Goal: Task Accomplishment & Management: Use online tool/utility

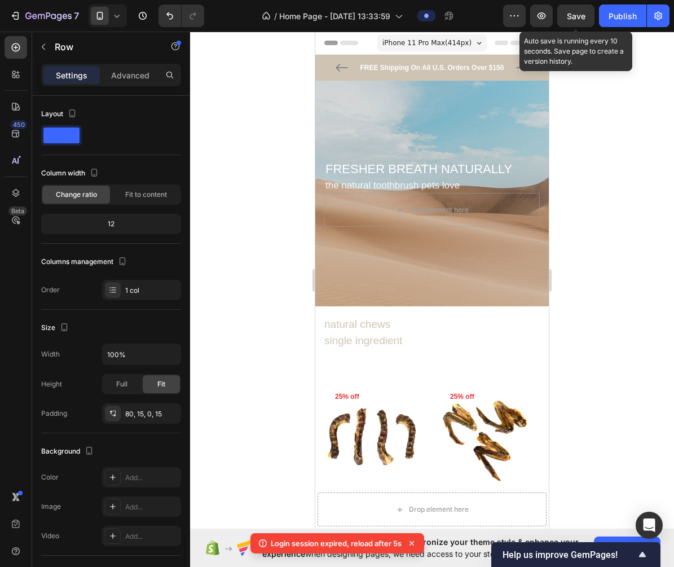
scroll to position [654, 0]
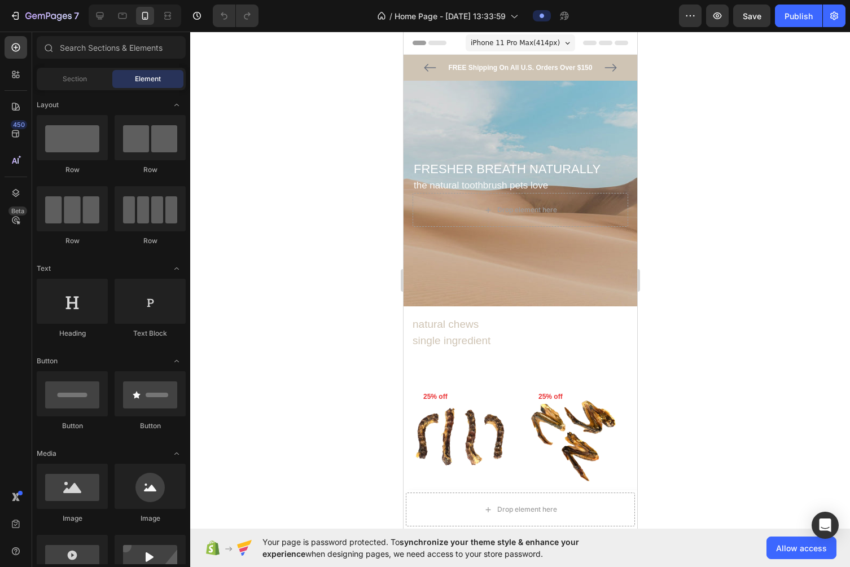
click at [674, 120] on div at bounding box center [520, 300] width 660 height 536
click at [468, 341] on h2 "natural chews single ingredient" at bounding box center [520, 333] width 234 height 50
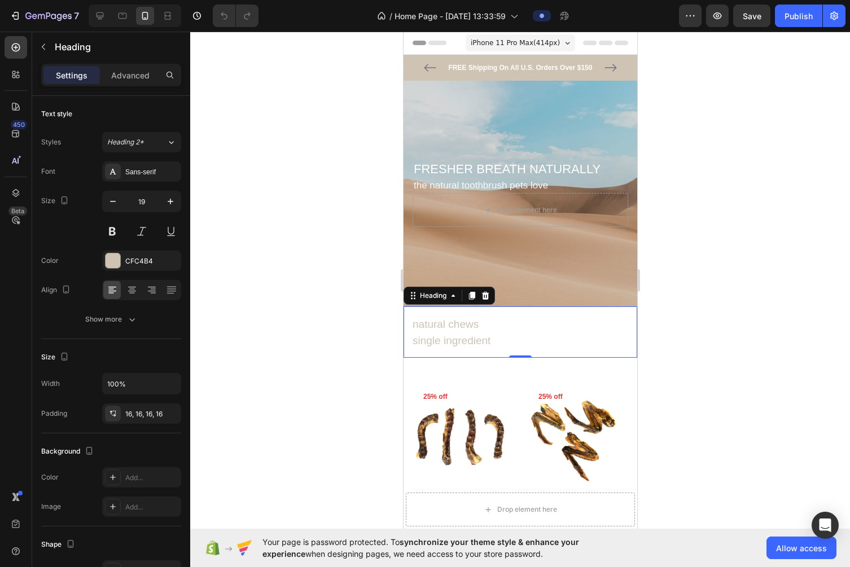
click at [665, 307] on div at bounding box center [520, 300] width 660 height 536
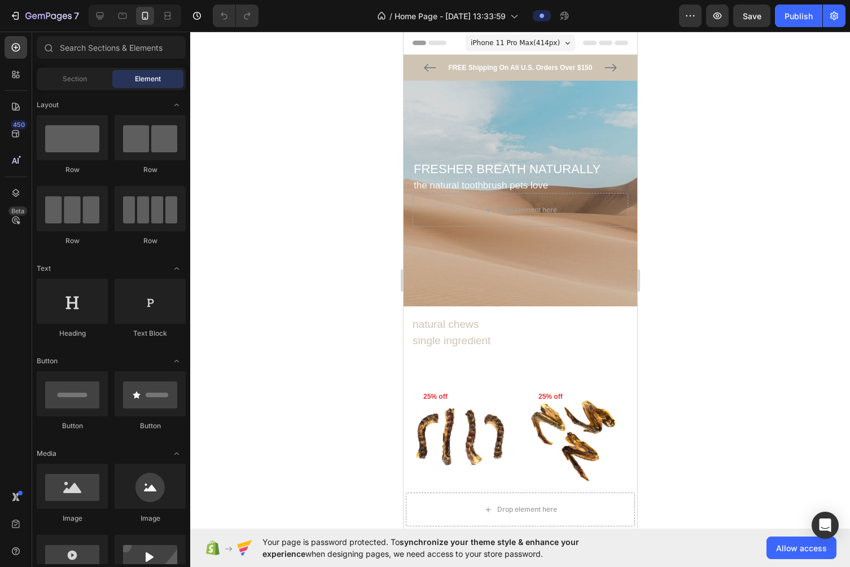
click at [674, 193] on div at bounding box center [520, 300] width 660 height 536
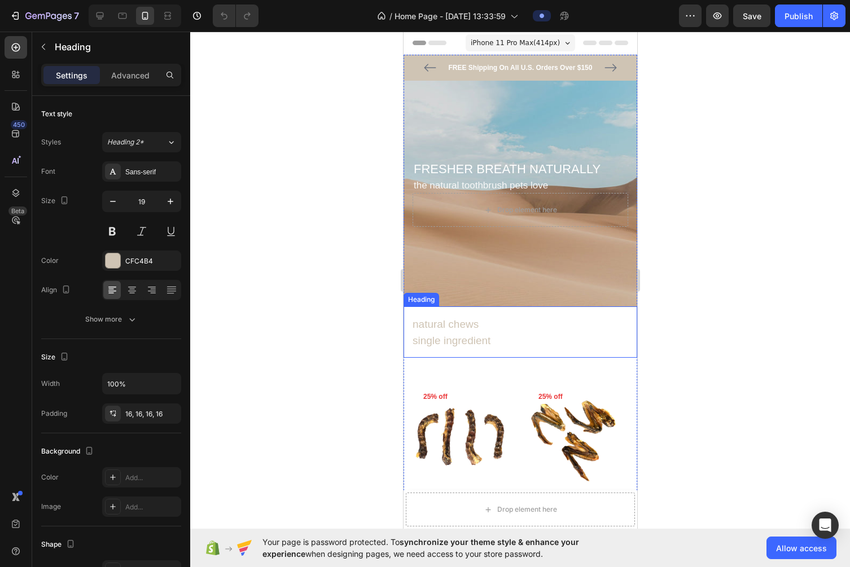
click at [448, 327] on h2 "natural chews single ingredient" at bounding box center [520, 333] width 234 height 50
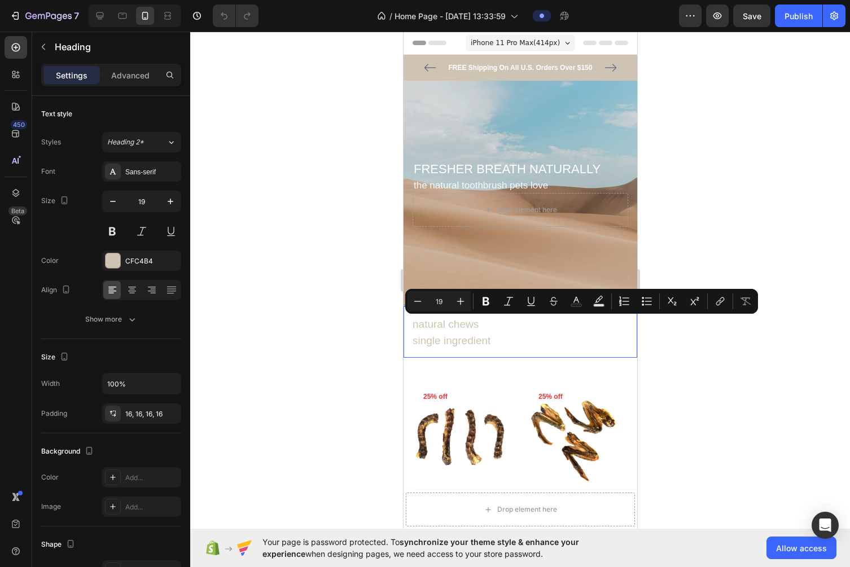
click at [448, 327] on p "natural chews single ingredient" at bounding box center [520, 333] width 216 height 32
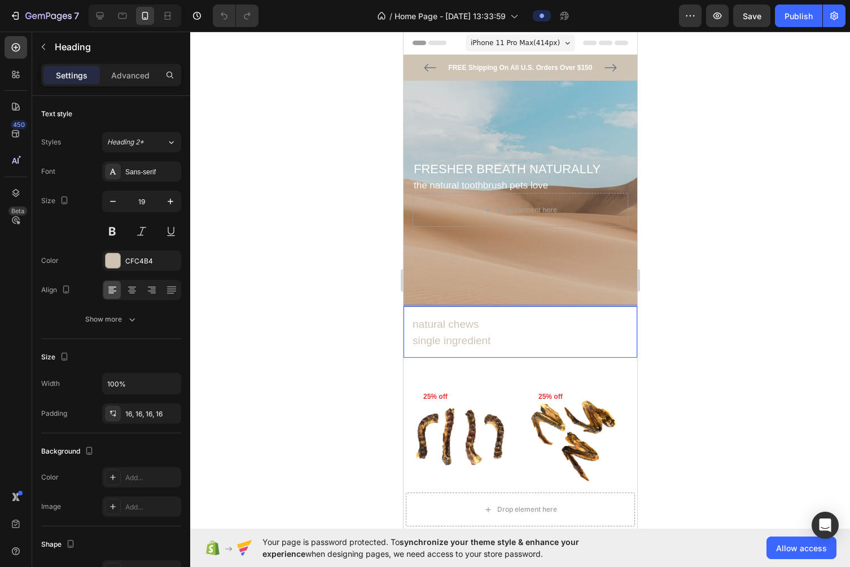
click at [449, 341] on p "natural chews single ingredient" at bounding box center [520, 333] width 216 height 32
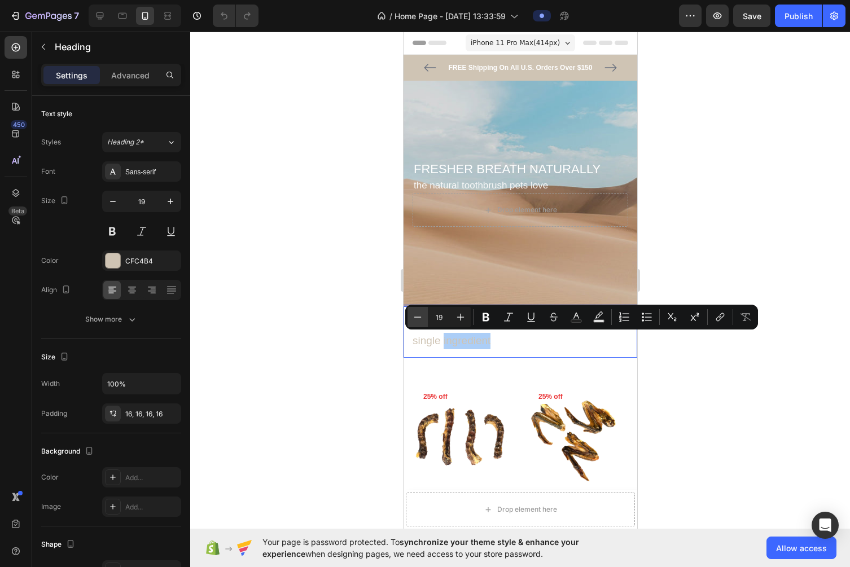
click at [422, 320] on icon "Editor contextual toolbar" at bounding box center [417, 317] width 11 height 11
type input "17"
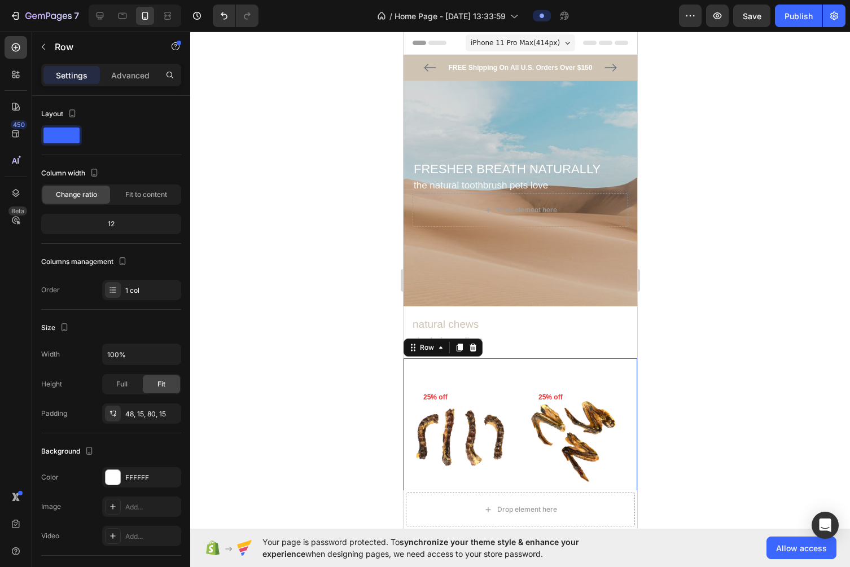
click at [674, 335] on div at bounding box center [520, 300] width 660 height 536
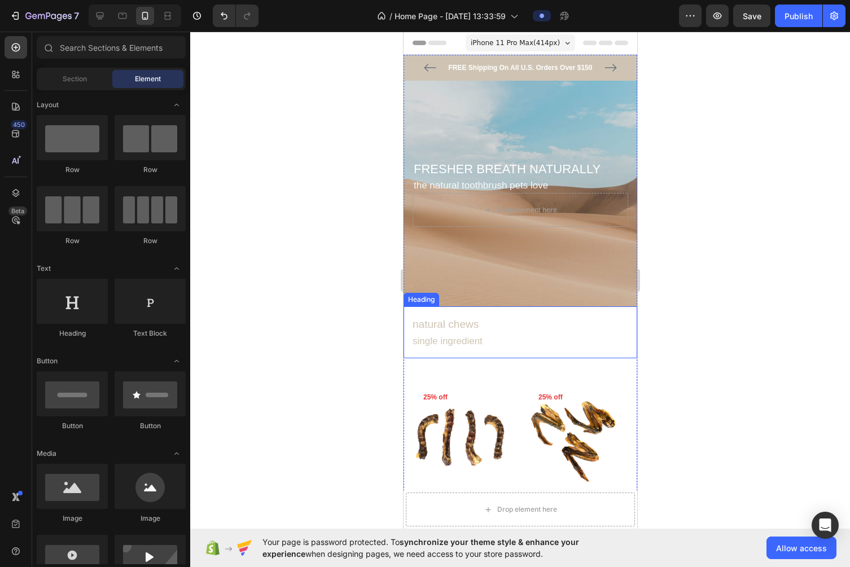
click at [459, 325] on p "natural chews single ingredient" at bounding box center [520, 333] width 216 height 33
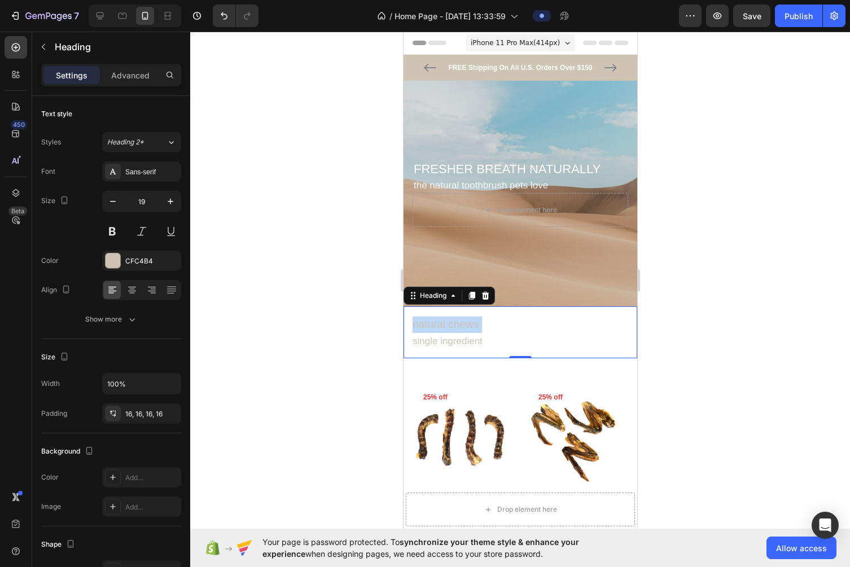
click at [459, 325] on p "natural chews single ingredient" at bounding box center [520, 333] width 216 height 33
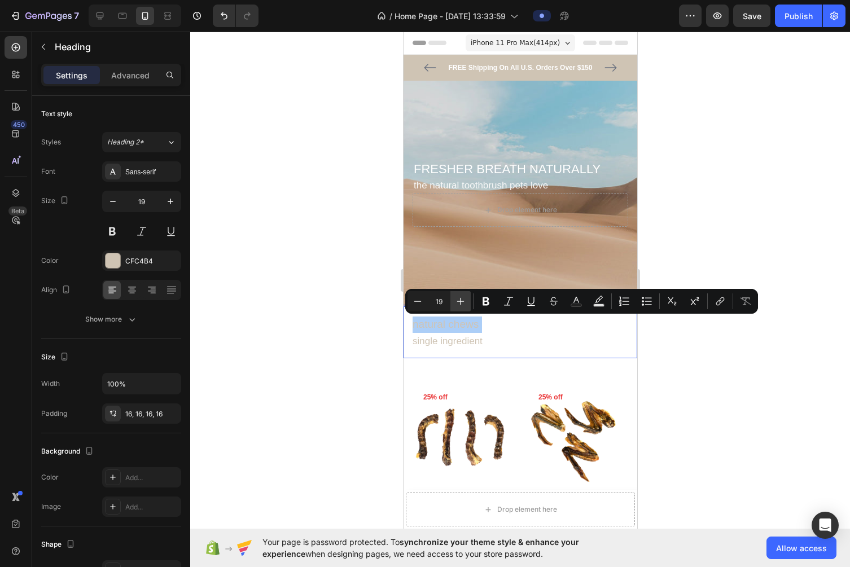
click at [470, 299] on button "Plus" at bounding box center [460, 301] width 20 height 20
type input "21"
click at [674, 368] on div at bounding box center [520, 300] width 660 height 536
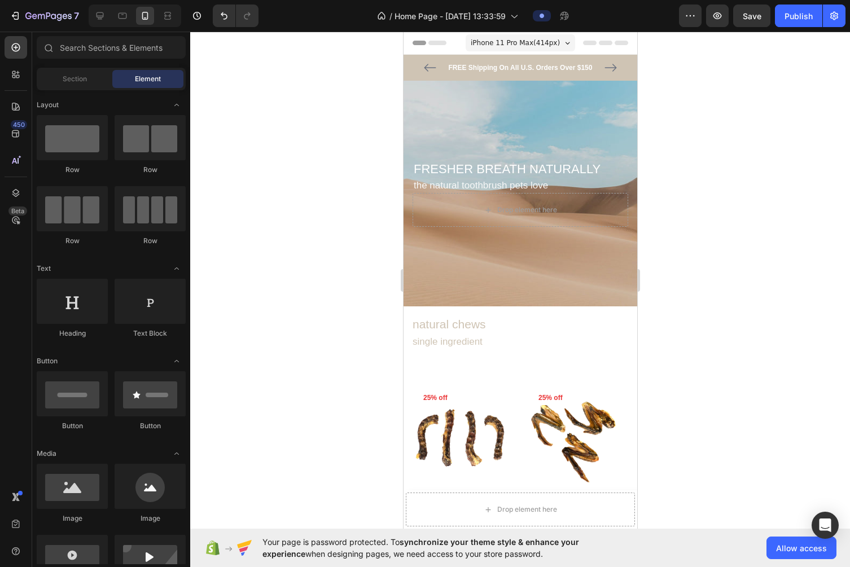
click at [674, 290] on div at bounding box center [520, 300] width 660 height 536
click at [476, 326] on span "natural chews" at bounding box center [448, 324] width 73 height 13
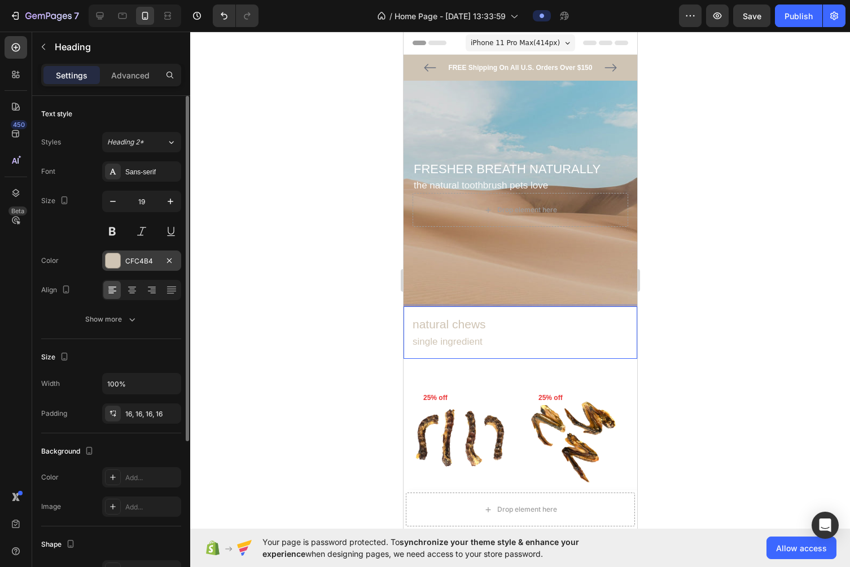
click at [156, 265] on div "CFC4B4" at bounding box center [141, 261] width 33 height 10
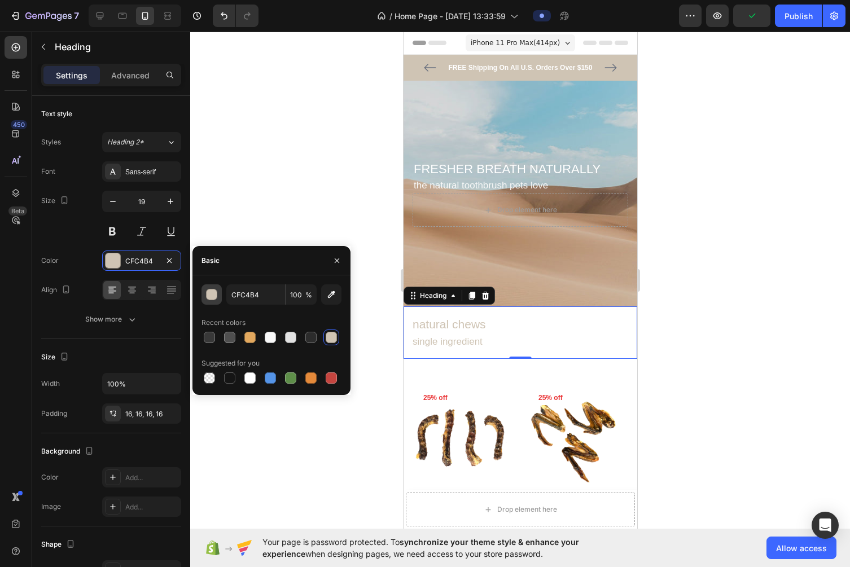
click at [208, 296] on div "button" at bounding box center [212, 295] width 11 height 11
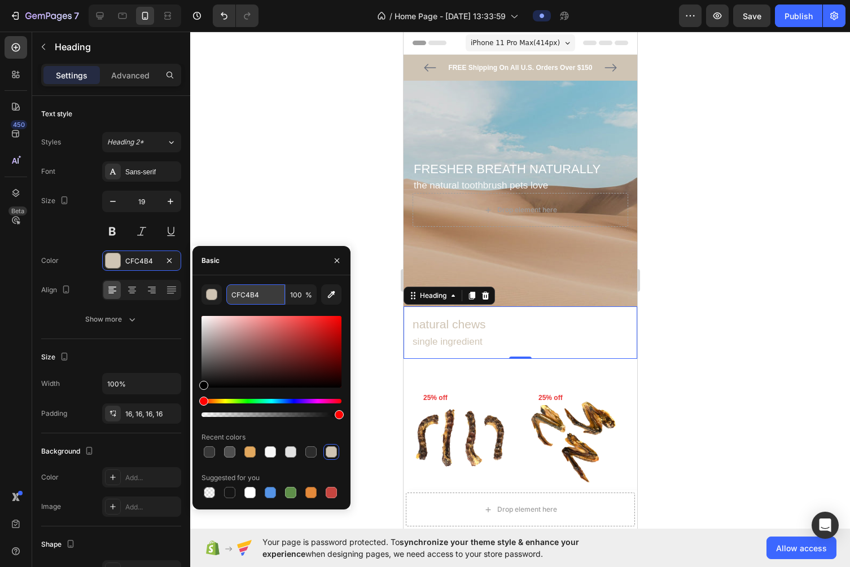
click at [245, 290] on input "CFC4B4" at bounding box center [255, 294] width 59 height 20
paste input "#cfc4b"
type input "CFC4B4"
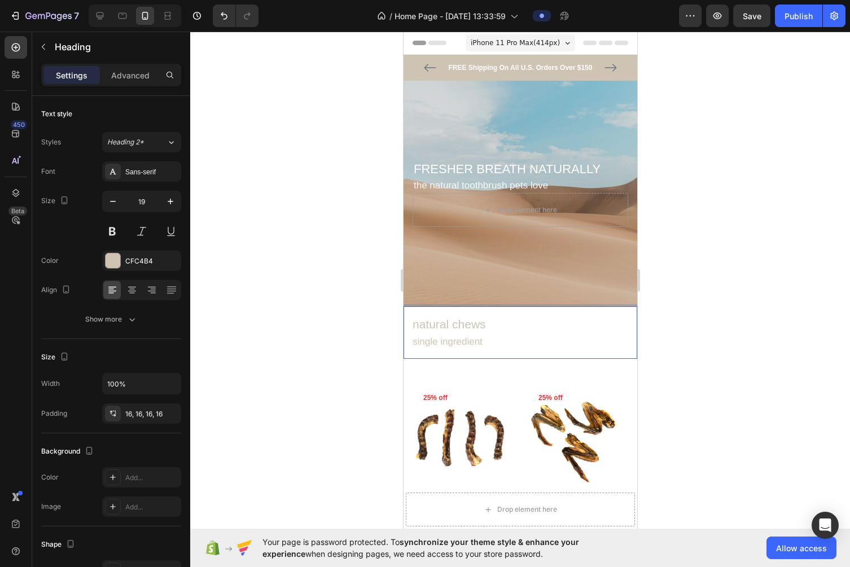
click at [460, 341] on span "single ingredient" at bounding box center [447, 341] width 70 height 11
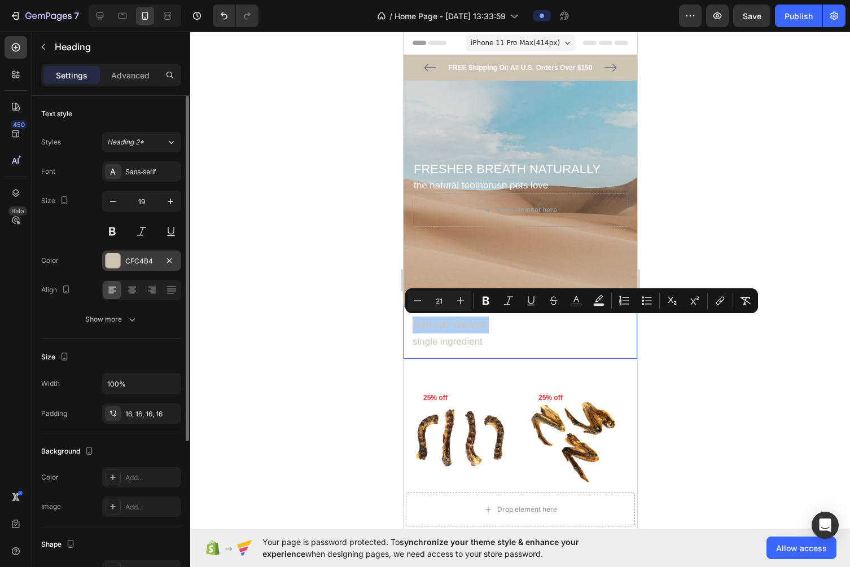
click at [141, 262] on div "CFC4B4" at bounding box center [141, 261] width 33 height 10
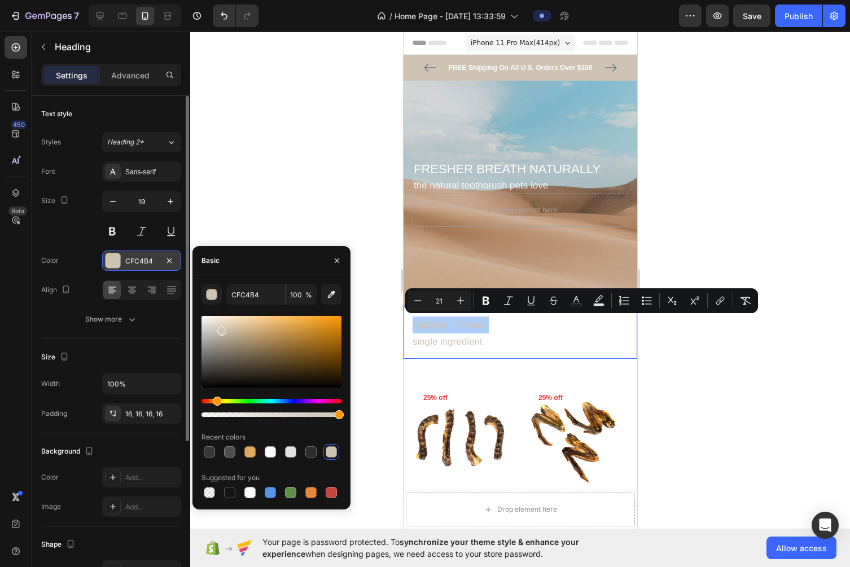
click at [141, 262] on div "CFC4B4" at bounding box center [141, 261] width 33 height 10
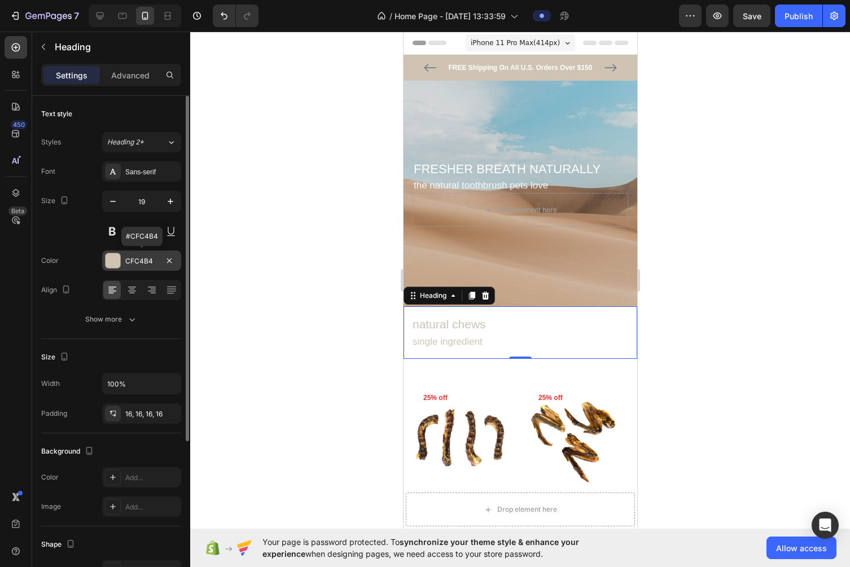
click at [141, 262] on div "CFC4B4" at bounding box center [141, 261] width 33 height 10
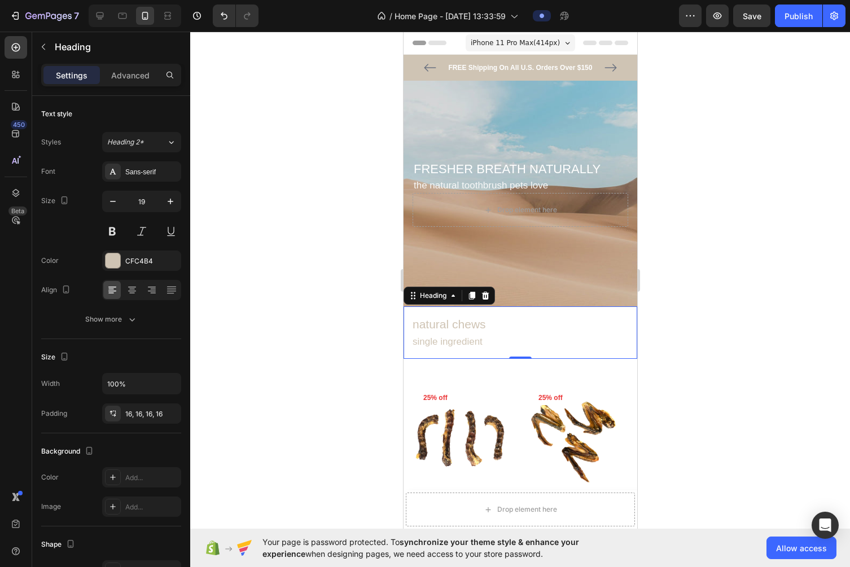
click at [350, 283] on div at bounding box center [520, 300] width 660 height 536
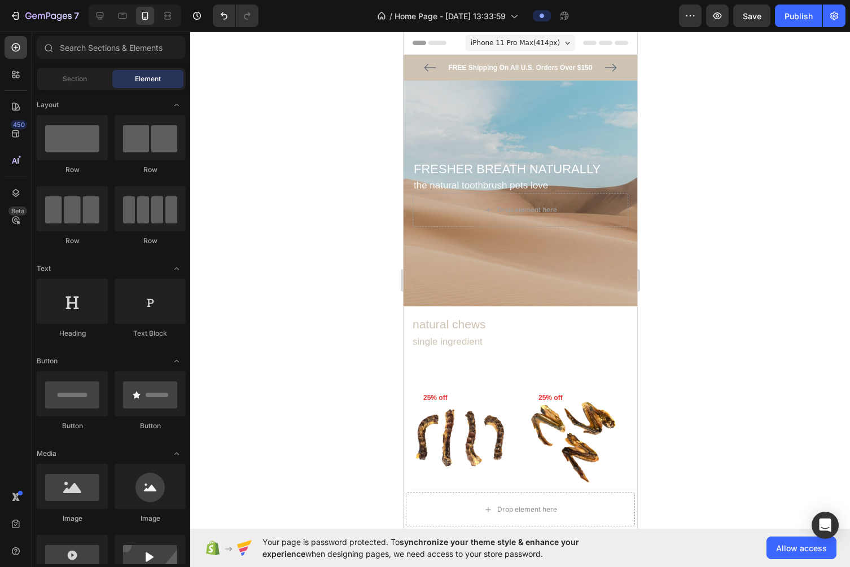
click at [674, 316] on div at bounding box center [520, 300] width 660 height 536
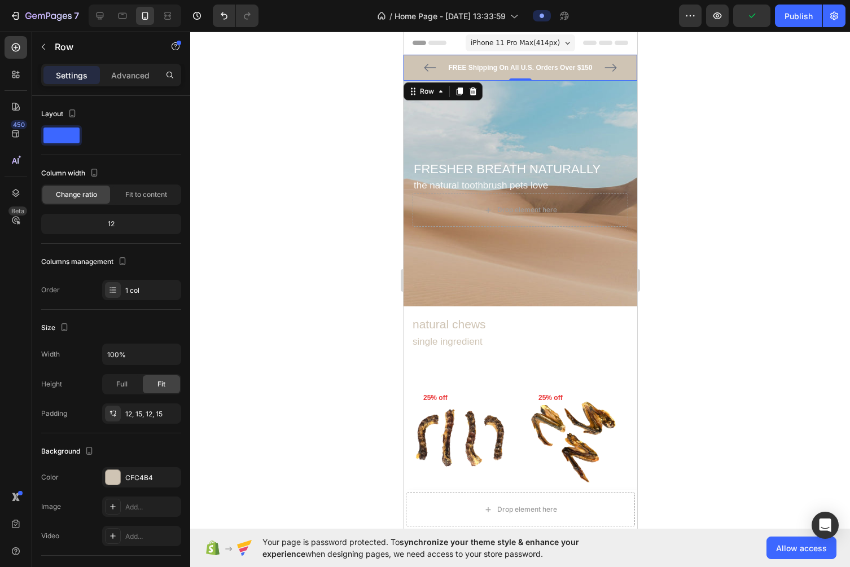
click at [630, 58] on div "FREE Shipping On All U.S. Orders Over $150 Text block 5000+ Text block Icon Ico…" at bounding box center [520, 68] width 234 height 26
click at [629, 59] on div "FREE Shipping On All U.S. Orders Over $150 Text block 5000+ Text block Icon Ico…" at bounding box center [520, 68] width 234 height 26
click at [674, 82] on div at bounding box center [520, 300] width 660 height 536
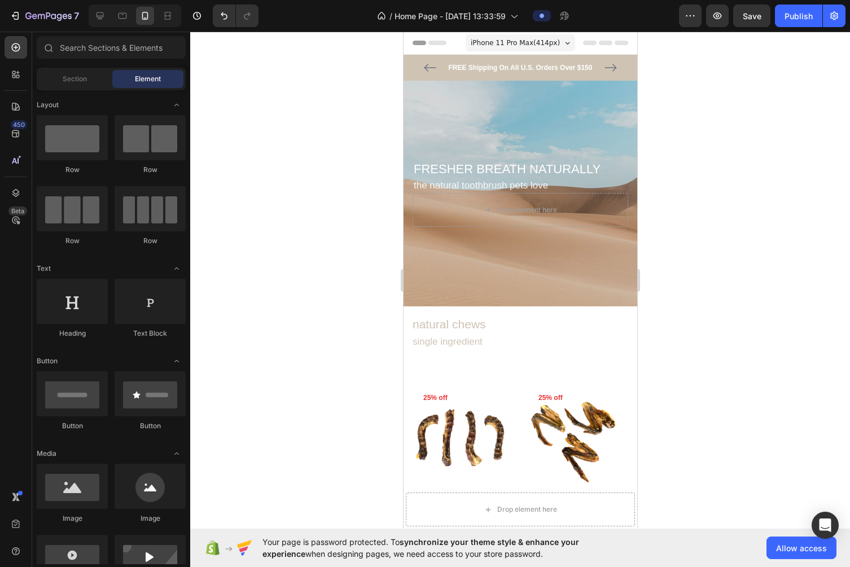
click at [611, 51] on div "Header" at bounding box center [520, 43] width 216 height 23
click at [440, 49] on div "Header" at bounding box center [431, 43] width 42 height 14
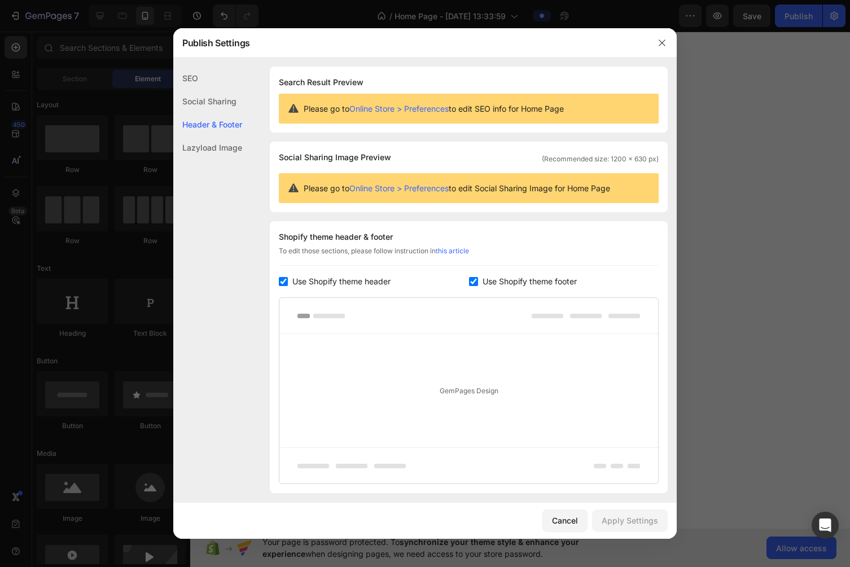
scroll to position [74, 0]
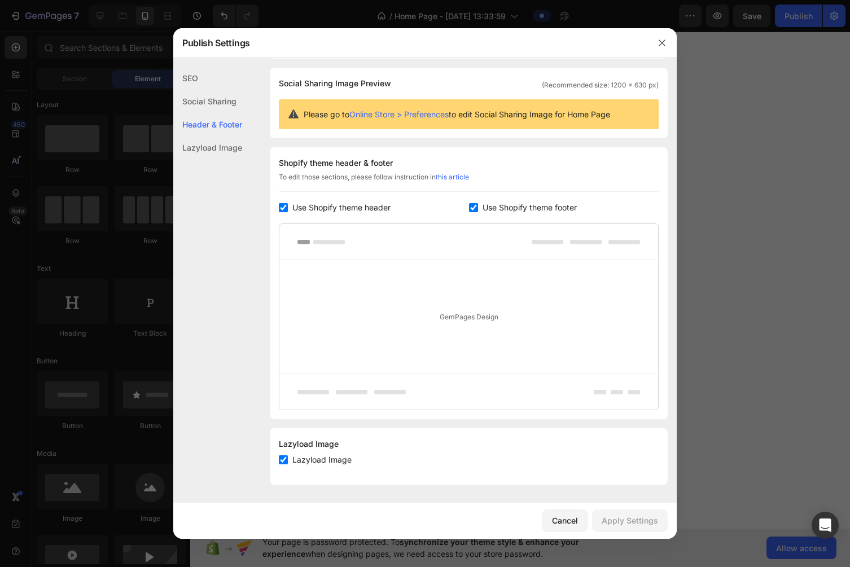
click at [231, 100] on div "Social Sharing" at bounding box center [207, 101] width 69 height 23
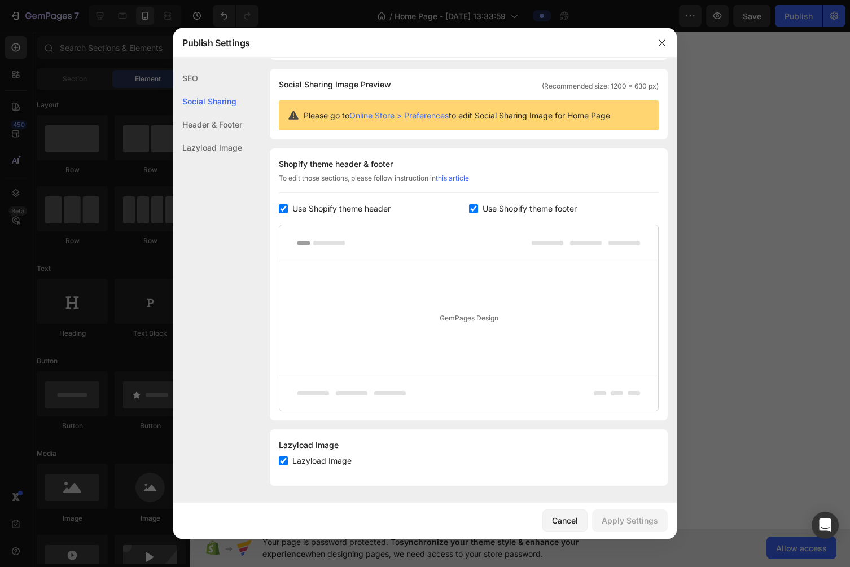
click at [196, 77] on div "SEO" at bounding box center [207, 78] width 69 height 23
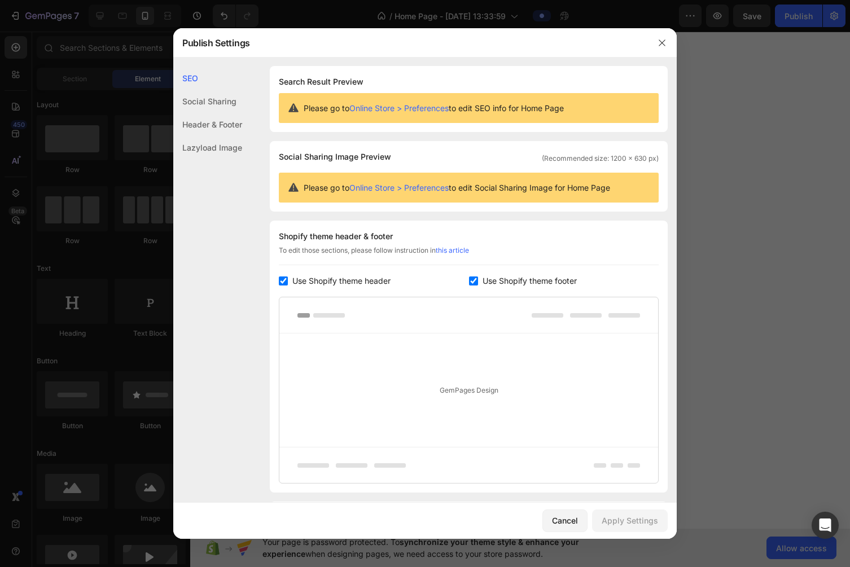
scroll to position [0, 0]
click at [659, 44] on icon "button" at bounding box center [661, 42] width 9 height 9
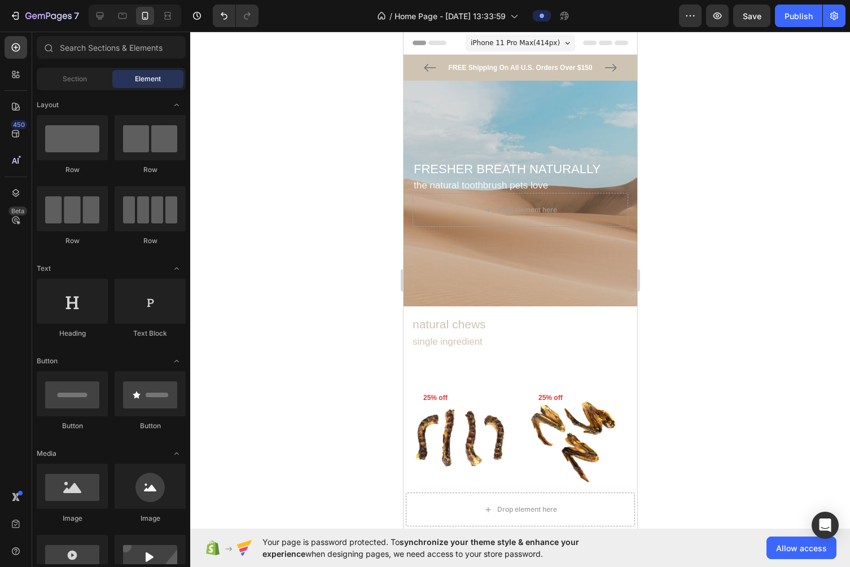
click at [674, 109] on div at bounding box center [520, 300] width 660 height 536
click at [615, 68] on icon "Carousel Next Arrow" at bounding box center [610, 68] width 12 height 8
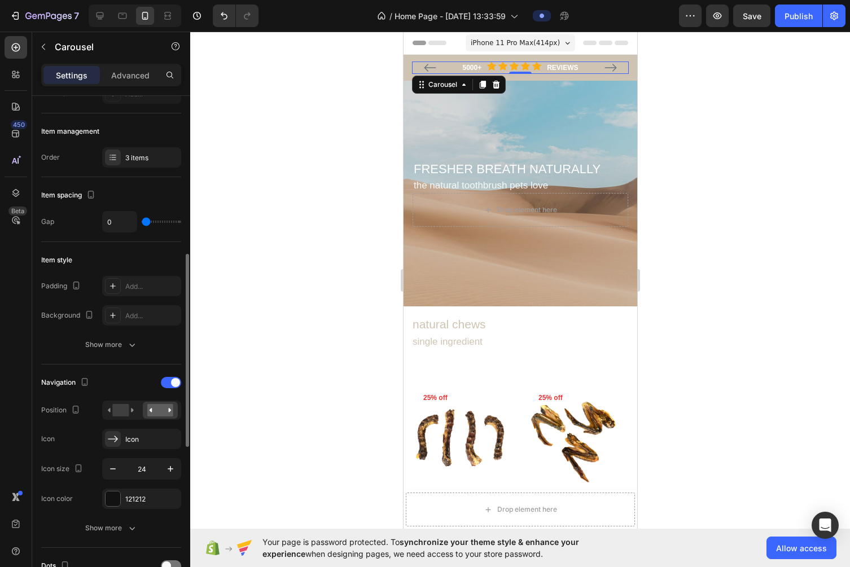
scroll to position [229, 0]
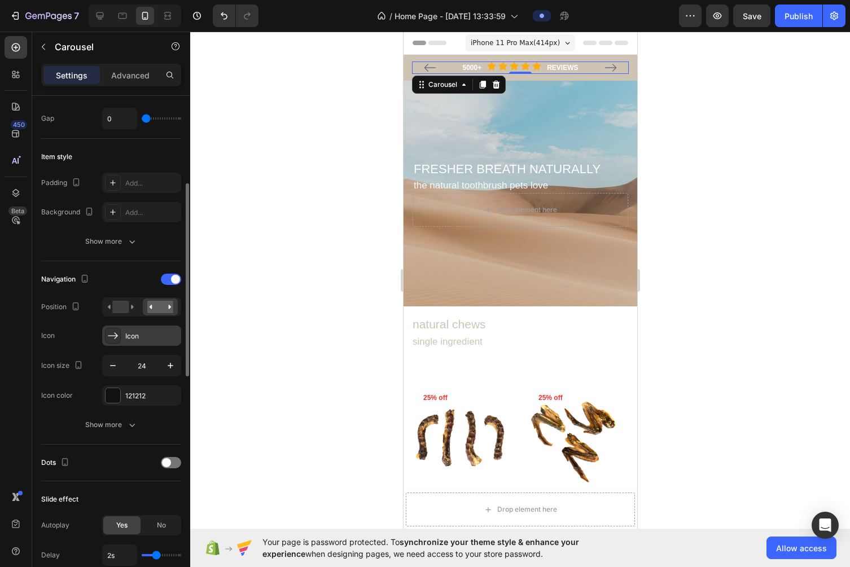
click at [148, 342] on div "Icon" at bounding box center [141, 336] width 79 height 20
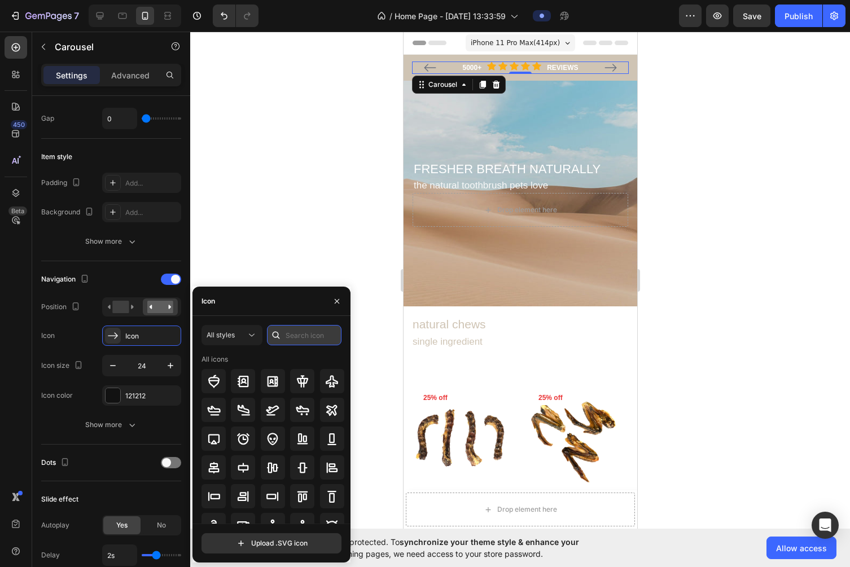
click at [302, 340] on input "text" at bounding box center [304, 335] width 74 height 20
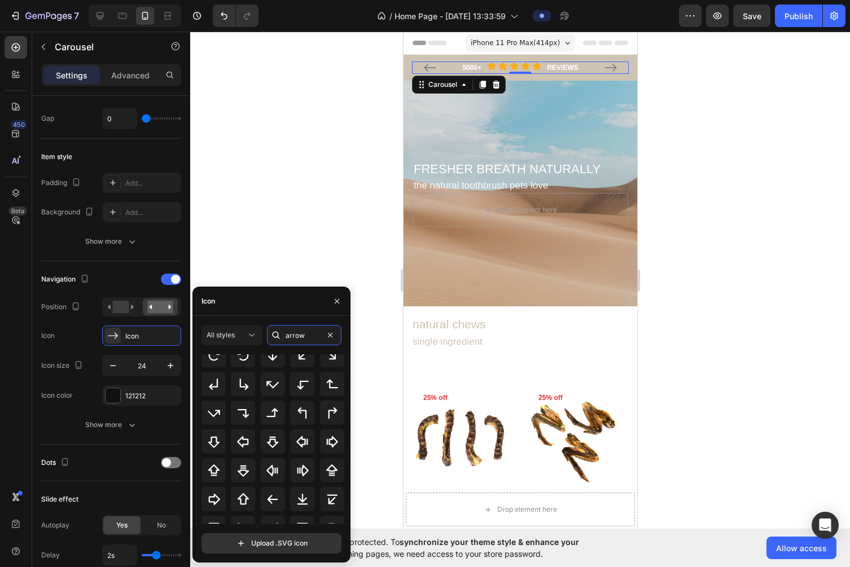
scroll to position [139, 0]
type input "arrow"
click at [273, 499] on icon at bounding box center [273, 497] width 14 height 14
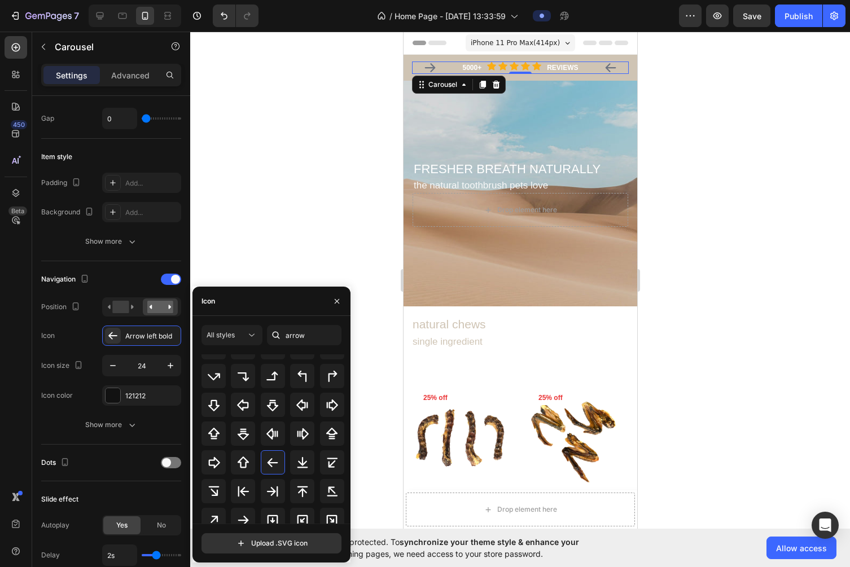
scroll to position [169, 0]
click at [248, 510] on div at bounding box center [243, 519] width 24 height 24
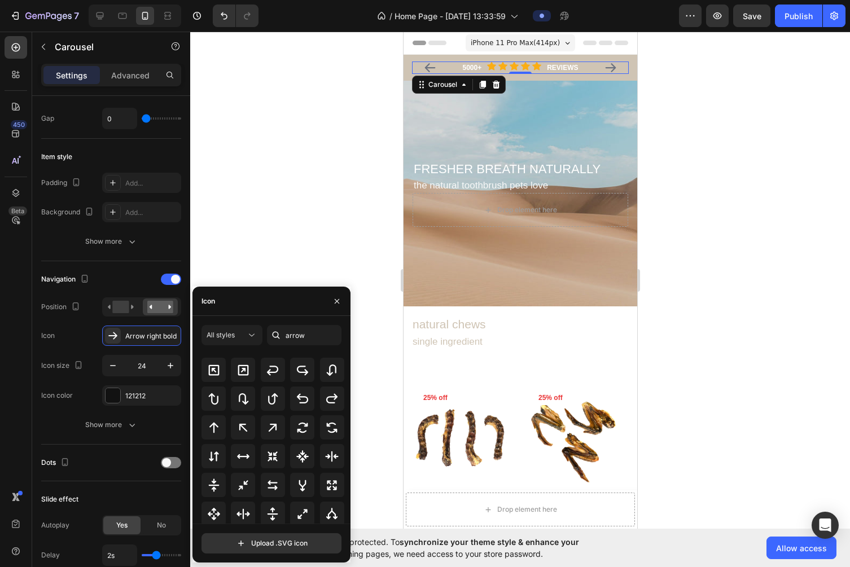
scroll to position [367, 0]
click at [336, 293] on button "button" at bounding box center [337, 301] width 18 height 18
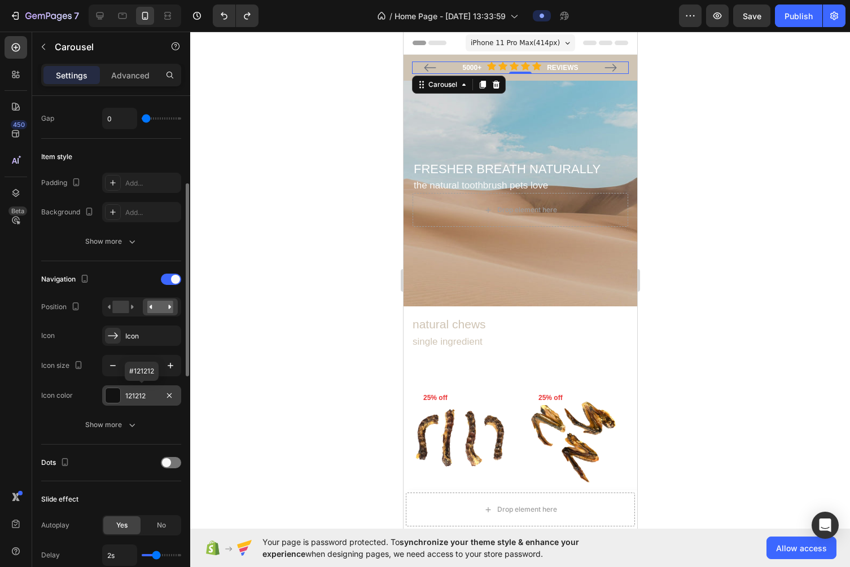
click at [137, 400] on div "121212" at bounding box center [141, 396] width 33 height 10
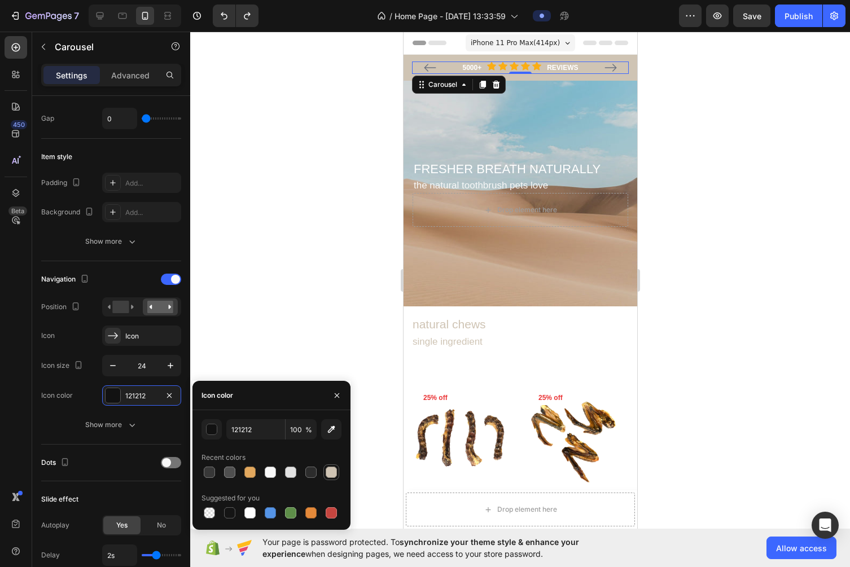
click at [334, 473] on div at bounding box center [331, 472] width 11 height 11
click at [270, 471] on div at bounding box center [270, 472] width 11 height 11
click at [313, 473] on div at bounding box center [310, 472] width 11 height 11
click at [233, 476] on div at bounding box center [229, 472] width 11 height 11
click at [256, 435] on input "4F4F4F" at bounding box center [255, 429] width 59 height 20
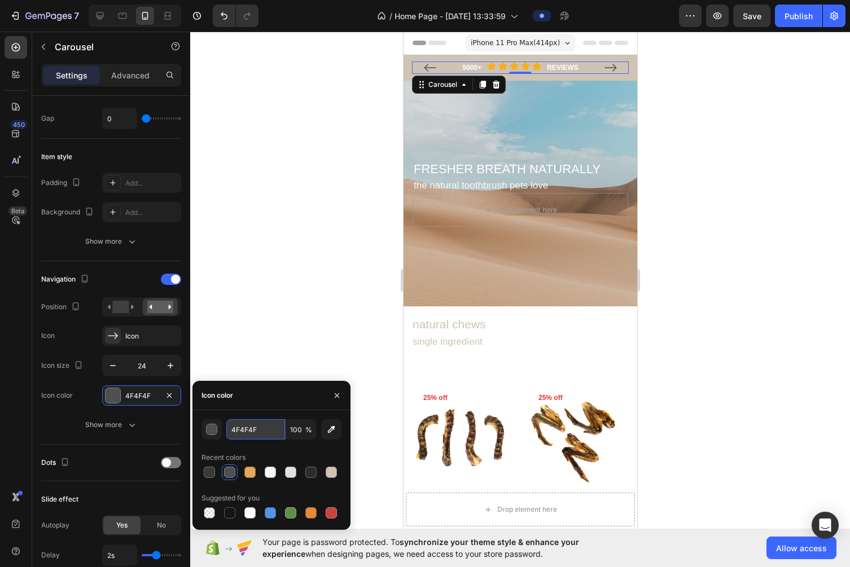
click at [256, 435] on input "4F4F4F" at bounding box center [255, 429] width 59 height 20
paste input "#d9d9d9"
type input "D9D9D9"
click at [253, 335] on div at bounding box center [520, 300] width 660 height 536
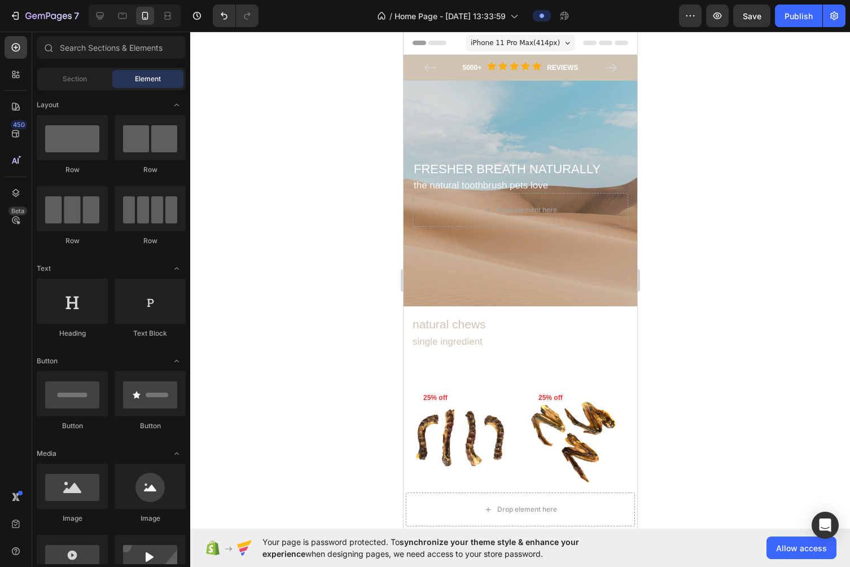
click at [253, 335] on div at bounding box center [520, 300] width 660 height 536
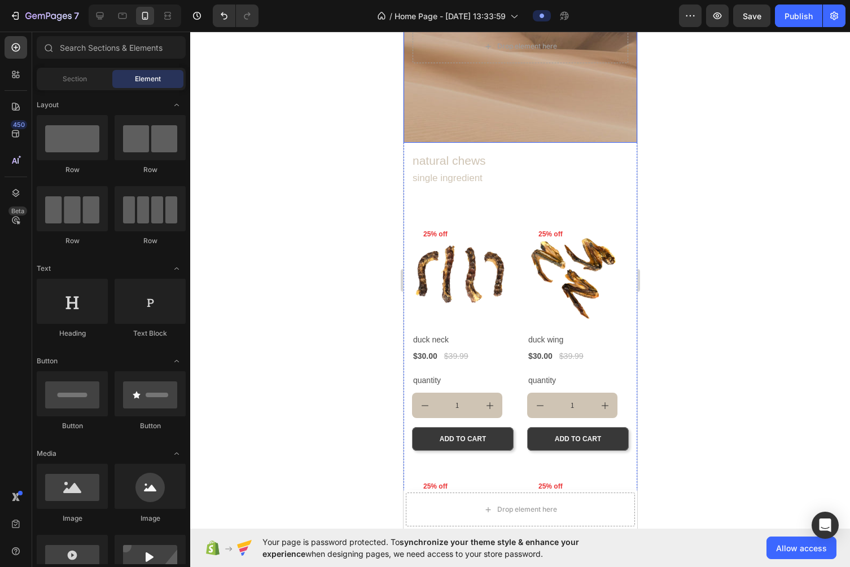
scroll to position [186, 0]
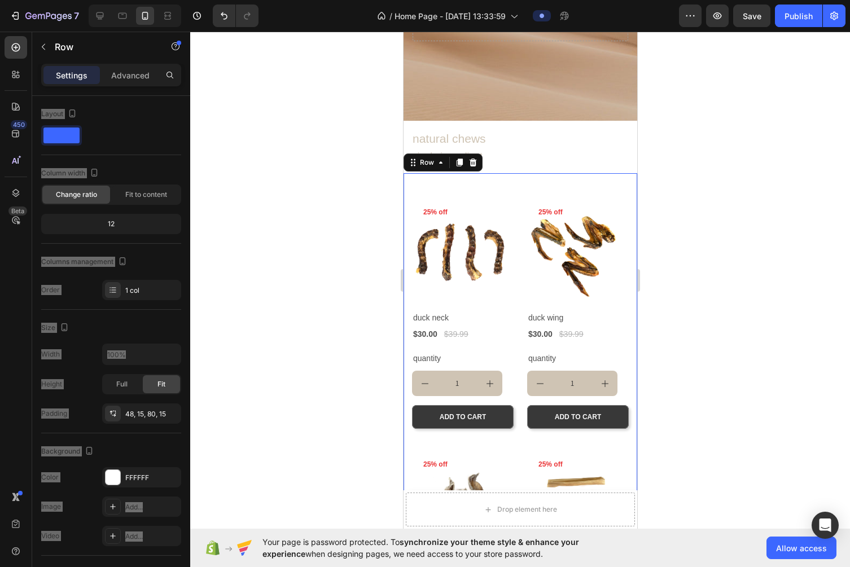
click at [462, 185] on div "Product Images 25% off Product Badge Row duck neck Product Title $30.00 Product…" at bounding box center [520, 449] width 234 height 553
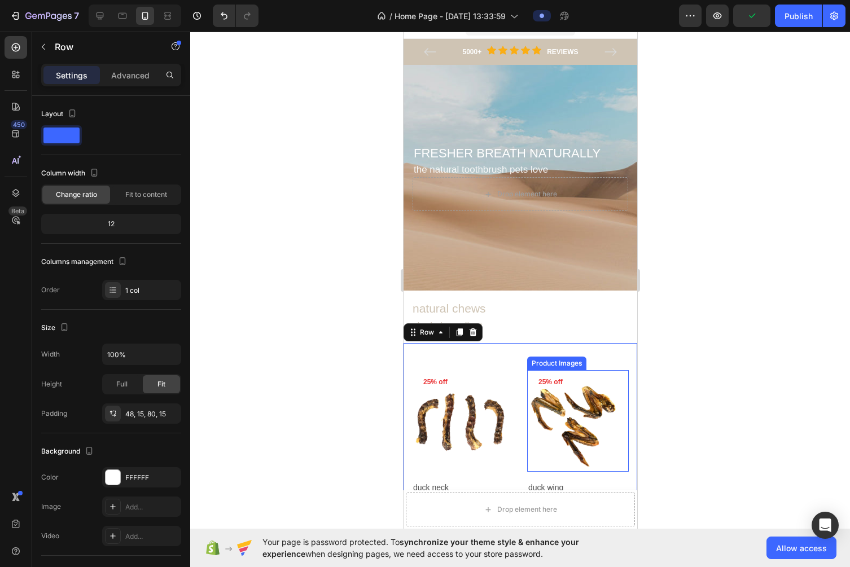
scroll to position [0, 0]
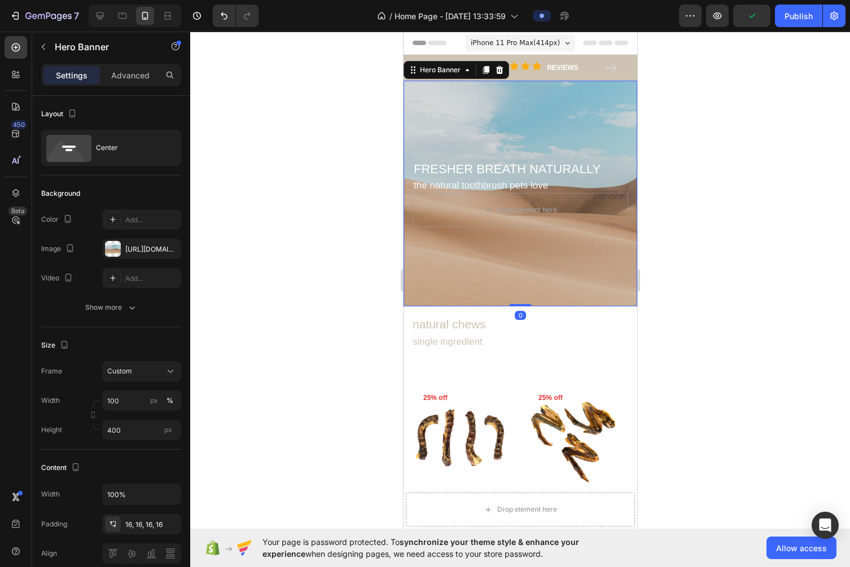
click at [597, 290] on div "Background Image" at bounding box center [520, 194] width 234 height 226
click at [620, 292] on div "Background Image" at bounding box center [520, 194] width 234 height 226
click at [674, 288] on div at bounding box center [520, 300] width 660 height 536
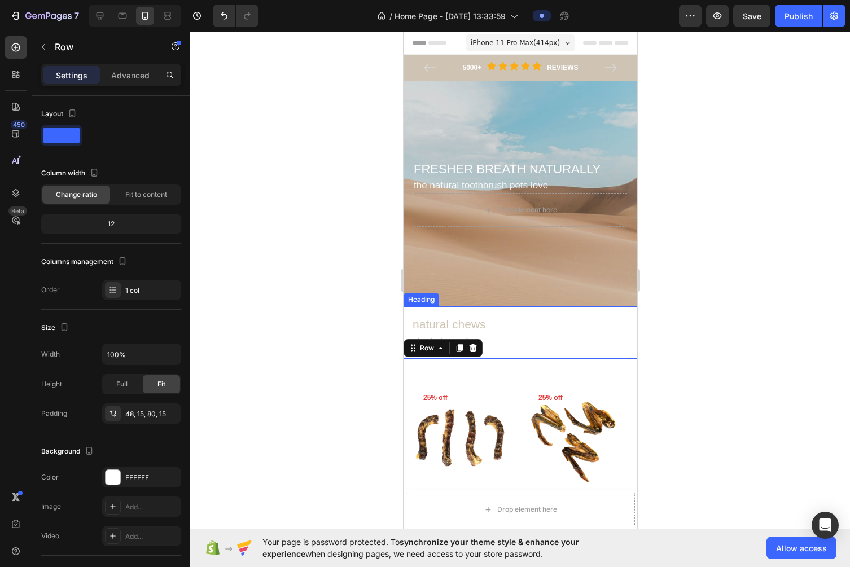
click at [535, 332] on p "⁠⁠⁠⁠⁠⁠⁠ natural chews single ingredient" at bounding box center [520, 333] width 216 height 33
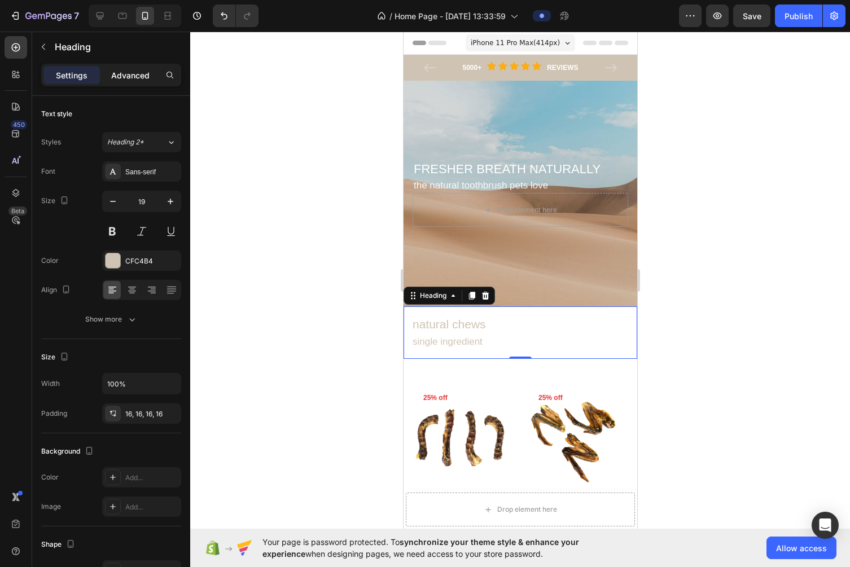
click at [123, 75] on p "Advanced" at bounding box center [130, 75] width 38 height 12
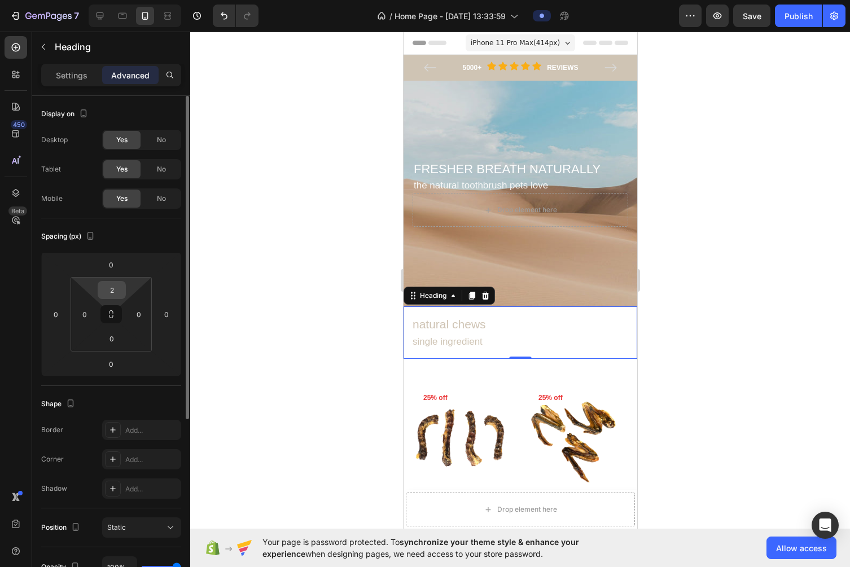
click at [114, 292] on input "2" at bounding box center [111, 290] width 23 height 17
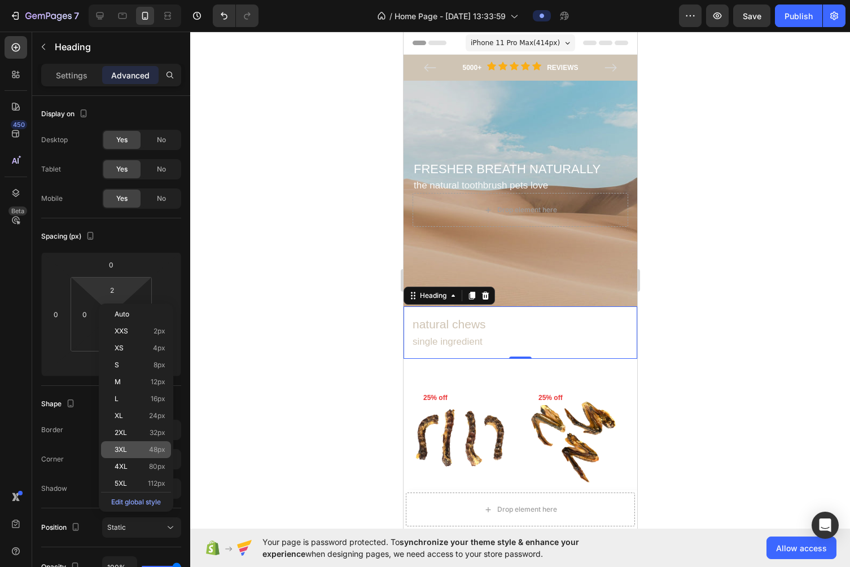
click at [132, 448] on p "3XL 48px" at bounding box center [140, 450] width 51 height 8
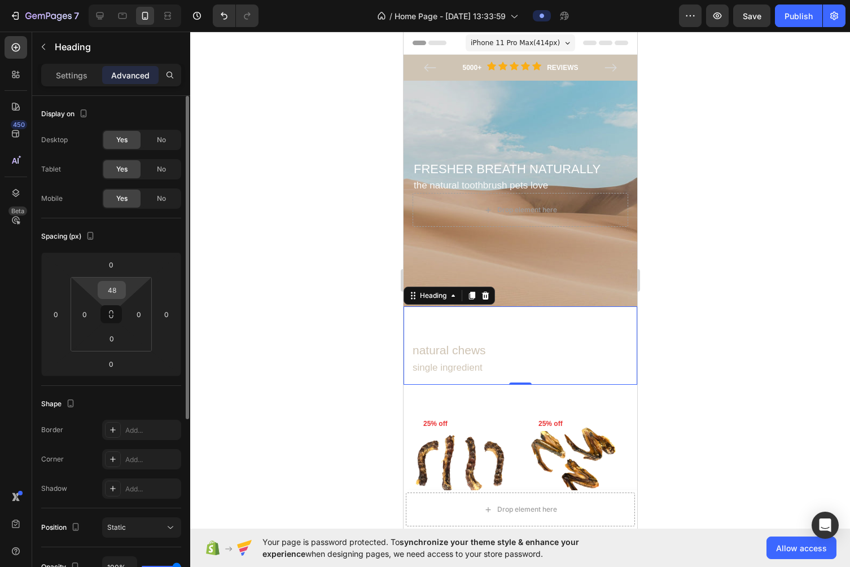
click at [113, 285] on input "48" at bounding box center [111, 290] width 23 height 17
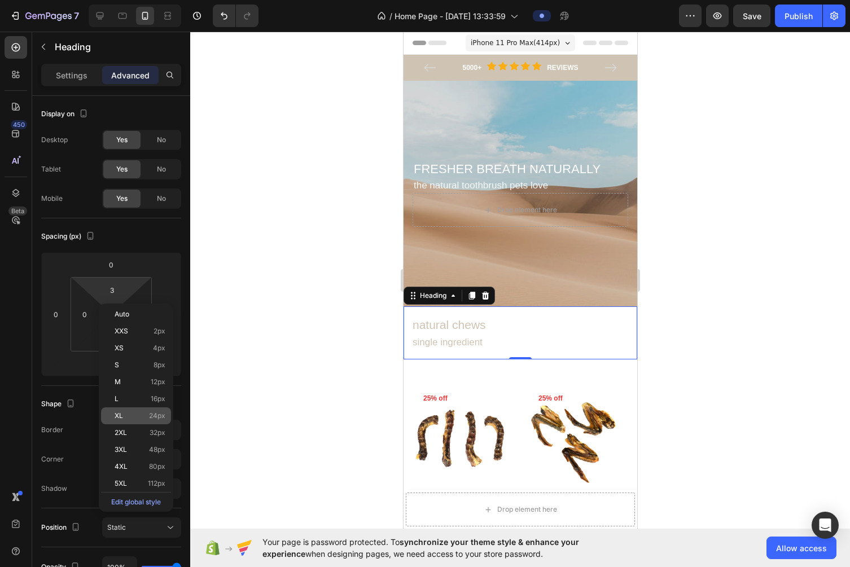
click at [148, 421] on div "XL 24px" at bounding box center [136, 415] width 70 height 17
type input "24"
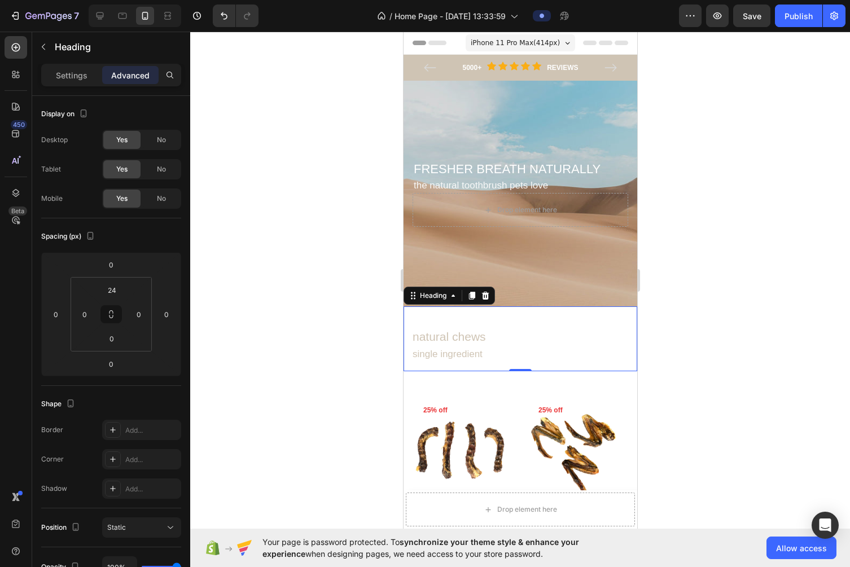
click at [227, 371] on div at bounding box center [520, 300] width 660 height 536
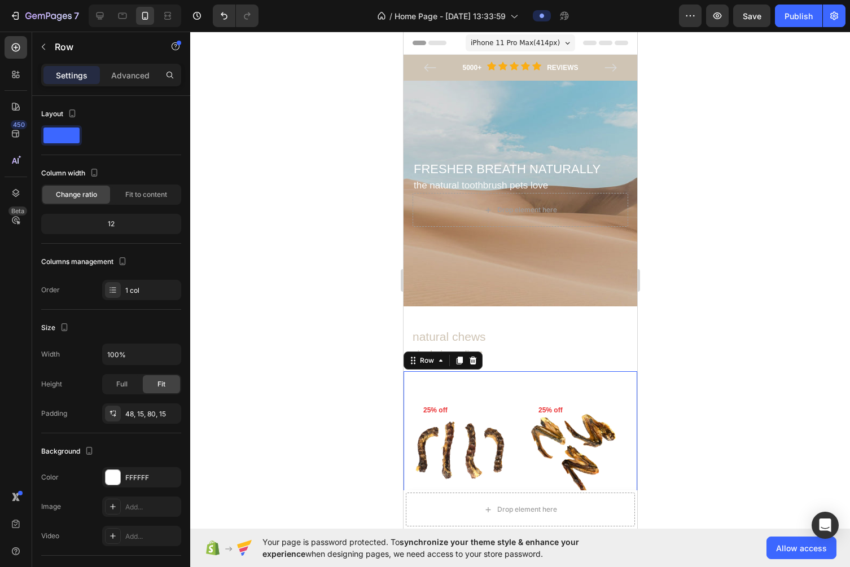
click at [538, 342] on p "⁠⁠⁠⁠⁠⁠⁠ natural chews single ingredient" at bounding box center [520, 345] width 216 height 33
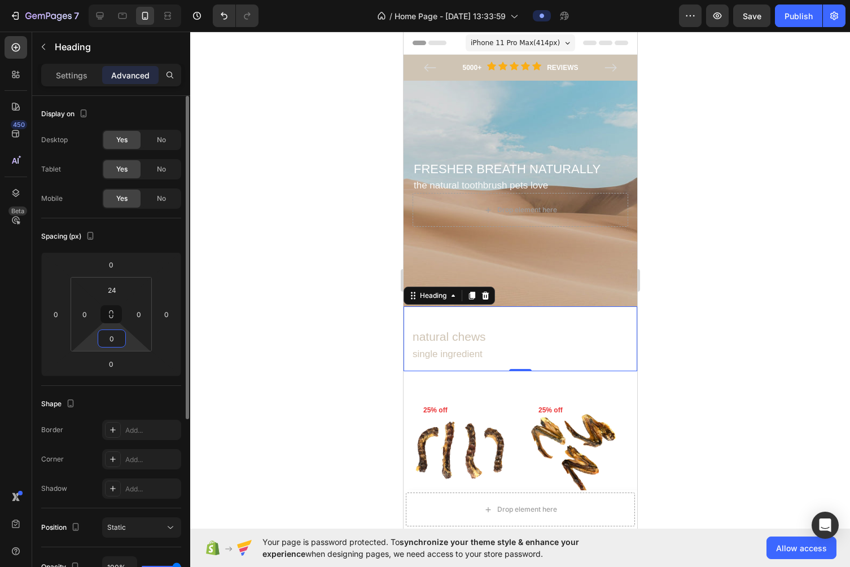
click at [113, 342] on input "0" at bounding box center [111, 338] width 23 height 17
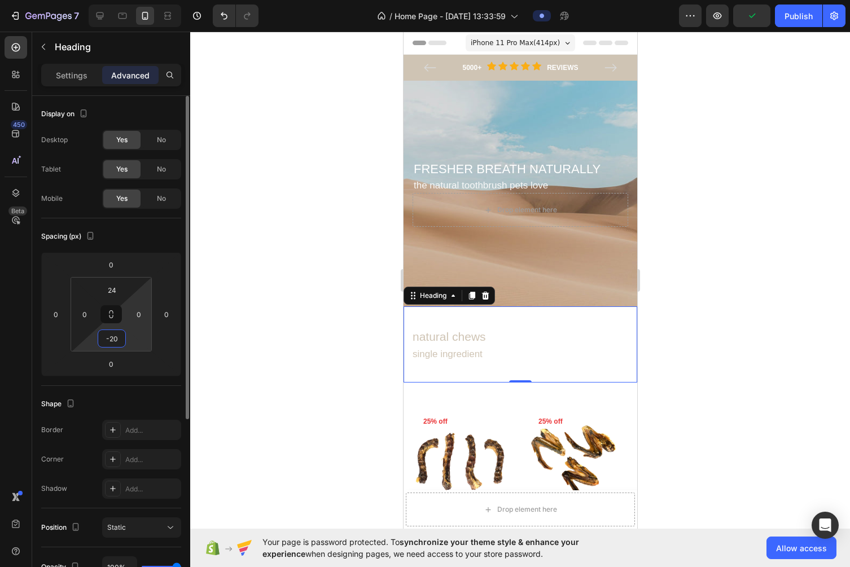
type input "-20"
click at [209, 354] on div at bounding box center [520, 300] width 660 height 536
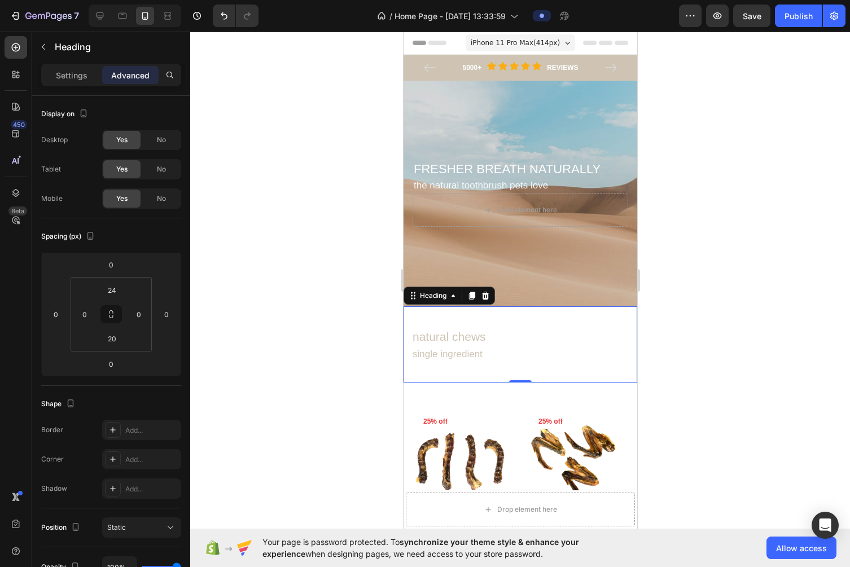
click at [578, 375] on div "⁠⁠⁠⁠⁠⁠⁠ natural chews single ingredient Heading 0" at bounding box center [520, 344] width 234 height 76
drag, startPoint x: 525, startPoint y: 381, endPoint x: 525, endPoint y: 359, distance: 22.6
click at [525, 359] on div "⁠⁠⁠⁠⁠⁠⁠ natural chews single ingredient Heading 0" at bounding box center [520, 344] width 234 height 76
click at [674, 375] on div at bounding box center [520, 300] width 660 height 536
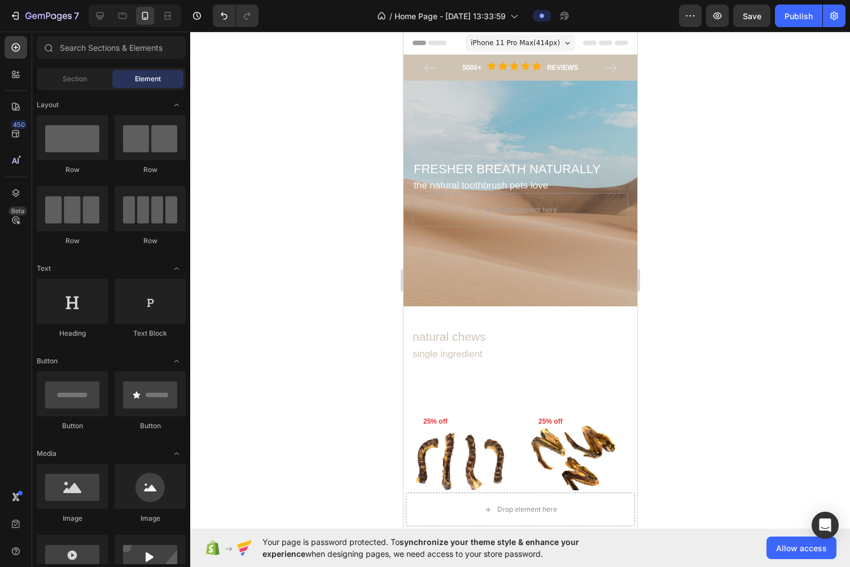
click at [524, 34] on div "iPhone 11 Pro Max ( 414 px) iPhone 13 Mini iPhone 13 Pro iPhone 11 Pro Max iPho…" at bounding box center [519, 44] width 109 height 23
click at [512, 46] on span "iPhone 11 Pro Max ( 414 px)" at bounding box center [514, 42] width 89 height 11
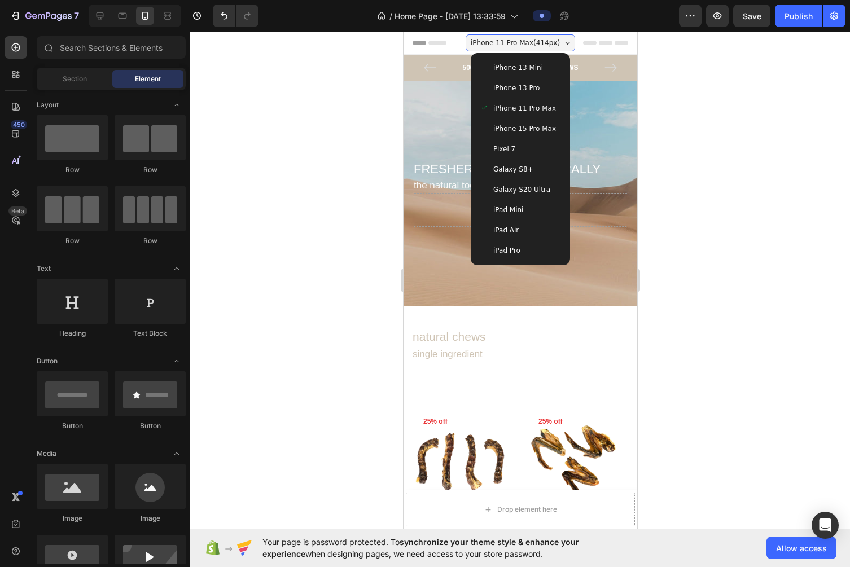
click at [507, 128] on span "iPhone 15 Pro Max" at bounding box center [524, 128] width 63 height 11
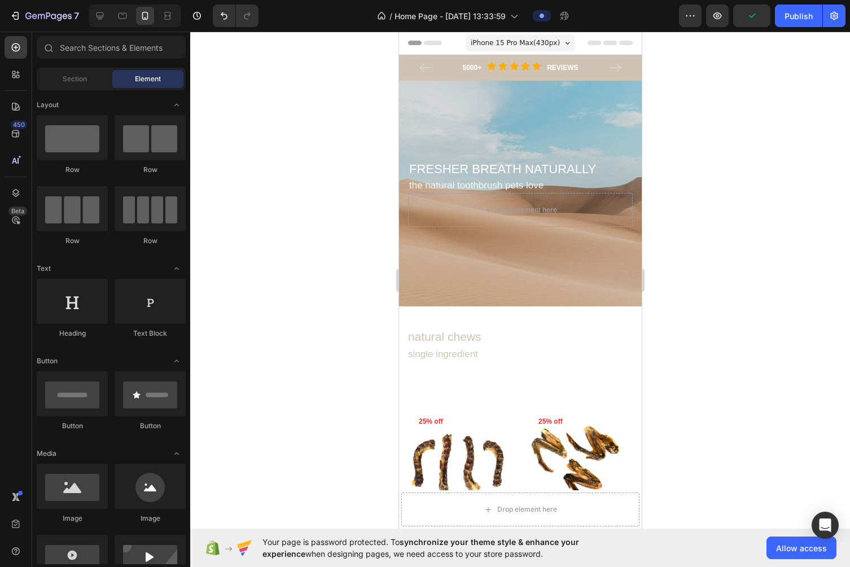
click at [520, 49] on div "iPhone 15 Pro Max ( 430 px)" at bounding box center [519, 42] width 109 height 17
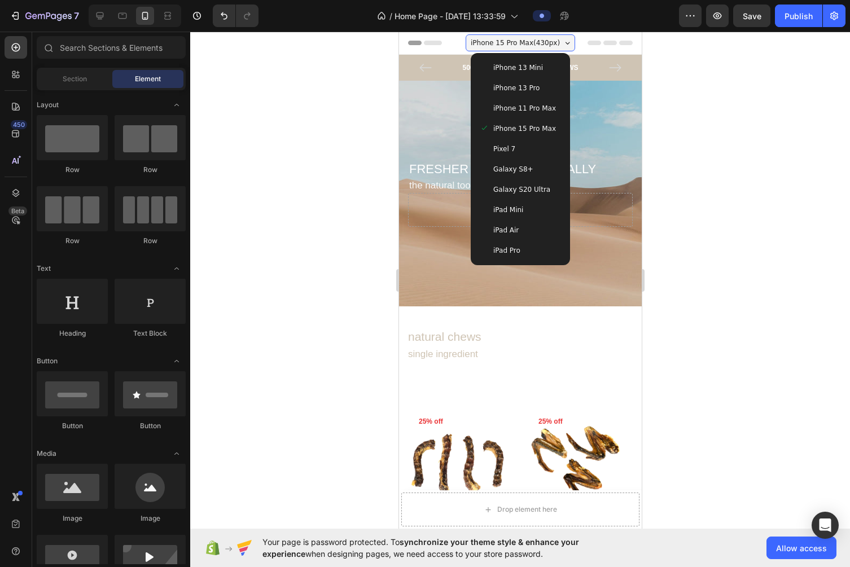
click at [521, 174] on span "Galaxy S8+" at bounding box center [513, 169] width 40 height 11
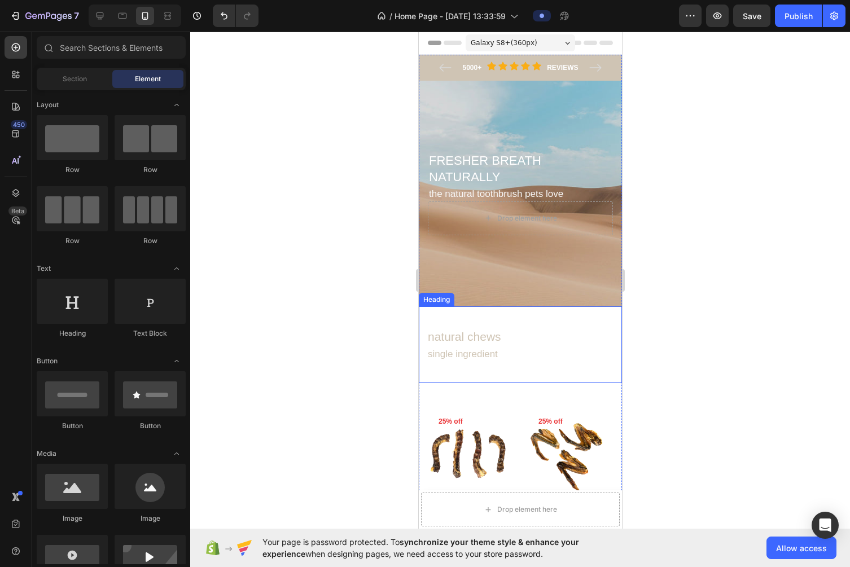
click at [521, 378] on div "⁠⁠⁠⁠⁠⁠⁠ natural chews single ingredient Heading" at bounding box center [519, 344] width 203 height 76
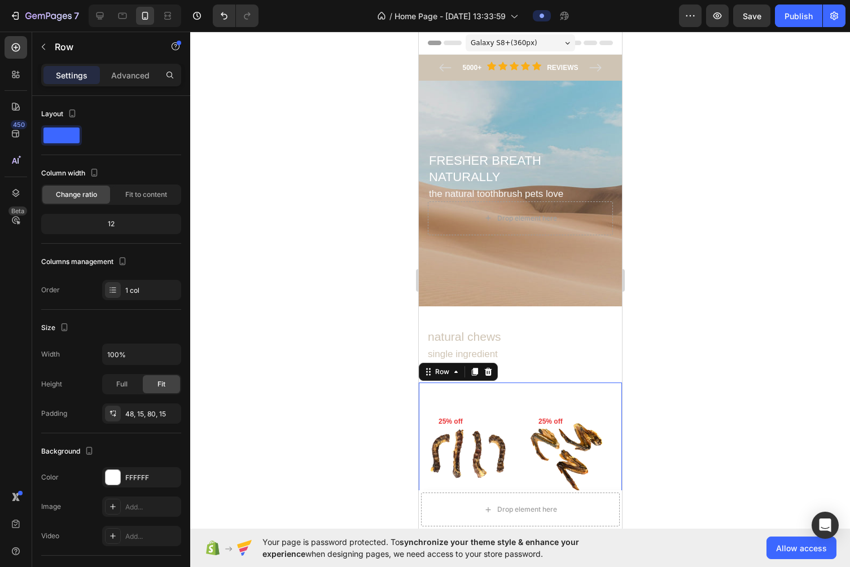
click at [525, 374] on div "⁠⁠⁠⁠⁠⁠⁠ natural chews single ingredient Heading" at bounding box center [519, 344] width 203 height 76
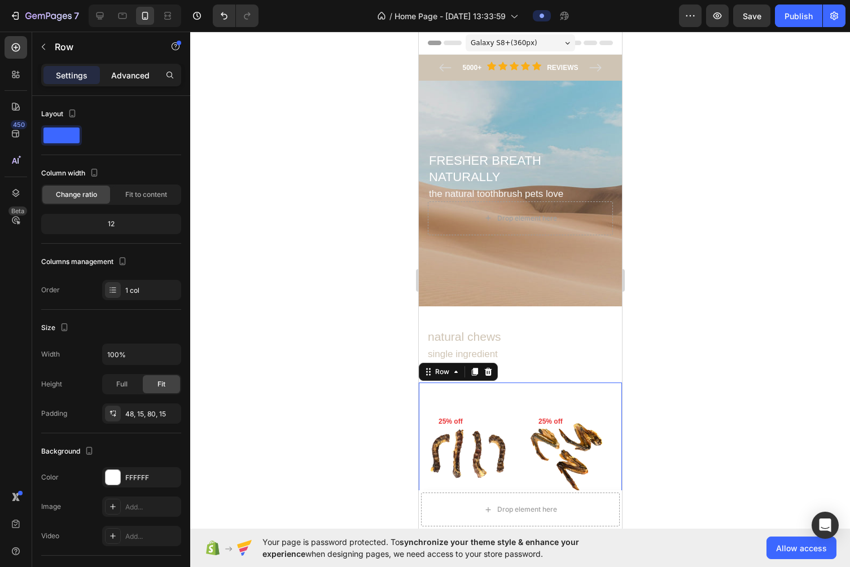
click at [142, 72] on p "Advanced" at bounding box center [130, 75] width 38 height 12
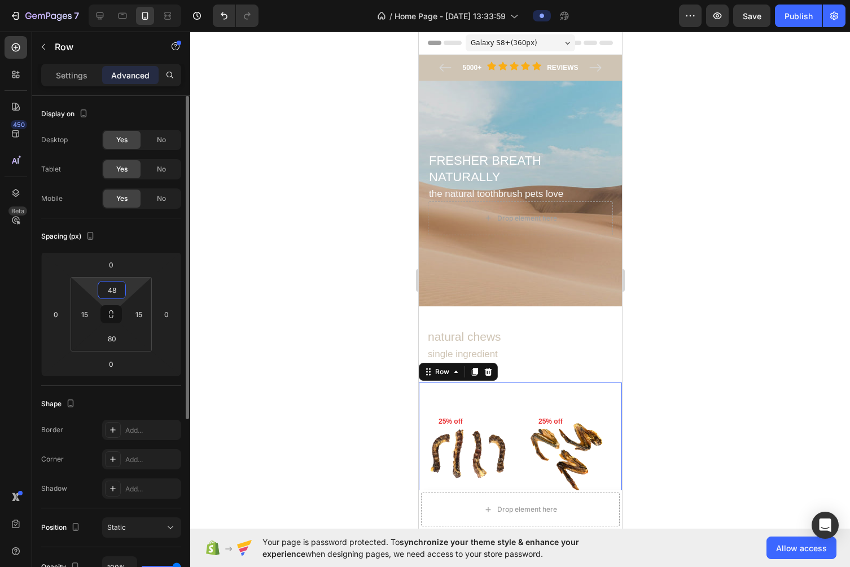
click at [116, 295] on input "48" at bounding box center [111, 290] width 23 height 17
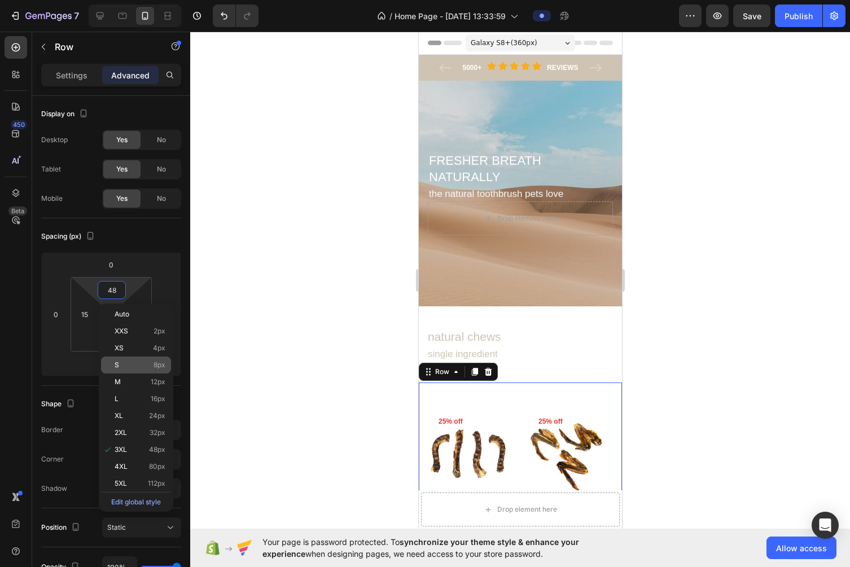
click at [133, 367] on p "S 8px" at bounding box center [140, 365] width 51 height 8
type input "8"
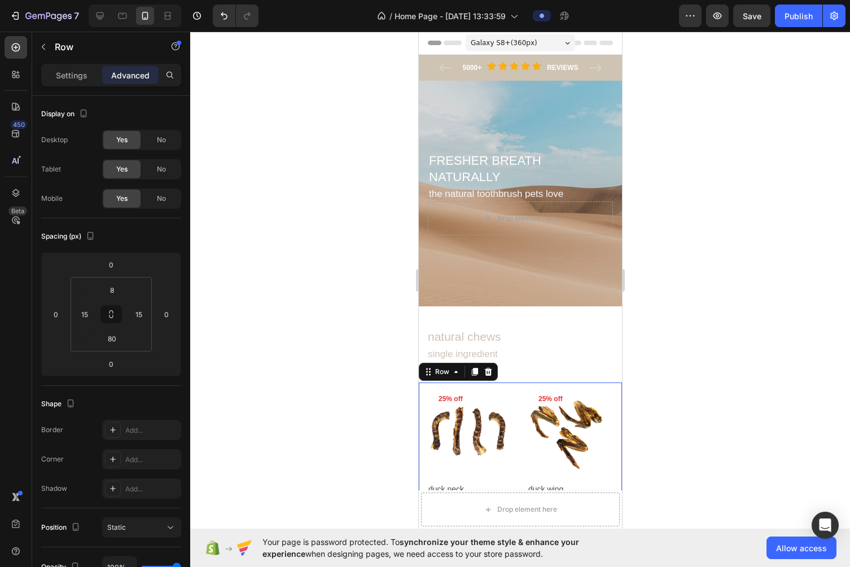
click at [674, 404] on div at bounding box center [520, 300] width 660 height 536
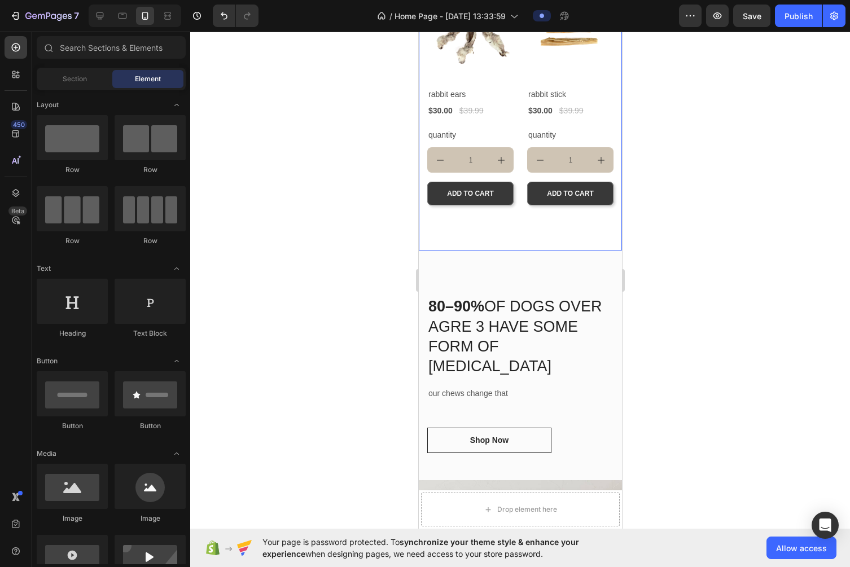
scroll to position [634, 0]
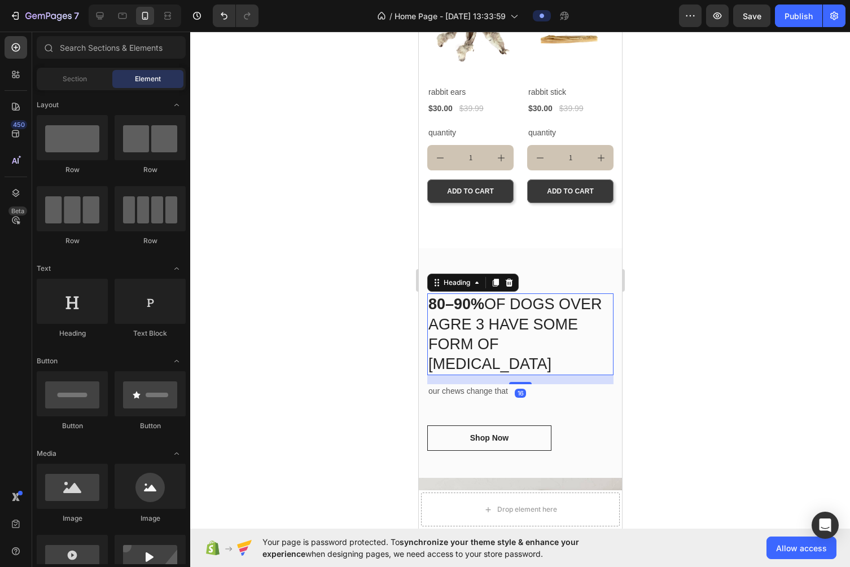
click at [534, 343] on h2 "80–90% OF DOGS OVER AGRE 3 HAVE SOME FORM OF DENTAL DISEASE" at bounding box center [520, 333] width 186 height 81
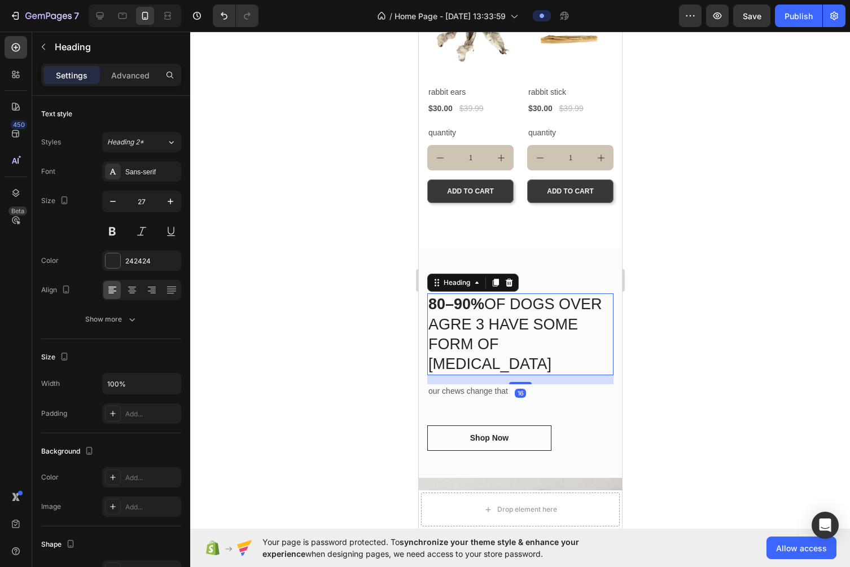
click at [674, 341] on div at bounding box center [520, 300] width 660 height 536
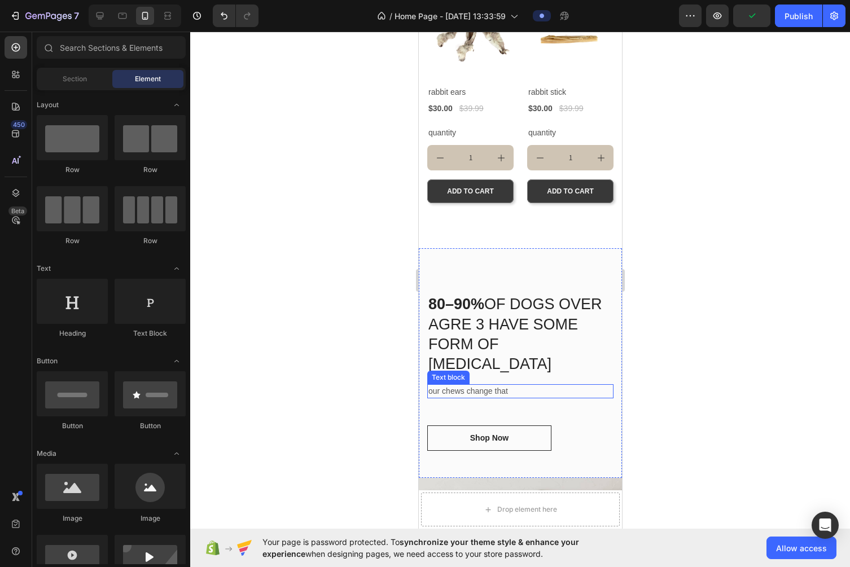
click at [525, 388] on p "our chews change that" at bounding box center [520, 391] width 184 height 12
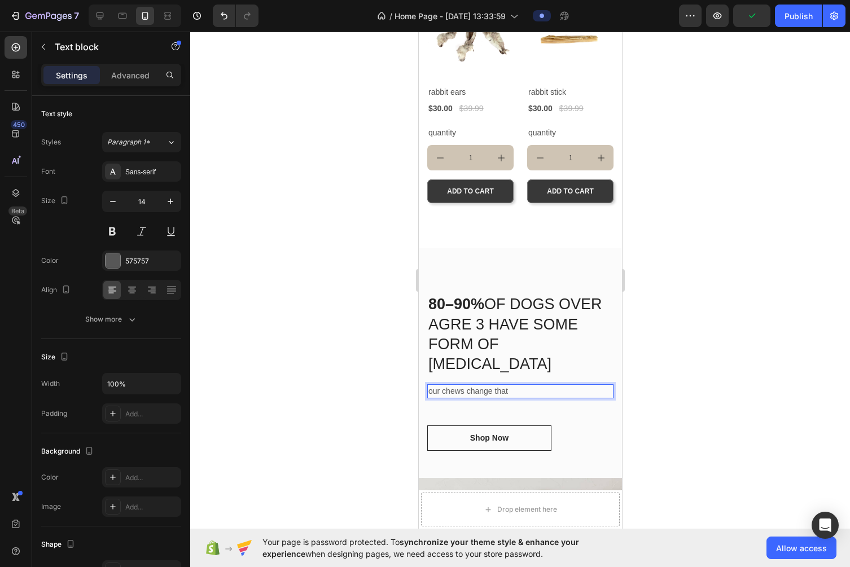
click at [525, 388] on p "our chews change that" at bounding box center [520, 391] width 184 height 12
click at [674, 410] on div at bounding box center [520, 300] width 660 height 536
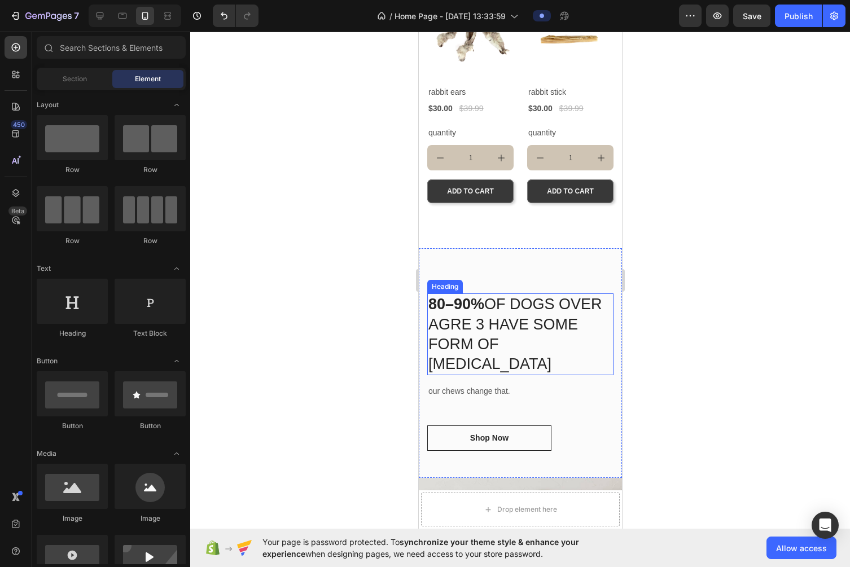
click at [513, 361] on h2 "80–90% OF DOGS OVER AGRE 3 HAVE SOME FORM OF DENTAL DISEASE" at bounding box center [520, 333] width 186 height 81
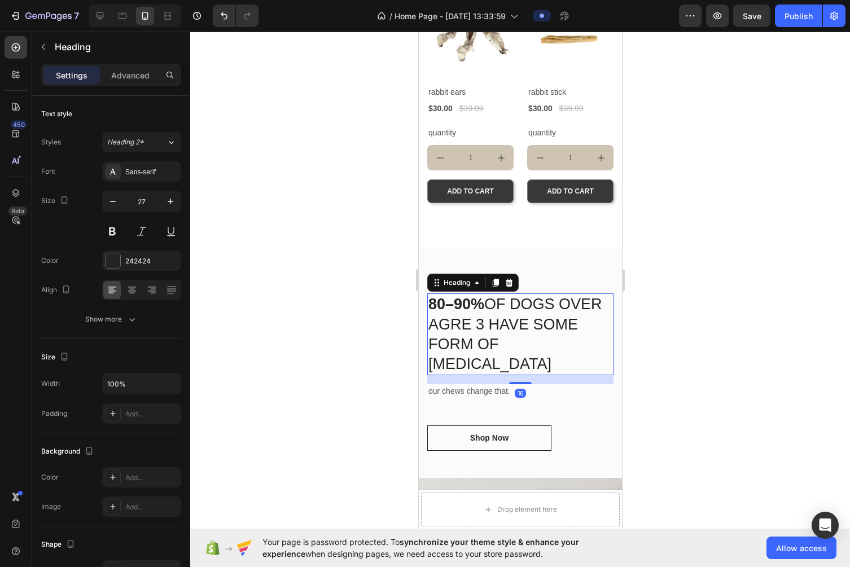
click at [660, 361] on div at bounding box center [520, 300] width 660 height 536
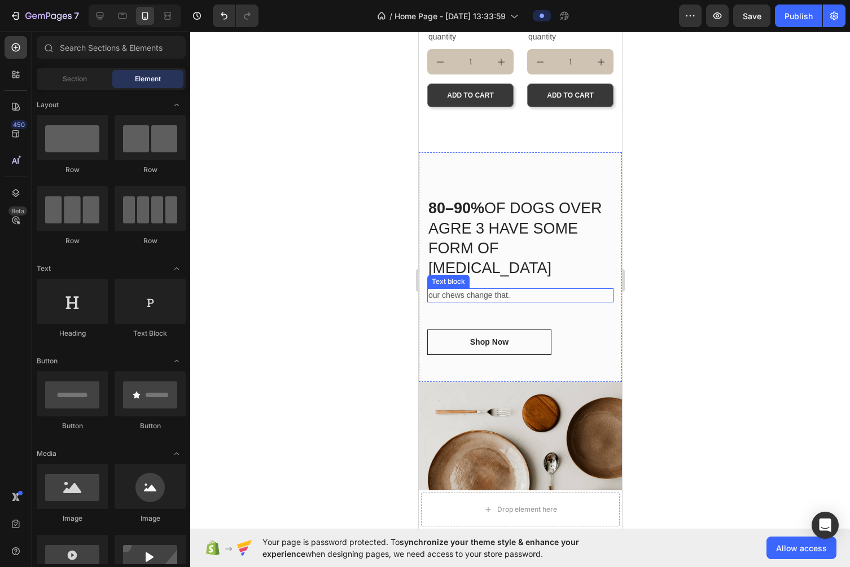
scroll to position [763, 0]
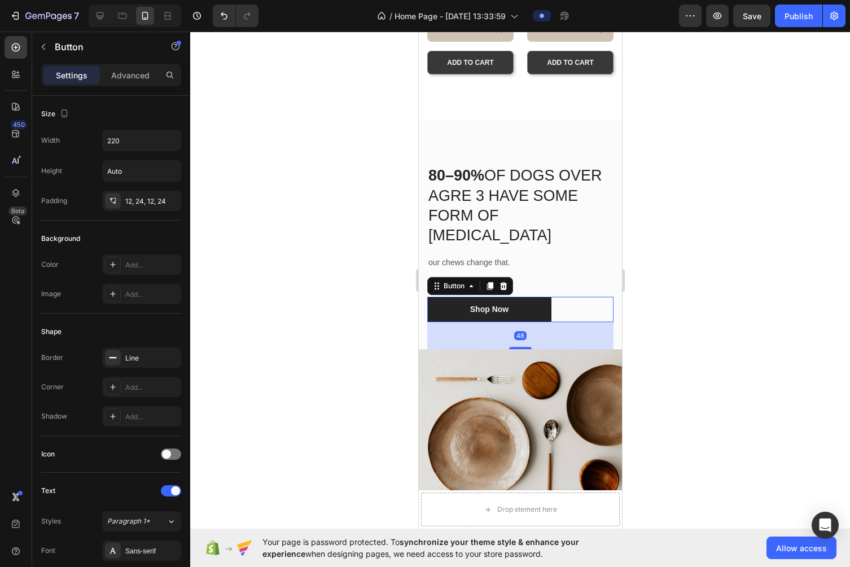
click at [519, 310] on link "Shop Now" at bounding box center [489, 309] width 124 height 25
click at [674, 262] on div at bounding box center [520, 300] width 660 height 536
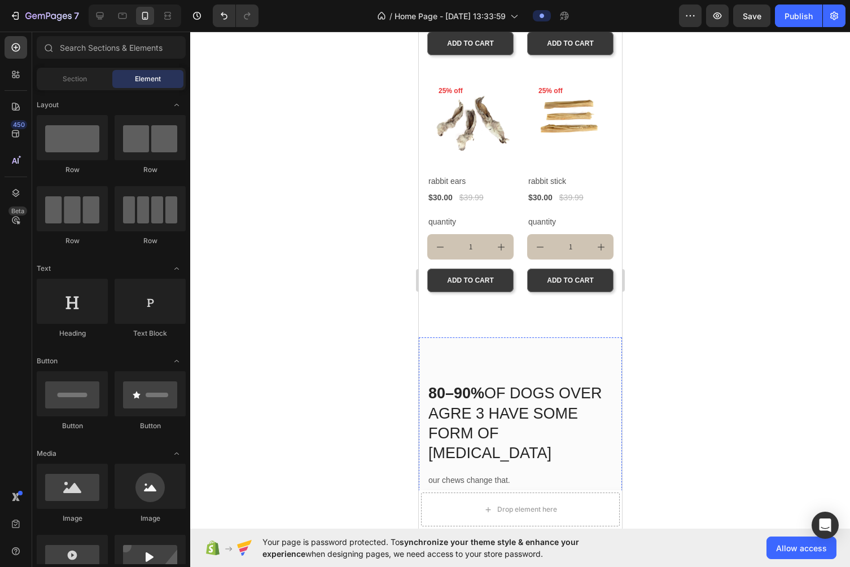
scroll to position [391, 0]
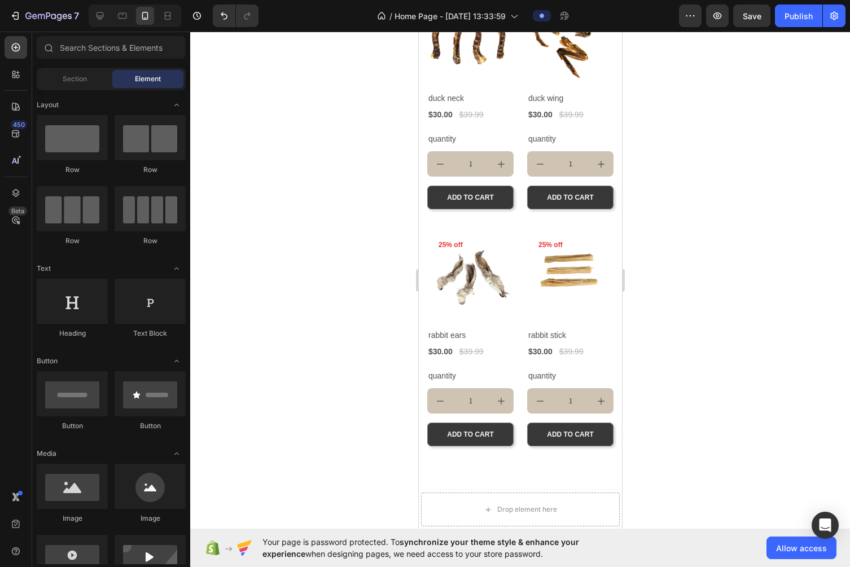
click at [674, 325] on div at bounding box center [520, 300] width 660 height 536
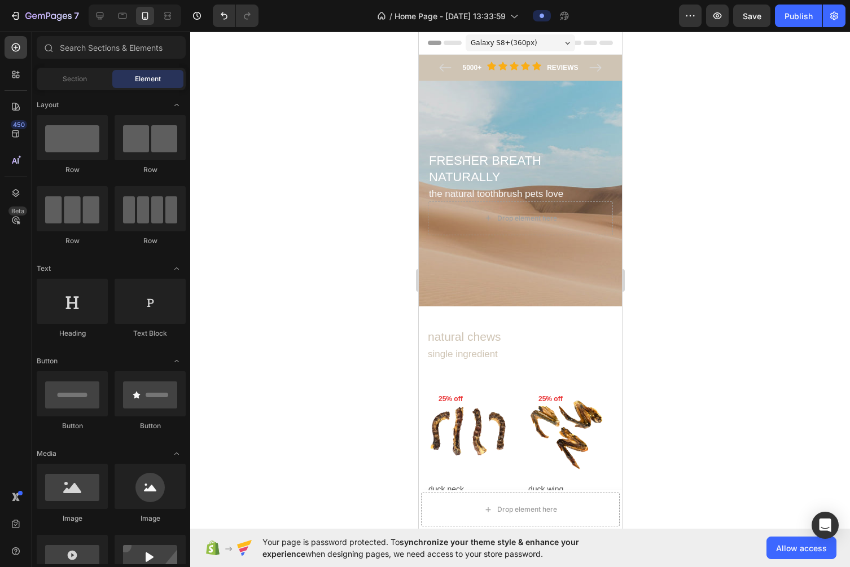
scroll to position [8, 0]
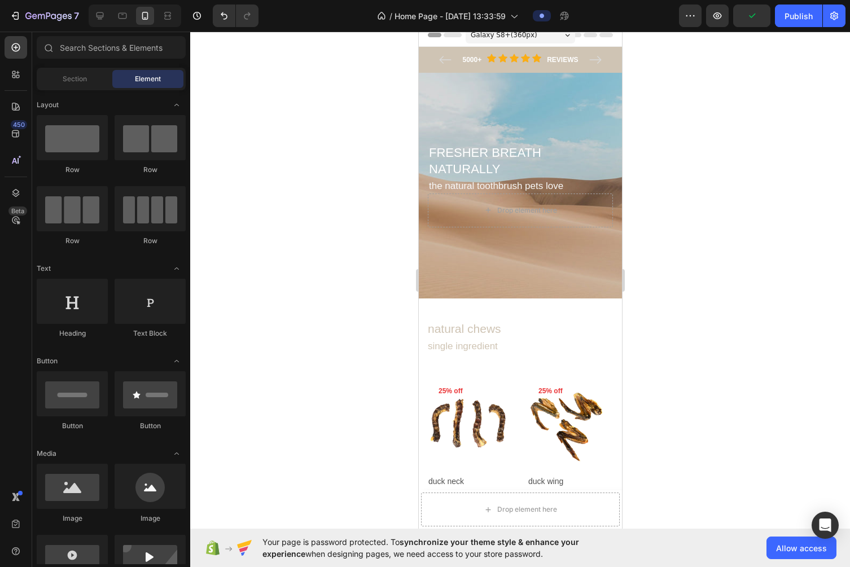
click at [673, 264] on div at bounding box center [520, 300] width 660 height 536
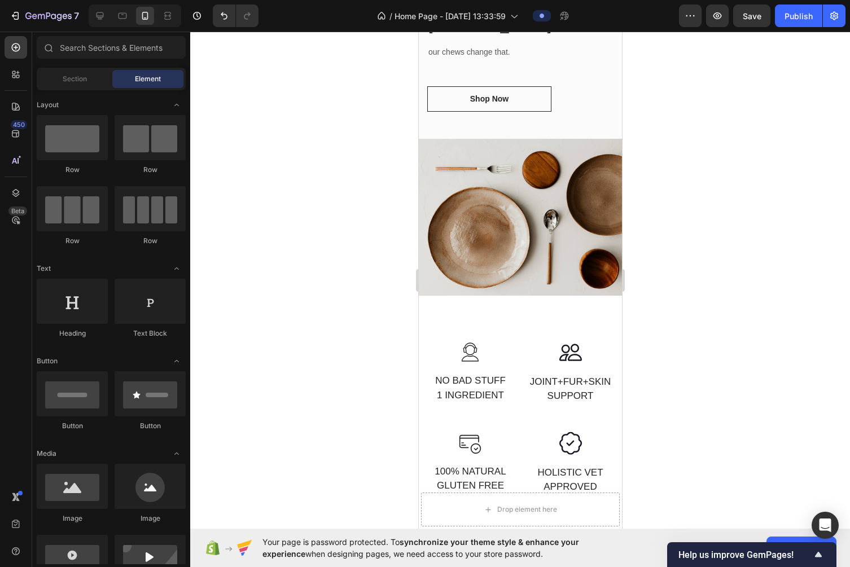
scroll to position [974, 0]
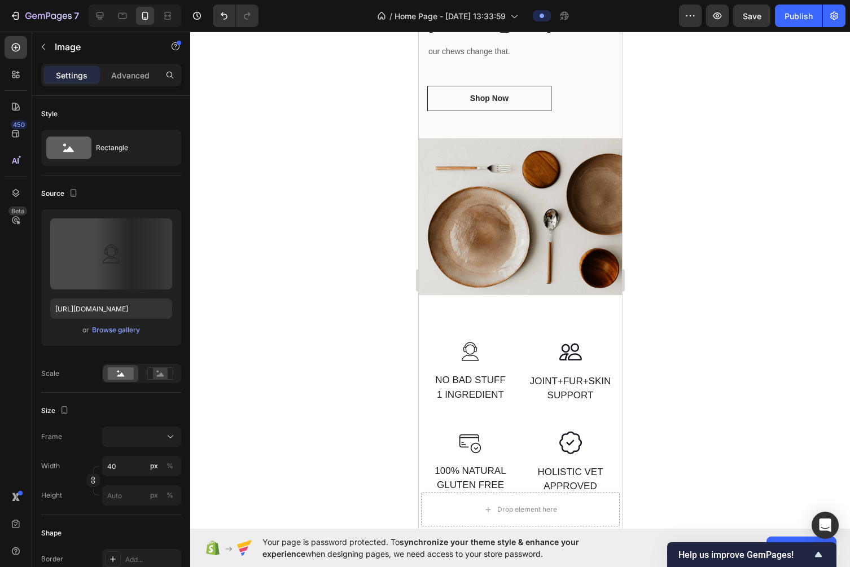
click at [471, 343] on img at bounding box center [469, 351] width 23 height 23
click at [471, 355] on img at bounding box center [469, 351] width 23 height 23
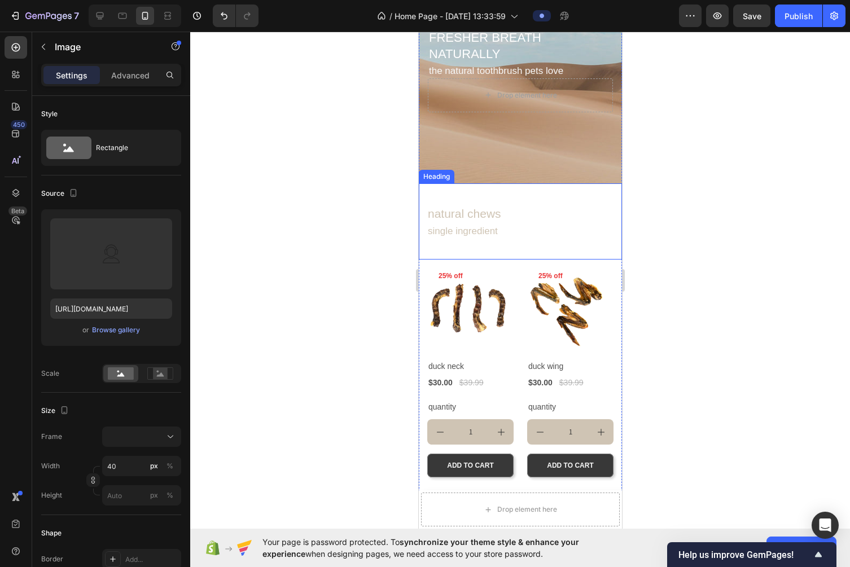
scroll to position [152, 0]
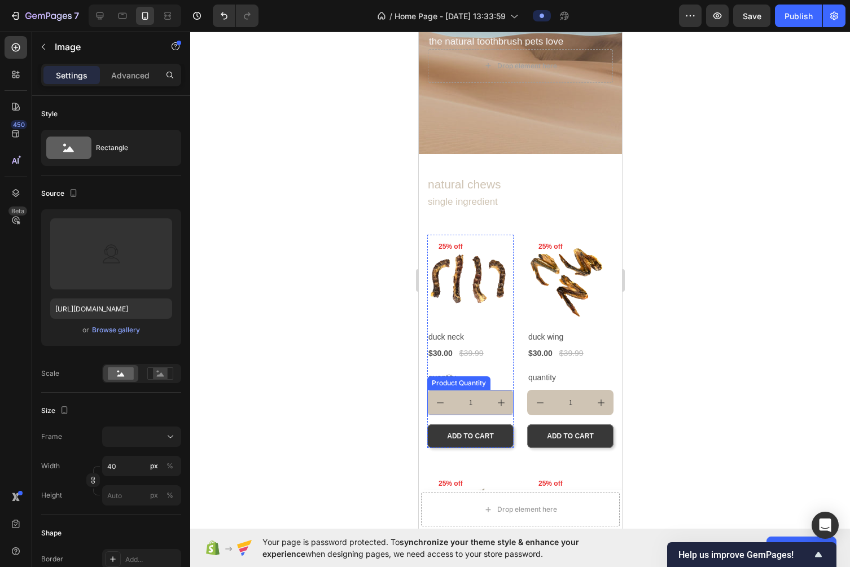
click at [485, 397] on input "1" at bounding box center [470, 402] width 36 height 25
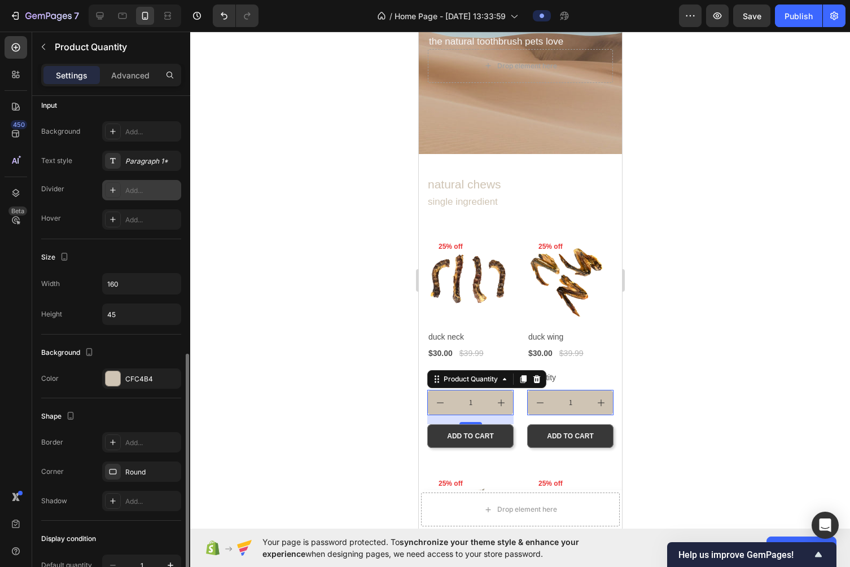
scroll to position [359, 0]
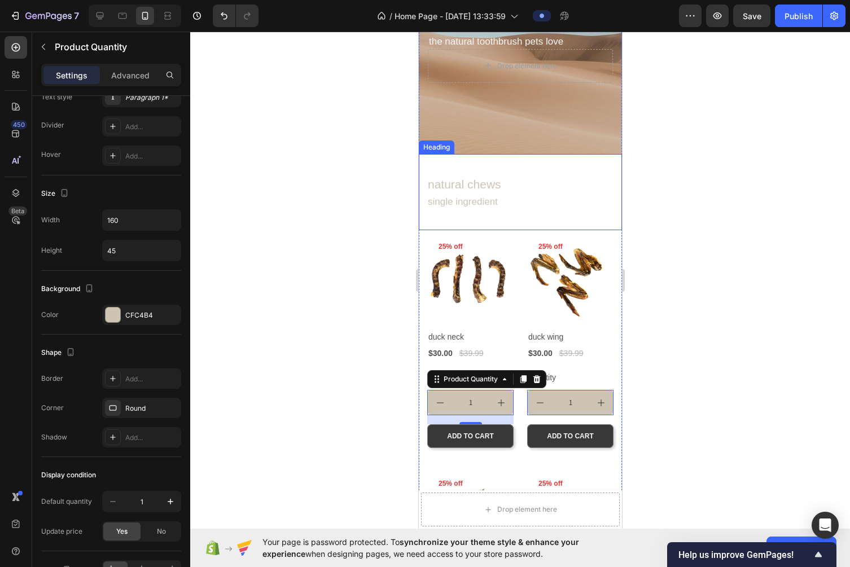
click at [467, 188] on span "natural chews" at bounding box center [463, 184] width 73 height 13
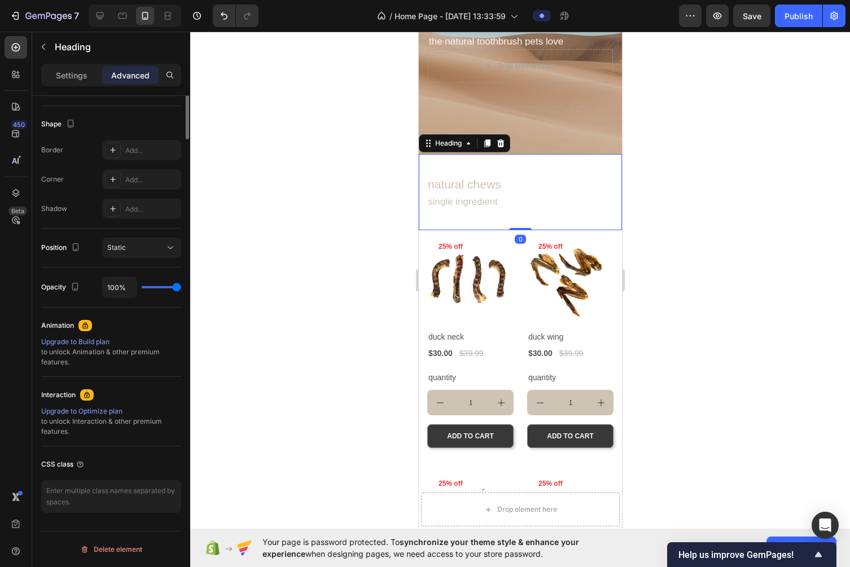
scroll to position [0, 0]
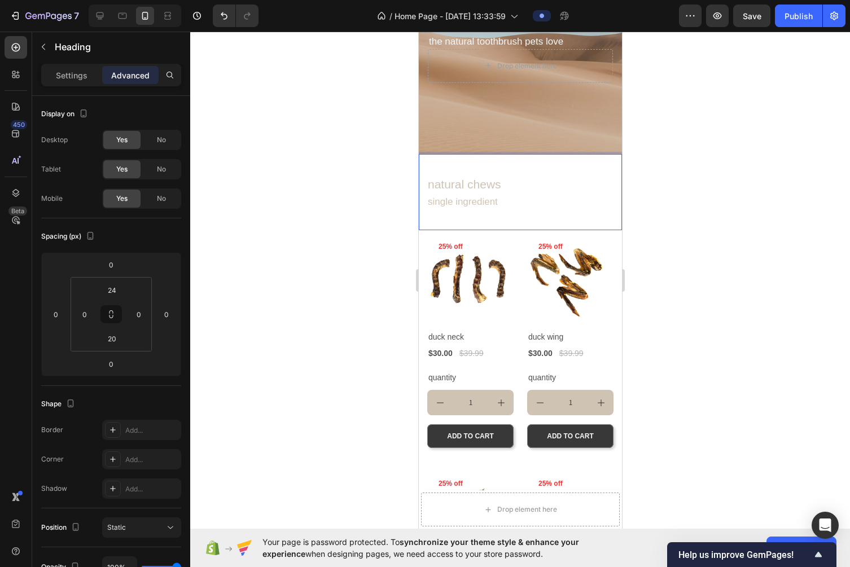
click at [459, 189] on span "natural chews" at bounding box center [463, 184] width 73 height 13
click at [78, 77] on p "Settings" at bounding box center [72, 75] width 32 height 12
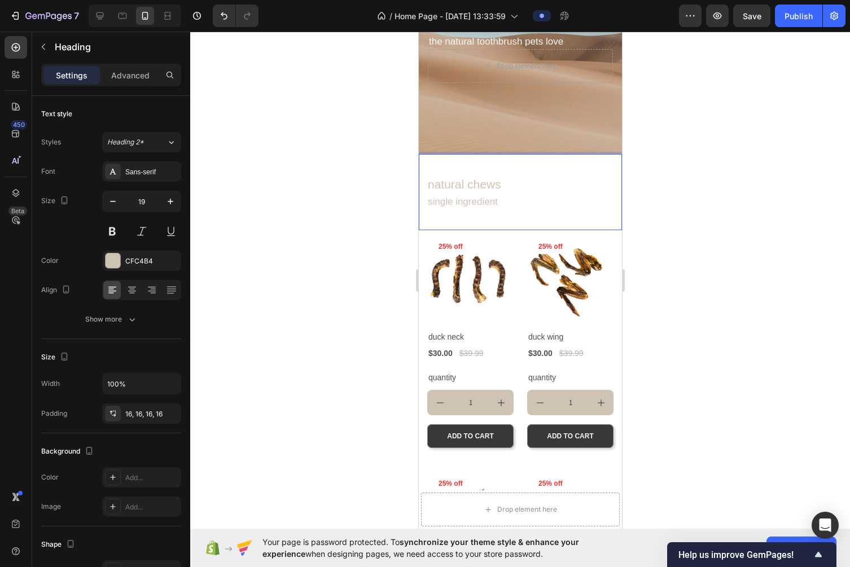
click at [674, 266] on div at bounding box center [520, 300] width 660 height 536
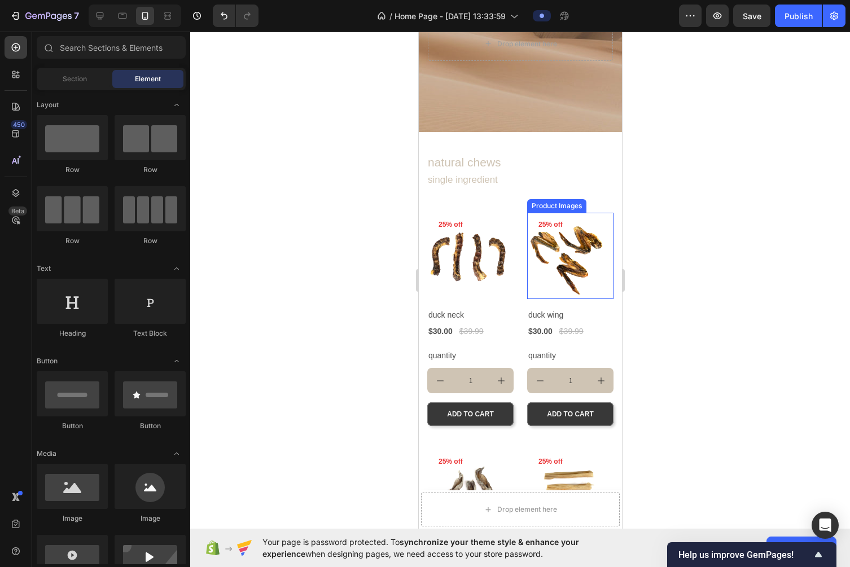
scroll to position [182, 0]
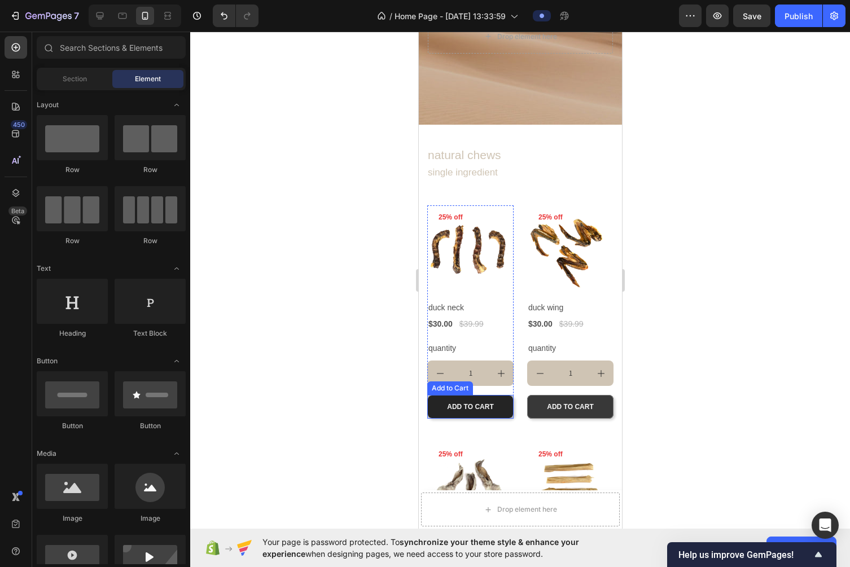
click at [509, 408] on button "ADD TO CART" at bounding box center [470, 407] width 86 height 24
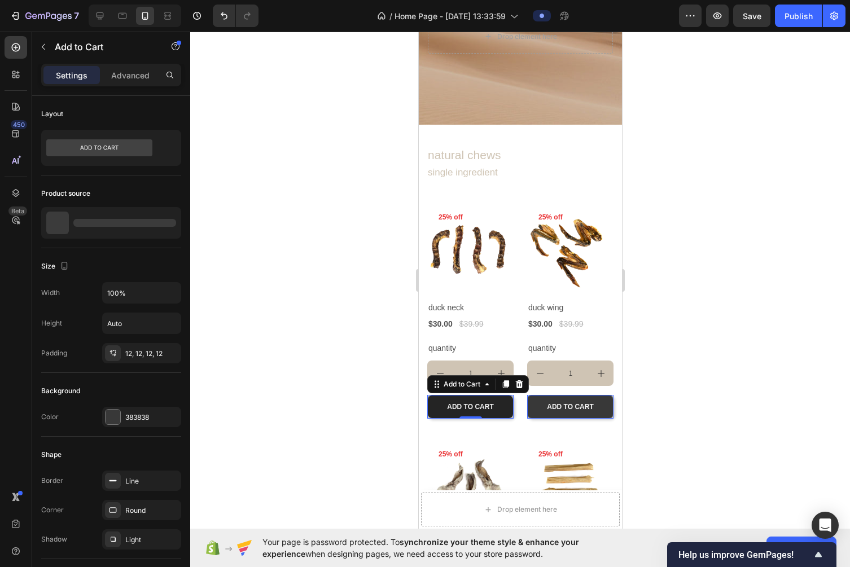
click at [502, 410] on button "ADD TO CART" at bounding box center [470, 407] width 86 height 24
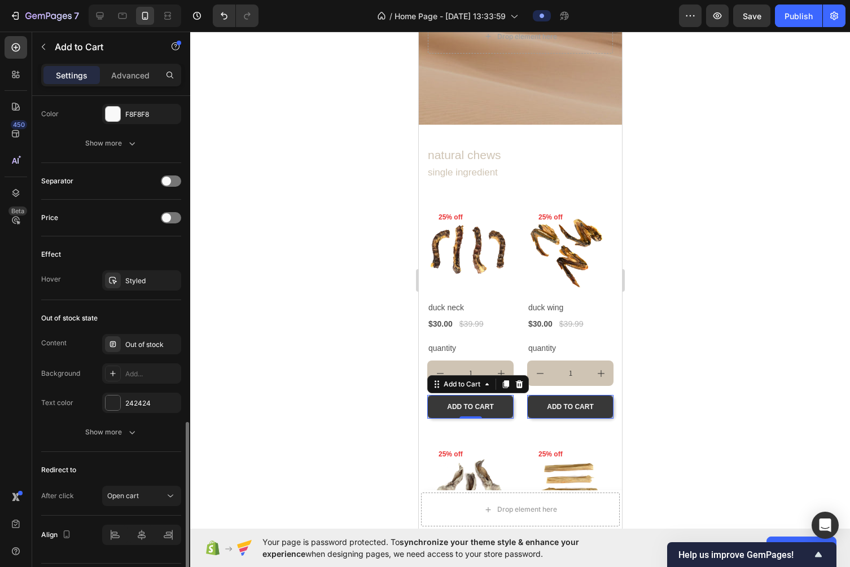
scroll to position [706, 0]
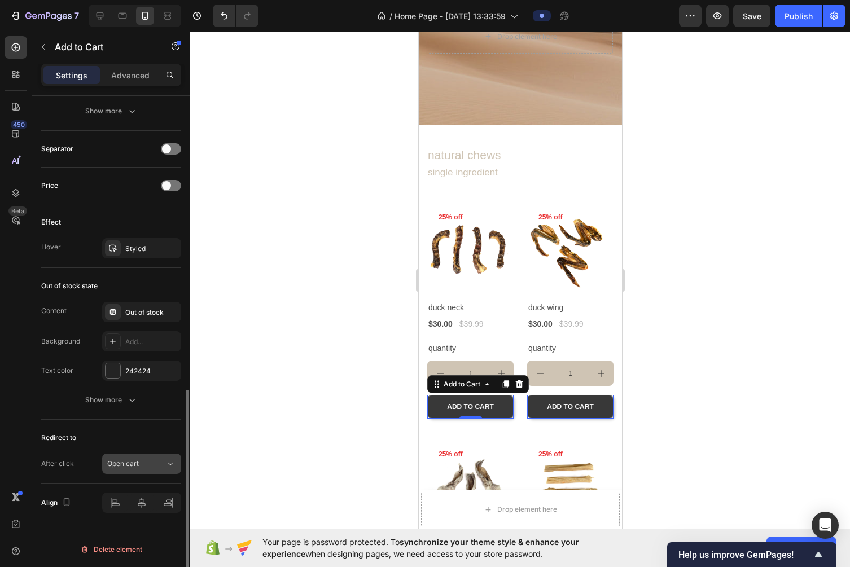
click at [148, 466] on div "Open cart" at bounding box center [136, 464] width 58 height 10
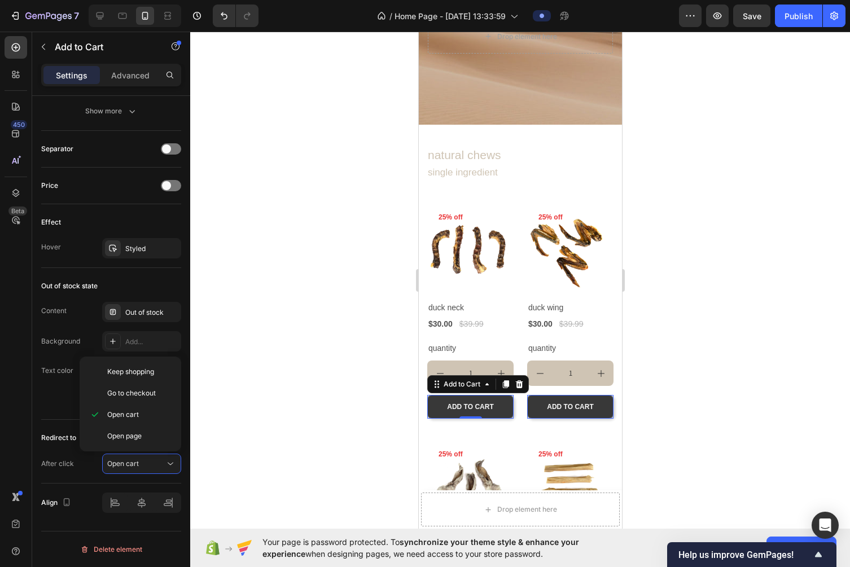
click at [299, 404] on div at bounding box center [520, 300] width 660 height 536
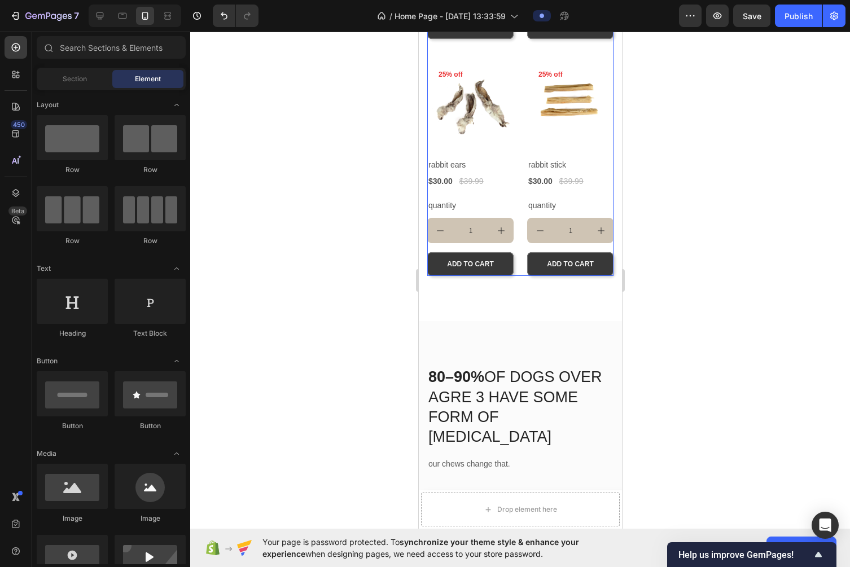
scroll to position [639, 0]
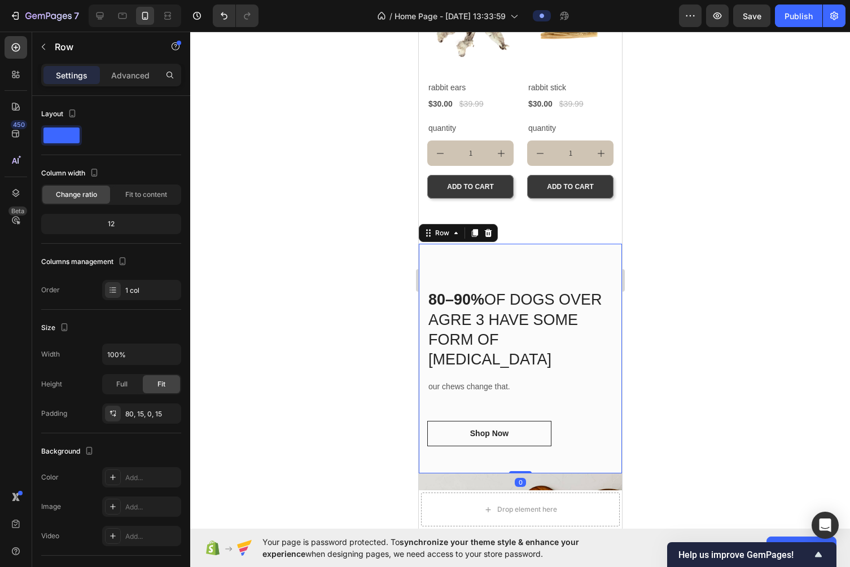
click at [564, 265] on div "80–90% OF DOGS OVER AGRE 3 HAVE SOME FORM OF DENTAL DISEASE Heading our chews c…" at bounding box center [519, 358] width 203 height 229
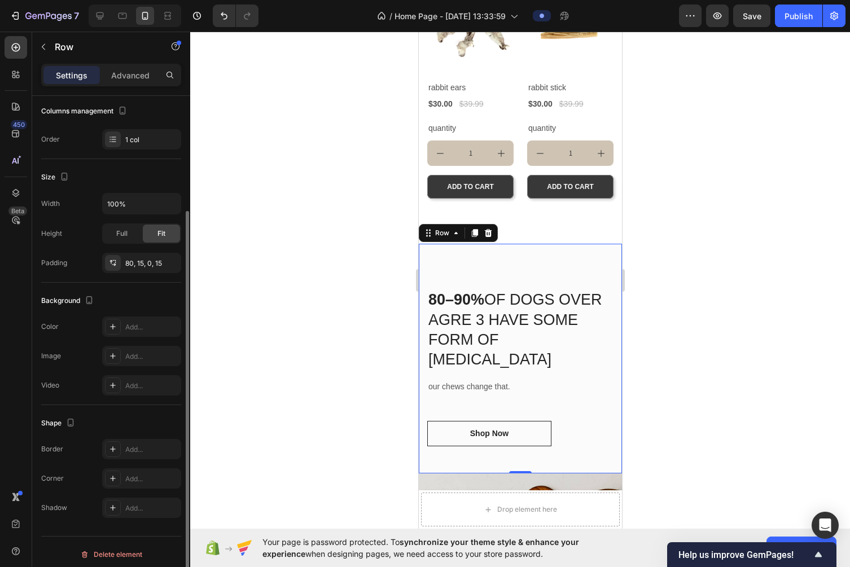
scroll to position [150, 0]
click at [139, 329] on div "Add..." at bounding box center [151, 328] width 53 height 10
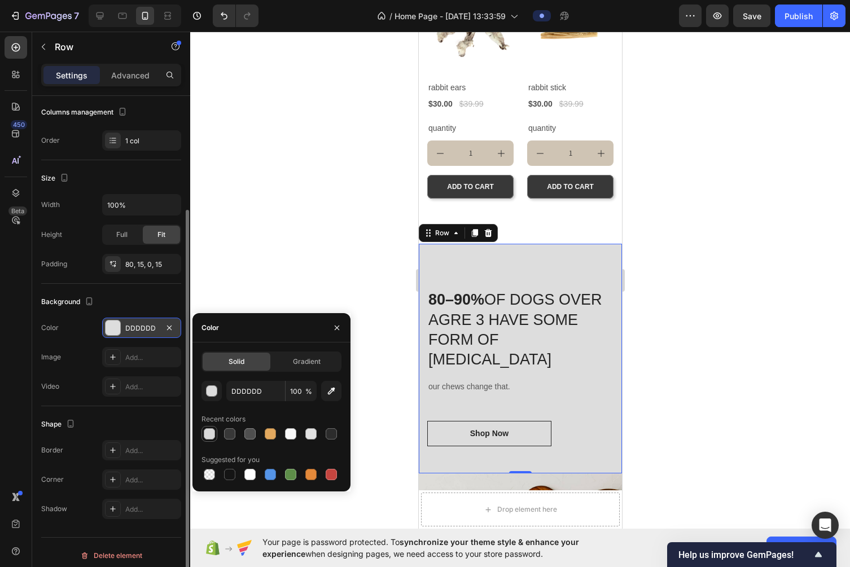
click at [212, 435] on div at bounding box center [209, 433] width 11 height 11
click at [309, 433] on div at bounding box center [310, 433] width 11 height 11
type input "E2E2E2"
click at [674, 295] on div at bounding box center [520, 300] width 660 height 536
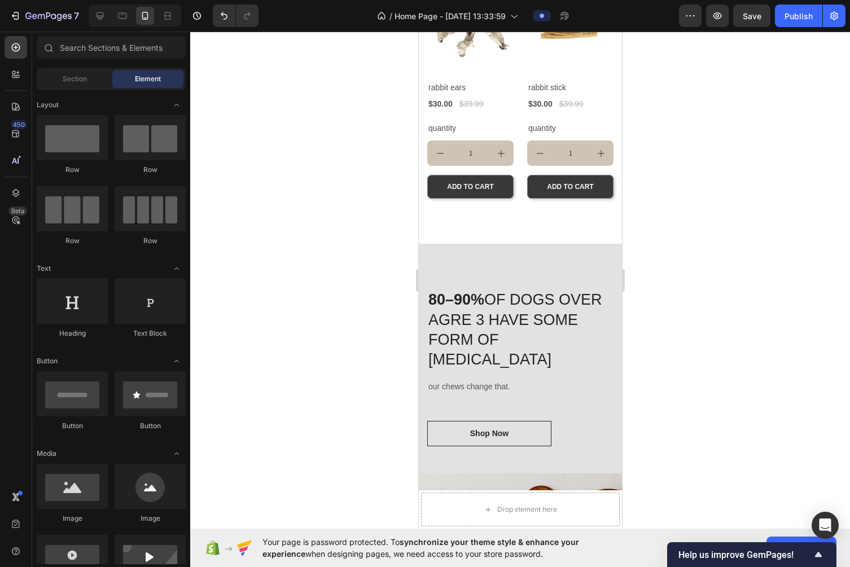
click at [674, 295] on div at bounding box center [520, 300] width 660 height 536
click at [572, 261] on div "80–90% OF DOGS OVER AGRE 3 HAVE SOME FORM OF DENTAL DISEASE Heading our chews c…" at bounding box center [519, 358] width 203 height 229
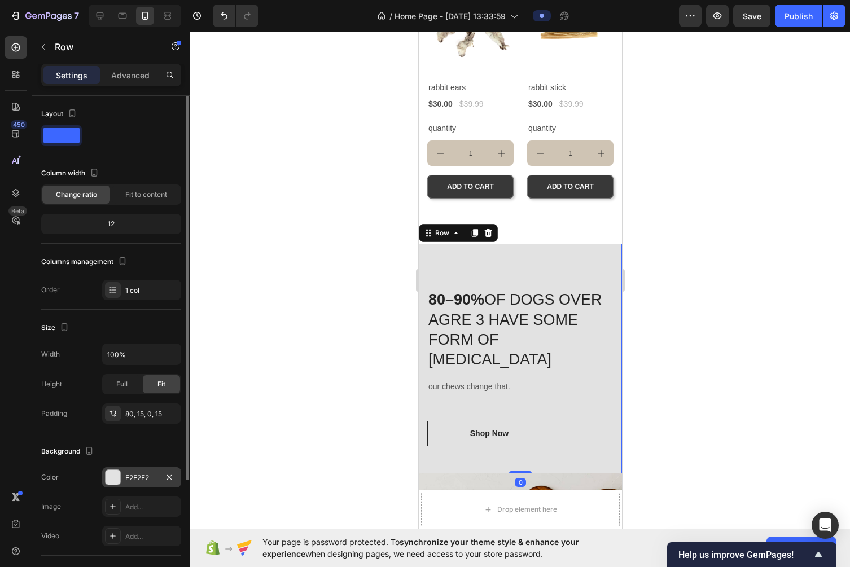
click at [141, 481] on div "E2E2E2" at bounding box center [141, 478] width 33 height 10
click at [139, 479] on div "E2E2E2" at bounding box center [141, 478] width 33 height 10
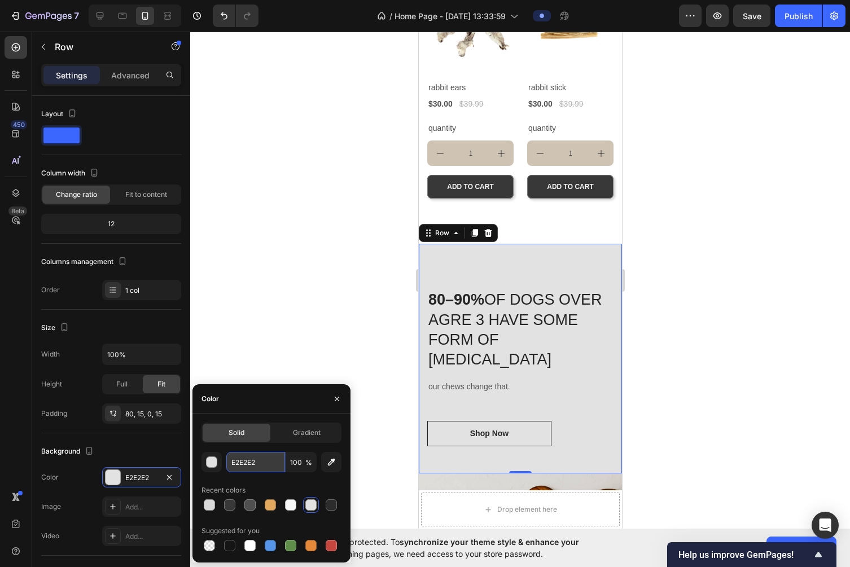
click at [249, 467] on input "E2E2E2" at bounding box center [255, 462] width 59 height 20
click at [257, 467] on input "E2E2E2" at bounding box center [255, 462] width 59 height 20
click at [249, 464] on input "E2E2E2" at bounding box center [255, 462] width 59 height 20
paste input "98c48c"
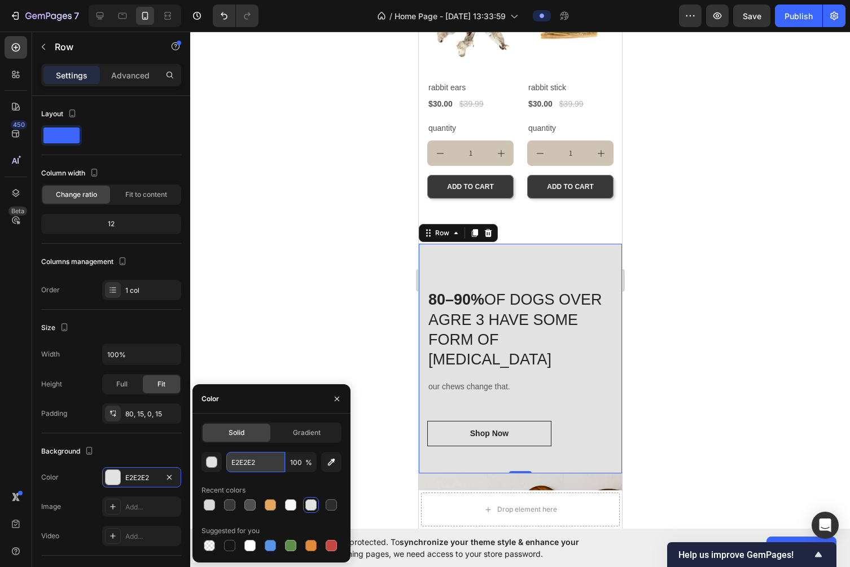
type input "98c48c"
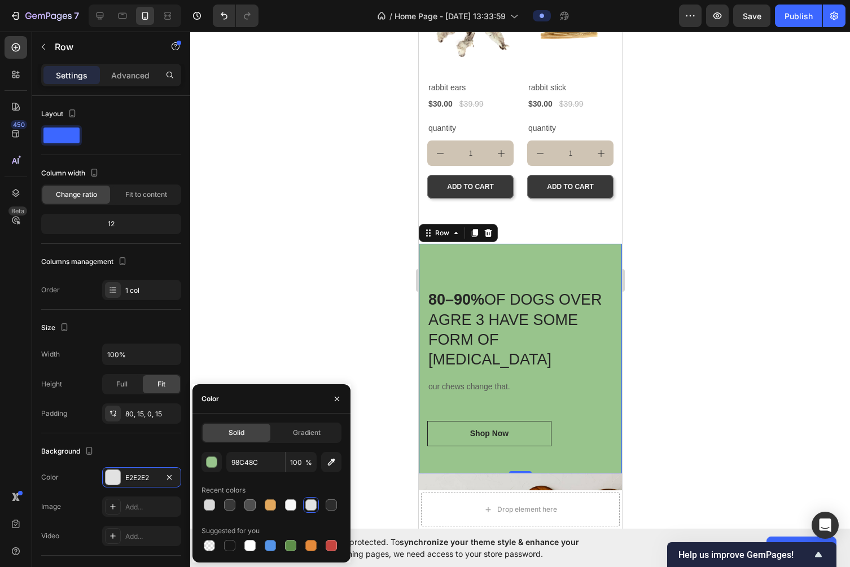
click at [274, 339] on div at bounding box center [520, 300] width 660 height 536
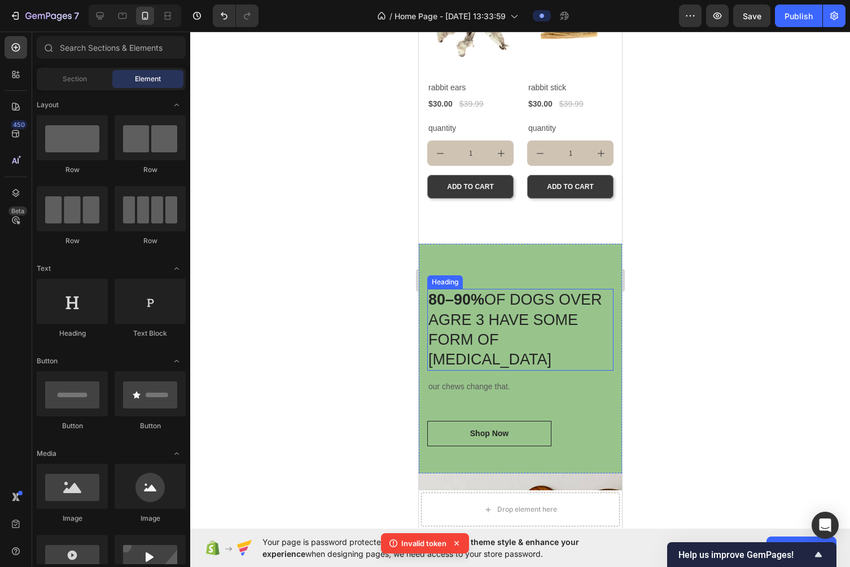
click at [501, 251] on div "80–90% OF DOGS OVER AGRE 3 HAVE SOME FORM OF DENTAL DISEASE Heading our chews c…" at bounding box center [519, 358] width 203 height 229
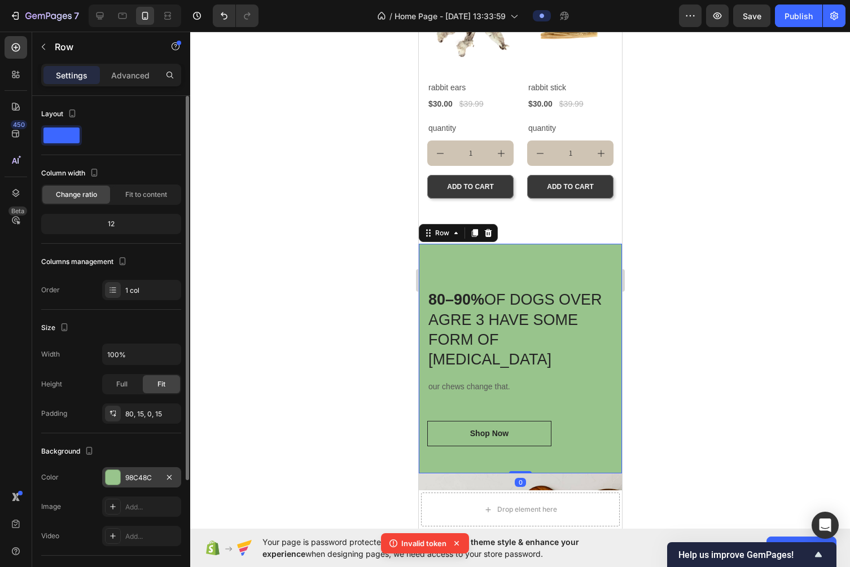
click at [147, 484] on div "98C48C" at bounding box center [141, 477] width 79 height 20
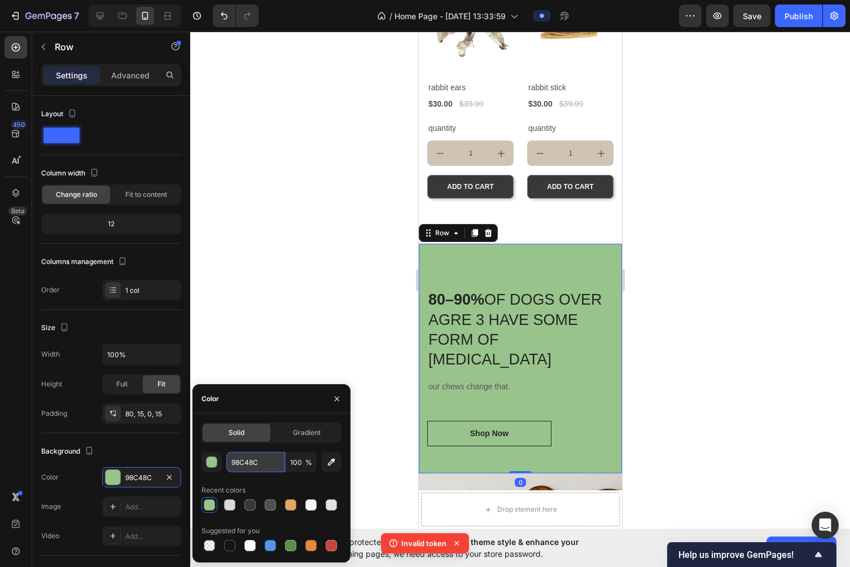
click at [247, 464] on input "98C48C" at bounding box center [255, 462] width 59 height 20
paste input "#ebdecb"
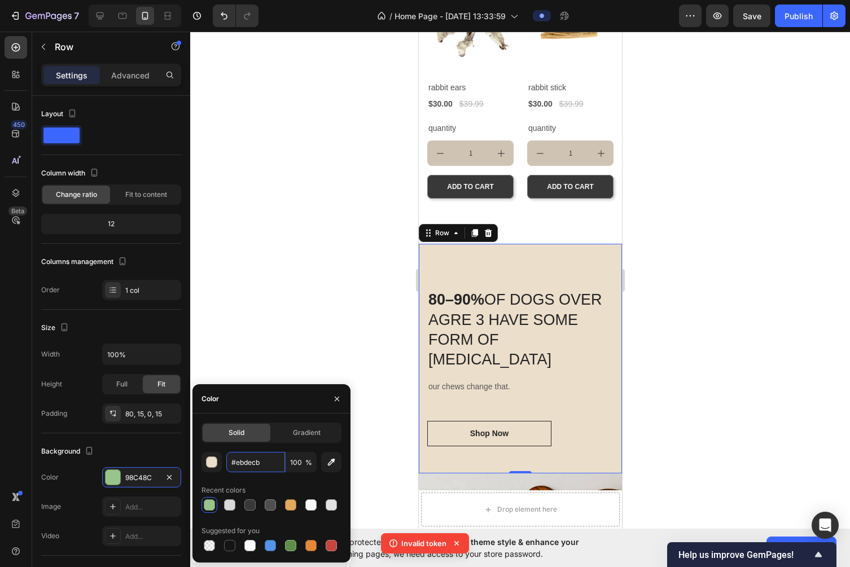
type input "EBDECB"
click at [297, 341] on div at bounding box center [520, 300] width 660 height 536
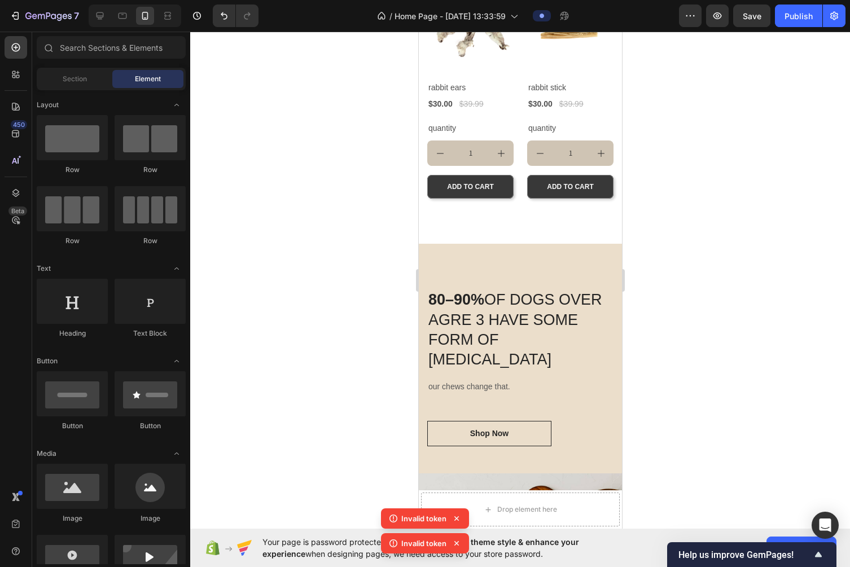
click at [297, 341] on div at bounding box center [520, 300] width 660 height 536
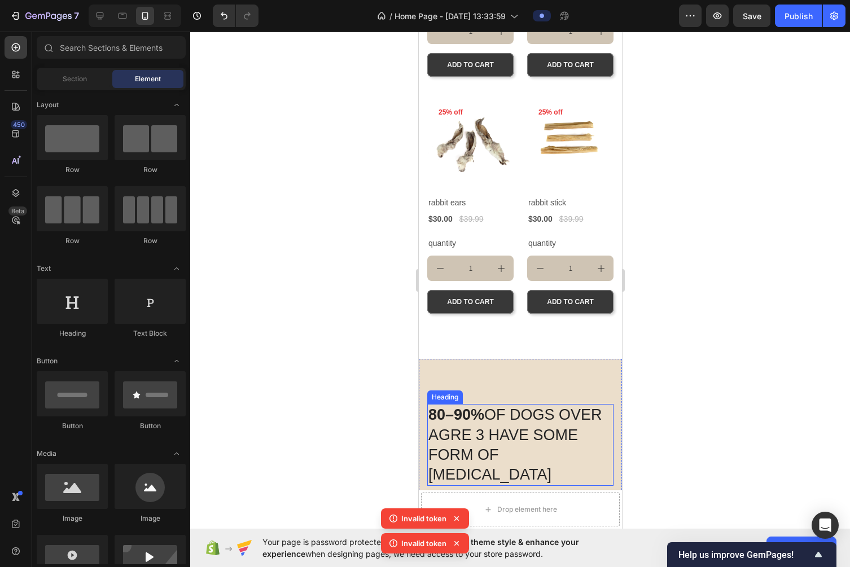
scroll to position [514, 0]
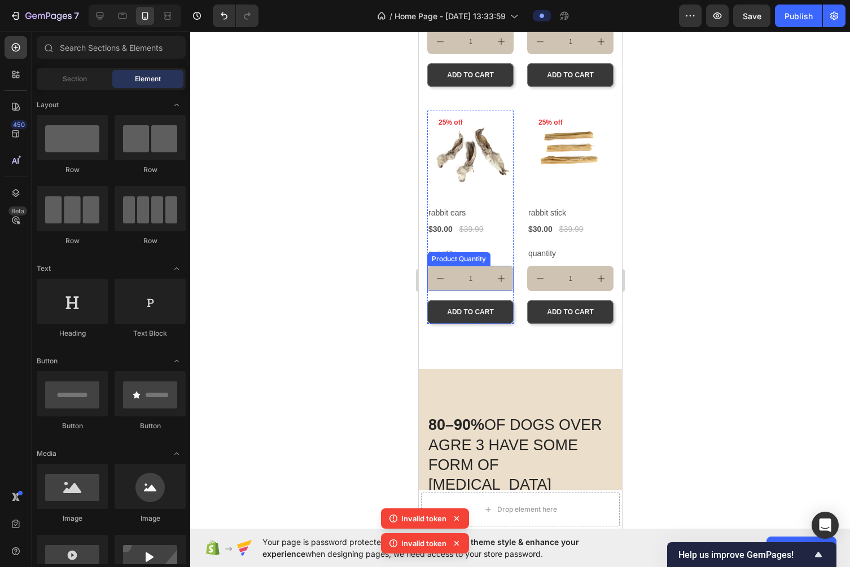
click at [488, 280] on button "increment" at bounding box center [500, 278] width 25 height 25
type input "2"
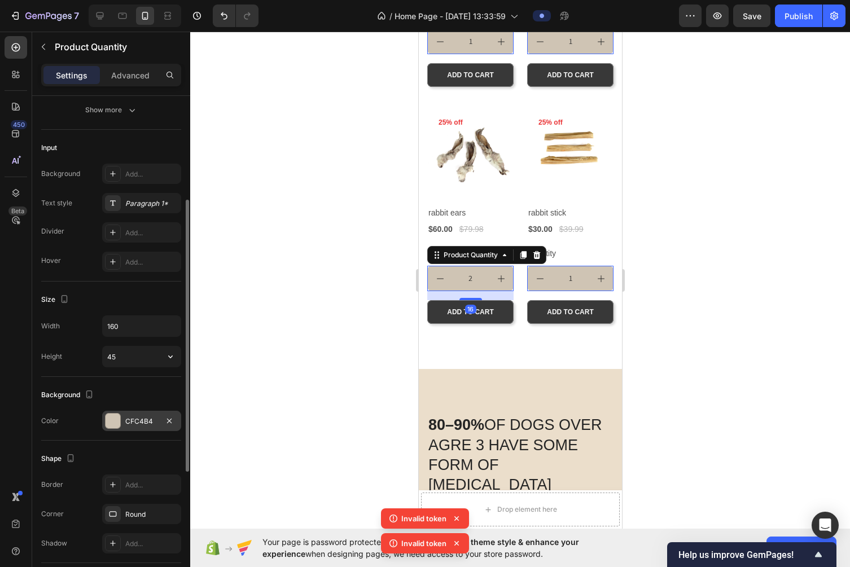
scroll to position [261, 0]
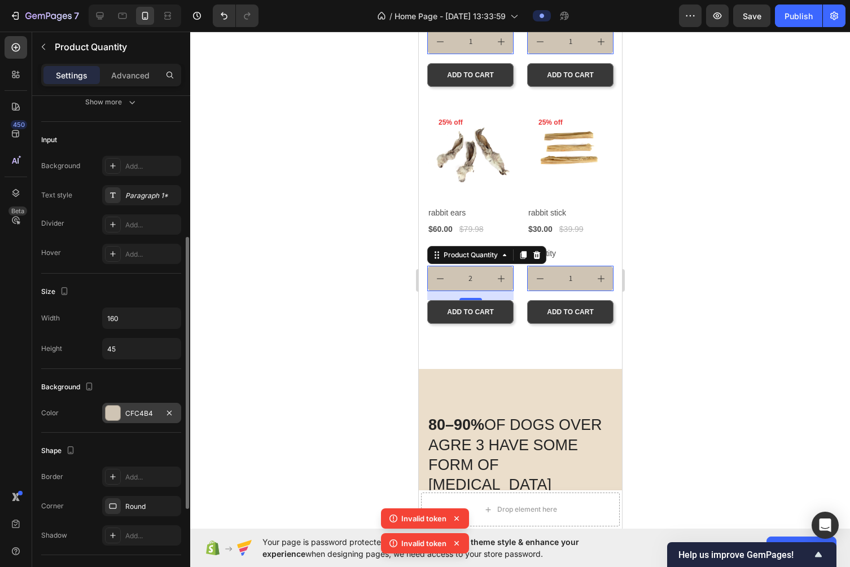
click at [144, 414] on div "CFC4B4" at bounding box center [141, 414] width 33 height 10
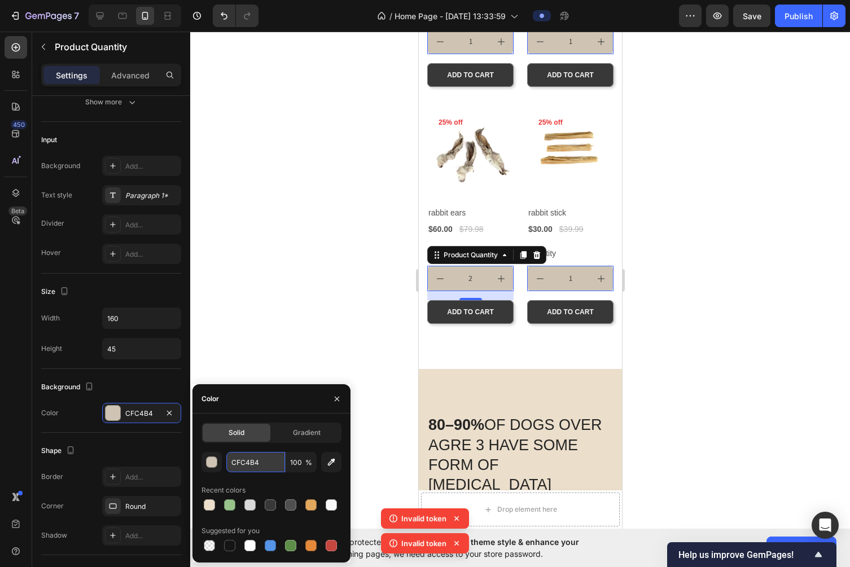
click at [251, 461] on input "CFC4B4" at bounding box center [255, 462] width 59 height 20
paste input "#ebdecb"
type input "#ebdecb"
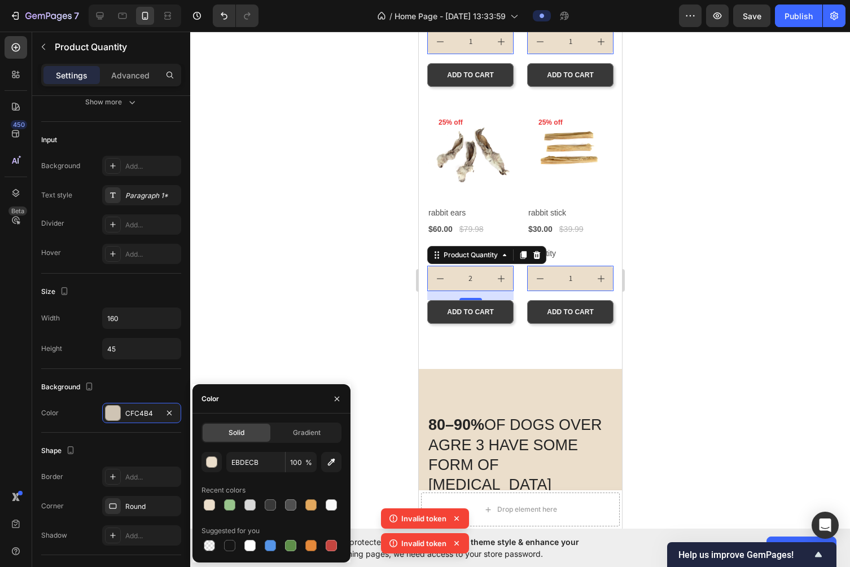
click at [322, 328] on div at bounding box center [520, 300] width 660 height 536
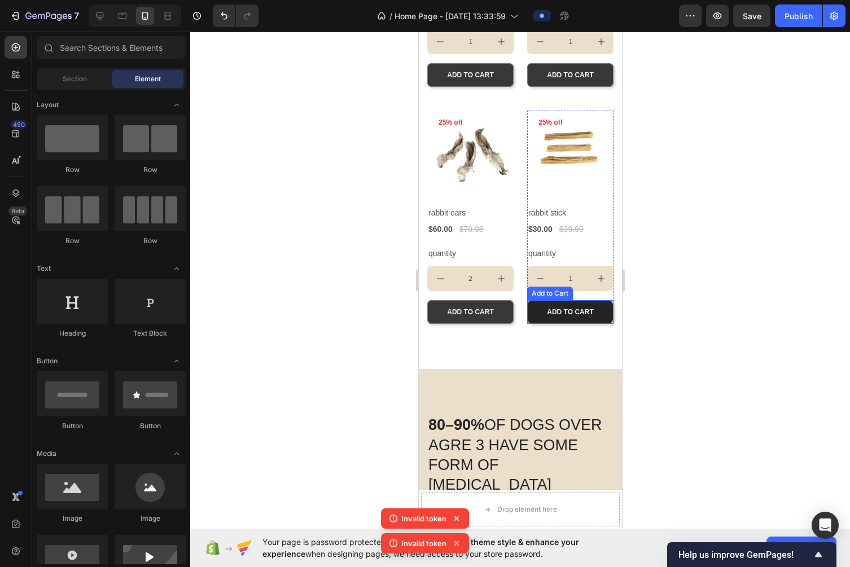
click at [611, 303] on button "ADD TO CART" at bounding box center [570, 312] width 86 height 24
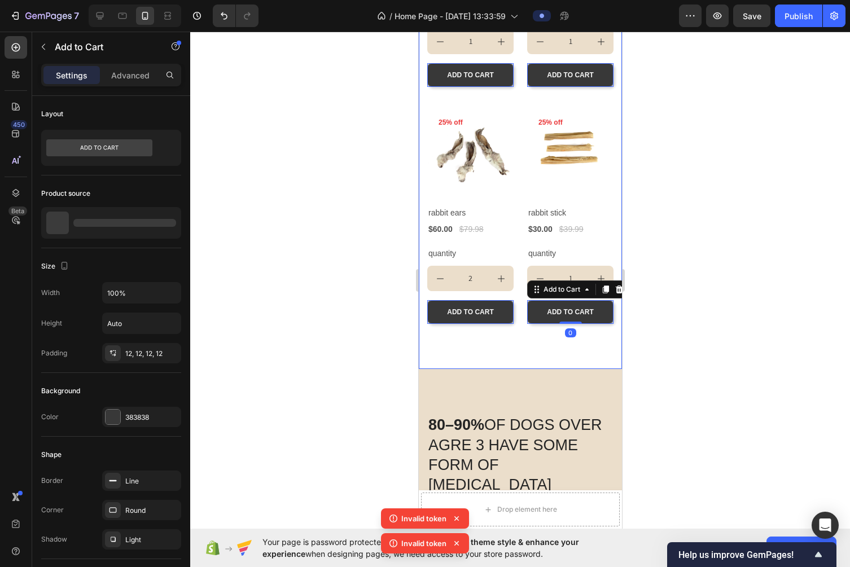
click at [674, 321] on div at bounding box center [520, 300] width 660 height 536
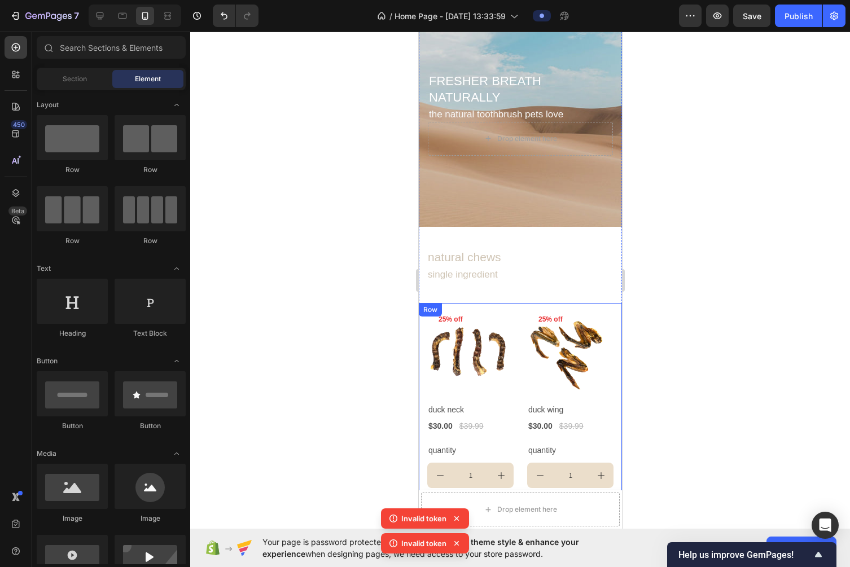
scroll to position [0, 0]
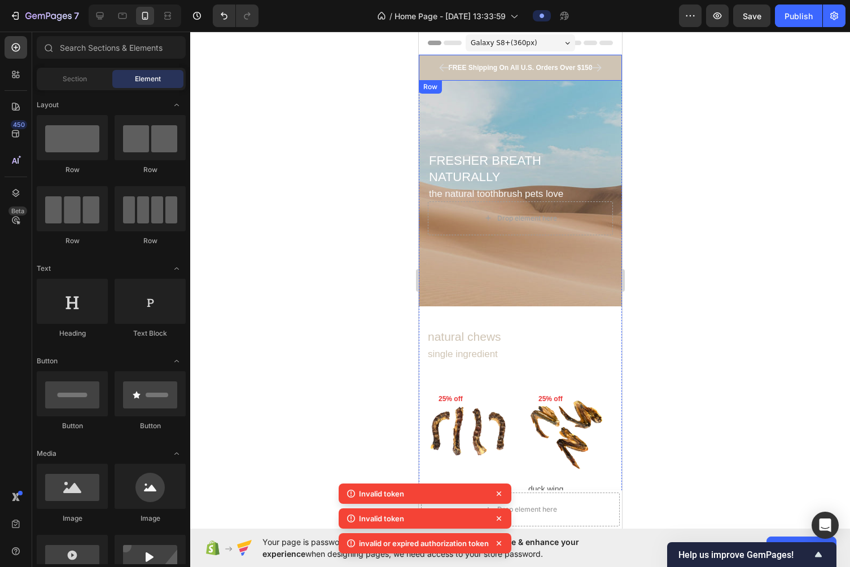
click at [615, 59] on div "FREE Shipping On All U.S. Orders Over $150 Text block 5000+ Text block Icon Ico…" at bounding box center [519, 68] width 203 height 26
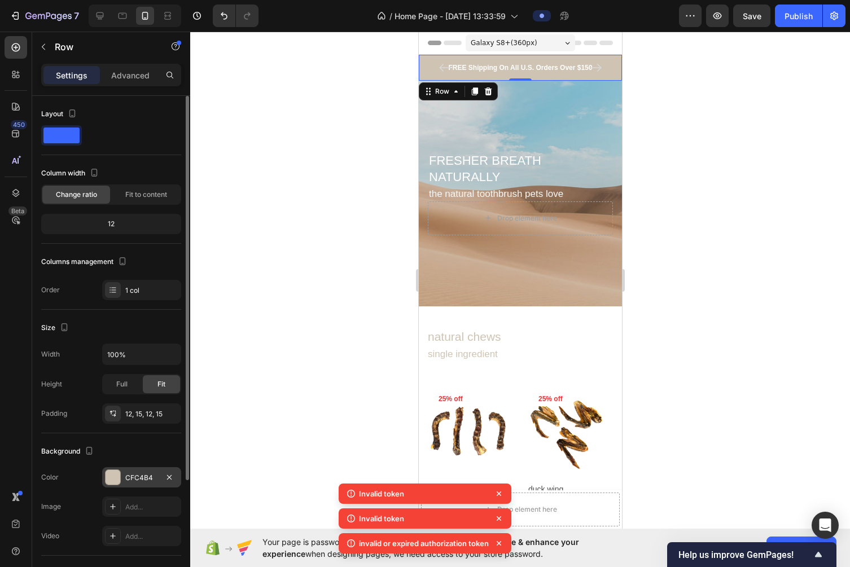
click at [143, 475] on div "CFC4B4" at bounding box center [141, 478] width 33 height 10
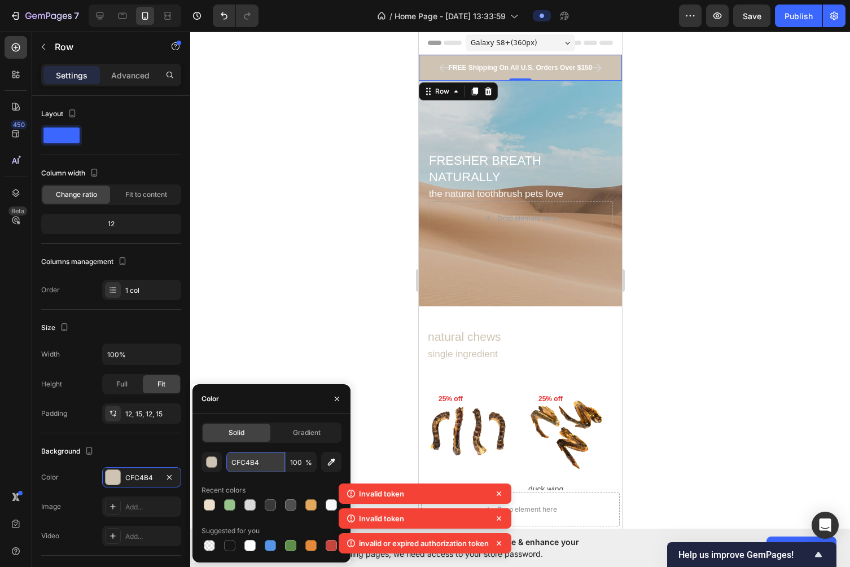
click at [253, 458] on input "CFC4B4" at bounding box center [255, 462] width 59 height 20
paste input "#ebdecb"
type input "#ebdecb"
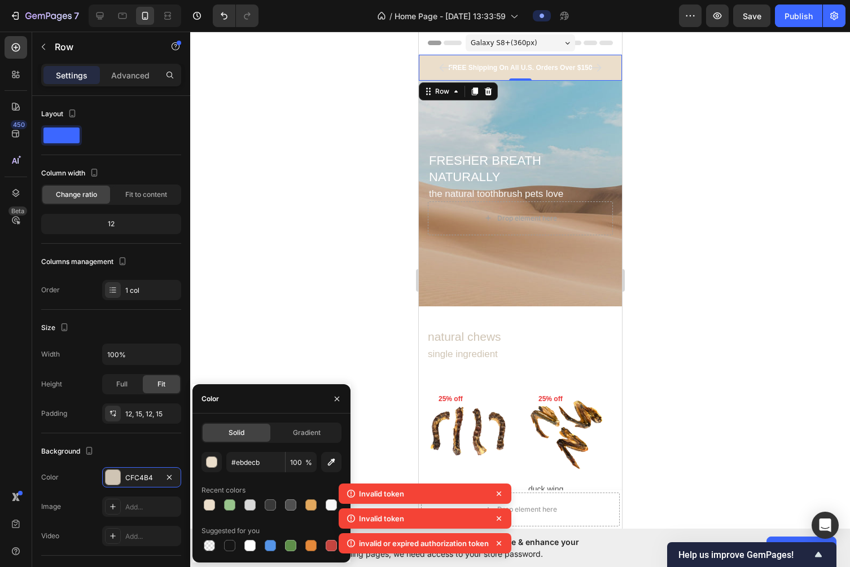
click at [293, 266] on div at bounding box center [520, 300] width 660 height 536
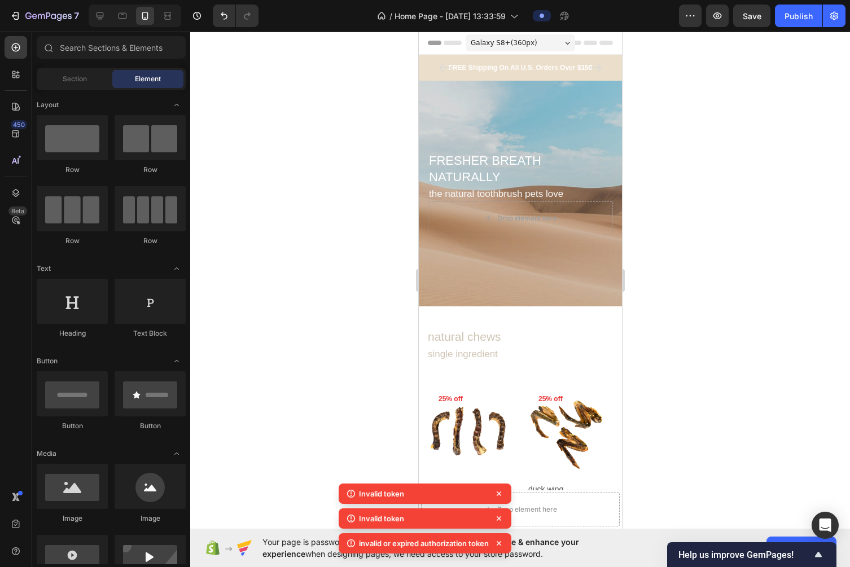
click at [293, 266] on div at bounding box center [520, 300] width 660 height 536
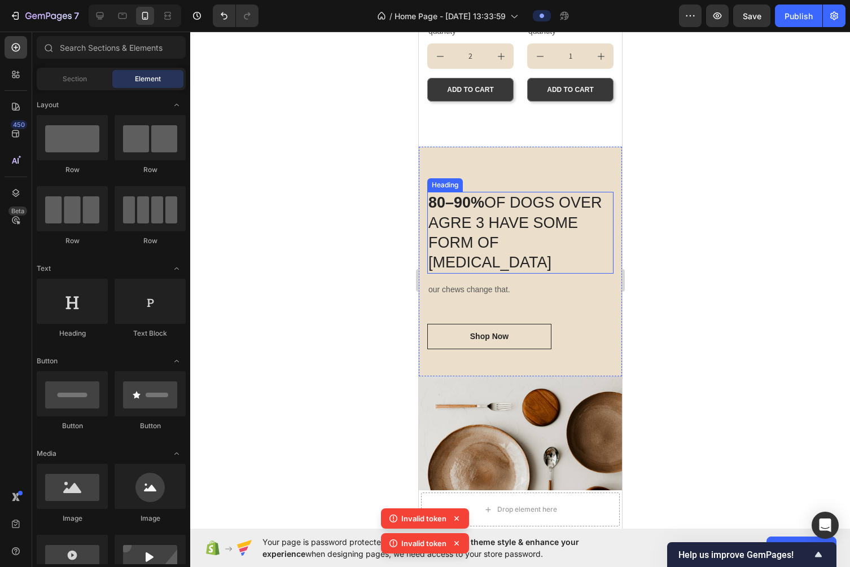
scroll to position [740, 0]
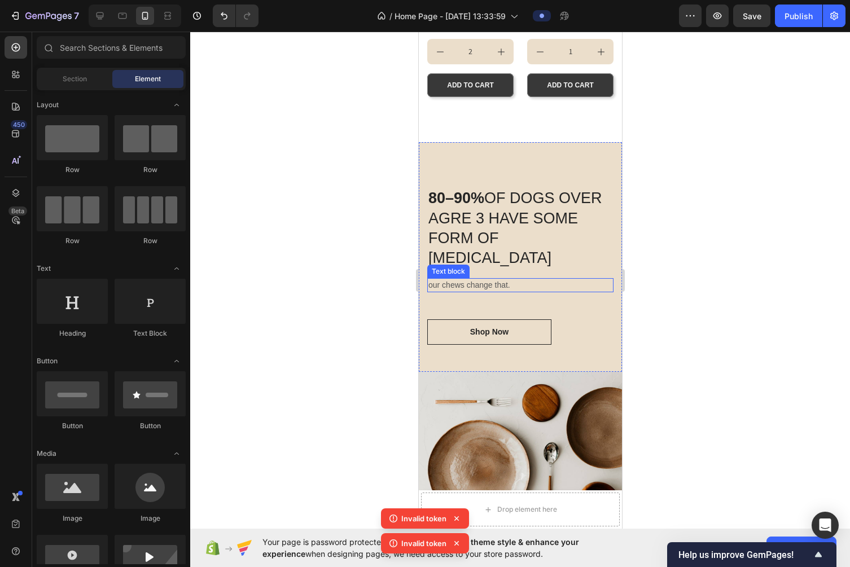
click at [487, 222] on h2 "80–90% OF DOGS OVER AGRE 3 HAVE SOME FORM OF DENTAL DISEASE" at bounding box center [520, 227] width 186 height 81
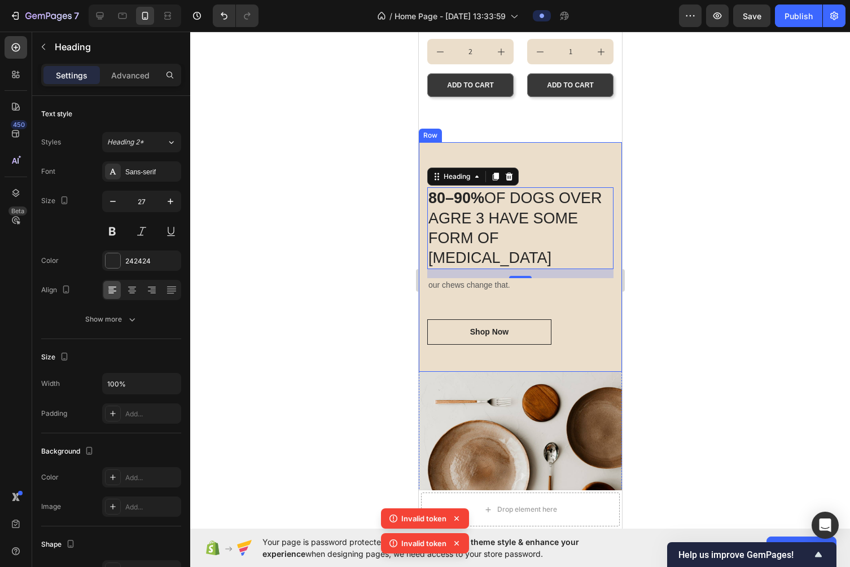
click at [674, 288] on div at bounding box center [520, 300] width 660 height 536
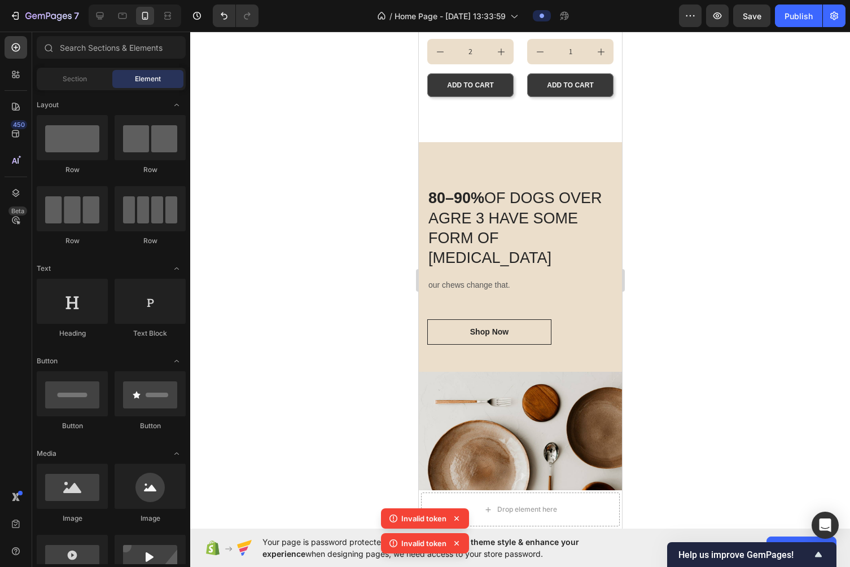
click at [674, 288] on div at bounding box center [520, 300] width 660 height 536
click at [534, 233] on h2 "80–90% OF DOGS OVER AGRE 3 HAVE SOME FORM OF DENTAL DISEASE" at bounding box center [520, 227] width 186 height 81
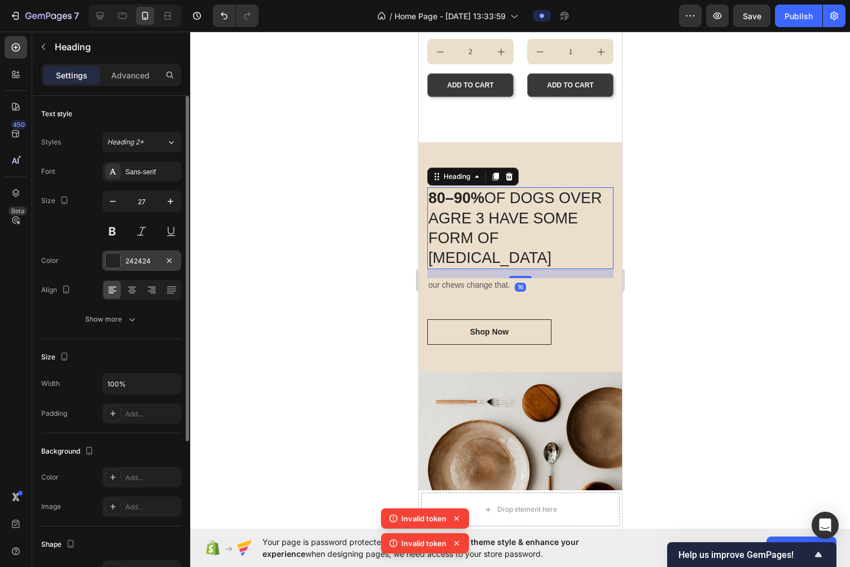
click at [142, 255] on div "242424" at bounding box center [141, 261] width 79 height 20
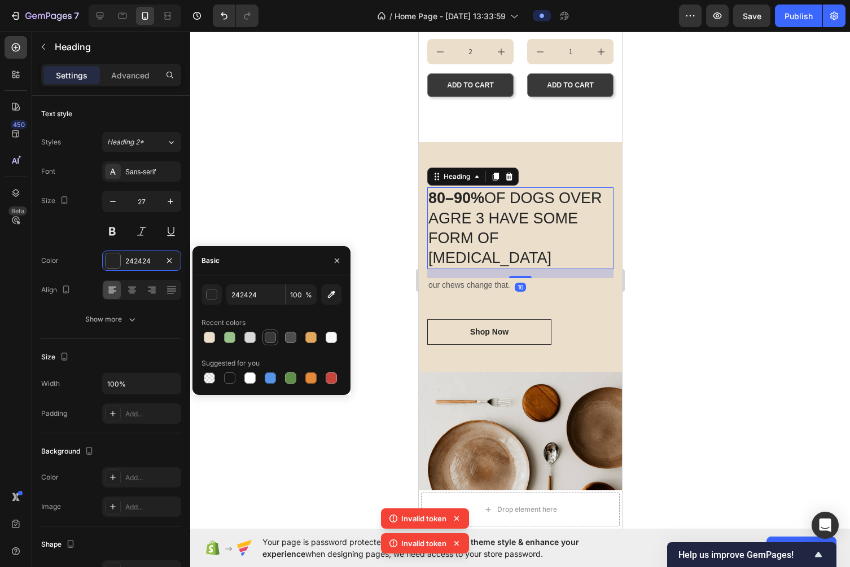
click at [271, 339] on div at bounding box center [270, 337] width 11 height 11
click at [257, 296] on input "383838" at bounding box center [255, 294] width 59 height 20
paste input "CFC4B4"
click at [291, 338] on div at bounding box center [290, 337] width 11 height 11
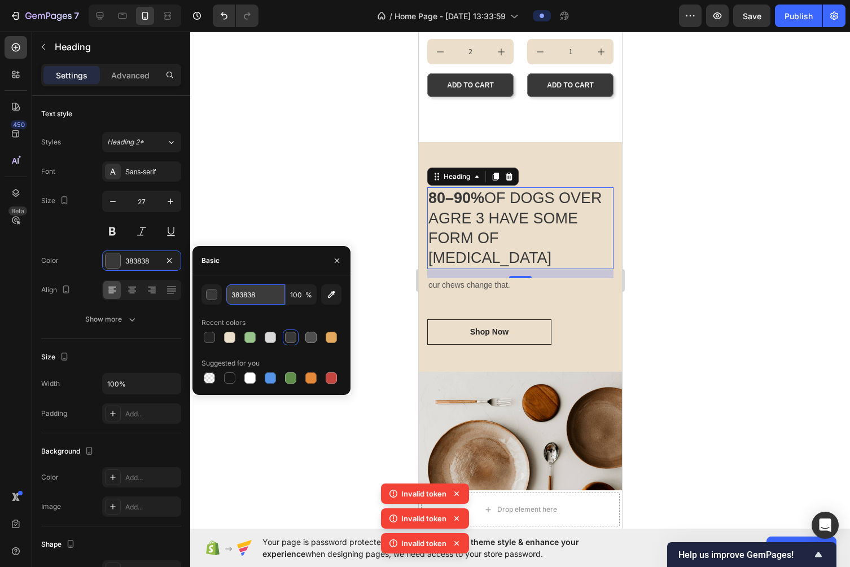
click at [243, 300] on input "383838" at bounding box center [255, 294] width 59 height 20
click at [204, 330] on div at bounding box center [209, 338] width 16 height 16
type input "242424"
click at [252, 287] on input "242424" at bounding box center [255, 294] width 59 height 20
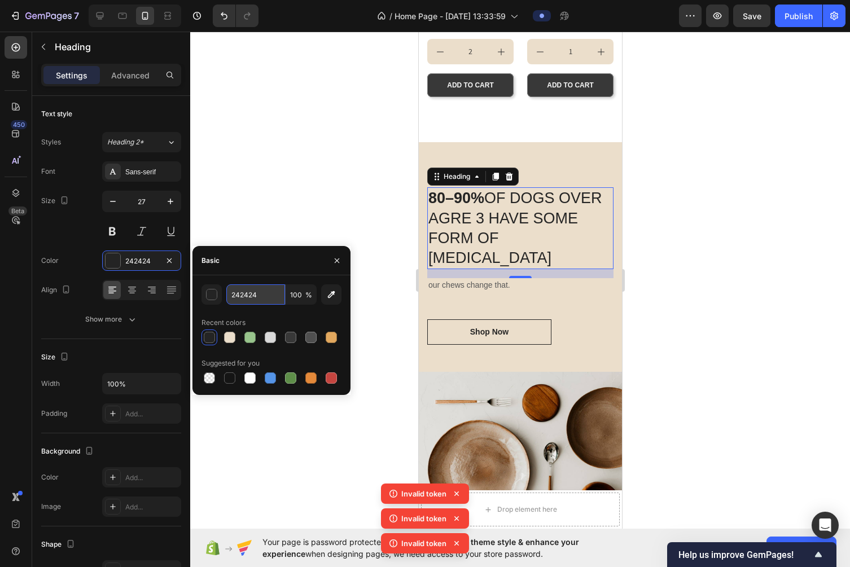
click at [252, 287] on input "242424" at bounding box center [255, 294] width 59 height 20
click at [587, 164] on div "80–90% OF DOGS OVER AGRE 3 HAVE SOME FORM OF DENTAL DISEASE Heading 16 our chew…" at bounding box center [519, 256] width 203 height 229
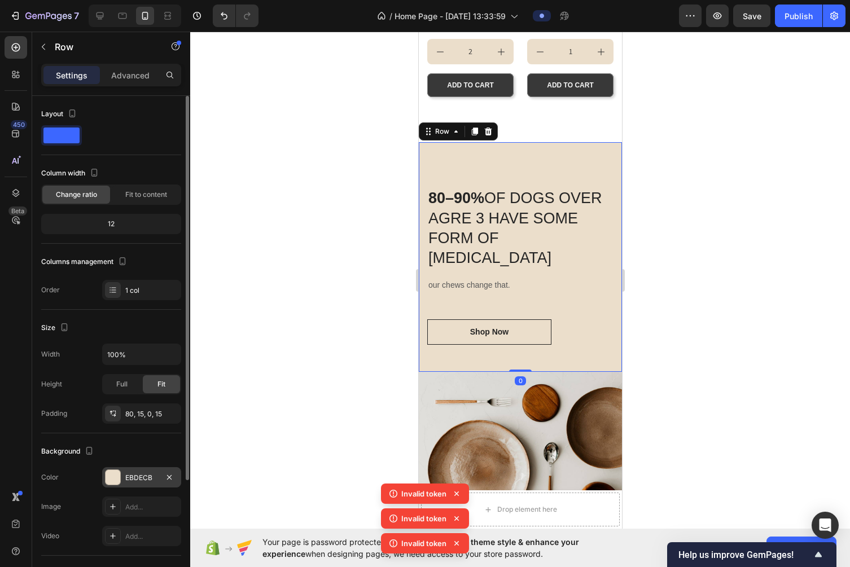
click at [148, 475] on div "EBDECB" at bounding box center [141, 478] width 33 height 10
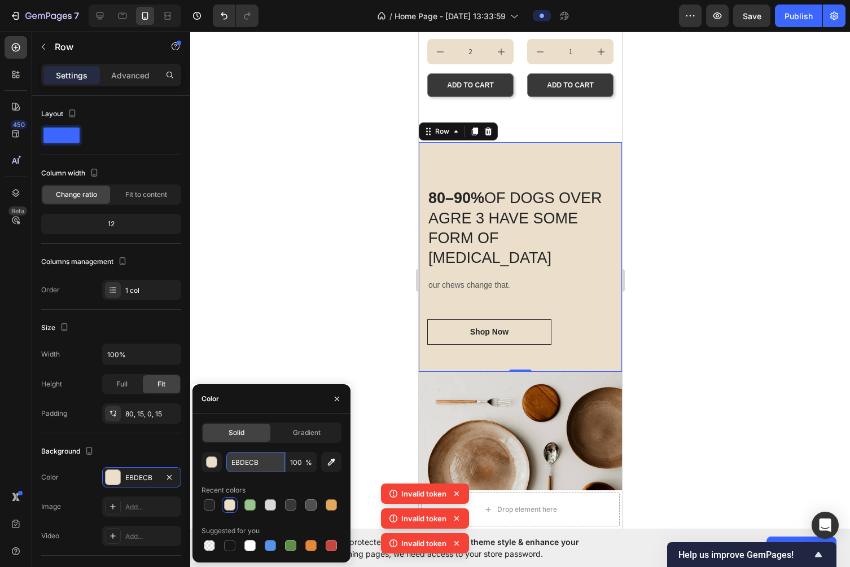
click at [252, 462] on input "EBDECB" at bounding box center [255, 462] width 59 height 20
click at [529, 208] on h2 "80–90% OF DOGS OVER AGRE 3 HAVE SOME FORM OF DENTAL DISEASE" at bounding box center [520, 227] width 186 height 81
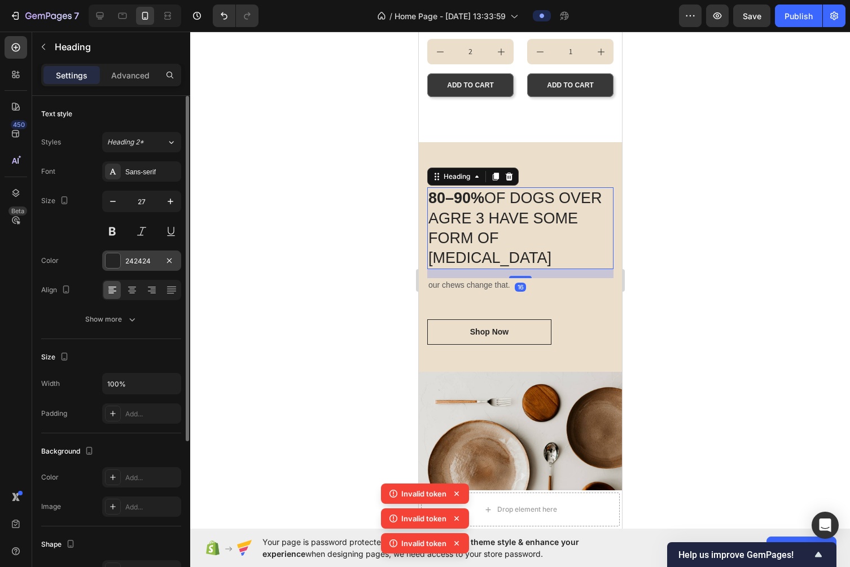
click at [139, 259] on div "242424" at bounding box center [141, 261] width 33 height 10
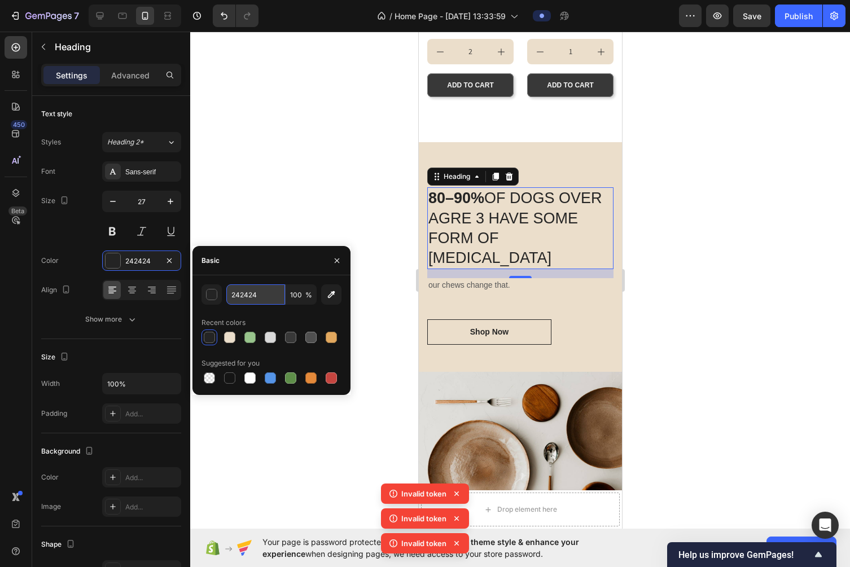
click at [246, 287] on input "242424" at bounding box center [255, 294] width 59 height 20
click at [248, 296] on input "242424" at bounding box center [255, 294] width 59 height 20
paste input "C2C2C"
type input "2C2C2C"
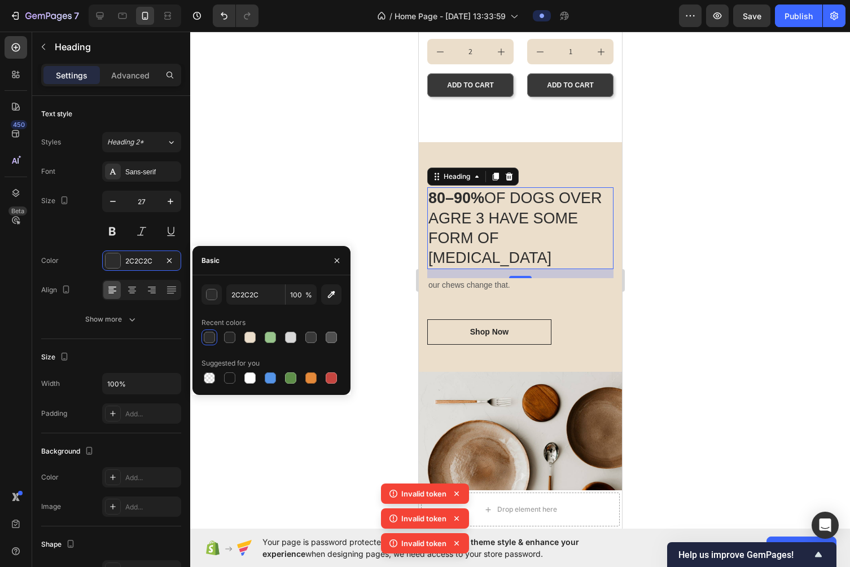
click at [273, 229] on div at bounding box center [520, 300] width 660 height 536
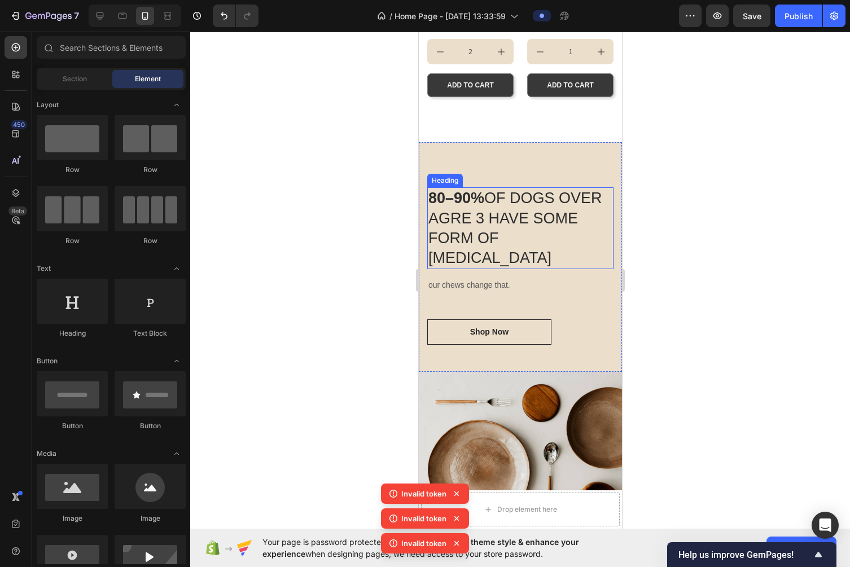
click at [516, 221] on h2 "80–90% OF DOGS OVER AGRE 3 HAVE SOME FORM OF DENTAL DISEASE" at bounding box center [520, 227] width 186 height 81
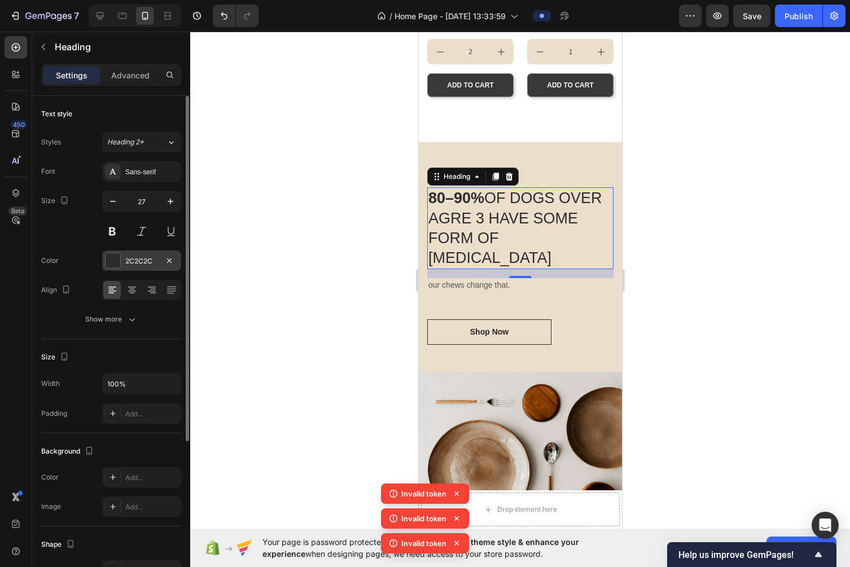
click at [161, 255] on div "2C2C2C" at bounding box center [141, 261] width 79 height 20
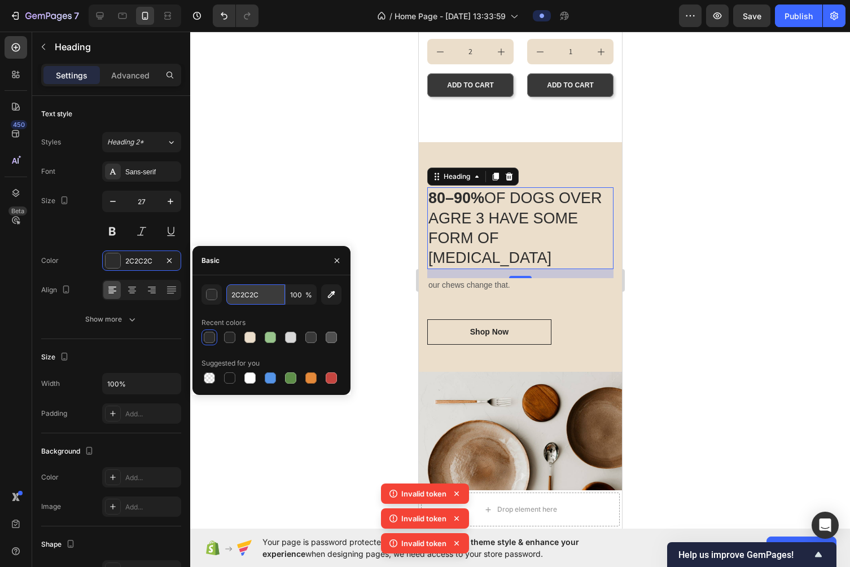
click at [247, 297] on input "2C2C2C" at bounding box center [255, 294] width 59 height 20
paste input "42424"
type input "242424"
click at [282, 182] on div at bounding box center [520, 300] width 660 height 536
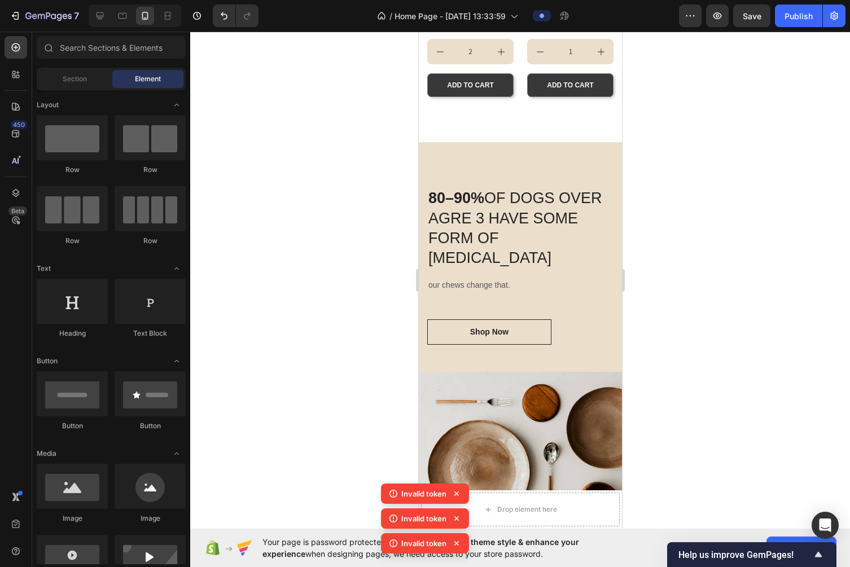
click at [484, 228] on h2 "80–90% OF DOGS OVER AGRE 3 HAVE SOME FORM OF DENTAL DISEASE" at bounding box center [520, 227] width 186 height 81
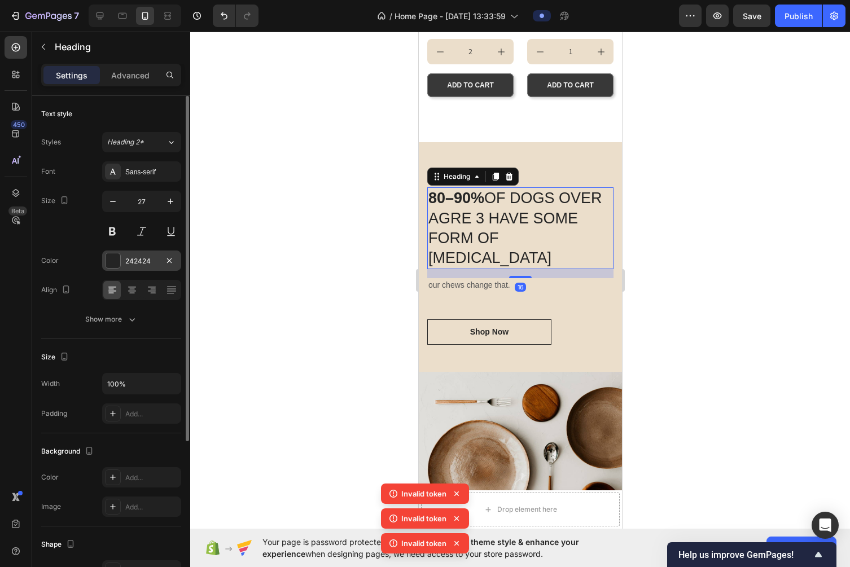
click at [133, 260] on div "242424" at bounding box center [141, 261] width 33 height 10
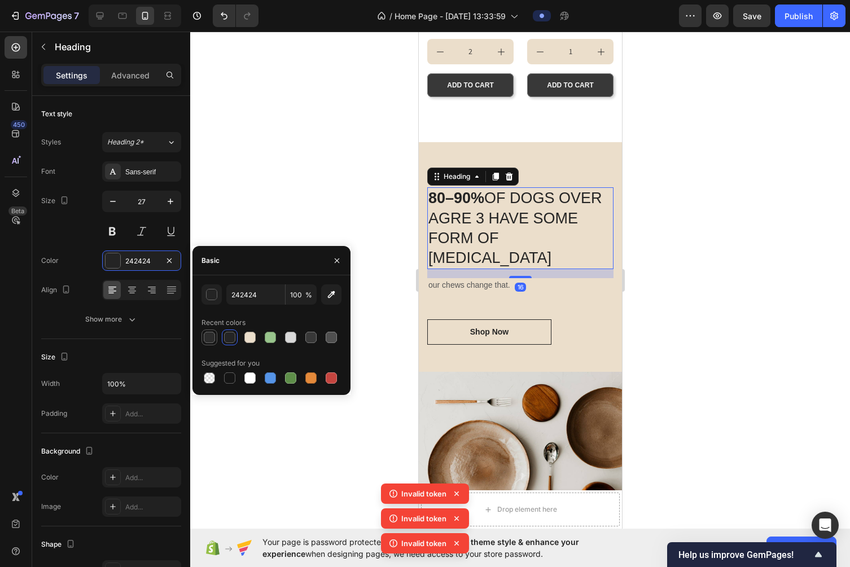
click at [211, 335] on div at bounding box center [209, 337] width 11 height 11
type input "2C2C2C"
click at [287, 169] on div at bounding box center [520, 300] width 660 height 536
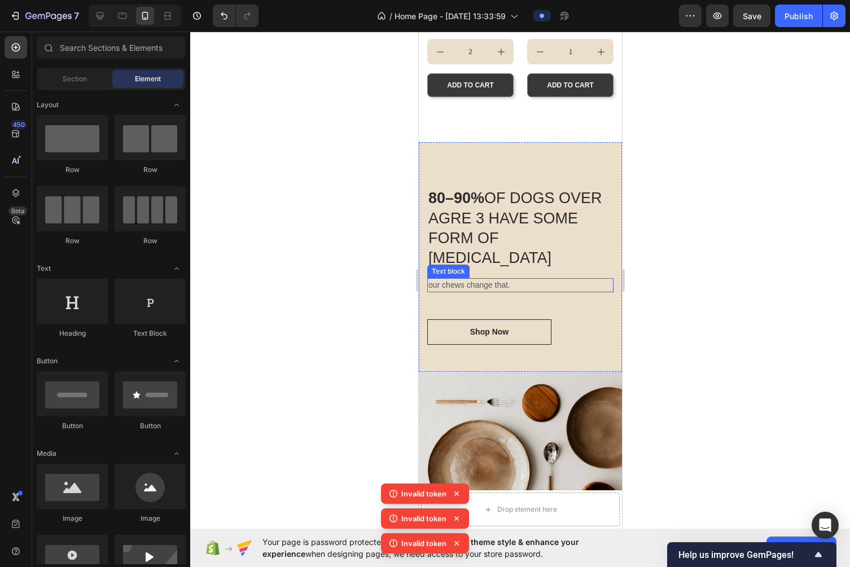
click at [469, 287] on p "our chews change that." at bounding box center [520, 285] width 184 height 12
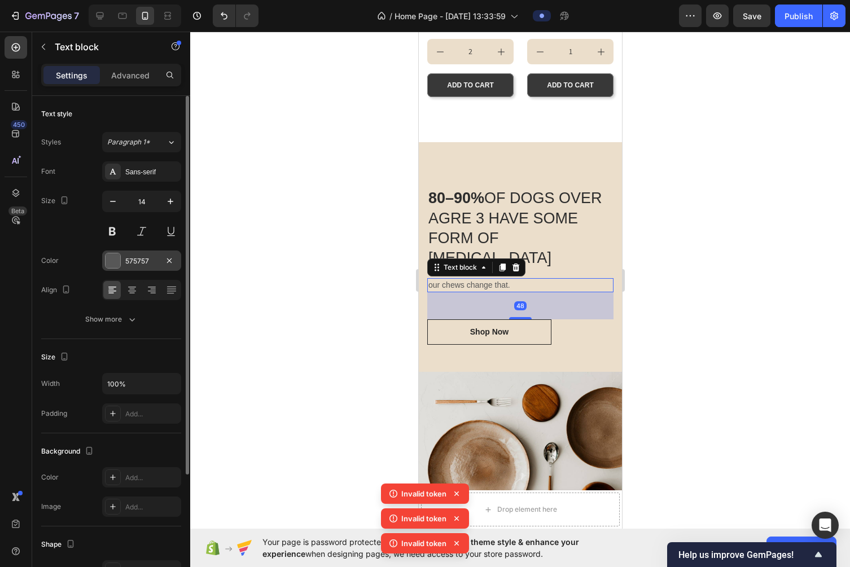
click at [149, 257] on div "575757" at bounding box center [141, 261] width 33 height 10
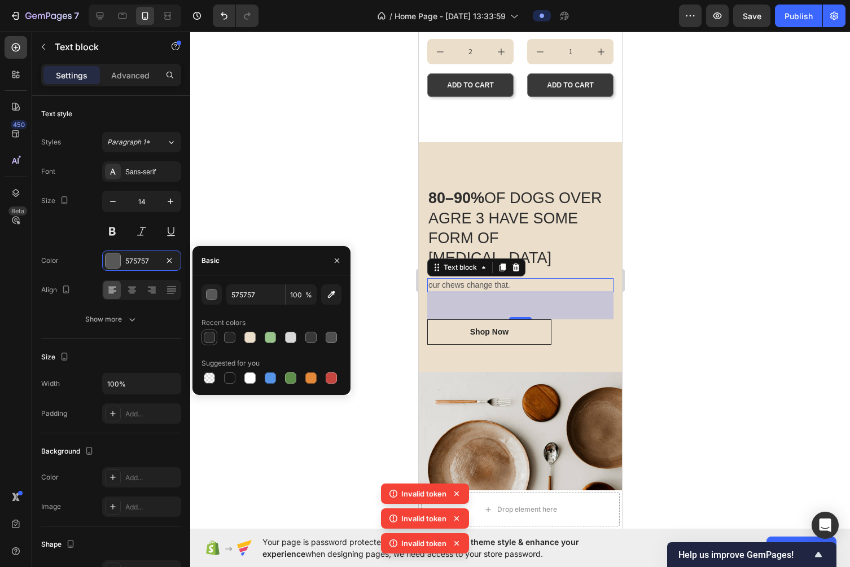
click at [212, 340] on div at bounding box center [209, 337] width 11 height 11
click at [333, 338] on div at bounding box center [331, 337] width 11 height 11
type input "4F4F4F"
click at [334, 186] on div at bounding box center [520, 300] width 660 height 536
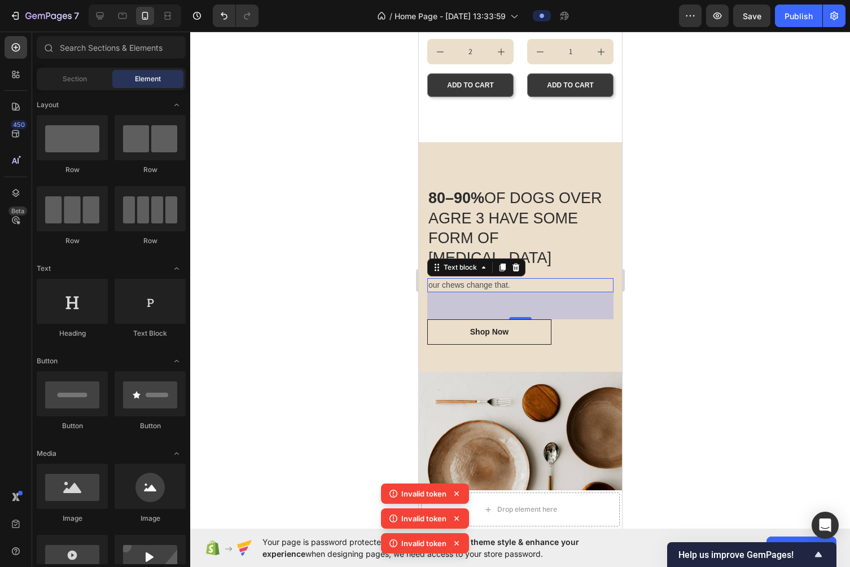
click at [334, 186] on div at bounding box center [520, 300] width 660 height 536
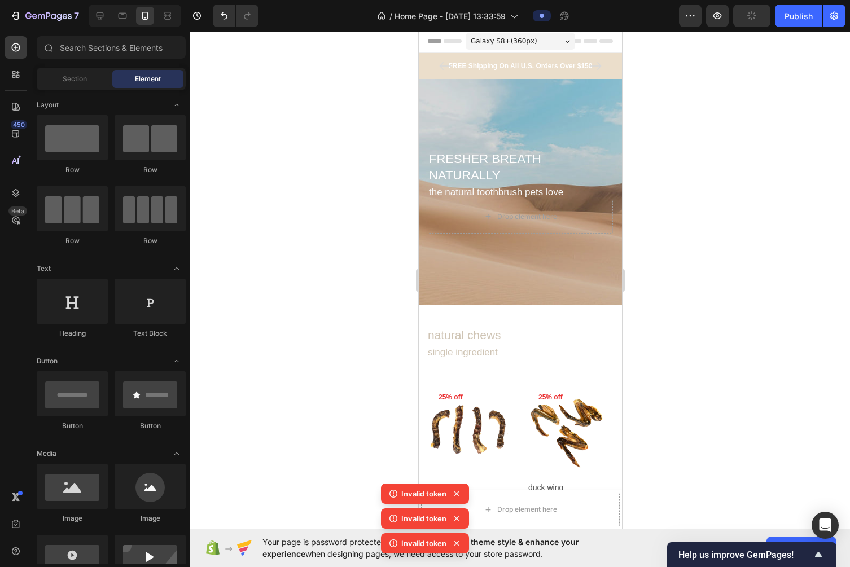
scroll to position [0, 0]
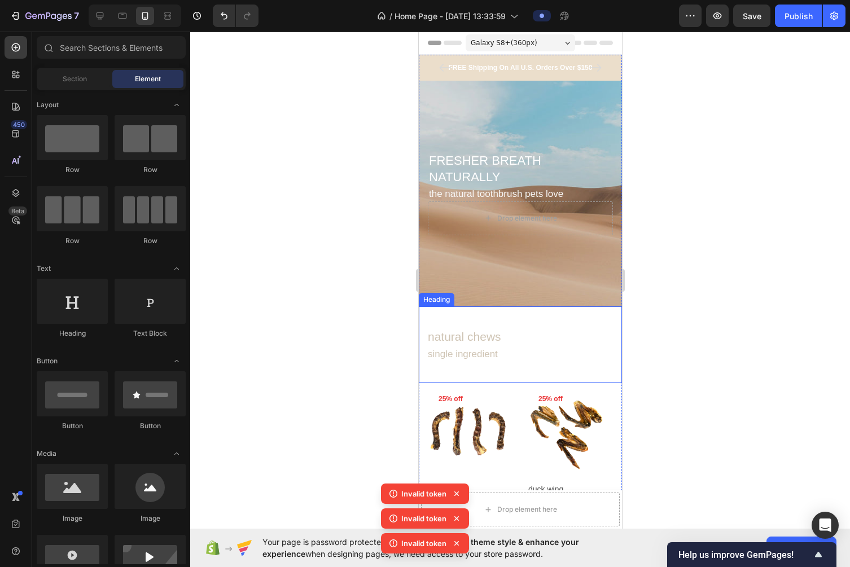
click at [485, 354] on span "single ingredient" at bounding box center [462, 354] width 70 height 11
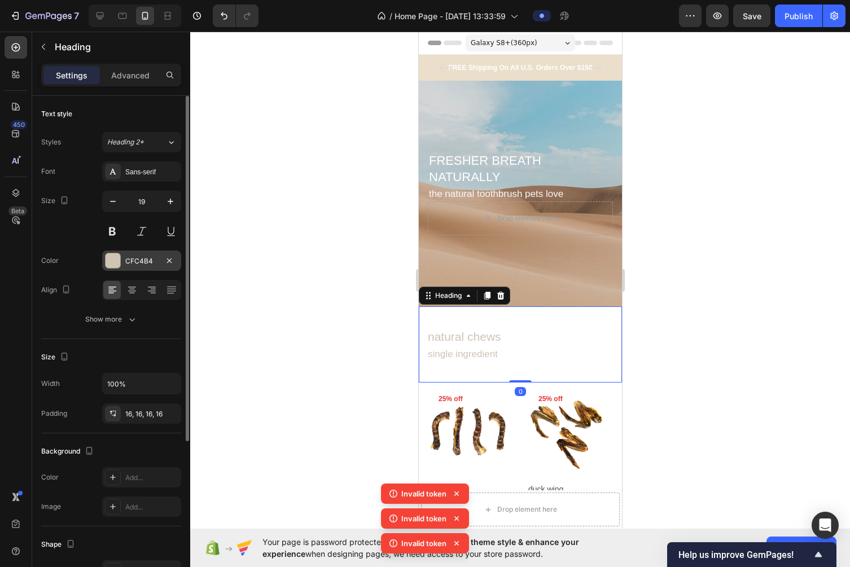
click at [135, 258] on div "CFC4B4" at bounding box center [141, 261] width 33 height 10
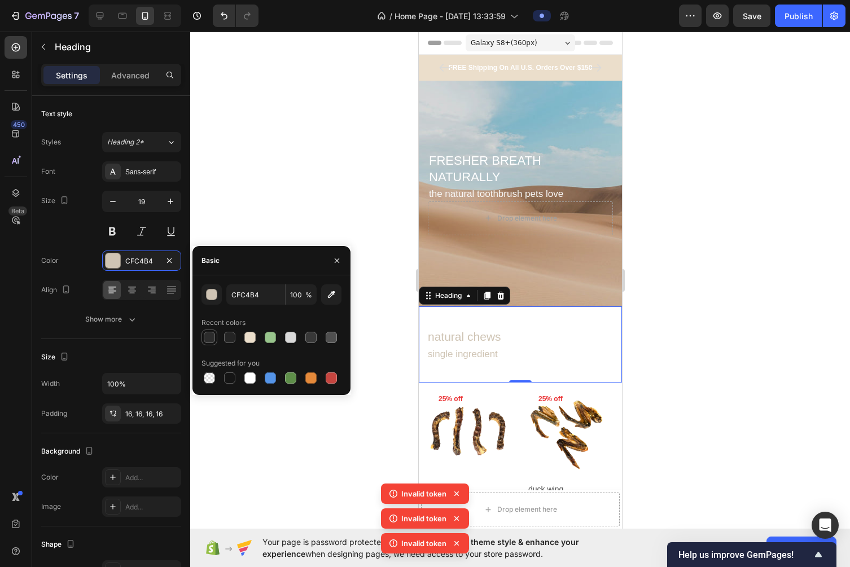
click at [209, 338] on div at bounding box center [209, 337] width 11 height 11
click at [226, 336] on div at bounding box center [229, 337] width 11 height 11
click at [330, 338] on div at bounding box center [331, 337] width 11 height 11
click at [304, 339] on div at bounding box center [311, 338] width 14 height 14
click at [328, 341] on div at bounding box center [331, 337] width 11 height 11
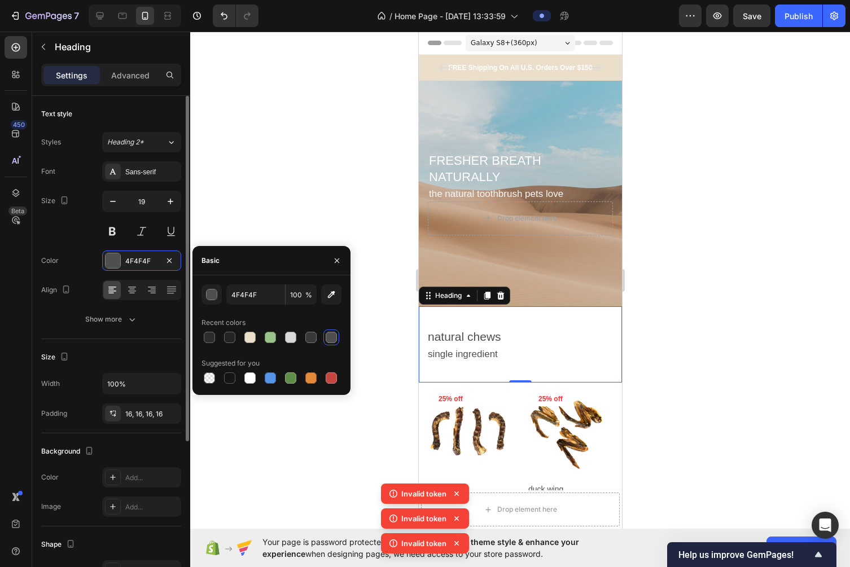
click at [143, 271] on div "Font Sans-serif Size 19 Color 4F4F4F Align Show more" at bounding box center [111, 245] width 140 height 168
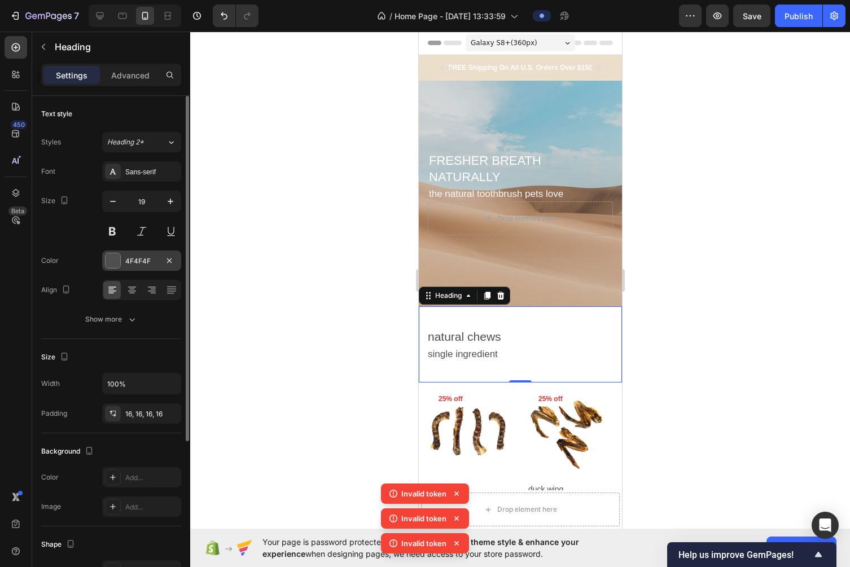
click at [143, 264] on div "4F4F4F" at bounding box center [141, 261] width 33 height 10
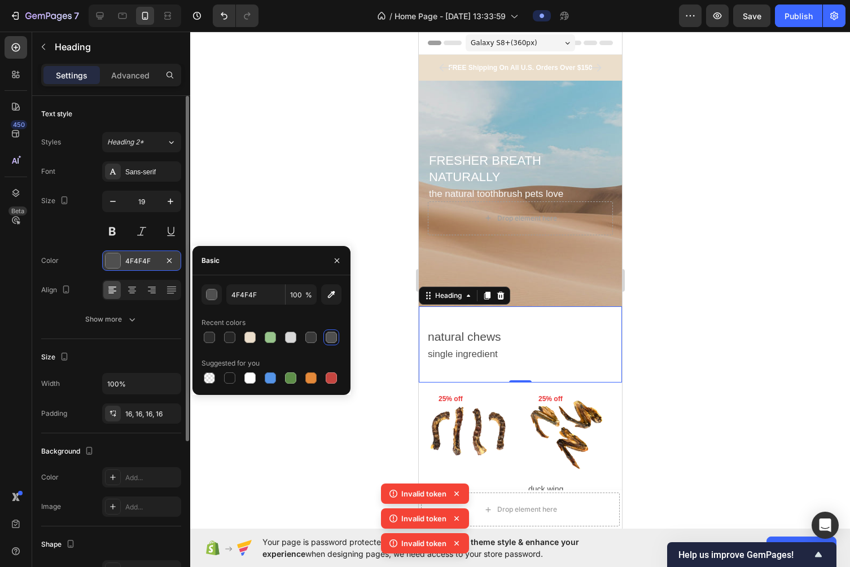
click at [143, 264] on div "4F4F4F" at bounding box center [141, 261] width 33 height 10
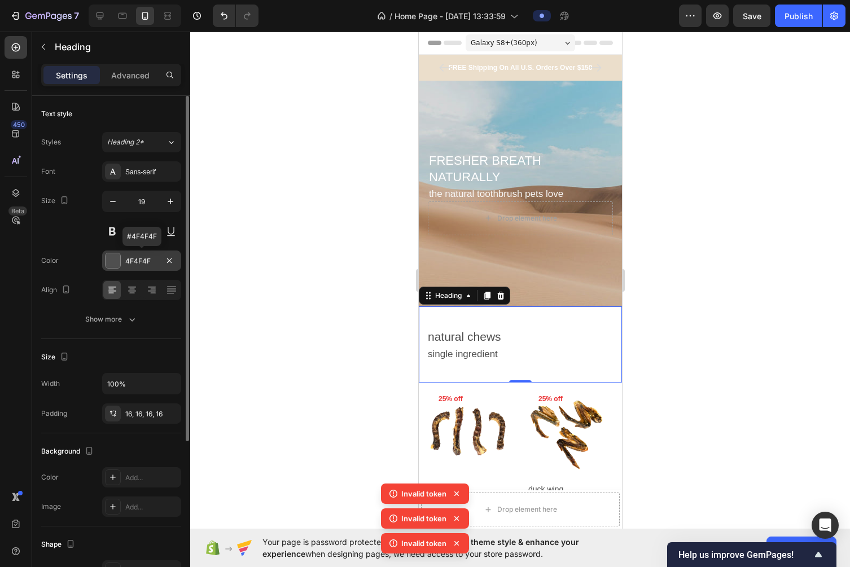
click at [144, 261] on div "4F4F4F" at bounding box center [141, 261] width 33 height 10
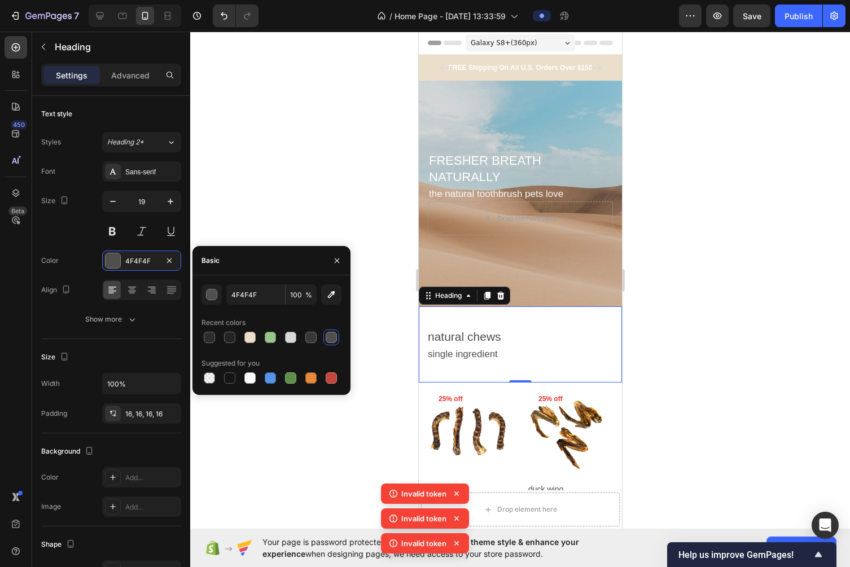
click at [239, 339] on div at bounding box center [271, 338] width 140 height 16
click at [243, 340] on div at bounding box center [250, 338] width 14 height 14
click at [247, 295] on input "EBDECB" at bounding box center [255, 294] width 59 height 20
click at [250, 295] on input "EBDECB" at bounding box center [255, 294] width 59 height 20
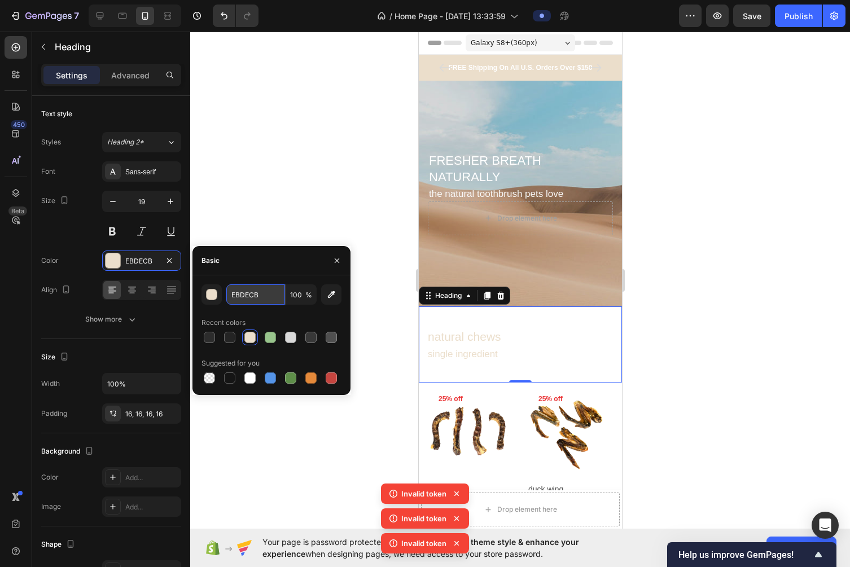
click at [250, 295] on input "EBDECB" at bounding box center [255, 294] width 59 height 20
paste input "CFC4B4"
type input "CFC4B4"
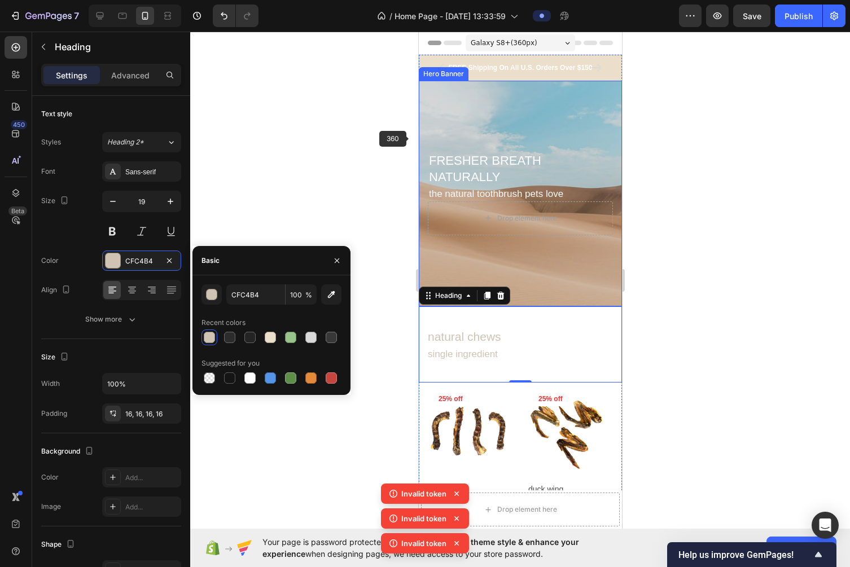
click at [674, 199] on div at bounding box center [520, 300] width 660 height 536
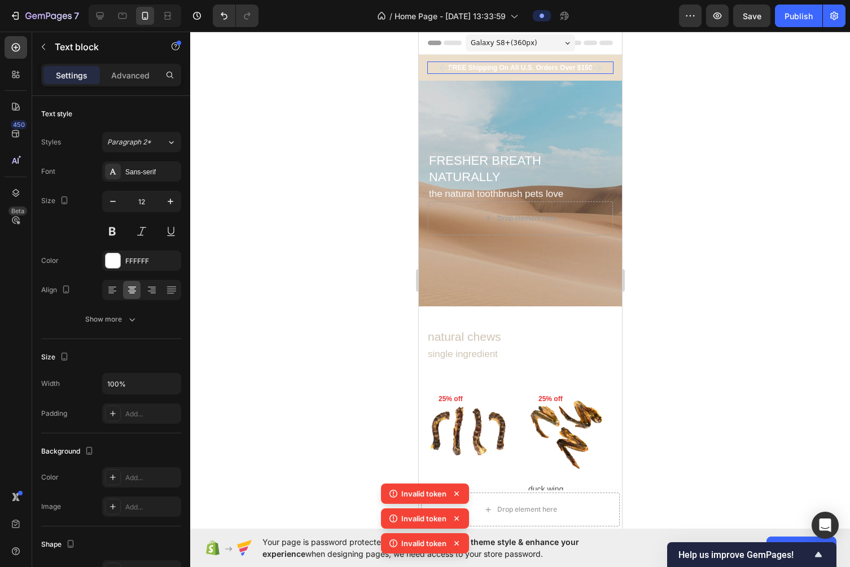
click at [550, 67] on p "FREE Shipping On All U.S. Orders Over $150" at bounding box center [520, 68] width 184 height 10
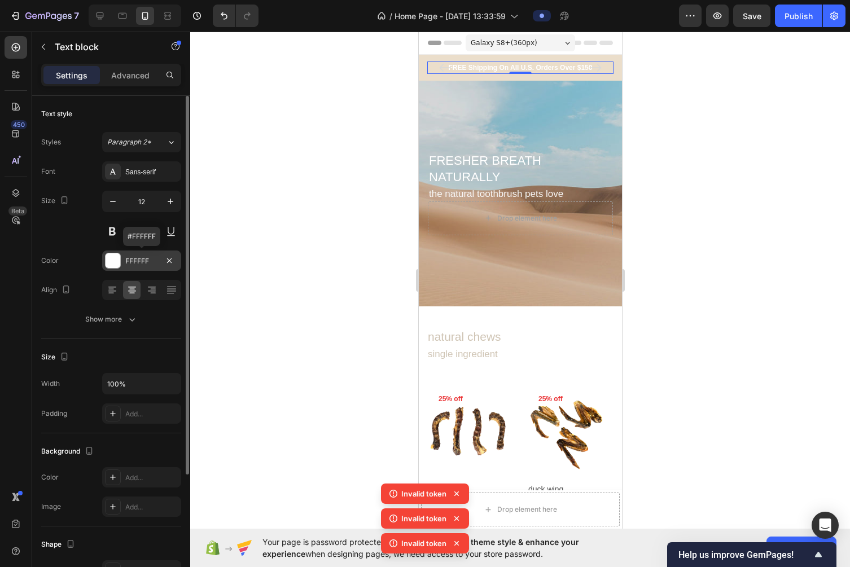
click at [144, 262] on div "FFFFFF" at bounding box center [141, 261] width 33 height 10
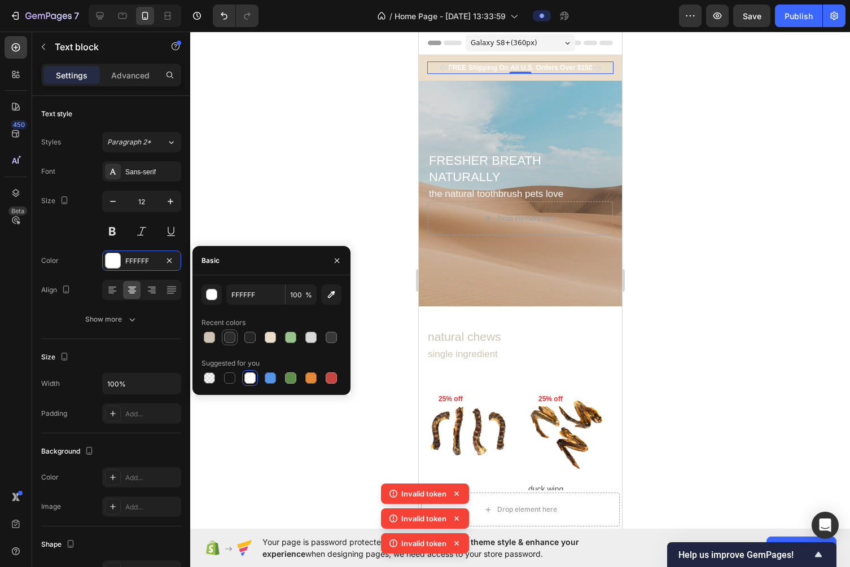
click at [226, 341] on div at bounding box center [229, 337] width 11 height 11
click at [328, 341] on div at bounding box center [331, 337] width 11 height 11
click at [310, 336] on div at bounding box center [310, 337] width 11 height 11
click at [328, 339] on div at bounding box center [331, 337] width 11 height 11
click at [232, 340] on div at bounding box center [229, 337] width 11 height 11
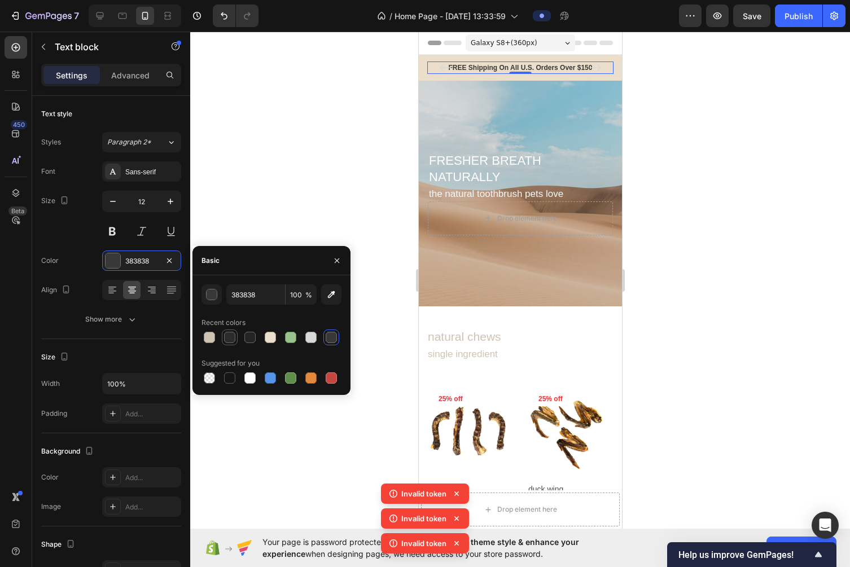
type input "2C2C2C"
click at [666, 141] on div at bounding box center [520, 300] width 660 height 536
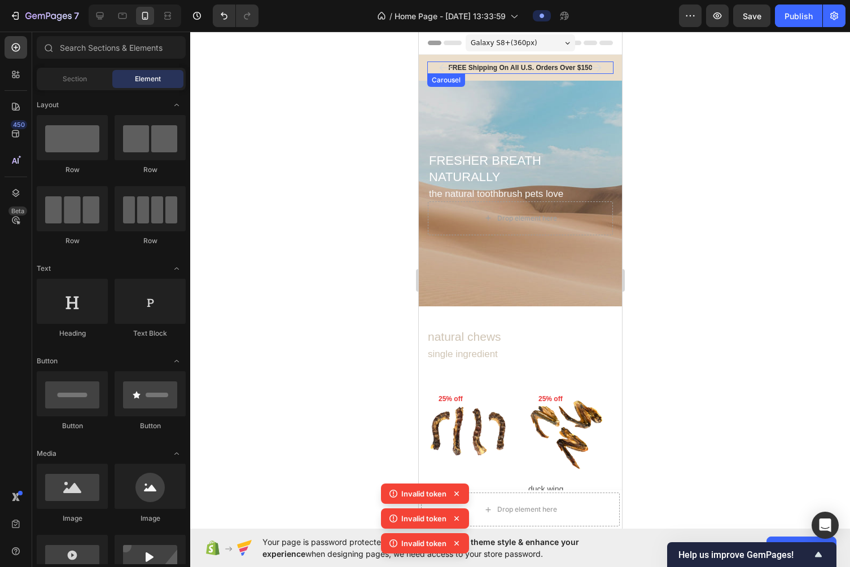
click at [598, 69] on icon "Carousel Next Arrow" at bounding box center [595, 68] width 12 height 8
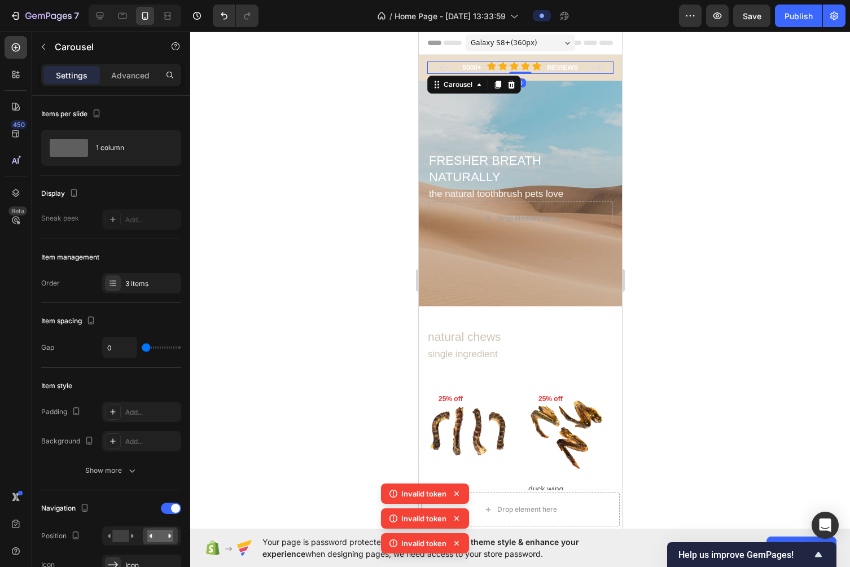
click at [658, 100] on div at bounding box center [520, 300] width 660 height 536
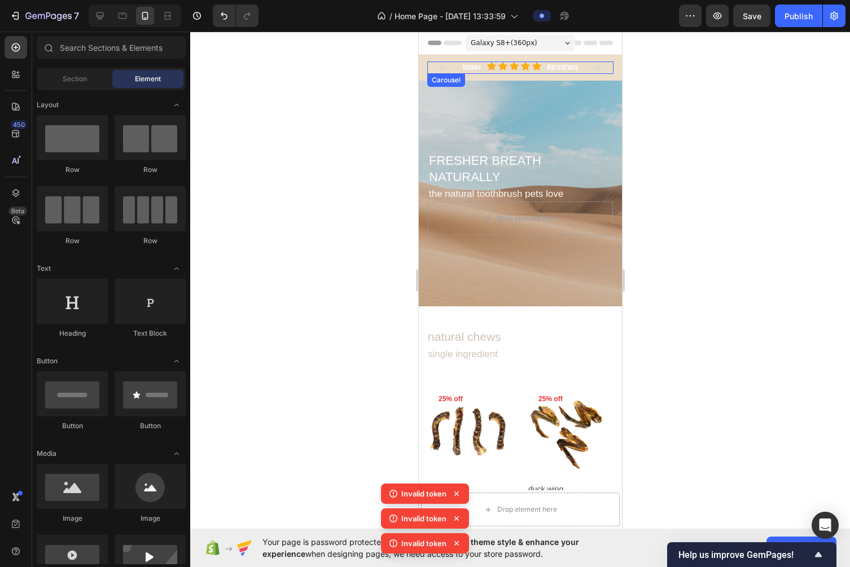
click at [595, 70] on icon "Carousel Next Arrow" at bounding box center [595, 68] width 14 height 14
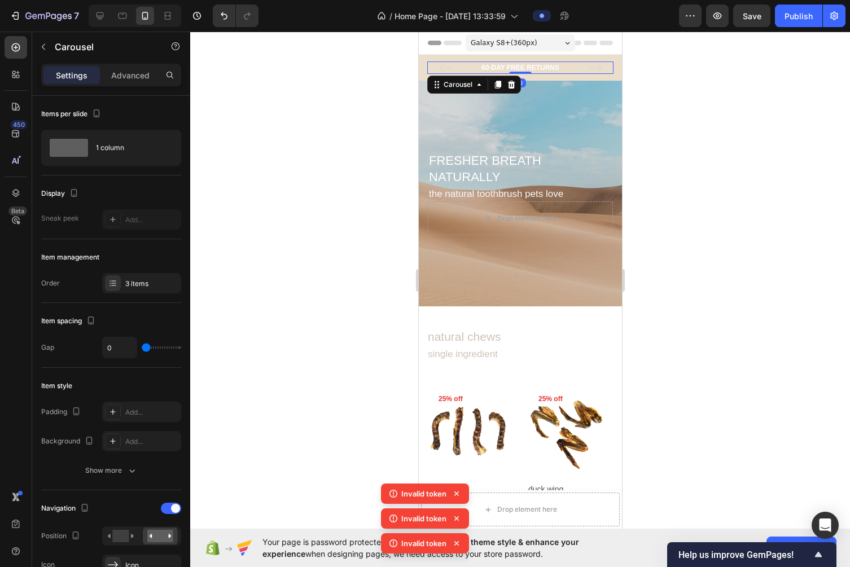
click at [666, 82] on div at bounding box center [520, 300] width 660 height 536
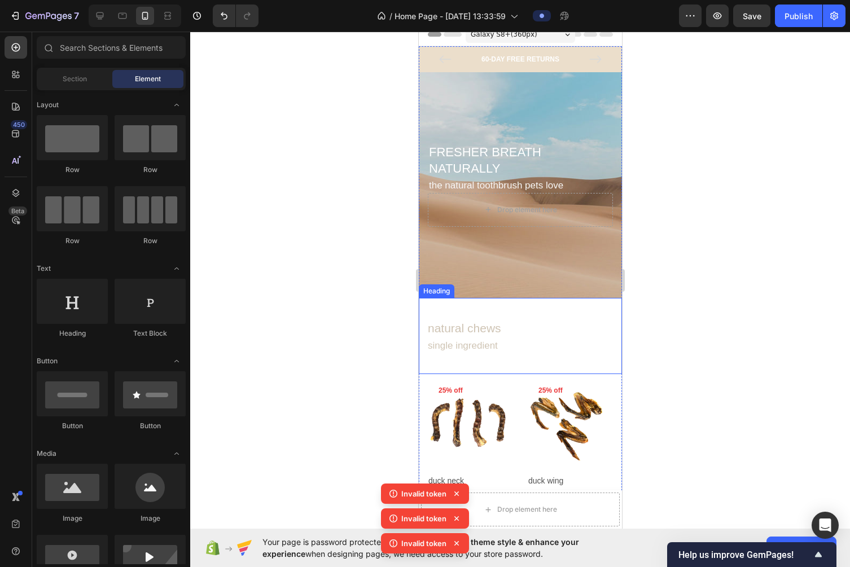
scroll to position [9, 0]
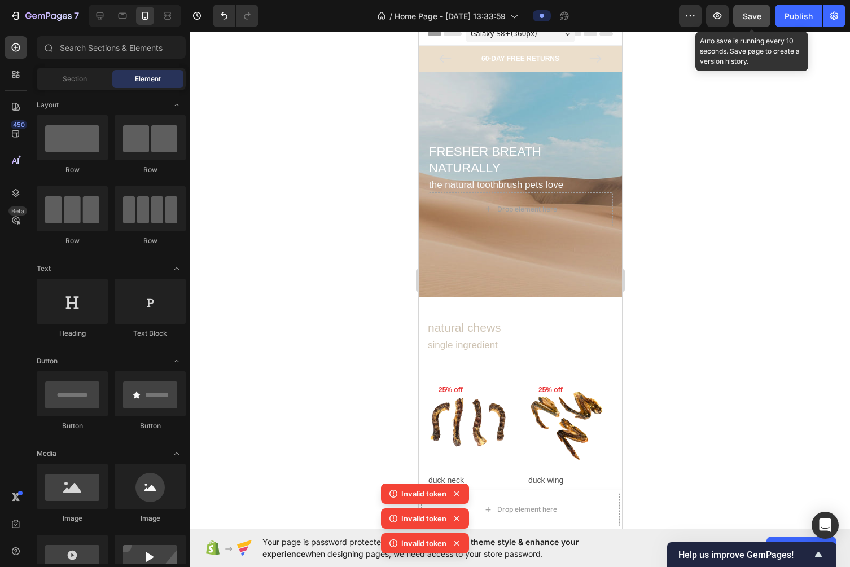
click at [674, 17] on span "Save" at bounding box center [752, 16] width 19 height 10
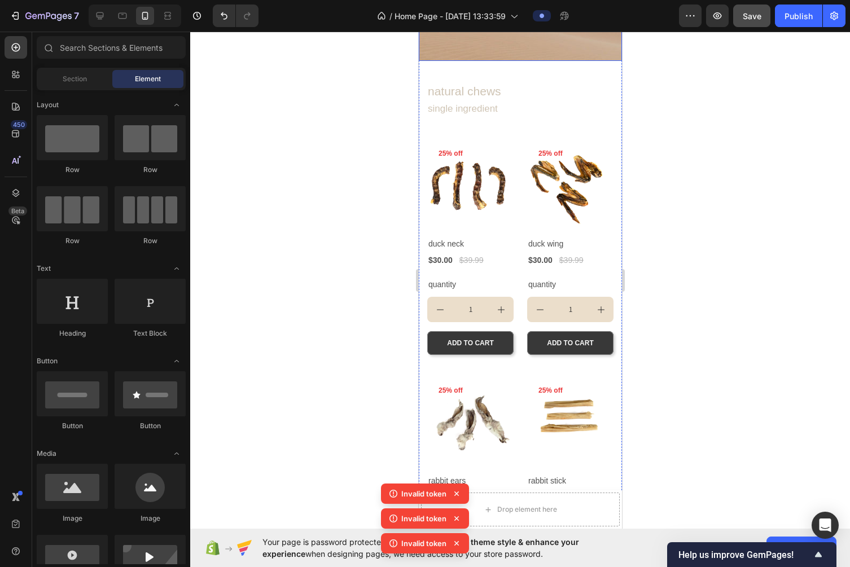
scroll to position [246, 0]
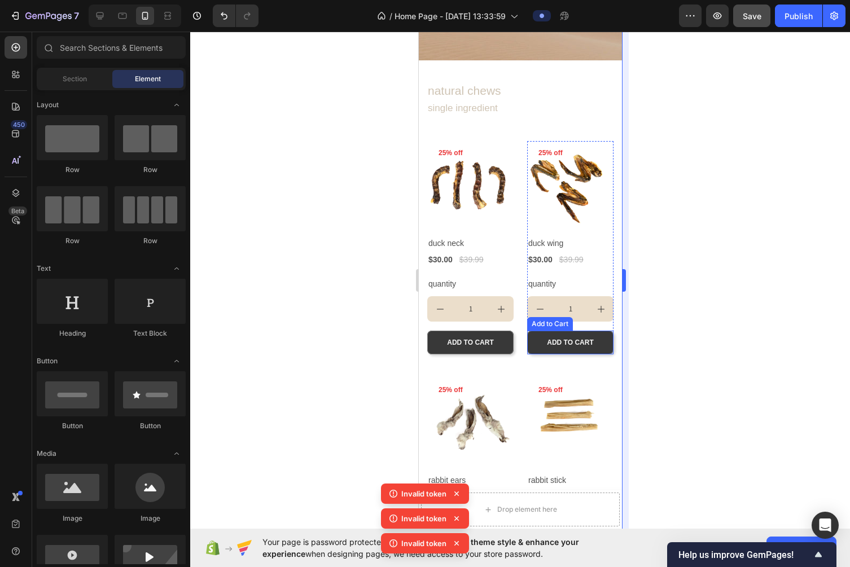
click at [650, 343] on div at bounding box center [520, 300] width 660 height 536
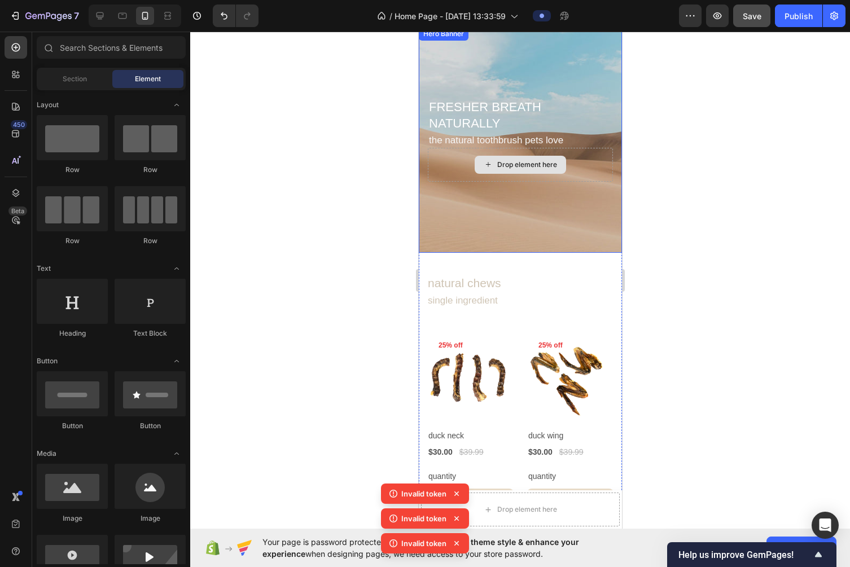
scroll to position [0, 0]
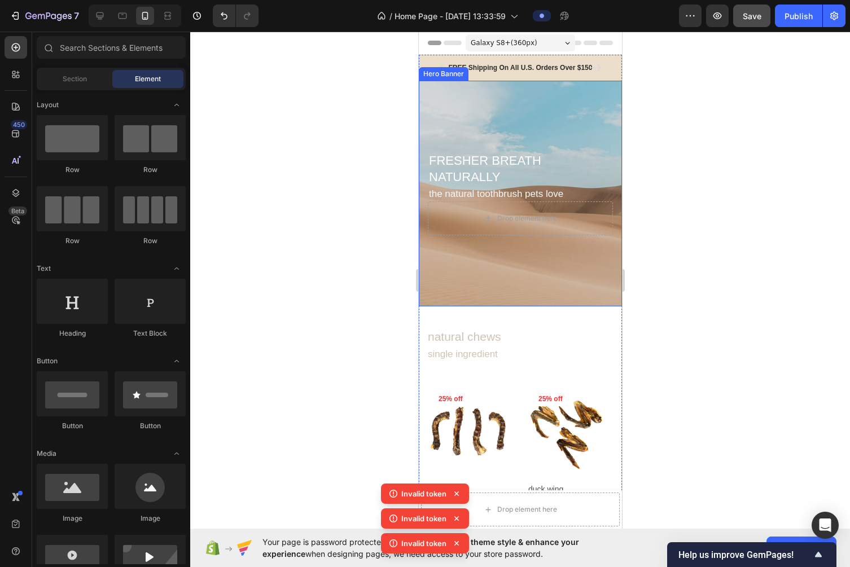
click at [523, 280] on div "Background Image" at bounding box center [519, 194] width 203 height 226
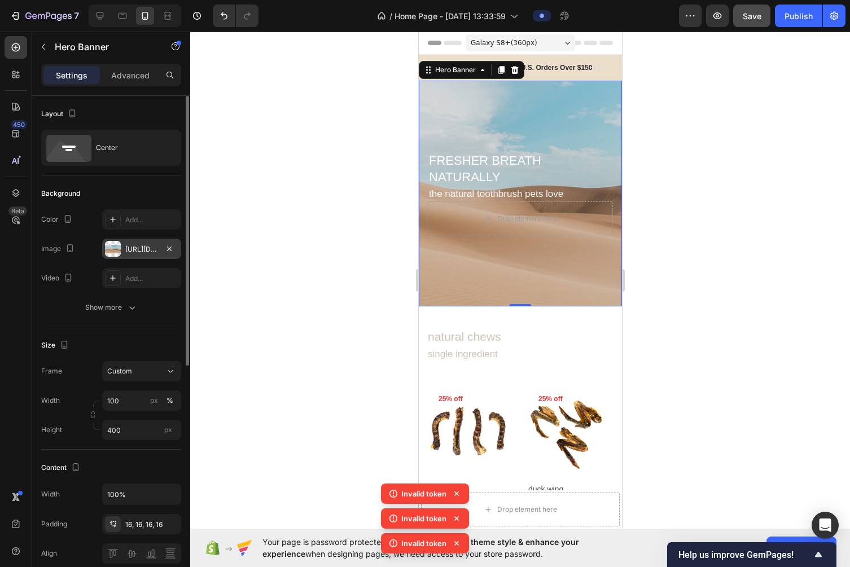
click at [146, 243] on div "https://cdn.shopify.com/s/files/1/2005/9307/files/background_settings.jpg" at bounding box center [141, 249] width 79 height 20
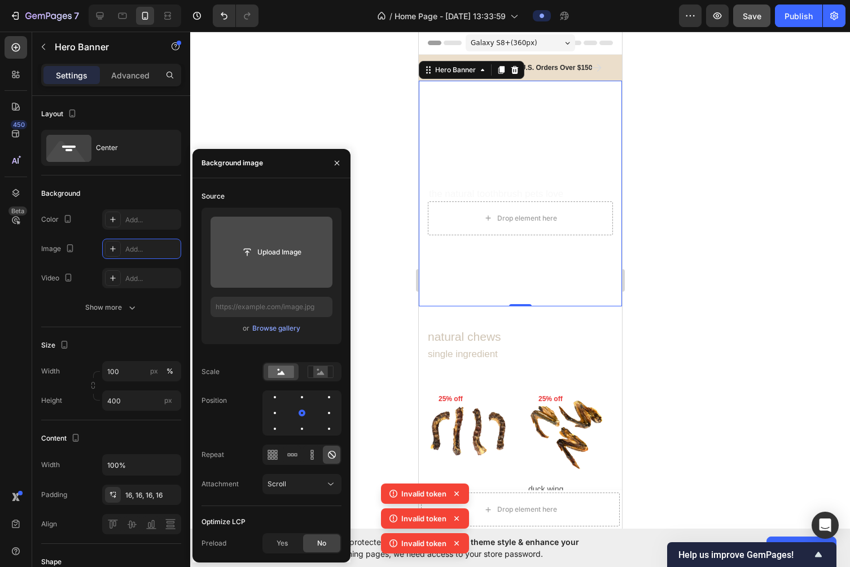
click at [285, 269] on input "file" at bounding box center [272, 252] width 122 height 71
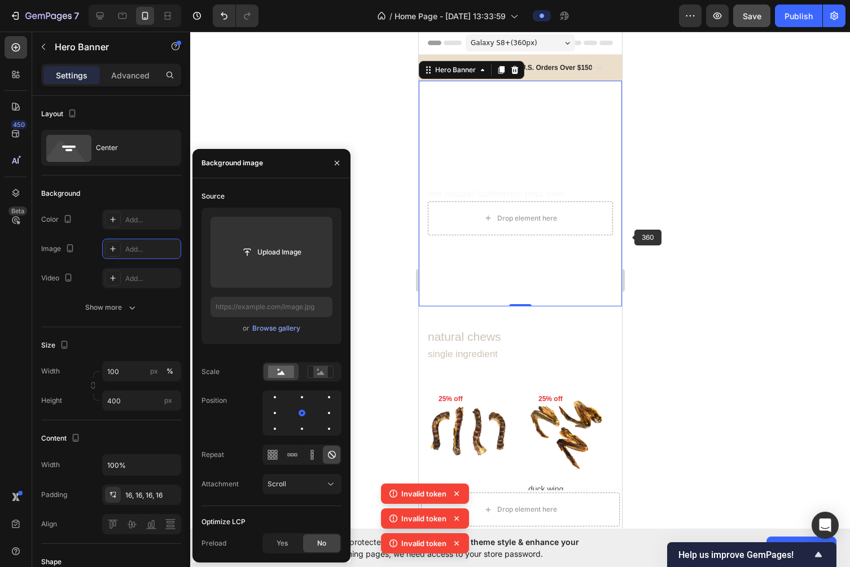
click at [633, 236] on div at bounding box center [520, 300] width 660 height 536
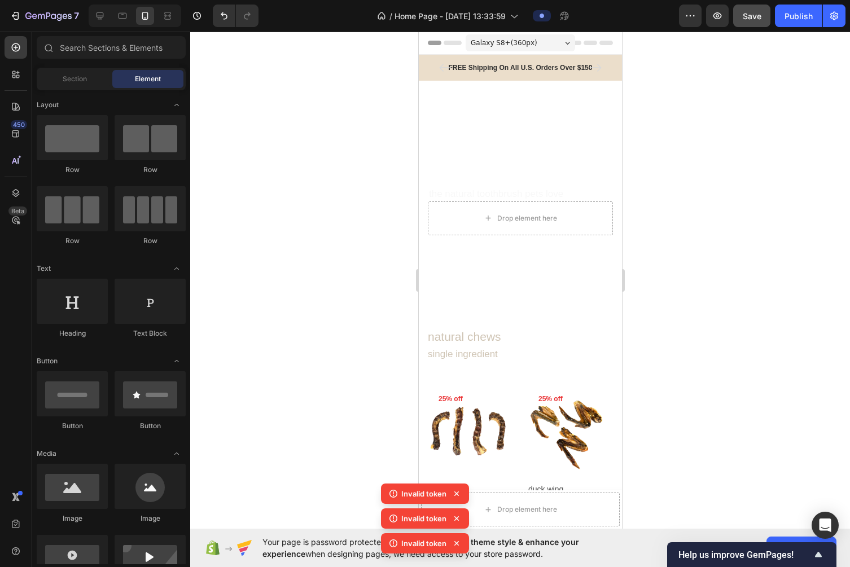
click at [461, 492] on icon at bounding box center [456, 493] width 11 height 11
click at [461, 494] on icon at bounding box center [456, 493] width 11 height 11
click at [459, 495] on icon at bounding box center [456, 493] width 11 height 11
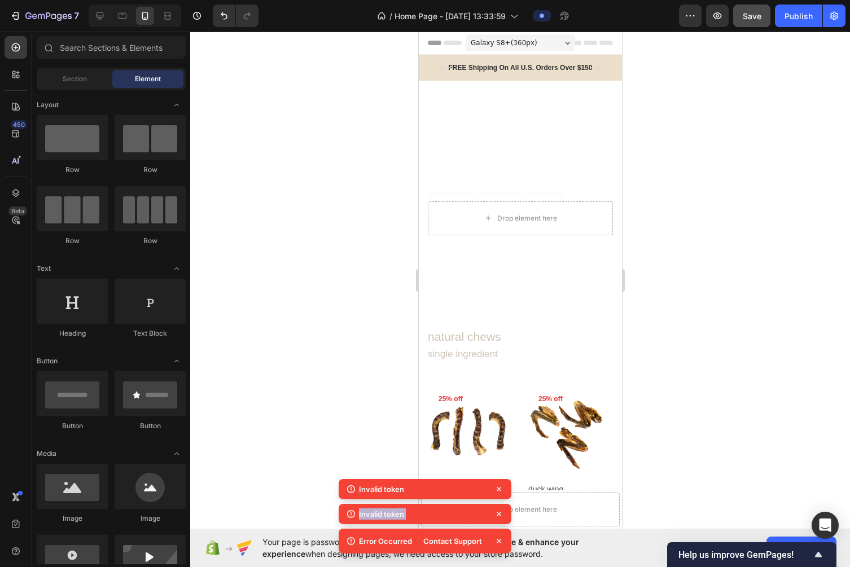
click at [459, 495] on div "Invalid token" at bounding box center [425, 489] width 173 height 20
click at [674, 240] on div at bounding box center [520, 300] width 660 height 536
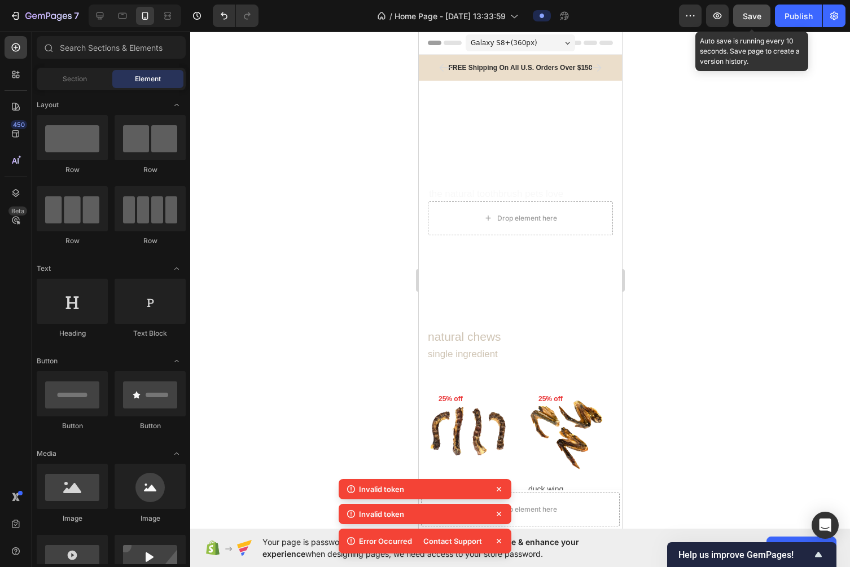
click at [674, 25] on button "Save" at bounding box center [751, 16] width 37 height 23
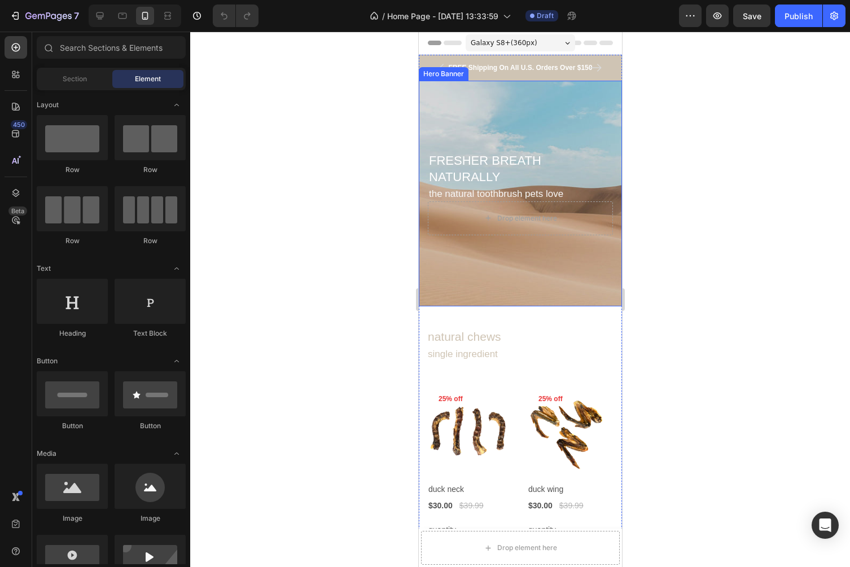
click at [572, 126] on div "Background Image" at bounding box center [519, 194] width 203 height 226
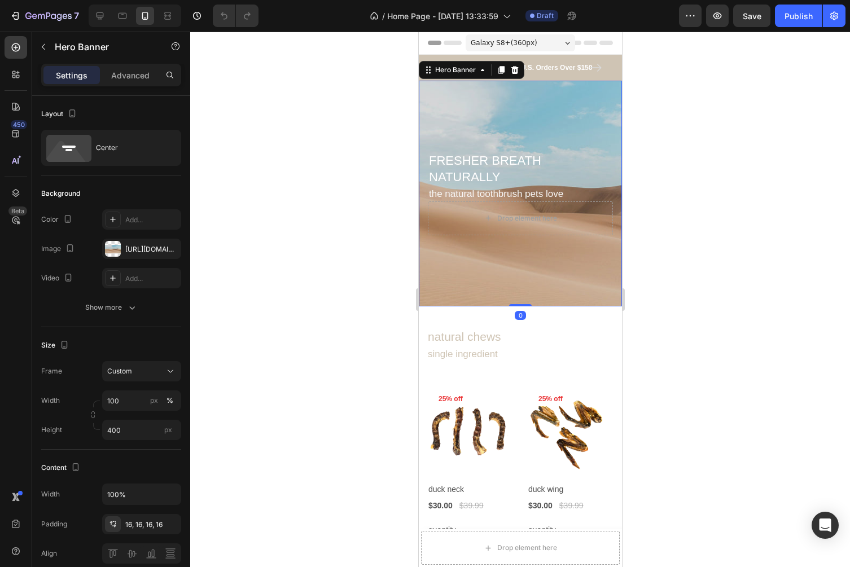
drag, startPoint x: 514, startPoint y: 117, endPoint x: 653, endPoint y: 183, distance: 154.5
click at [514, 117] on div "Background Image" at bounding box center [519, 194] width 203 height 226
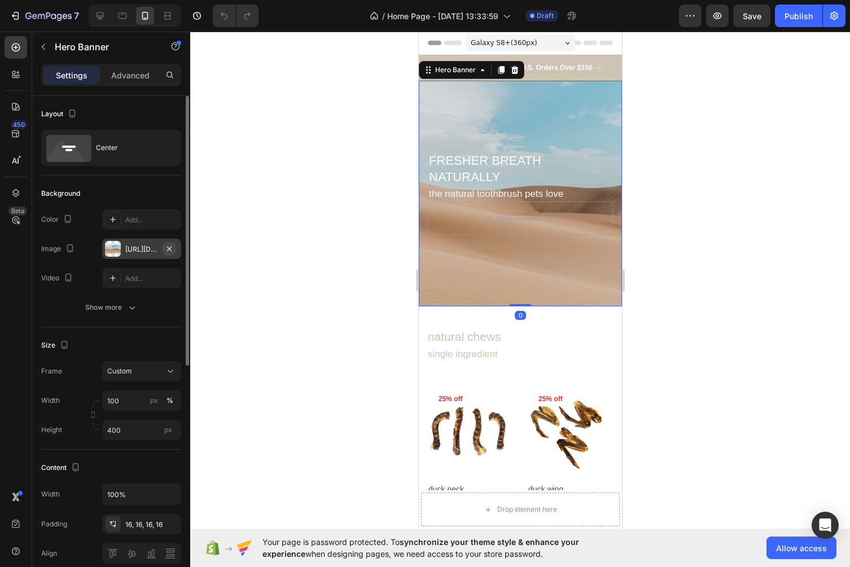
click at [172, 246] on icon "button" at bounding box center [169, 248] width 9 height 9
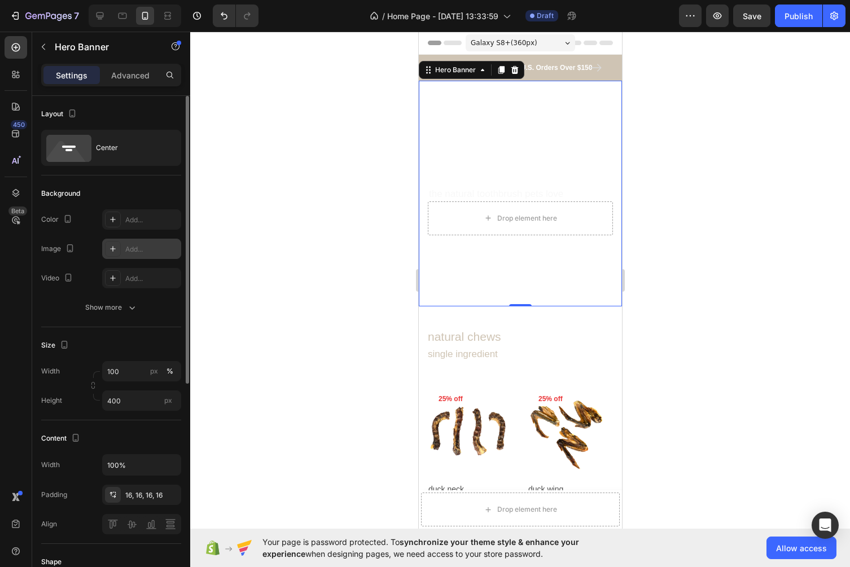
click at [141, 249] on div "Add..." at bounding box center [151, 249] width 53 height 10
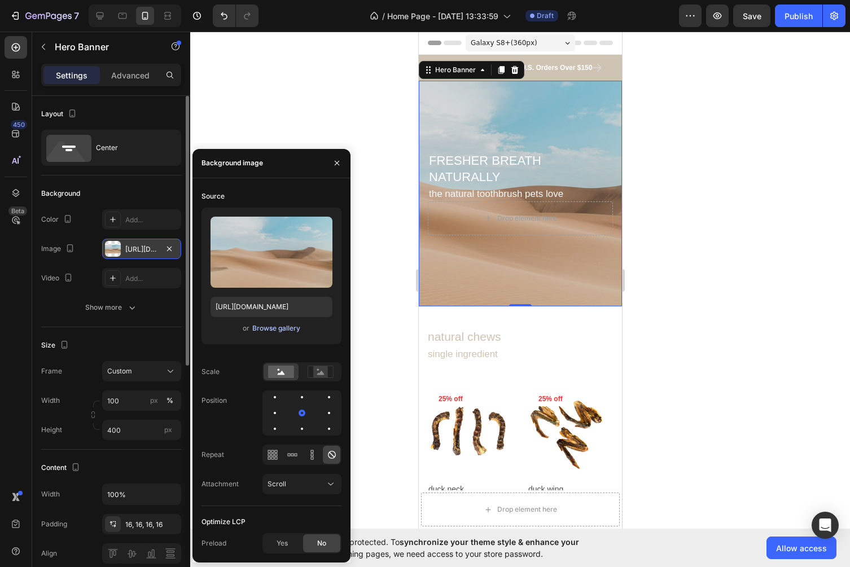
click at [266, 327] on div "Browse gallery" at bounding box center [276, 328] width 48 height 10
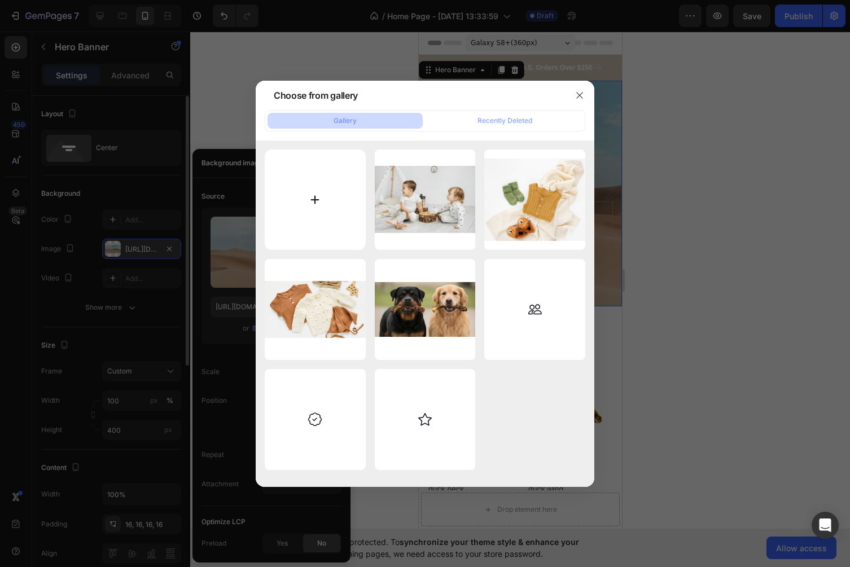
click at [340, 179] on input "file" at bounding box center [315, 200] width 101 height 101
type input "C:\fakepath\Gemini_Generated_Image_revainrevainreva.png"
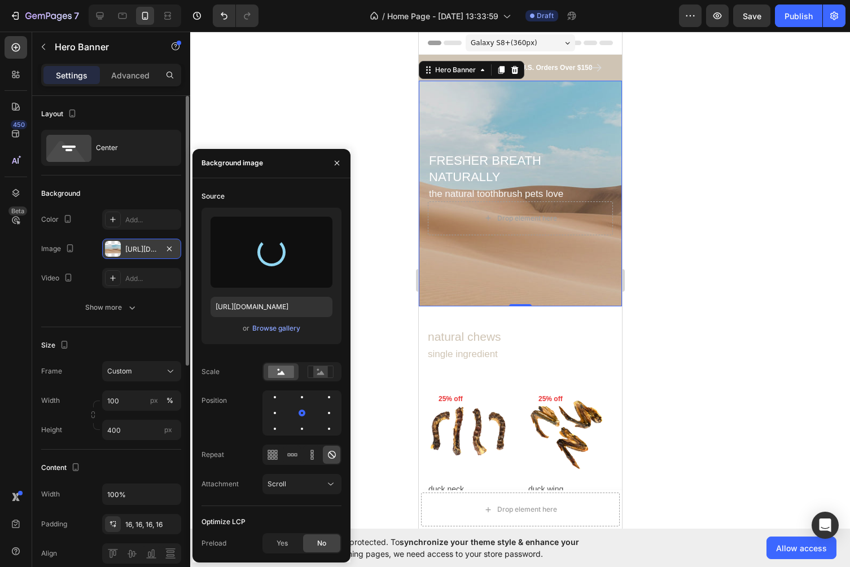
type input "https://cdn.shopify.com/s/files/1/0663/7554/9043/files/gempages_586310546647679…"
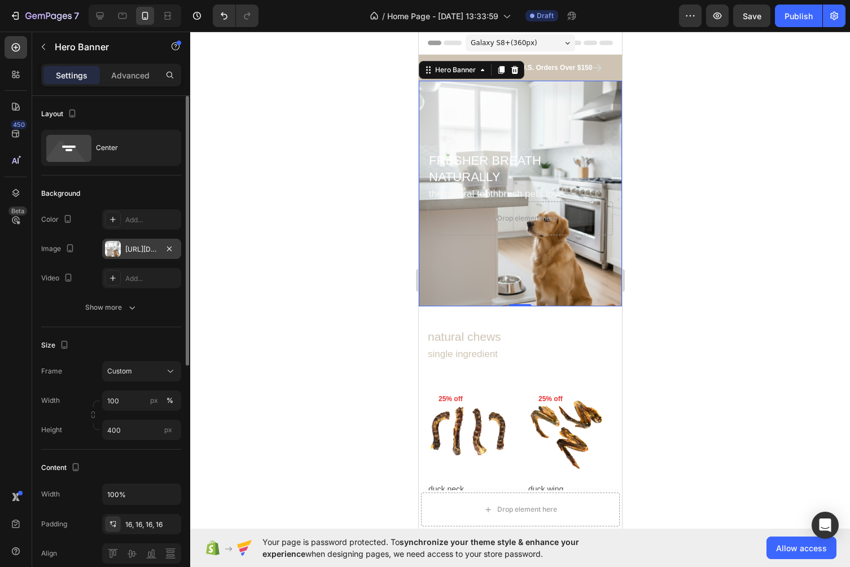
click at [738, 213] on div at bounding box center [520, 300] width 660 height 536
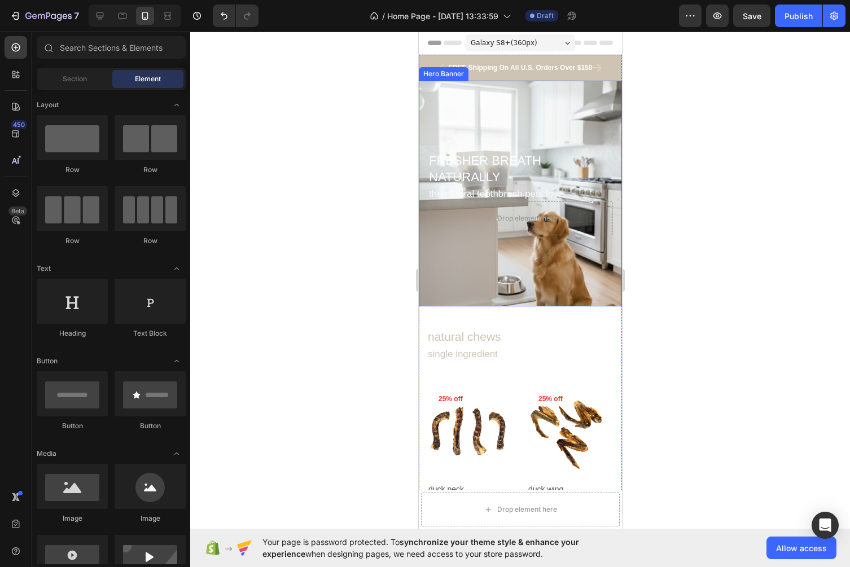
click at [564, 264] on div "Background Image" at bounding box center [519, 194] width 203 height 226
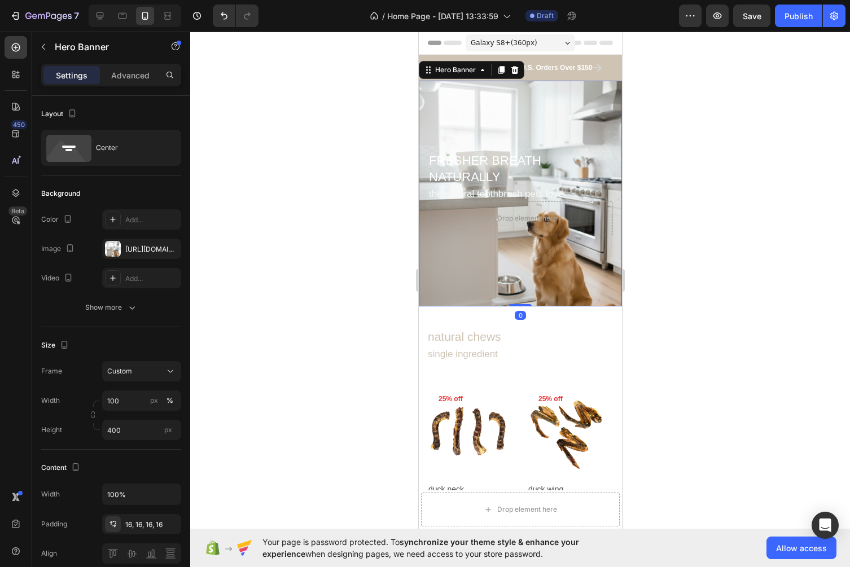
click at [557, 271] on div "Background Image" at bounding box center [519, 194] width 203 height 226
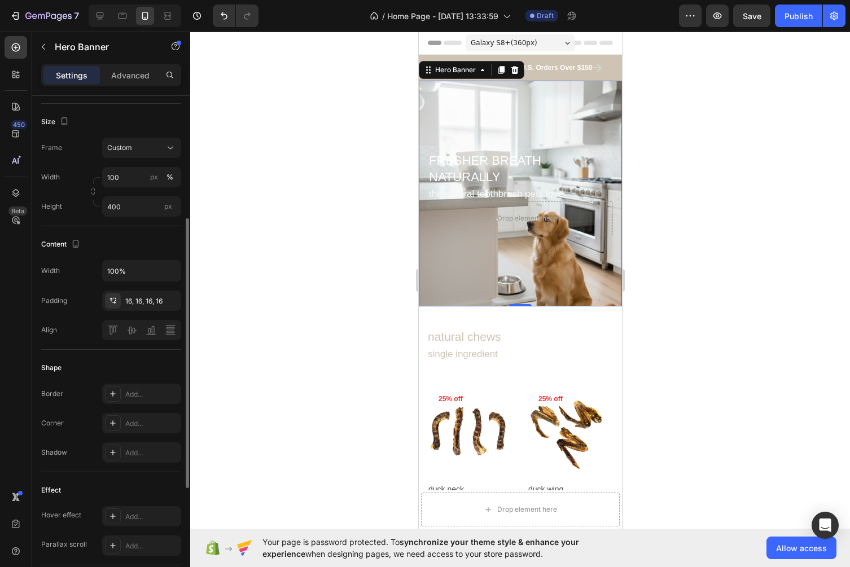
scroll to position [225, 0]
click at [130, 332] on div at bounding box center [141, 328] width 79 height 20
click at [455, 141] on div "Heading" at bounding box center [444, 145] width 31 height 10
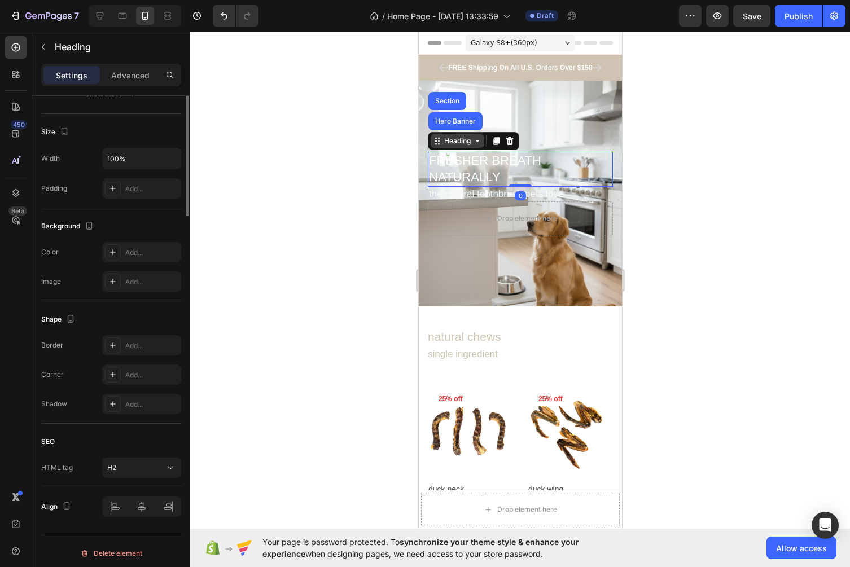
scroll to position [0, 0]
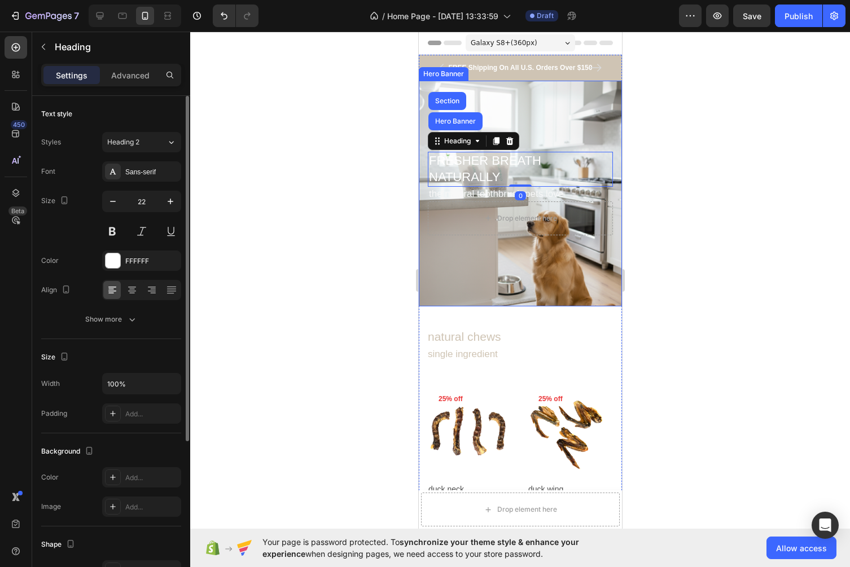
click at [548, 104] on div "Background Image" at bounding box center [519, 194] width 203 height 226
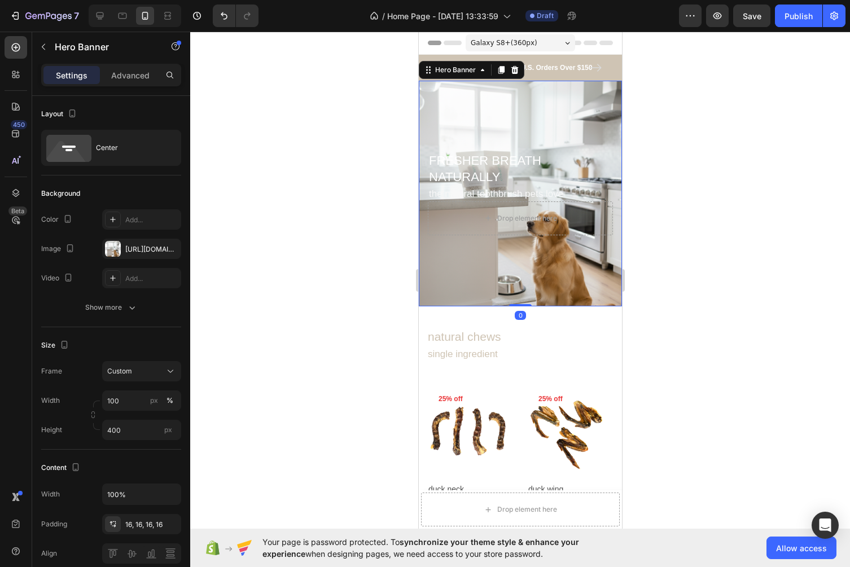
click at [559, 104] on div "Background Image" at bounding box center [519, 194] width 203 height 226
click at [493, 157] on h2 "FRESHER BREATH NATURALLY" at bounding box center [519, 169] width 185 height 34
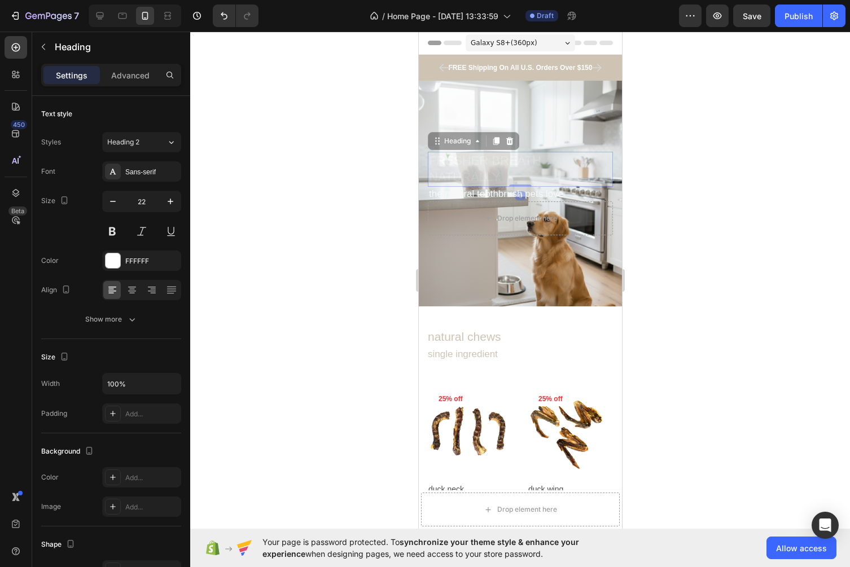
drag, startPoint x: 535, startPoint y: 154, endPoint x: 534, endPoint y: 118, distance: 36.1
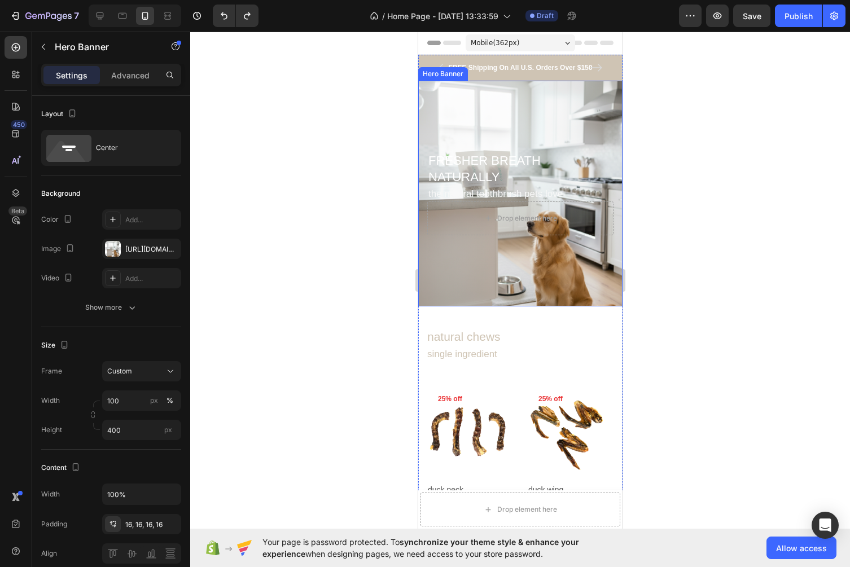
click at [572, 281] on div "Background Image" at bounding box center [520, 194] width 204 height 226
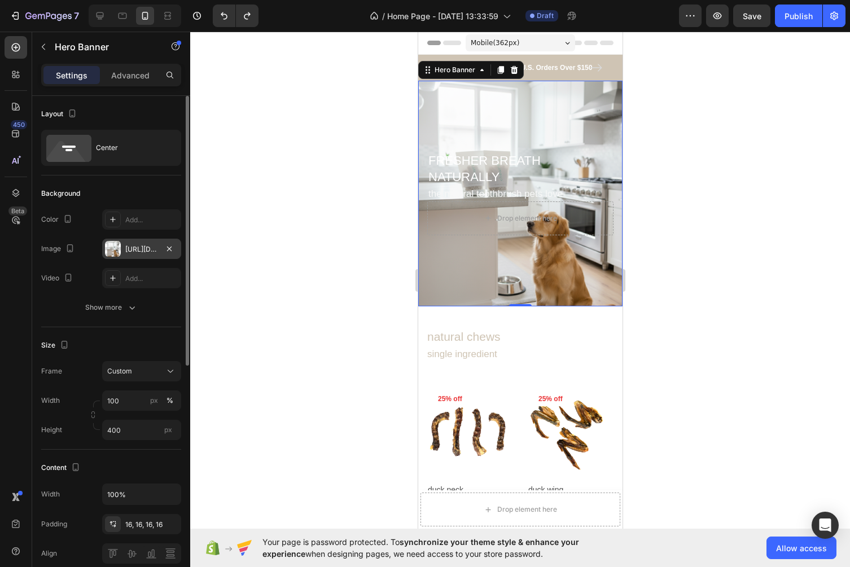
click at [142, 252] on div "https://cdn.shopify.com/s/files/1/0663/7554/9043/files/gempages_586310546647679…" at bounding box center [141, 249] width 33 height 10
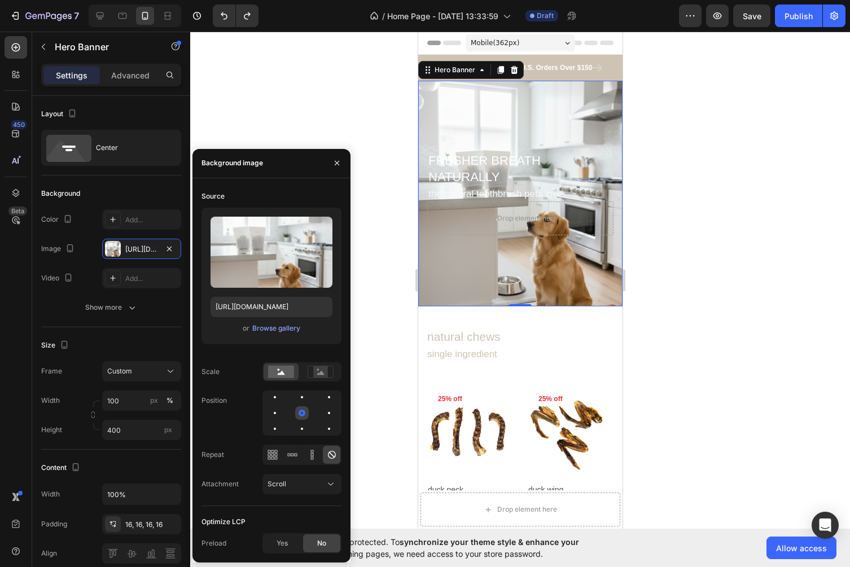
click at [304, 407] on div at bounding box center [302, 413] width 14 height 14
click at [304, 396] on div at bounding box center [302, 398] width 14 height 14
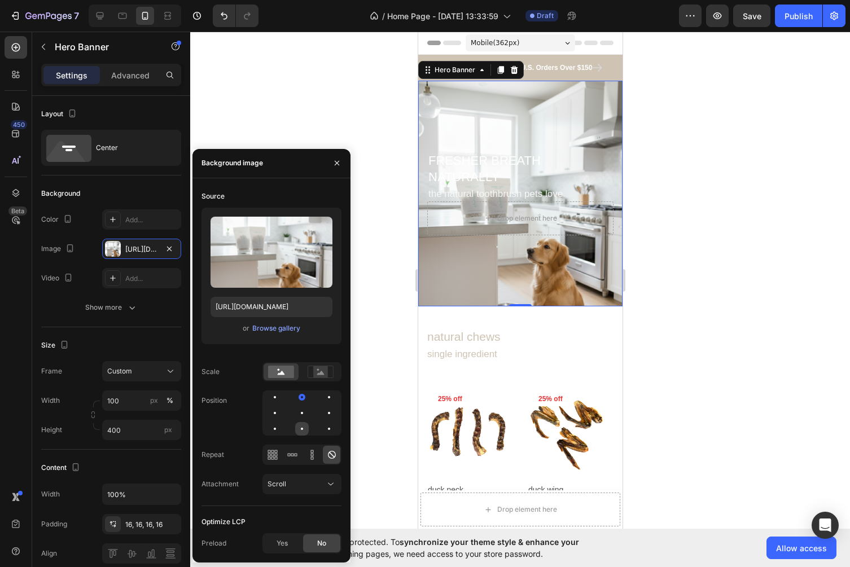
click at [302, 427] on div at bounding box center [302, 429] width 14 height 14
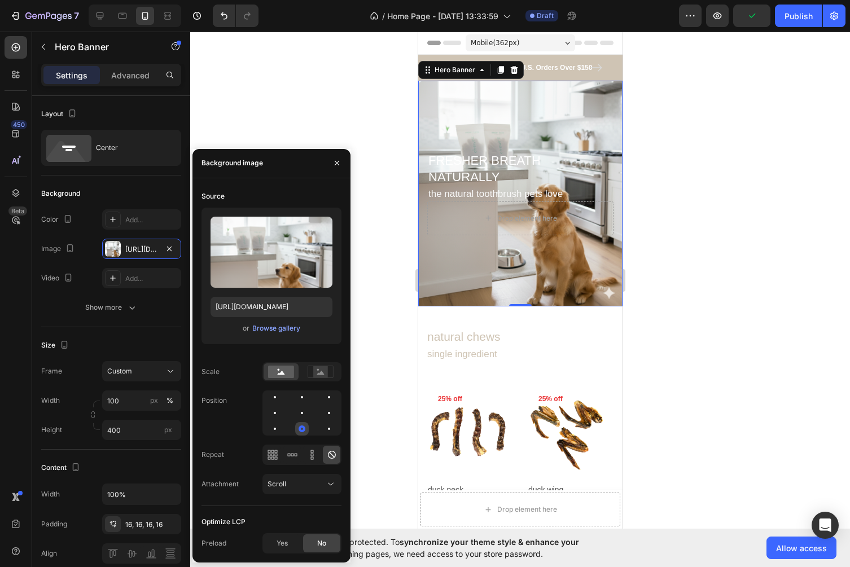
click at [302, 433] on div at bounding box center [302, 429] width 14 height 14
click at [315, 488] on div "Scroll" at bounding box center [297, 484] width 58 height 10
click at [315, 373] on rect at bounding box center [320, 371] width 15 height 11
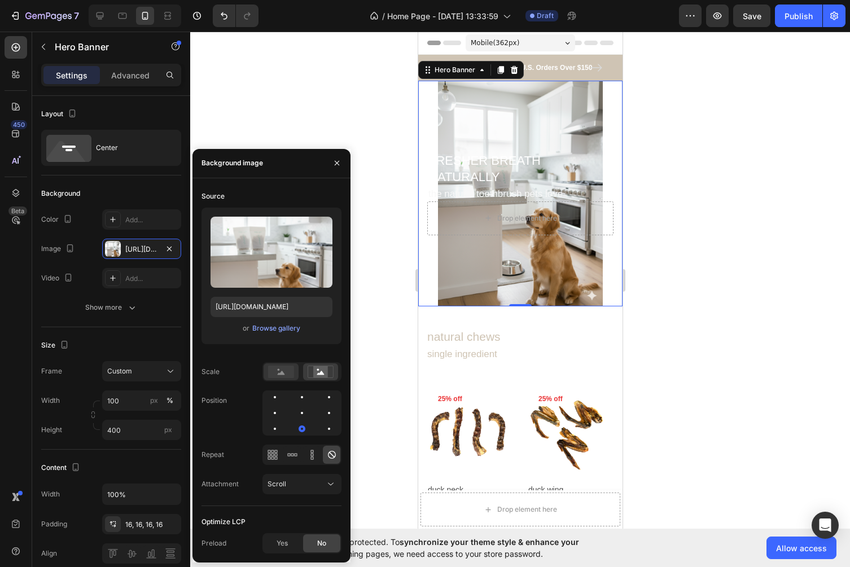
click at [277, 379] on div at bounding box center [281, 371] width 35 height 17
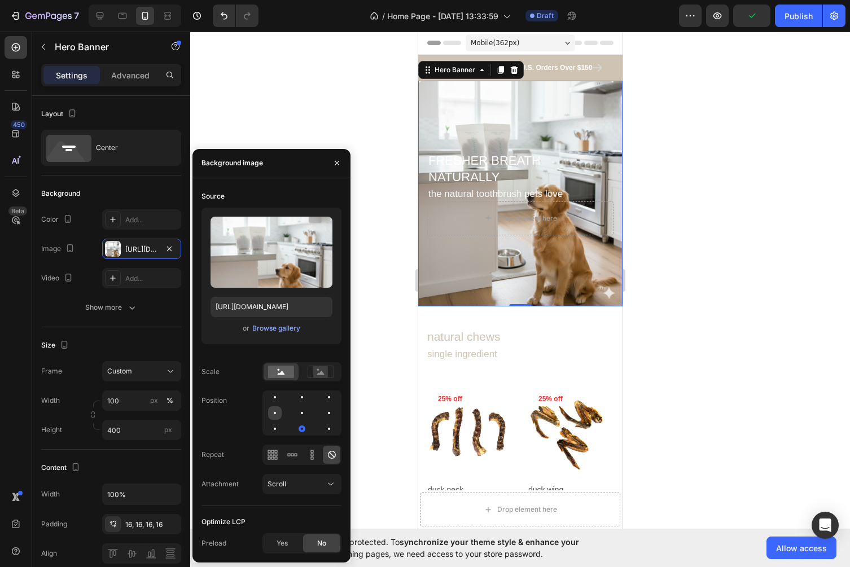
click at [279, 411] on div at bounding box center [275, 413] width 14 height 14
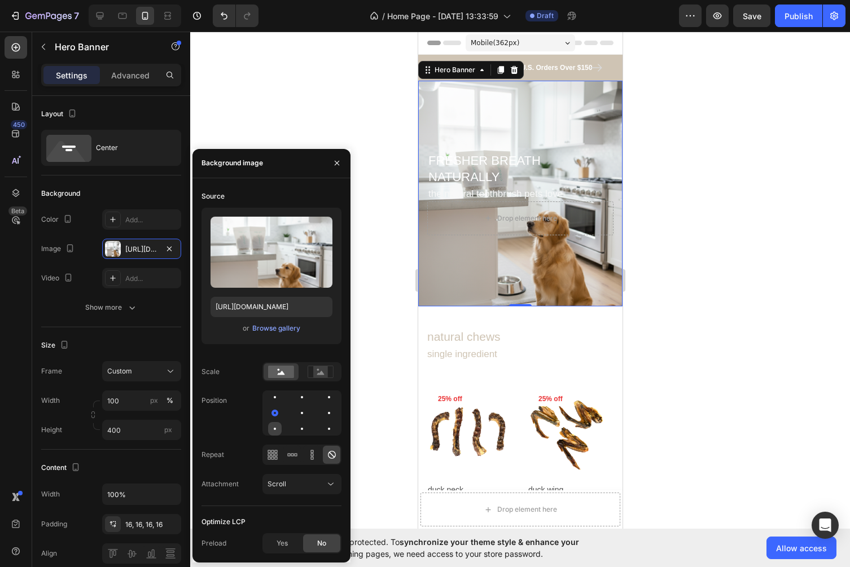
click at [274, 429] on div at bounding box center [275, 429] width 2 height 2
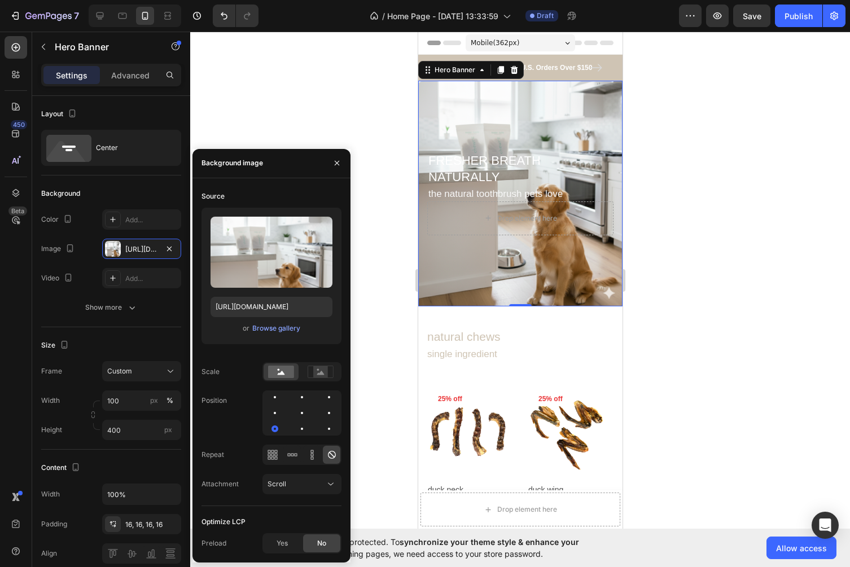
click at [309, 429] on div at bounding box center [301, 413] width 79 height 45
click at [304, 426] on div at bounding box center [302, 429] width 14 height 14
click at [330, 430] on div at bounding box center [329, 429] width 14 height 14
click at [322, 431] on div at bounding box center [301, 413] width 79 height 45
click at [329, 414] on div at bounding box center [329, 413] width 14 height 14
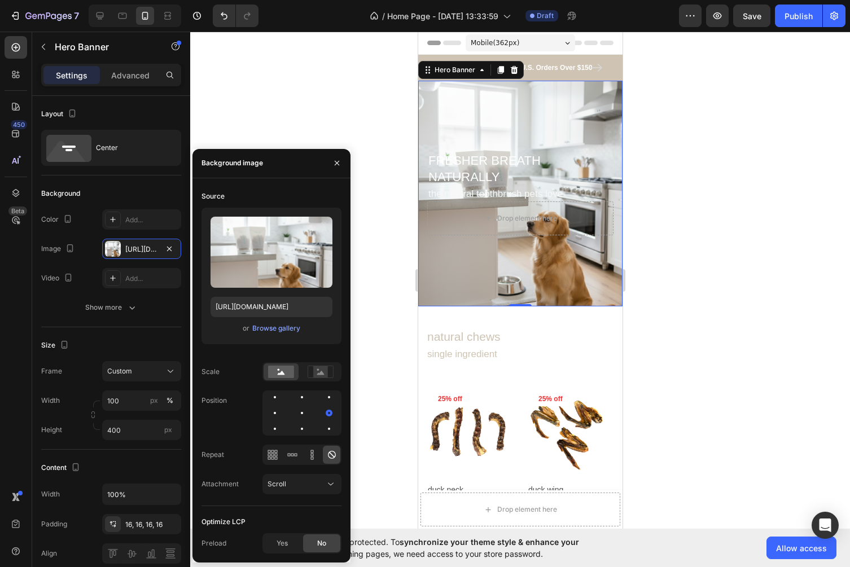
click at [314, 414] on div at bounding box center [301, 413] width 79 height 45
click at [314, 409] on div at bounding box center [301, 413] width 79 height 45
click at [308, 410] on div at bounding box center [302, 413] width 14 height 14
click at [299, 411] on div at bounding box center [302, 413] width 7 height 7
click at [305, 414] on div at bounding box center [302, 413] width 7 height 7
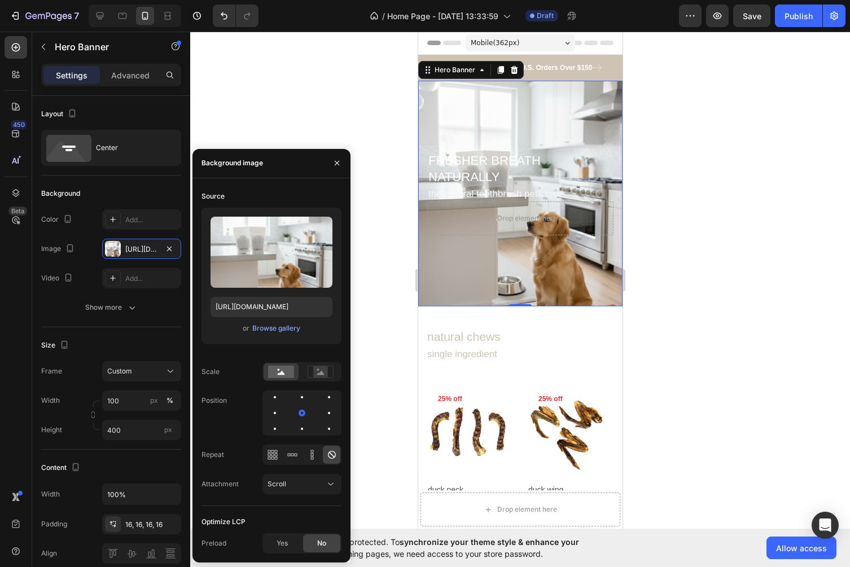
click at [305, 436] on div "Source Upload Image https://cdn.shopify.com/s/files/1/0663/7554/9043/files/gemp…" at bounding box center [271, 346] width 140 height 319
click at [302, 435] on div at bounding box center [302, 429] width 14 height 14
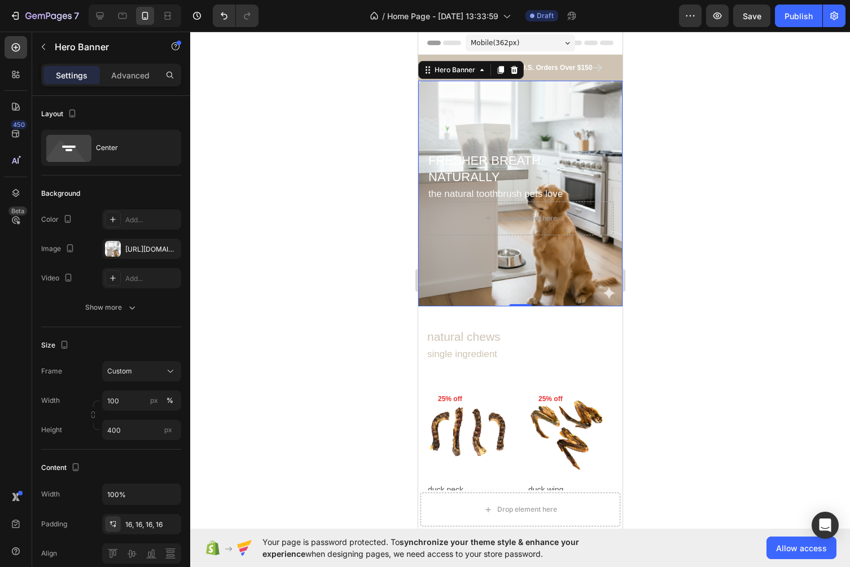
click at [666, 113] on div at bounding box center [520, 300] width 660 height 536
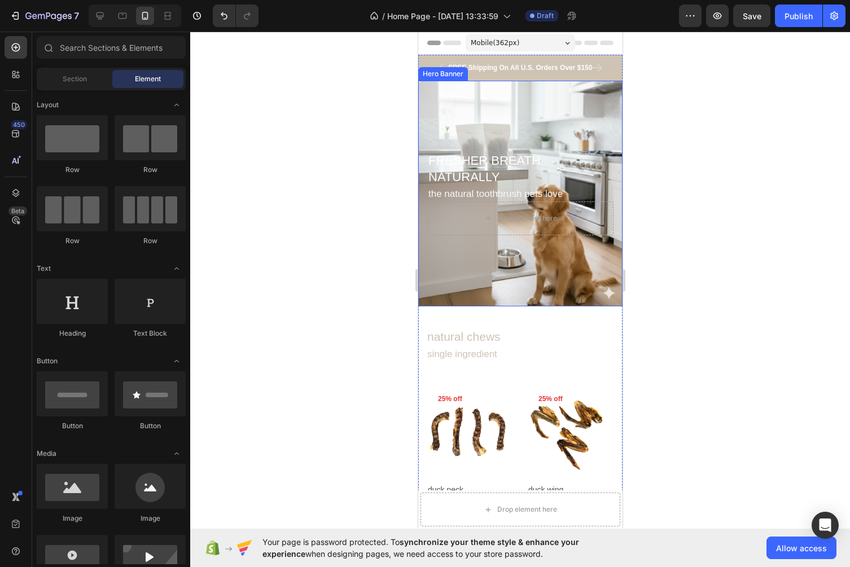
click at [590, 102] on div "Background Image" at bounding box center [520, 194] width 204 height 226
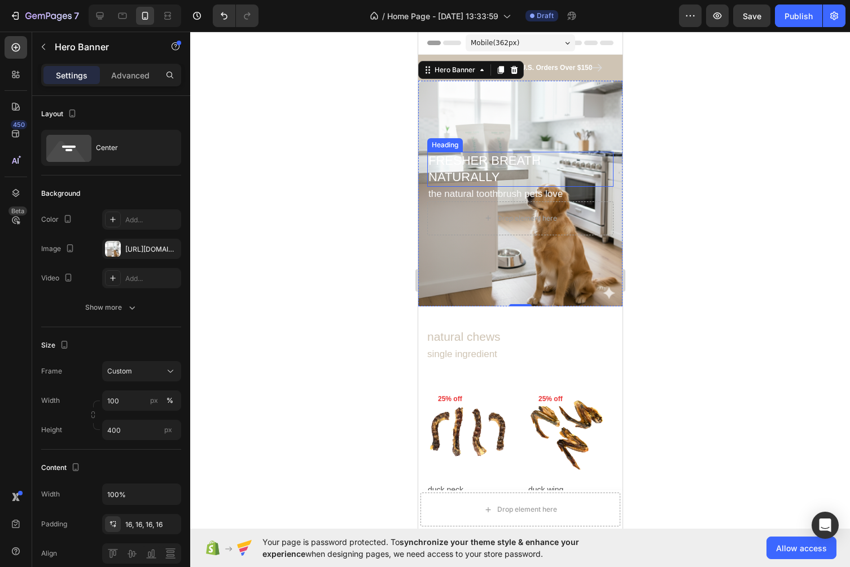
click at [525, 121] on div "Background Image" at bounding box center [520, 194] width 204 height 226
click at [172, 249] on icon "button" at bounding box center [169, 248] width 9 height 9
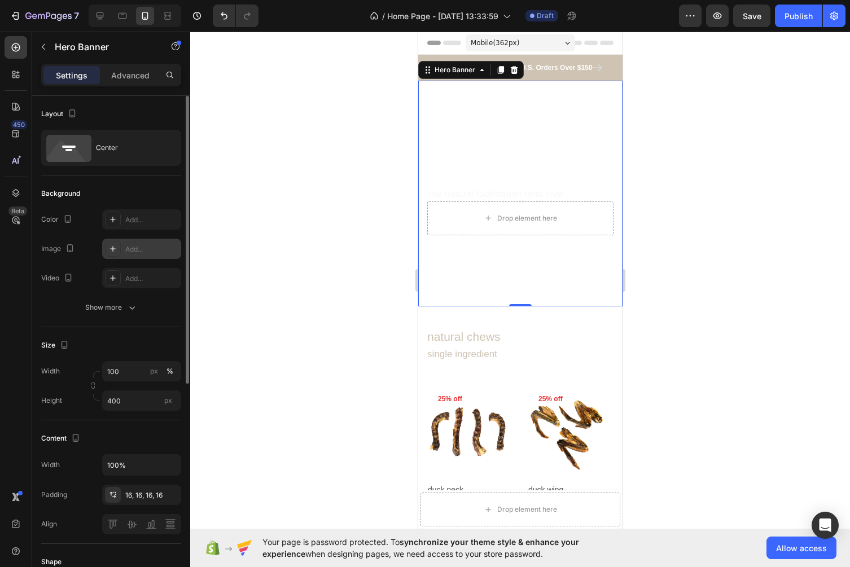
click at [143, 251] on div "Add..." at bounding box center [151, 249] width 53 height 10
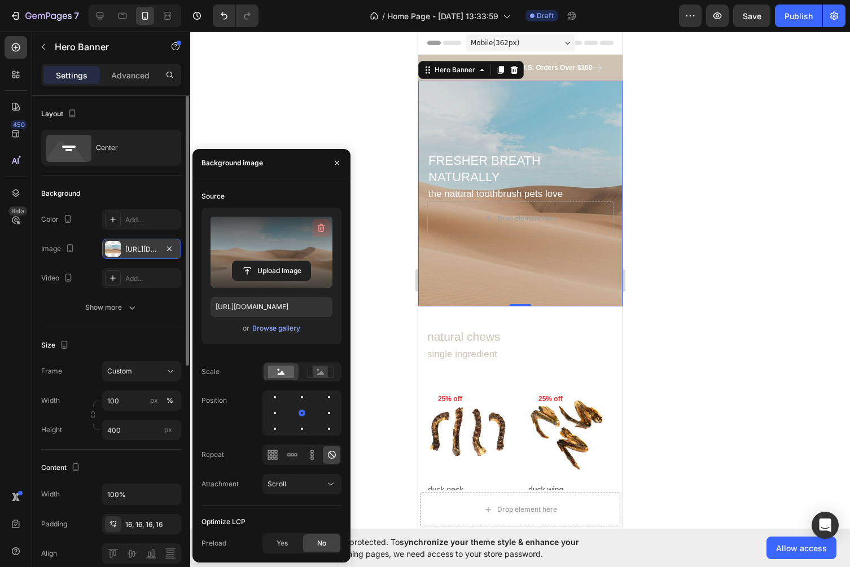
click at [319, 227] on icon "button" at bounding box center [320, 227] width 11 height 11
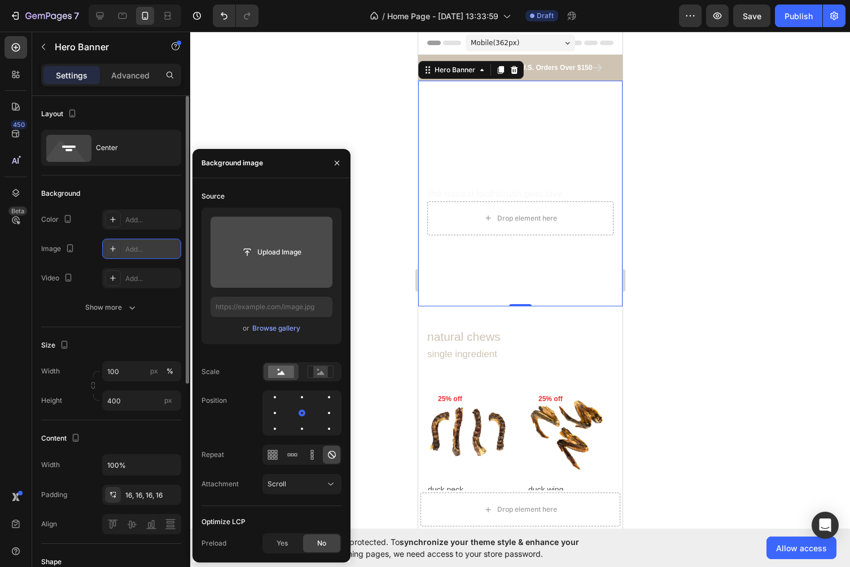
click at [287, 264] on input "file" at bounding box center [272, 252] width 122 height 71
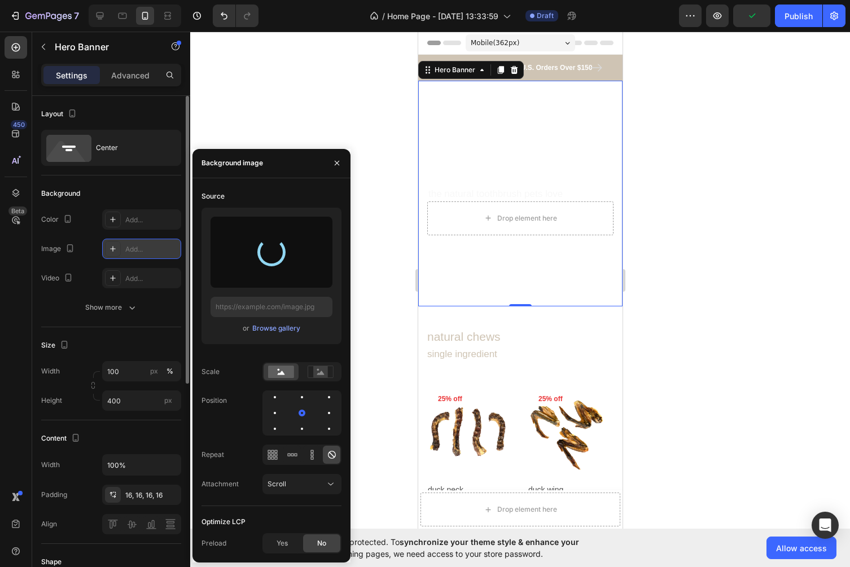
type input "https://cdn.shopify.com/s/files/1/0663/7554/9043/files/gempages_586310546647679…"
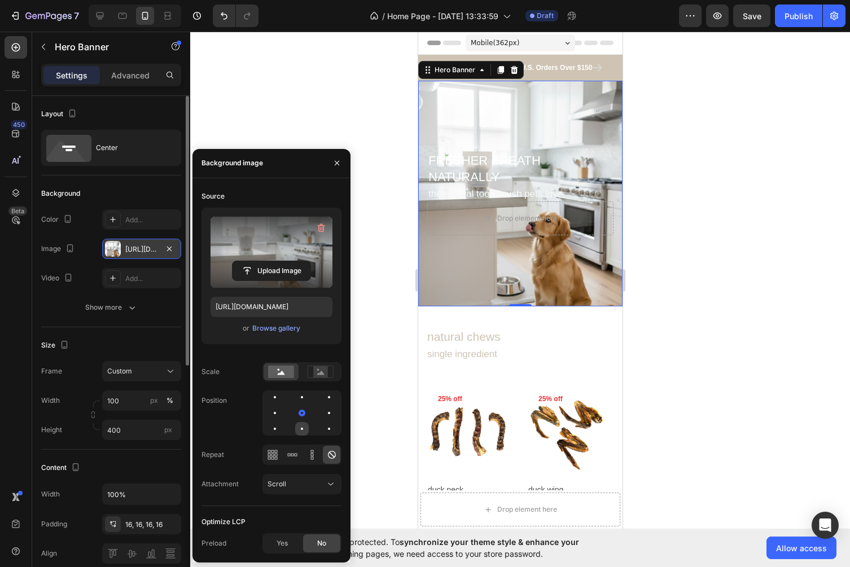
click at [299, 428] on div at bounding box center [302, 429] width 14 height 14
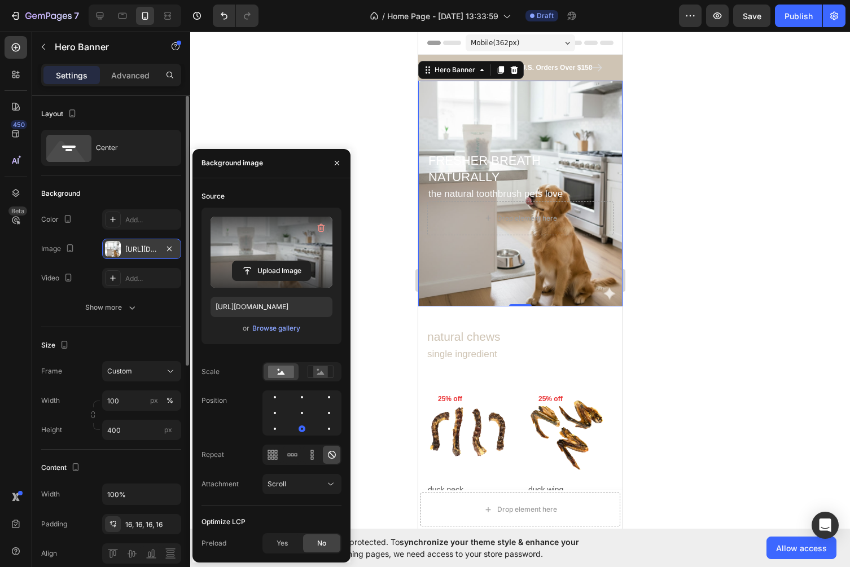
click at [320, 429] on div at bounding box center [301, 413] width 79 height 45
click at [322, 429] on div at bounding box center [329, 429] width 14 height 14
click at [327, 429] on div at bounding box center [329, 429] width 7 height 7
click at [738, 297] on div at bounding box center [520, 300] width 660 height 536
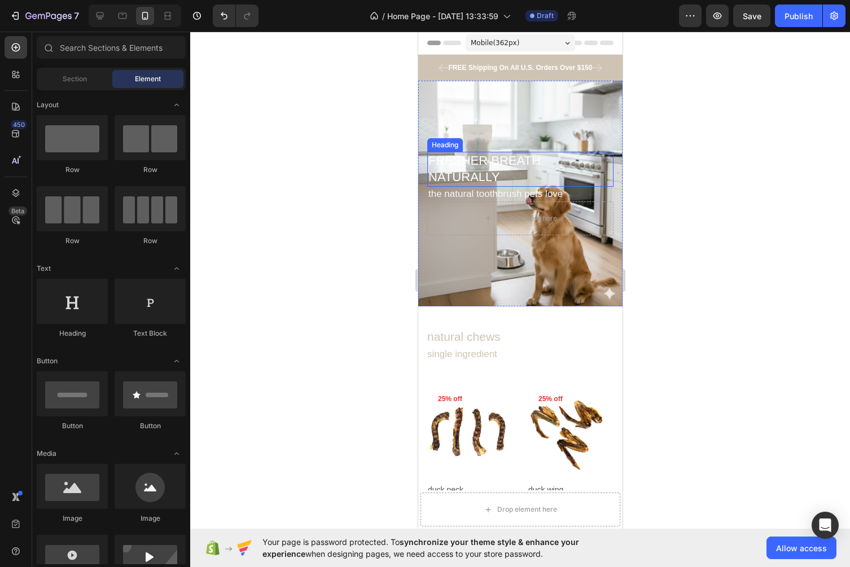
click at [490, 166] on h2 "FRESHER BREATH NATURALLY" at bounding box center [520, 169] width 186 height 34
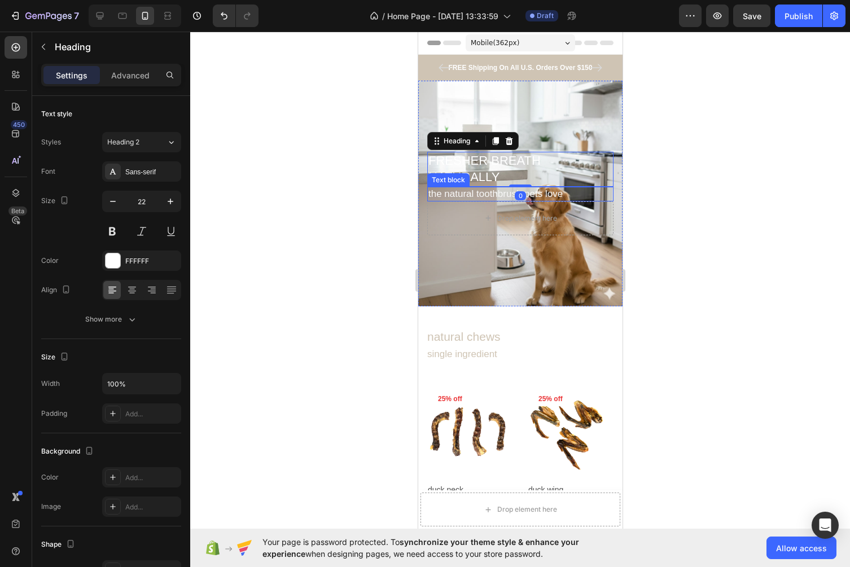
click at [663, 199] on div at bounding box center [520, 300] width 660 height 536
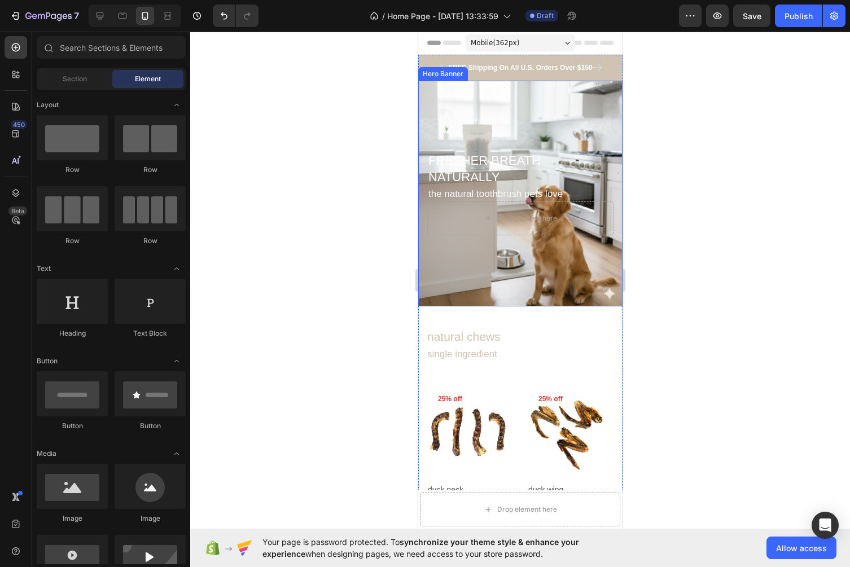
click at [508, 262] on div "Background Image" at bounding box center [520, 194] width 204 height 226
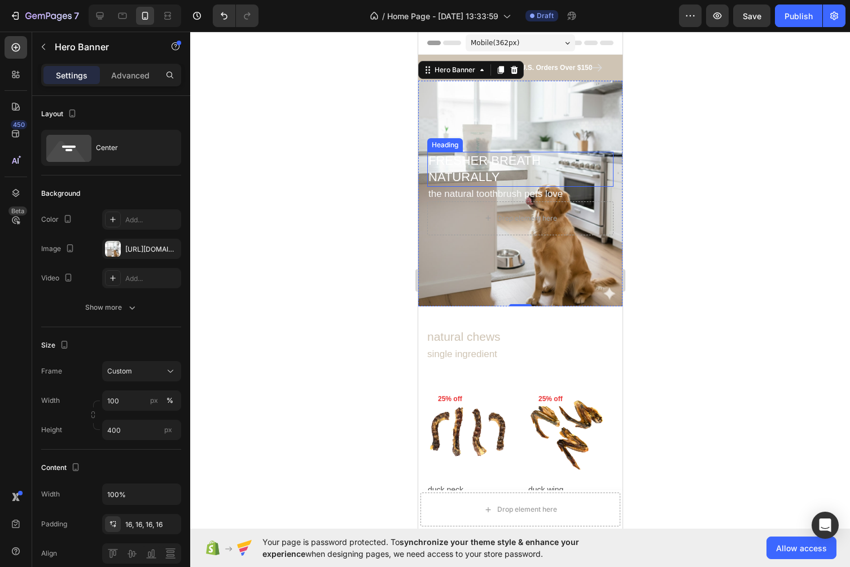
click at [491, 161] on h2 "FRESHER BREATH NATURALLY" at bounding box center [520, 169] width 186 height 34
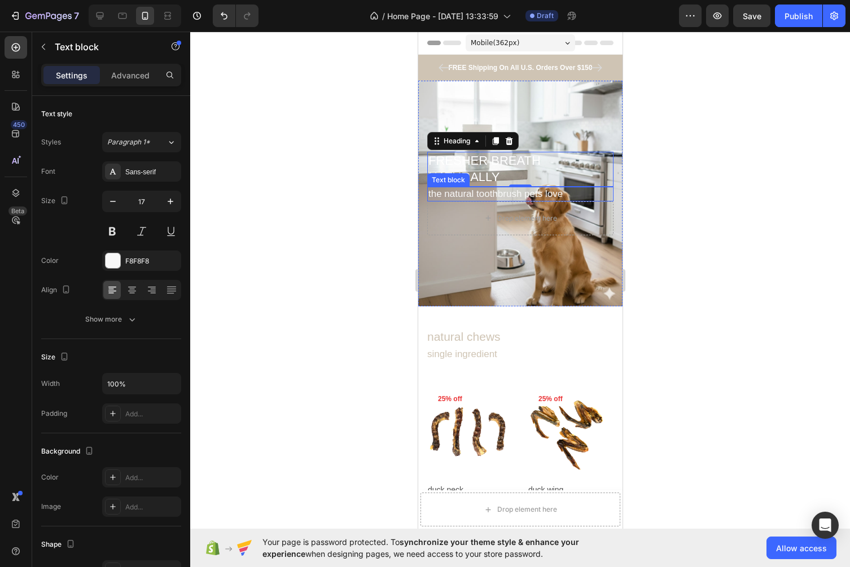
click at [481, 195] on p "the natural toothbrush pets love" at bounding box center [520, 194] width 184 height 12
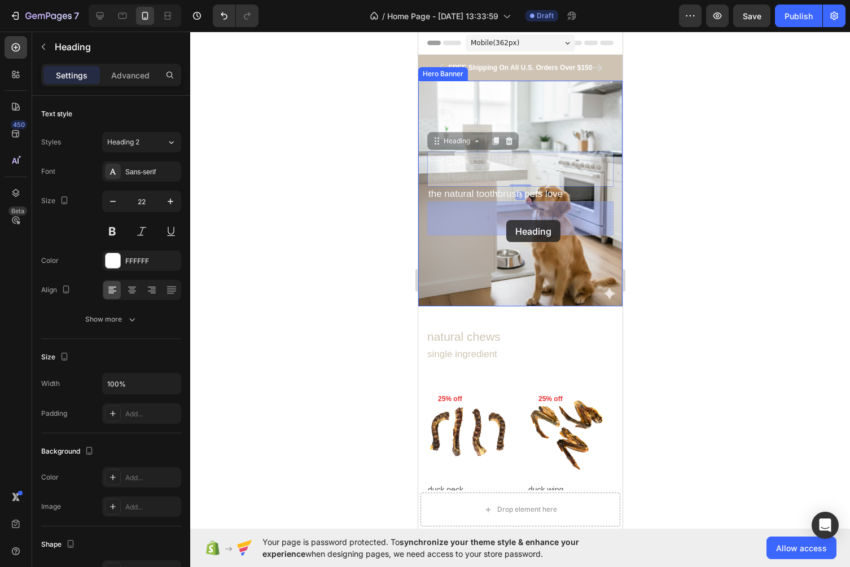
drag, startPoint x: 543, startPoint y: 155, endPoint x: 506, endPoint y: 220, distance: 75.6
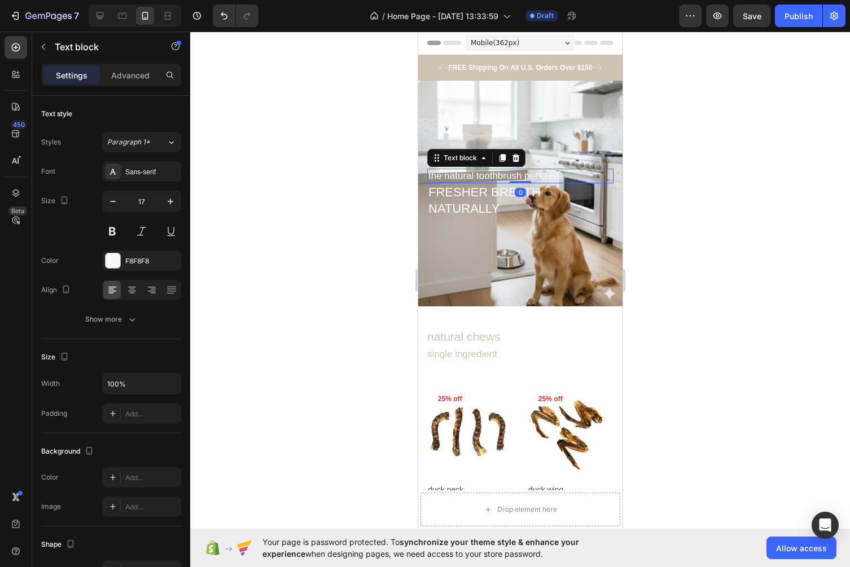
click at [542, 176] on p "the natural toothbrush pets love" at bounding box center [520, 176] width 184 height 12
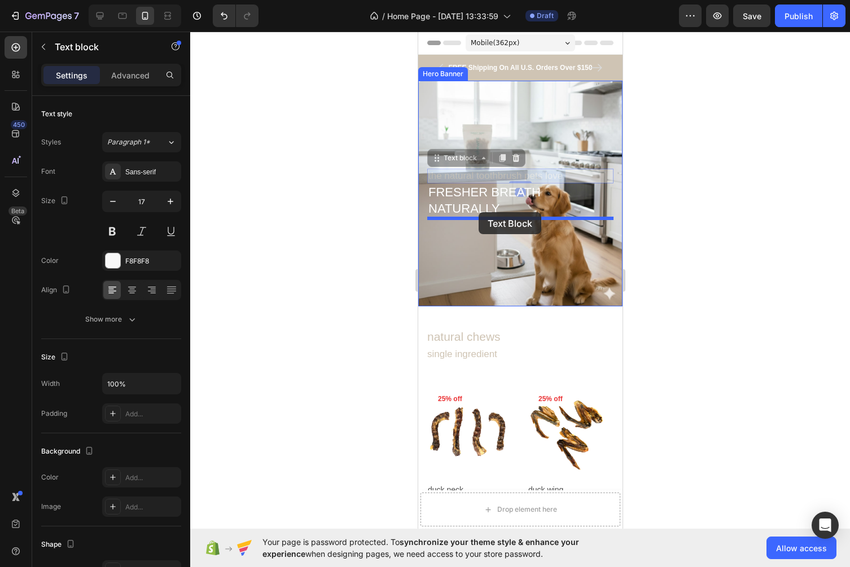
drag, startPoint x: 528, startPoint y: 176, endPoint x: 477, endPoint y: 212, distance: 62.3
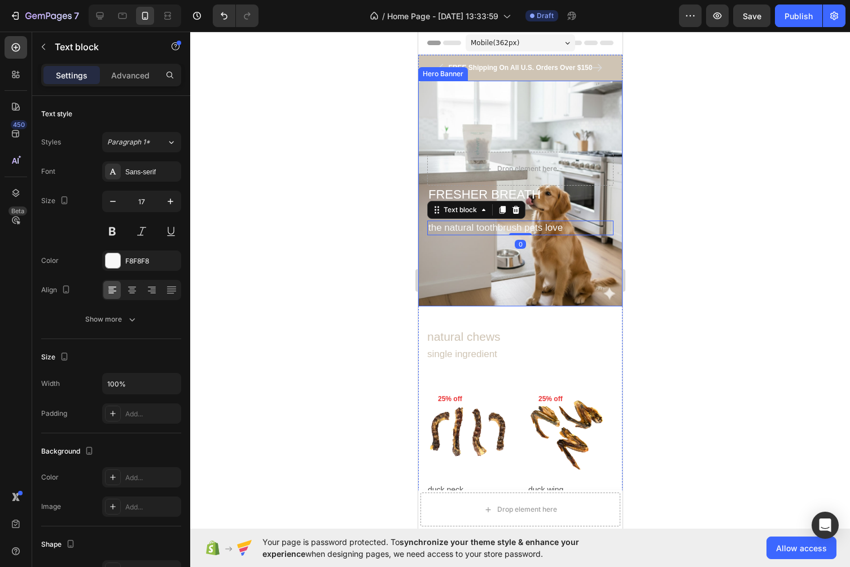
click at [672, 231] on div at bounding box center [520, 300] width 660 height 536
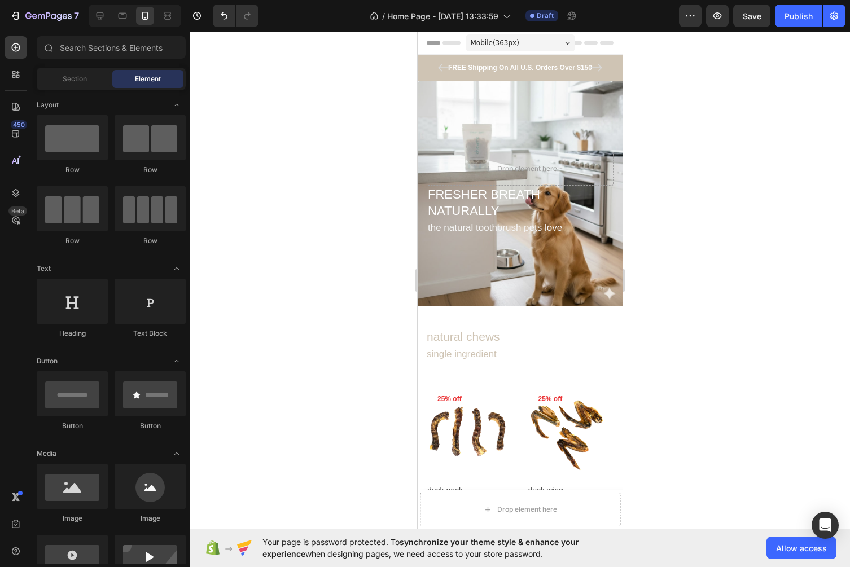
click at [681, 155] on div at bounding box center [520, 300] width 660 height 536
click at [472, 230] on p "the natural toothbrush pets love" at bounding box center [520, 228] width 185 height 12
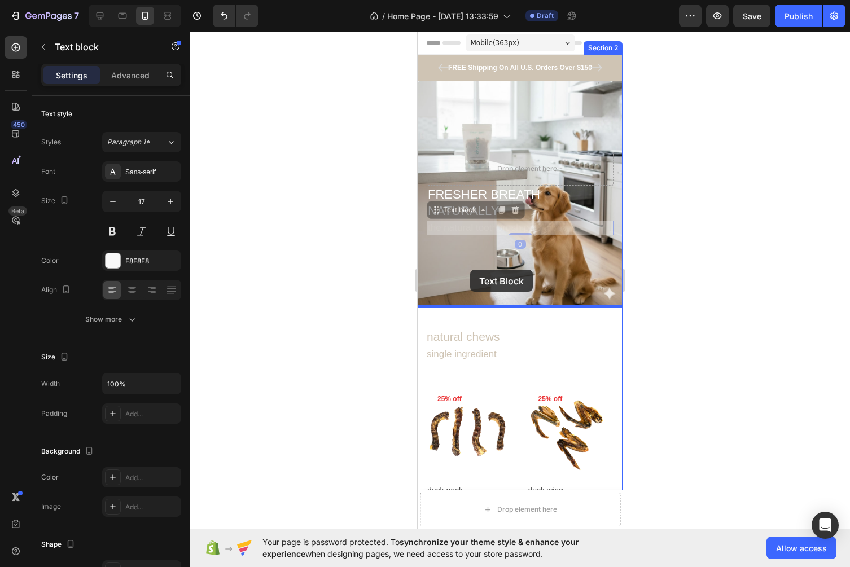
drag, startPoint x: 474, startPoint y: 227, endPoint x: 470, endPoint y: 270, distance: 43.1
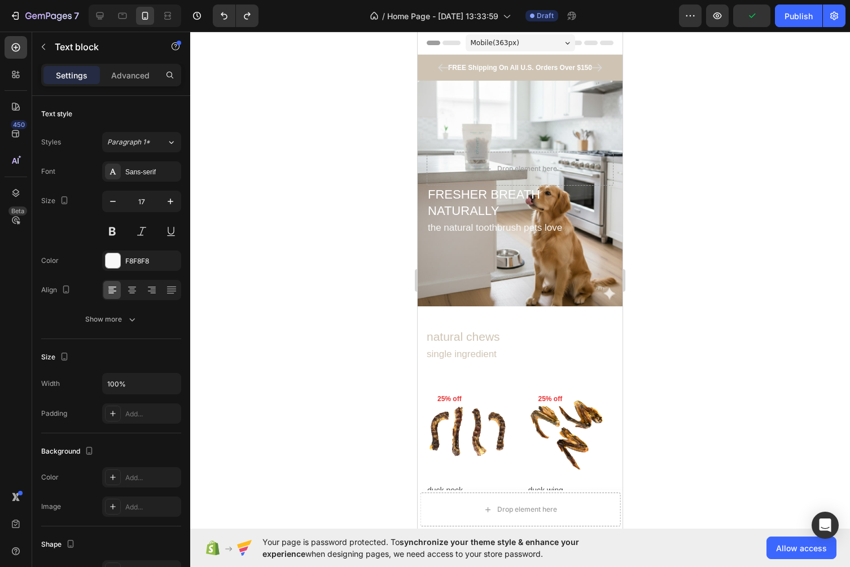
click at [675, 214] on div at bounding box center [520, 300] width 660 height 536
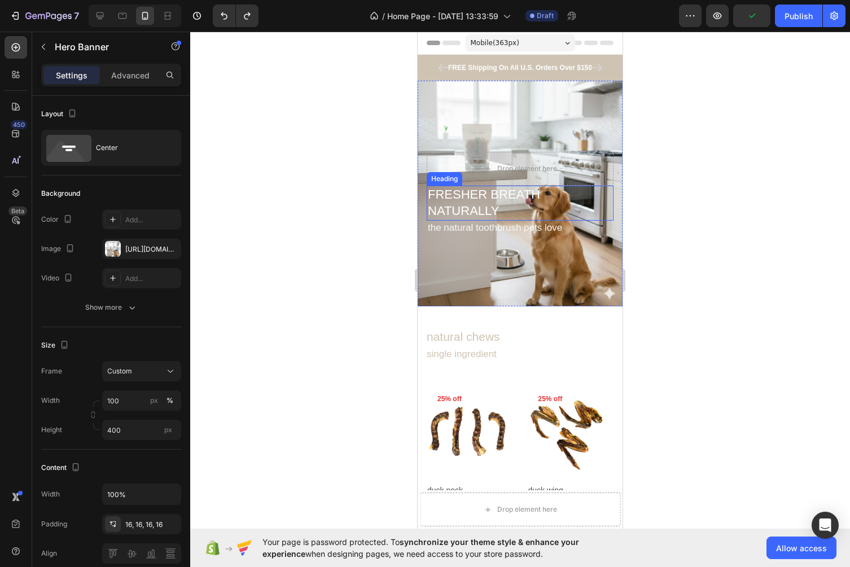
click at [560, 252] on div "Background Image" at bounding box center [520, 194] width 205 height 226
click at [581, 126] on div "Background Image" at bounding box center [520, 194] width 205 height 226
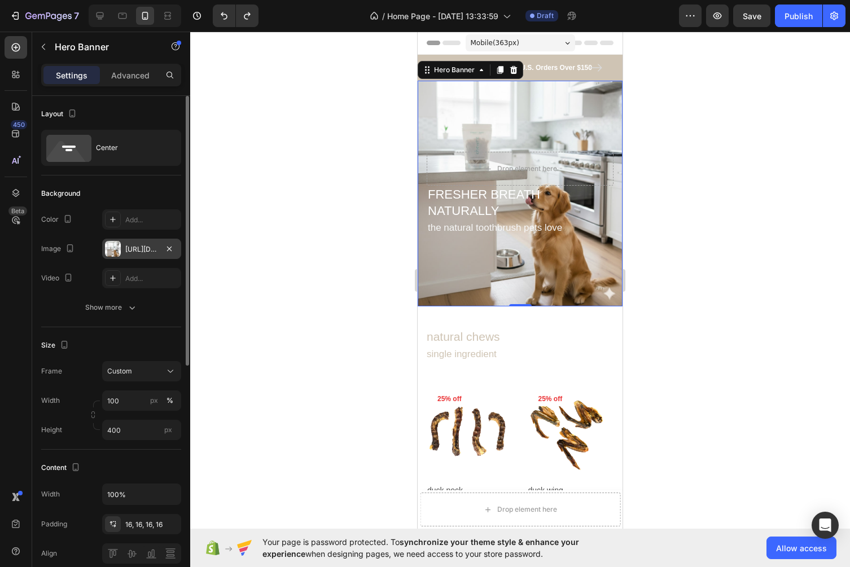
click at [145, 251] on div "https://cdn.shopify.com/s/files/1/0663/7554/9043/files/gempages_586310546647679…" at bounding box center [141, 249] width 33 height 10
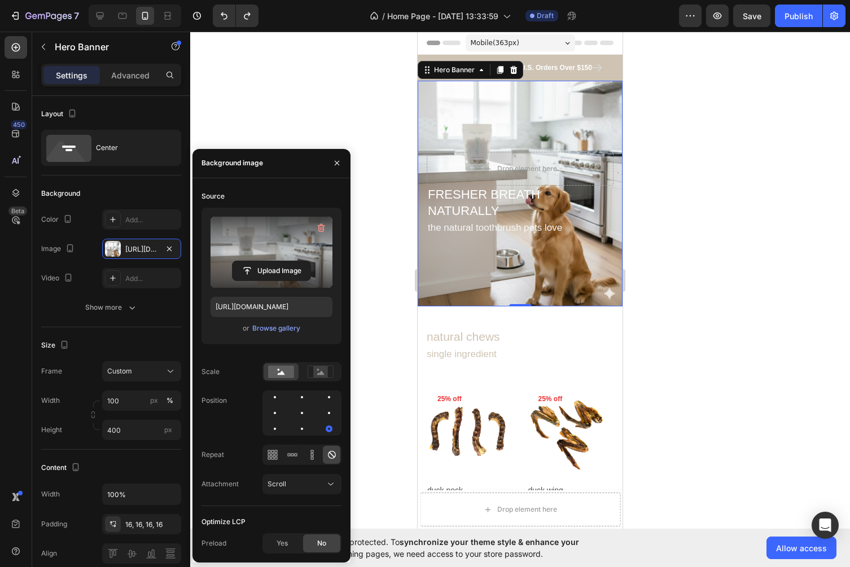
drag, startPoint x: 287, startPoint y: 244, endPoint x: 279, endPoint y: 222, distance: 23.4
click at [280, 222] on label at bounding box center [272, 252] width 122 height 71
click at [280, 261] on input "file" at bounding box center [272, 270] width 78 height 19
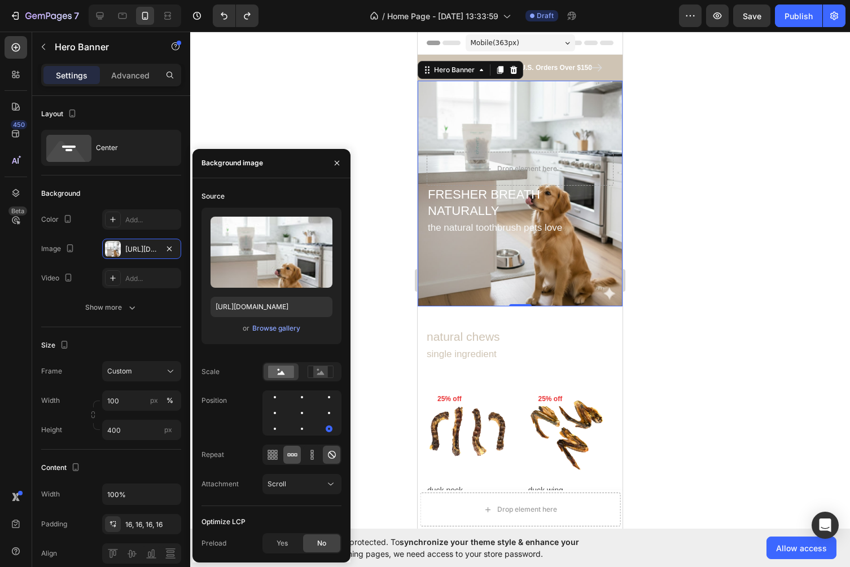
click at [291, 454] on icon at bounding box center [292, 454] width 3 height 3
click at [326, 458] on icon at bounding box center [331, 454] width 11 height 11
click at [339, 157] on button "button" at bounding box center [337, 163] width 18 height 18
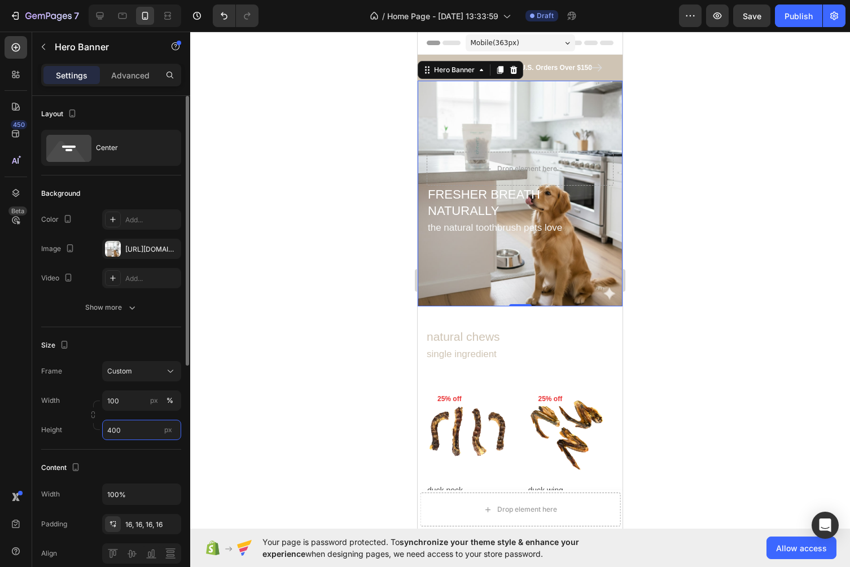
click at [124, 429] on input "400" at bounding box center [141, 430] width 79 height 20
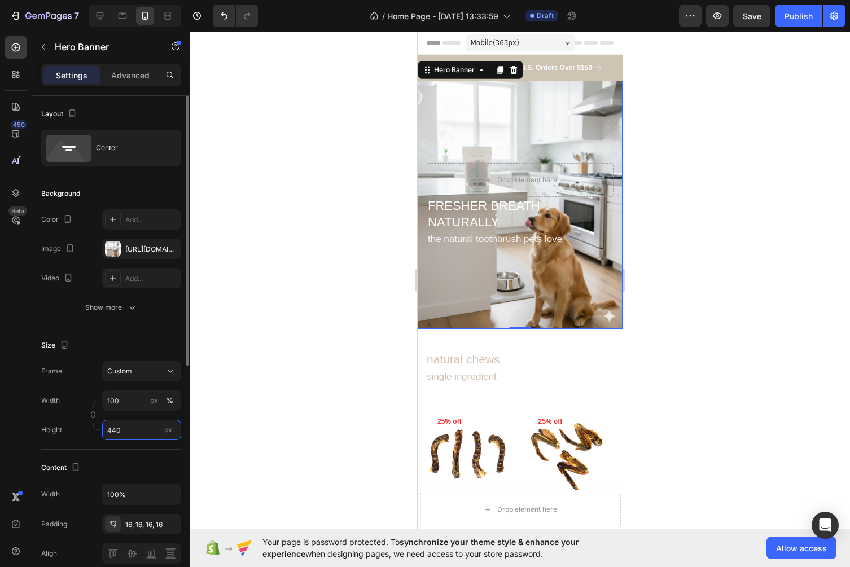
type input "441"
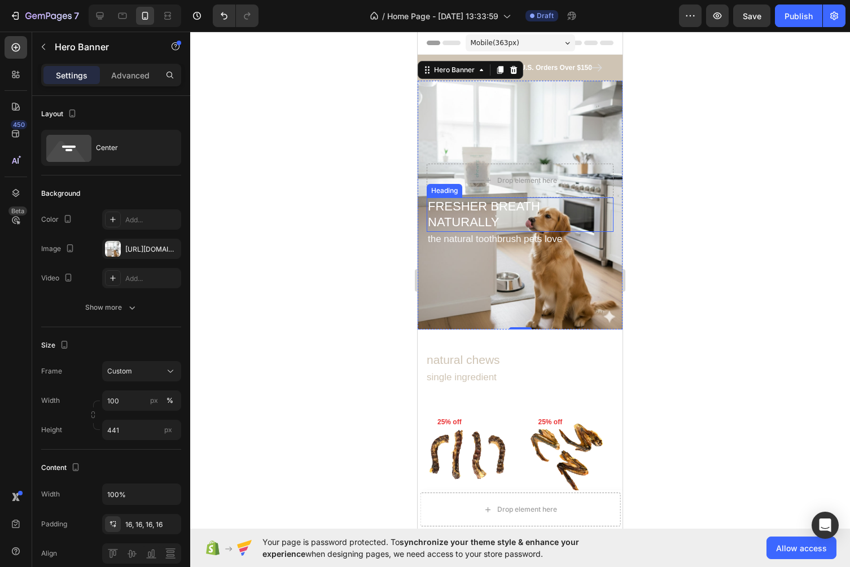
click at [480, 216] on h2 "FRESHER BREATH NATURALLY" at bounding box center [520, 215] width 187 height 34
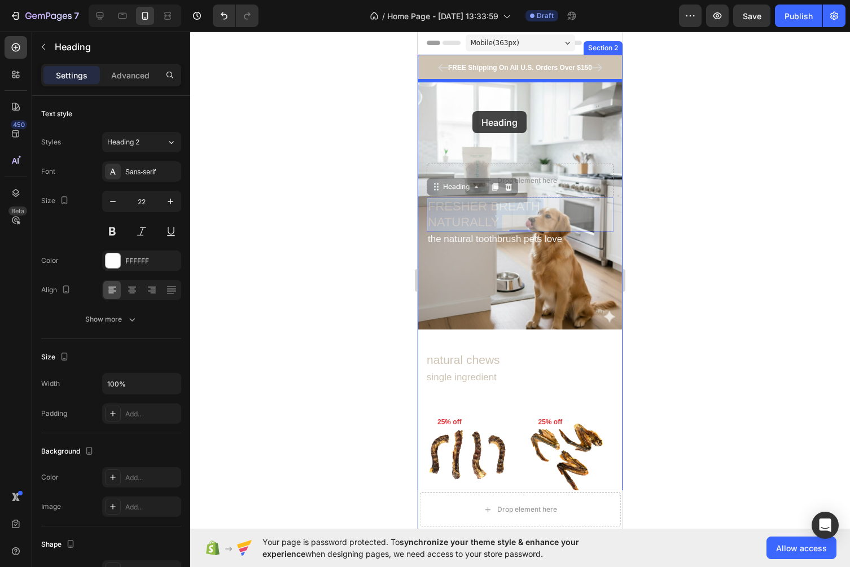
drag, startPoint x: 472, startPoint y: 226, endPoint x: 473, endPoint y: 112, distance: 114.0
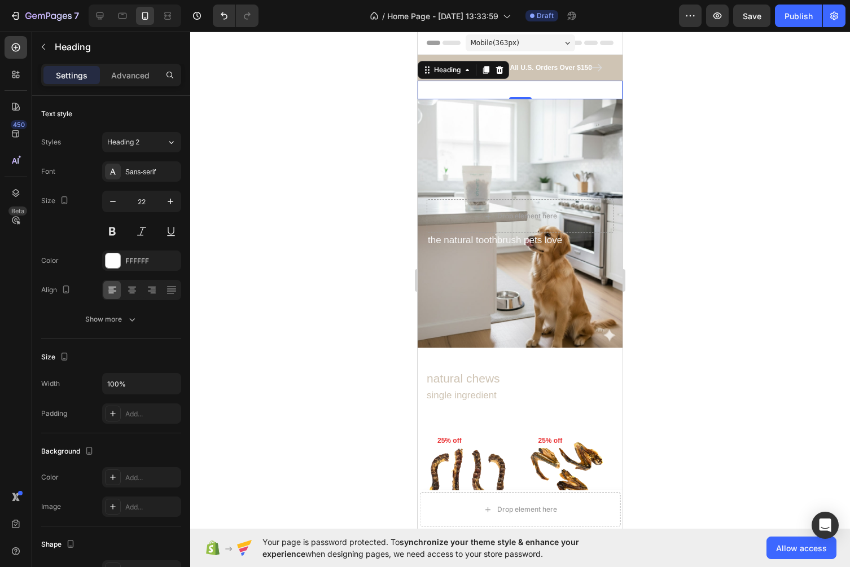
click at [674, 181] on div at bounding box center [520, 300] width 660 height 536
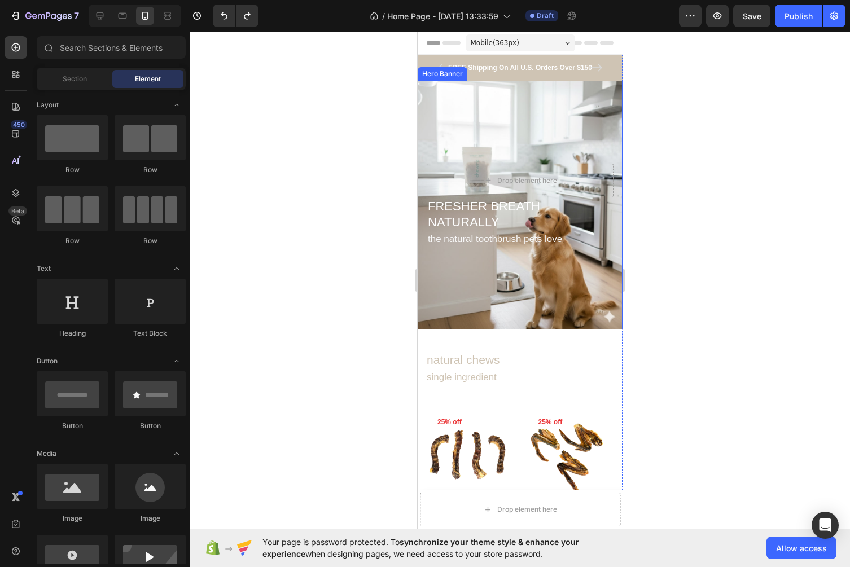
click at [639, 219] on div at bounding box center [520, 300] width 660 height 536
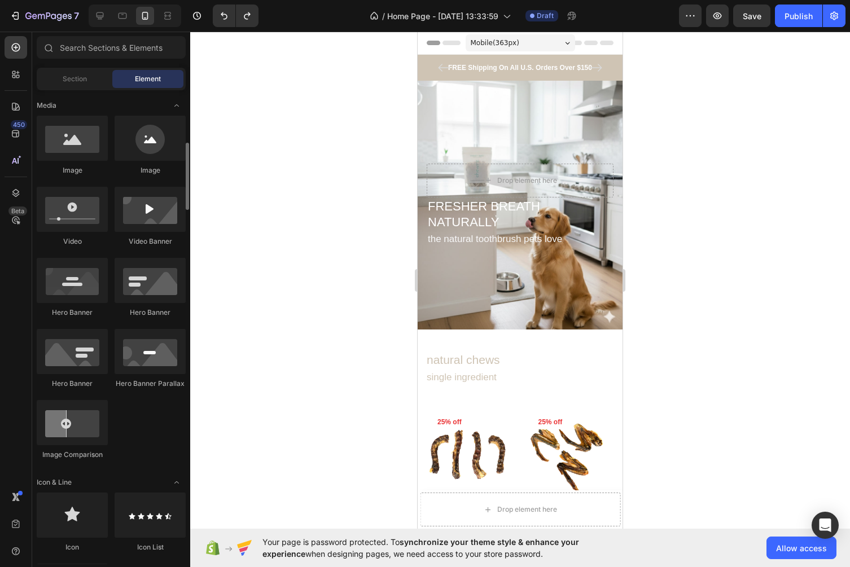
scroll to position [351, 0]
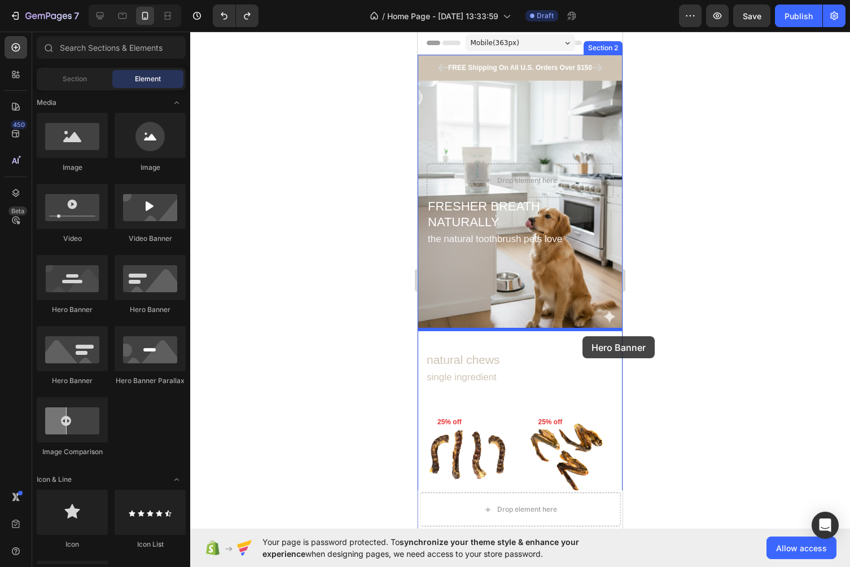
drag, startPoint x: 573, startPoint y: 321, endPoint x: 581, endPoint y: 336, distance: 17.2
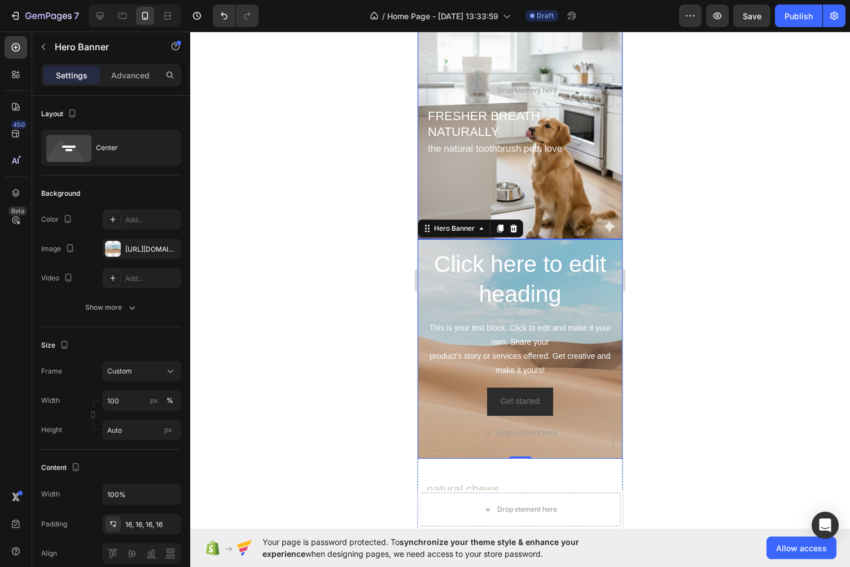
scroll to position [119, 0]
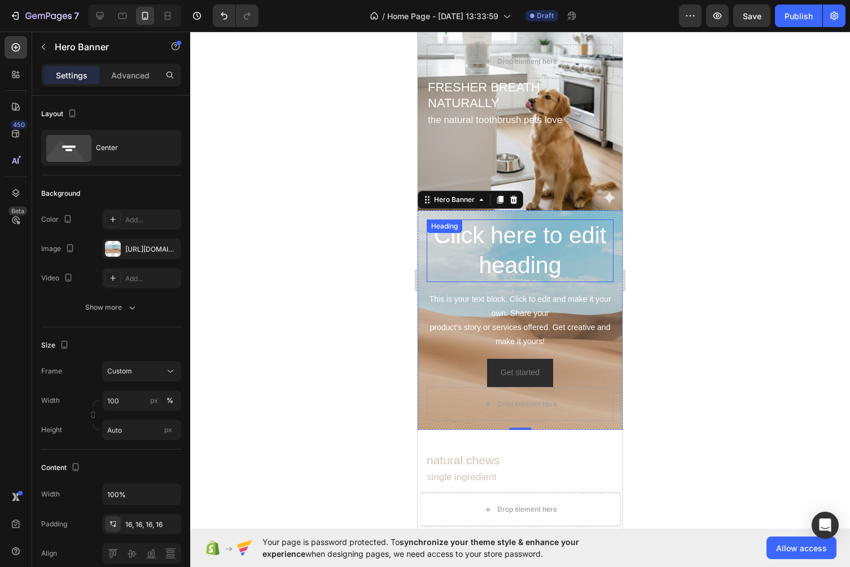
click at [519, 261] on h2 "Click here to edit heading" at bounding box center [520, 251] width 187 height 63
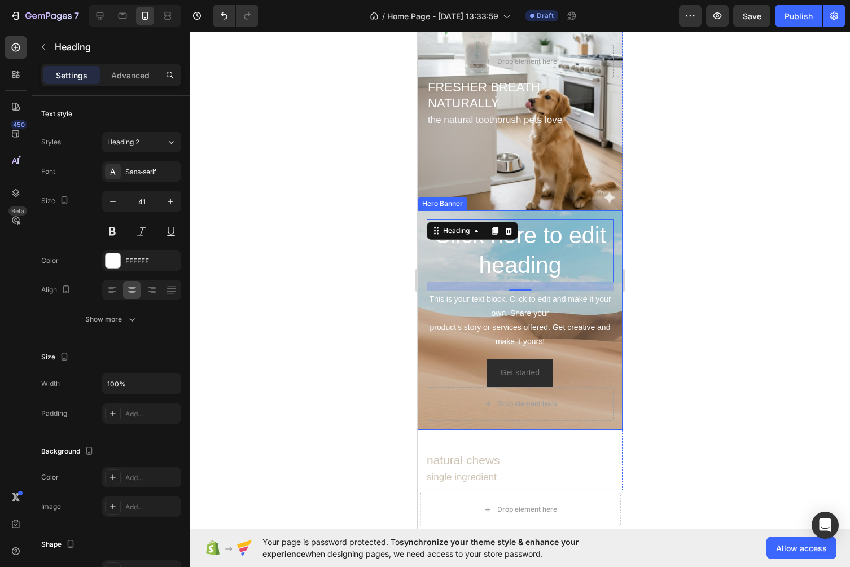
click at [423, 270] on div "Click here to edit heading Heading 16 This is your text block. Click to edit an…" at bounding box center [520, 321] width 205 height 220
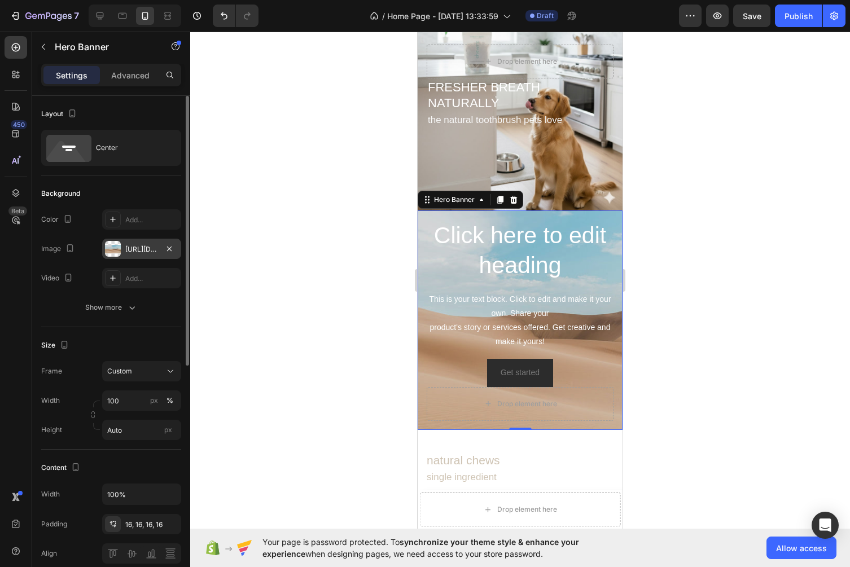
click at [135, 244] on div "https://cdn.shopify.com/s/files/1/2005/9307/files/background_settings.jpg" at bounding box center [141, 249] width 33 height 10
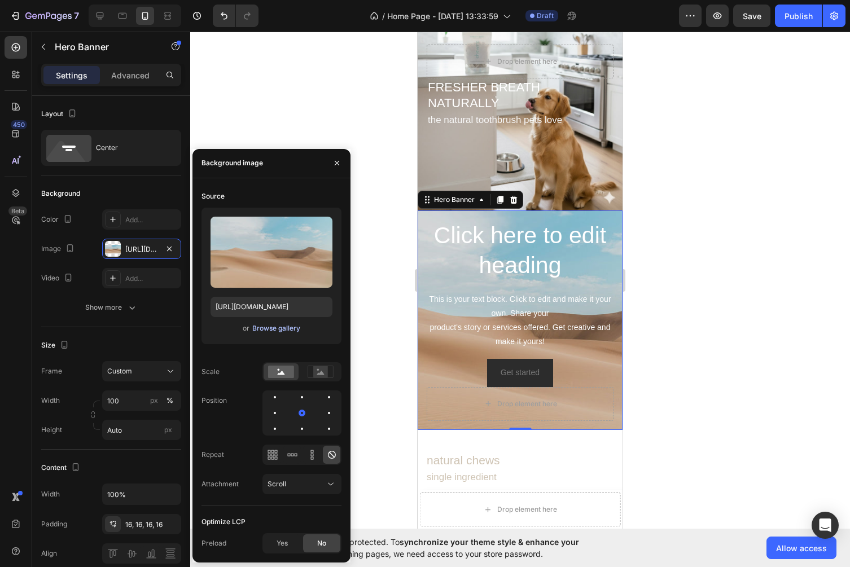
click at [283, 326] on div "Browse gallery" at bounding box center [276, 328] width 48 height 10
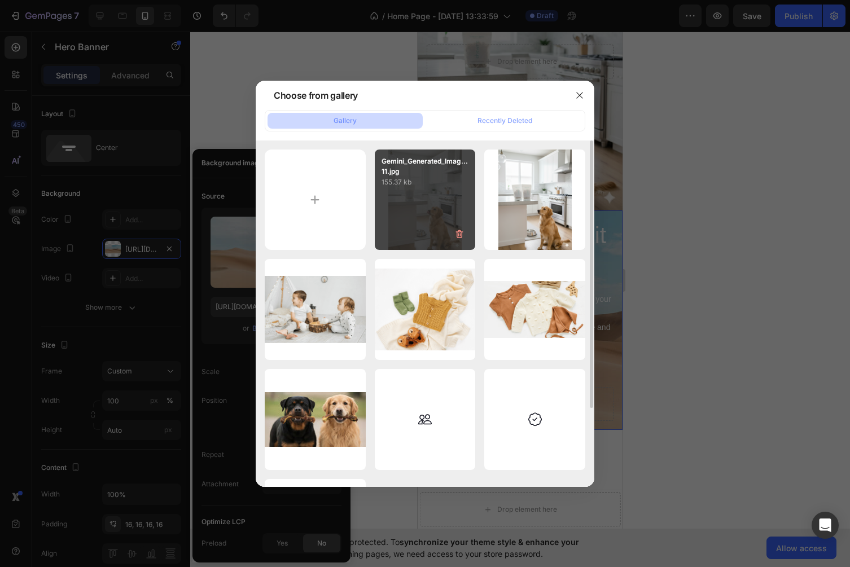
click at [437, 209] on div "Gemini_Generated_Imag...11.jpg 155.37 kb" at bounding box center [425, 200] width 101 height 101
type input "https://cdn.shopify.com/s/files/1/0663/7554/9043/files/gempages_586310546647679…"
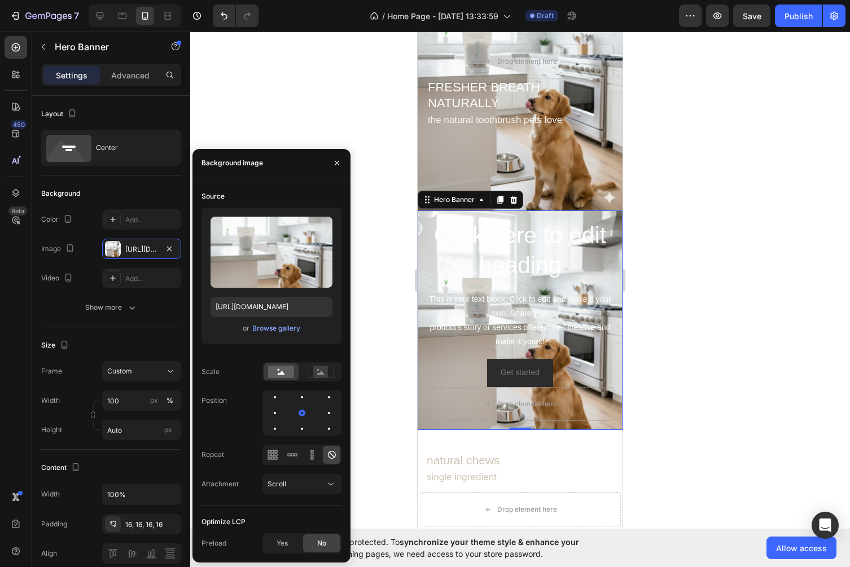
click at [693, 287] on div at bounding box center [520, 300] width 660 height 536
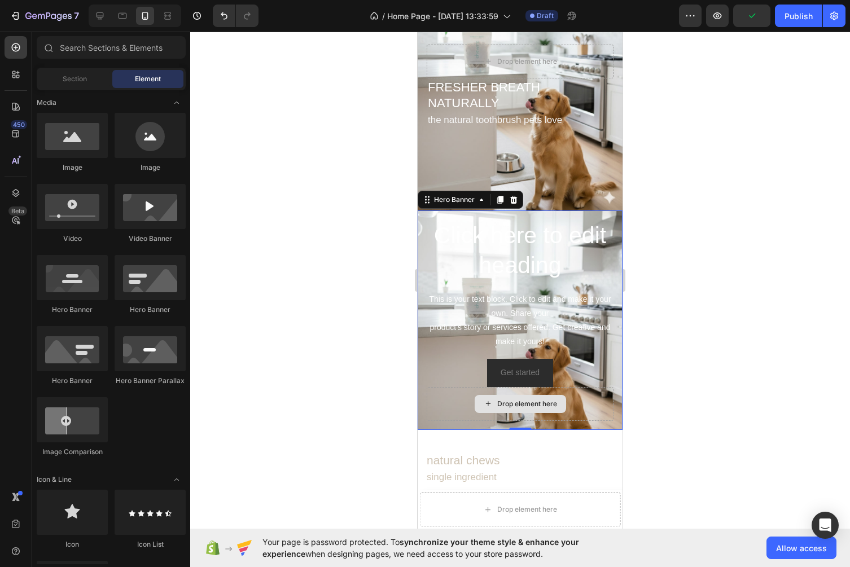
click at [612, 393] on div "Drop element here" at bounding box center [520, 404] width 187 height 34
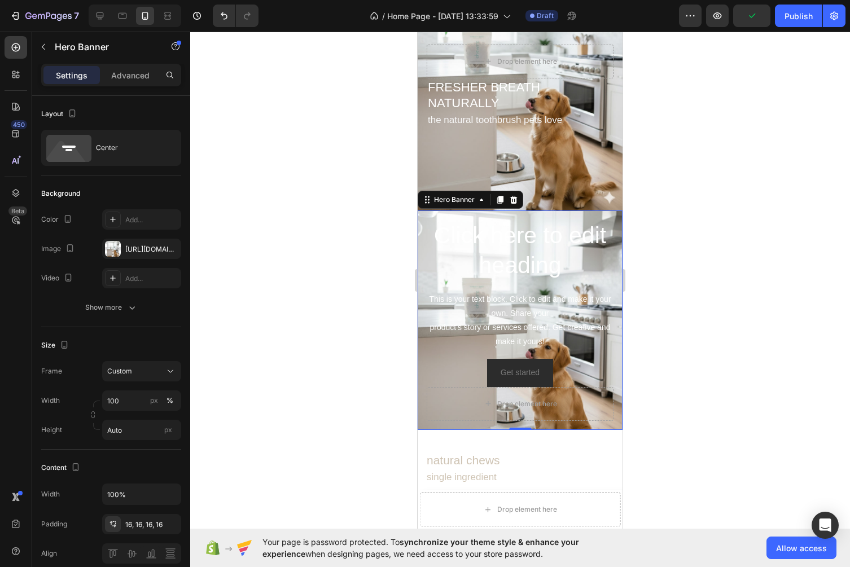
click at [621, 366] on div "Click here to edit heading Heading This is your text block. Click to edit and m…" at bounding box center [520, 321] width 205 height 220
click at [605, 363] on div "Get started Button" at bounding box center [520, 373] width 187 height 28
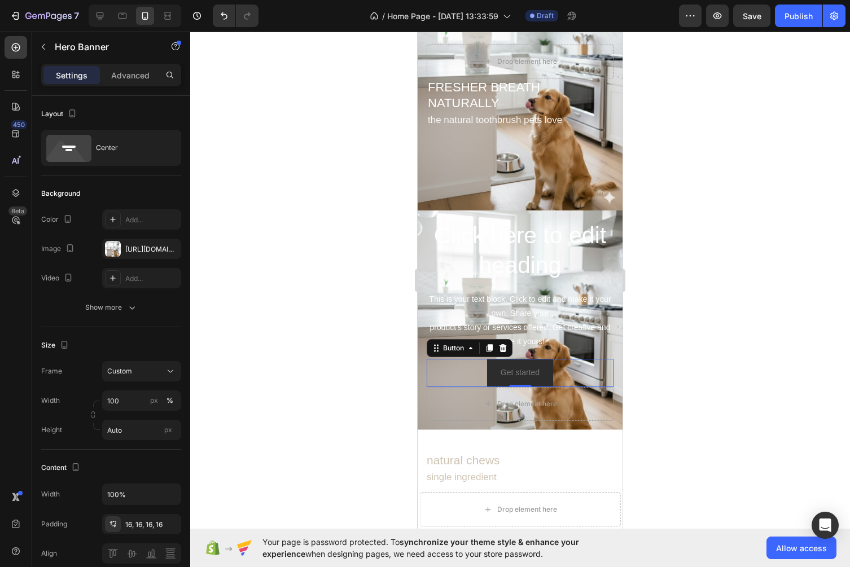
click at [615, 350] on div "Click here to edit heading Heading This is your text block. Click to edit and m…" at bounding box center [520, 321] width 205 height 220
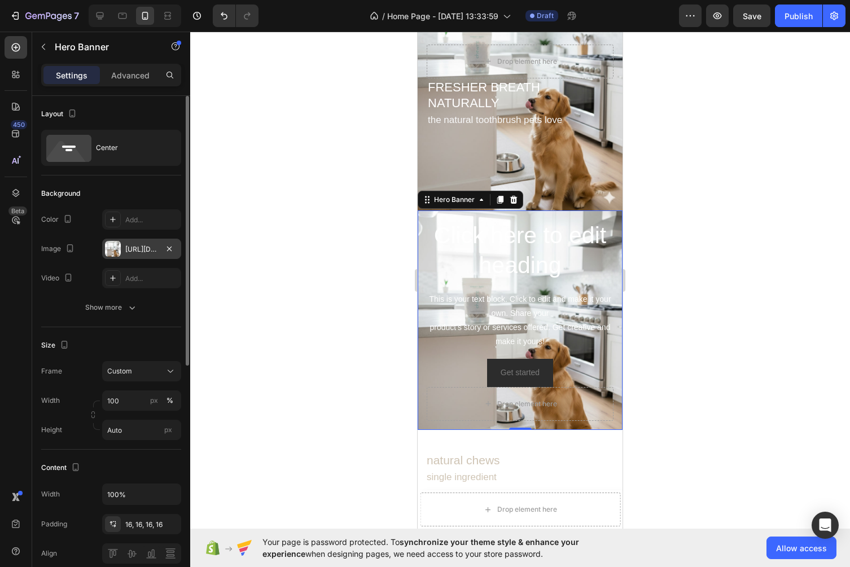
click at [137, 257] on div "https://cdn.shopify.com/s/files/1/0663/7554/9043/files/gempages_586310546647679…" at bounding box center [141, 249] width 79 height 20
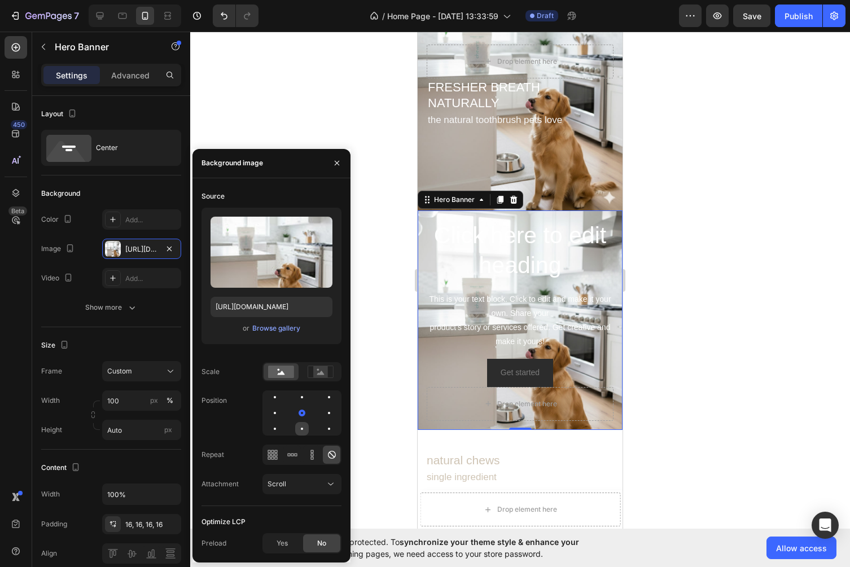
click at [304, 429] on div at bounding box center [302, 429] width 14 height 14
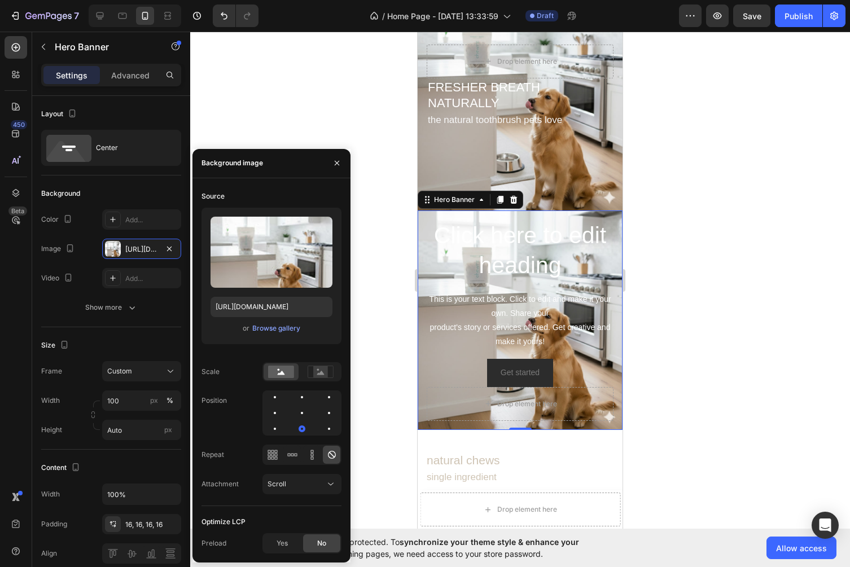
click at [687, 358] on div at bounding box center [520, 300] width 660 height 536
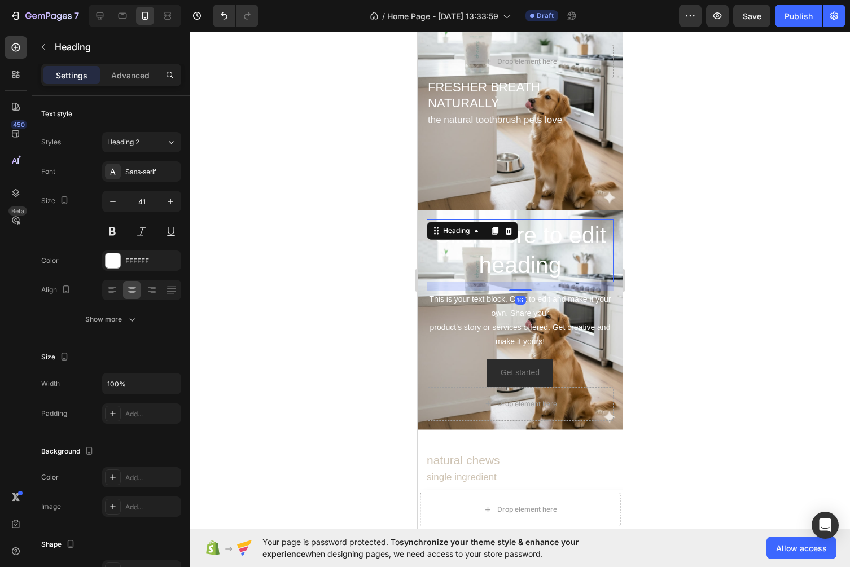
click at [544, 253] on h2 "Click here to edit heading" at bounding box center [520, 251] width 187 height 63
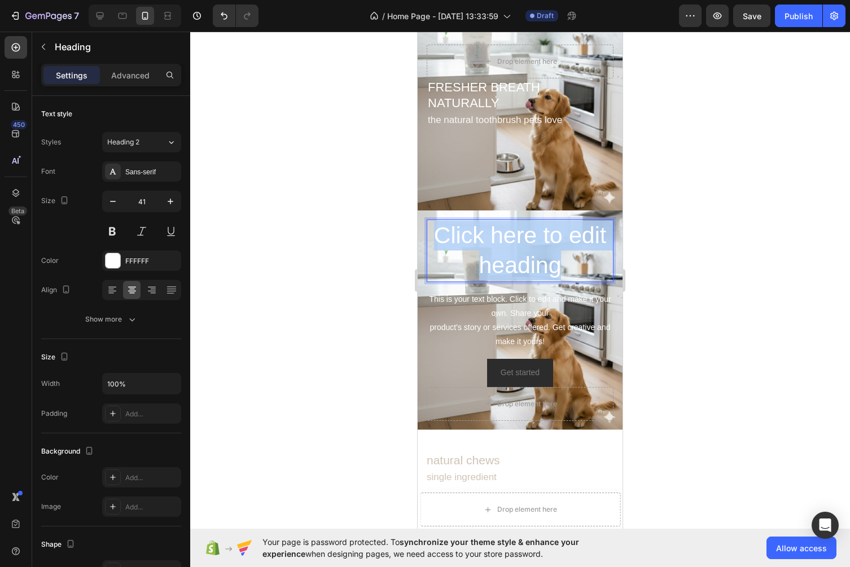
click at [544, 253] on p "Click here to edit heading" at bounding box center [520, 251] width 185 height 60
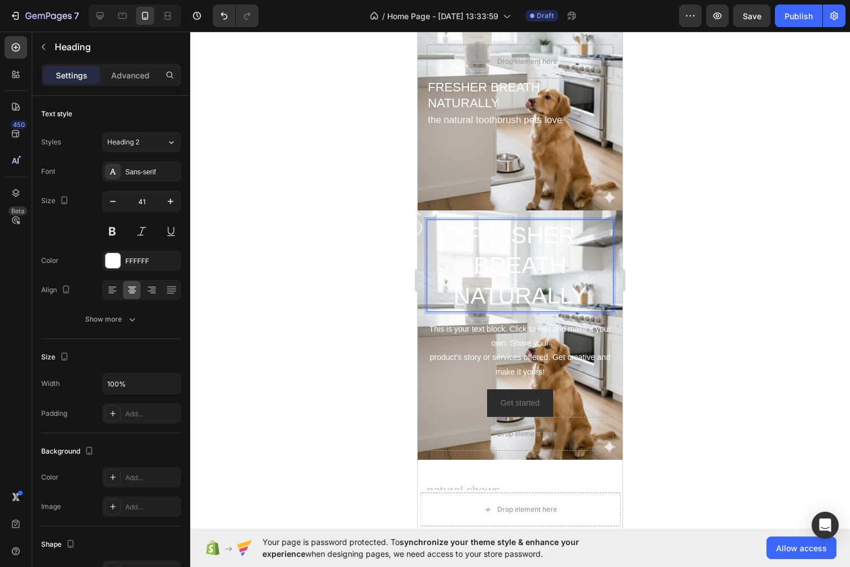
click at [691, 398] on div at bounding box center [520, 300] width 660 height 536
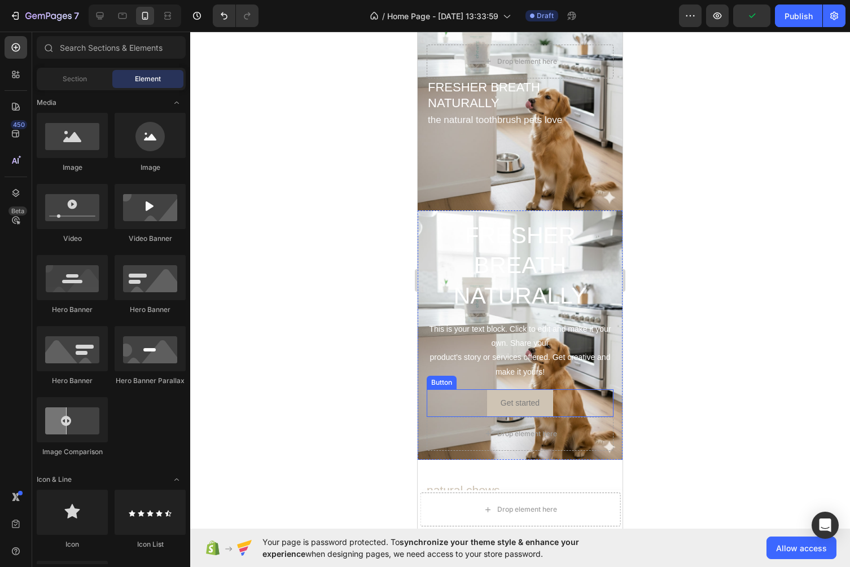
click at [544, 407] on button "Get started" at bounding box center [520, 403] width 66 height 28
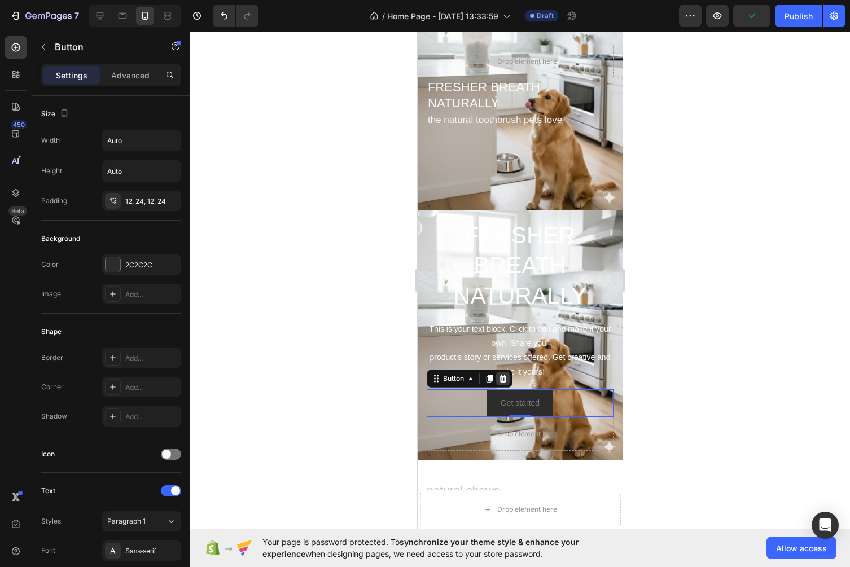
click at [505, 378] on icon at bounding box center [502, 379] width 7 height 8
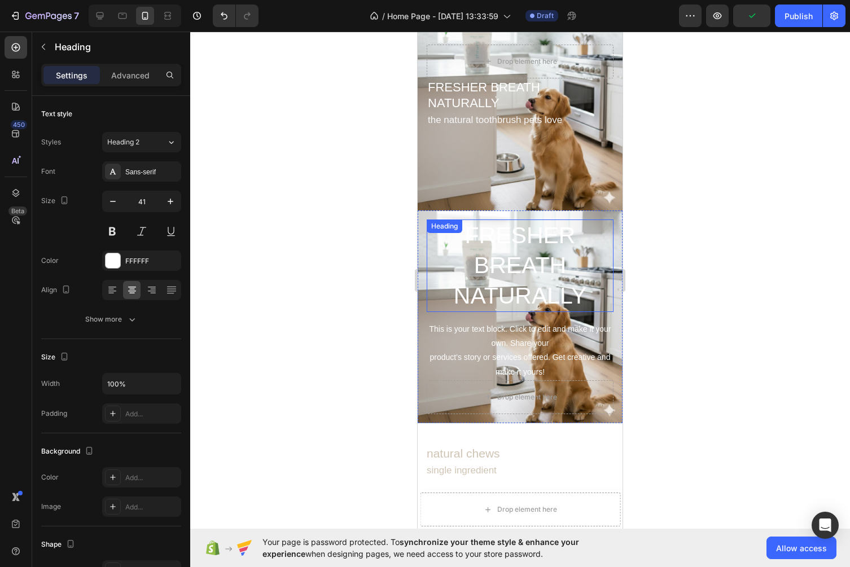
click at [528, 281] on p "FRESHER BREATH NATURALLY" at bounding box center [520, 266] width 185 height 90
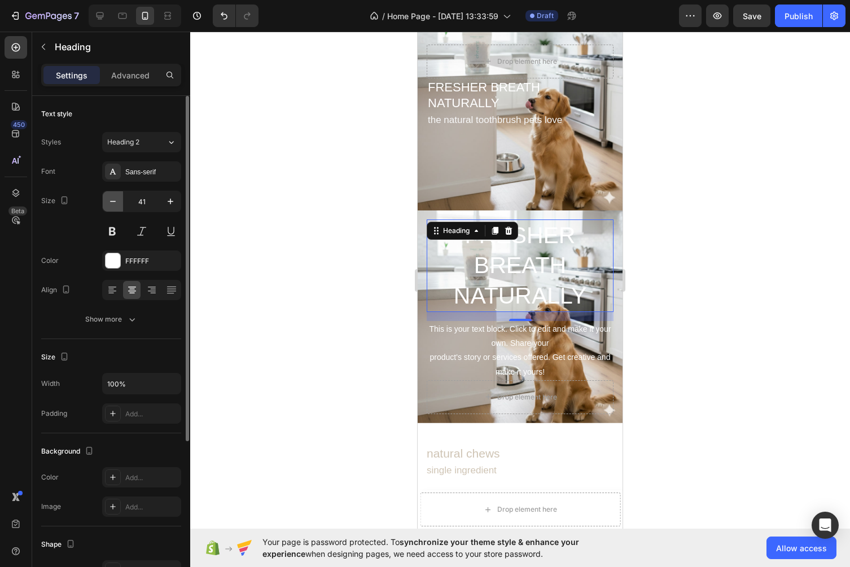
click at [115, 198] on icon "button" at bounding box center [112, 201] width 11 height 11
type input "40"
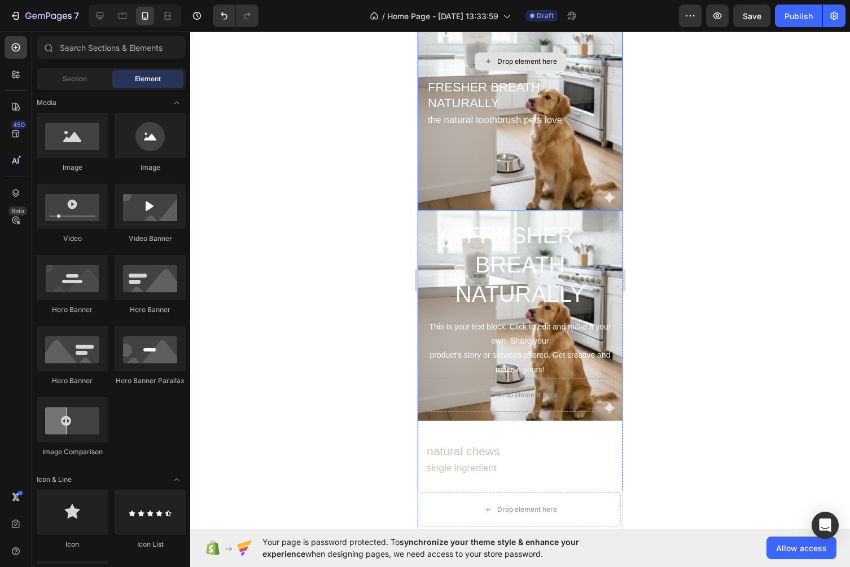
click at [484, 62] on icon at bounding box center [488, 61] width 9 height 10
click at [459, 93] on h2 "FRESHER BREATH NATURALLY" at bounding box center [520, 95] width 187 height 34
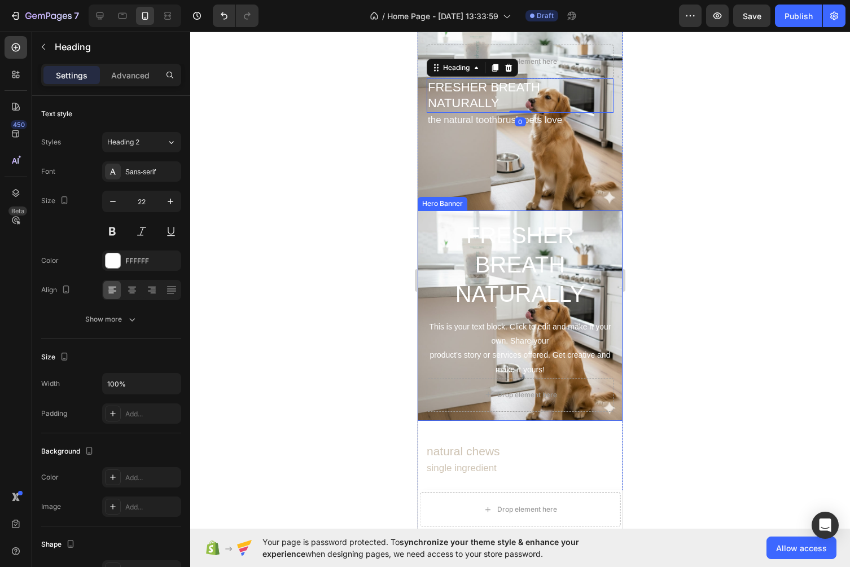
click at [510, 306] on p "FRESHER BREATH NATURALLY" at bounding box center [520, 265] width 185 height 88
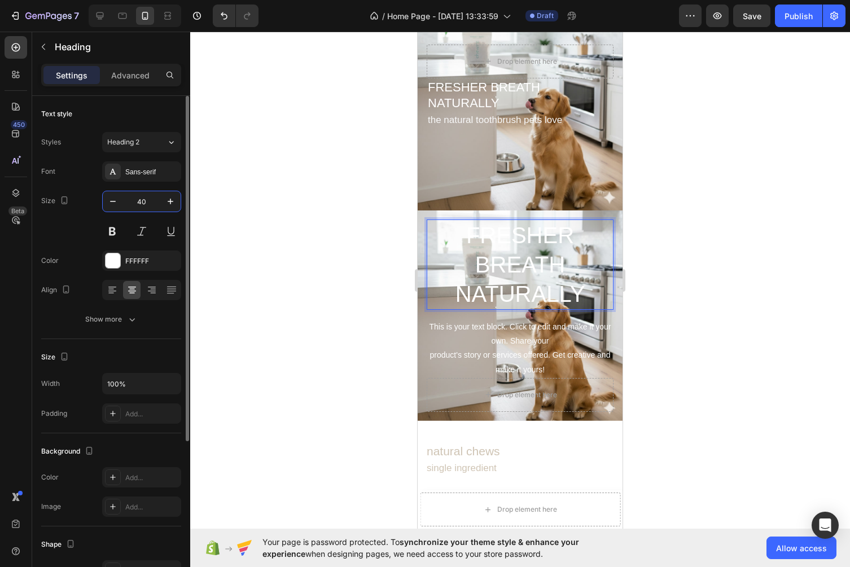
click at [145, 201] on input "40" at bounding box center [141, 201] width 37 height 20
type input "22"
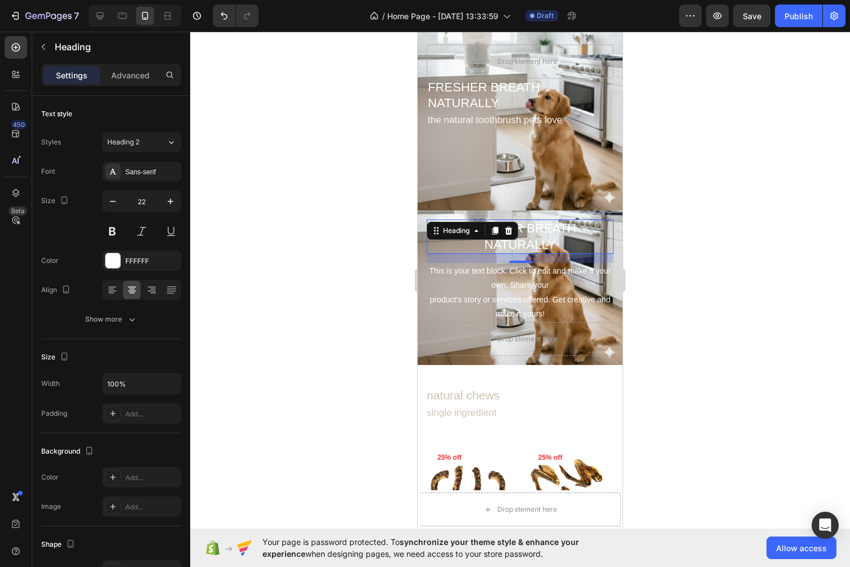
click at [302, 284] on div at bounding box center [520, 300] width 660 height 536
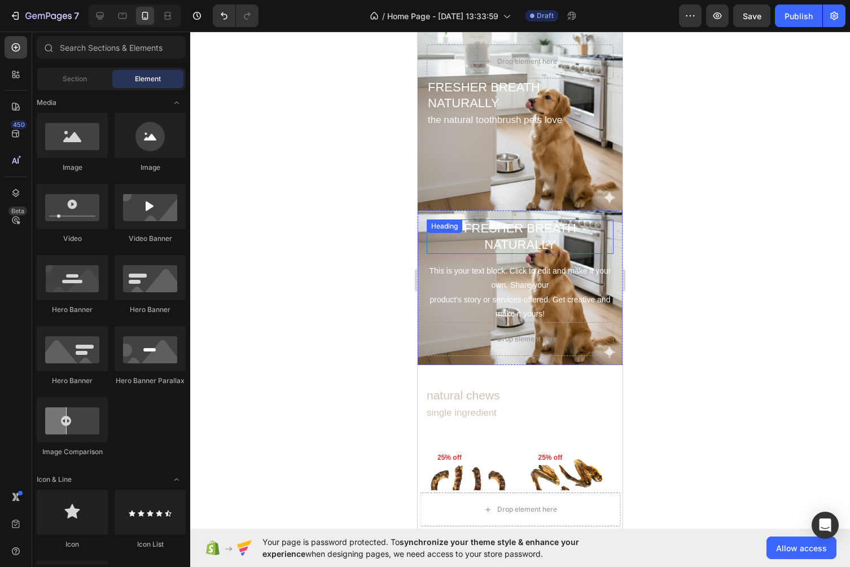
click at [540, 234] on p "FRESHER BREATH NATURALLY" at bounding box center [520, 237] width 185 height 32
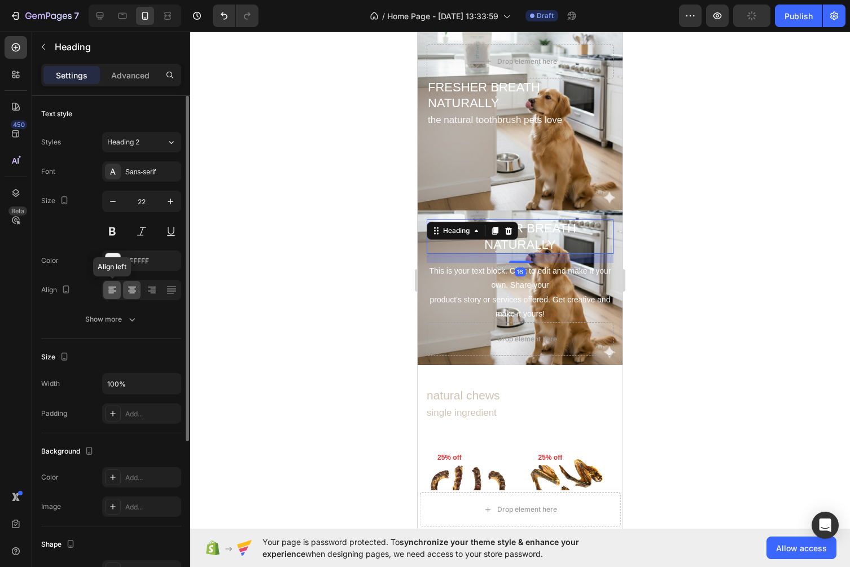
click at [112, 290] on icon at bounding box center [112, 289] width 11 height 11
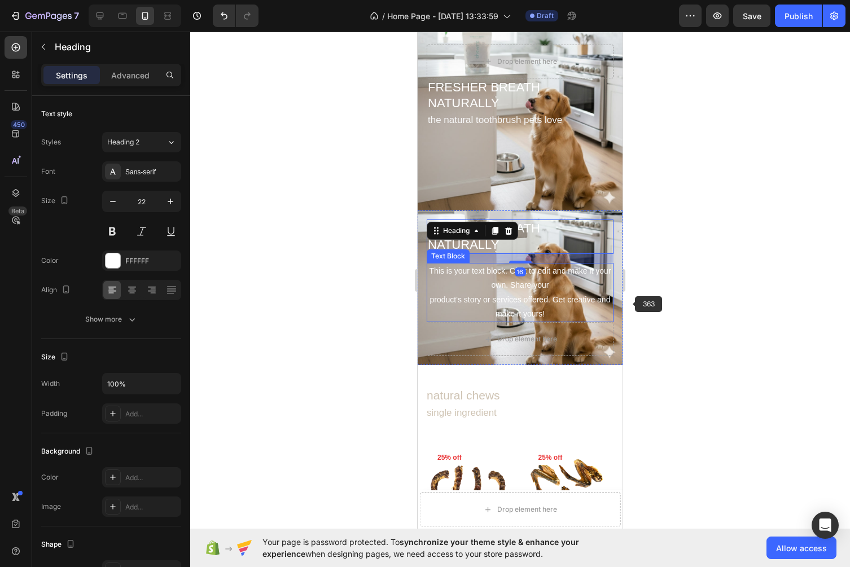
click at [712, 282] on div at bounding box center [520, 300] width 660 height 536
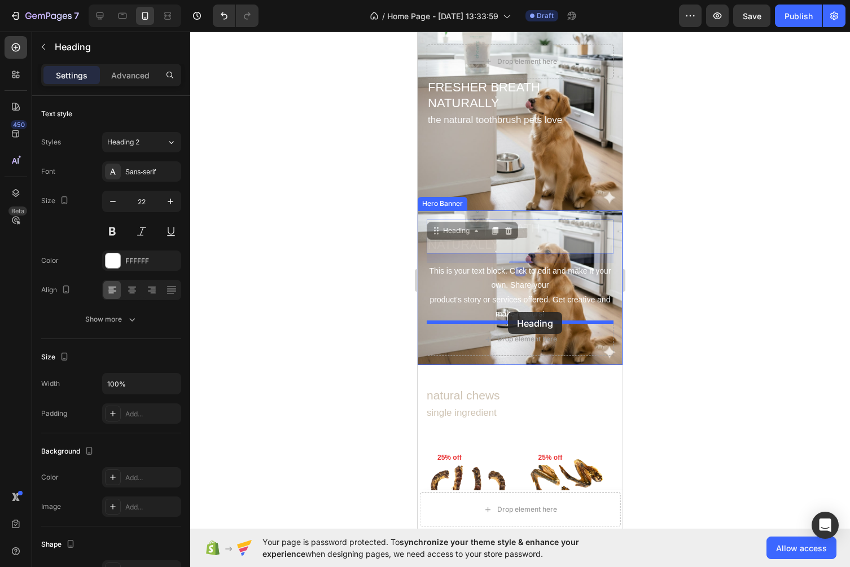
drag, startPoint x: 519, startPoint y: 235, endPoint x: 508, endPoint y: 312, distance: 77.6
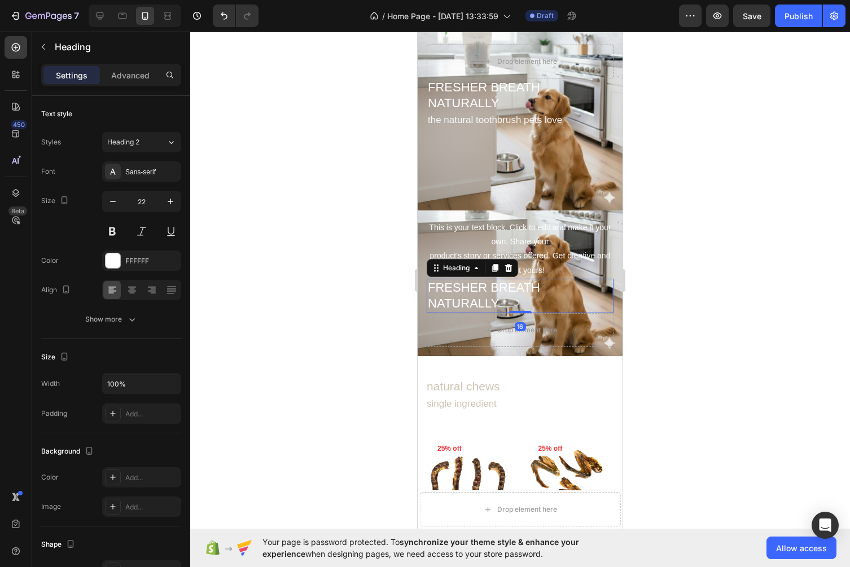
click at [673, 296] on div at bounding box center [520, 300] width 660 height 536
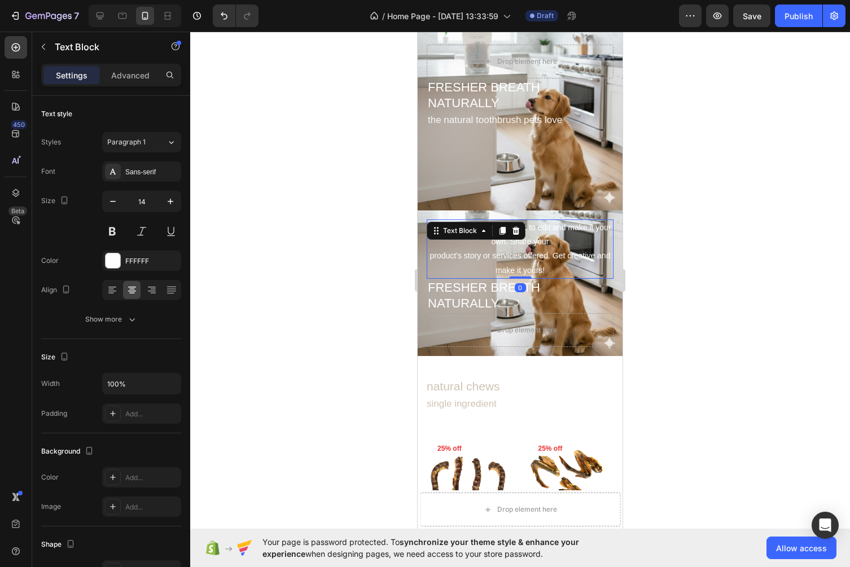
click at [512, 238] on div "This is your text block. Click to edit and make it your own. Share your product…" at bounding box center [520, 249] width 187 height 59
click at [543, 117] on p "the natural toothbrush pets love" at bounding box center [520, 120] width 185 height 12
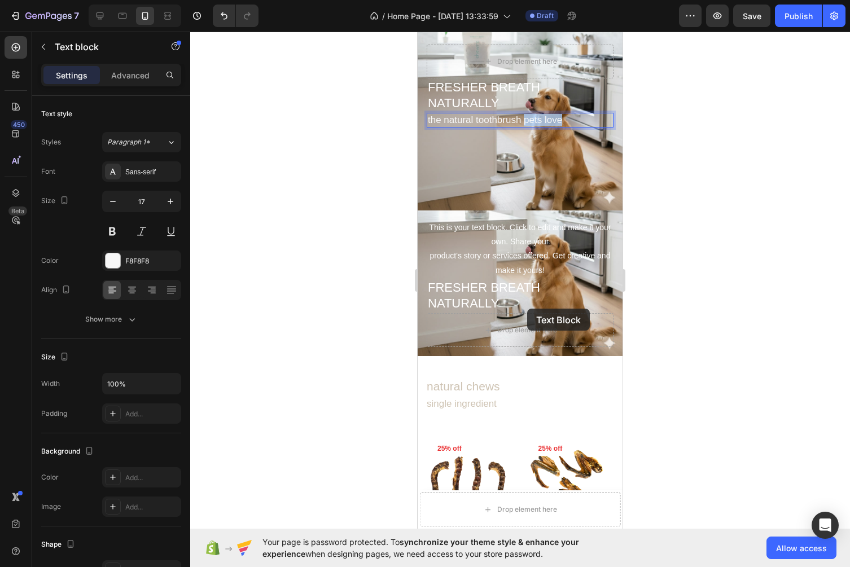
scroll to position [112, 0]
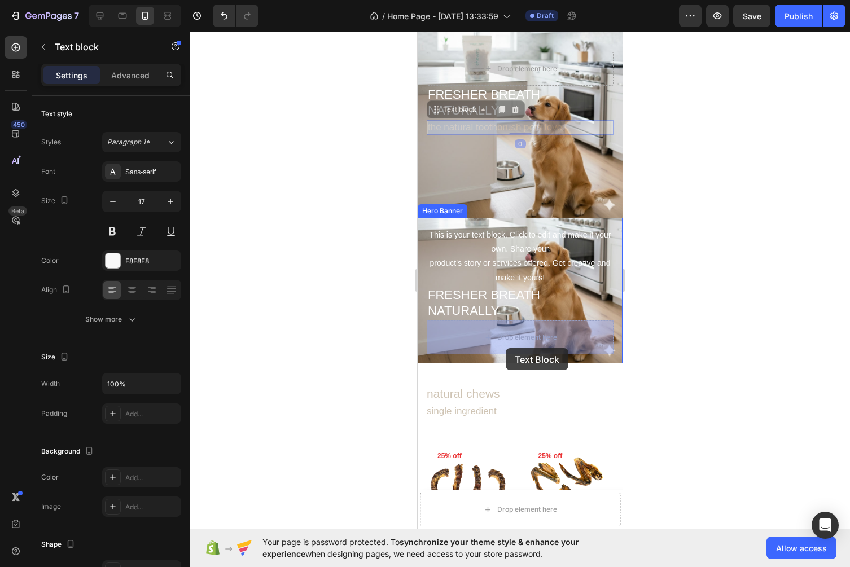
drag, startPoint x: 523, startPoint y: 119, endPoint x: 506, endPoint y: 348, distance: 229.8
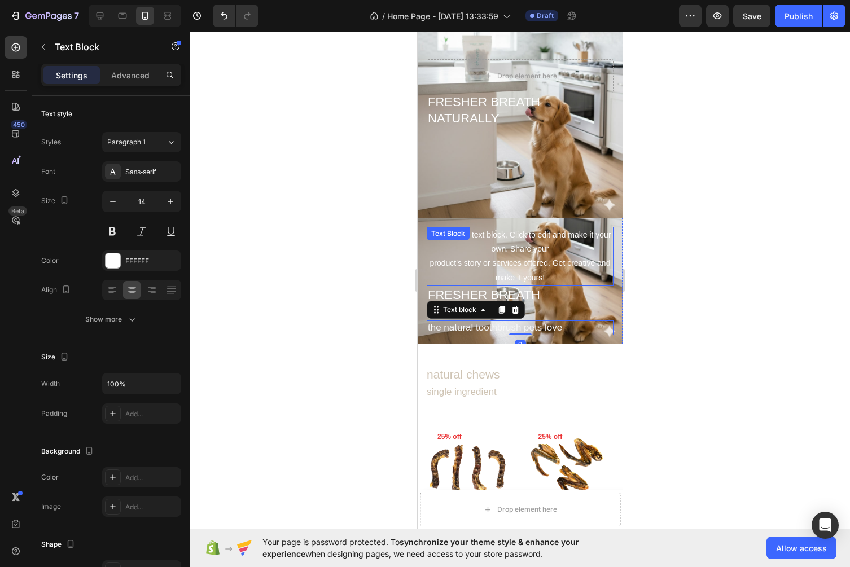
click at [552, 268] on div "This is your text block. Click to edit and make it your own. Share your product…" at bounding box center [520, 256] width 187 height 59
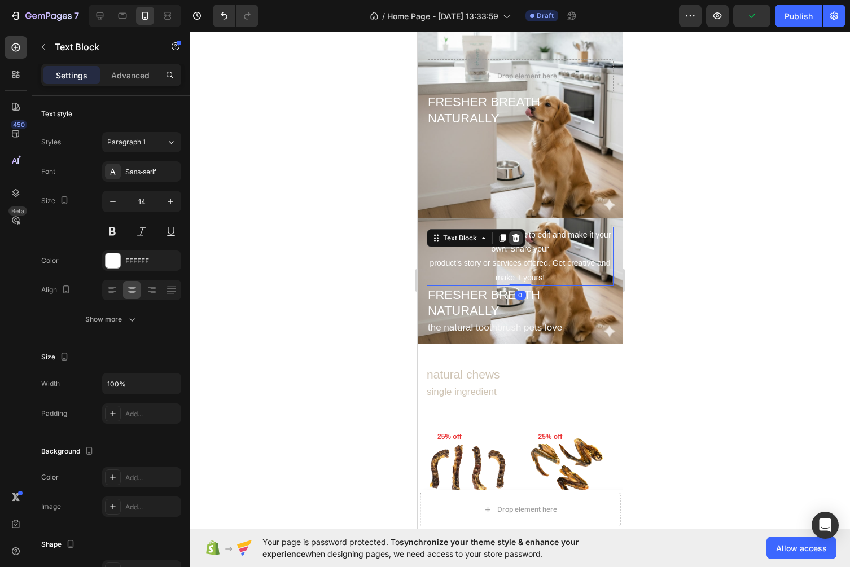
click at [520, 234] on div at bounding box center [516, 238] width 14 height 14
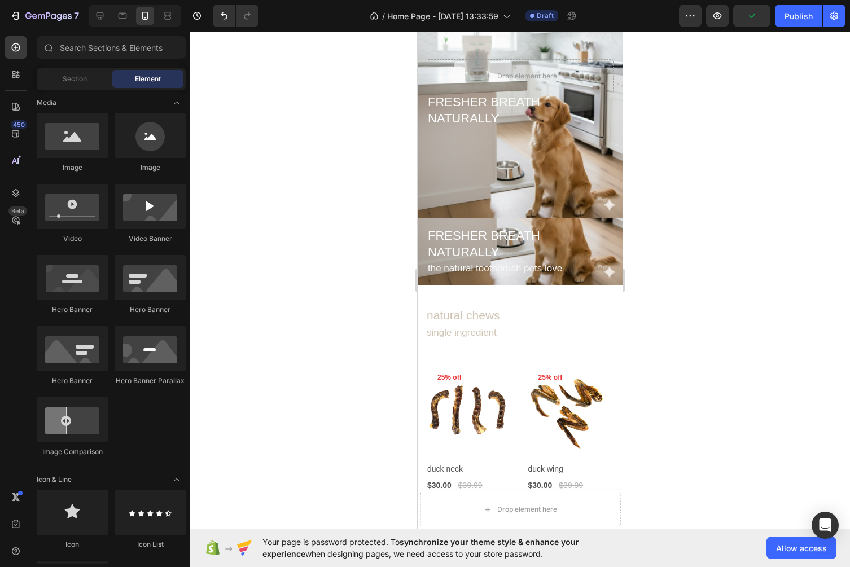
click at [698, 295] on div at bounding box center [520, 300] width 660 height 536
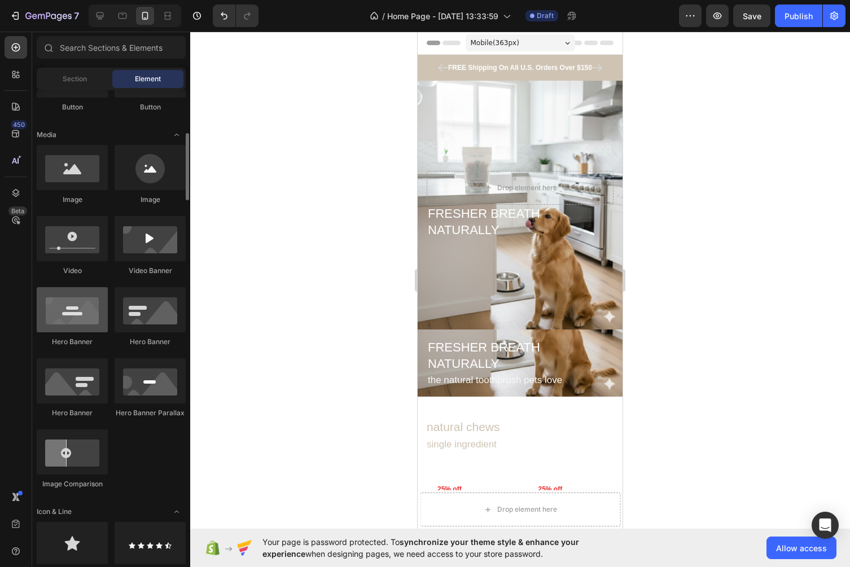
scroll to position [317, 0]
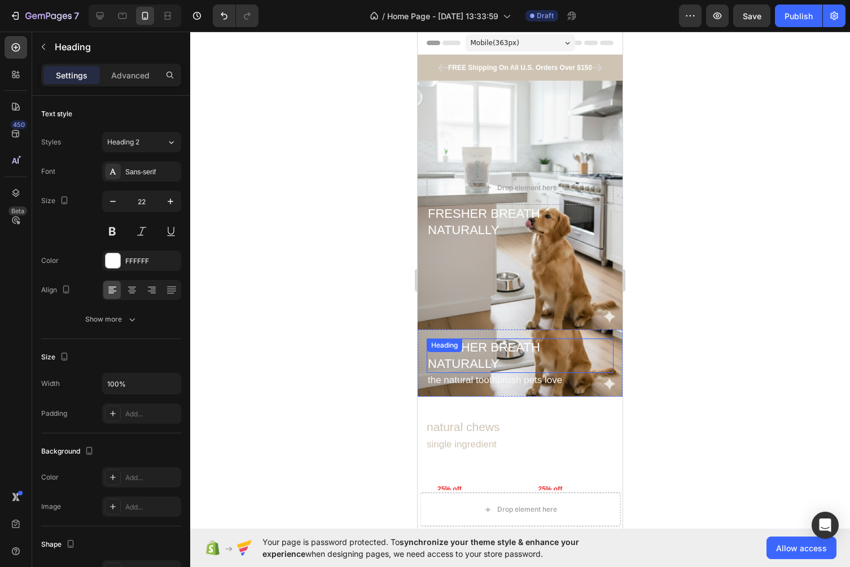
click at [525, 347] on p "FRESHER BREATH NATURALLY" at bounding box center [520, 356] width 185 height 32
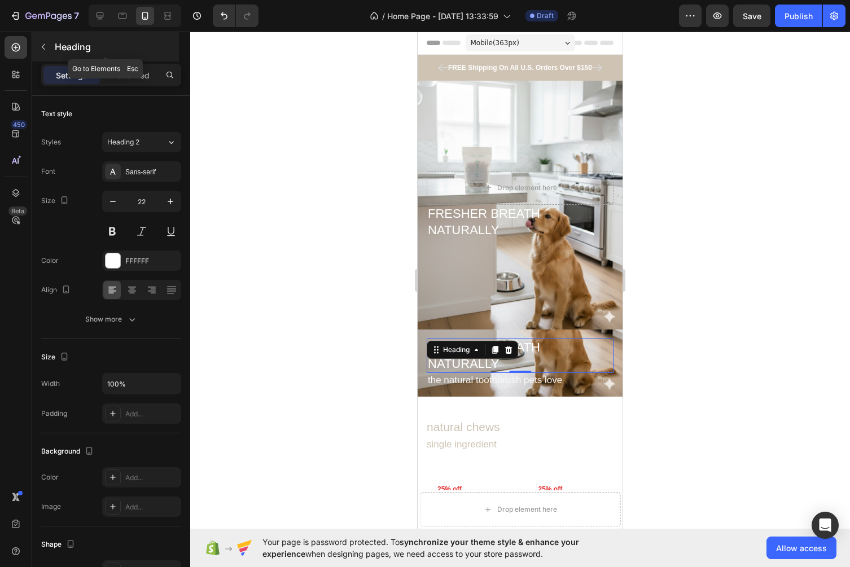
click at [43, 49] on icon "button" at bounding box center [43, 46] width 9 height 9
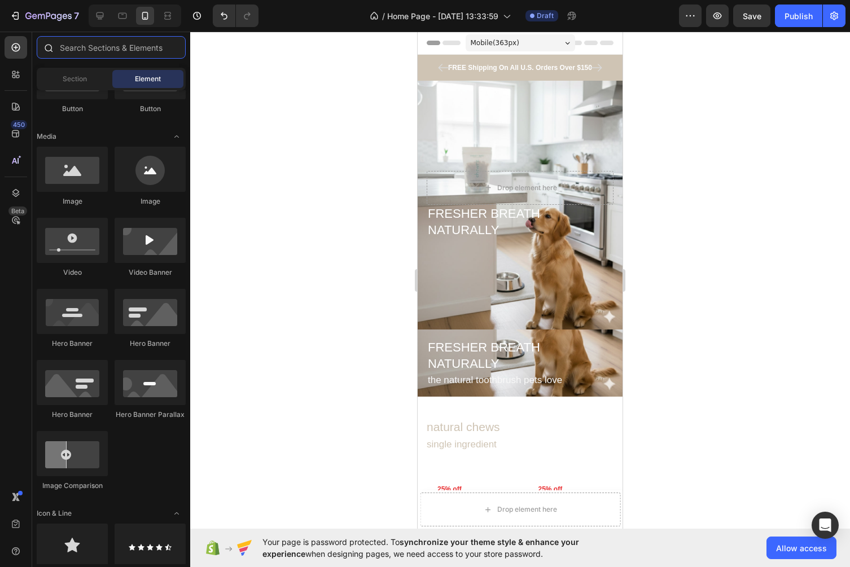
click at [130, 43] on input "text" at bounding box center [111, 47] width 149 height 23
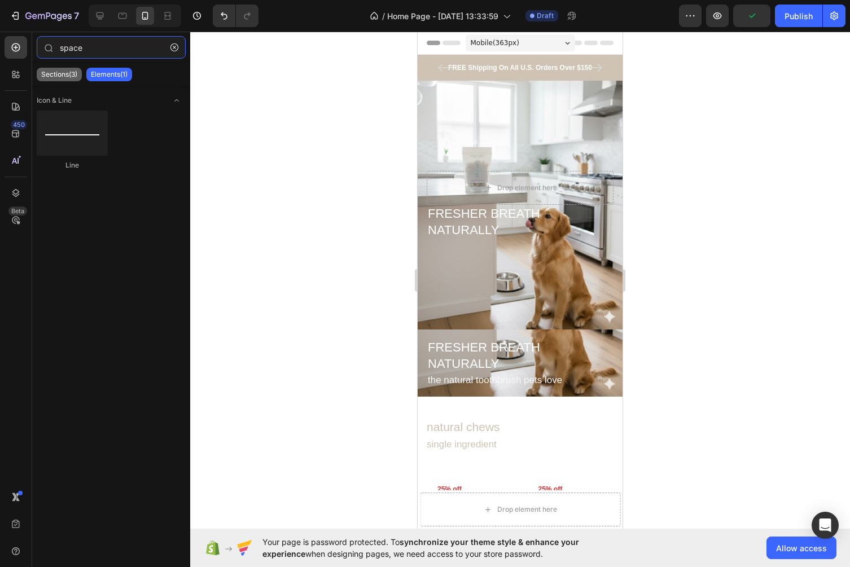
type input "space"
click at [76, 81] on div "Sections(3)" at bounding box center [59, 75] width 45 height 14
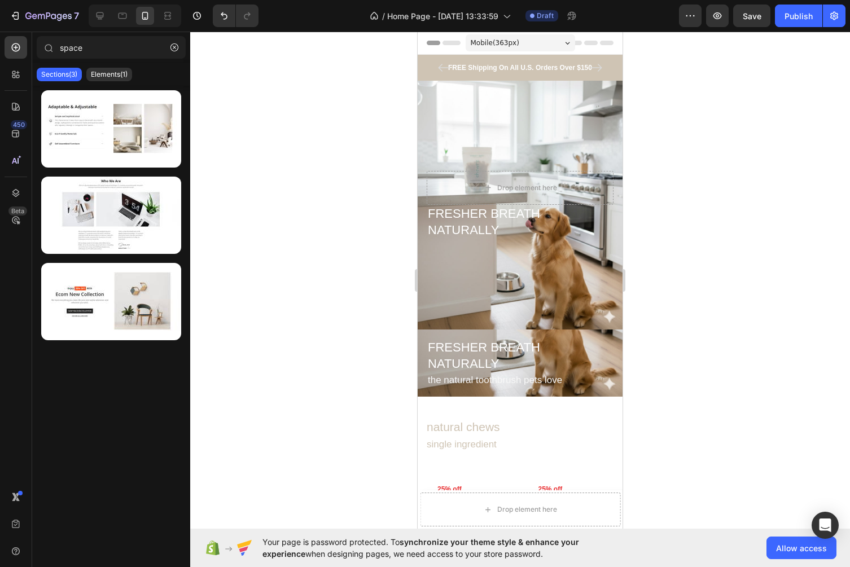
click at [325, 230] on div at bounding box center [520, 300] width 660 height 536
click at [567, 352] on p "FRESHER BREATH NATURALLY" at bounding box center [520, 356] width 185 height 32
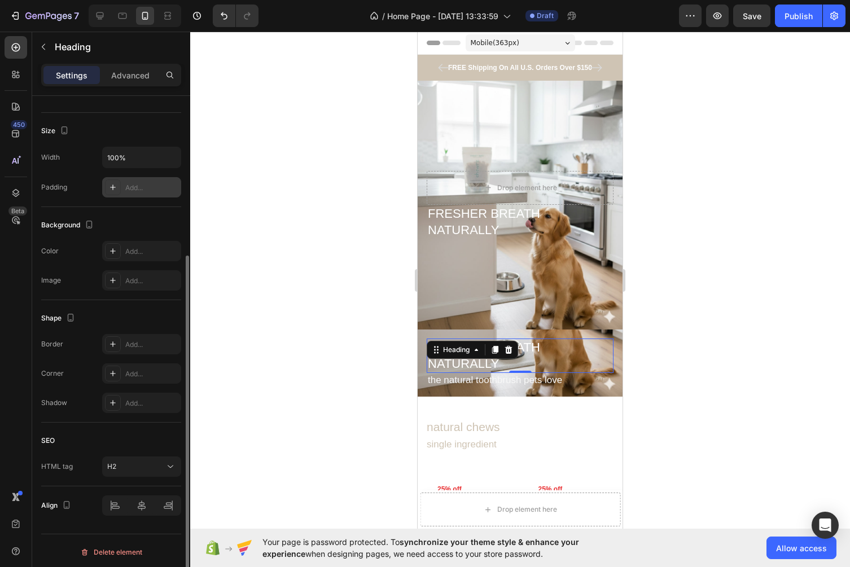
scroll to position [0, 0]
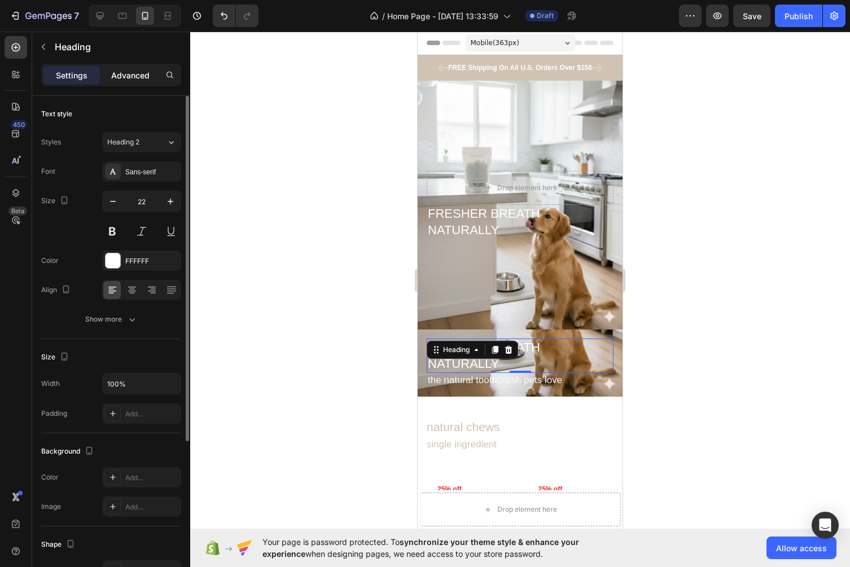
click at [134, 80] on p "Advanced" at bounding box center [130, 75] width 38 height 12
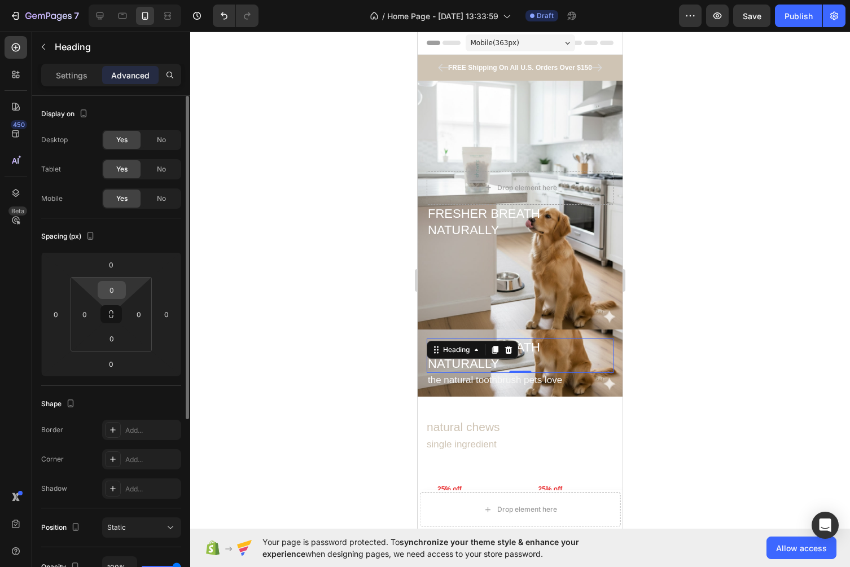
click at [110, 297] on input "0" at bounding box center [111, 290] width 23 height 17
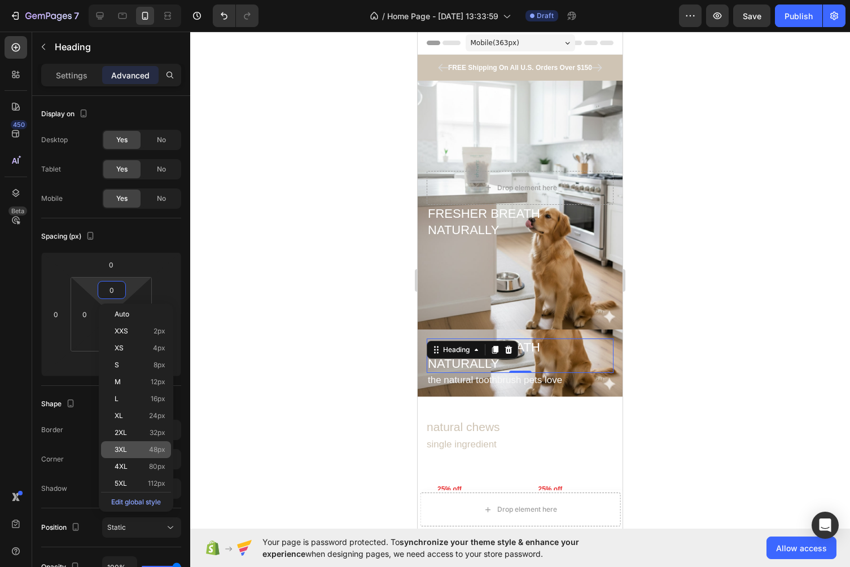
click at [144, 455] on div "3XL 48px" at bounding box center [136, 449] width 70 height 17
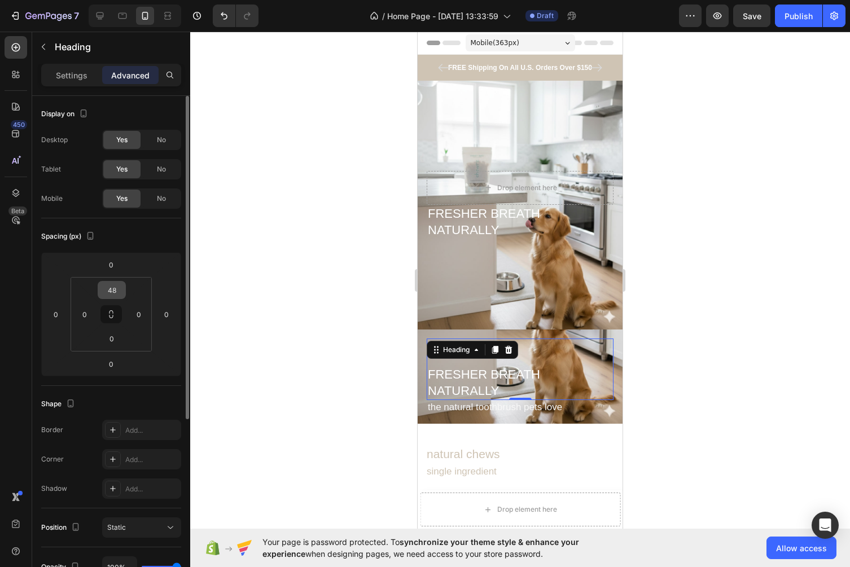
click at [119, 292] on input "48" at bounding box center [111, 290] width 23 height 17
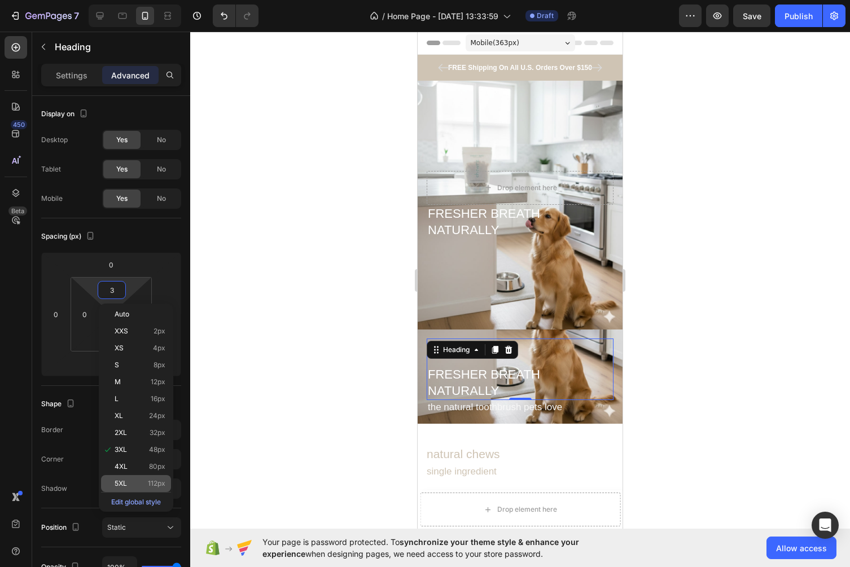
click at [126, 480] on span "5XL" at bounding box center [121, 484] width 12 height 8
type input "112"
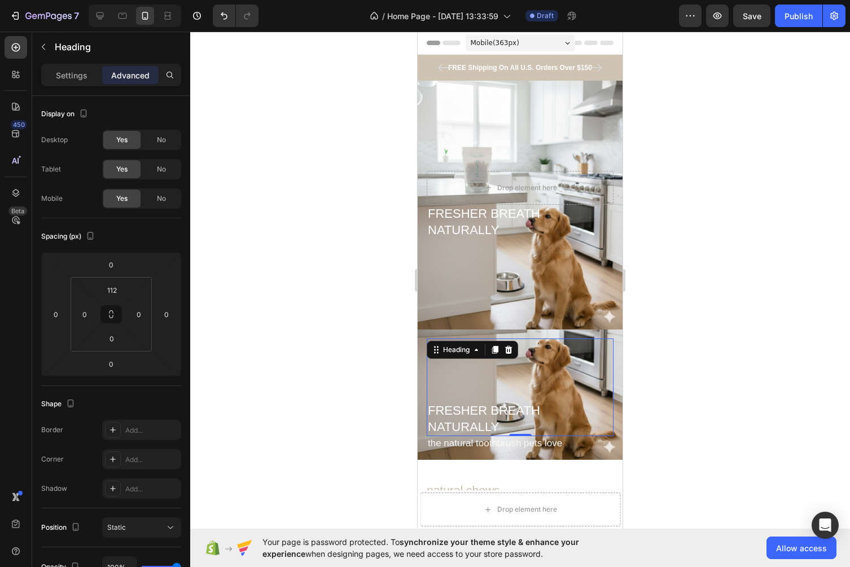
click at [726, 268] on div at bounding box center [520, 300] width 660 height 536
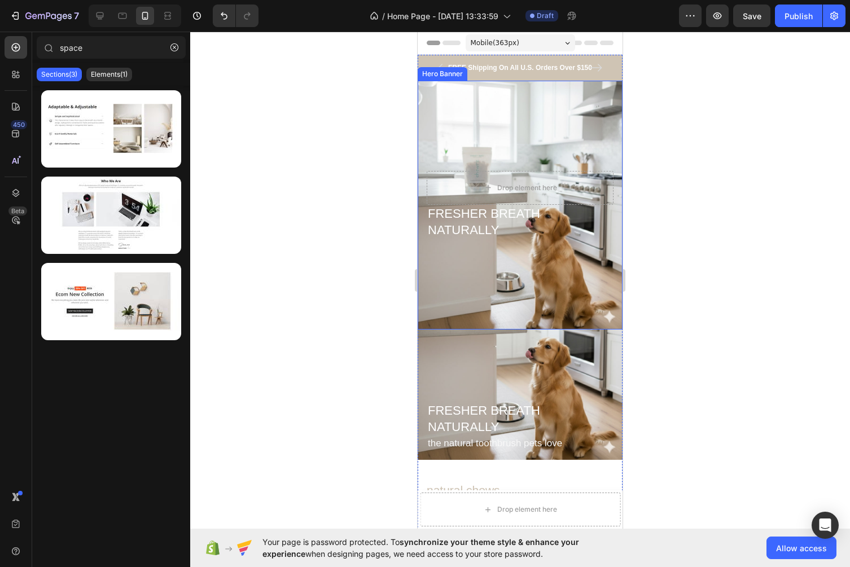
click at [584, 135] on div "Background Image" at bounding box center [520, 205] width 205 height 249
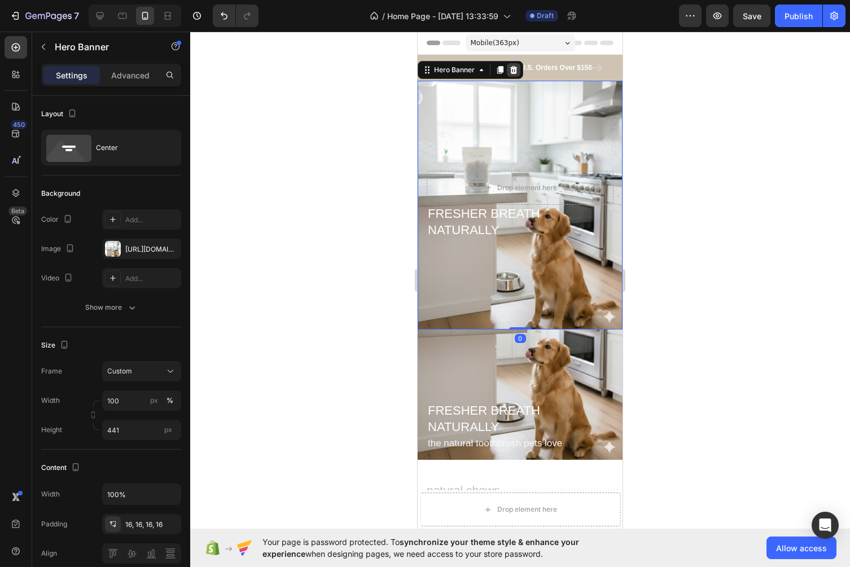
click at [517, 71] on icon at bounding box center [513, 69] width 9 height 9
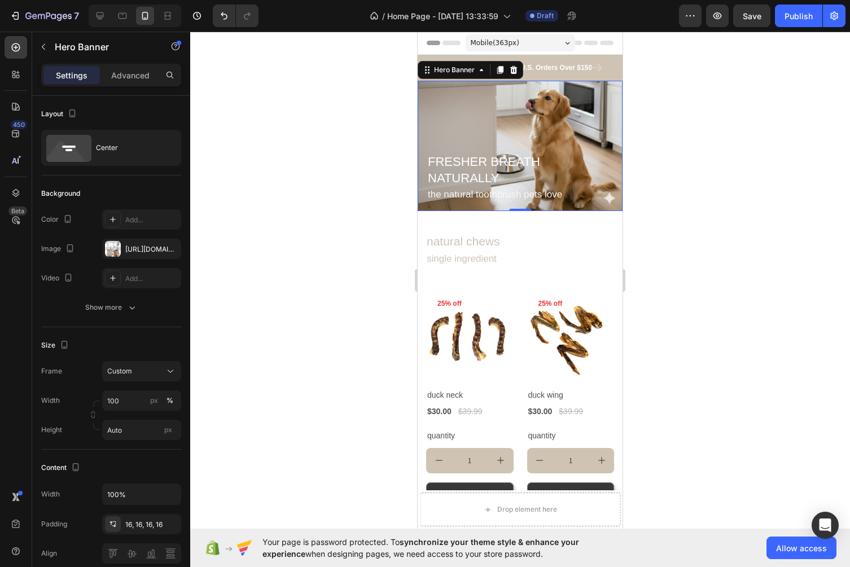
click at [619, 86] on div "FRESHER BREATH NATURALLY Heading the natural toothbrush pets love Text block" at bounding box center [520, 146] width 205 height 130
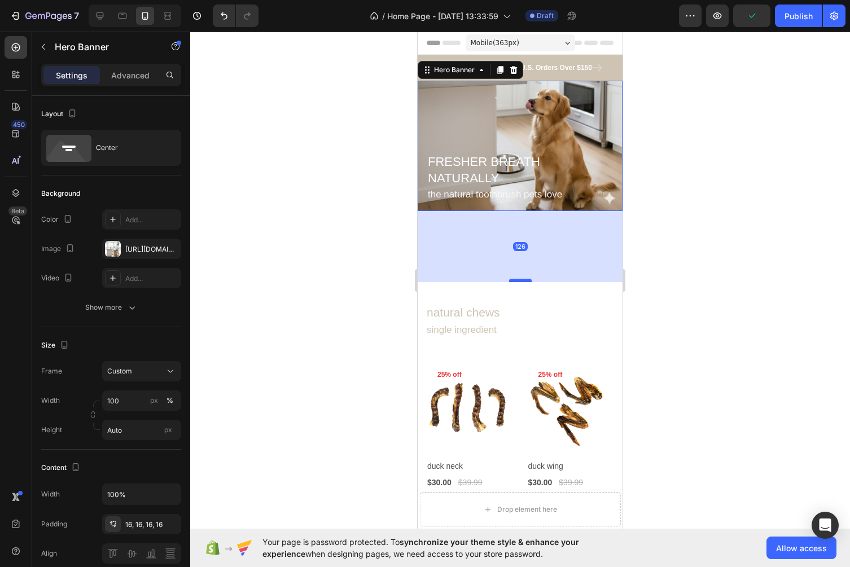
drag, startPoint x: 521, startPoint y: 210, endPoint x: 521, endPoint y: 280, distance: 70.5
click at [521, 280] on div at bounding box center [520, 280] width 23 height 3
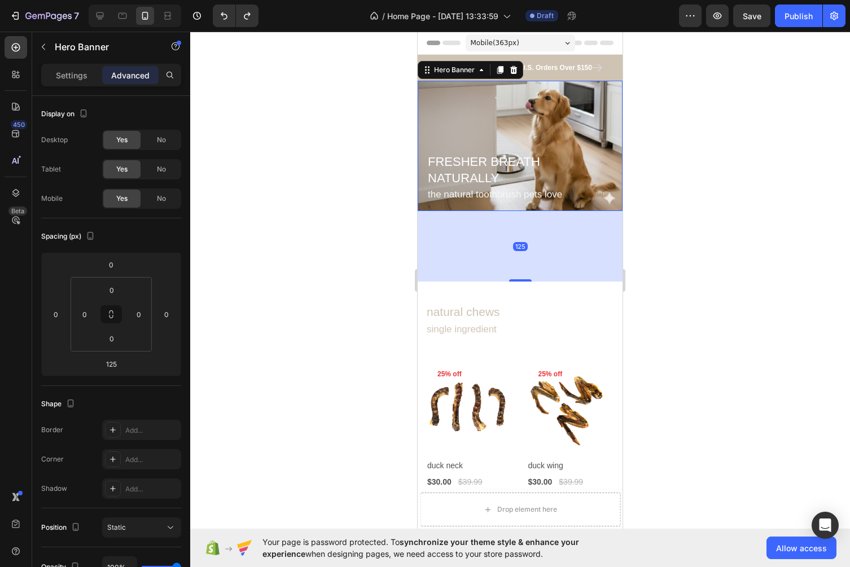
click at [677, 229] on div at bounding box center [520, 300] width 660 height 536
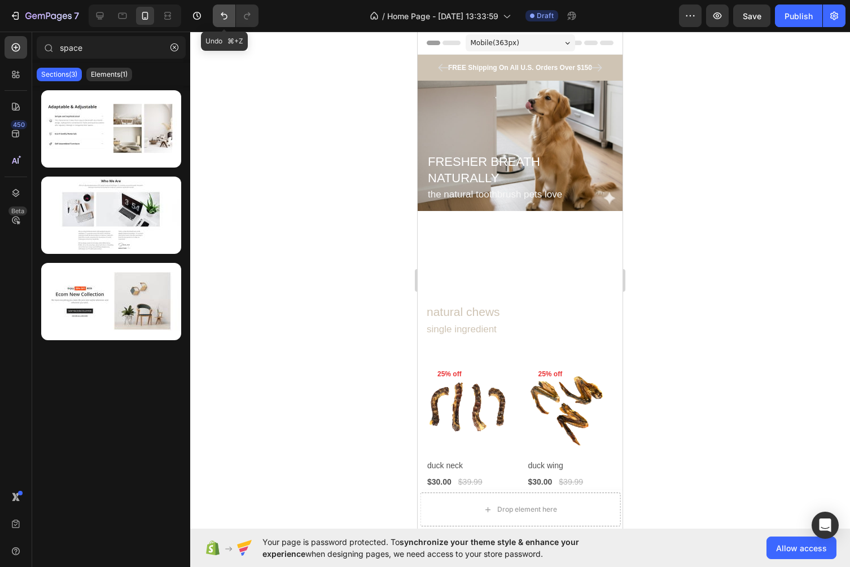
click at [221, 22] on button "Undo/Redo" at bounding box center [224, 16] width 23 height 23
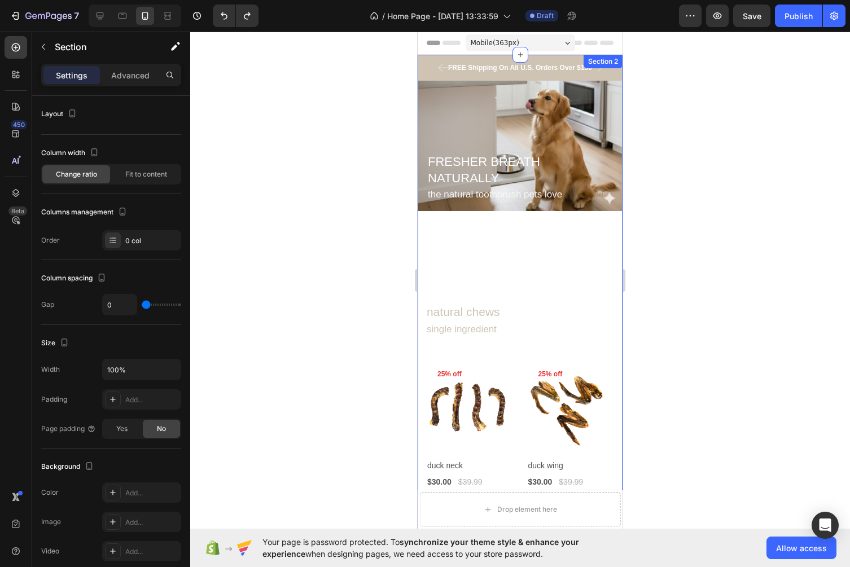
click at [510, 251] on div "FREE Shipping On All U.S. Orders Over $150 Text block 5000+ Text block Icon Ico…" at bounding box center [520, 457] width 205 height 805
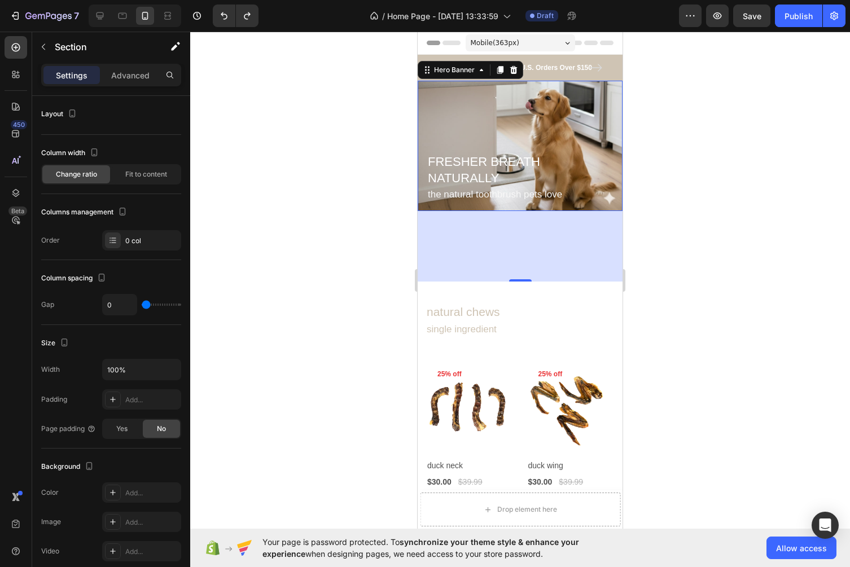
click at [514, 210] on div "FRESHER BREATH NATURALLY Heading the natural toothbrush pets love Text block" at bounding box center [520, 146] width 205 height 130
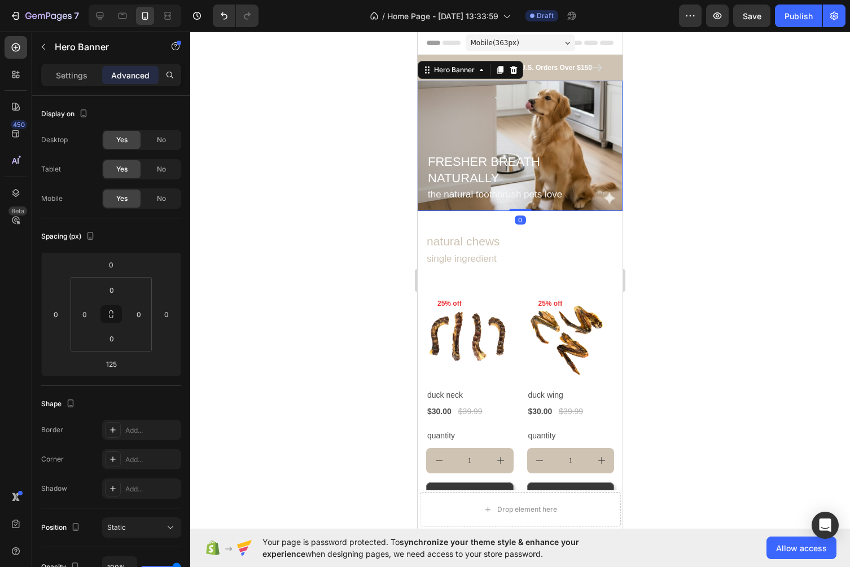
drag, startPoint x: 521, startPoint y: 279, endPoint x: 520, endPoint y: 199, distance: 80.7
click at [520, 199] on div "FRESHER BREATH NATURALLY Heading the natural toothbrush pets love Text block He…" at bounding box center [520, 146] width 205 height 130
type input "0"
click at [606, 113] on div "FRESHER BREATH NATURALLY Heading" at bounding box center [520, 139] width 187 height 98
click at [619, 124] on div "FRESHER BREATH NATURALLY Heading the natural toothbrush pets love Text block" at bounding box center [520, 146] width 205 height 130
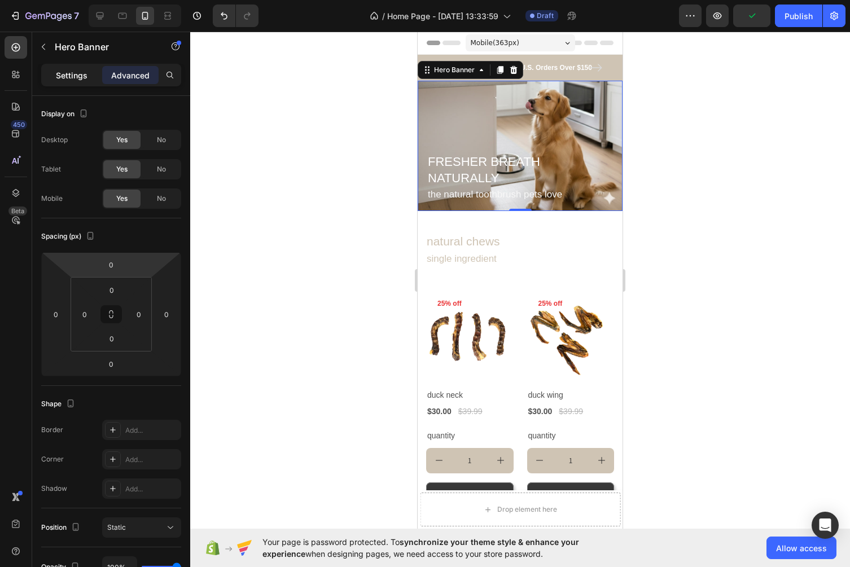
click at [67, 81] on div "Settings" at bounding box center [71, 75] width 56 height 18
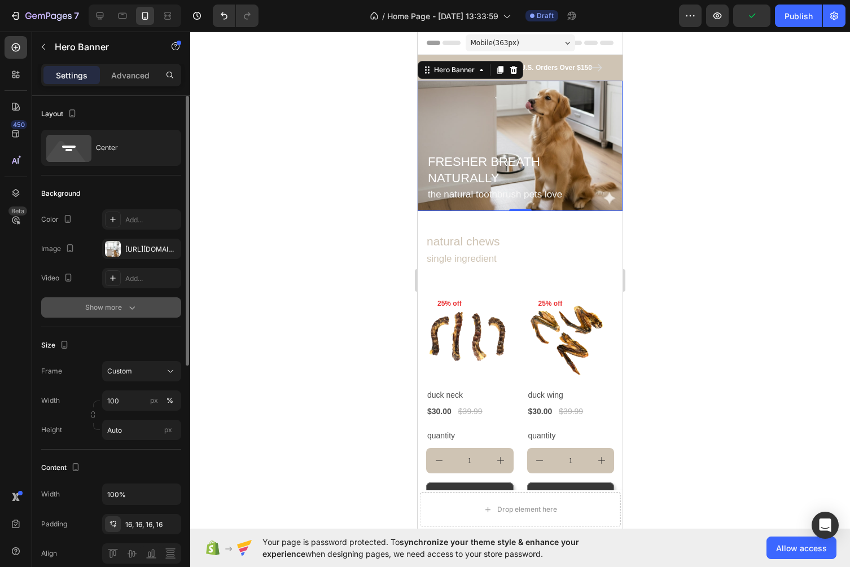
scroll to position [17, 0]
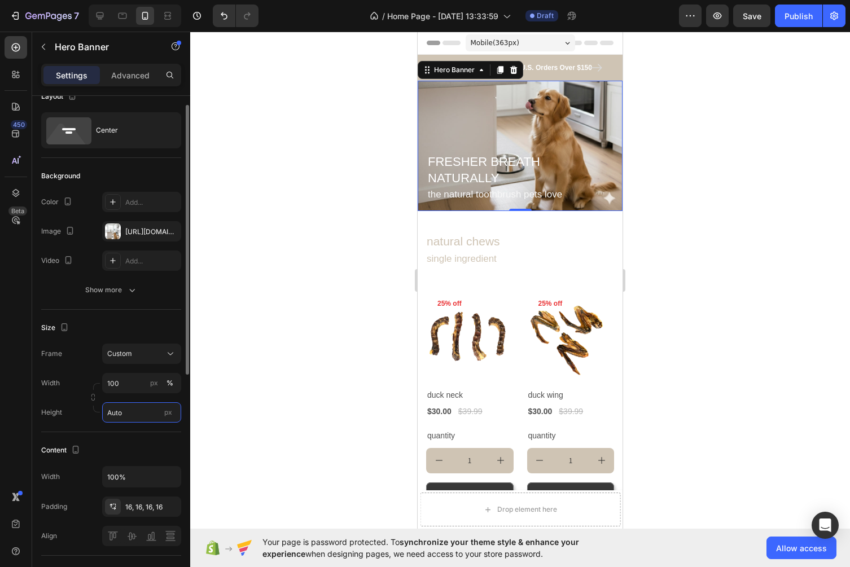
click at [144, 414] on input "Auto" at bounding box center [141, 412] width 79 height 20
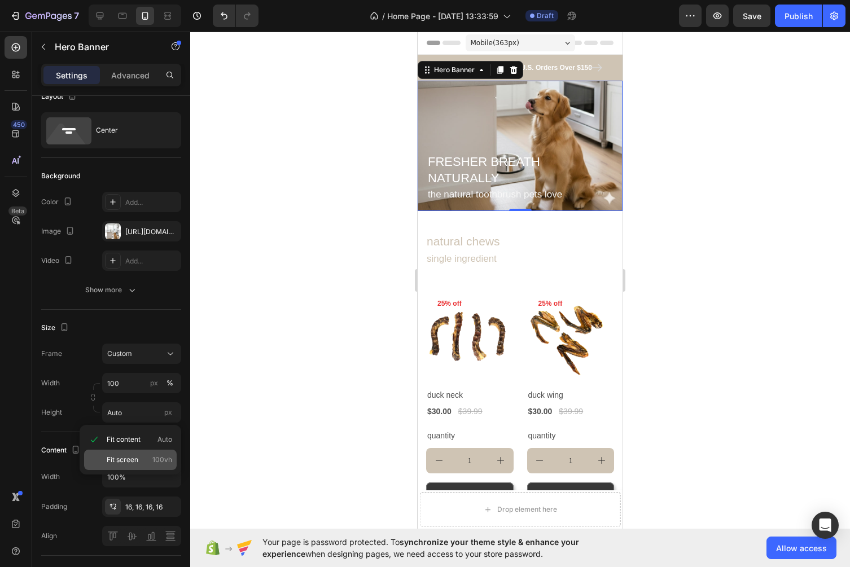
click at [154, 458] on span "100vh" at bounding box center [162, 460] width 20 height 10
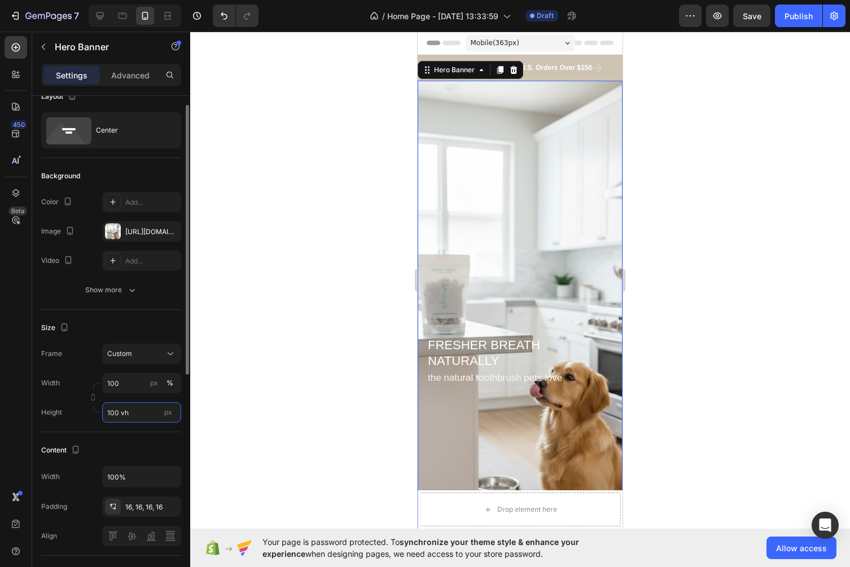
click at [143, 411] on input "100 vh" at bounding box center [141, 412] width 79 height 20
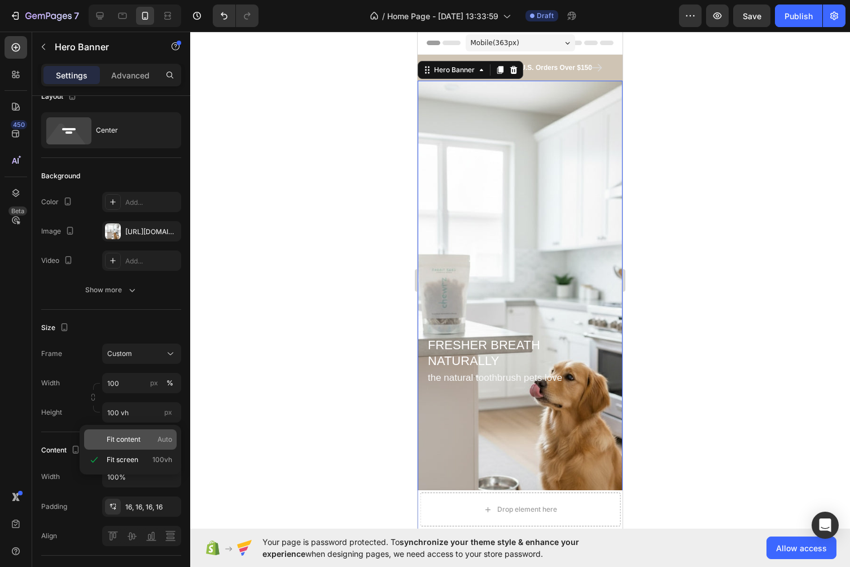
click at [139, 436] on span "Fit content" at bounding box center [124, 440] width 34 height 10
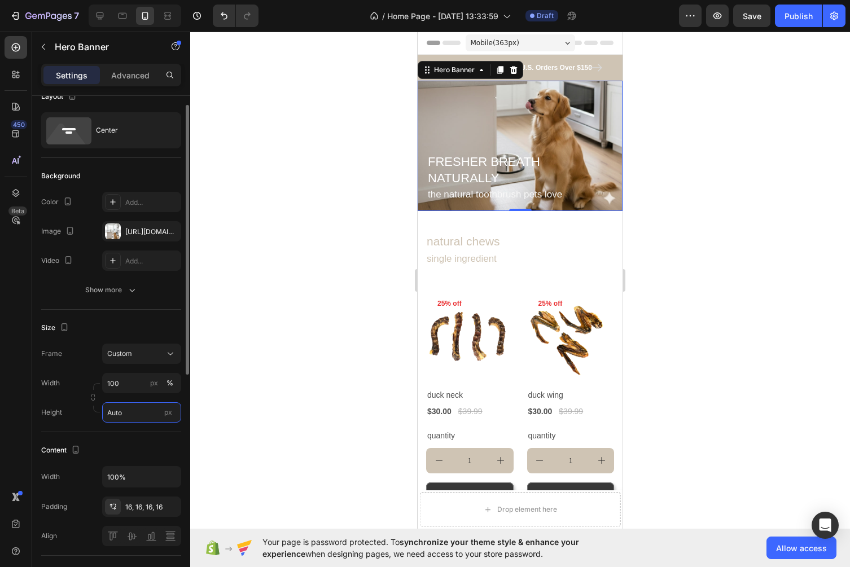
click at [136, 416] on input "Auto" at bounding box center [141, 412] width 79 height 20
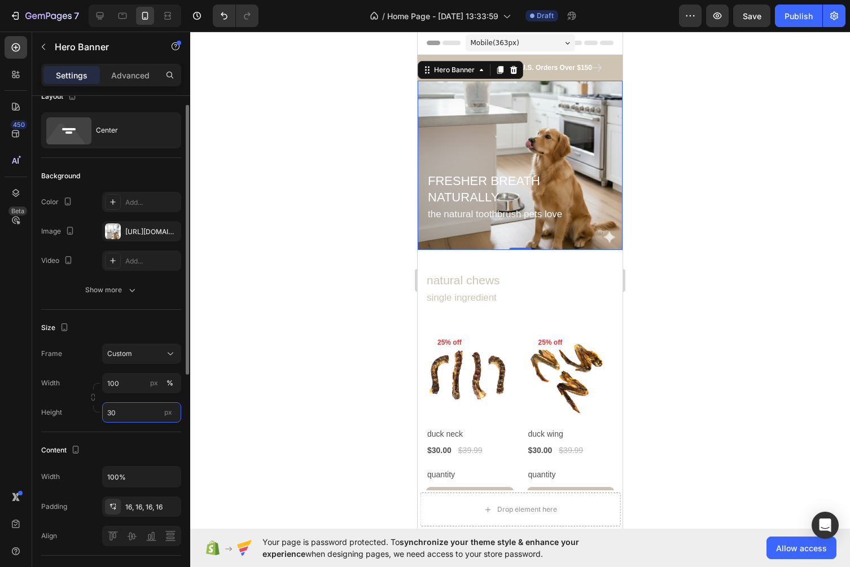
type input "3"
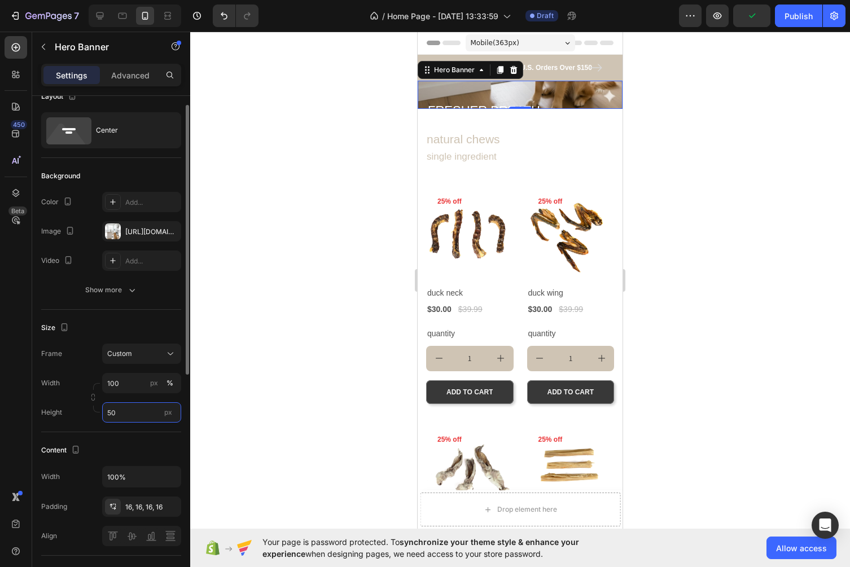
type input "5"
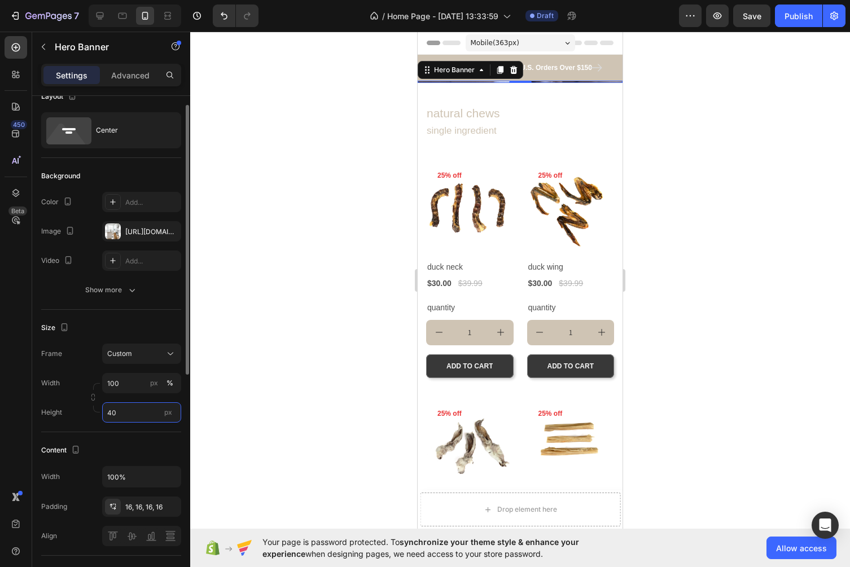
type input "400"
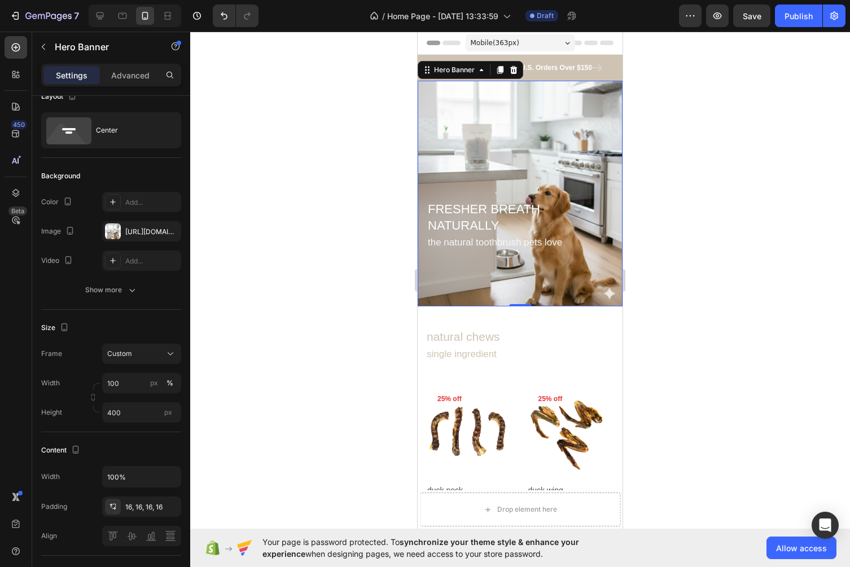
click at [704, 231] on div at bounding box center [520, 300] width 660 height 536
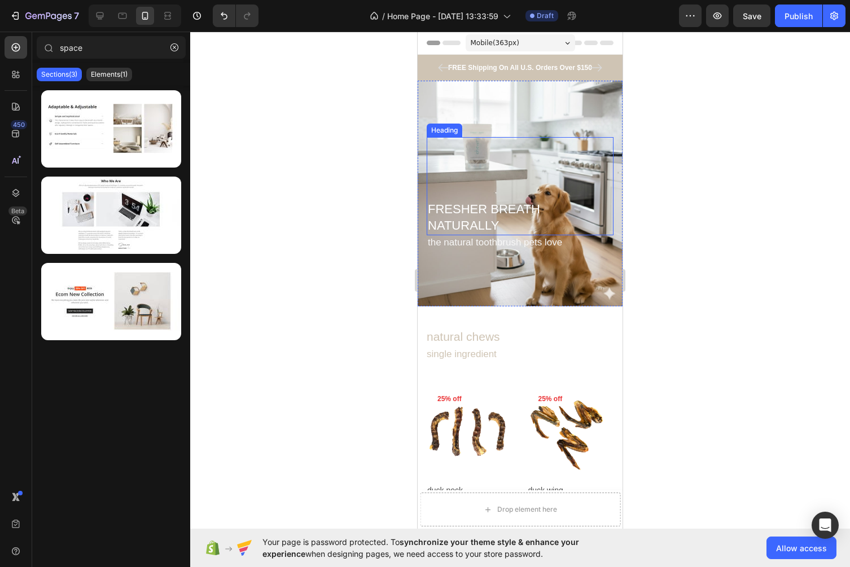
click at [498, 220] on p "FRESHER BREATH NATURALLY" at bounding box center [520, 217] width 185 height 32
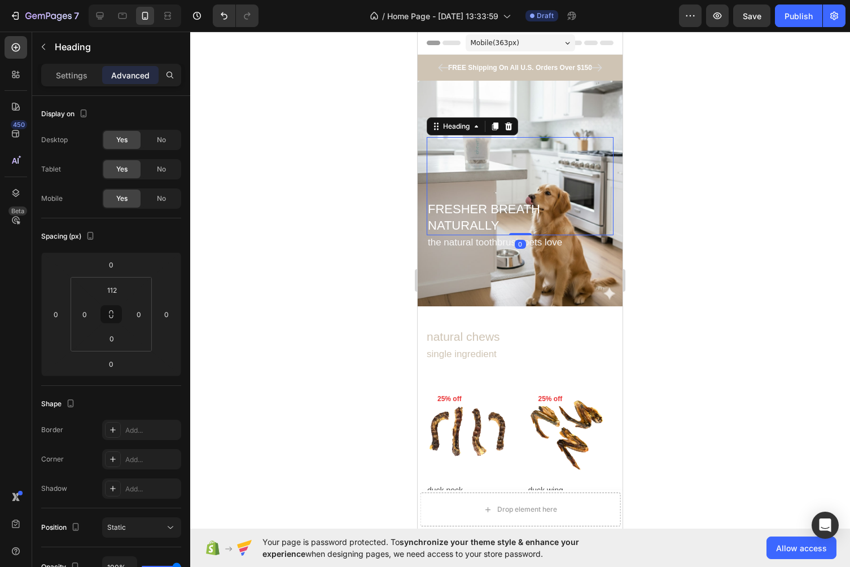
click at [516, 162] on div "FRESHER BREATH NATURALLY Heading 0" at bounding box center [520, 186] width 187 height 98
click at [518, 164] on div "FRESHER BREATH NATURALLY Heading 0" at bounding box center [520, 186] width 187 height 98
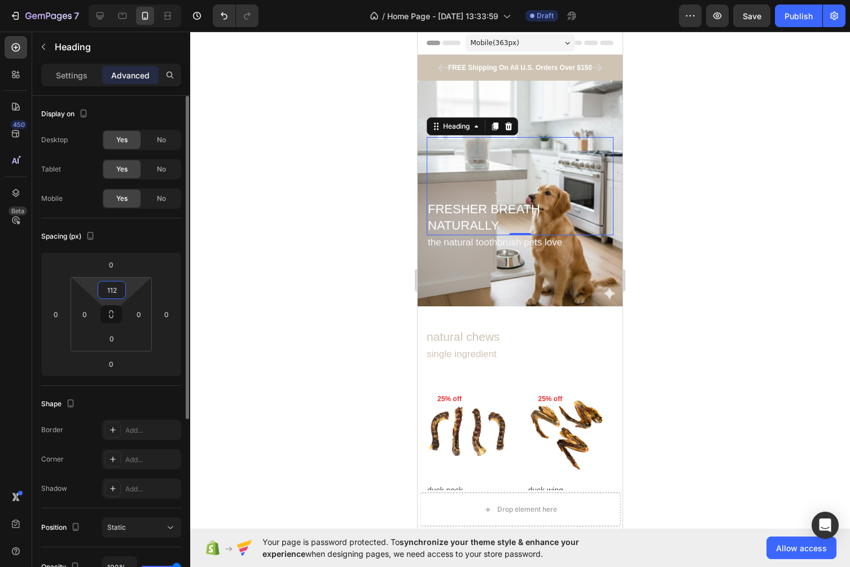
click at [119, 282] on input "112" at bounding box center [111, 290] width 23 height 17
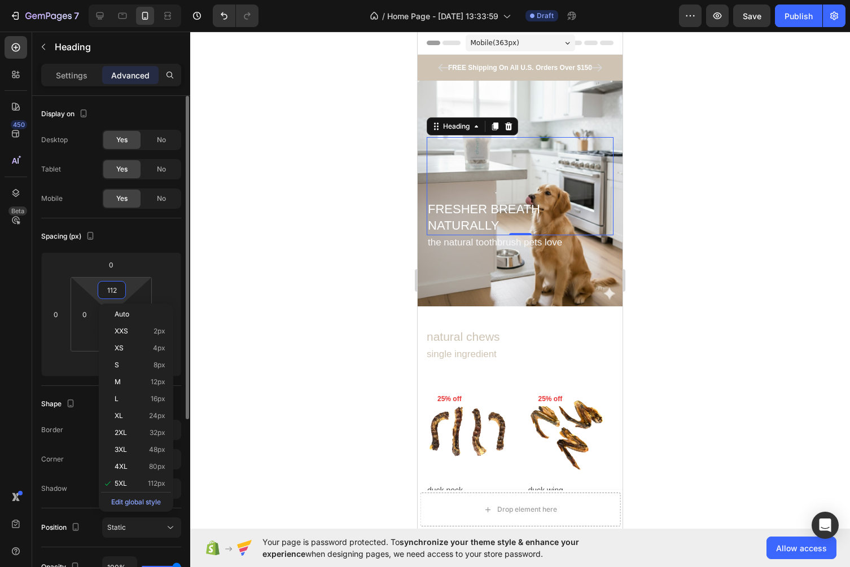
click at [121, 294] on input "112" at bounding box center [111, 290] width 23 height 17
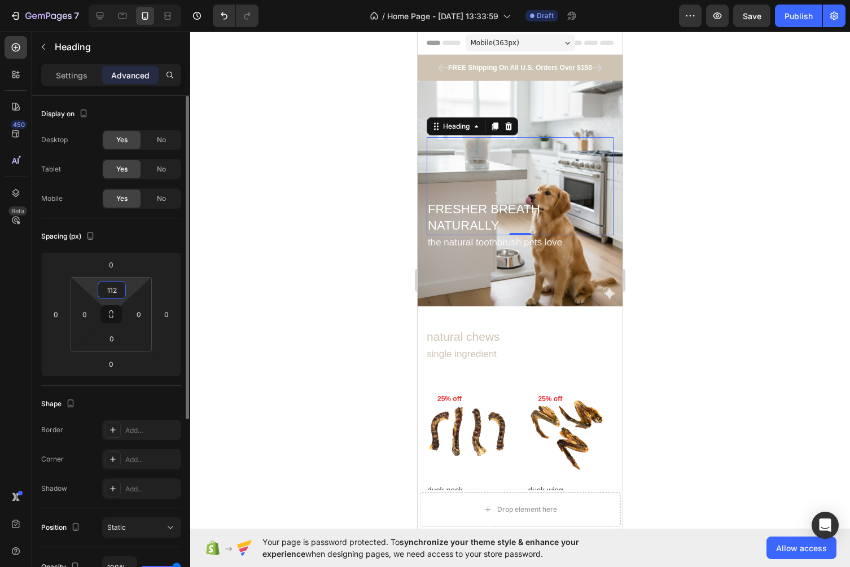
click at [119, 294] on input "112" at bounding box center [111, 290] width 23 height 17
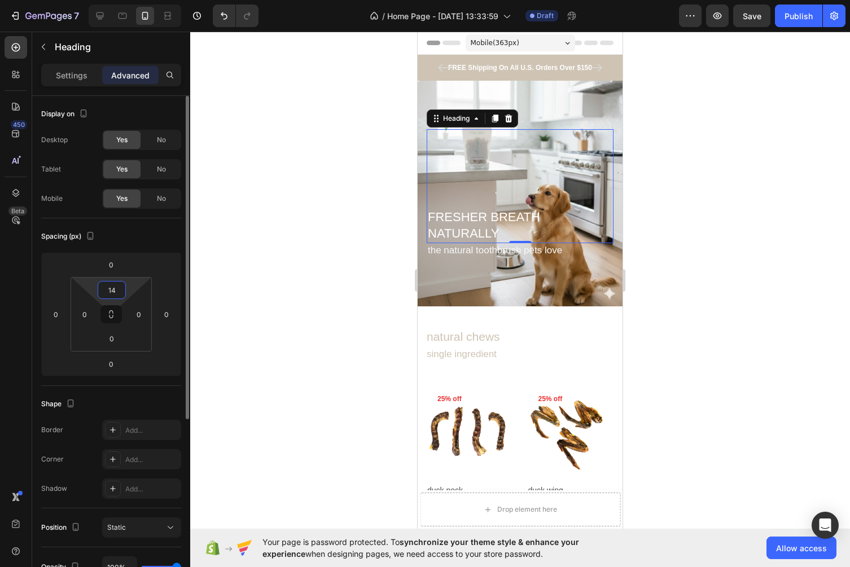
type input "1"
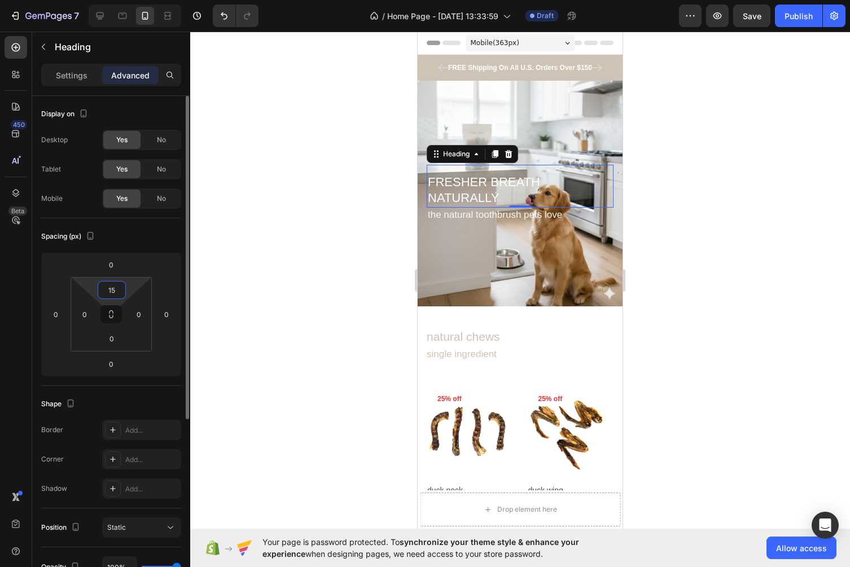
type input "150"
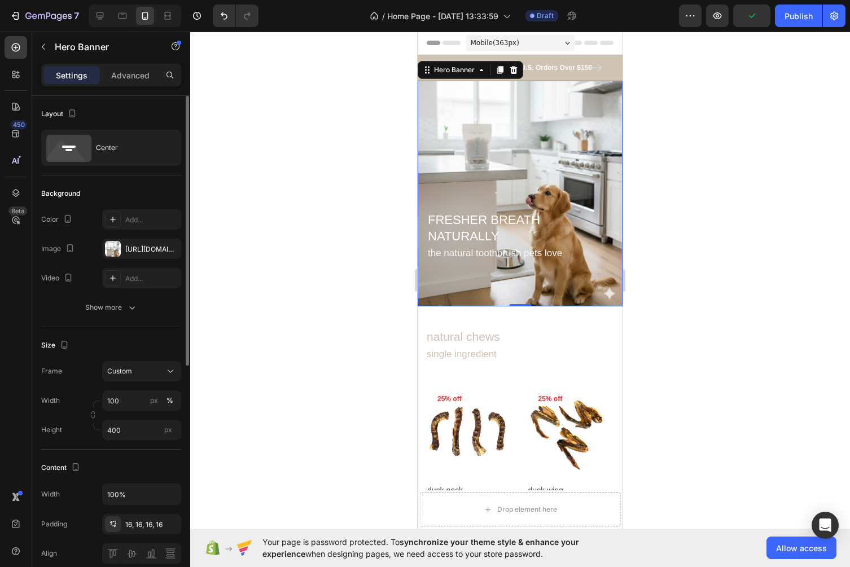
drag, startPoint x: 619, startPoint y: 193, endPoint x: 1043, endPoint y: 225, distance: 425.0
click at [619, 193] on div "FRESHER BREATH NATURALLY Heading the natural toothbrush pets love Text block" at bounding box center [520, 193] width 205 height 152
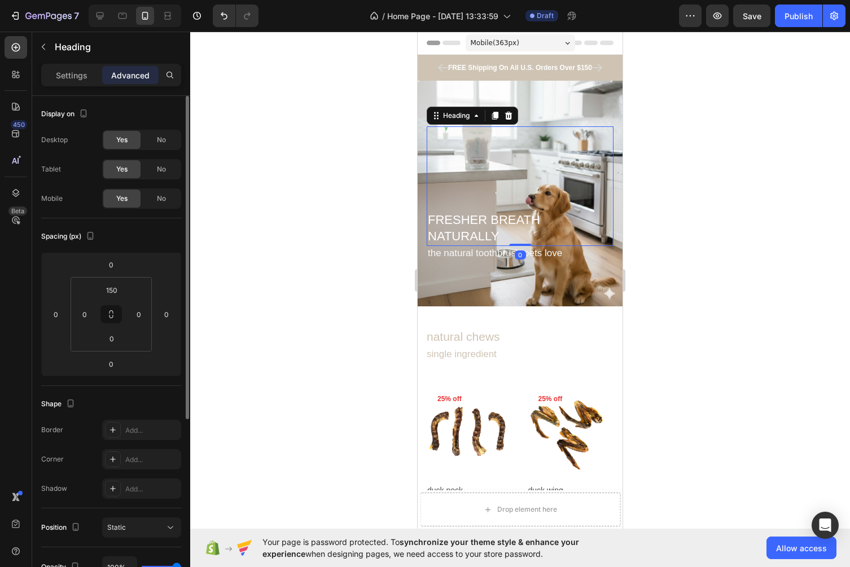
click at [497, 234] on p "FRESHER BREATH NATURALLY" at bounding box center [520, 228] width 185 height 32
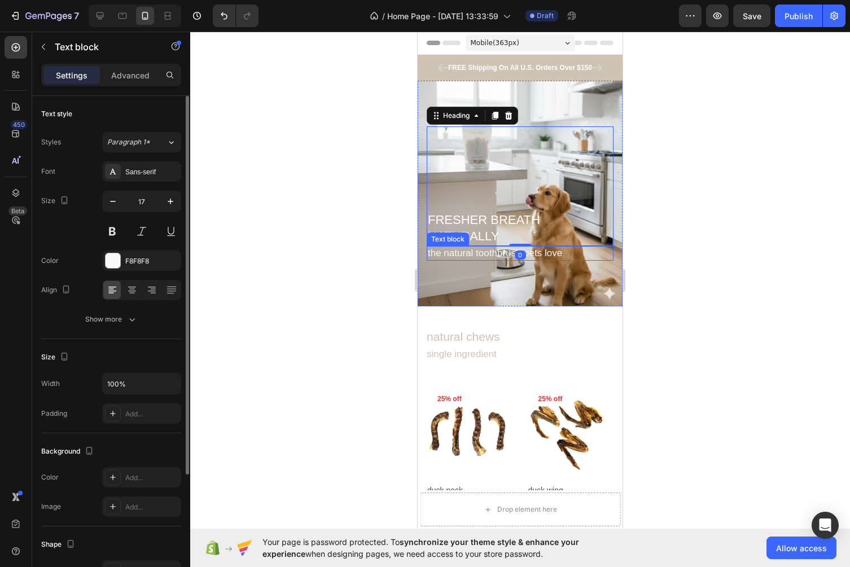
click at [545, 255] on p "the natural toothbrush pets love" at bounding box center [520, 253] width 185 height 12
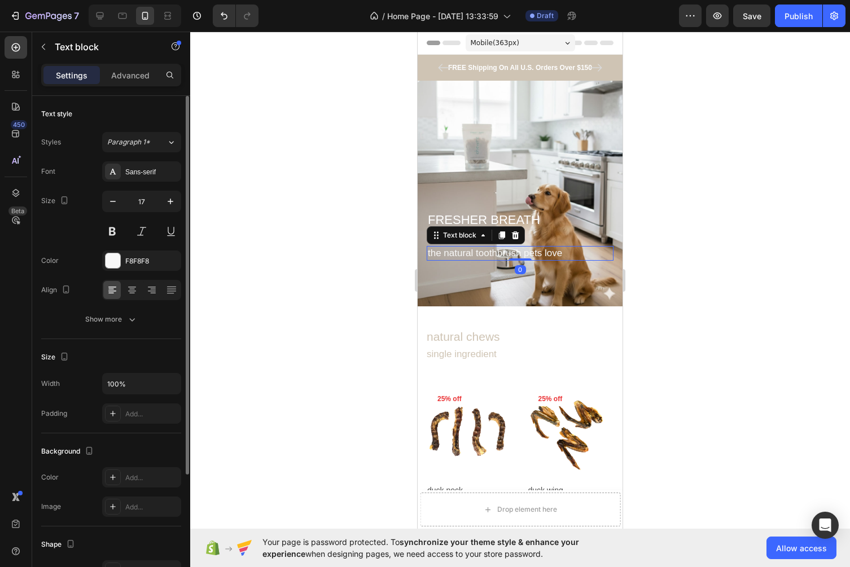
click at [691, 262] on div at bounding box center [520, 300] width 660 height 536
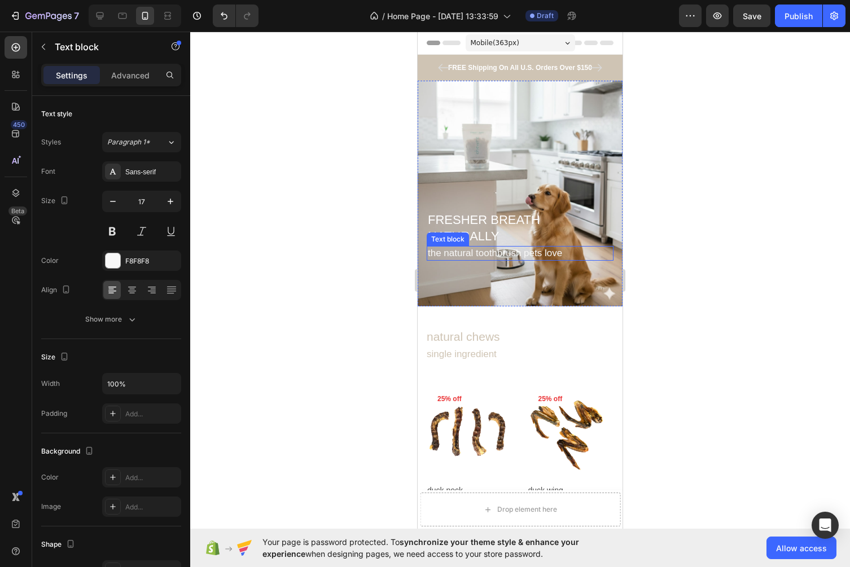
click at [566, 254] on p "the natural toothbrush pets love" at bounding box center [520, 253] width 185 height 12
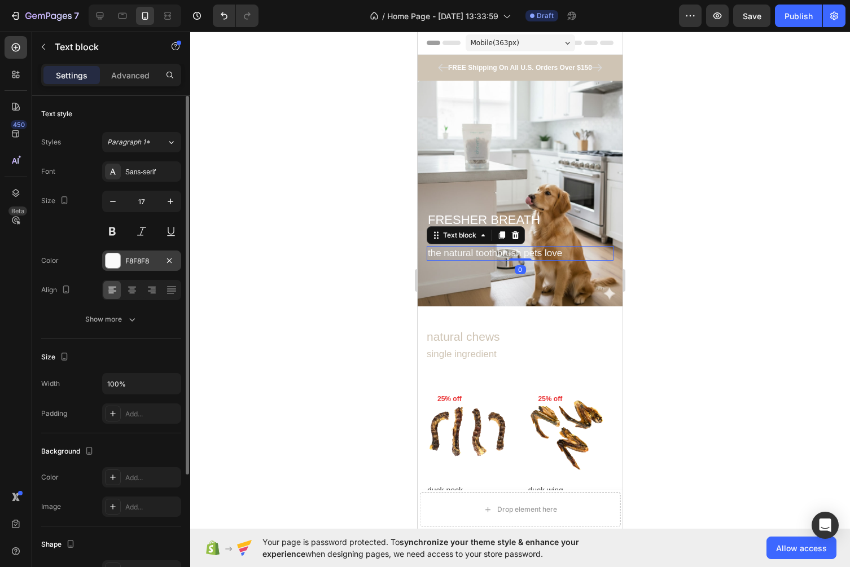
click at [137, 262] on div "F8F8F8" at bounding box center [141, 261] width 33 height 10
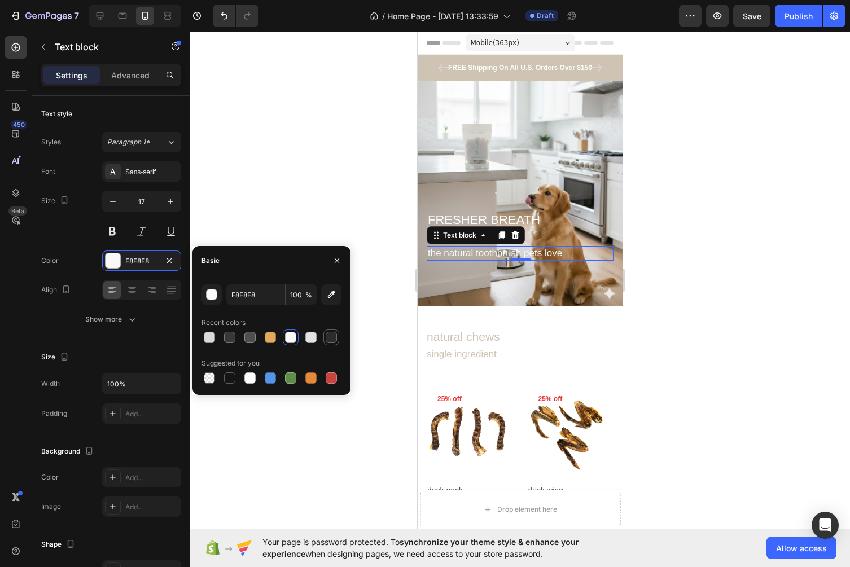
click at [335, 338] on div at bounding box center [331, 337] width 11 height 11
type input "2C2C2C"
click at [724, 236] on div at bounding box center [520, 300] width 660 height 536
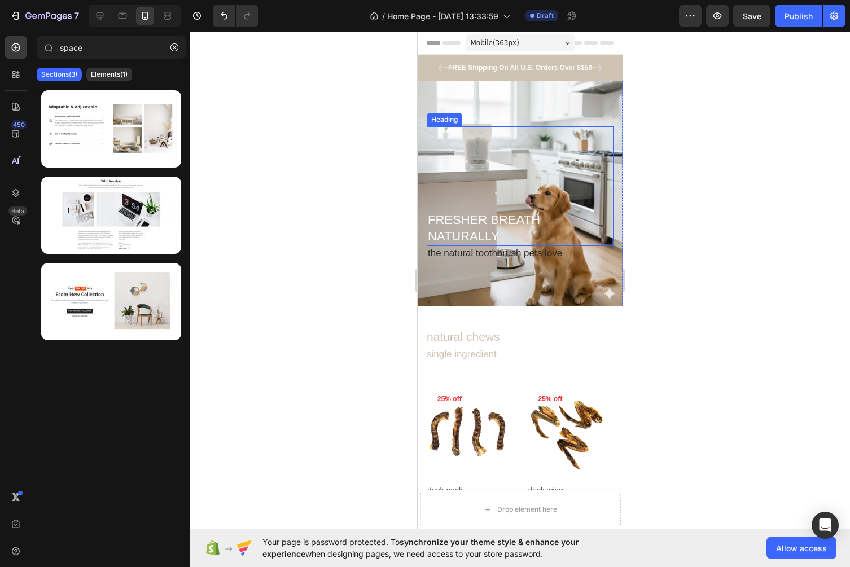
click at [516, 223] on p "FRESHER BREATH NATURALLY" at bounding box center [520, 228] width 185 height 32
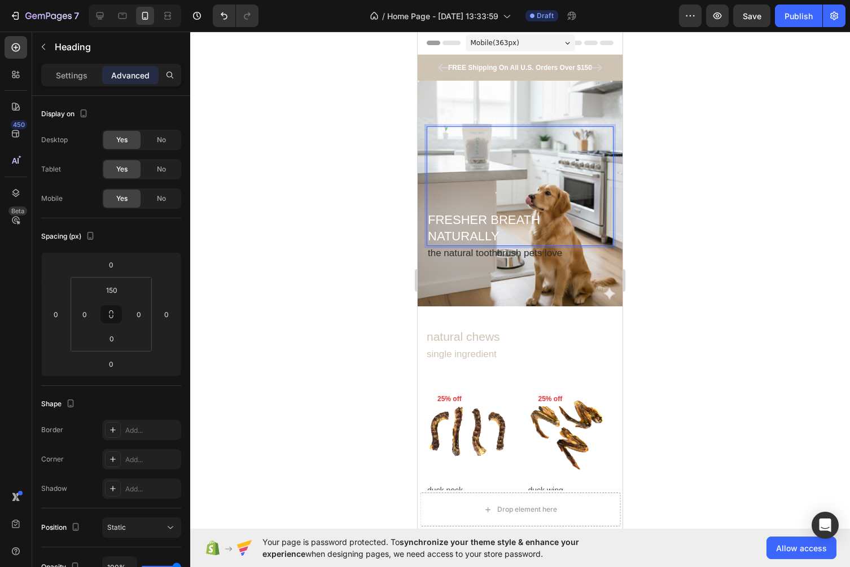
click at [501, 222] on p "FRESHER BREATH NATURALLY" at bounding box center [520, 228] width 185 height 32
click at [489, 220] on p "FRESHER BREATH NATURALLY" at bounding box center [520, 228] width 185 height 32
click at [480, 240] on p "FRESHER BREATH NATURALLY" at bounding box center [520, 228] width 185 height 32
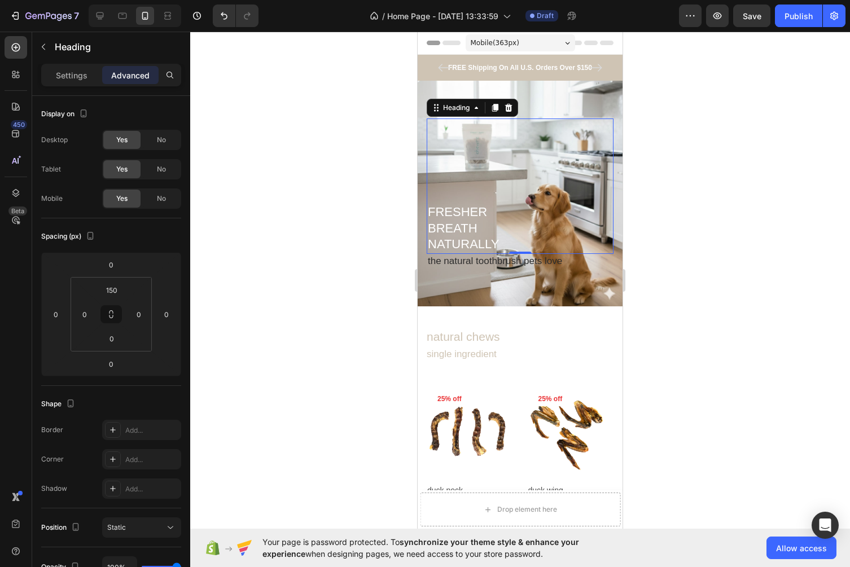
click at [682, 264] on div at bounding box center [520, 300] width 660 height 536
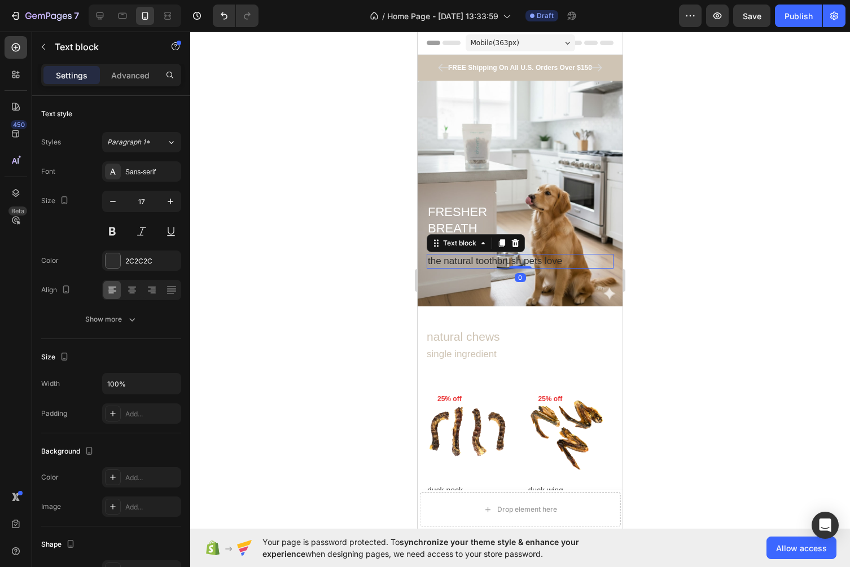
click at [543, 261] on p "the natural toothbrush pets love" at bounding box center [520, 261] width 185 height 12
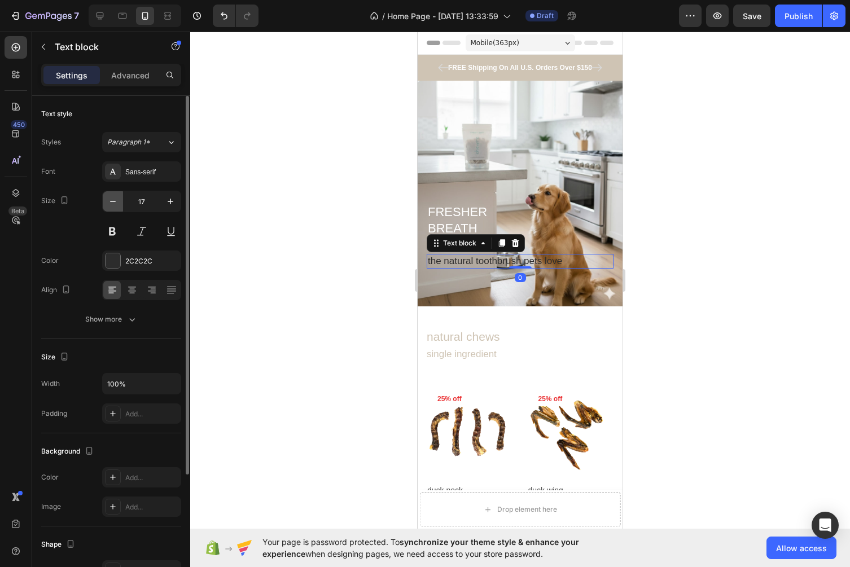
click at [109, 204] on icon "button" at bounding box center [112, 201] width 11 height 11
type input "14"
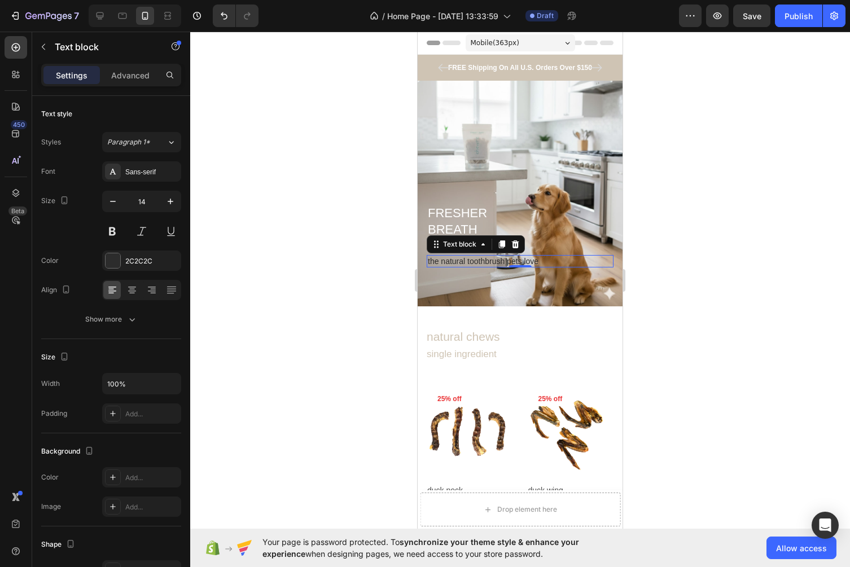
click at [691, 190] on div at bounding box center [520, 300] width 660 height 536
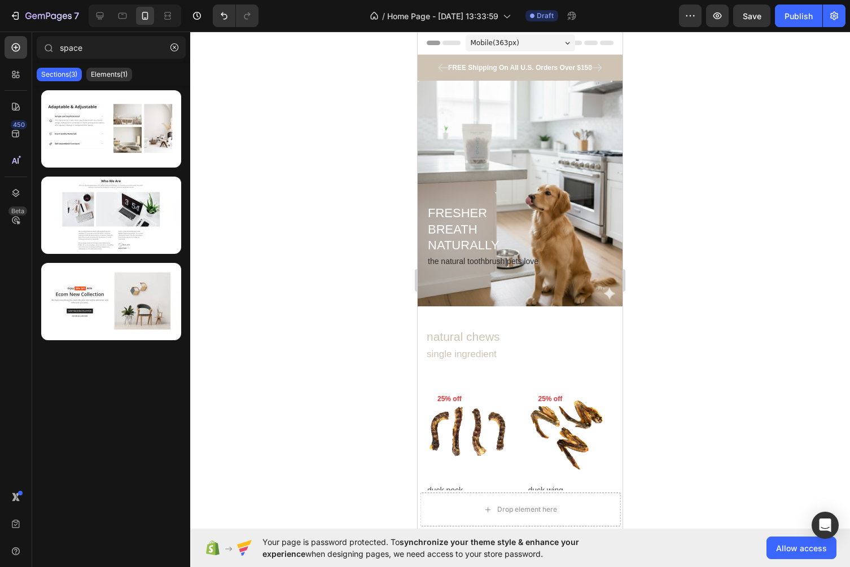
click at [720, 143] on div at bounding box center [520, 300] width 660 height 536
click at [519, 263] on p "the natural toothbrush pets love" at bounding box center [520, 261] width 185 height 10
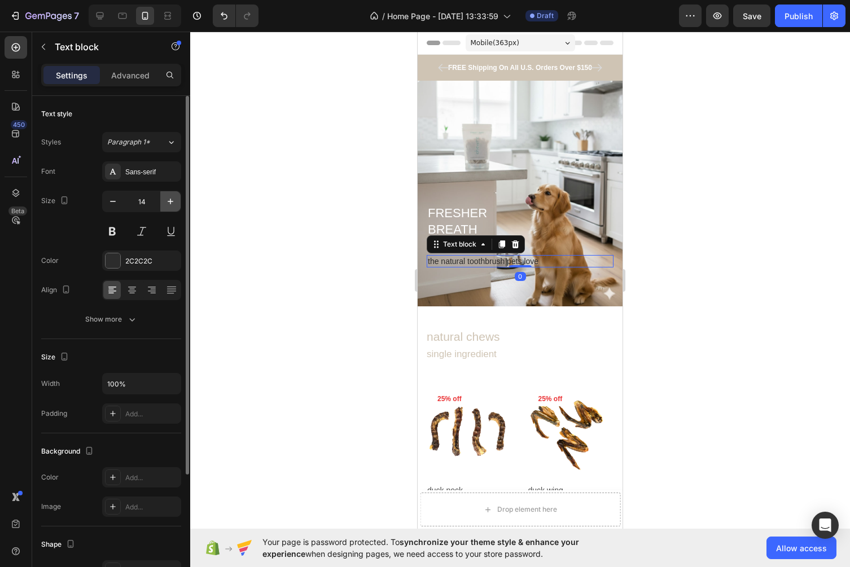
click at [170, 199] on icon "button" at bounding box center [170, 201] width 11 height 11
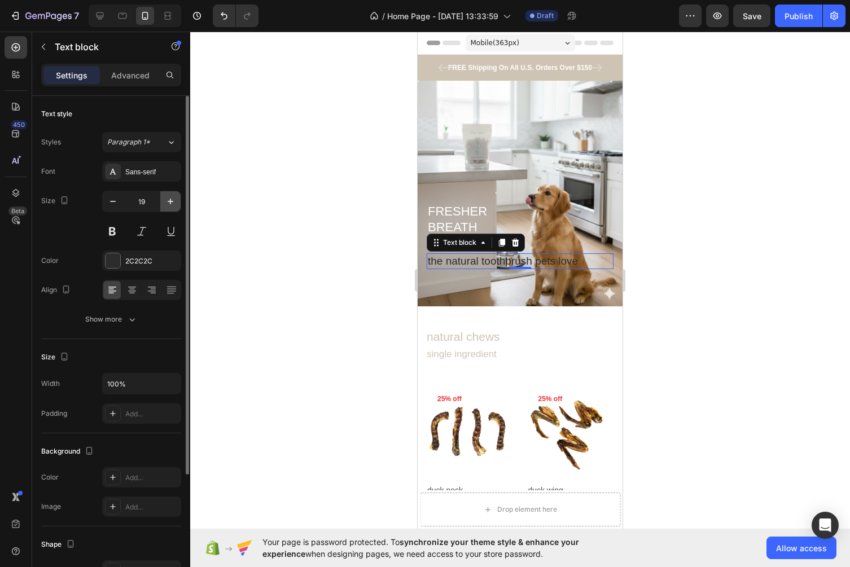
click at [170, 199] on icon "button" at bounding box center [170, 201] width 11 height 11
type input "21"
click at [134, 258] on div "2C2C2C" at bounding box center [141, 261] width 33 height 10
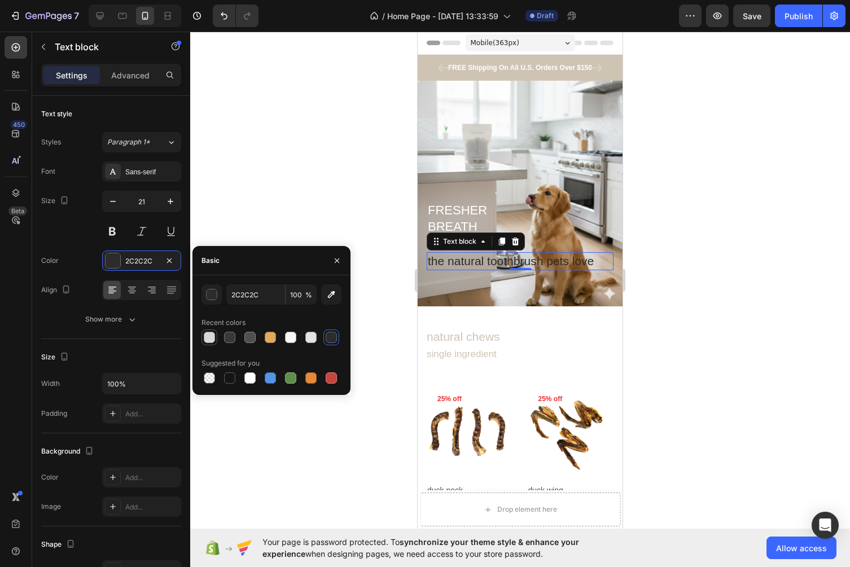
click at [208, 335] on div at bounding box center [209, 337] width 11 height 11
click at [332, 343] on div at bounding box center [331, 337] width 11 height 11
click at [229, 341] on div at bounding box center [229, 337] width 11 height 11
click at [226, 337] on div at bounding box center [229, 337] width 11 height 11
click at [257, 338] on div at bounding box center [250, 338] width 16 height 16
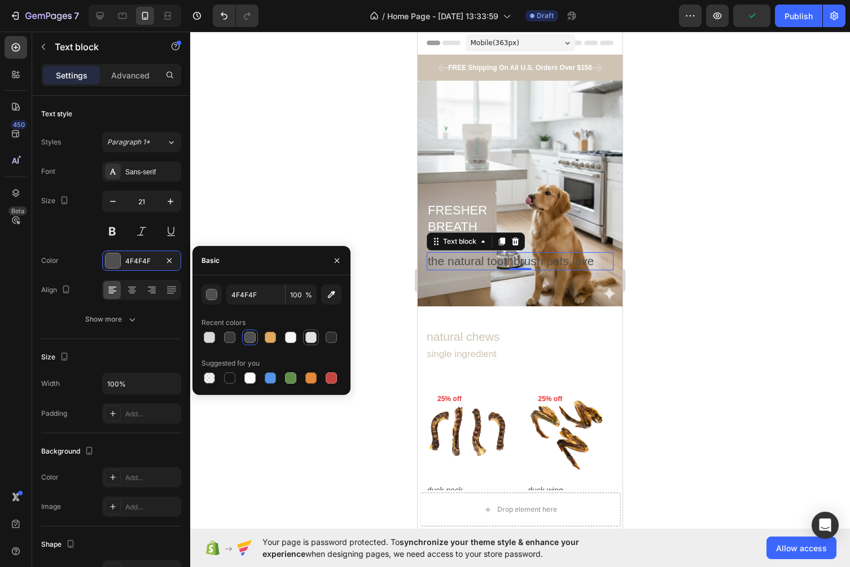
click at [312, 339] on div at bounding box center [310, 337] width 11 height 11
click at [214, 336] on div at bounding box center [210, 338] width 14 height 14
click at [226, 341] on div at bounding box center [229, 337] width 11 height 11
type input "383838"
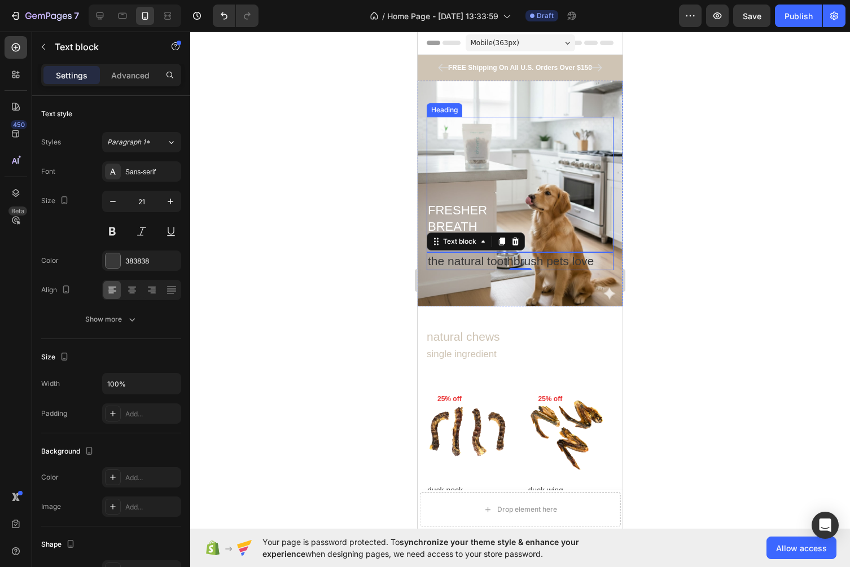
click at [676, 227] on div at bounding box center [520, 300] width 660 height 536
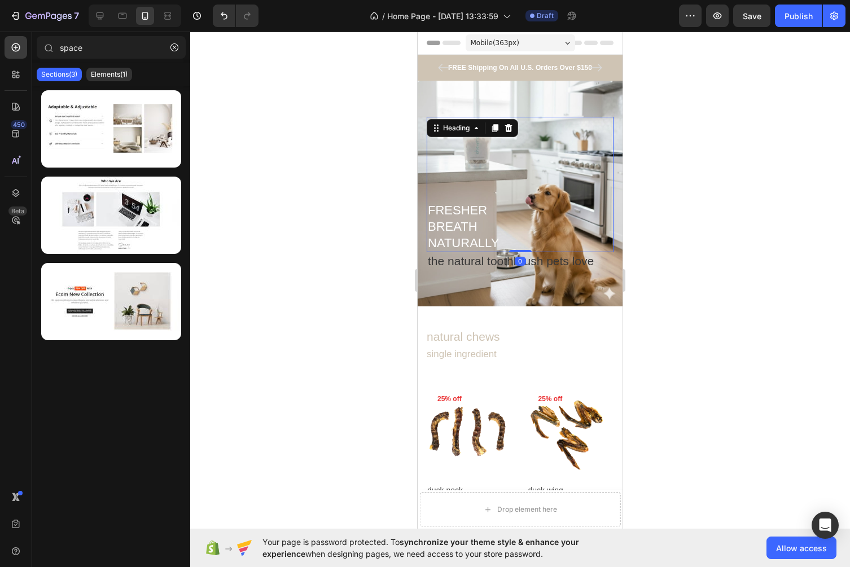
click at [462, 213] on p "FRESHER BREATH NATURALLY" at bounding box center [520, 227] width 185 height 49
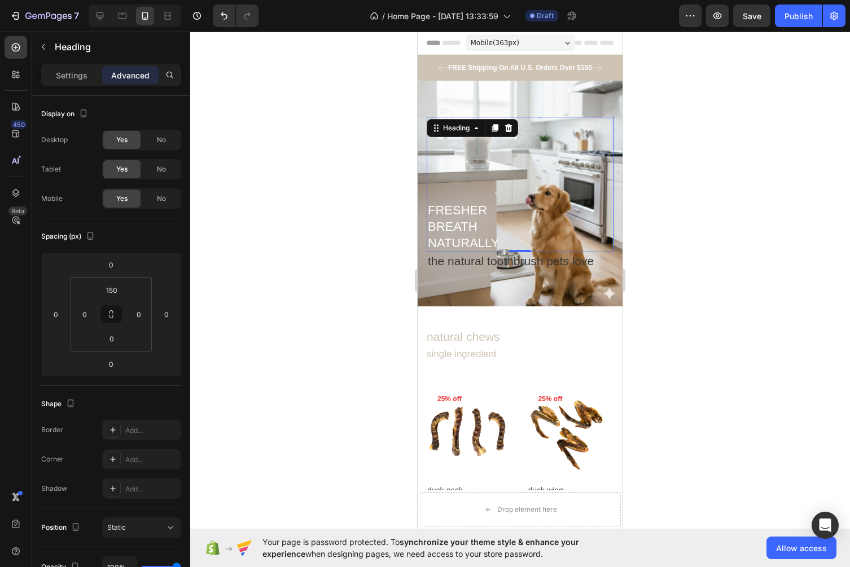
click at [678, 200] on div at bounding box center [520, 300] width 660 height 536
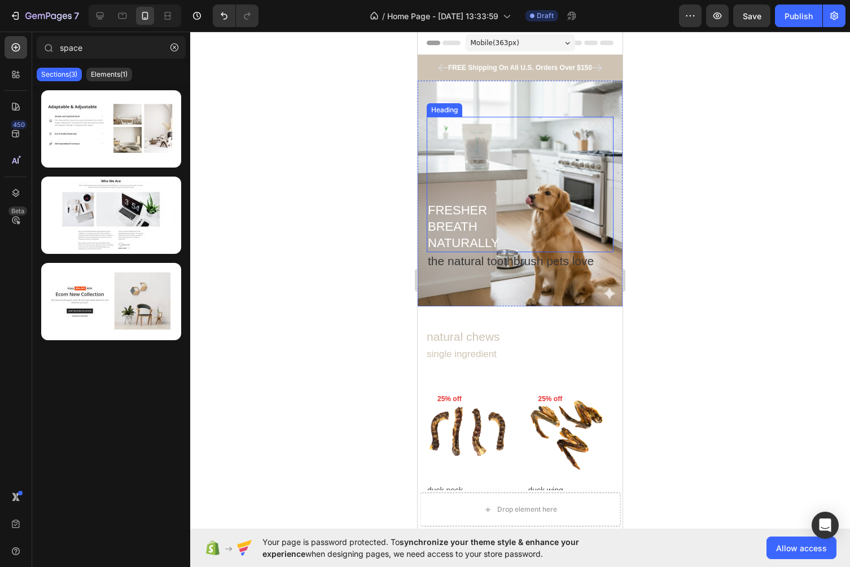
click at [613, 155] on div "FRESHER BREATH NATURALLY Heading" at bounding box center [520, 184] width 187 height 135
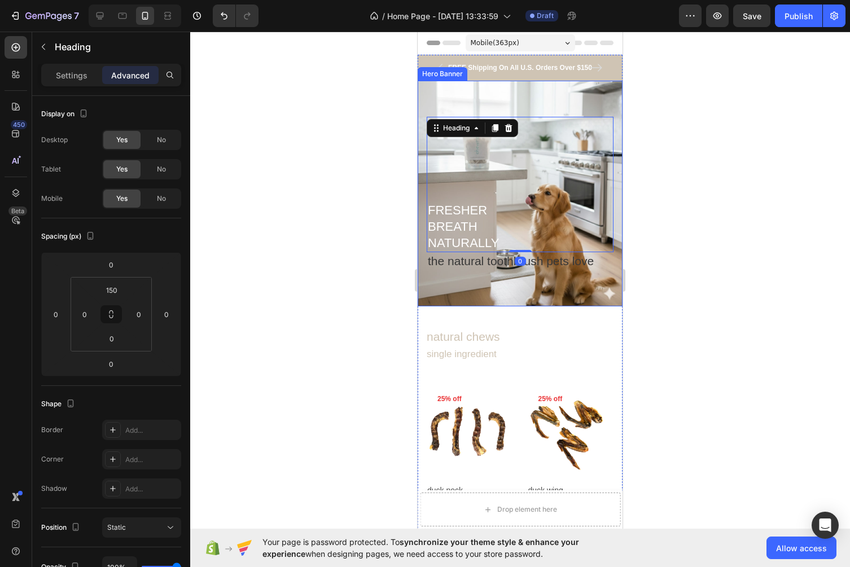
click at [621, 156] on div "FRESHER BREATH NATURALLY Heading 0 the natural toothbrush pets love Text block" at bounding box center [520, 193] width 205 height 171
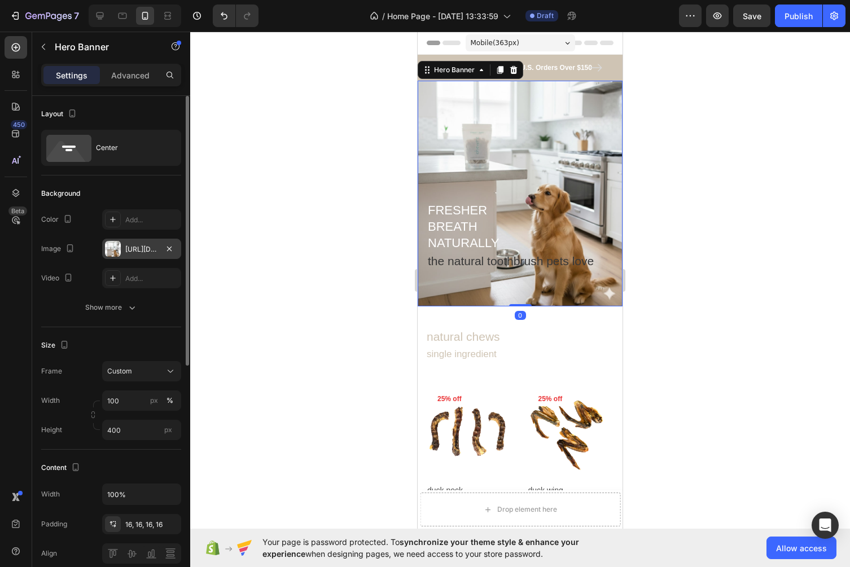
click at [134, 242] on div "https://cdn.shopify.com/s/files/1/0663/7554/9043/files/gempages_586310546647679…" at bounding box center [141, 249] width 79 height 20
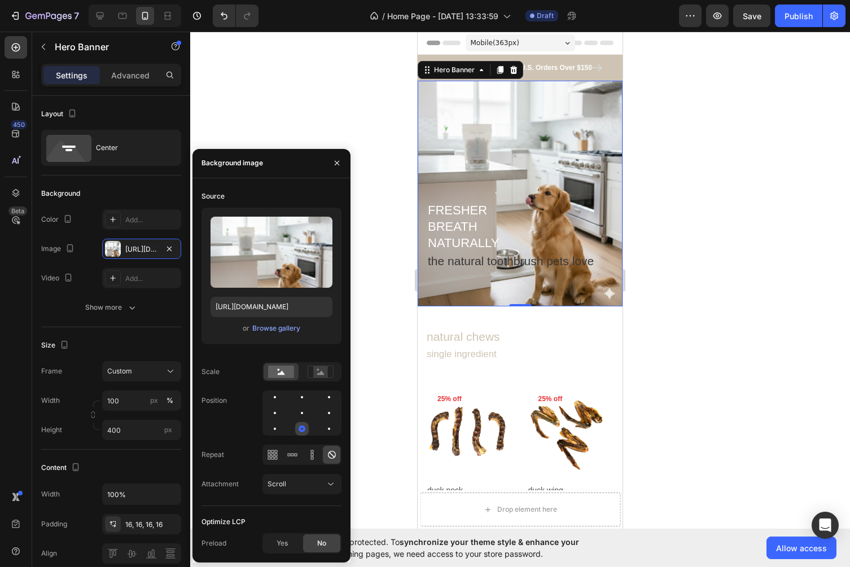
click at [304, 426] on div at bounding box center [302, 429] width 14 height 14
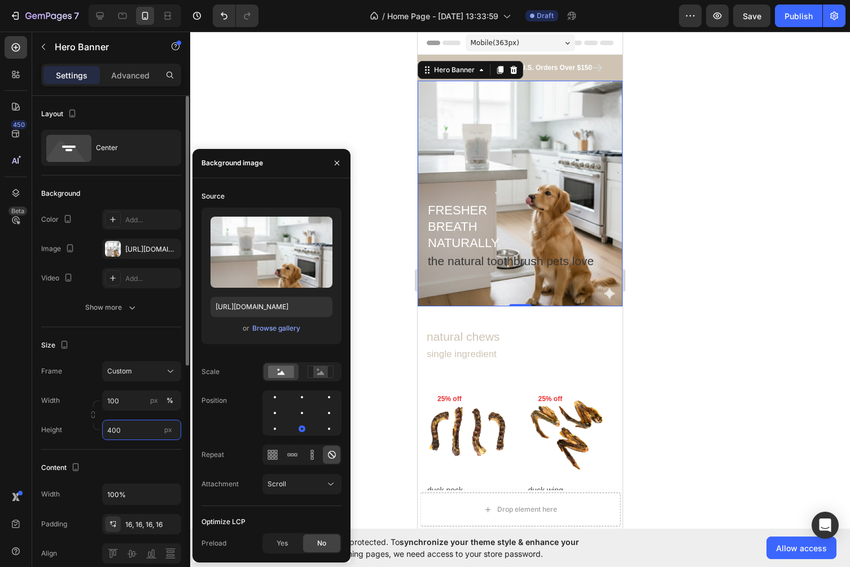
click at [119, 429] on input "400" at bounding box center [141, 430] width 79 height 20
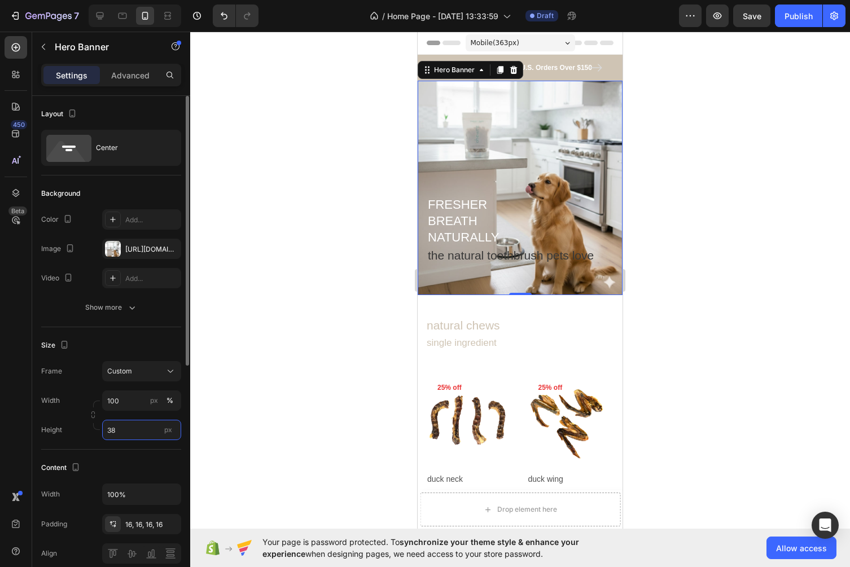
type input "3"
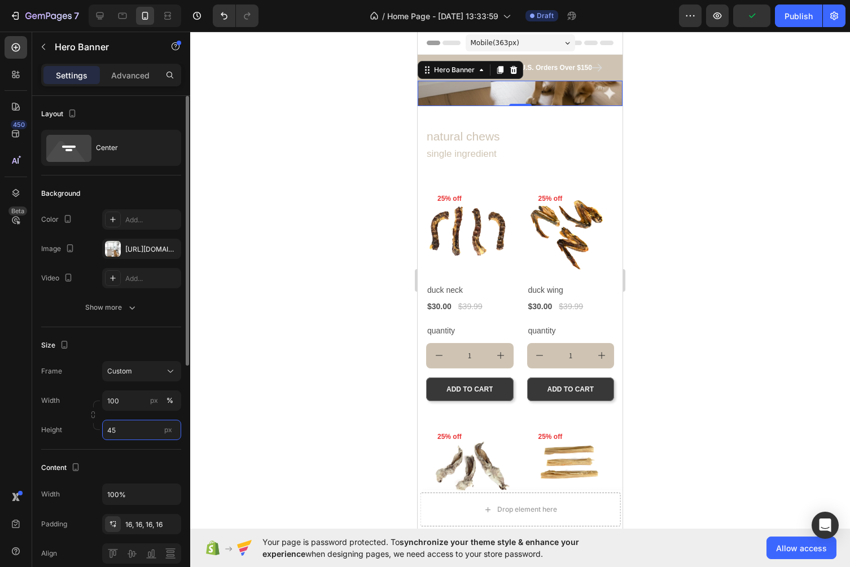
type input "4"
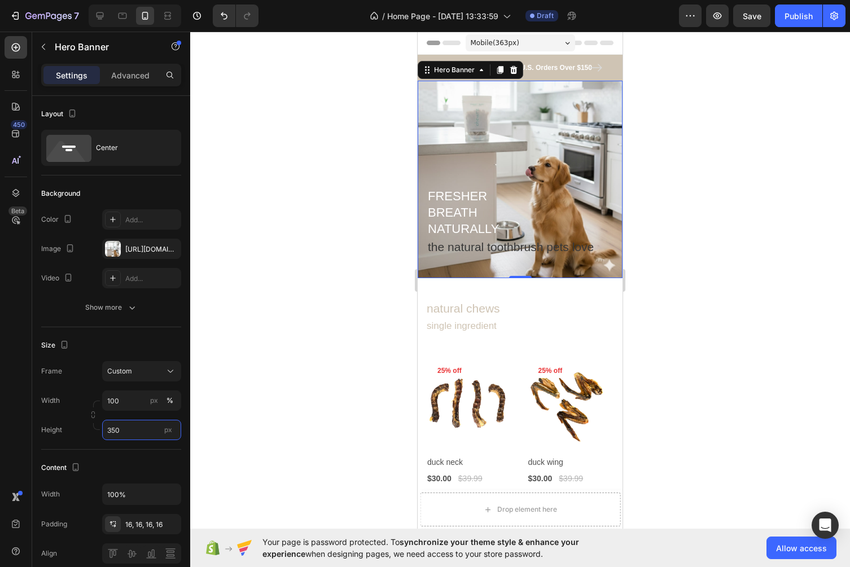
type input "350"
click at [694, 231] on div at bounding box center [520, 300] width 660 height 536
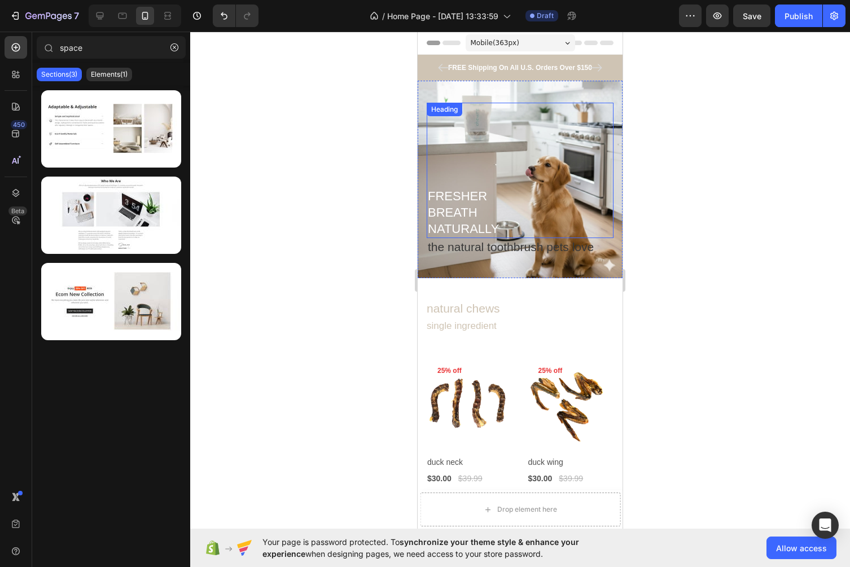
click at [478, 225] on p "FRESHER BREATH NATURALLY" at bounding box center [520, 212] width 185 height 49
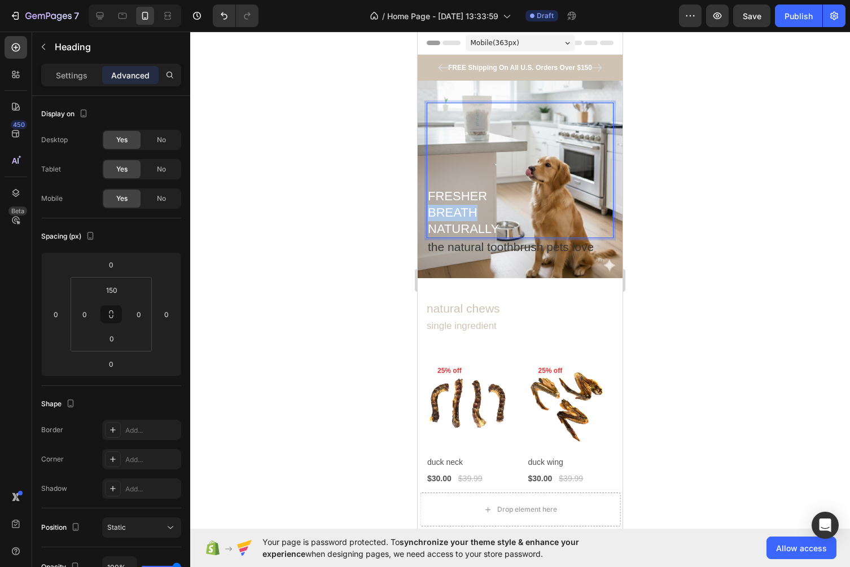
click at [455, 206] on p "FRESHER BREATH NATURALLY" at bounding box center [520, 212] width 185 height 49
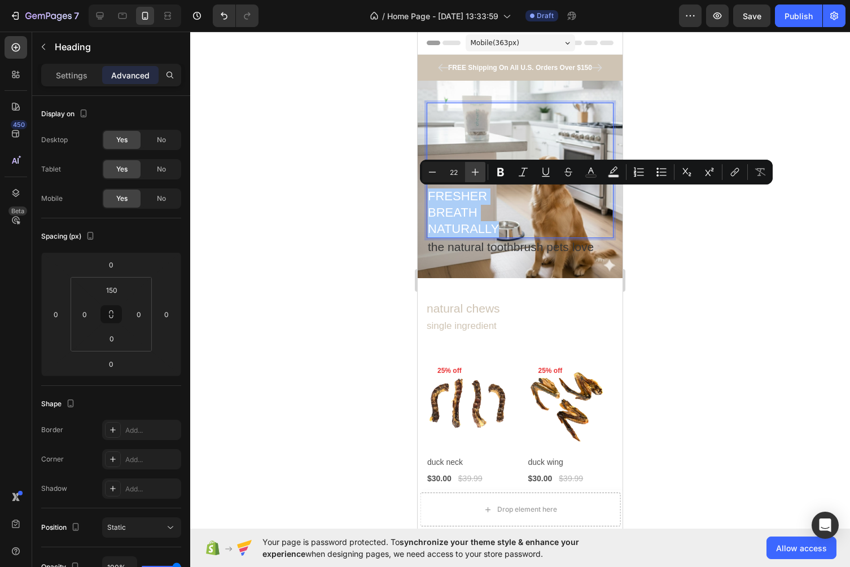
click at [479, 171] on icon "Editor contextual toolbar" at bounding box center [475, 171] width 11 height 11
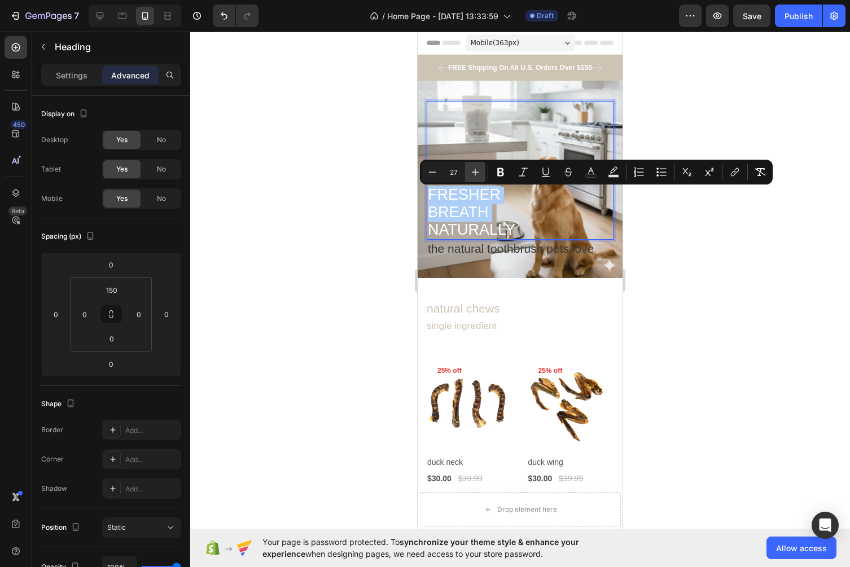
click at [479, 171] on icon "Editor contextual toolbar" at bounding box center [475, 171] width 11 height 11
type input "29"
click at [448, 208] on span "BREATH" at bounding box center [460, 212] width 65 height 18
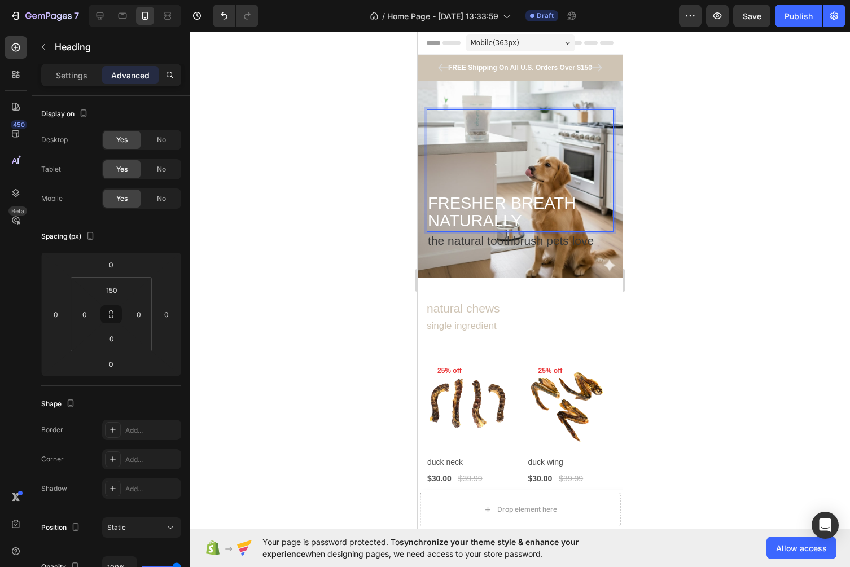
click at [715, 226] on div at bounding box center [520, 300] width 660 height 536
click at [534, 217] on p "⁠⁠⁠⁠⁠⁠⁠ FRESHER BREATH NATURALLY" at bounding box center [520, 213] width 185 height 36
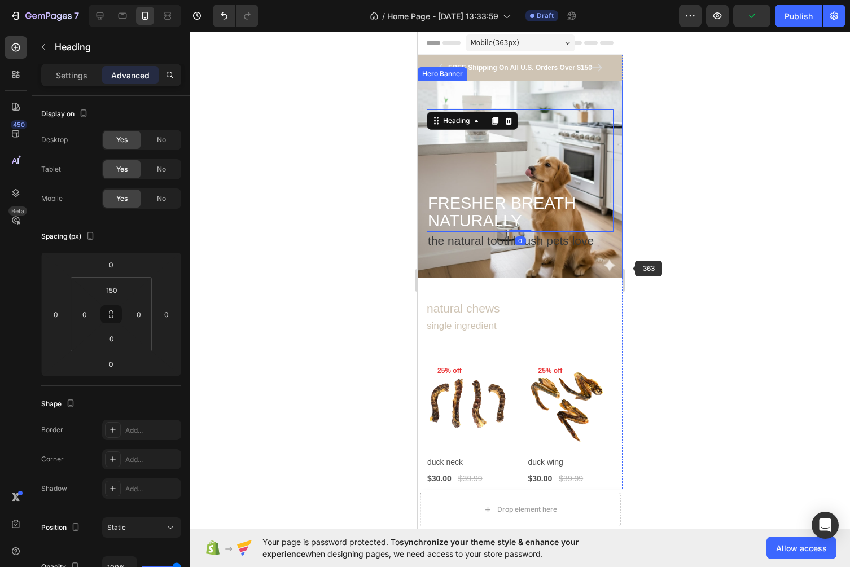
click at [647, 263] on div at bounding box center [520, 300] width 660 height 536
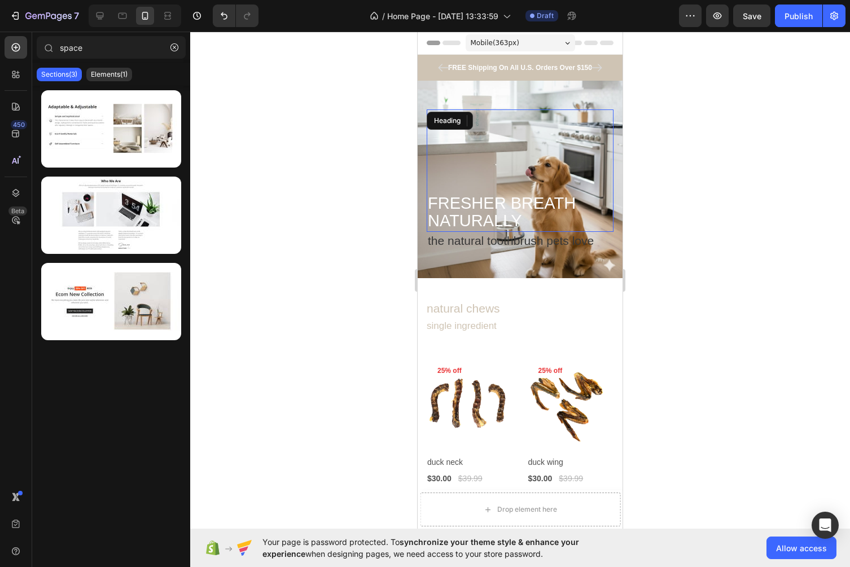
click at [507, 213] on span "NATURALLY" at bounding box center [475, 221] width 94 height 18
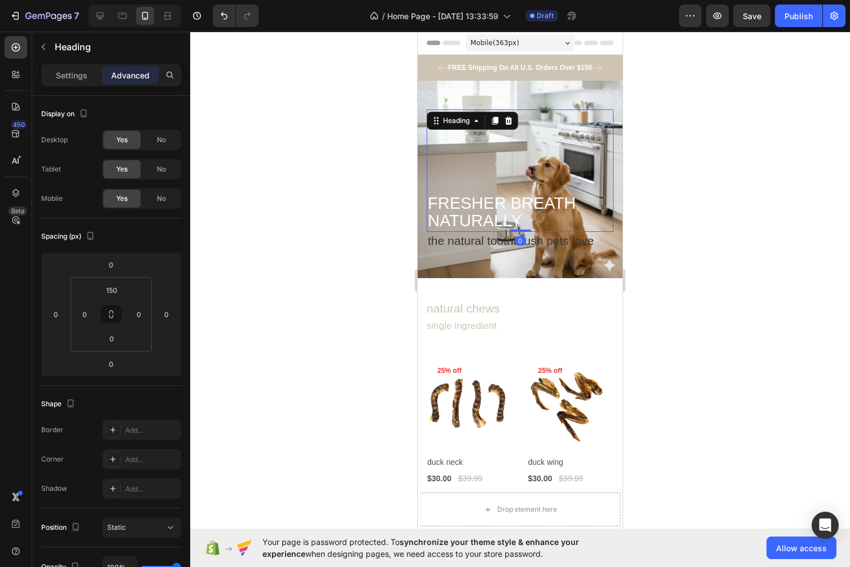
click at [486, 175] on div "⁠⁠⁠⁠⁠⁠⁠ FRESHER BREATH NATURALLY Heading 0" at bounding box center [520, 170] width 187 height 122
click at [125, 282] on div "150" at bounding box center [112, 290] width 28 height 18
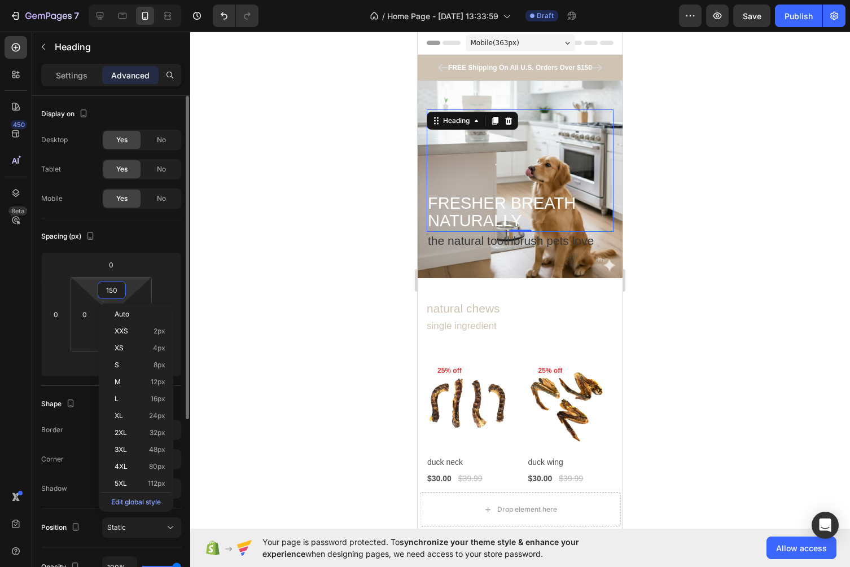
click at [116, 292] on input "150" at bounding box center [111, 290] width 23 height 17
type input "q"
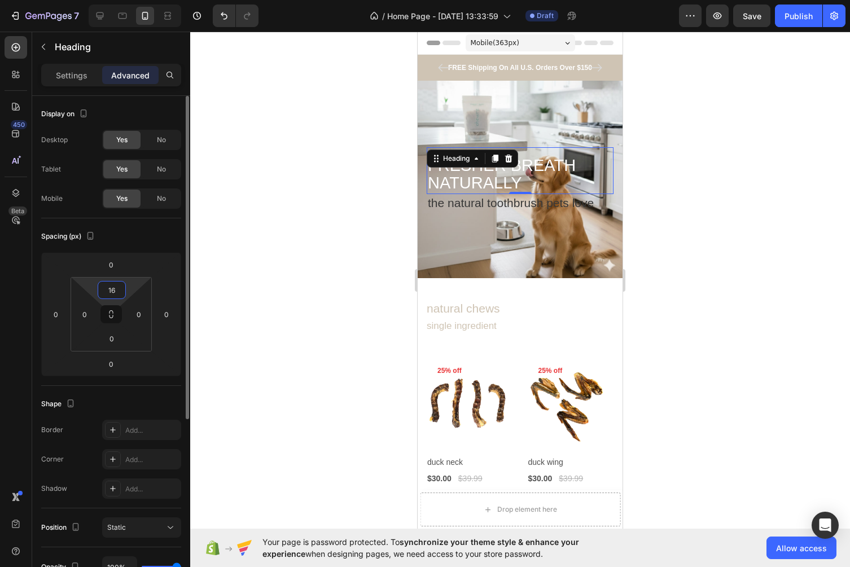
type input "160"
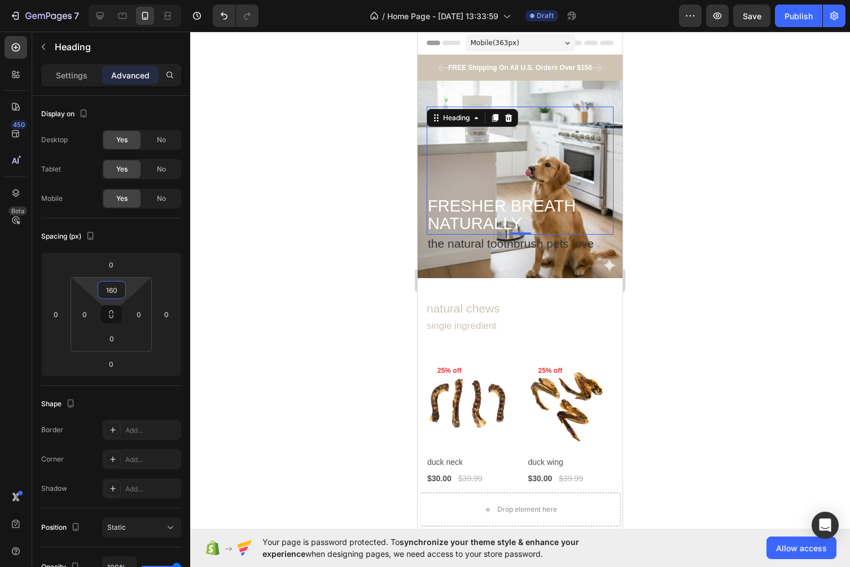
click at [695, 236] on div at bounding box center [520, 300] width 660 height 536
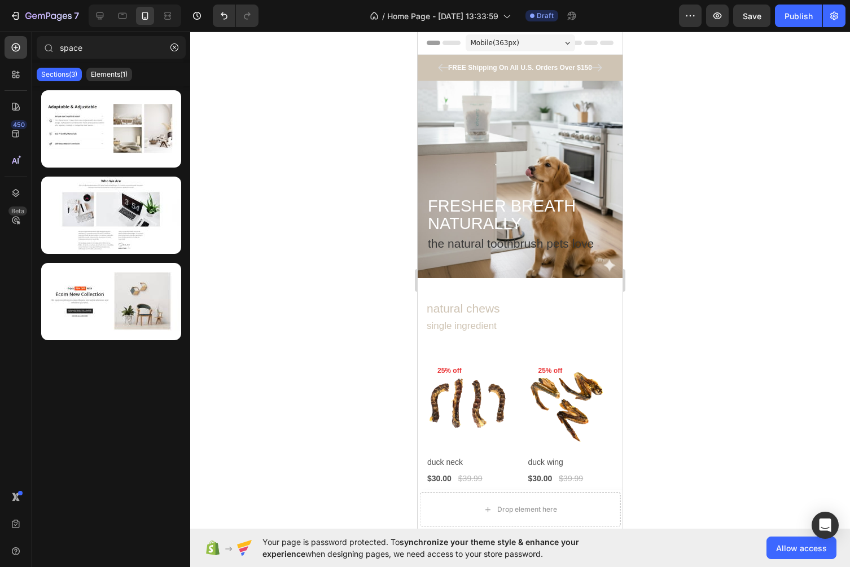
click at [698, 199] on div at bounding box center [520, 300] width 660 height 536
click at [562, 143] on div "⁠⁠⁠⁠⁠⁠⁠ FRESHER BREATH NATURALLY Heading" at bounding box center [520, 171] width 187 height 128
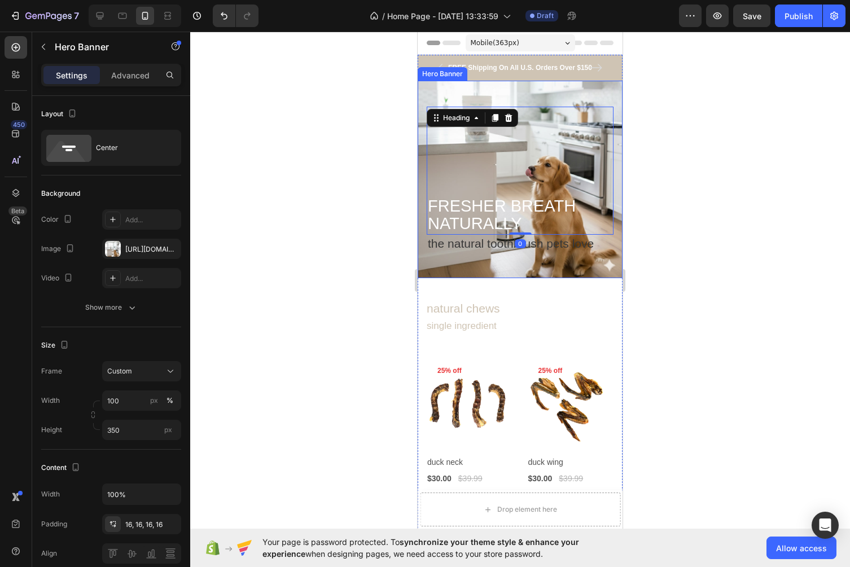
click at [605, 89] on div "Background Image" at bounding box center [520, 180] width 205 height 198
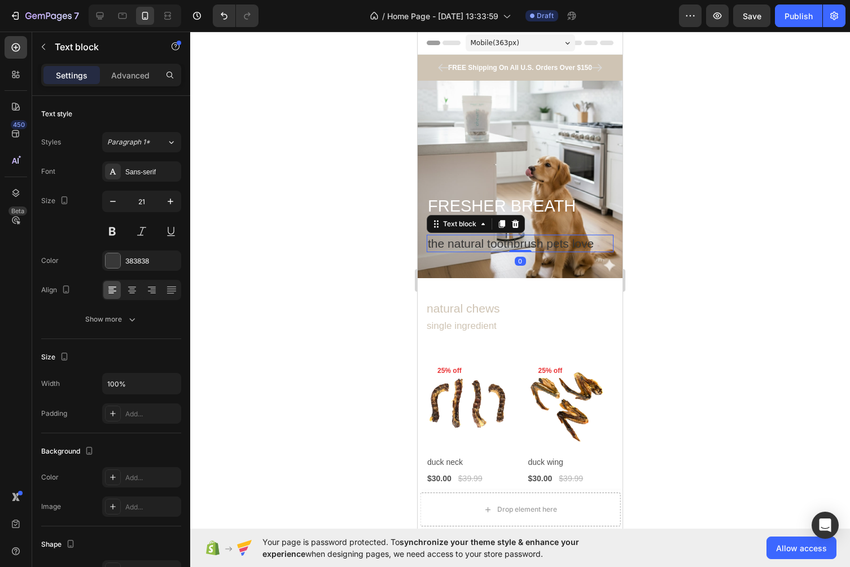
click at [548, 244] on p "the natural toothbrush pets love" at bounding box center [520, 243] width 185 height 15
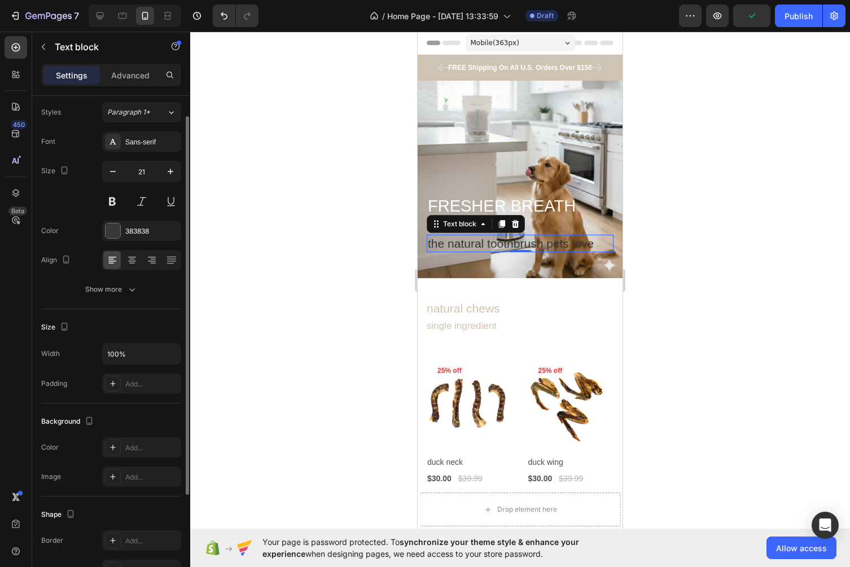
scroll to position [36, 0]
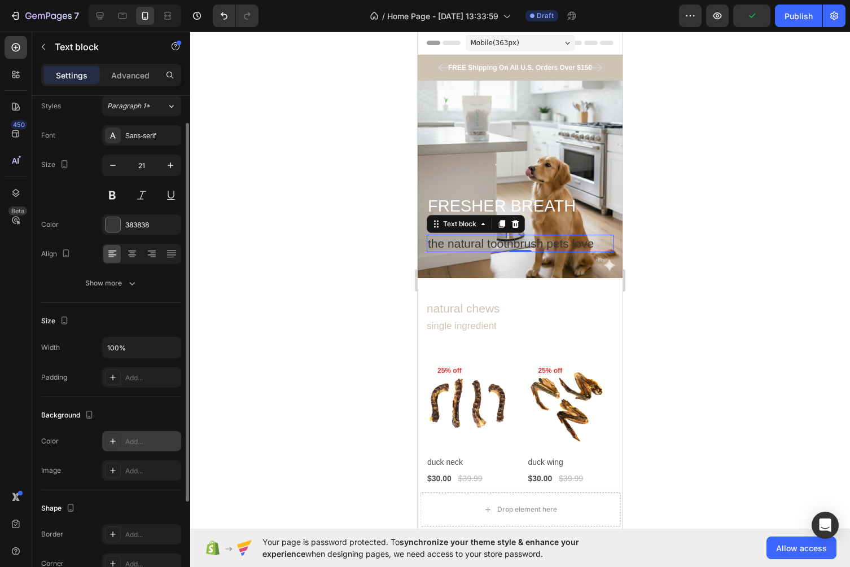
click at [130, 444] on div "Add..." at bounding box center [151, 442] width 53 height 10
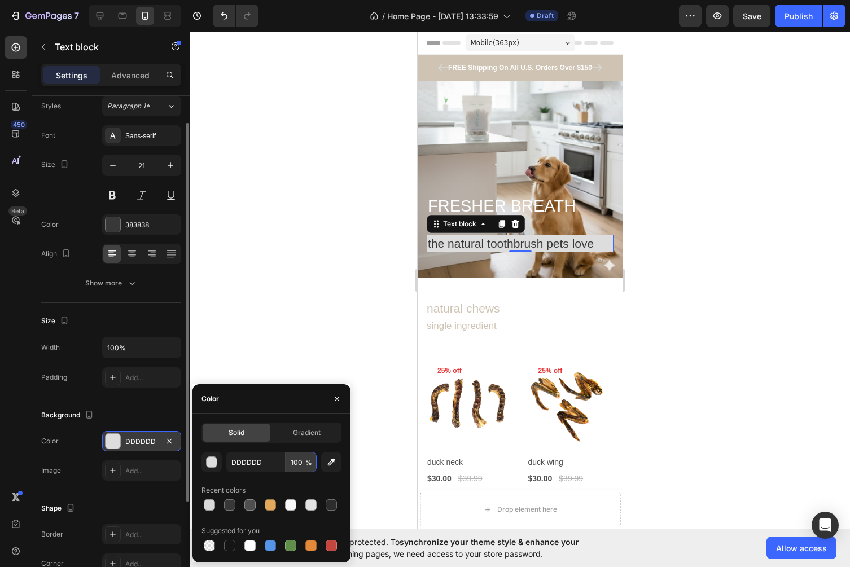
click at [303, 459] on input "100" at bounding box center [301, 462] width 31 height 20
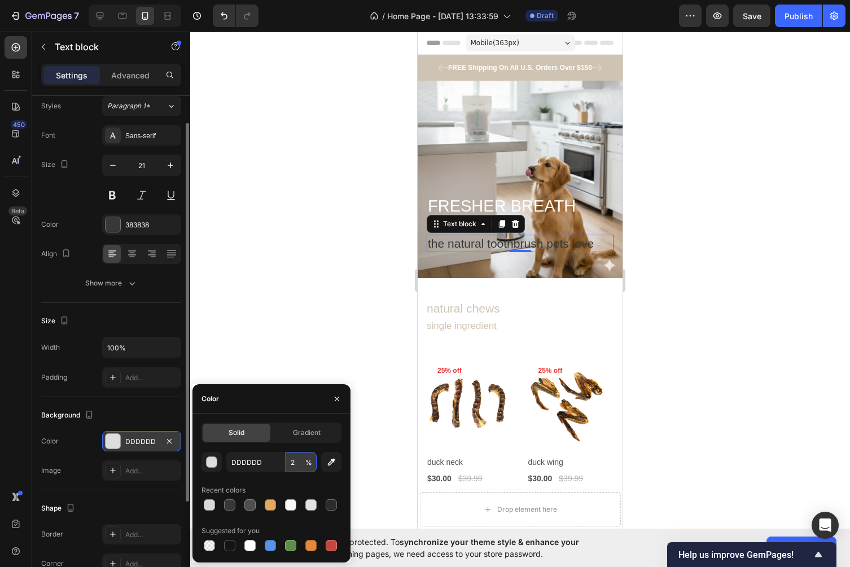
type input "20"
click at [688, 306] on div at bounding box center [520, 300] width 660 height 536
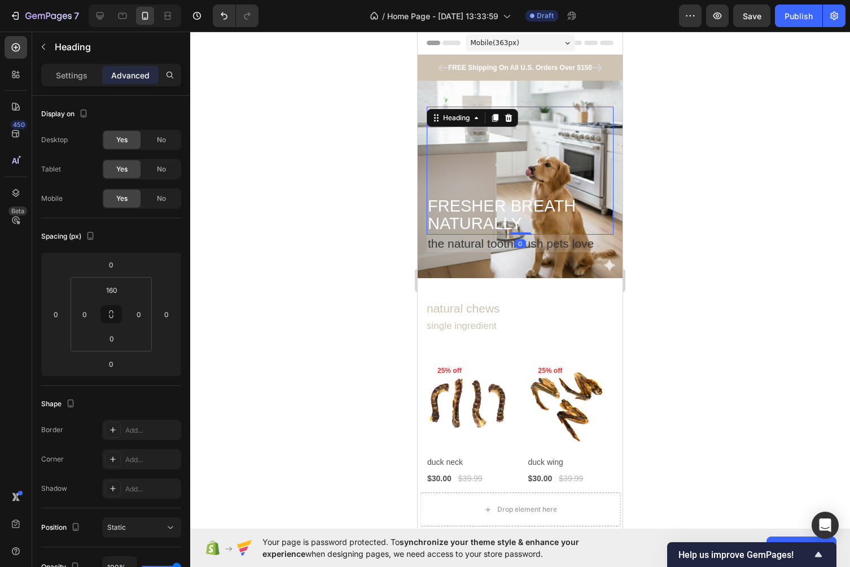
click at [538, 217] on p "⁠⁠⁠⁠⁠⁠⁠ FRESHER BREATH NATURALLY" at bounding box center [520, 216] width 185 height 36
click at [704, 227] on div at bounding box center [520, 300] width 660 height 536
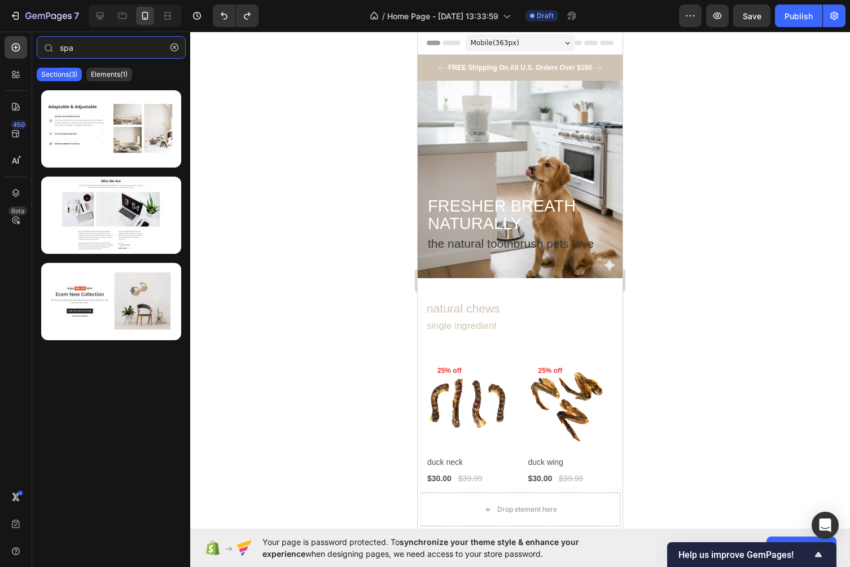
type input "spa"
click at [704, 227] on div at bounding box center [520, 300] width 660 height 536
click at [648, 348] on div at bounding box center [520, 300] width 660 height 536
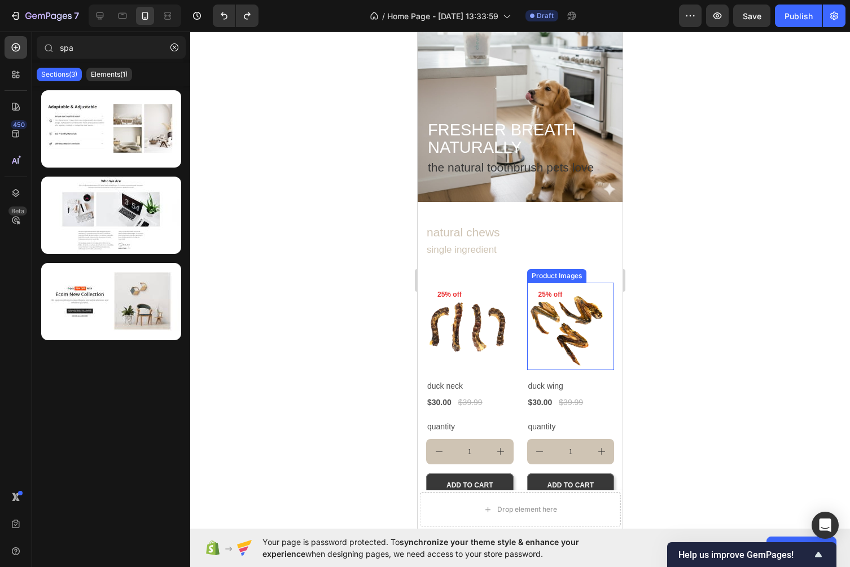
scroll to position [0, 0]
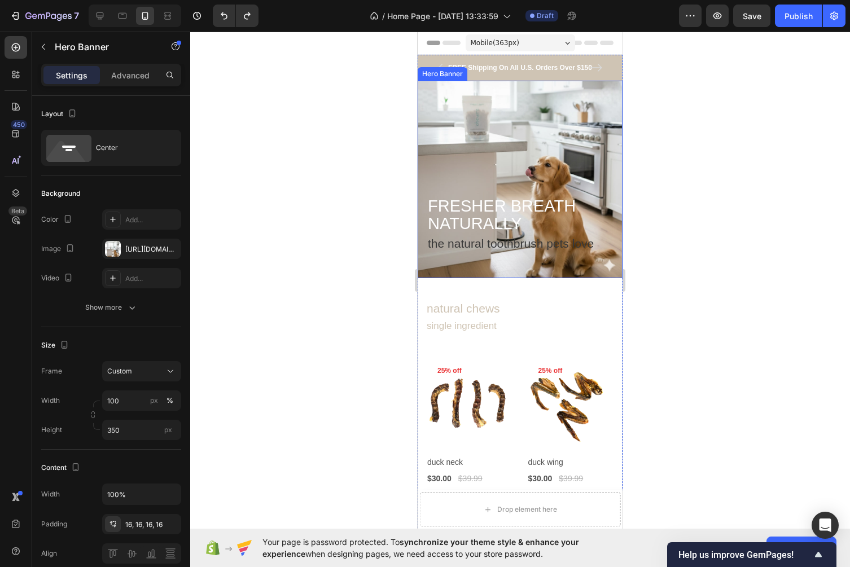
click at [613, 102] on div "⁠⁠⁠⁠⁠⁠⁠ FRESHER BREATH NATURALLY Heading the natural toothbrush pets love Text …" at bounding box center [520, 180] width 205 height 164
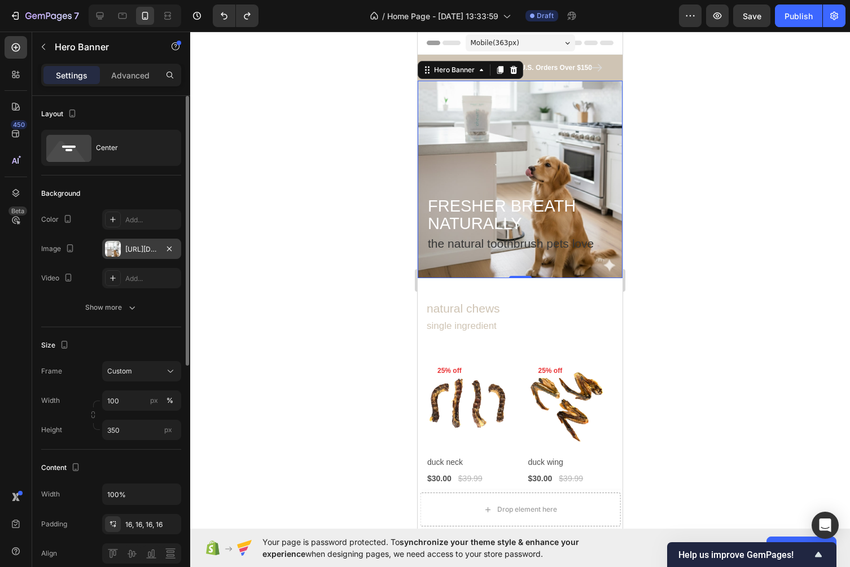
click at [150, 244] on div "https://cdn.shopify.com/s/files/1/0663/7554/9043/files/gempages_586310546647679…" at bounding box center [141, 249] width 33 height 10
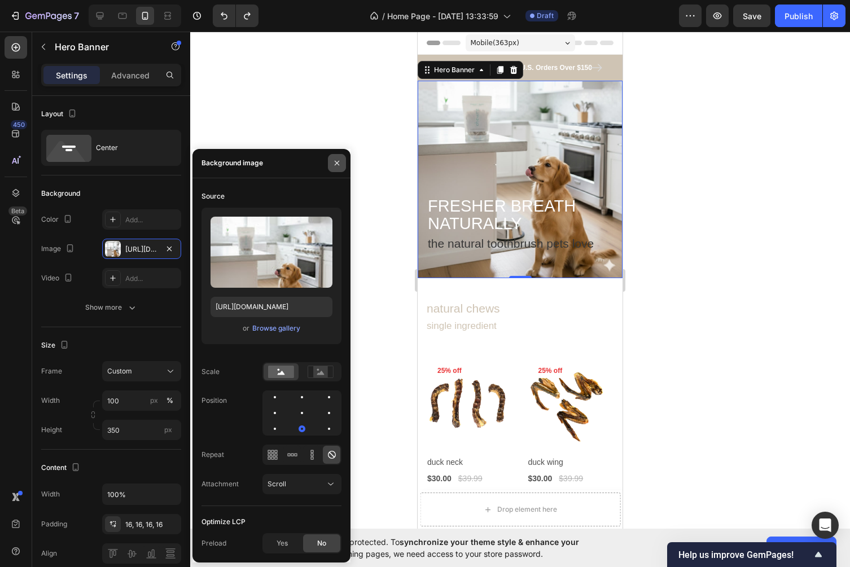
click at [338, 157] on button "button" at bounding box center [337, 163] width 18 height 18
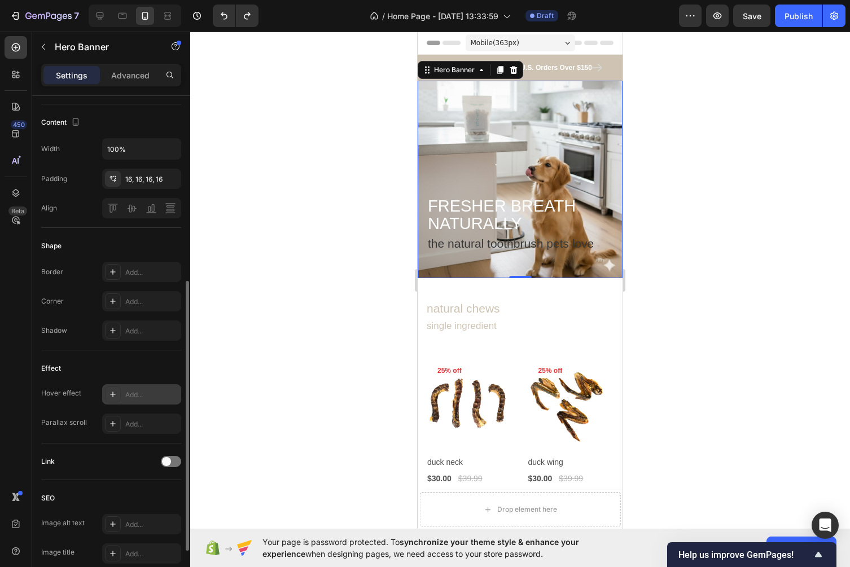
scroll to position [344, 0]
click at [150, 320] on div "Border Add... Corner Add... Shadow Add..." at bounding box center [111, 302] width 140 height 79
click at [150, 331] on div "Add..." at bounding box center [151, 332] width 53 height 10
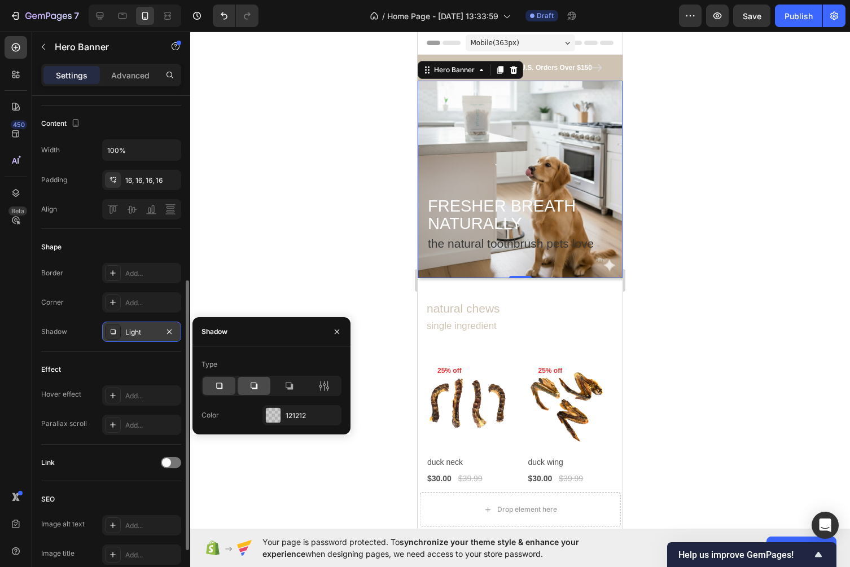
click at [262, 385] on div at bounding box center [254, 386] width 33 height 18
click at [287, 387] on icon at bounding box center [289, 386] width 7 height 7
click at [262, 387] on div at bounding box center [254, 386] width 33 height 18
click at [223, 387] on icon at bounding box center [218, 385] width 11 height 11
click at [246, 386] on div at bounding box center [254, 386] width 33 height 18
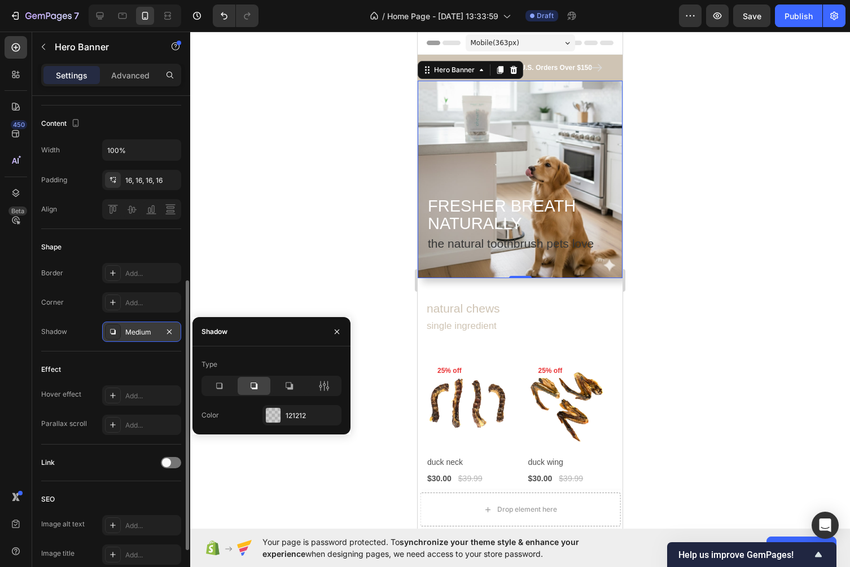
click at [304, 218] on div at bounding box center [520, 300] width 660 height 536
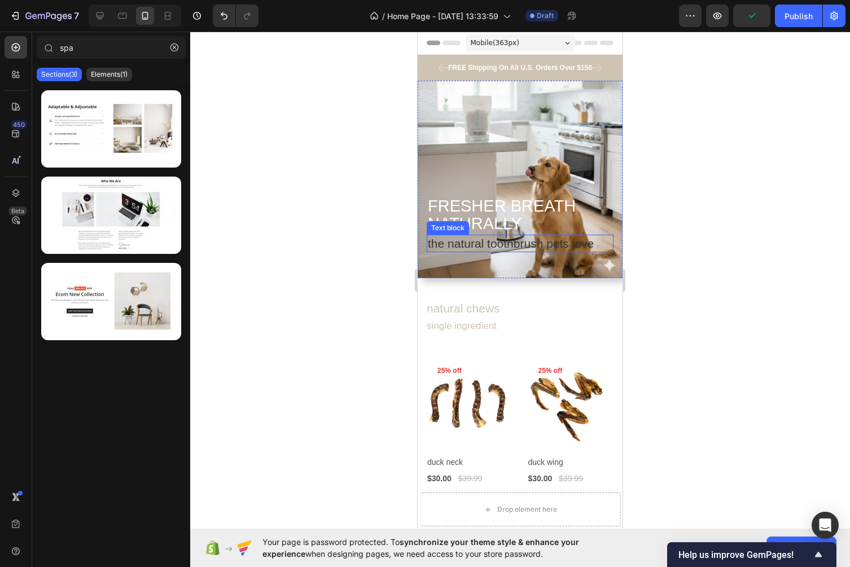
click at [570, 242] on p "the natural toothbrush pets love" at bounding box center [520, 243] width 185 height 15
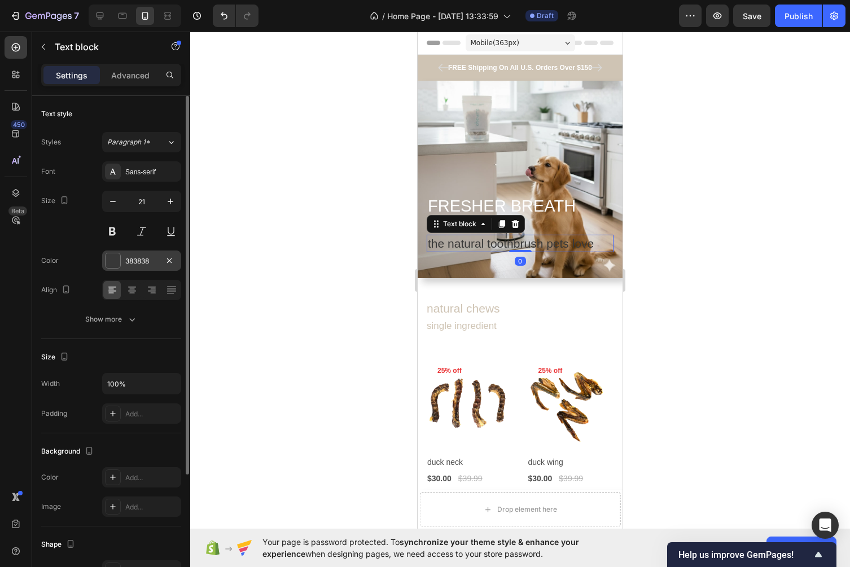
click at [146, 265] on div "383838" at bounding box center [141, 261] width 33 height 10
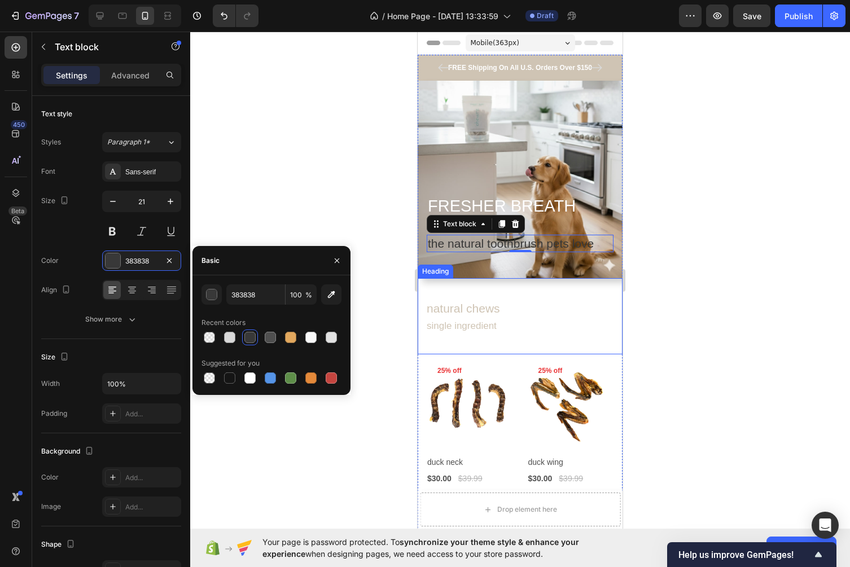
click at [473, 317] on h2 "natural chews single ingredient" at bounding box center [520, 317] width 205 height 51
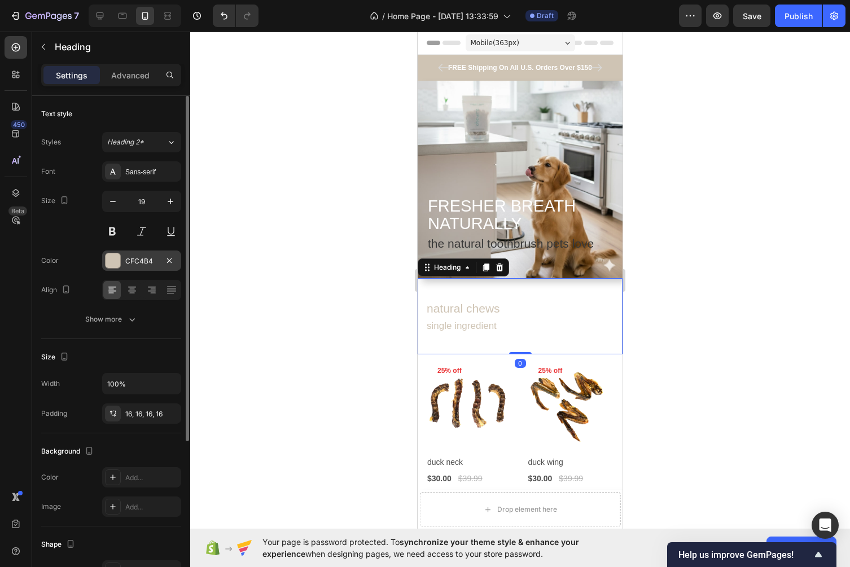
click at [142, 264] on div "CFC4B4" at bounding box center [141, 261] width 33 height 10
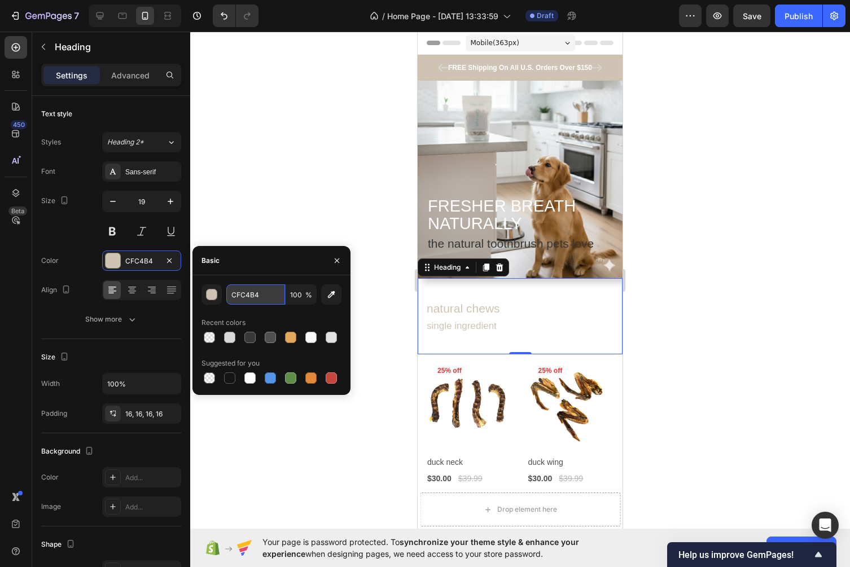
click at [239, 290] on input "CFC4B4" at bounding box center [255, 294] width 59 height 20
click at [249, 293] on input "CFC4B4" at bounding box center [255, 294] width 59 height 20
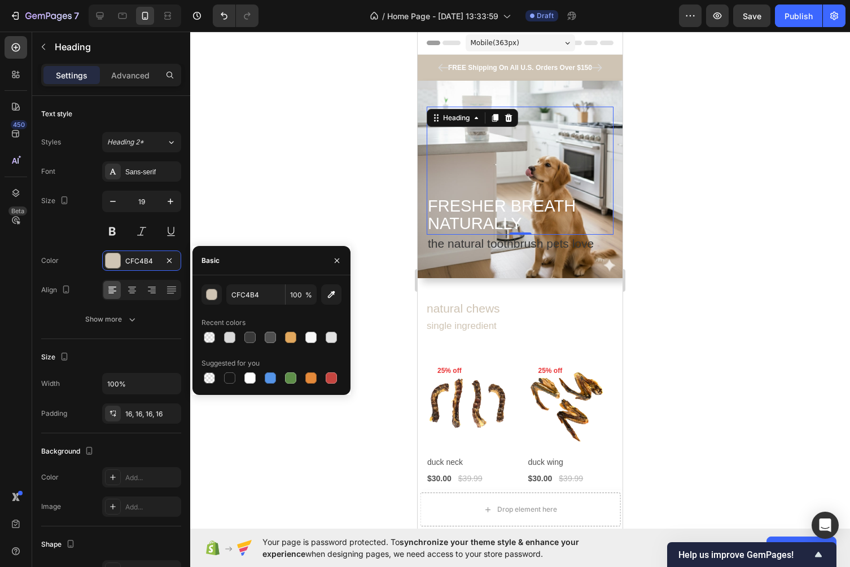
click at [518, 219] on span "NATURALLY" at bounding box center [475, 223] width 94 height 18
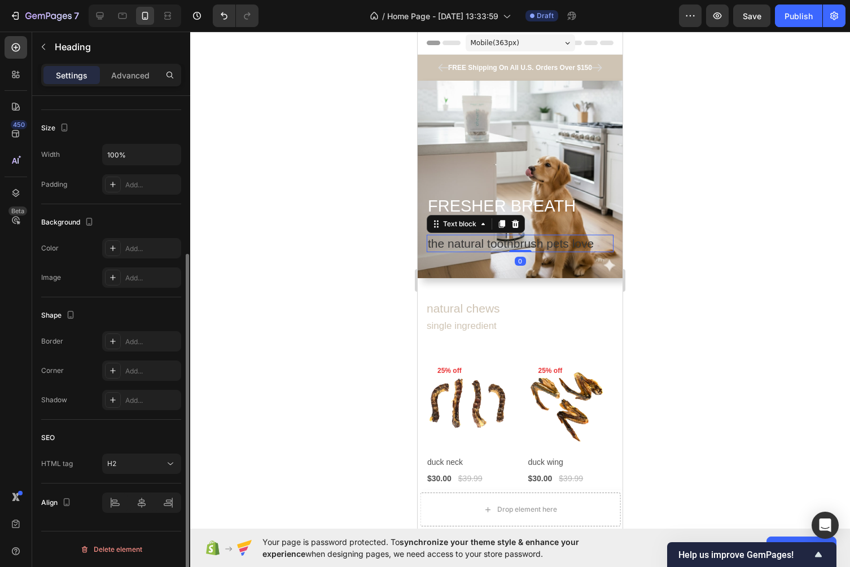
click at [490, 241] on p "the natural toothbrush pets love" at bounding box center [520, 243] width 185 height 15
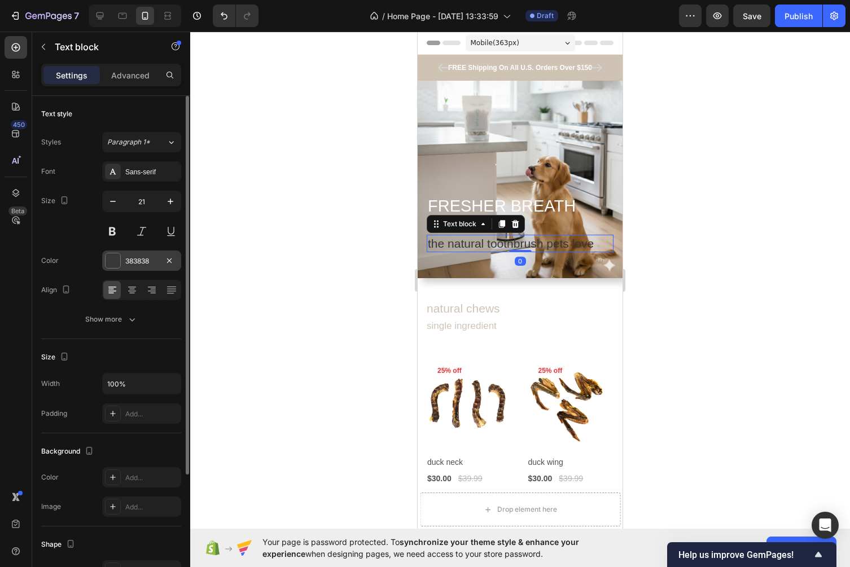
click at [137, 262] on div "383838" at bounding box center [141, 261] width 33 height 10
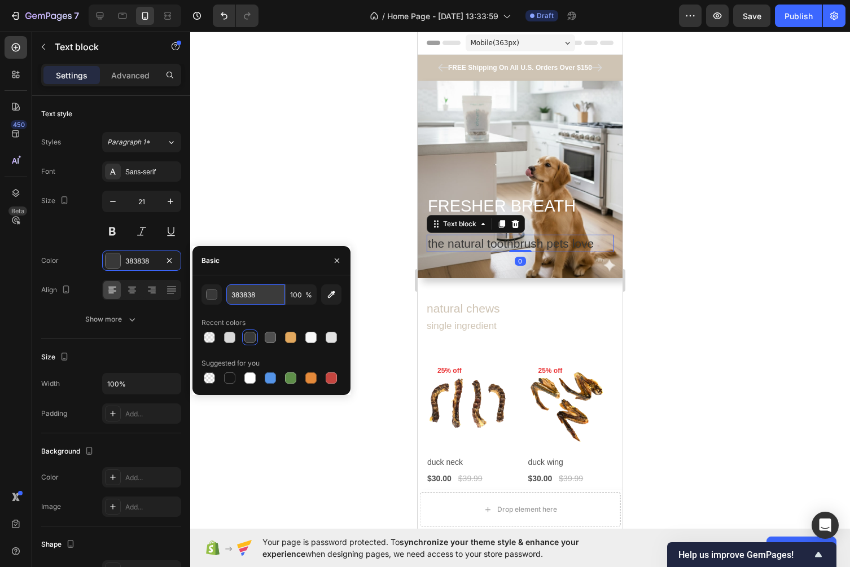
click at [249, 292] on input "383838" at bounding box center [255, 294] width 59 height 20
click at [267, 293] on input "383838" at bounding box center [255, 294] width 59 height 20
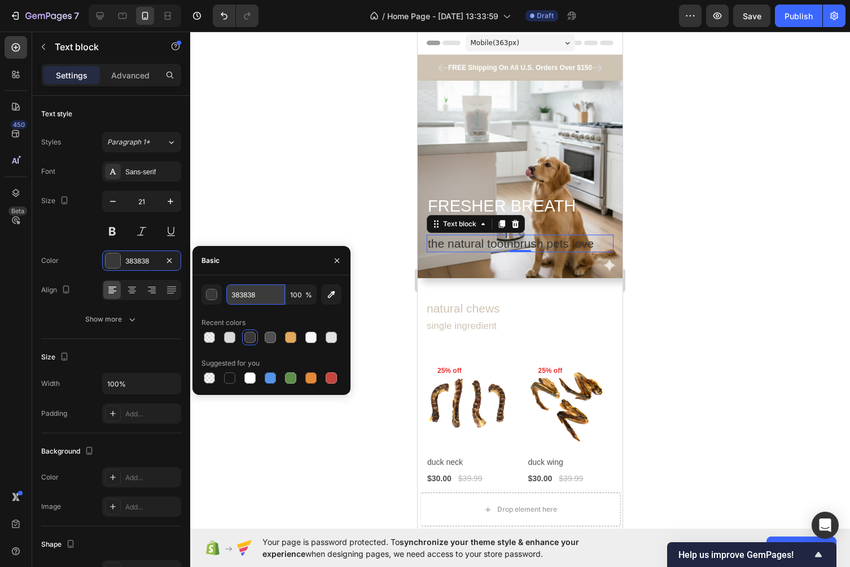
click at [267, 293] on input "383838" at bounding box center [255, 294] width 59 height 20
paste input "CFC4B4"
type input "383838"
click at [248, 340] on div at bounding box center [249, 337] width 11 height 11
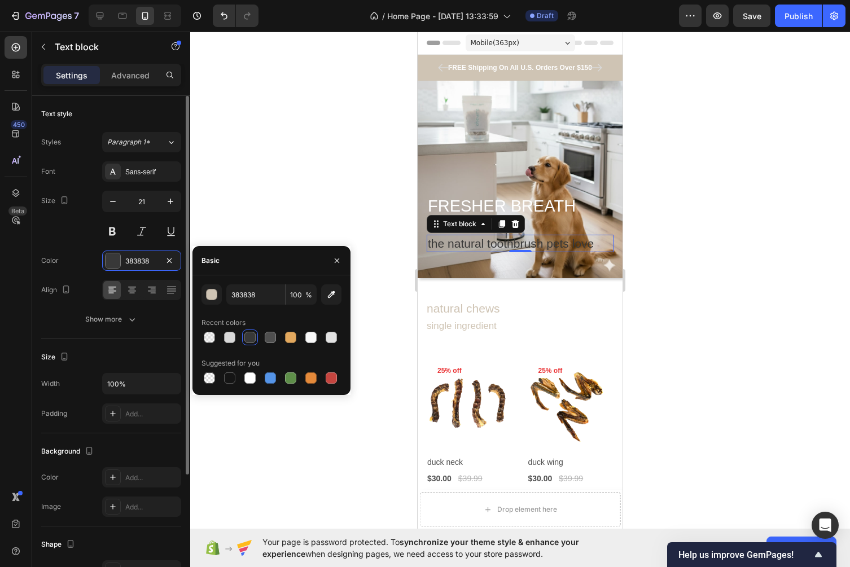
click at [73, 253] on div "Color 383838" at bounding box center [111, 261] width 140 height 20
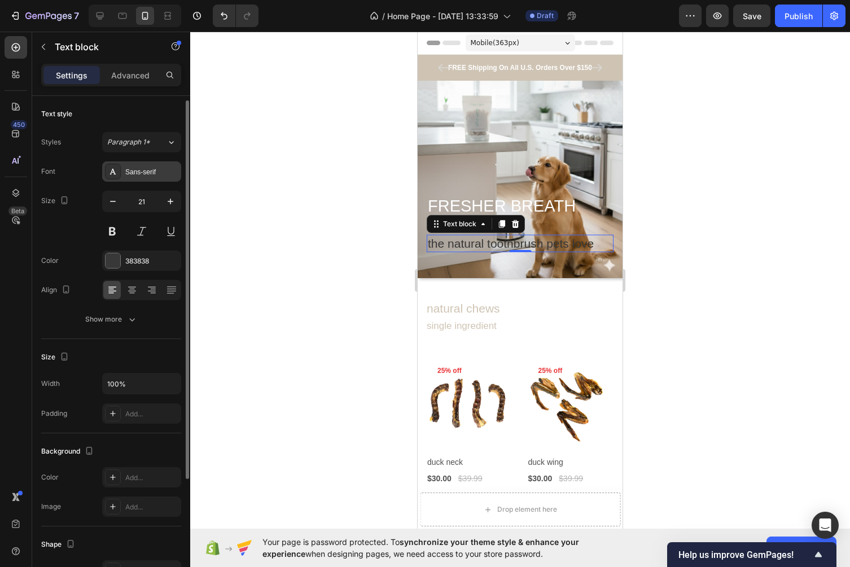
scroll to position [5, 0]
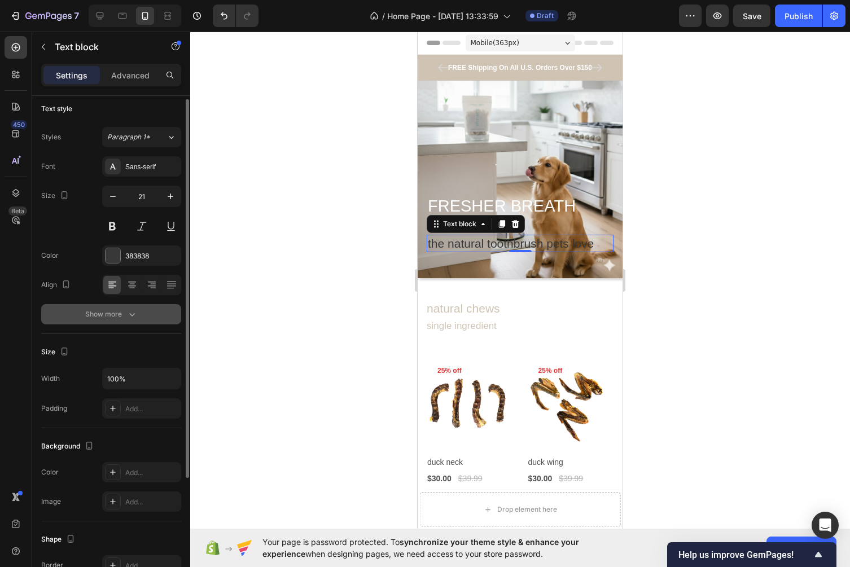
click at [123, 317] on div "Show more" at bounding box center [111, 314] width 52 height 11
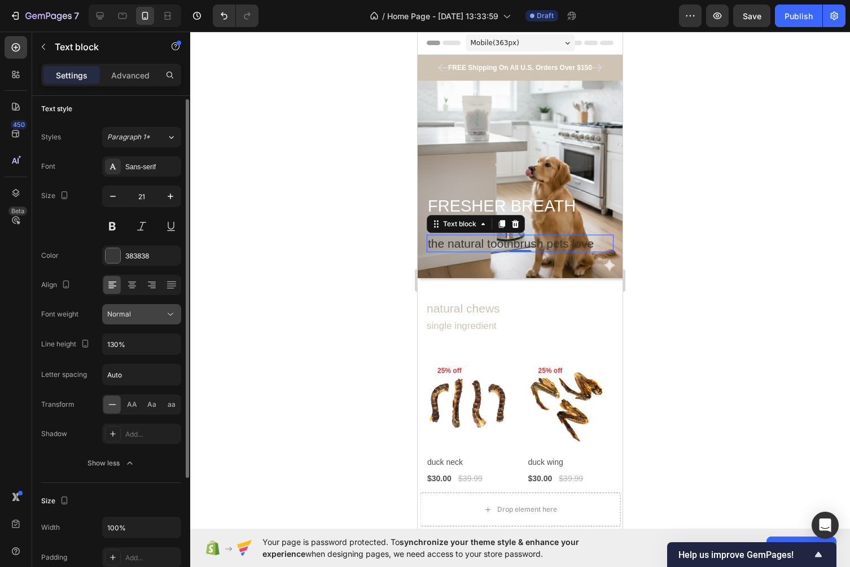
click at [135, 319] on div "Normal" at bounding box center [136, 314] width 58 height 10
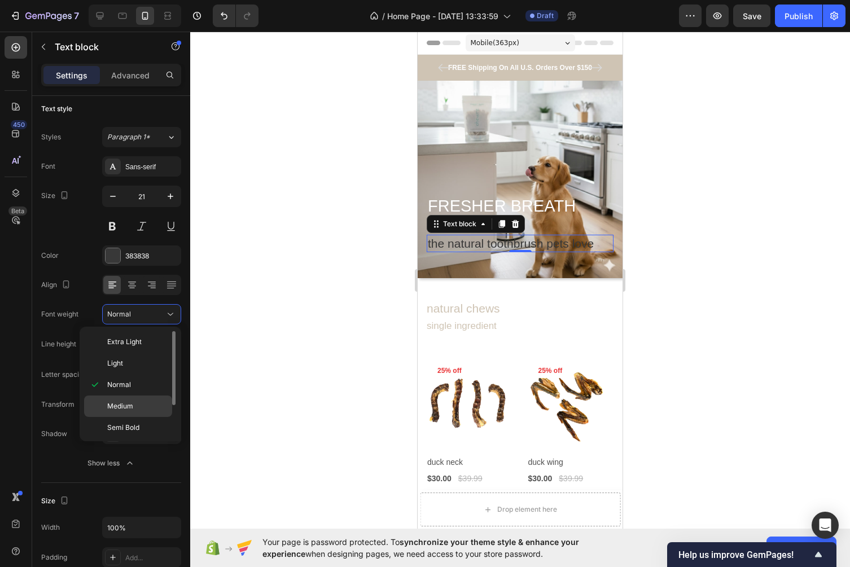
click at [122, 401] on div "Medium" at bounding box center [128, 406] width 88 height 21
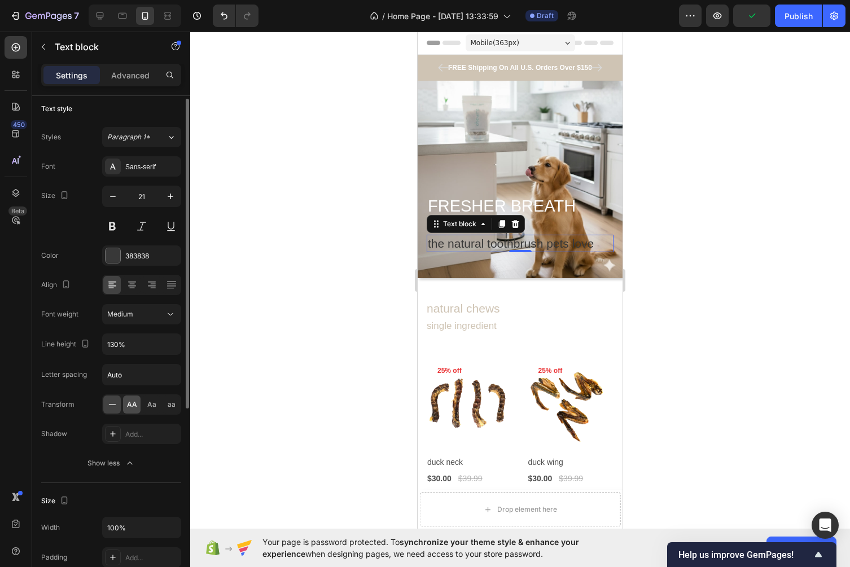
click at [131, 405] on span "AA" at bounding box center [132, 405] width 10 height 10
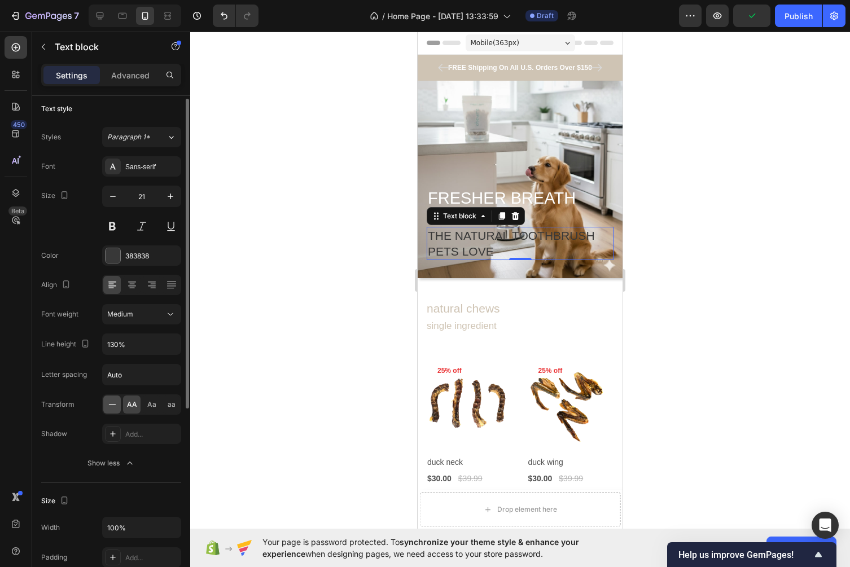
click at [116, 408] on icon at bounding box center [112, 404] width 11 height 11
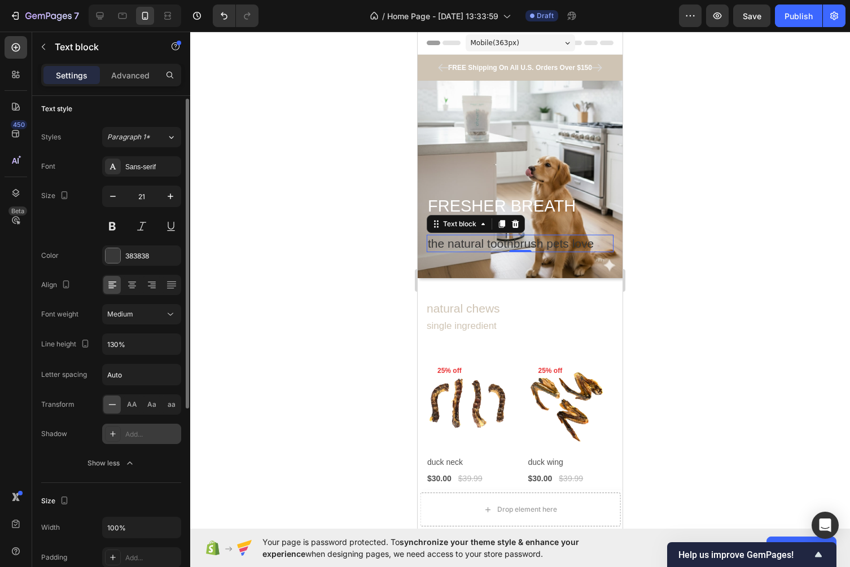
click at [129, 438] on div "Add..." at bounding box center [151, 434] width 53 height 10
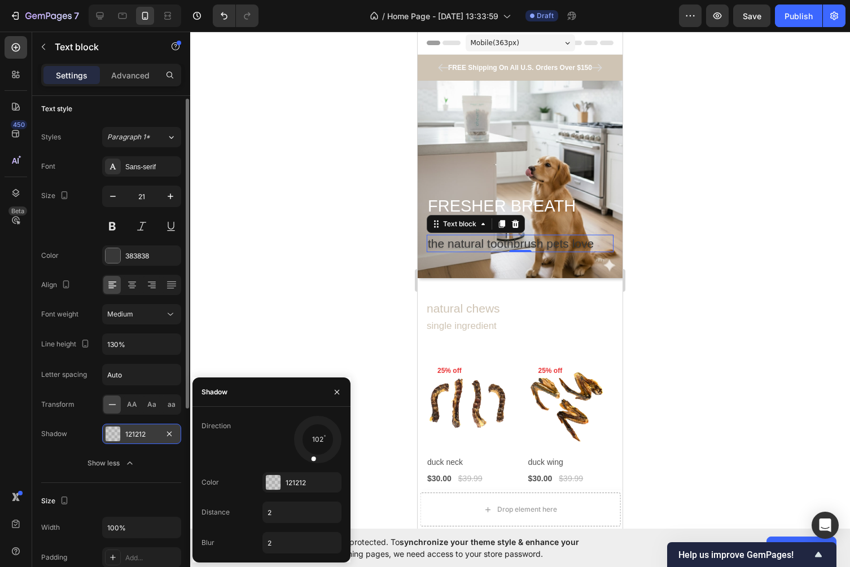
drag, startPoint x: 305, startPoint y: 453, endPoint x: 313, endPoint y: 449, distance: 8.3
click at [313, 449] on div at bounding box center [315, 451] width 12 height 26
click at [287, 485] on div "121212" at bounding box center [302, 483] width 33 height 10
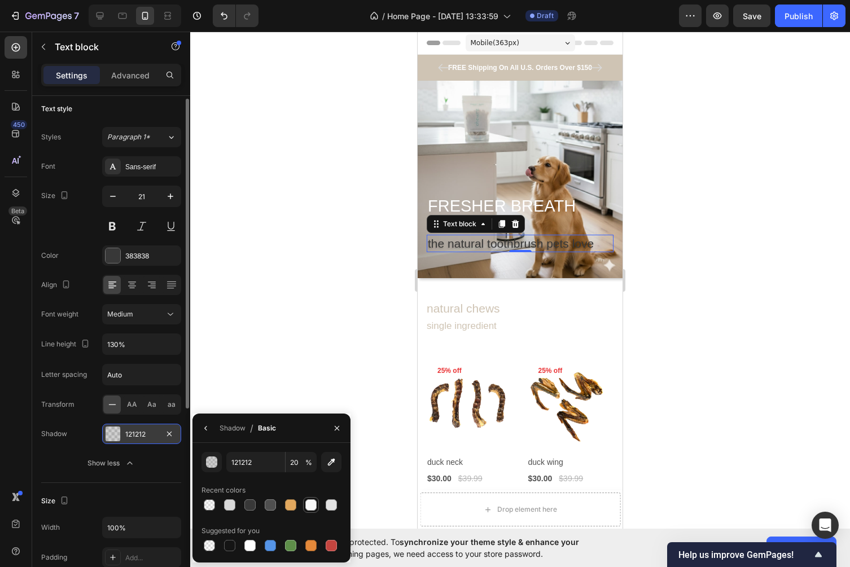
click at [313, 503] on div at bounding box center [310, 504] width 11 height 11
type input "F8F8F8"
type input "100"
click at [208, 426] on icon "button" at bounding box center [205, 428] width 9 height 9
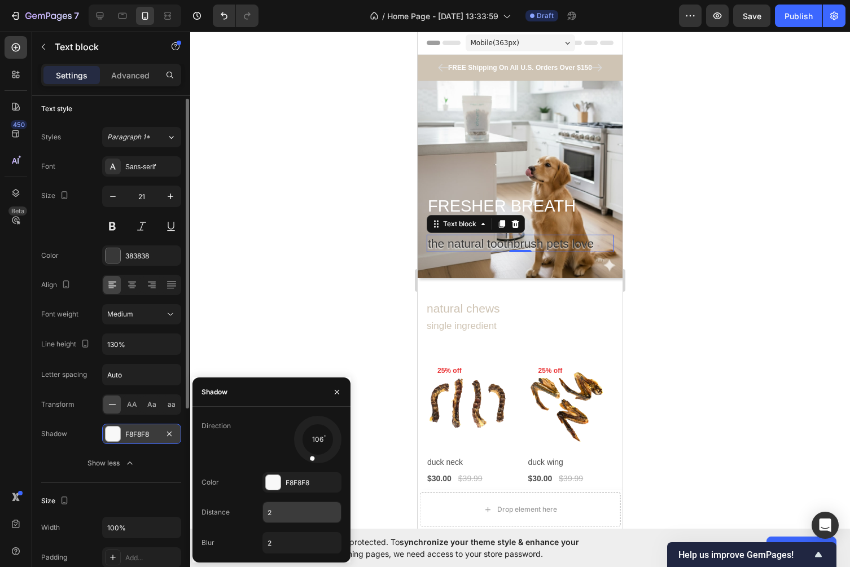
click at [276, 519] on input "2" at bounding box center [302, 512] width 78 height 20
click at [290, 540] on input "2" at bounding box center [302, 543] width 78 height 20
type input "40"
click at [649, 280] on div at bounding box center [520, 300] width 660 height 536
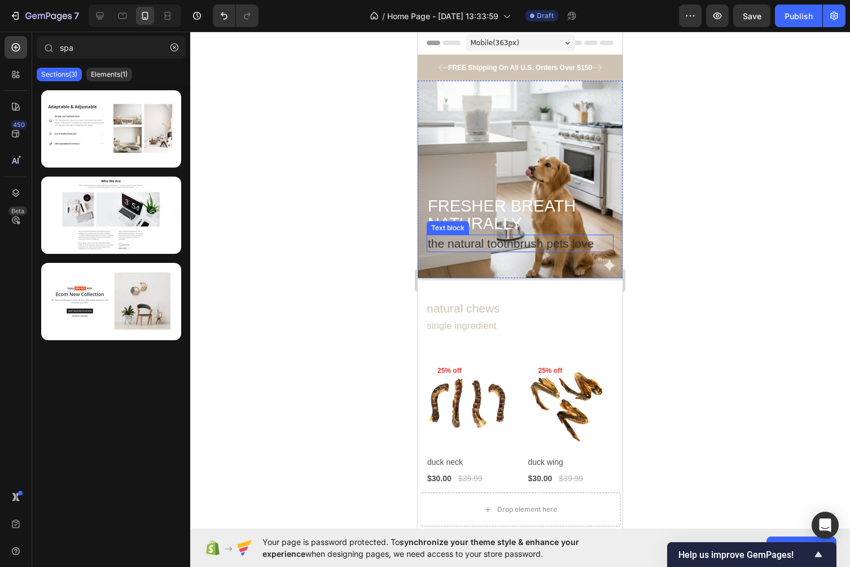
click at [524, 240] on p "the natural toothbrush pets love" at bounding box center [520, 243] width 185 height 15
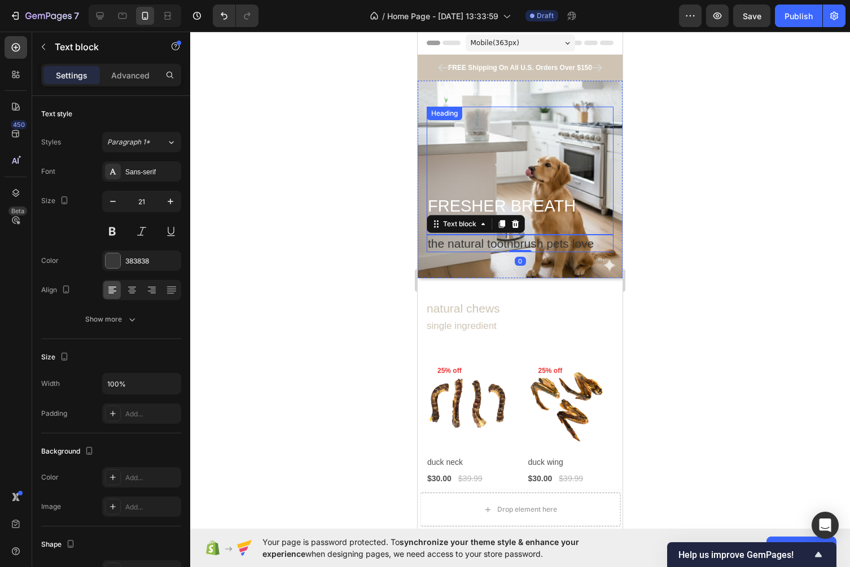
click at [689, 166] on div at bounding box center [520, 300] width 660 height 536
click at [690, 204] on div at bounding box center [520, 300] width 660 height 536
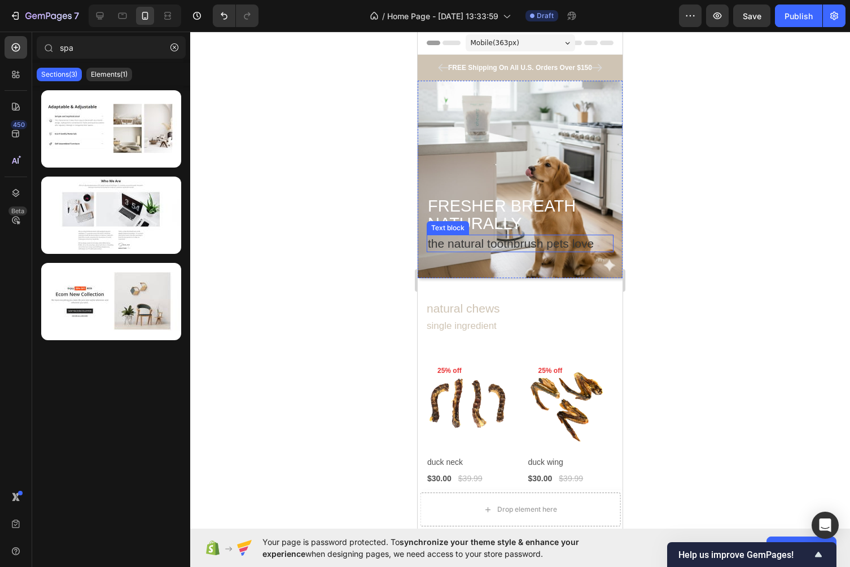
click at [533, 248] on p "the natural toothbrush pets love" at bounding box center [520, 243] width 185 height 15
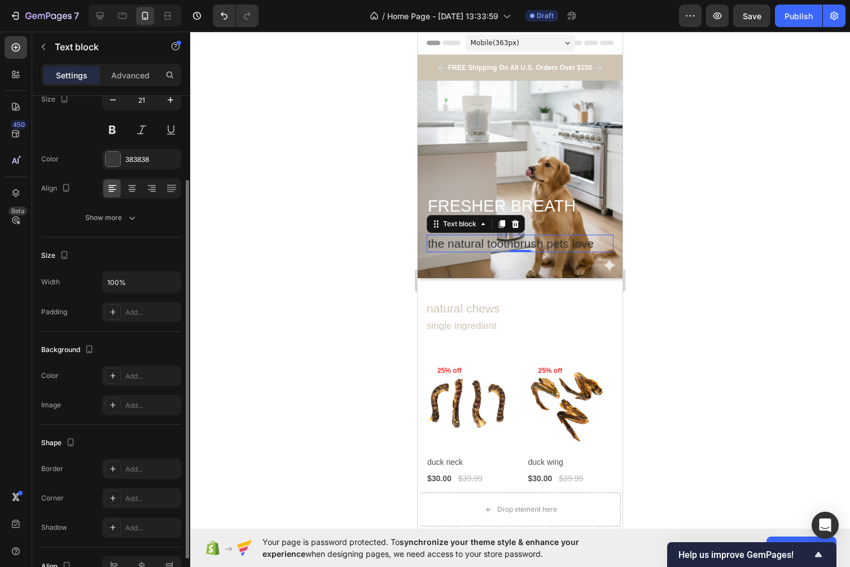
scroll to position [102, 0]
click at [141, 314] on div "Add..." at bounding box center [151, 312] width 53 height 10
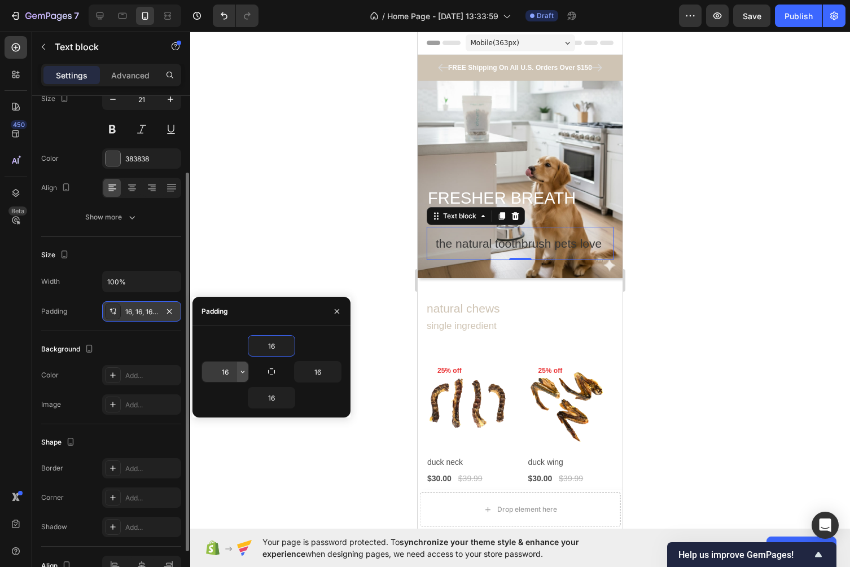
click at [242, 379] on button "button" at bounding box center [242, 372] width 11 height 20
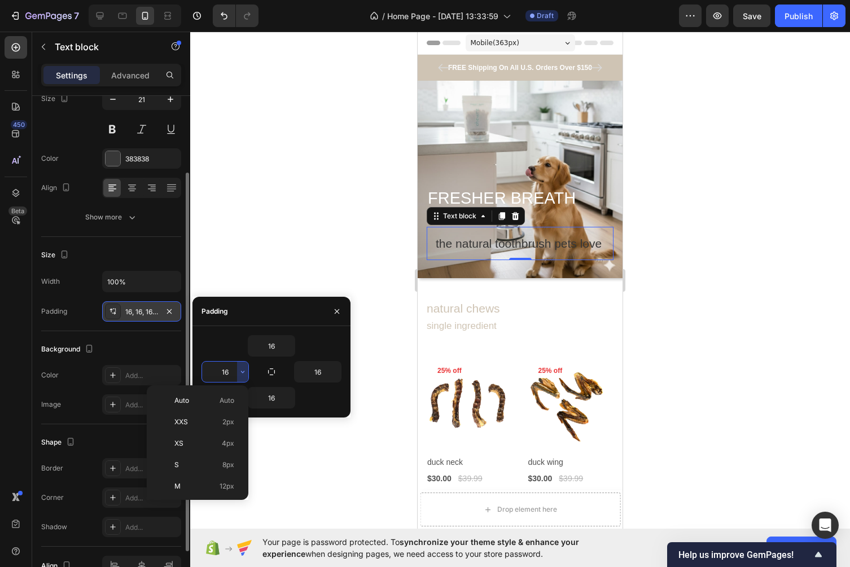
click at [232, 373] on input "16" at bounding box center [225, 372] width 46 height 20
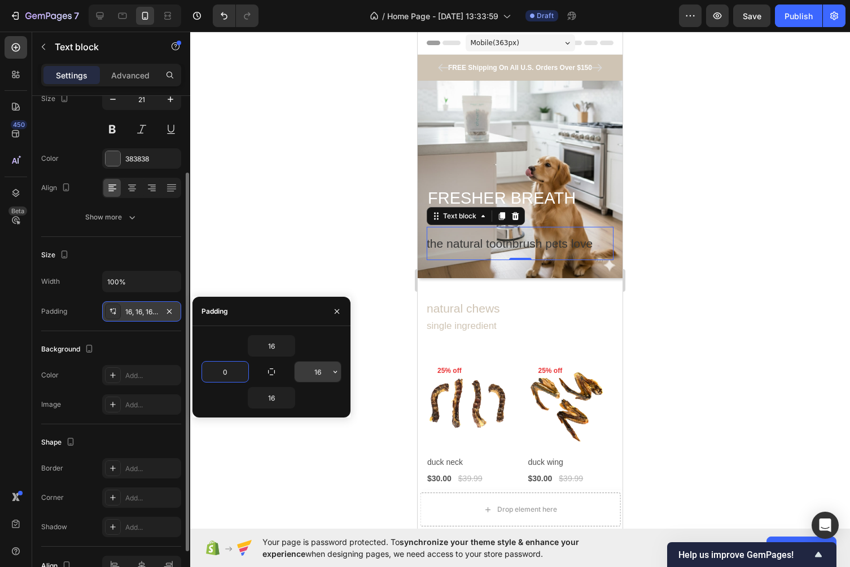
type input "0"
click at [309, 371] on input "16" at bounding box center [318, 372] width 46 height 20
type input "0"
click at [272, 401] on input "16" at bounding box center [271, 398] width 46 height 20
type input "6"
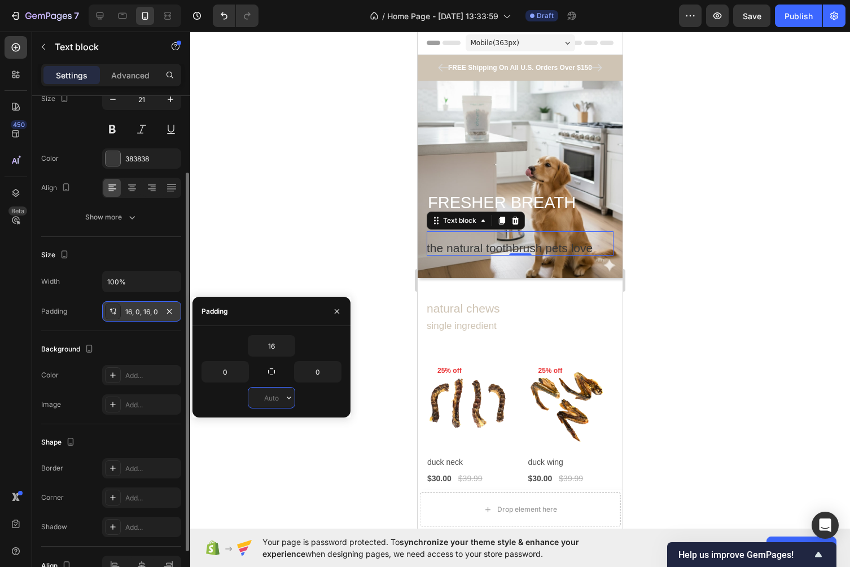
type input "-"
type input "0"
click at [277, 352] on input "16" at bounding box center [271, 346] width 46 height 20
click at [712, 227] on div at bounding box center [520, 300] width 660 height 536
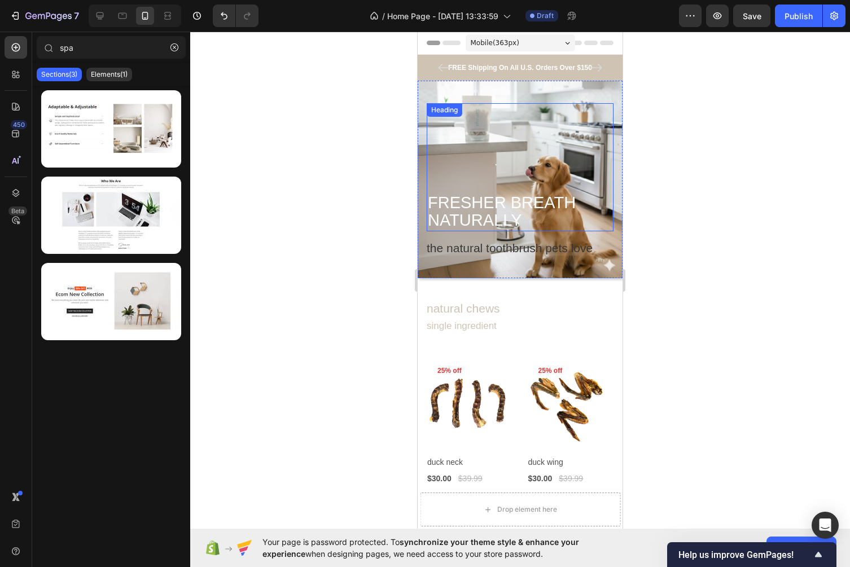
click at [540, 210] on span "FRESHER BREATH" at bounding box center [502, 203] width 148 height 18
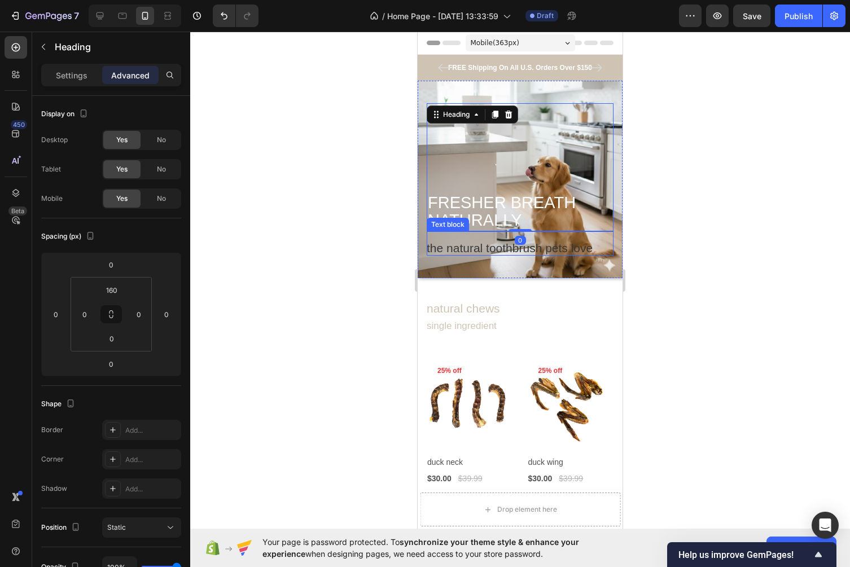
click at [731, 230] on div at bounding box center [520, 300] width 660 height 536
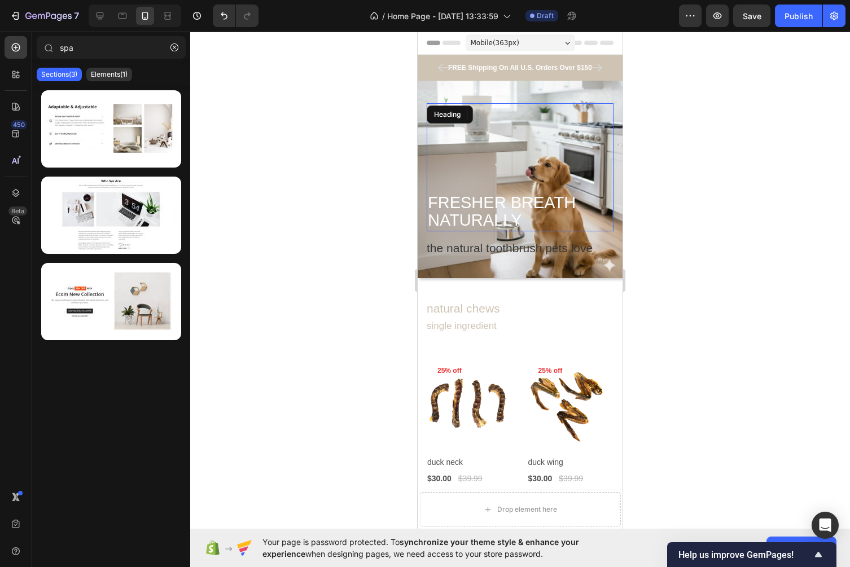
click at [500, 210] on span "FRESHER BREATH" at bounding box center [502, 203] width 148 height 18
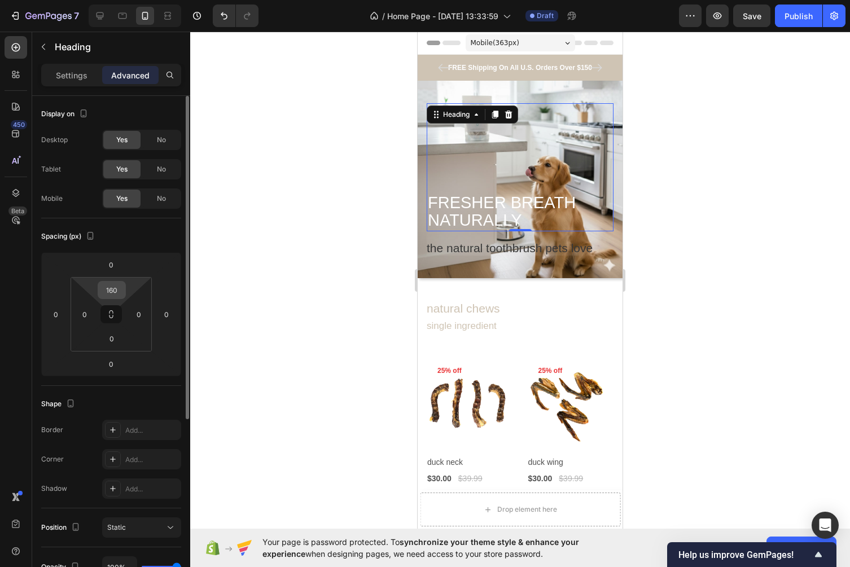
click at [121, 293] on input "160" at bounding box center [111, 290] width 23 height 17
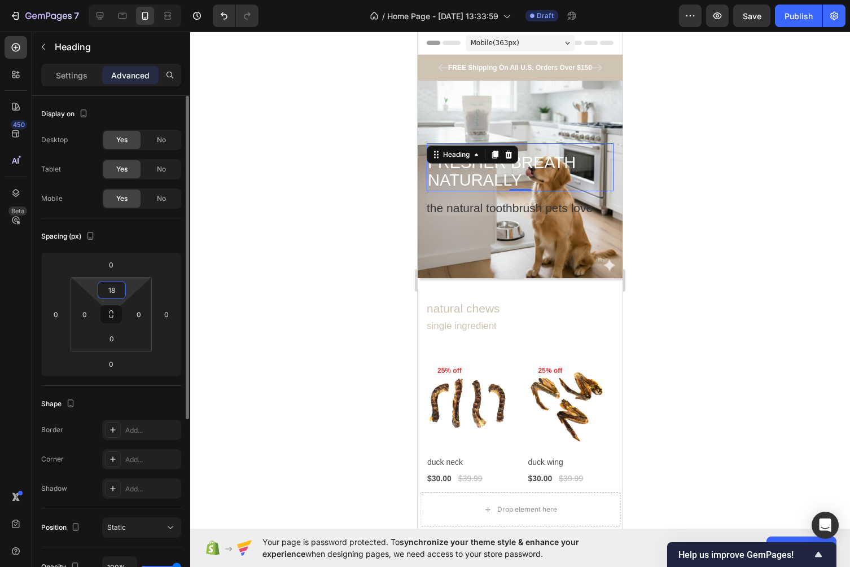
type input "1"
type input "200"
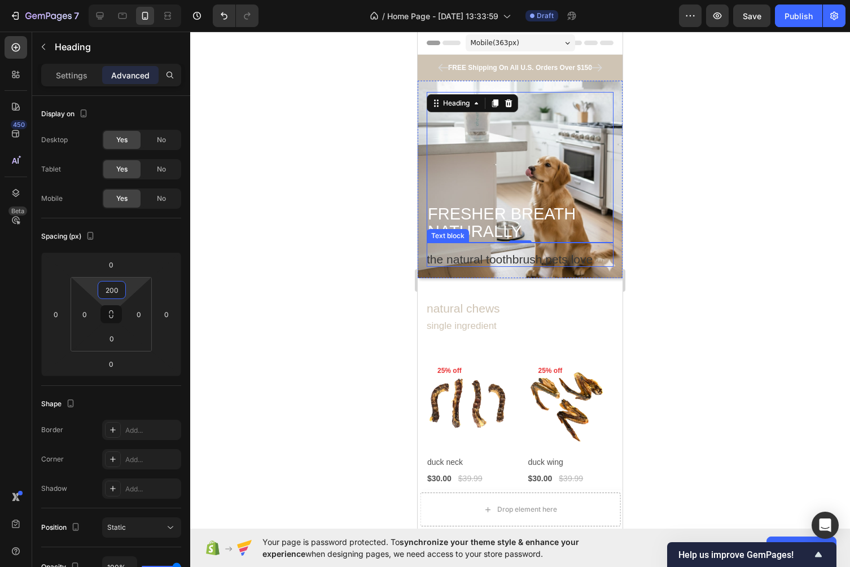
click at [499, 261] on p "the natural toothbrush pets love" at bounding box center [520, 259] width 187 height 15
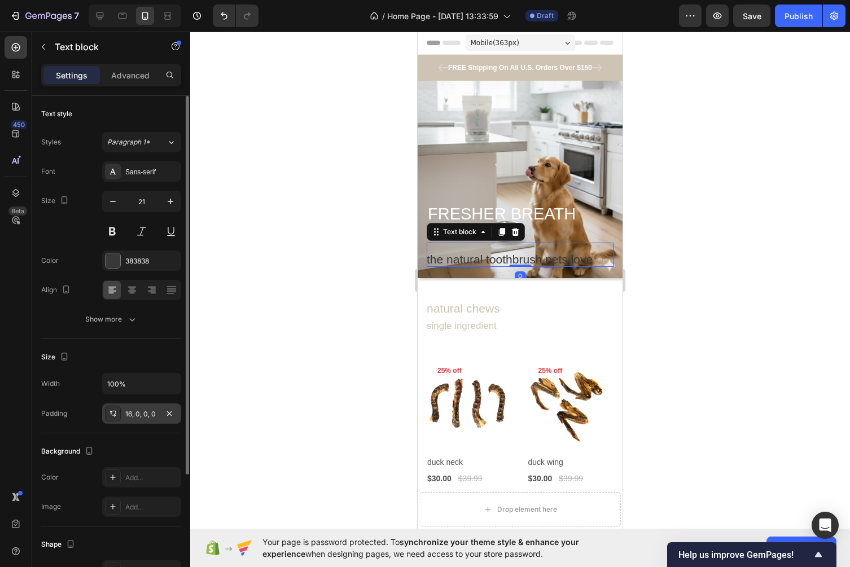
click at [154, 415] on div "16, 0, 0, 0" at bounding box center [141, 414] width 33 height 10
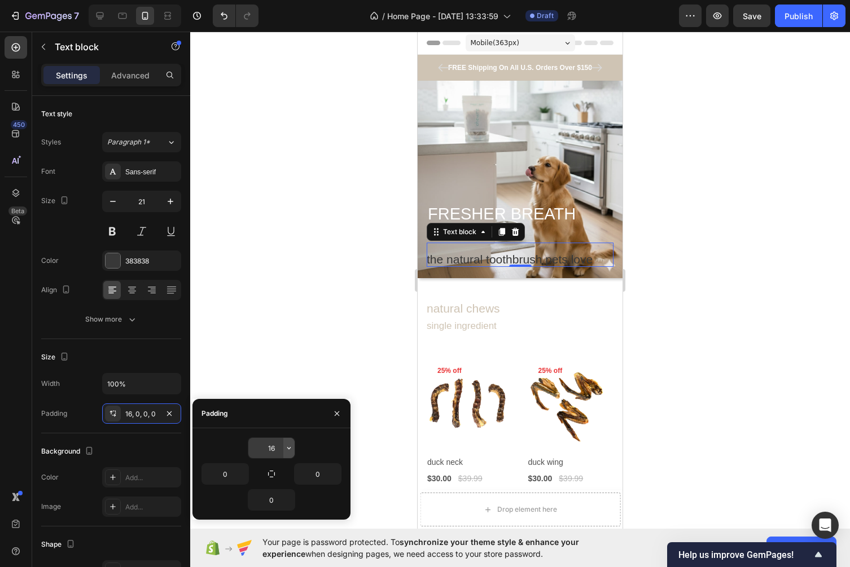
click at [289, 449] on icon "button" at bounding box center [288, 448] width 9 height 9
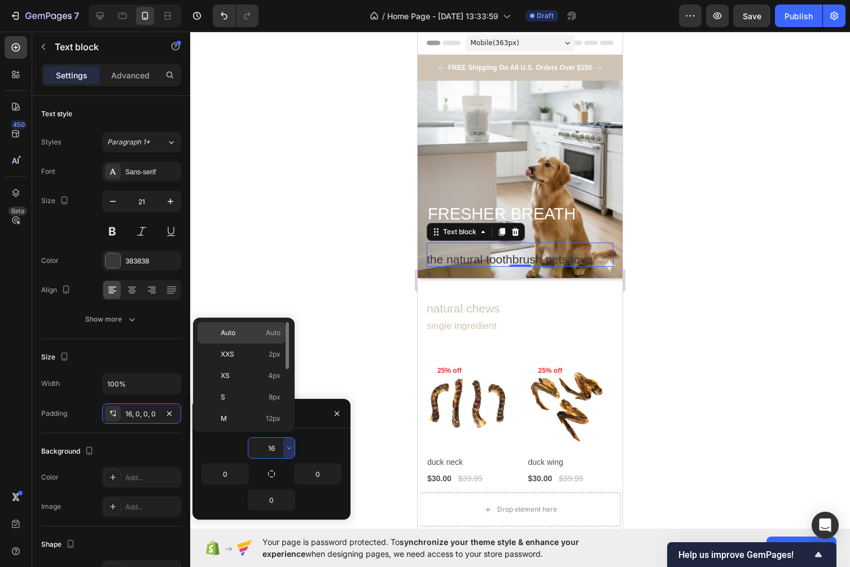
click at [256, 329] on p "Auto Auto" at bounding box center [251, 333] width 60 height 10
type input "Auto"
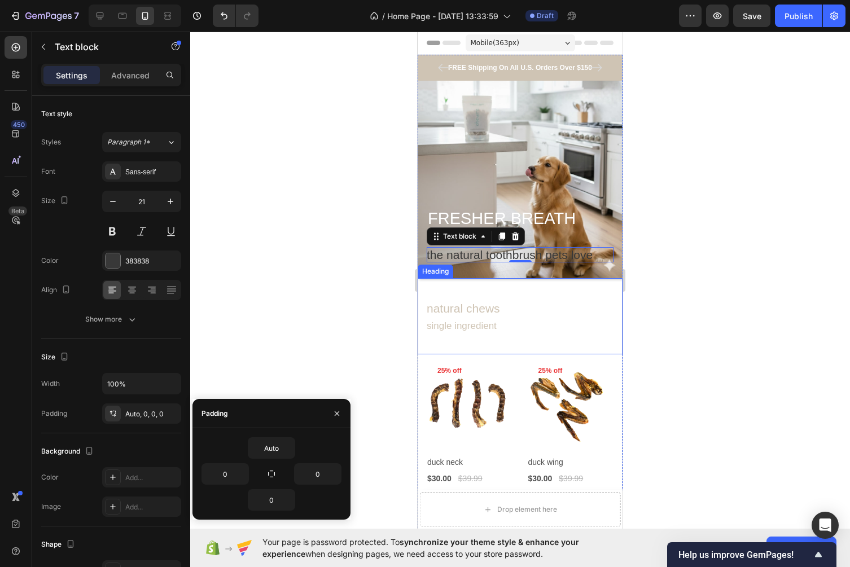
drag, startPoint x: 698, startPoint y: 295, endPoint x: 199, endPoint y: 273, distance: 498.8
click at [698, 295] on div at bounding box center [520, 300] width 660 height 536
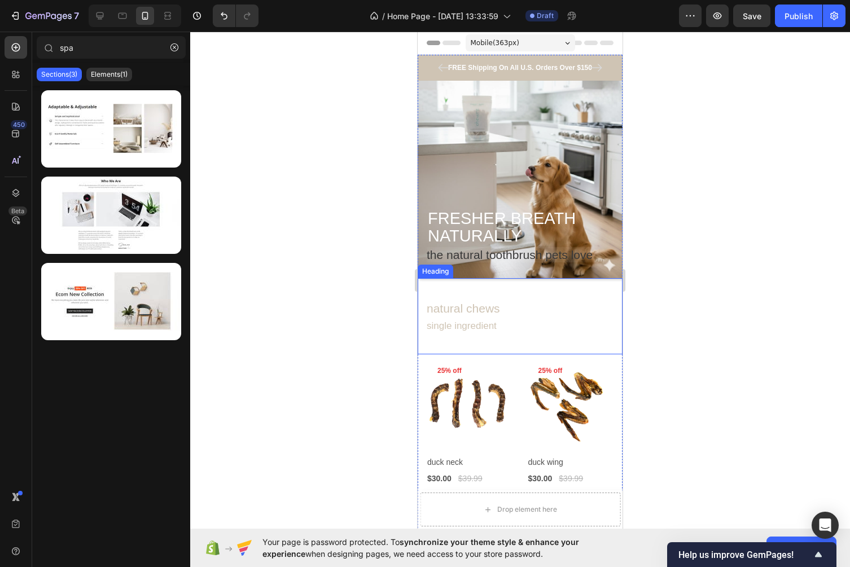
click at [698, 293] on div at bounding box center [520, 300] width 660 height 536
click at [596, 262] on p "the natural toothbrush pets love" at bounding box center [520, 254] width 187 height 15
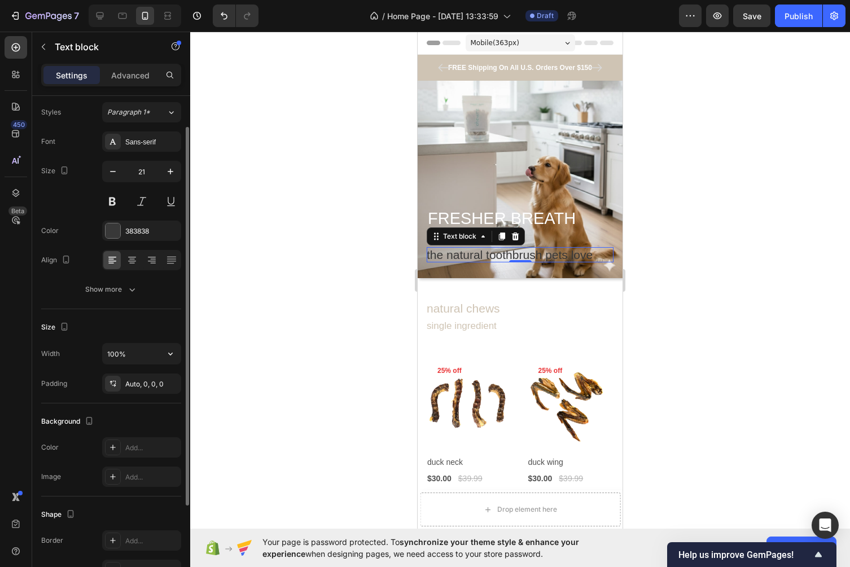
scroll to position [25, 0]
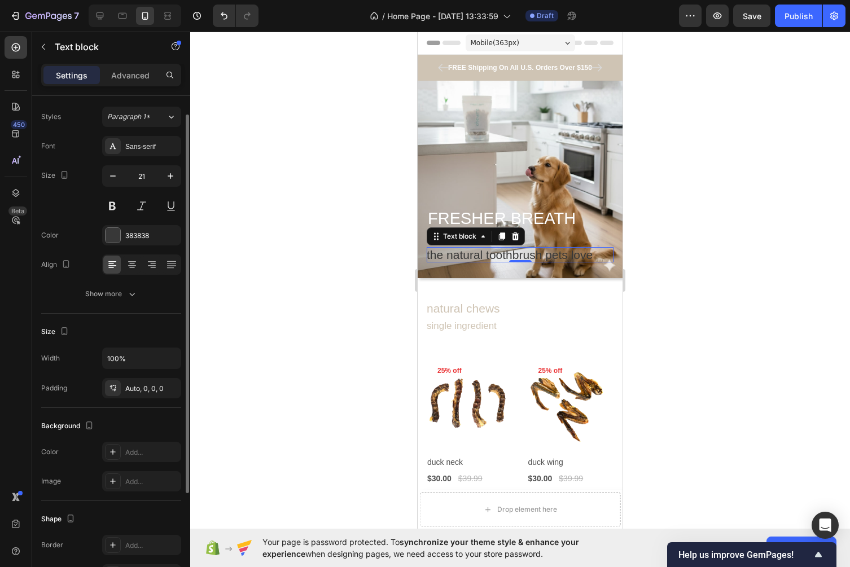
click at [120, 309] on div "Text style Styles Paragraph 1* Font Sans-serif Size 21 Color 383838 Align Show …" at bounding box center [111, 192] width 140 height 243
click at [120, 304] on button "Show more" at bounding box center [111, 294] width 140 height 20
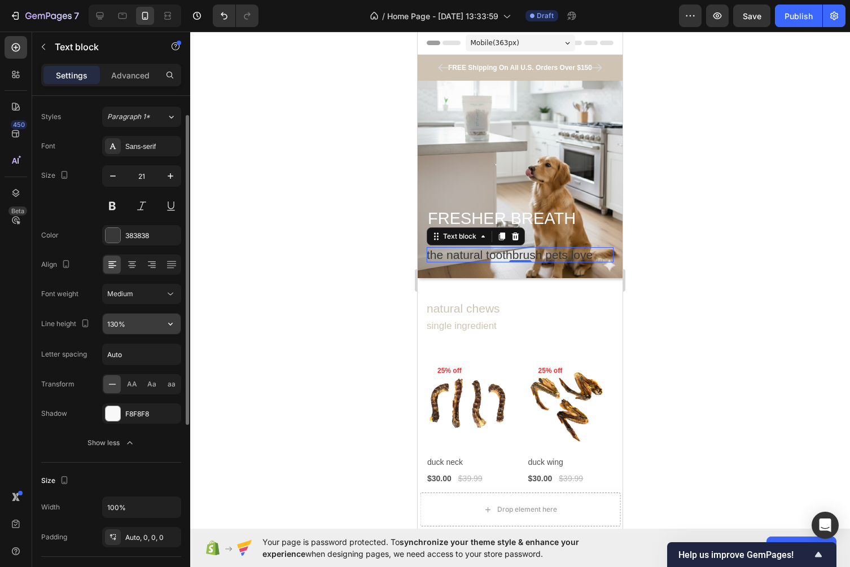
scroll to position [28, 0]
click at [143, 419] on div "F8F8F8" at bounding box center [141, 411] width 79 height 20
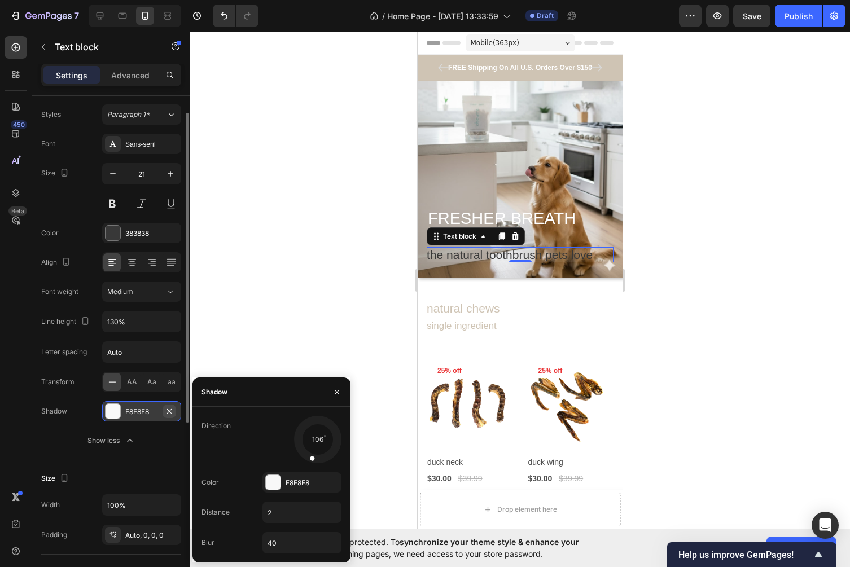
click at [173, 410] on icon "button" at bounding box center [169, 411] width 9 height 9
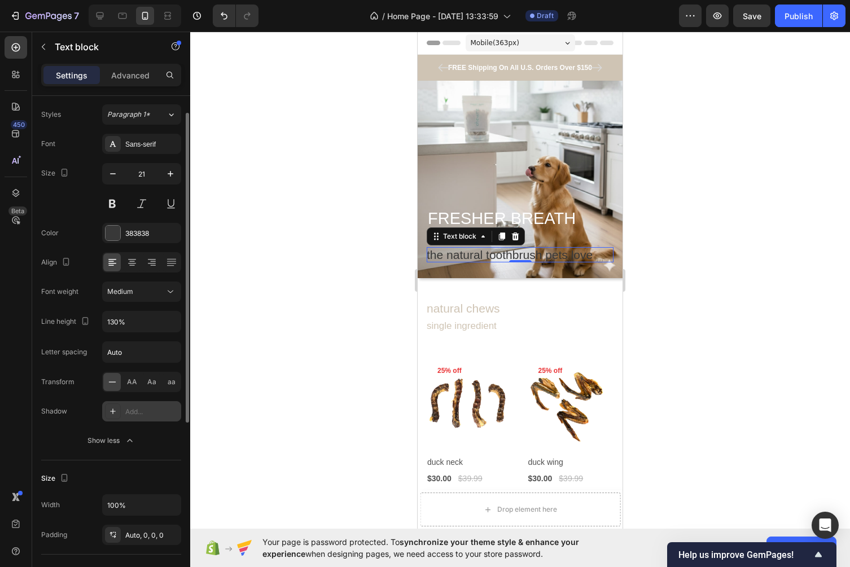
click at [256, 352] on div at bounding box center [520, 300] width 660 height 536
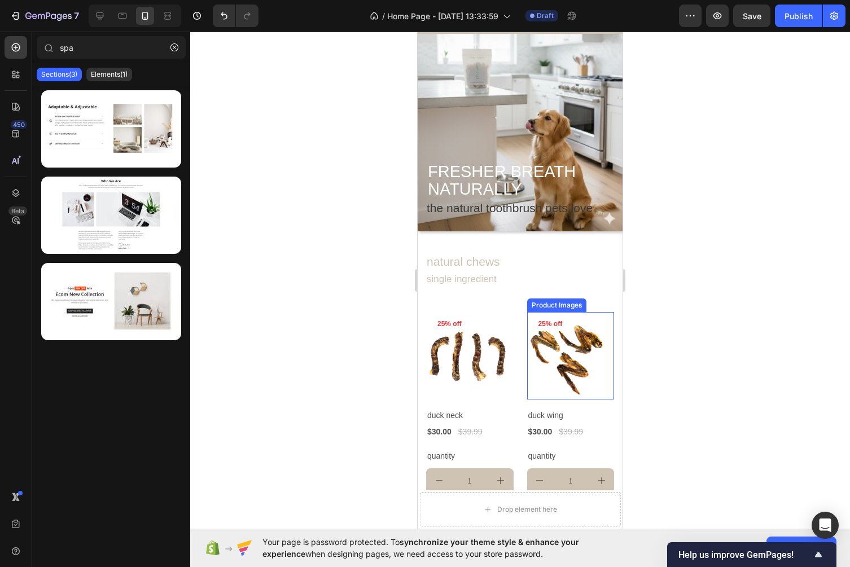
scroll to position [0, 0]
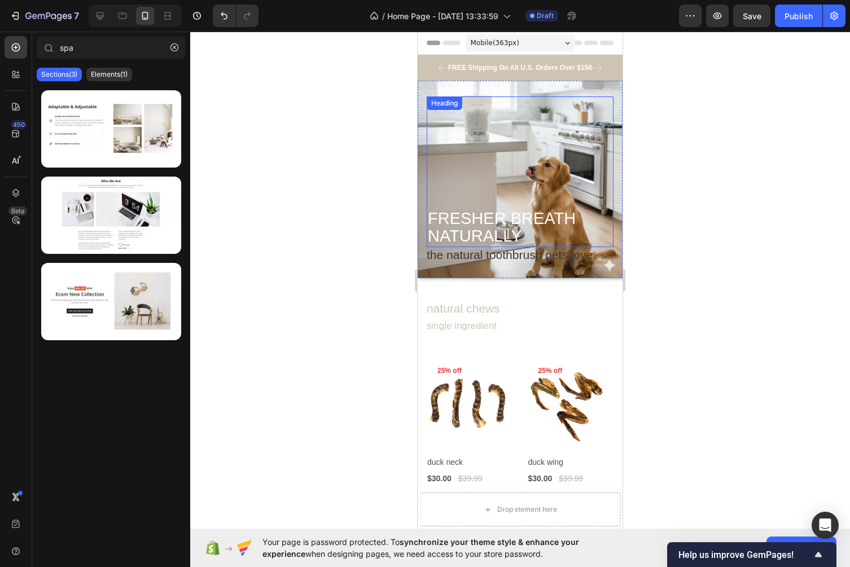
click at [575, 115] on div "⁠⁠⁠⁠⁠⁠⁠ FRESHER BREATH NATURALLY Heading" at bounding box center [520, 172] width 187 height 151
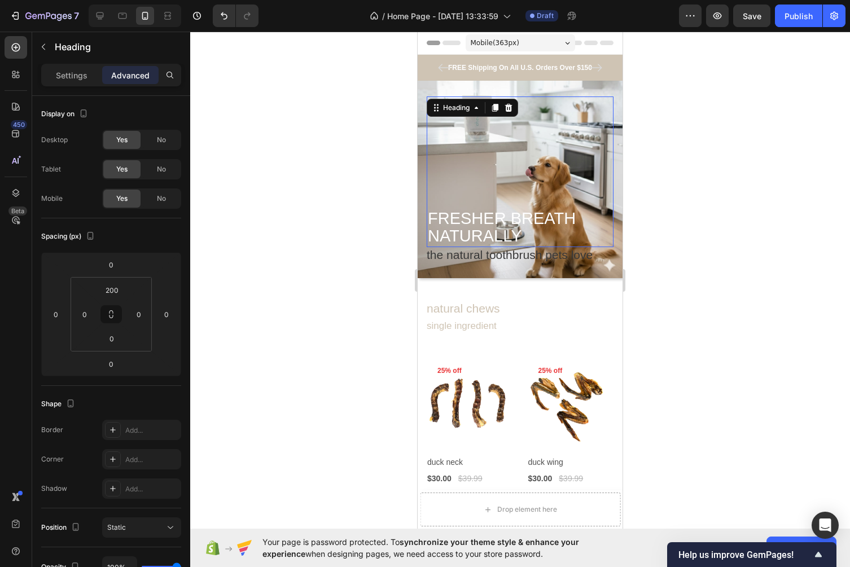
click at [295, 139] on div at bounding box center [520, 300] width 660 height 536
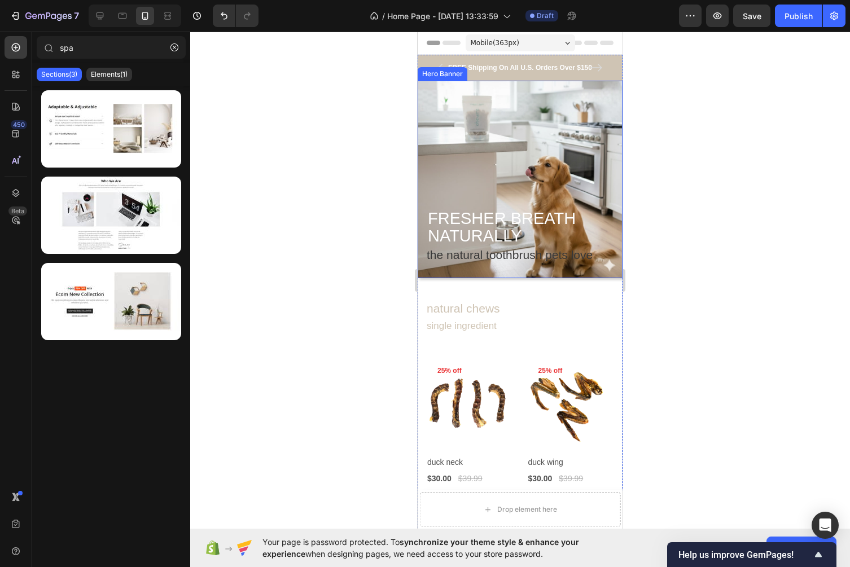
click at [423, 94] on div "⁠⁠⁠⁠⁠⁠⁠ FRESHER BREATH NATURALLY Heading the natural toothbrush pets love Text …" at bounding box center [520, 179] width 205 height 184
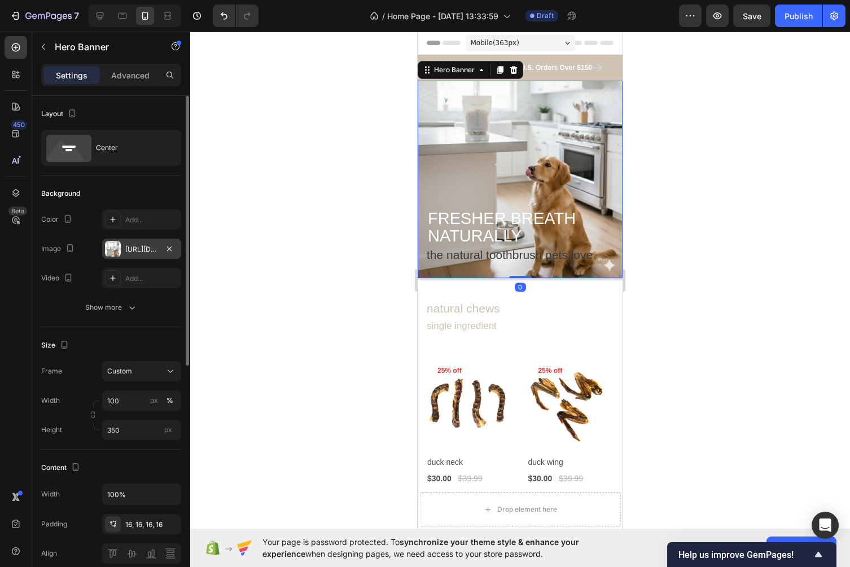
click at [135, 247] on div "https://cdn.shopify.com/s/files/1/0663/7554/9043/files/gempages_586310546647679…" at bounding box center [141, 249] width 33 height 10
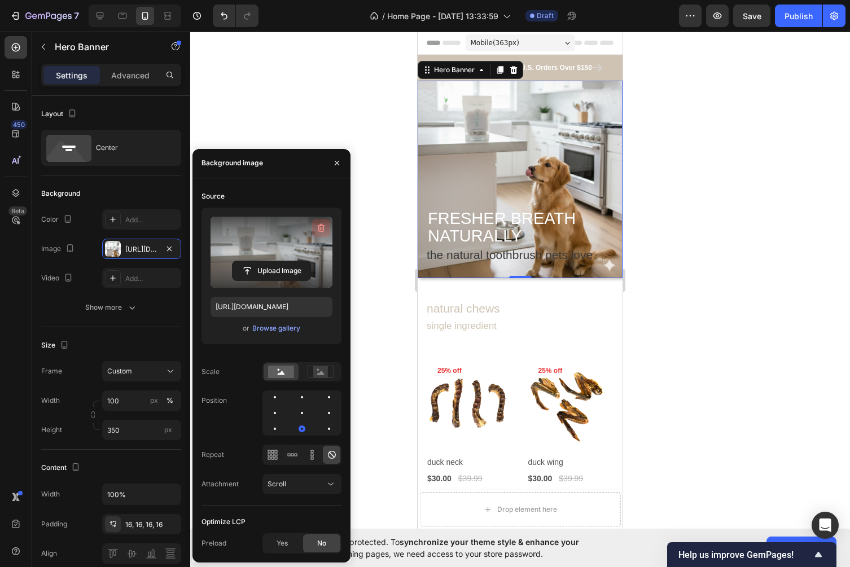
click at [326, 229] on icon "button" at bounding box center [320, 227] width 11 height 11
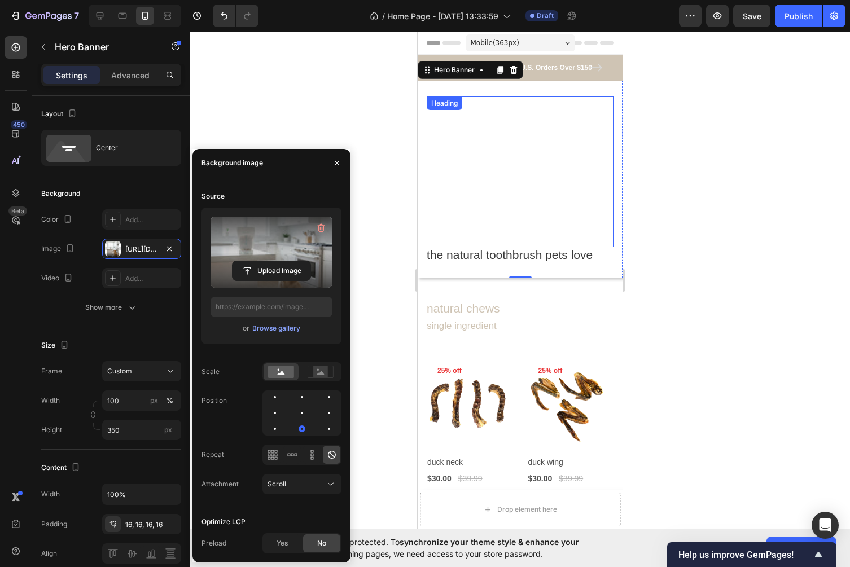
type input "https://cdn.shopify.com/s/files/1/0663/7554/9043/files/gempages_586310546647679…"
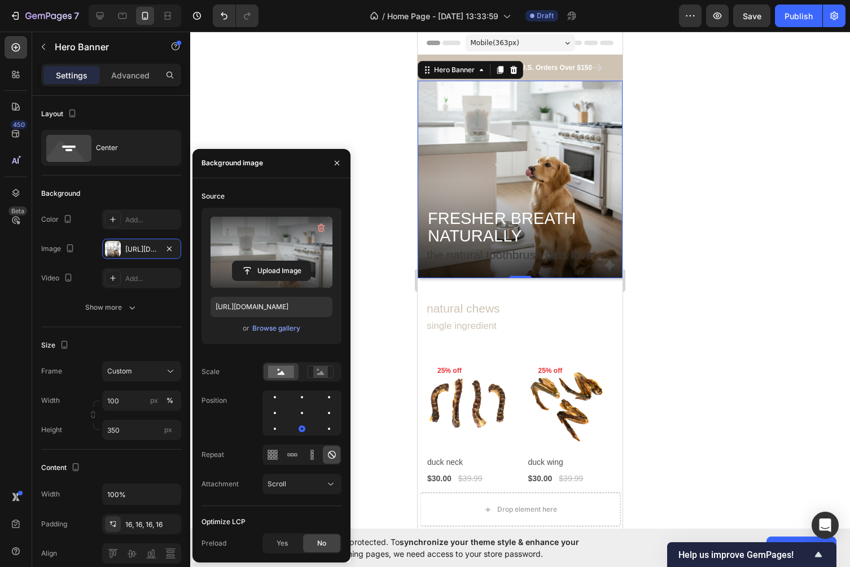
click at [690, 199] on div at bounding box center [520, 300] width 660 height 536
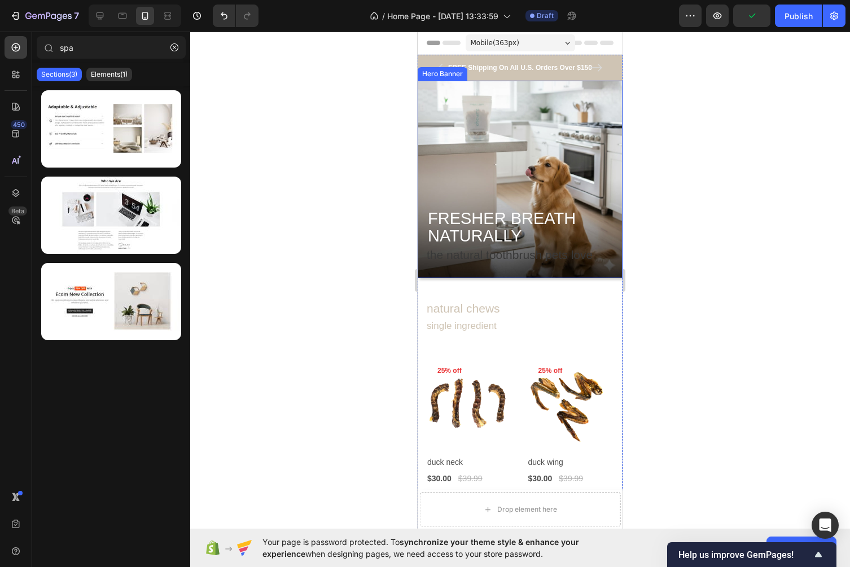
click at [535, 271] on div "⁠⁠⁠⁠⁠⁠⁠ FRESHER BREATH NATURALLY Heading the natural toothbrush pets love Text …" at bounding box center [520, 179] width 205 height 184
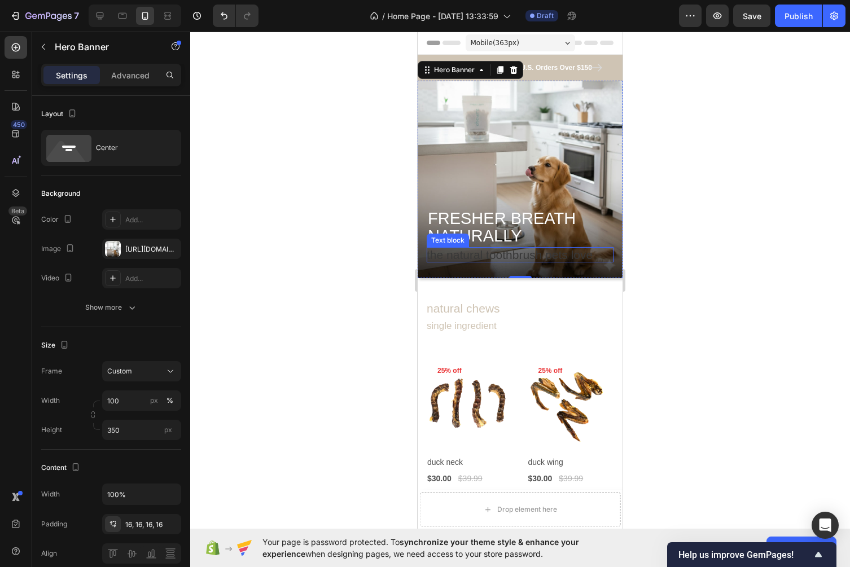
click at [508, 257] on p "the natural toothbrush pets love" at bounding box center [520, 254] width 187 height 15
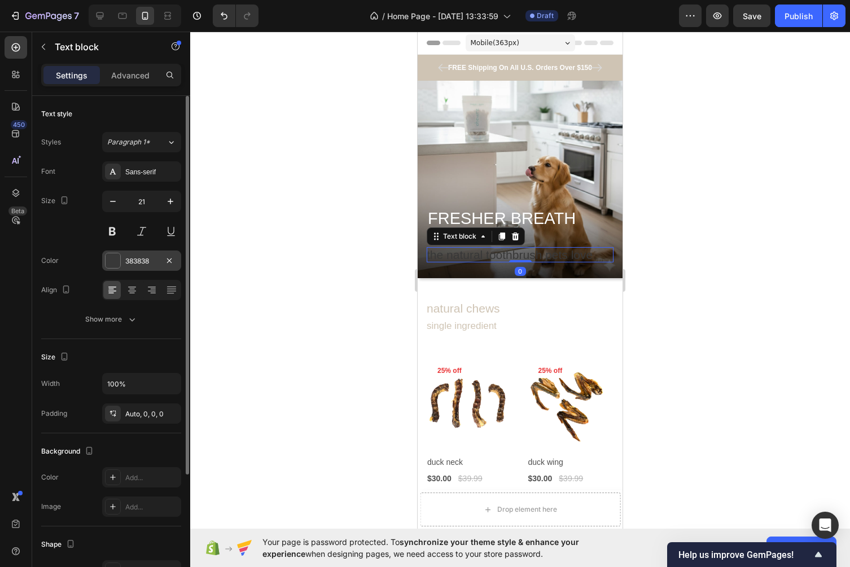
click at [140, 260] on div "383838" at bounding box center [141, 261] width 33 height 10
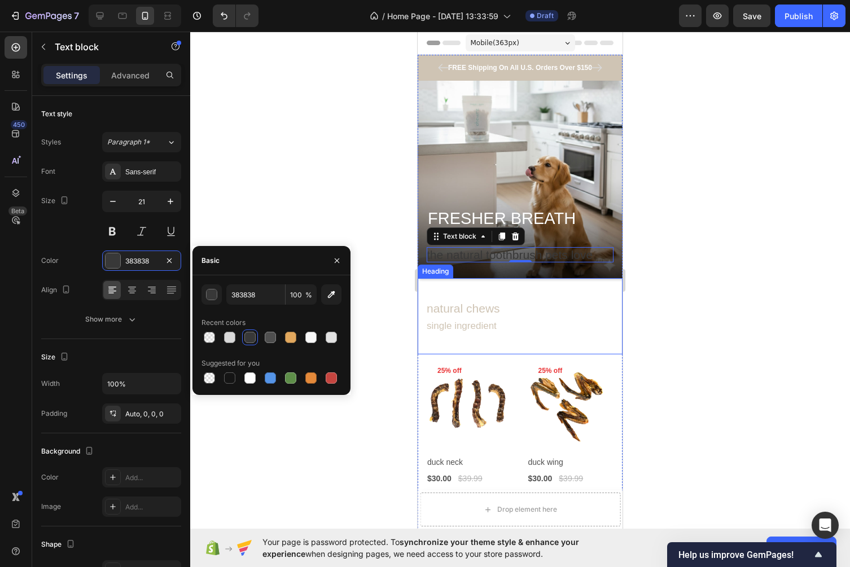
click at [437, 298] on h2 "natural chews single ingredient" at bounding box center [520, 317] width 205 height 51
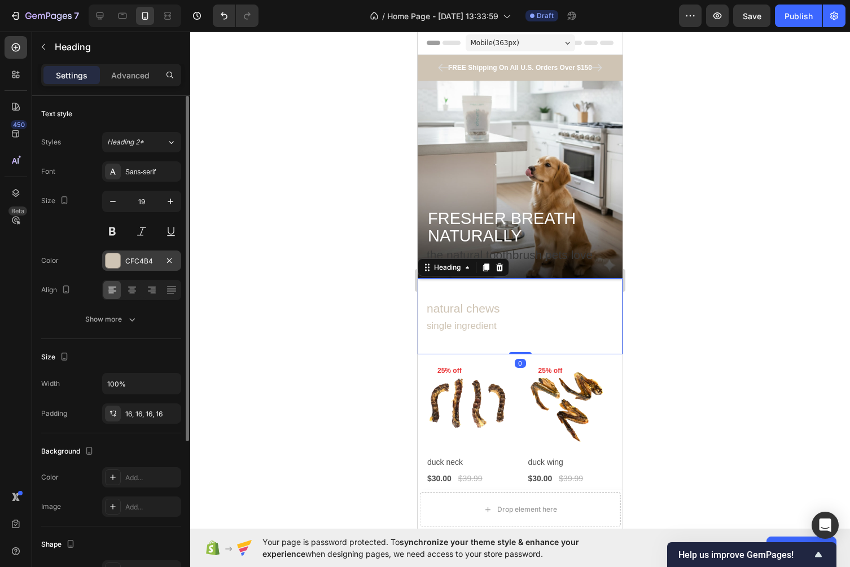
click at [150, 257] on div "CFC4B4" at bounding box center [141, 261] width 33 height 10
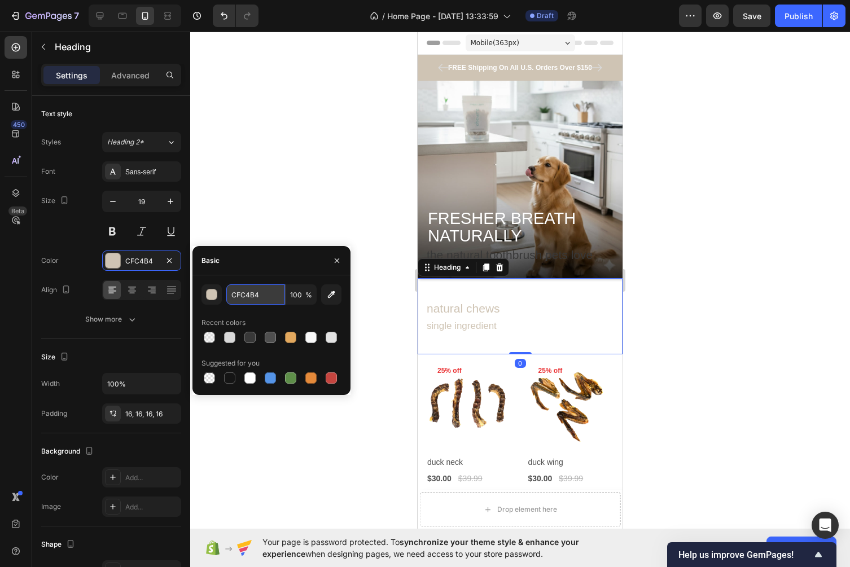
click at [248, 297] on input "CFC4B4" at bounding box center [255, 294] width 59 height 20
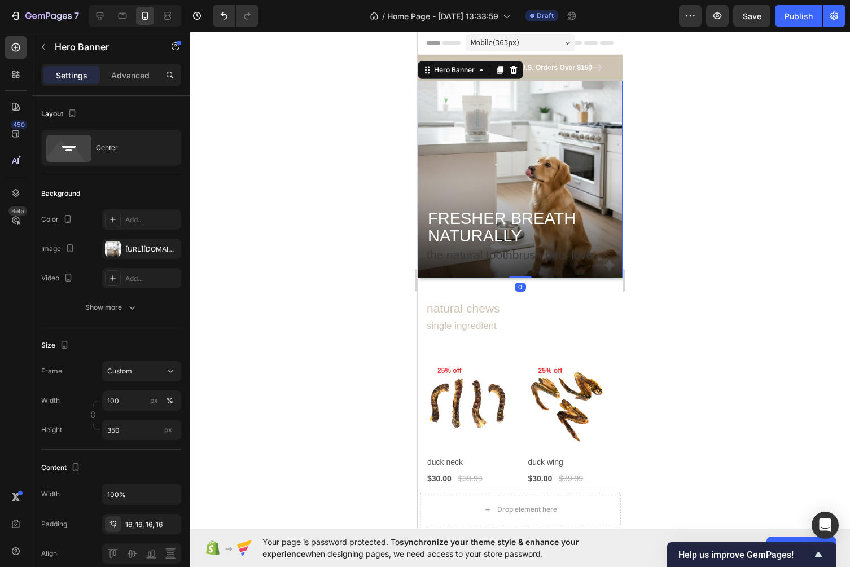
click at [518, 269] on div "⁠⁠⁠⁠⁠⁠⁠ FRESHER BREATH NATURALLY Heading the natural toothbrush pets love Text …" at bounding box center [520, 179] width 205 height 184
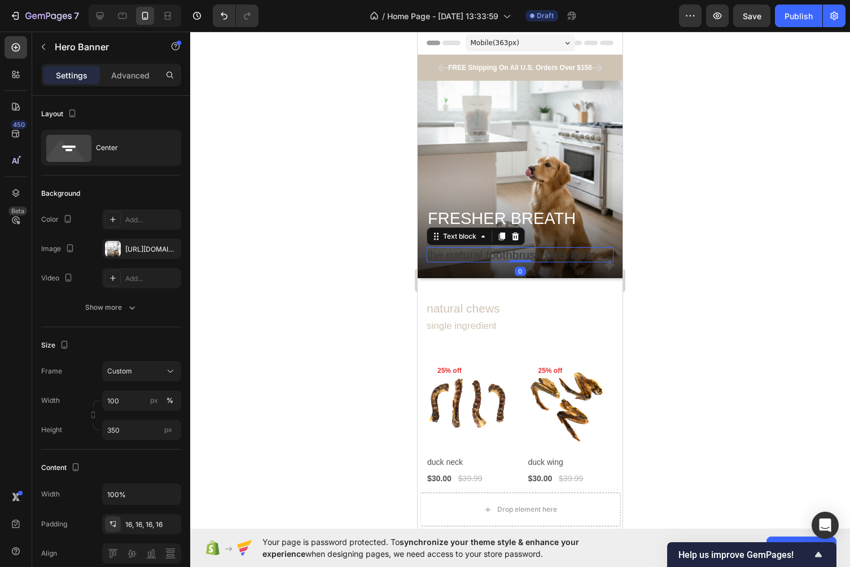
click at [535, 257] on p "the natural toothbrush pets love" at bounding box center [520, 254] width 187 height 15
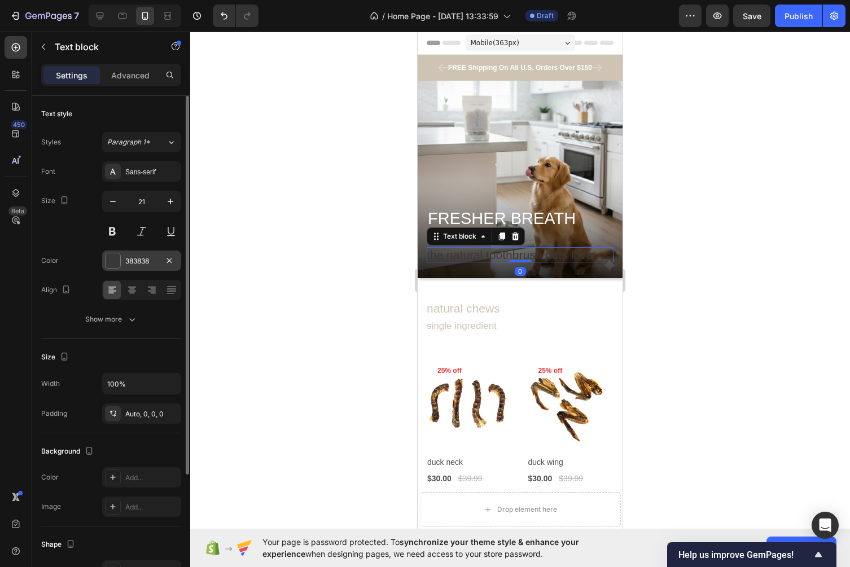
click at [130, 261] on div "383838" at bounding box center [141, 261] width 33 height 10
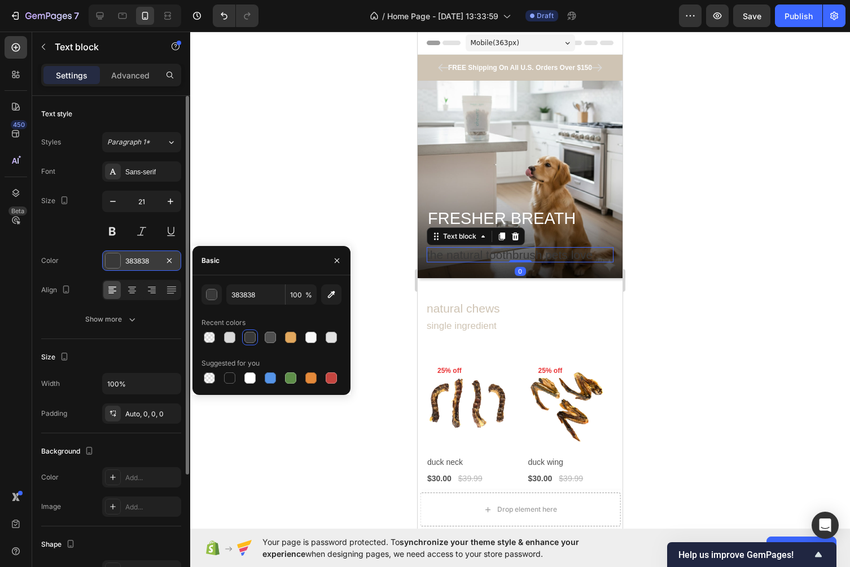
click at [133, 261] on div "383838" at bounding box center [141, 261] width 33 height 10
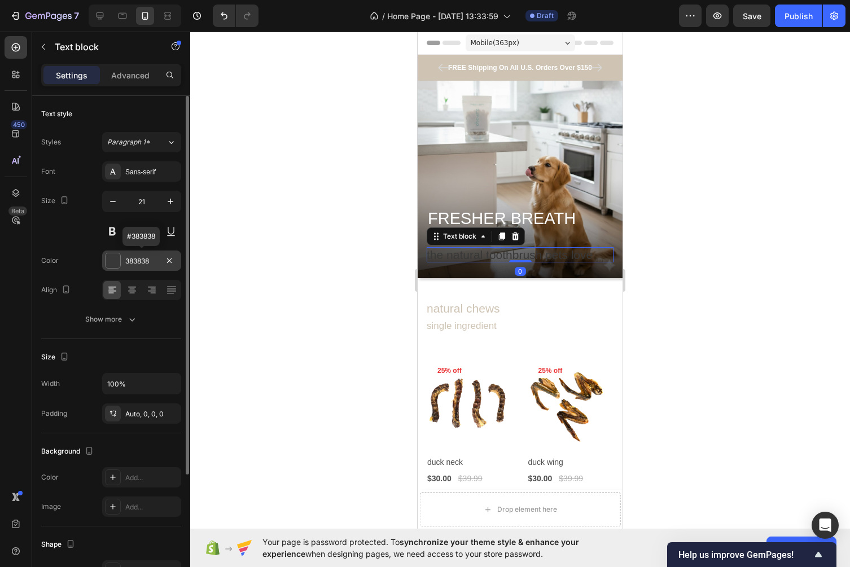
click at [133, 261] on div "383838" at bounding box center [141, 261] width 33 height 10
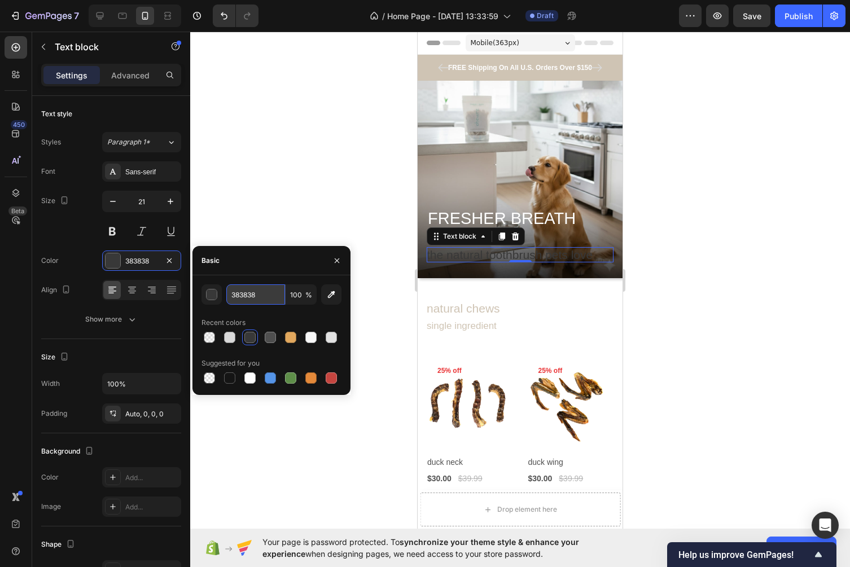
click at [247, 297] on input "383838" at bounding box center [255, 294] width 59 height 20
paste input "CFC4B4"
type input "CFC4B4"
click at [357, 151] on div at bounding box center [520, 300] width 660 height 536
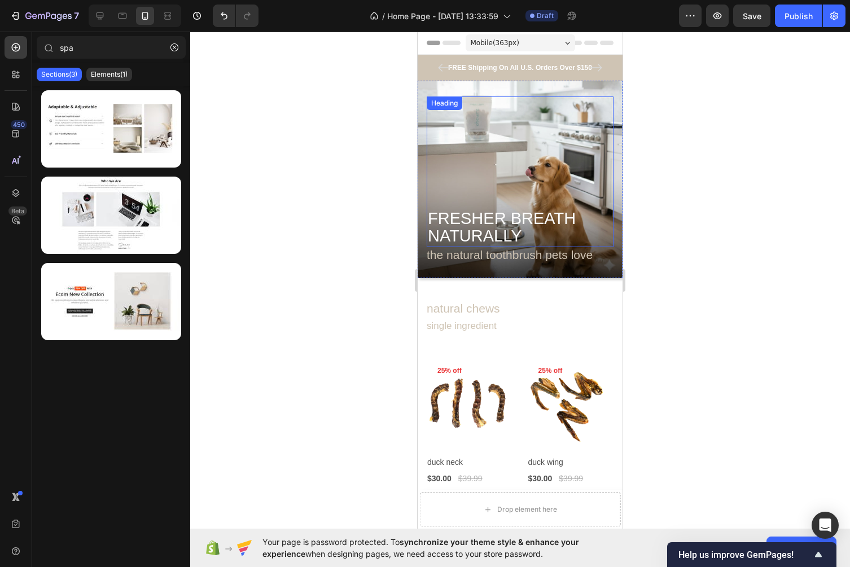
click at [668, 209] on div at bounding box center [520, 300] width 660 height 536
click at [710, 235] on div at bounding box center [520, 300] width 660 height 536
click at [692, 231] on div at bounding box center [520, 300] width 660 height 536
click at [536, 208] on div "⁠⁠⁠⁠⁠⁠⁠ FRESHER BREATH NATURALLY Heading" at bounding box center [520, 172] width 187 height 151
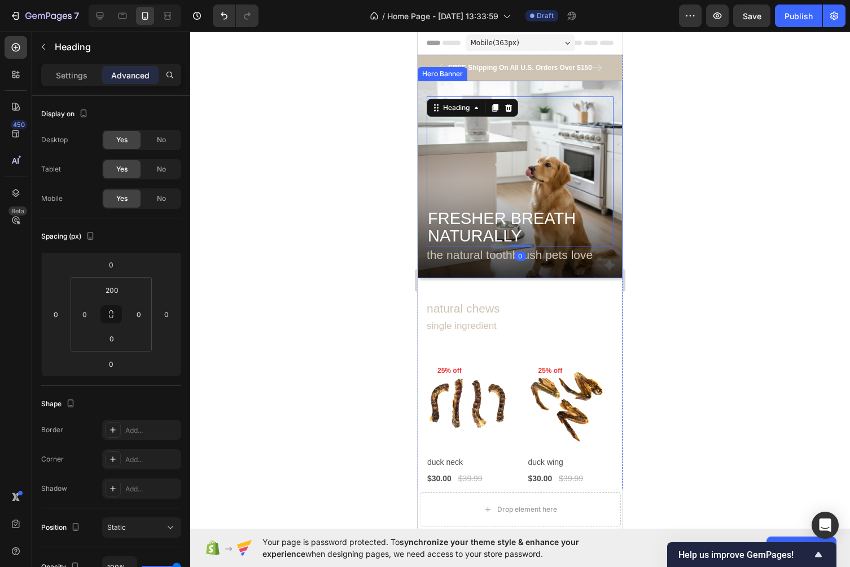
click at [567, 91] on div "⁠⁠⁠⁠⁠⁠⁠ FRESHER BREATH NATURALLY Heading 0 the natural toothbrush pets love Tex…" at bounding box center [520, 179] width 205 height 184
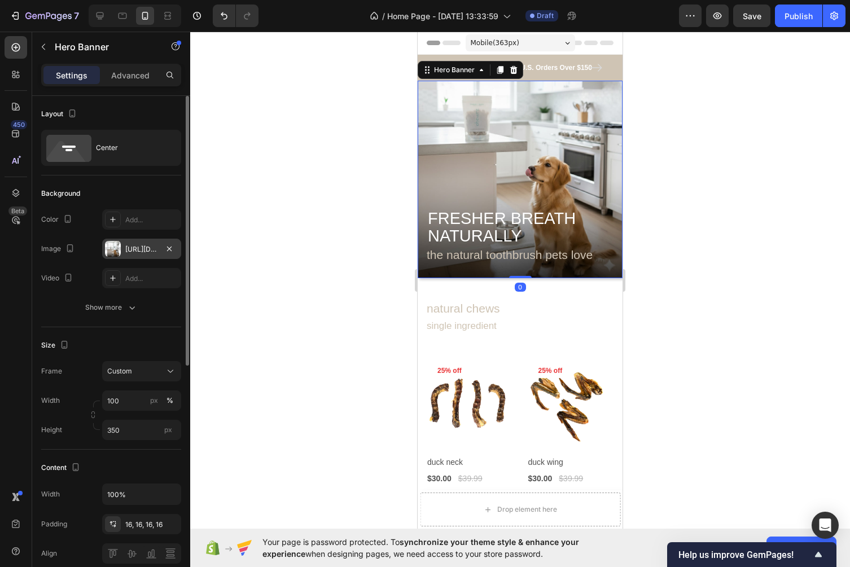
click at [181, 252] on div "https://cdn.shopify.com/s/files/1/0663/7554/9043/files/gempages_586310546647679…" at bounding box center [141, 249] width 79 height 20
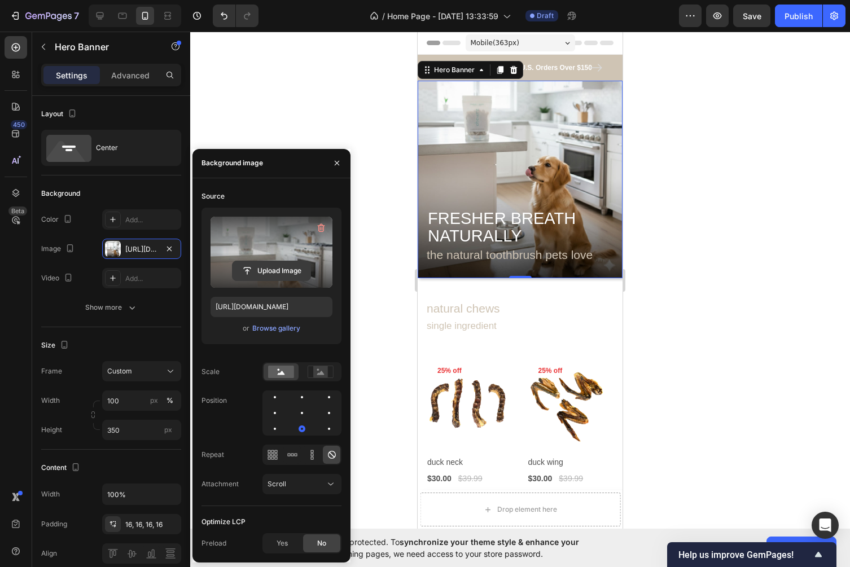
click at [271, 269] on input "file" at bounding box center [272, 270] width 78 height 19
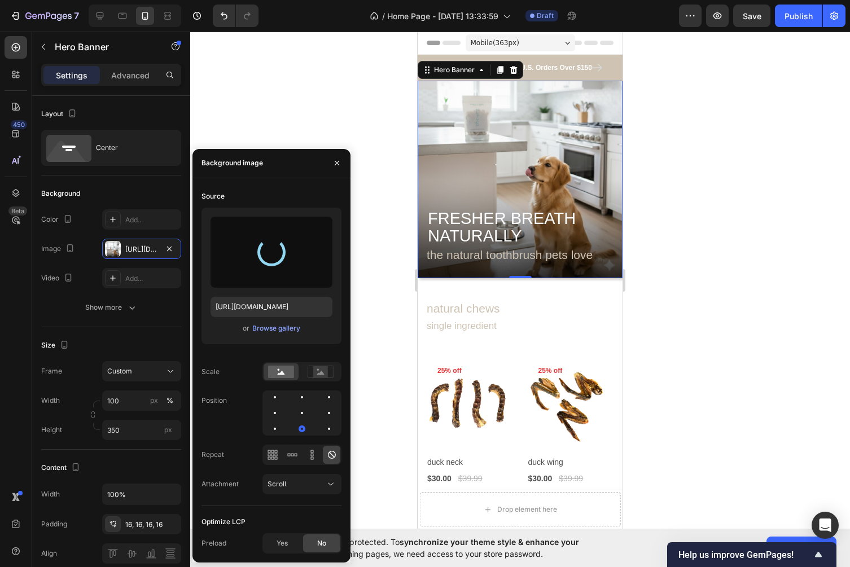
type input "https://cdn.shopify.com/s/files/1/0663/7554/9043/files/gempages_586310546647679…"
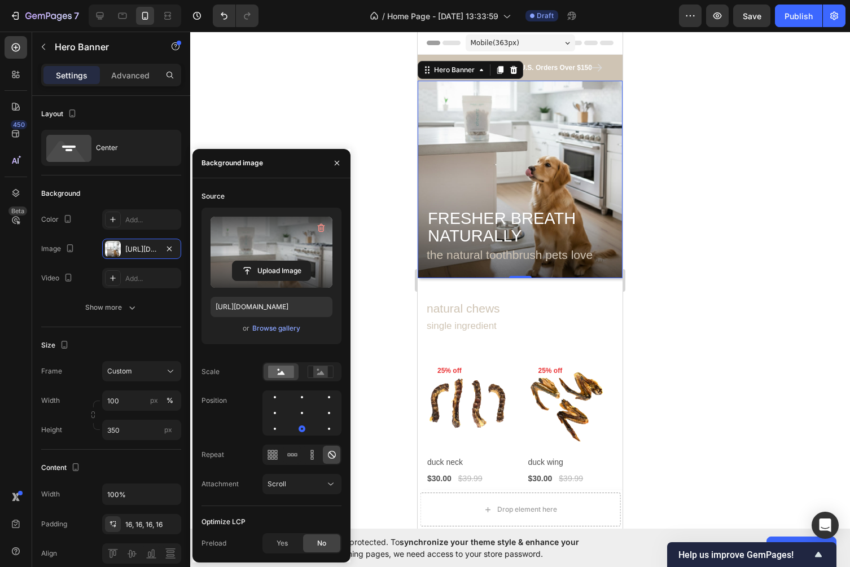
click at [759, 217] on div at bounding box center [520, 300] width 660 height 536
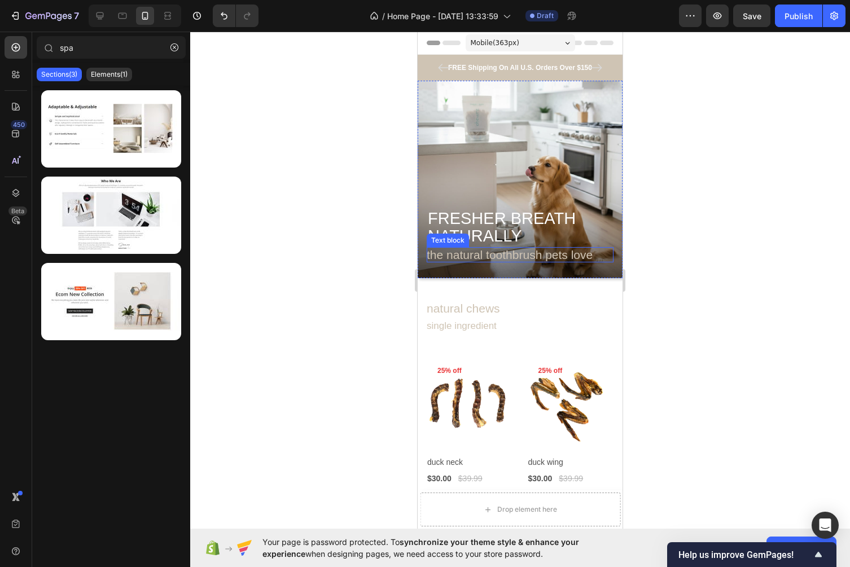
click at [587, 257] on p "the natural toothbrush pets love" at bounding box center [520, 254] width 187 height 15
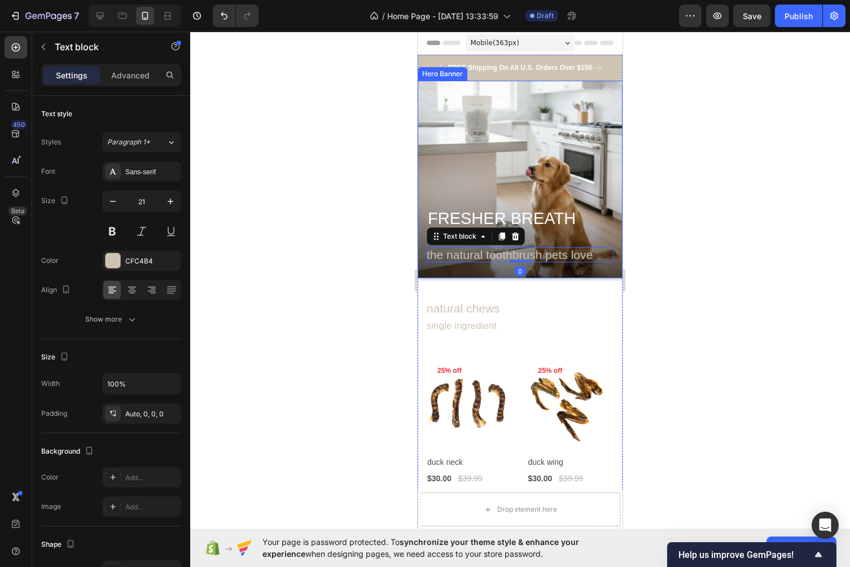
click at [677, 230] on div at bounding box center [520, 300] width 660 height 536
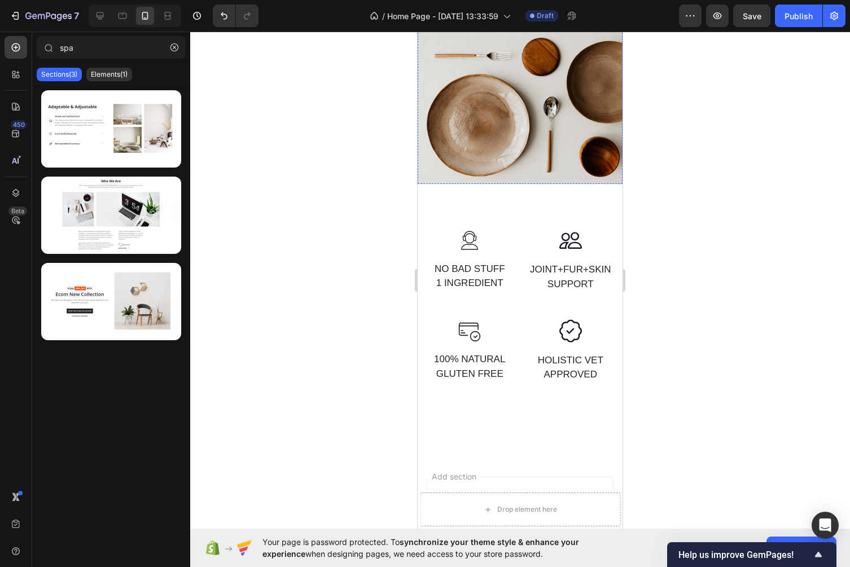
scroll to position [1071, 0]
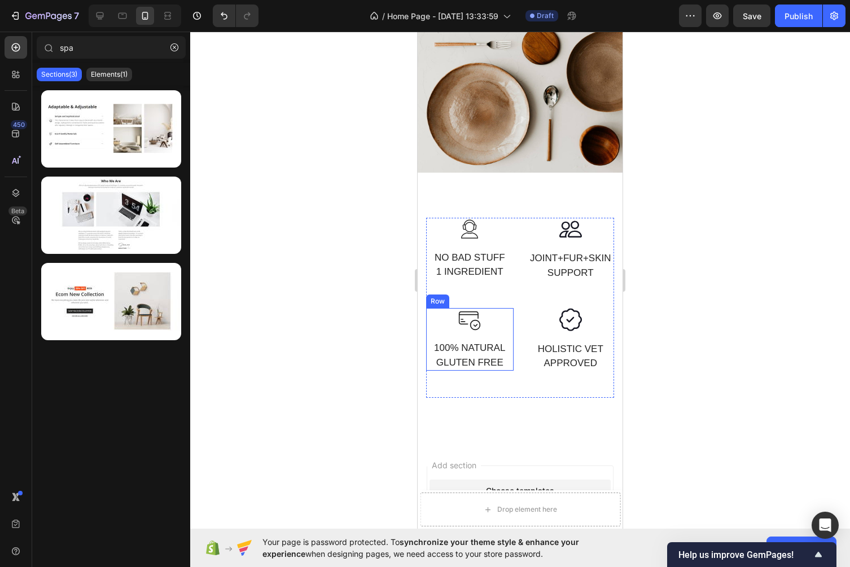
click at [472, 244] on div "Text block" at bounding box center [455, 243] width 38 height 10
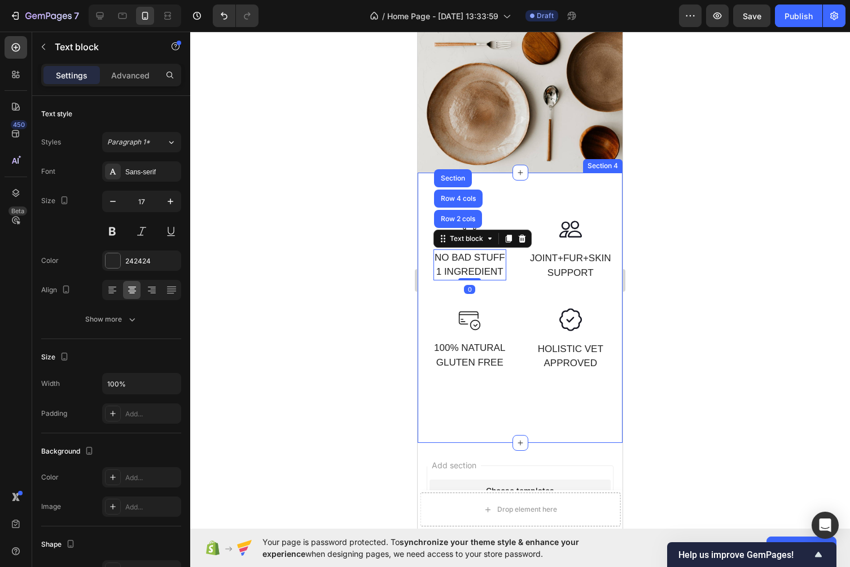
click at [654, 206] on div at bounding box center [520, 300] width 660 height 536
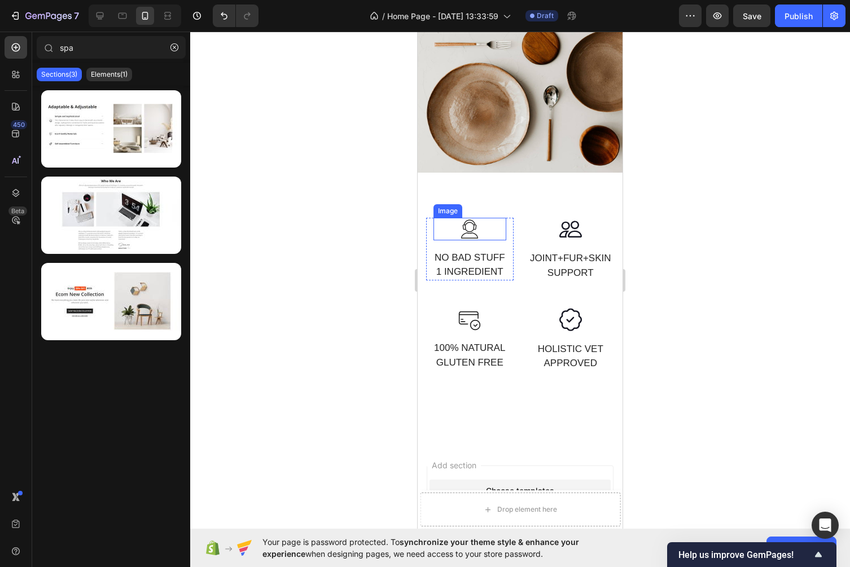
click at [473, 224] on img at bounding box center [469, 229] width 23 height 23
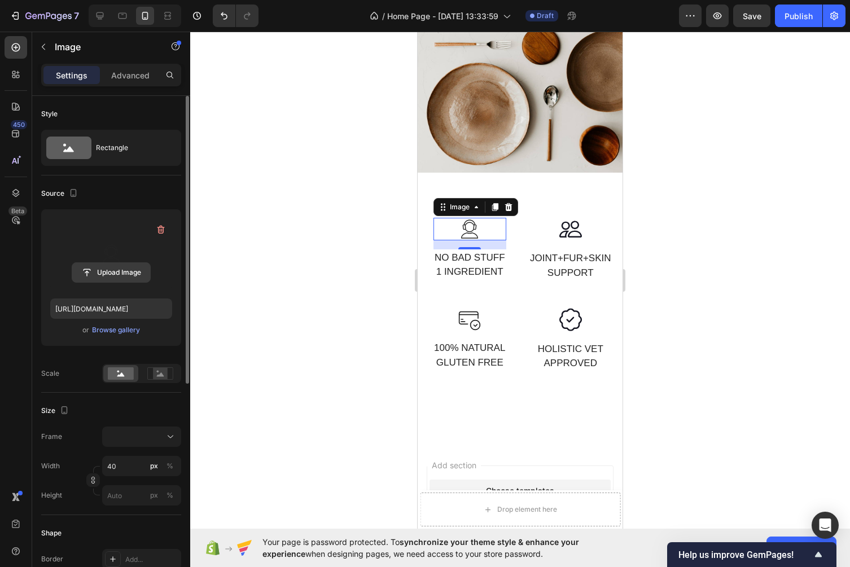
click at [125, 264] on input "file" at bounding box center [111, 272] width 78 height 19
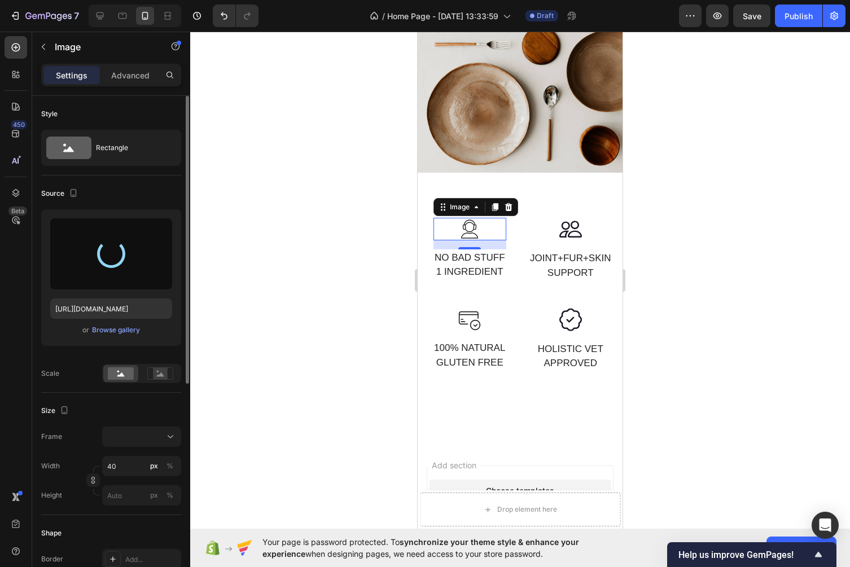
type input "https://cdn.shopify.com/s/files/1/0663/7554/9043/files/gempages_586310546647679…"
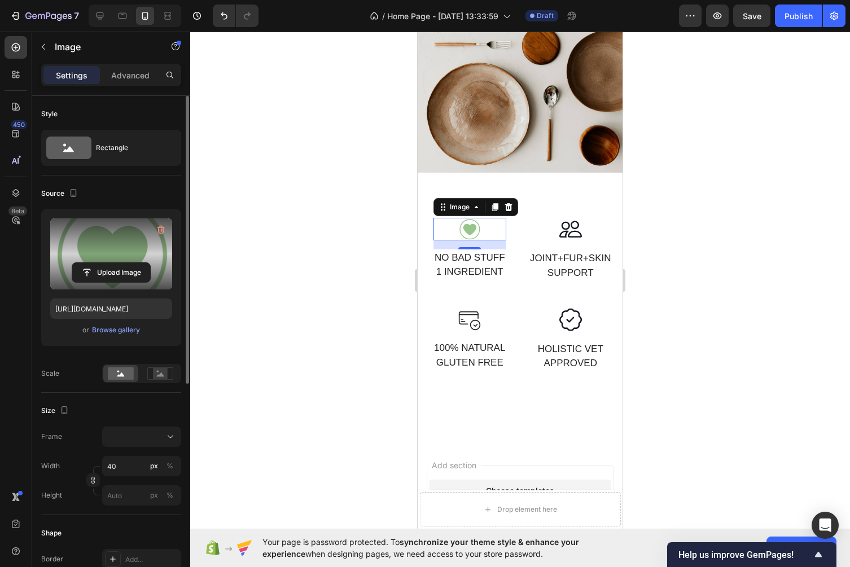
click at [717, 250] on div at bounding box center [520, 300] width 660 height 536
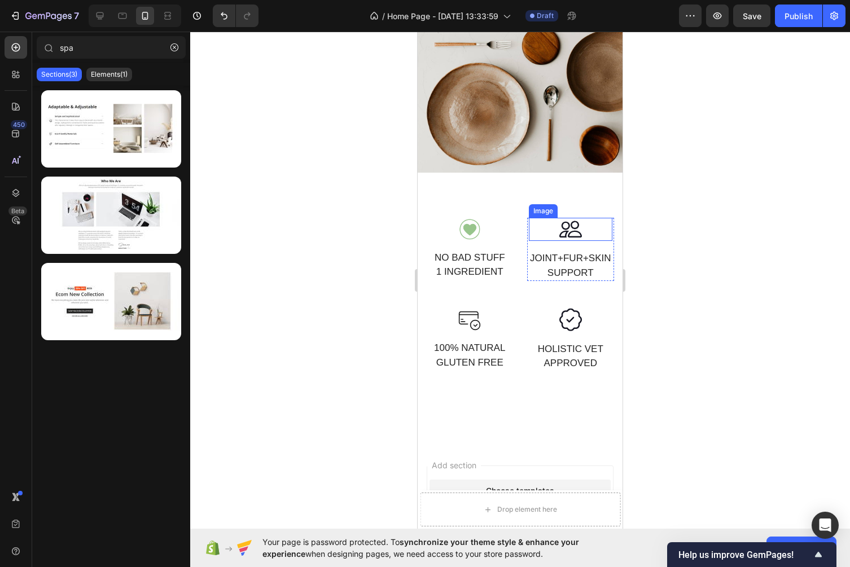
click at [566, 239] on img at bounding box center [570, 230] width 23 height 24
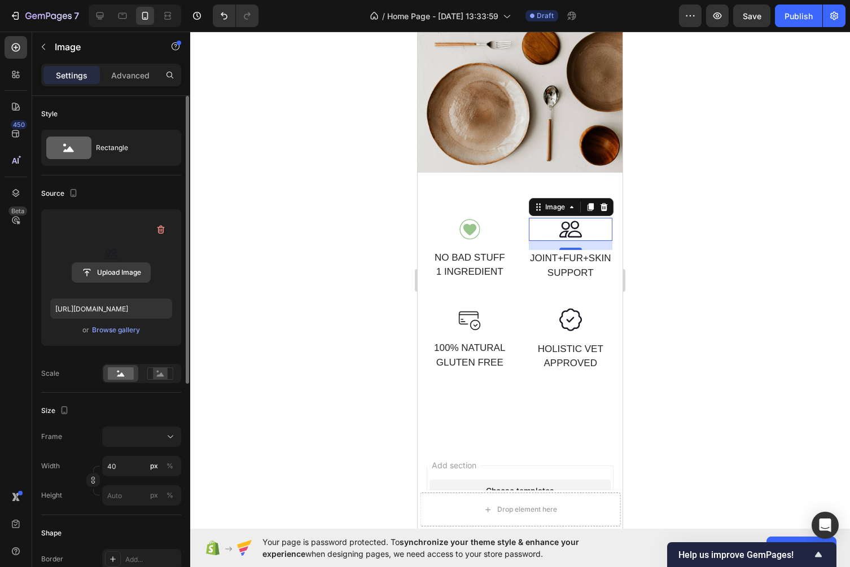
click at [106, 273] on input "file" at bounding box center [111, 272] width 78 height 19
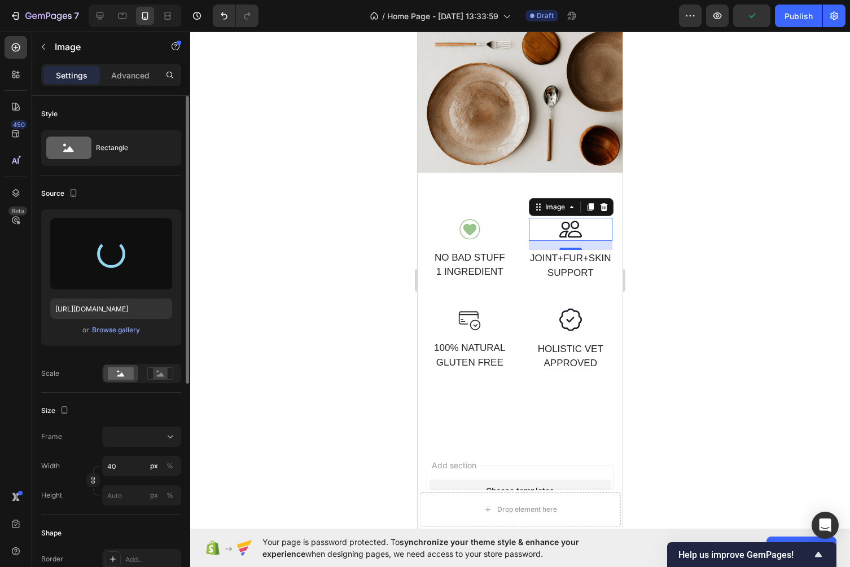
type input "https://cdn.shopify.com/s/files/1/0663/7554/9043/files/gempages_586310546647679…"
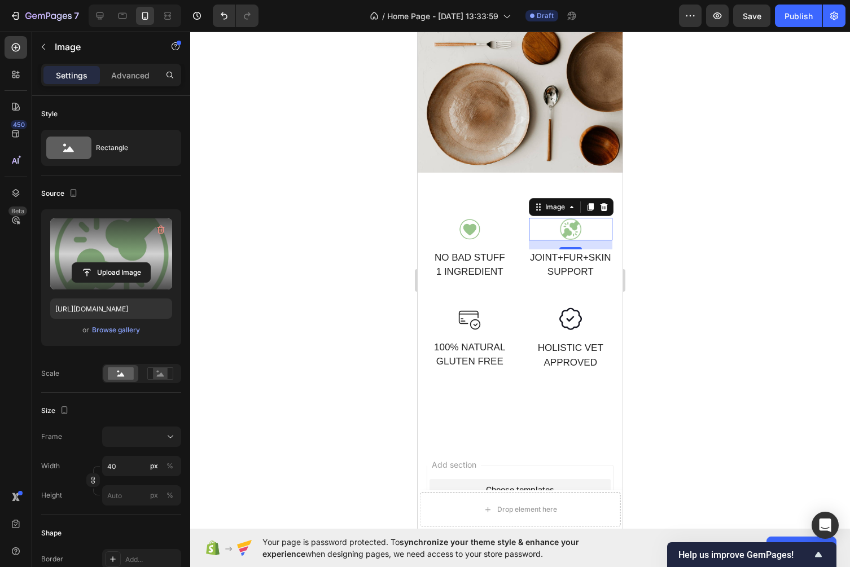
click at [713, 300] on div at bounding box center [520, 300] width 660 height 536
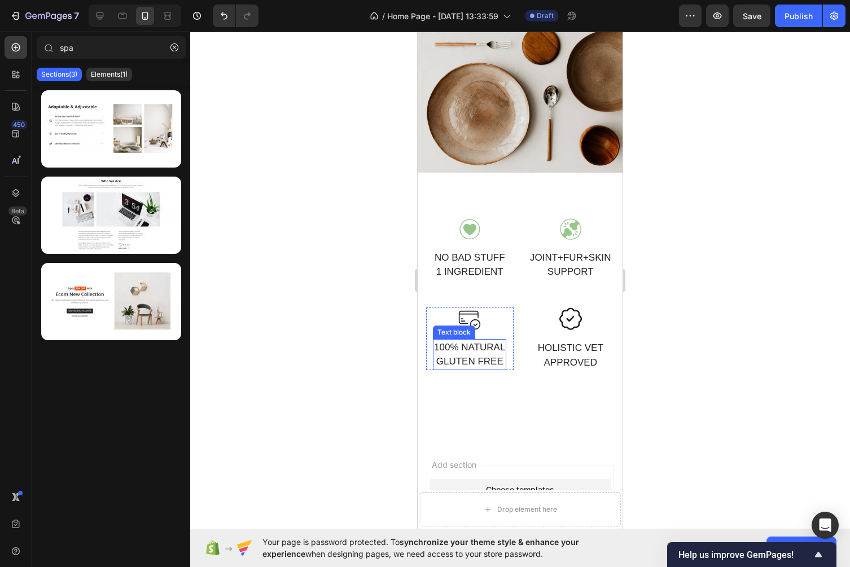
click at [470, 321] on img at bounding box center [469, 319] width 23 height 23
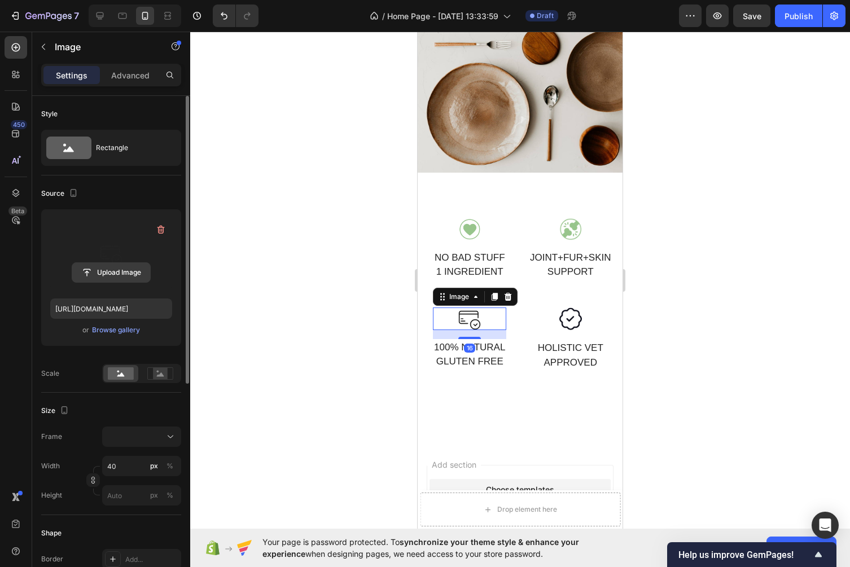
click at [121, 265] on input "file" at bounding box center [111, 272] width 78 height 19
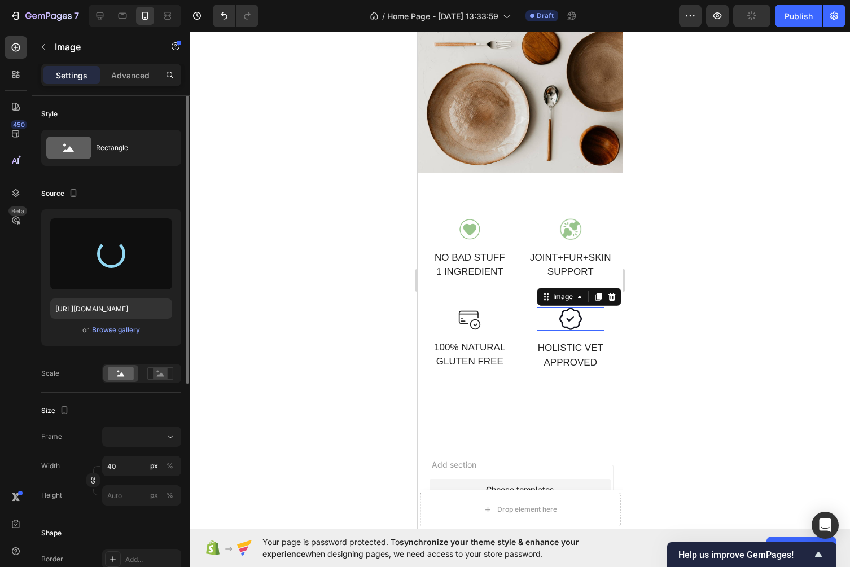
click at [564, 319] on img at bounding box center [570, 320] width 23 height 24
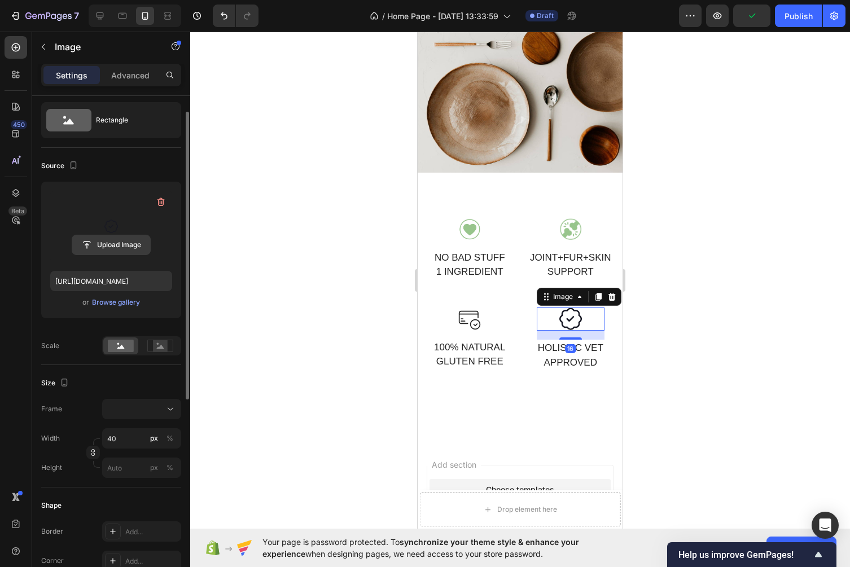
click at [134, 248] on input "file" at bounding box center [111, 244] width 78 height 19
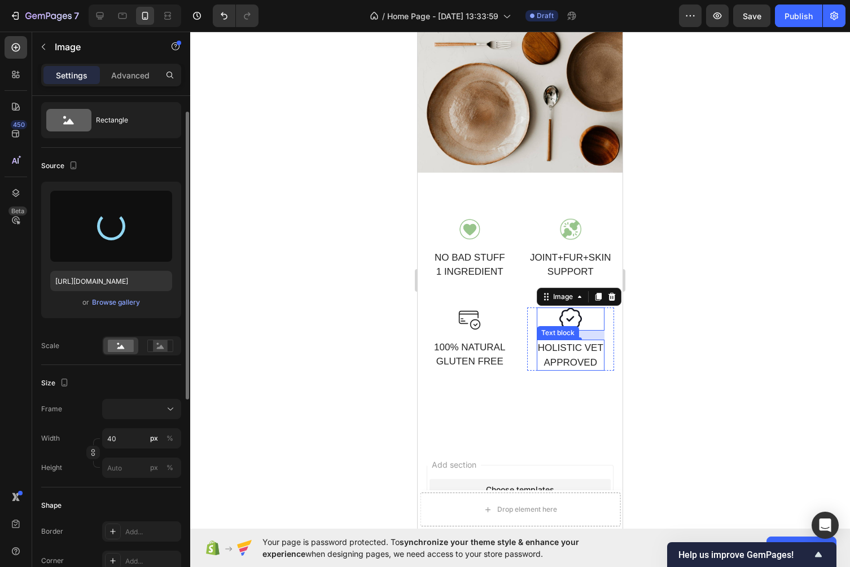
type input "https://cdn.shopify.com/s/files/1/0663/7554/9043/files/gempages_586310546647679…"
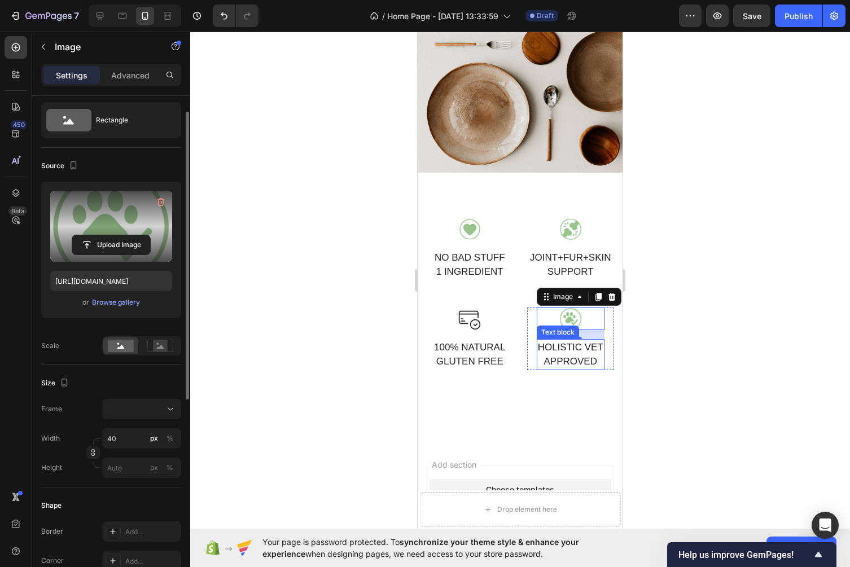
click at [581, 352] on p "HOLISTIC VET" at bounding box center [570, 347] width 65 height 15
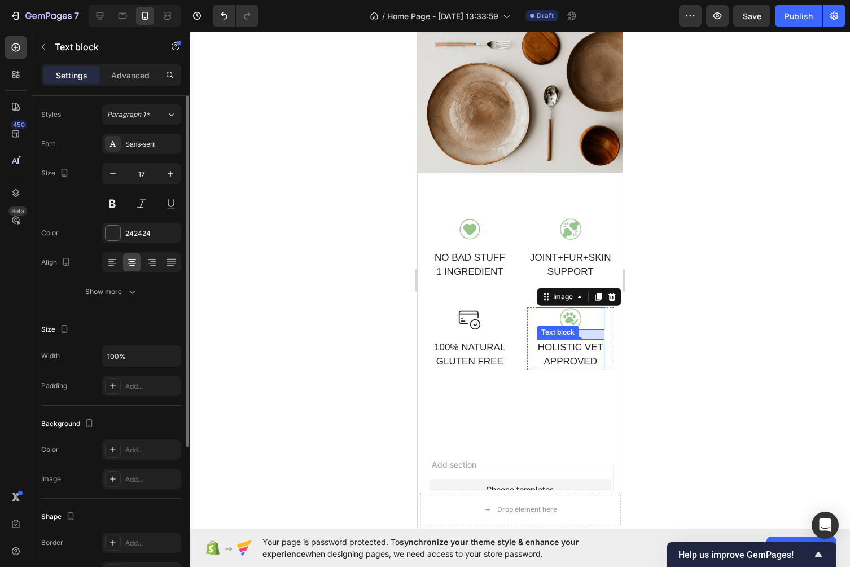
scroll to position [0, 0]
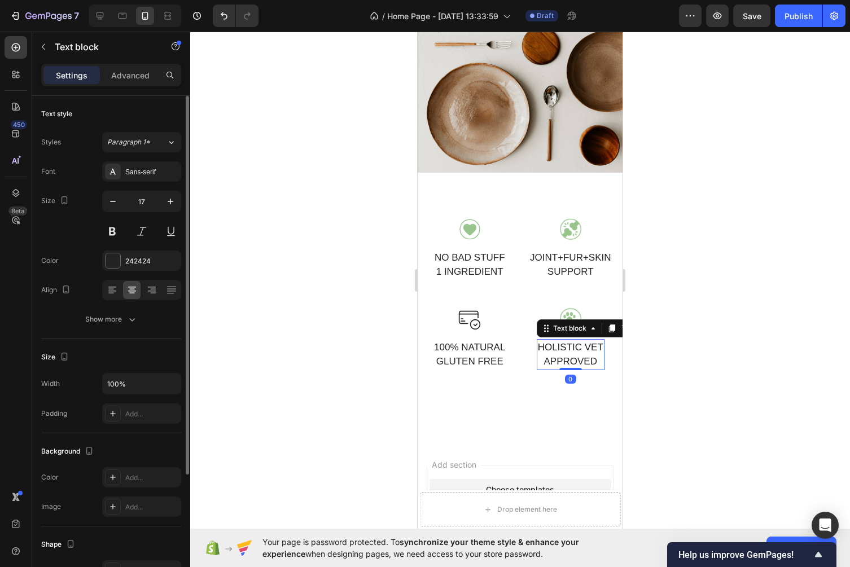
click at [321, 348] on div at bounding box center [520, 300] width 660 height 536
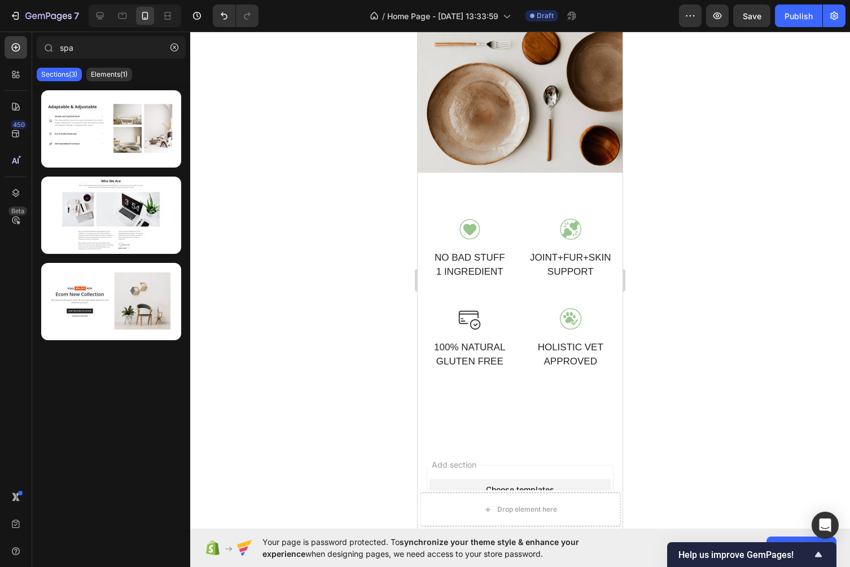
click at [680, 332] on div at bounding box center [520, 300] width 660 height 536
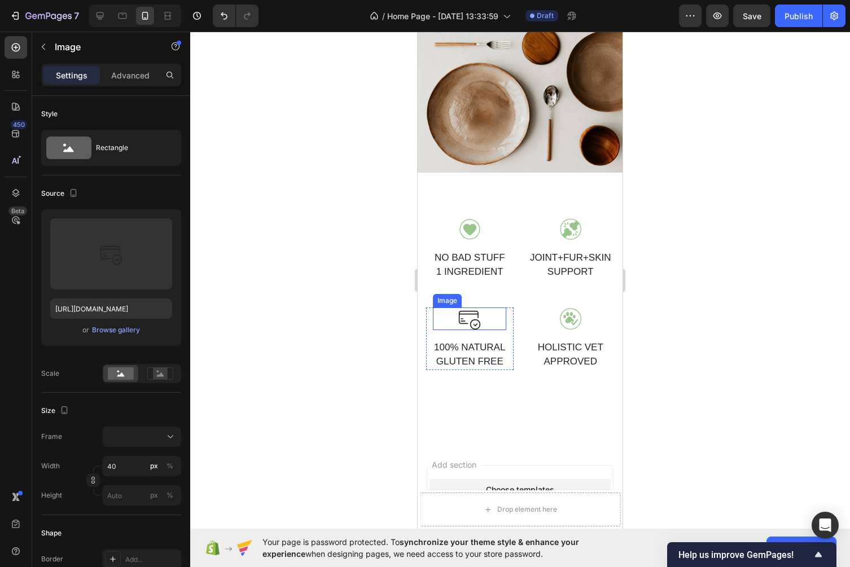
click at [468, 318] on img at bounding box center [469, 319] width 23 height 23
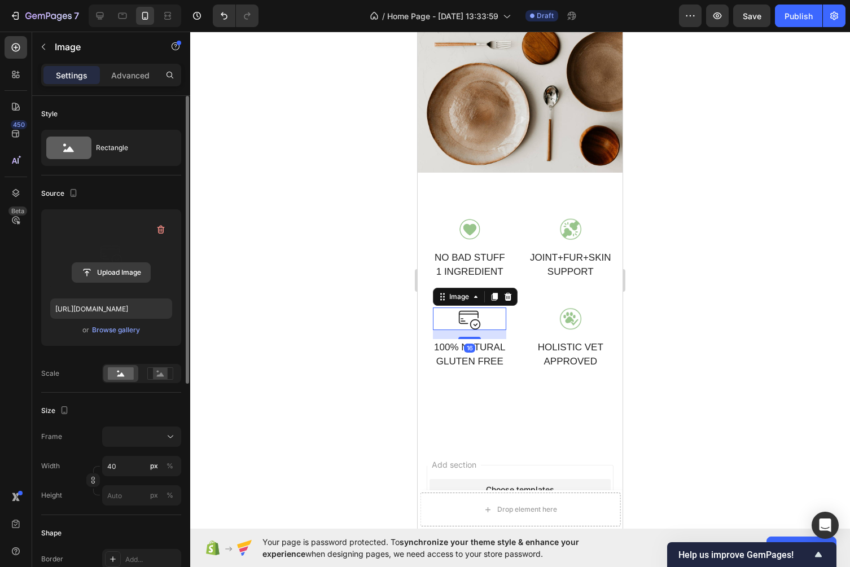
click at [112, 275] on input "file" at bounding box center [111, 272] width 78 height 19
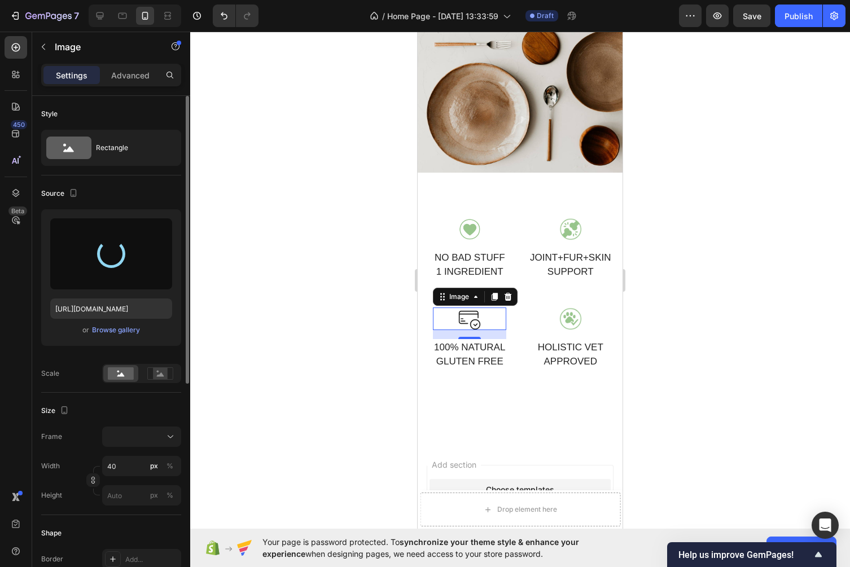
type input "https://cdn.shopify.com/s/files/1/0663/7554/9043/files/gempages_586310546647679…"
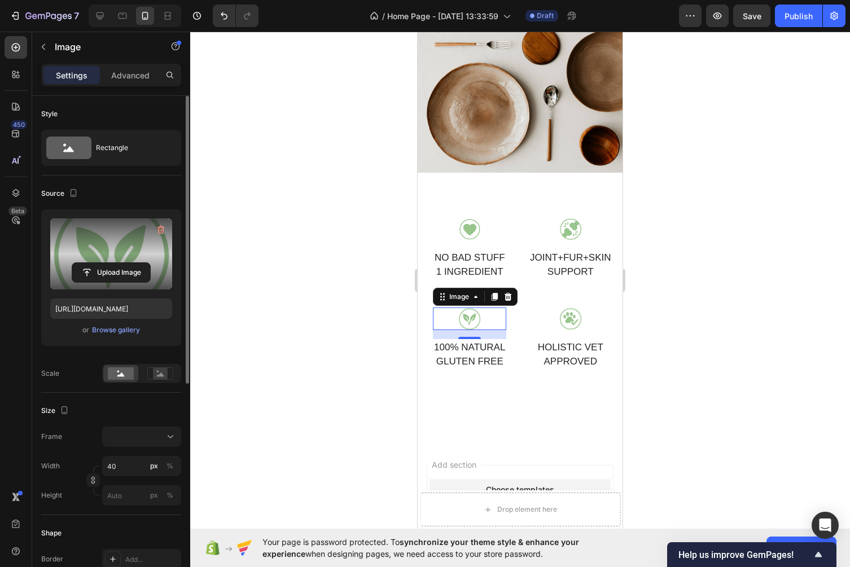
click at [293, 326] on div at bounding box center [520, 300] width 660 height 536
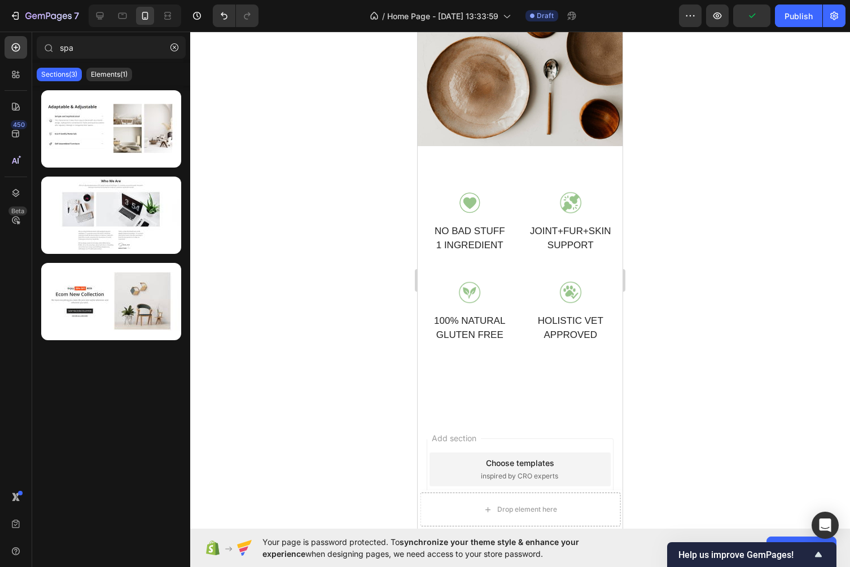
scroll to position [1224, 0]
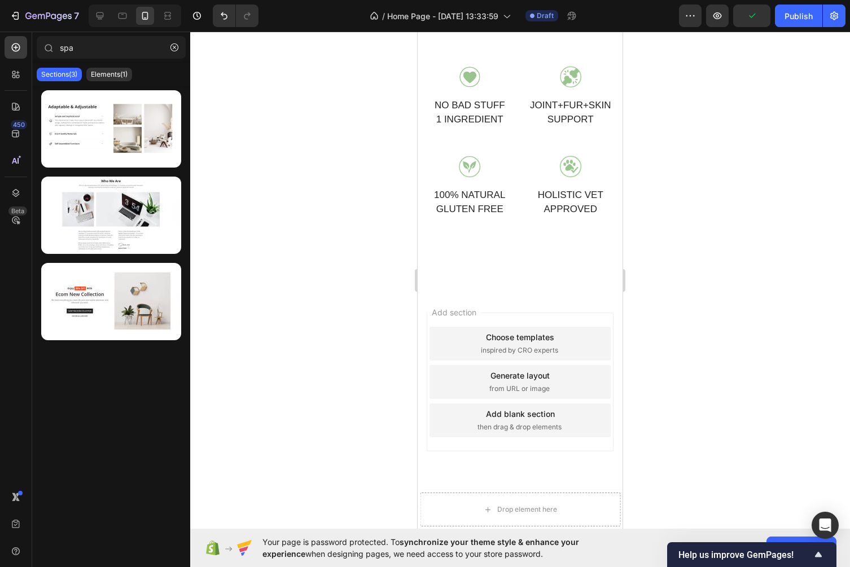
click at [711, 248] on div at bounding box center [520, 300] width 660 height 536
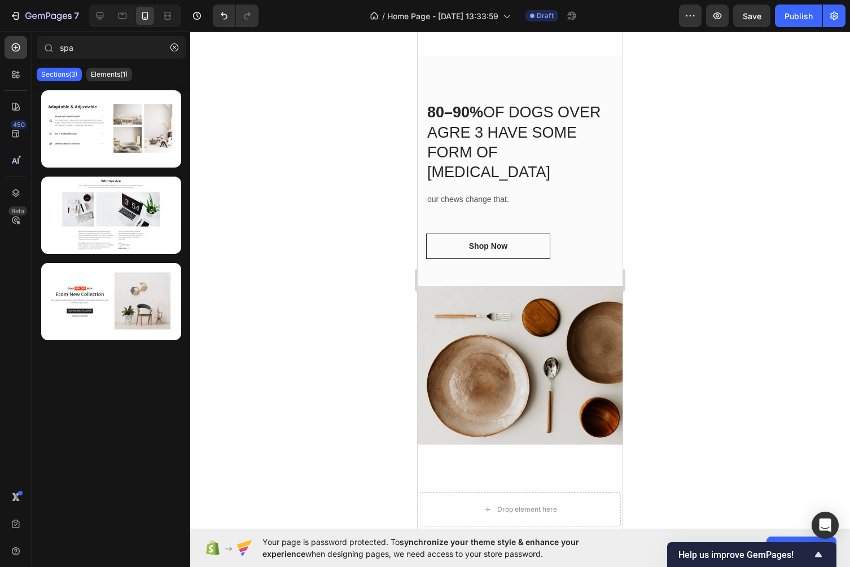
scroll to position [0, 0]
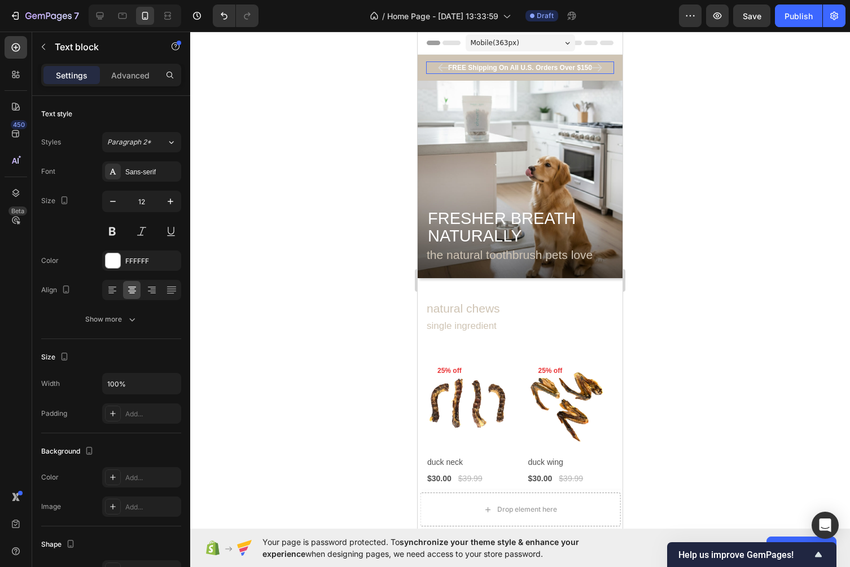
click at [516, 71] on p "FREE Shipping On All U.S. Orders Over $150" at bounding box center [520, 68] width 186 height 10
click at [536, 64] on p "FREE Shipping On All U.S. Orders Over $150" at bounding box center [520, 68] width 186 height 10
click at [536, 67] on p "FREE Shipping On All U.S. Orders Over $150" at bounding box center [520, 68] width 186 height 10
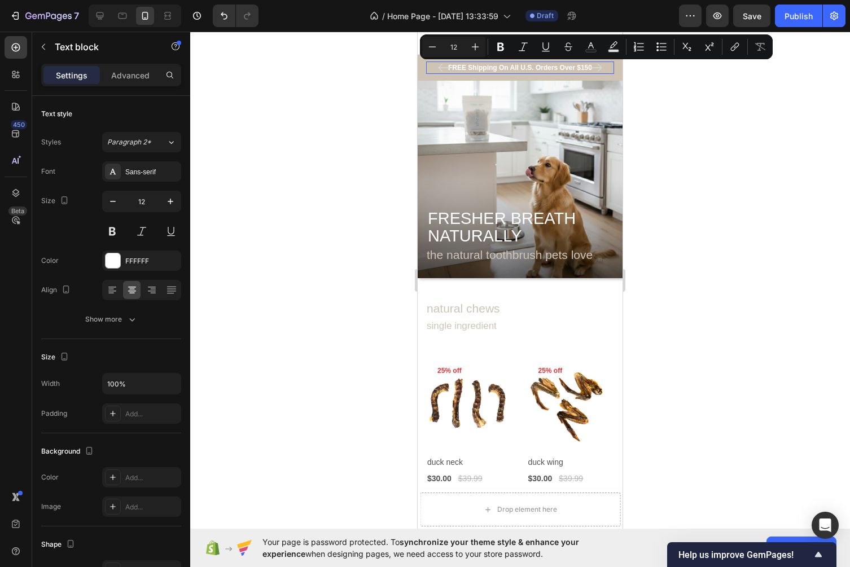
click at [520, 67] on p "FREE Shipping On All U.S. Orders Over $150" at bounding box center [520, 68] width 186 height 10
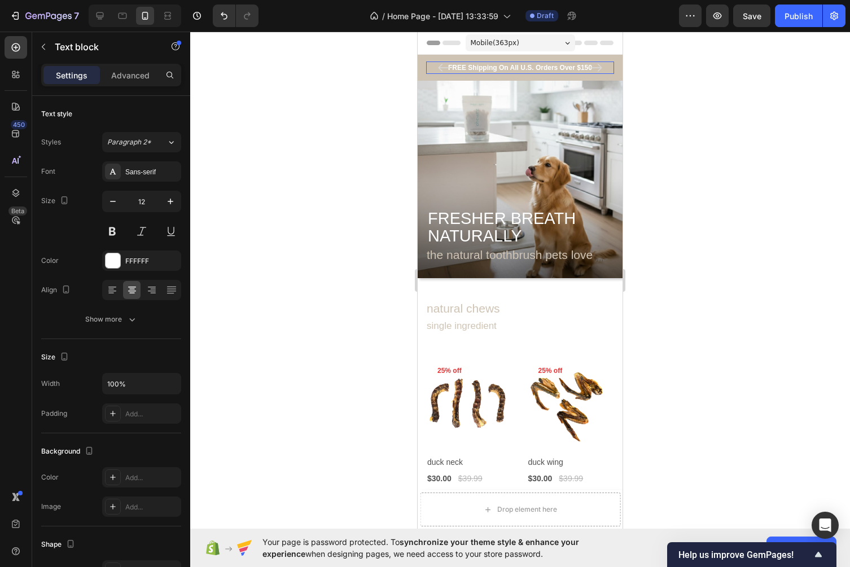
click at [668, 89] on div at bounding box center [520, 300] width 660 height 536
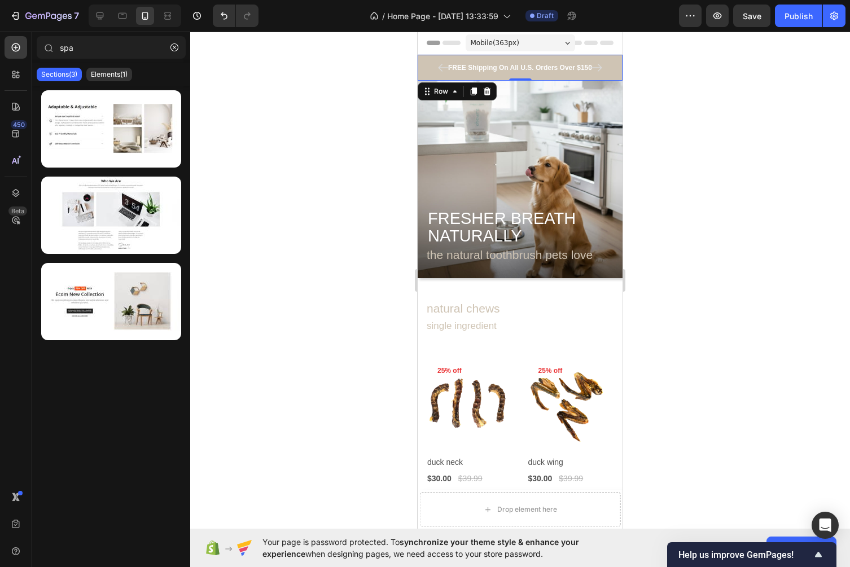
click at [592, 58] on div "FREE Shipping On All U.S. Orders Over $150 Text block 5000+ Text block Icon Ico…" at bounding box center [520, 68] width 205 height 26
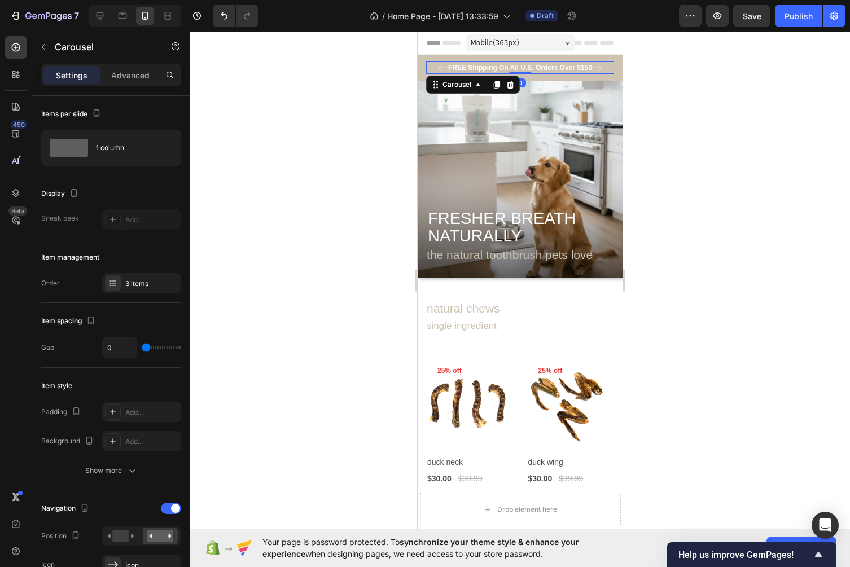
click at [592, 68] on icon "Carousel Next Arrow" at bounding box center [596, 68] width 14 height 14
click at [564, 67] on p "REVIEWS" at bounding box center [562, 68] width 31 height 10
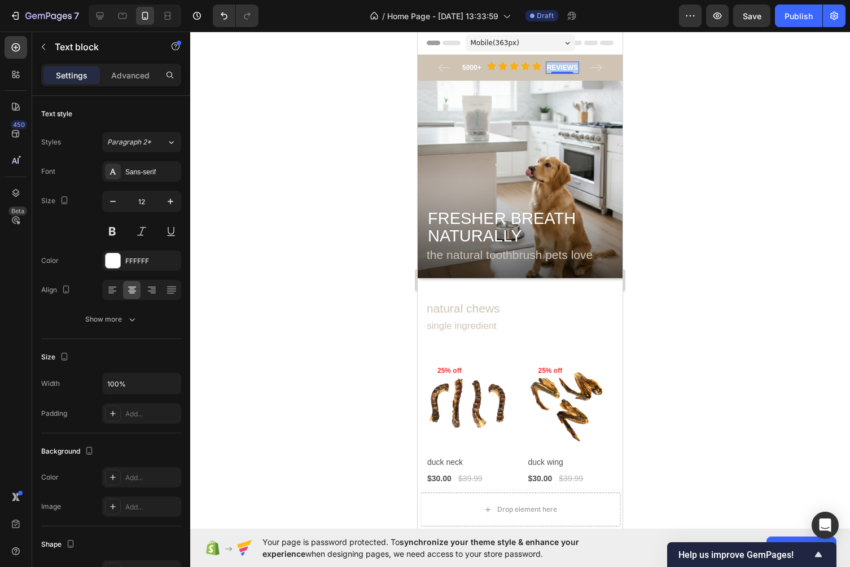
click at [564, 67] on p "REVIEWS" at bounding box center [562, 68] width 31 height 10
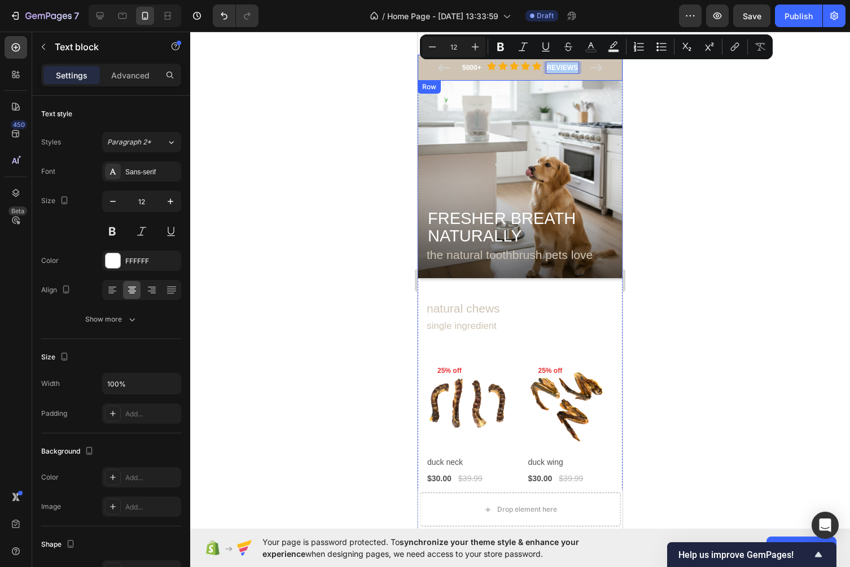
click at [705, 119] on div at bounding box center [520, 300] width 660 height 536
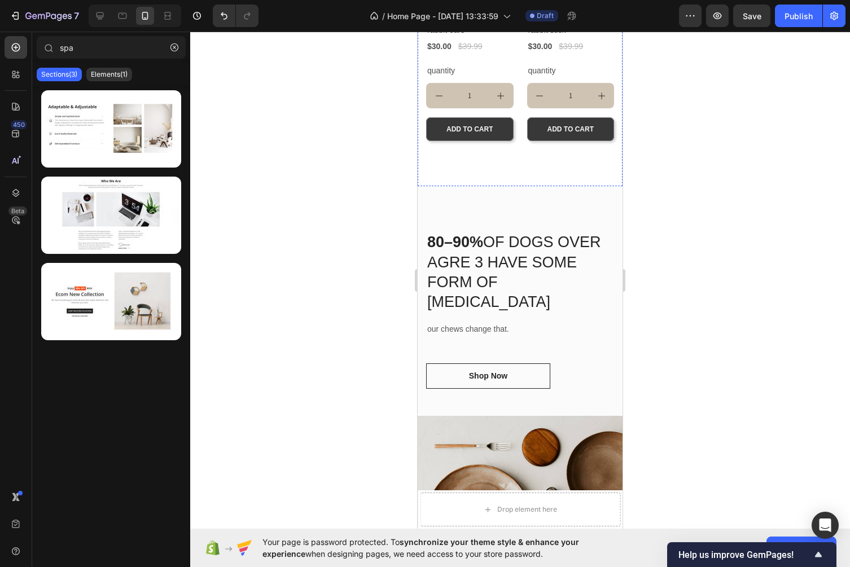
scroll to position [670, 0]
click at [611, 221] on div "80–90% OF DOGS OVER AGRE 3 HAVE SOME FORM OF DENTAL DISEASE Heading our chews c…" at bounding box center [520, 300] width 205 height 229
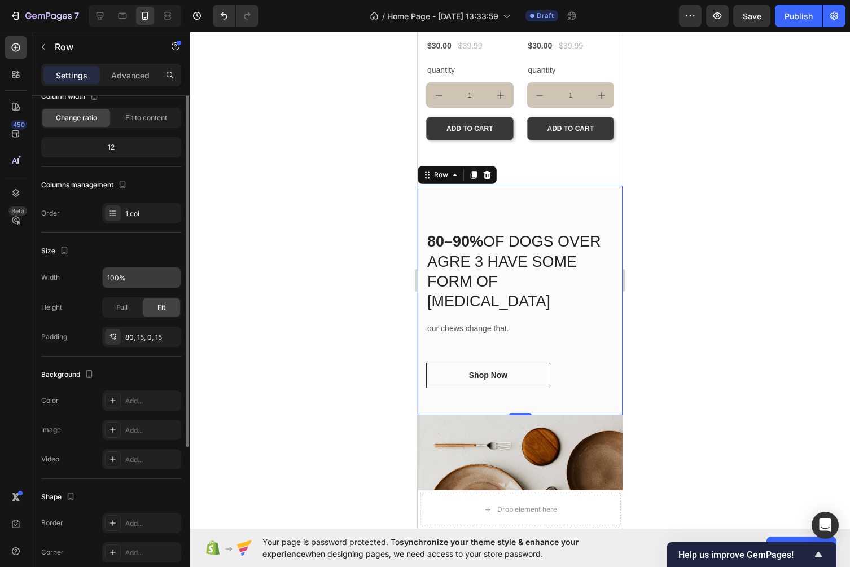
scroll to position [0, 0]
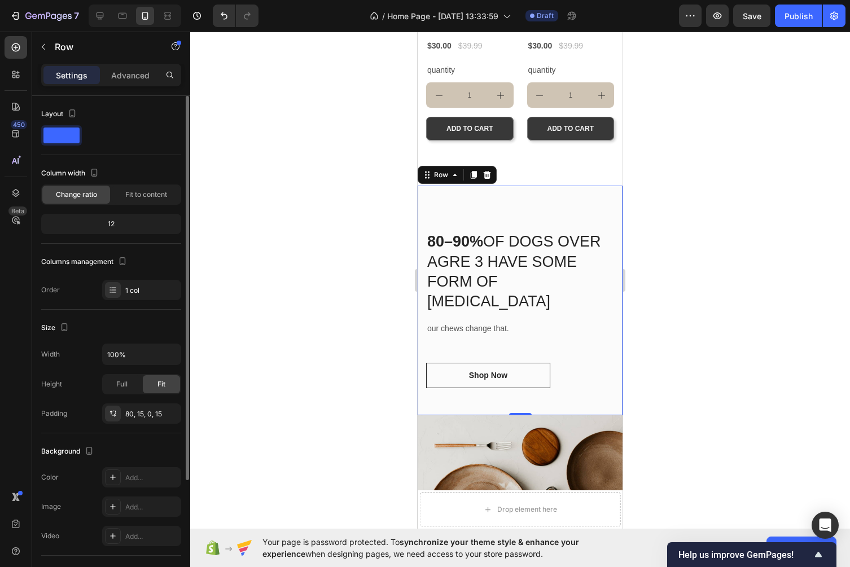
click at [482, 216] on div "80–90% OF DOGS OVER AGRE 3 HAVE SOME FORM OF DENTAL DISEASE Heading our chews c…" at bounding box center [520, 300] width 205 height 229
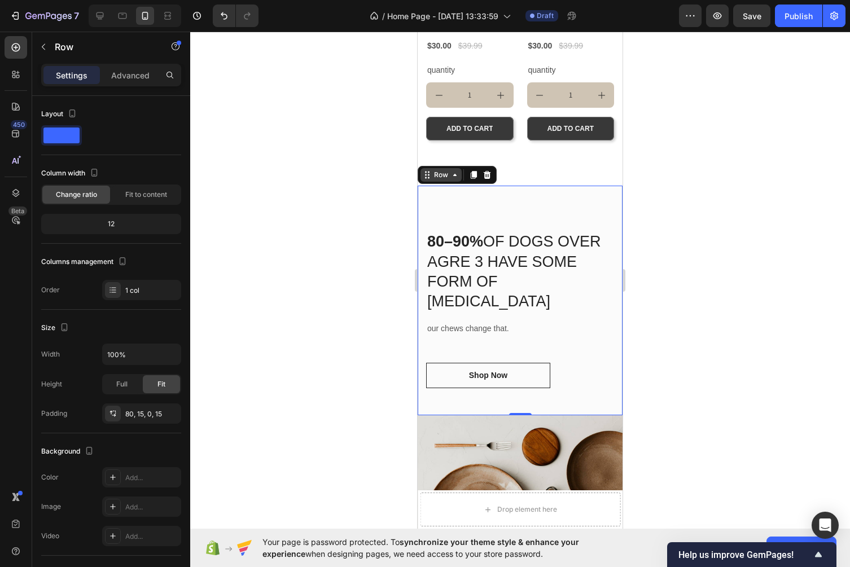
click at [457, 174] on icon at bounding box center [454, 174] width 9 height 9
click at [144, 71] on p "Advanced" at bounding box center [130, 75] width 38 height 12
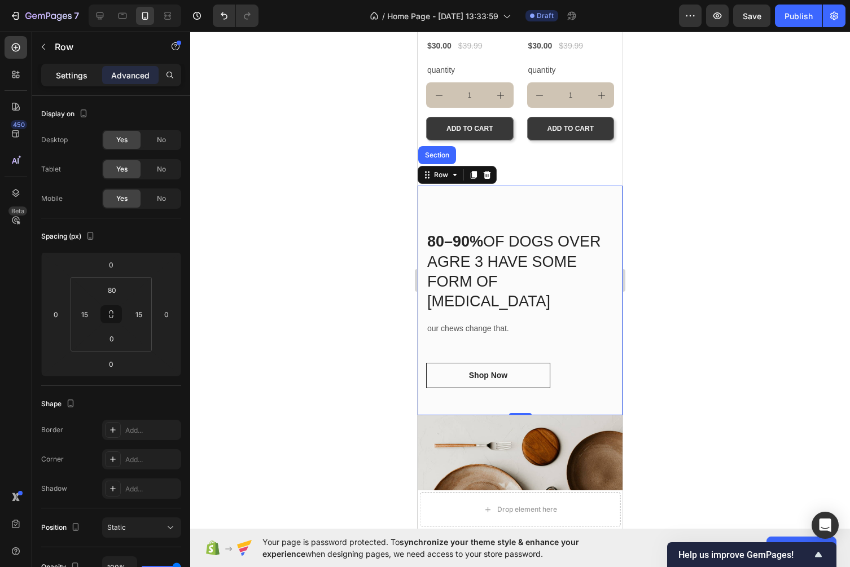
click at [79, 72] on p "Settings" at bounding box center [72, 75] width 32 height 12
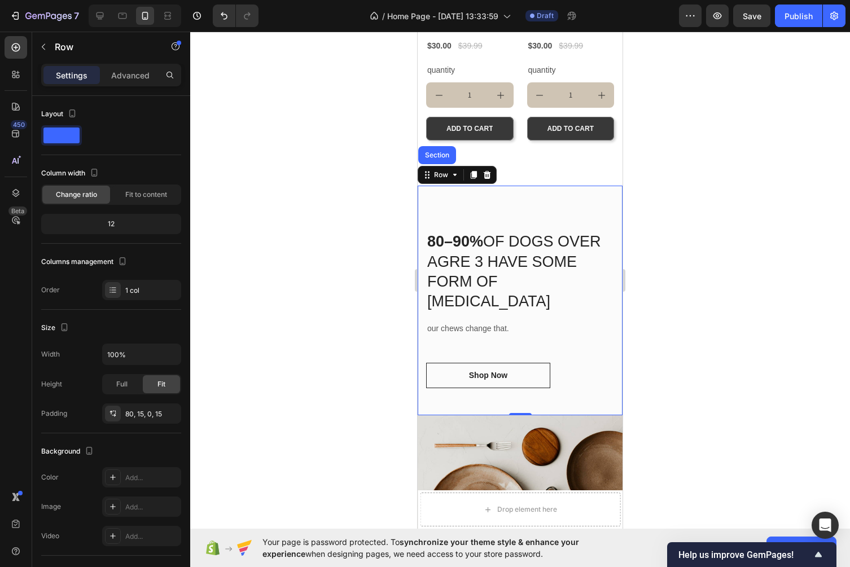
click at [484, 198] on div "80–90% OF DOGS OVER AGRE 3 HAVE SOME FORM OF DENTAL DISEASE Heading our chews c…" at bounding box center [520, 300] width 205 height 229
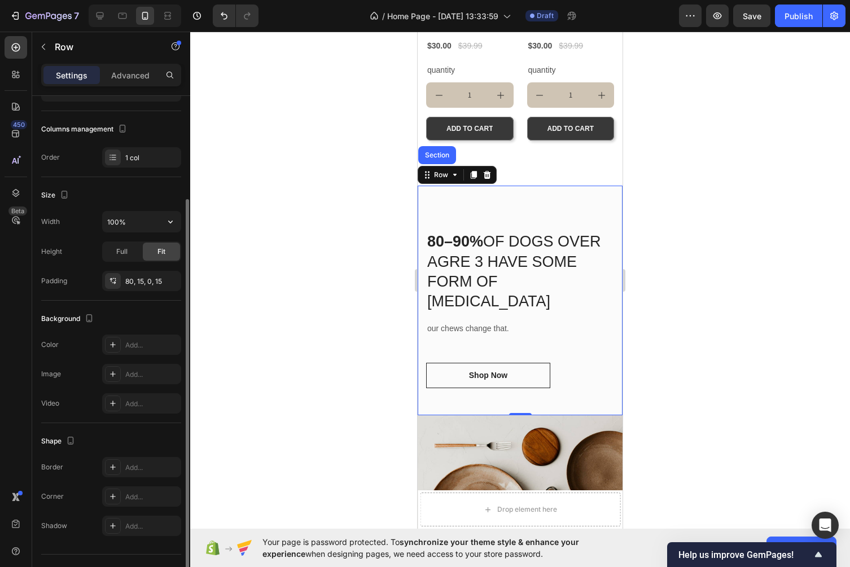
scroll to position [134, 0]
click at [151, 345] on div "Add..." at bounding box center [151, 344] width 53 height 10
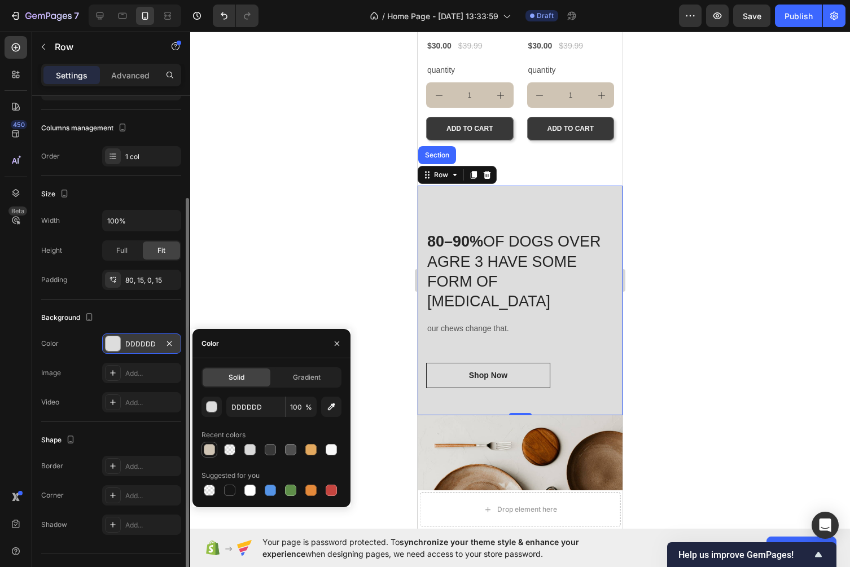
click at [213, 452] on div at bounding box center [209, 449] width 11 height 11
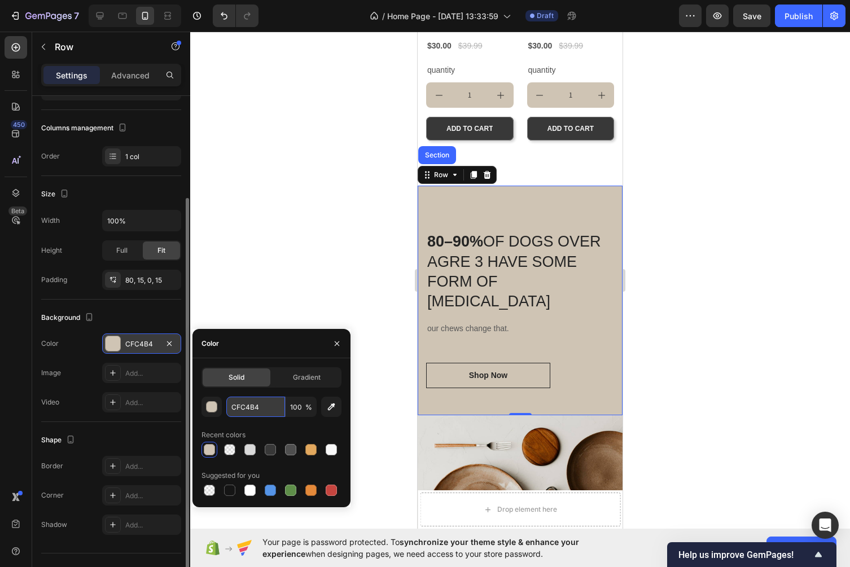
click at [257, 408] on input "CFC4B4" at bounding box center [255, 407] width 59 height 20
paste input "EBDEC"
click at [296, 427] on div "Recent colors" at bounding box center [271, 435] width 140 height 18
click at [257, 413] on input "CFC4B4" at bounding box center [255, 407] width 59 height 20
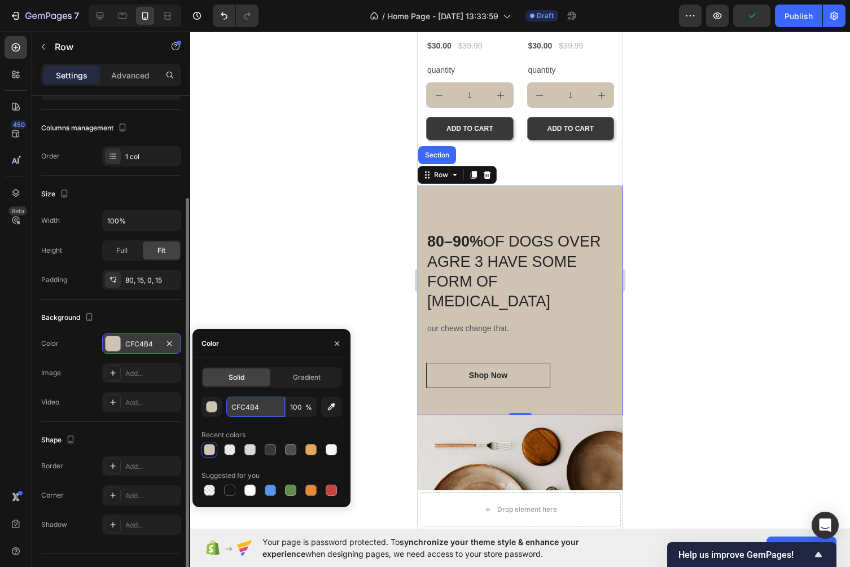
click at [257, 413] on input "CFC4B4" at bounding box center [255, 407] width 59 height 20
paste input "EBDEC"
click at [214, 406] on div "button" at bounding box center [212, 407] width 11 height 11
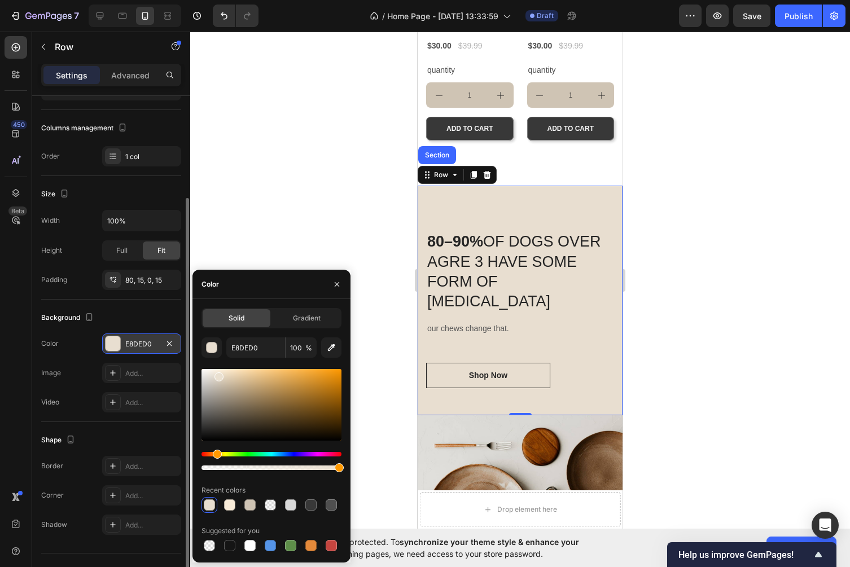
drag, startPoint x: 223, startPoint y: 388, endPoint x: 222, endPoint y: 363, distance: 24.3
click at [217, 375] on div at bounding box center [218, 376] width 9 height 9
click at [252, 499] on div at bounding box center [250, 505] width 14 height 14
type input "F9ECD9"
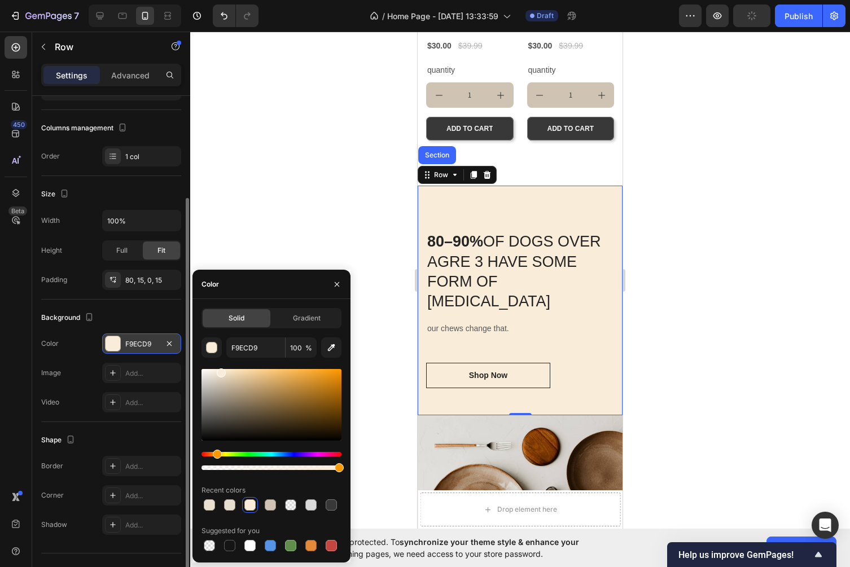
click at [287, 181] on div at bounding box center [520, 300] width 660 height 536
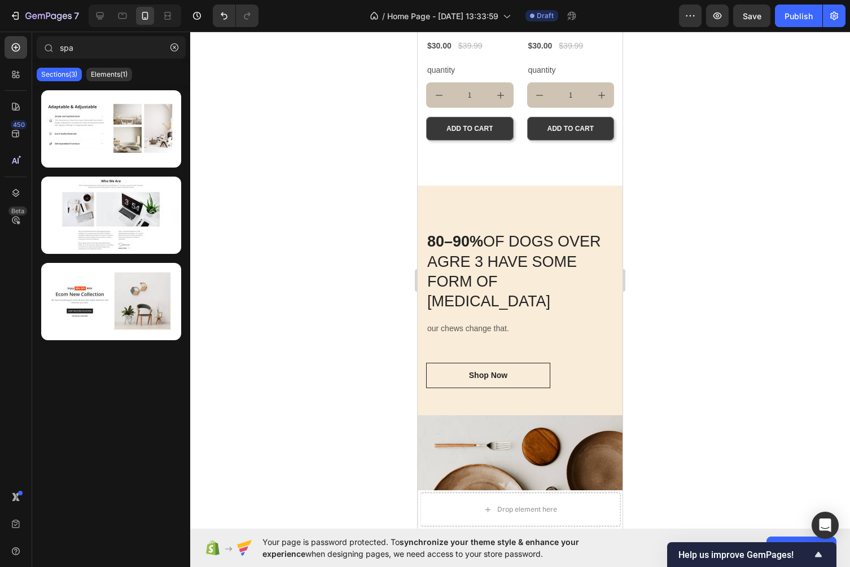
click at [751, 314] on div at bounding box center [520, 300] width 660 height 536
click at [11, 133] on icon at bounding box center [15, 133] width 11 height 11
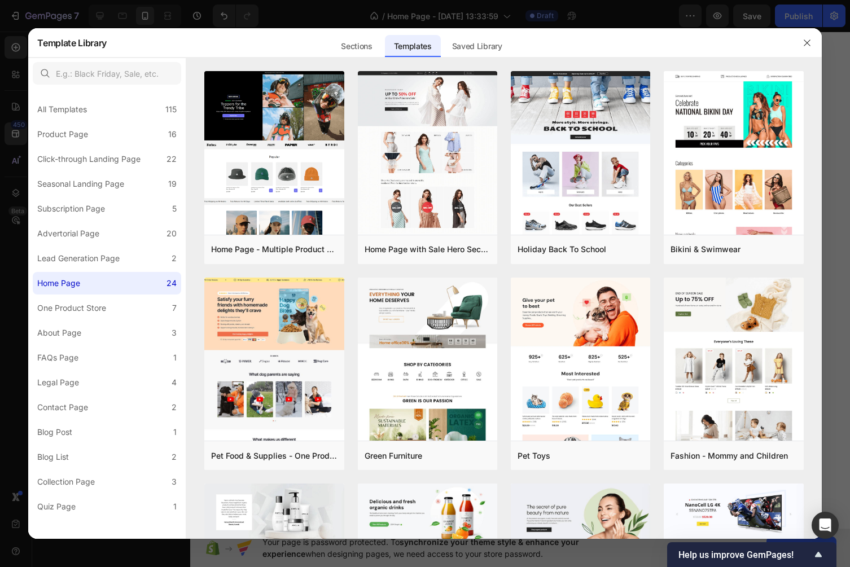
scroll to position [670, 0]
click at [812, 47] on button "button" at bounding box center [807, 43] width 18 height 18
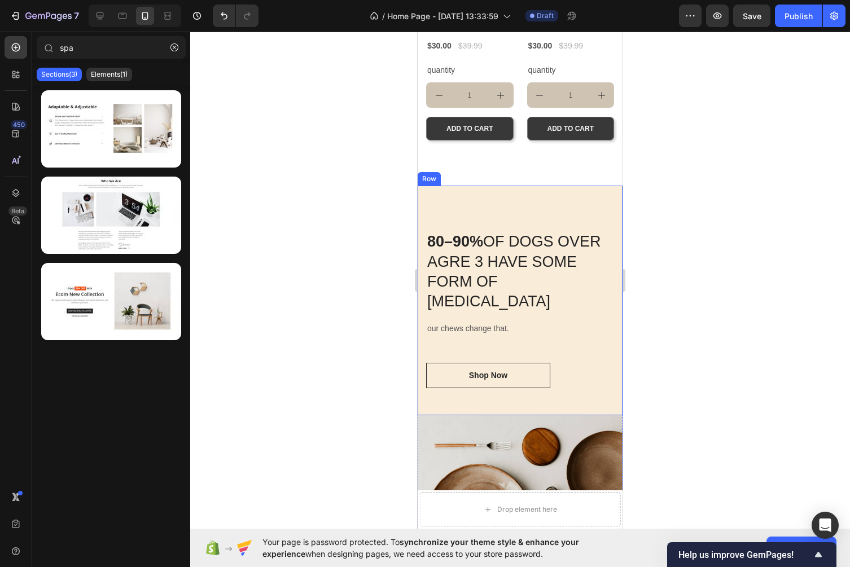
click at [459, 202] on div "80–90% OF DOGS OVER AGRE 3 HAVE SOME FORM OF DENTAL DISEASE Heading our chews c…" at bounding box center [520, 300] width 205 height 229
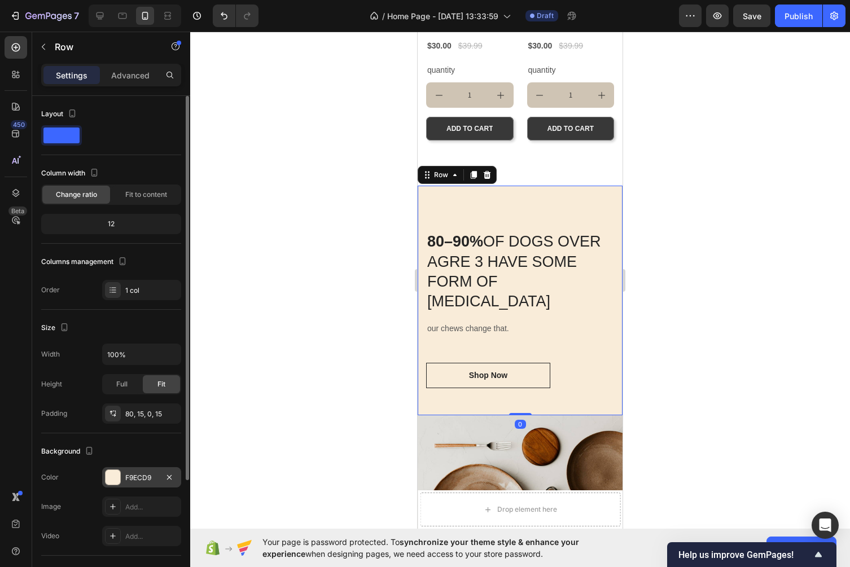
click at [141, 484] on div "F9ECD9" at bounding box center [141, 477] width 79 height 20
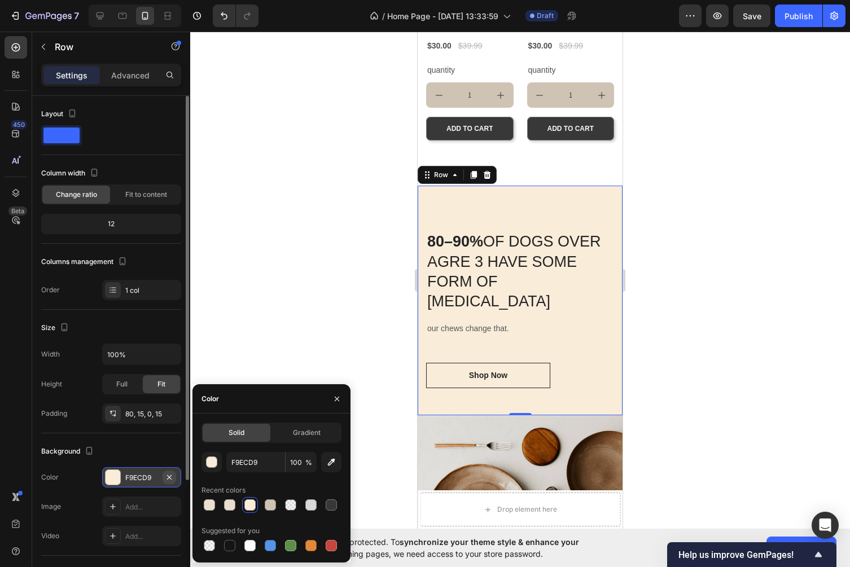
click at [169, 481] on icon "button" at bounding box center [169, 477] width 9 height 9
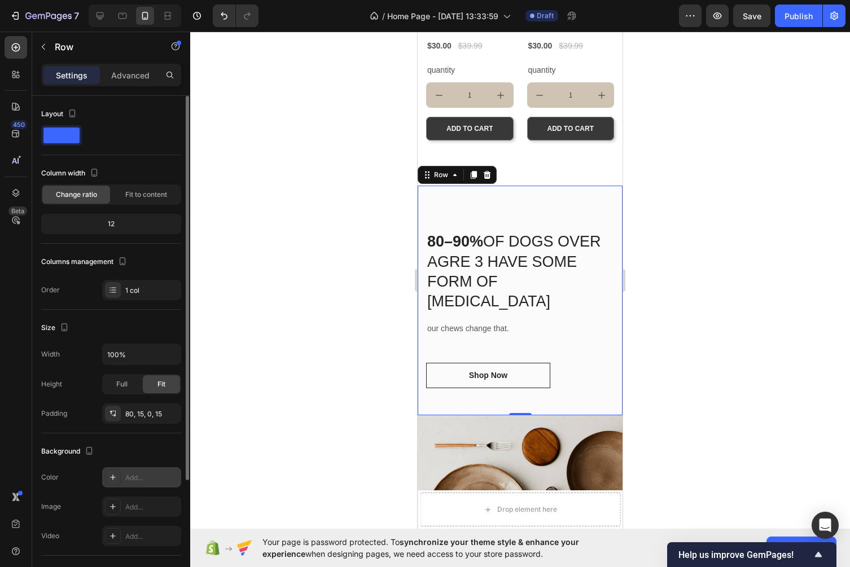
click at [144, 475] on div "Add..." at bounding box center [151, 478] width 53 height 10
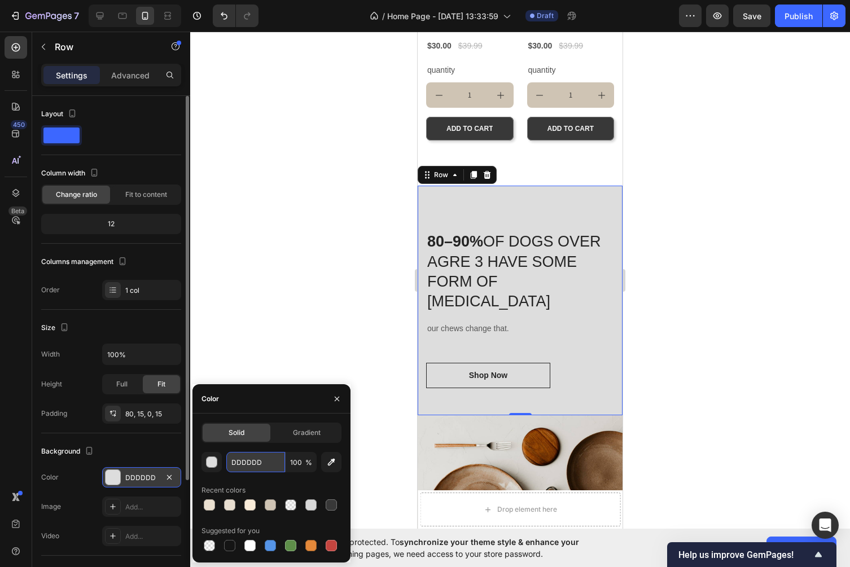
click at [247, 467] on input "DDDDDD" at bounding box center [255, 462] width 59 height 20
paste input "EBDEC"
click at [133, 440] on div "Background The changes might be hidden by the video. Color DDDDDD Image Add... …" at bounding box center [111, 494] width 140 height 122
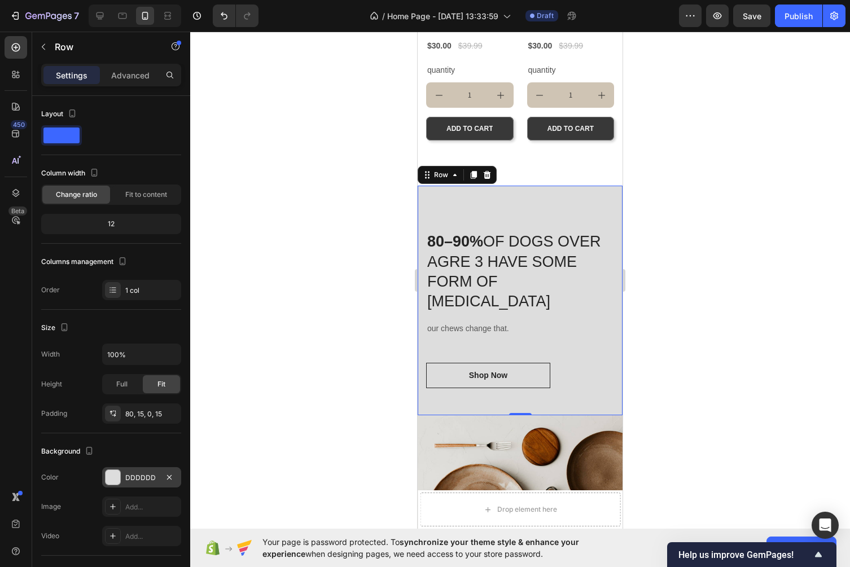
click at [139, 486] on div "DDDDDD" at bounding box center [141, 477] width 79 height 20
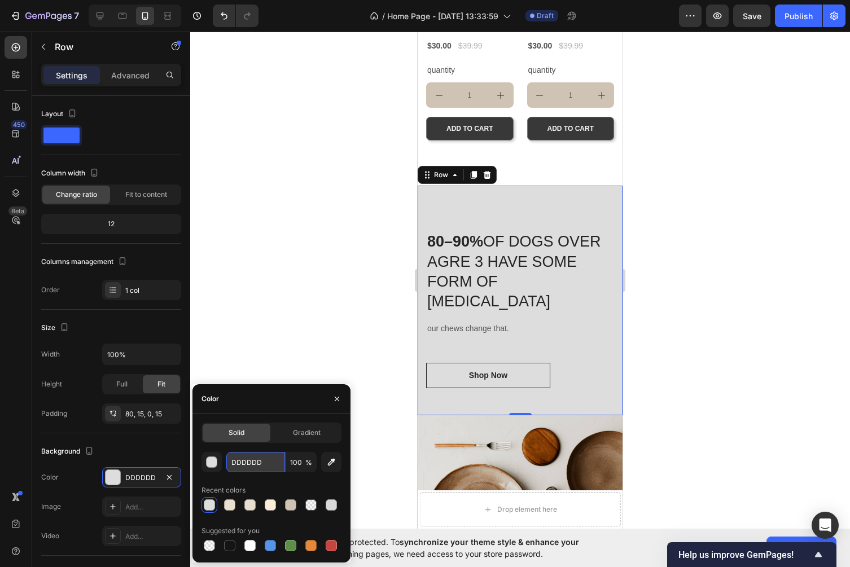
click at [259, 464] on input "DDDDDD" at bounding box center [255, 462] width 59 height 20
paste input "ebdecb"
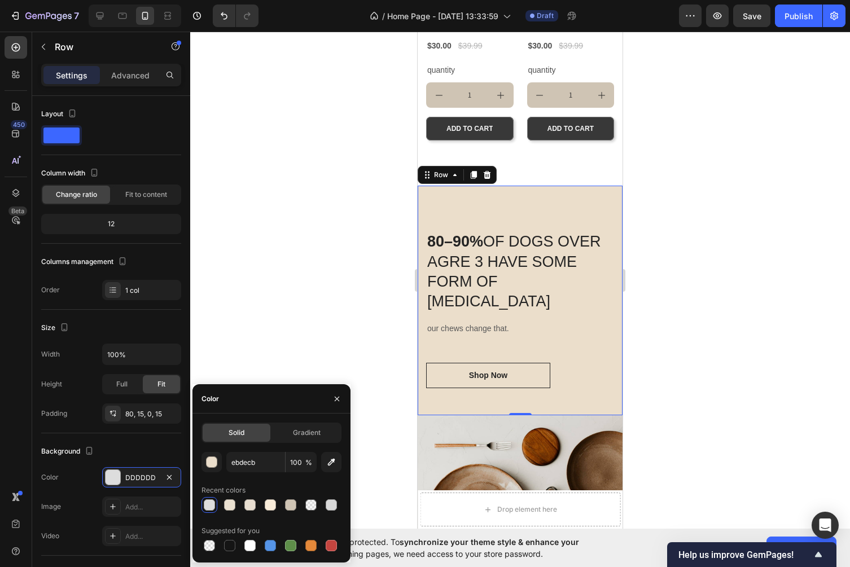
type input "EBDECB"
click at [288, 205] on div at bounding box center [520, 300] width 660 height 536
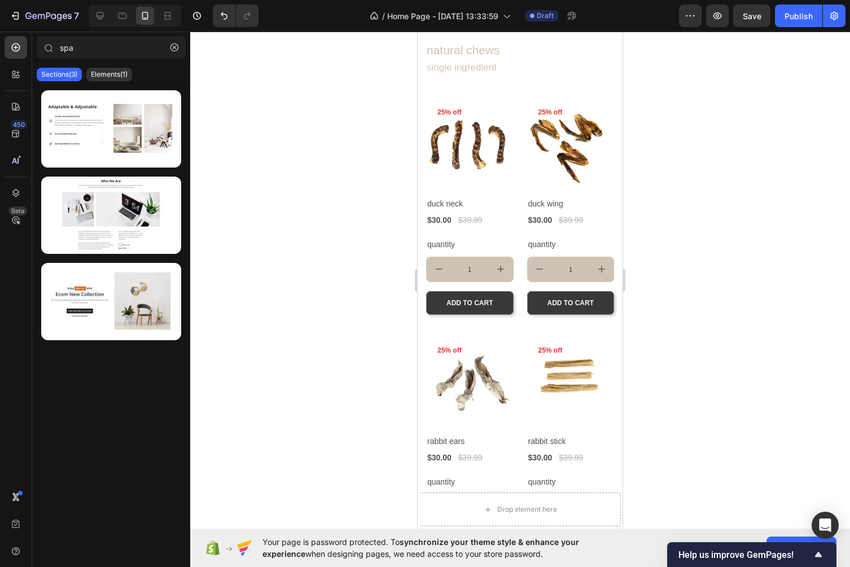
scroll to position [218, 0]
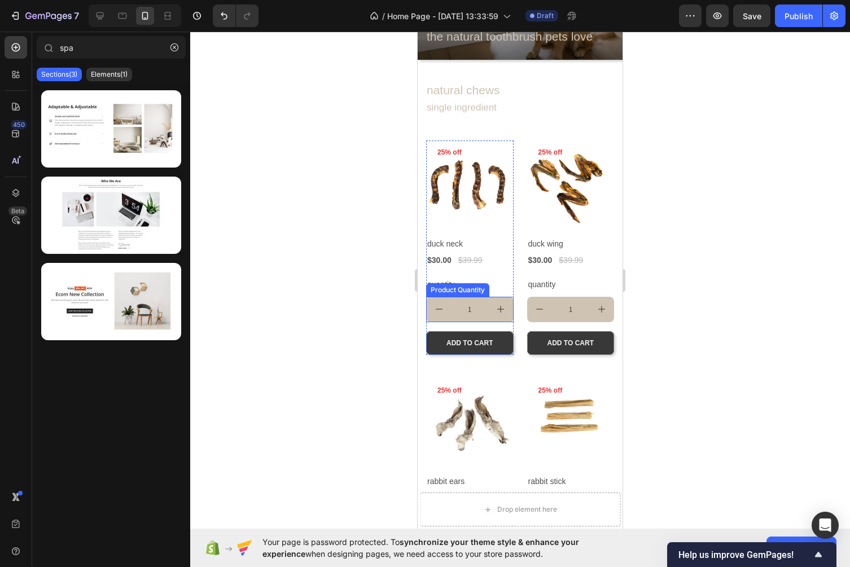
click at [489, 300] on button "increment" at bounding box center [500, 309] width 25 height 25
type input "2"
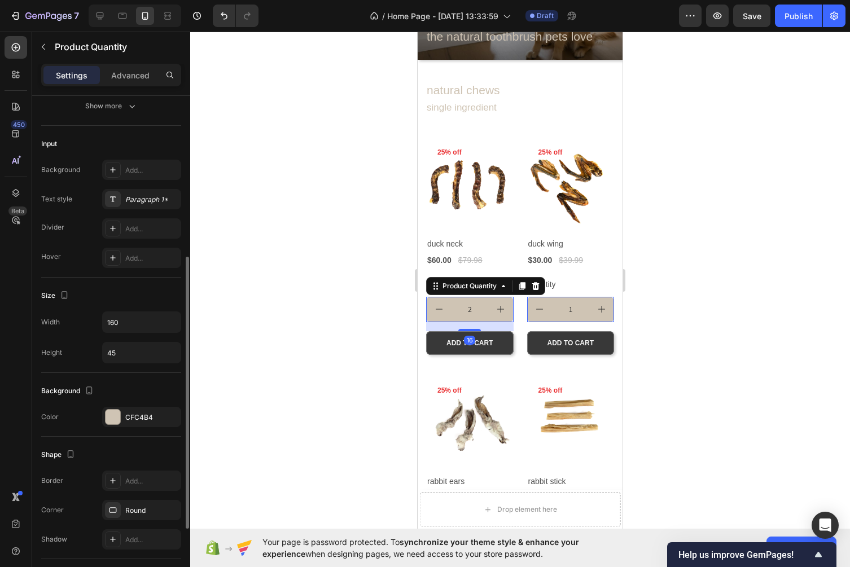
scroll to position [271, 0]
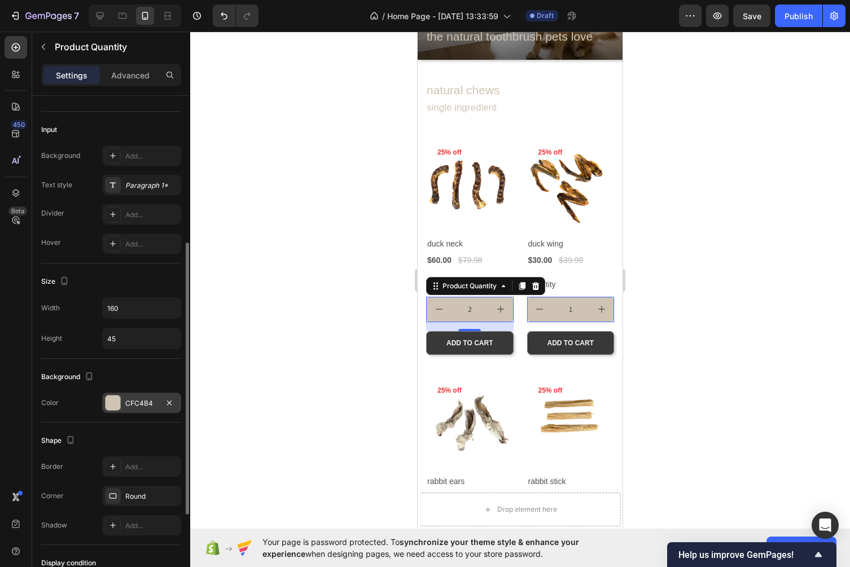
click at [143, 405] on div "CFC4B4" at bounding box center [141, 403] width 33 height 10
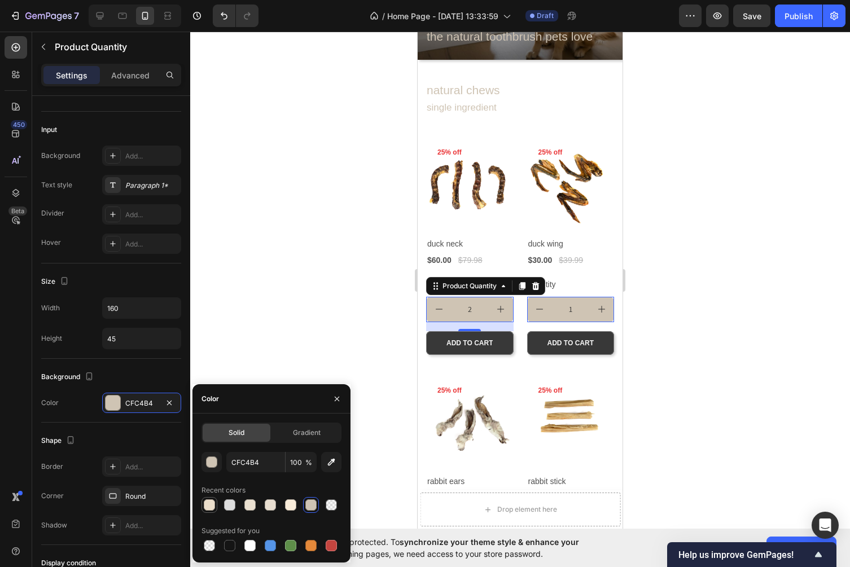
click at [212, 507] on div at bounding box center [209, 504] width 11 height 11
type input "EBDECB"
click at [229, 236] on div at bounding box center [520, 300] width 660 height 536
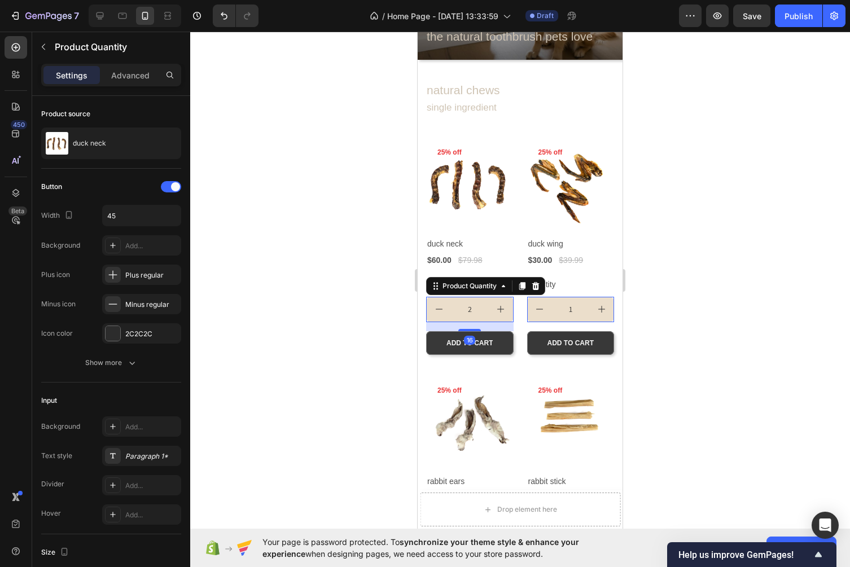
click at [438, 305] on icon "decrement" at bounding box center [439, 309] width 9 height 9
type input "1"
click at [730, 226] on div at bounding box center [520, 300] width 660 height 536
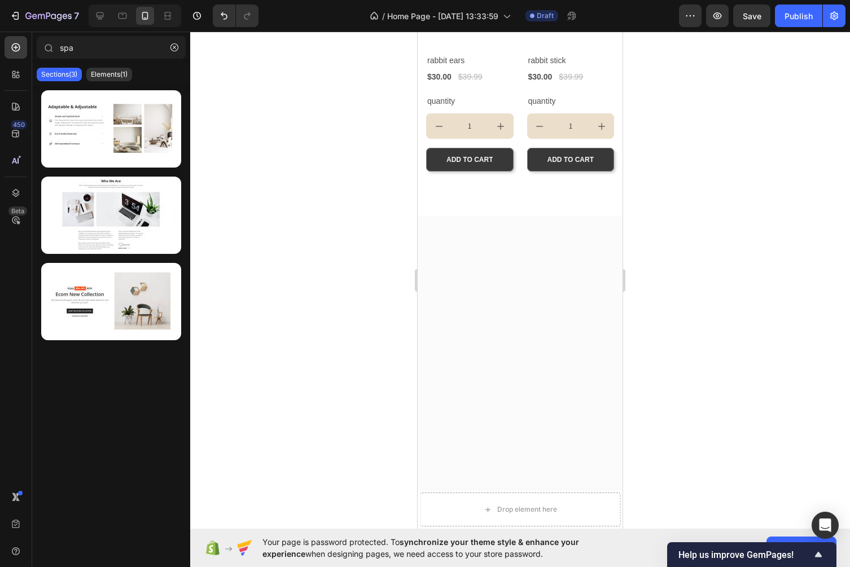
scroll to position [0, 0]
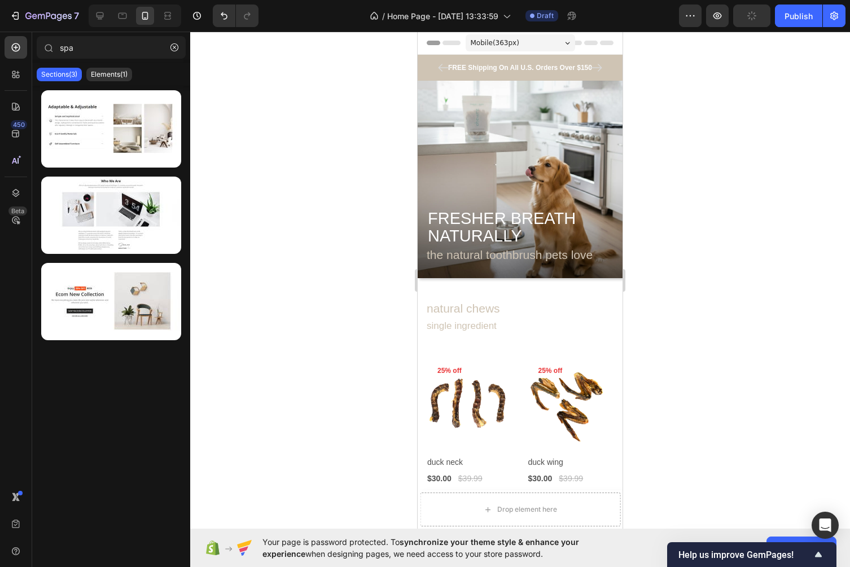
click at [750, 1] on div "7 / Home Page - Sep 27, 13:33:59 Draft Preview Publish" at bounding box center [425, 16] width 850 height 32
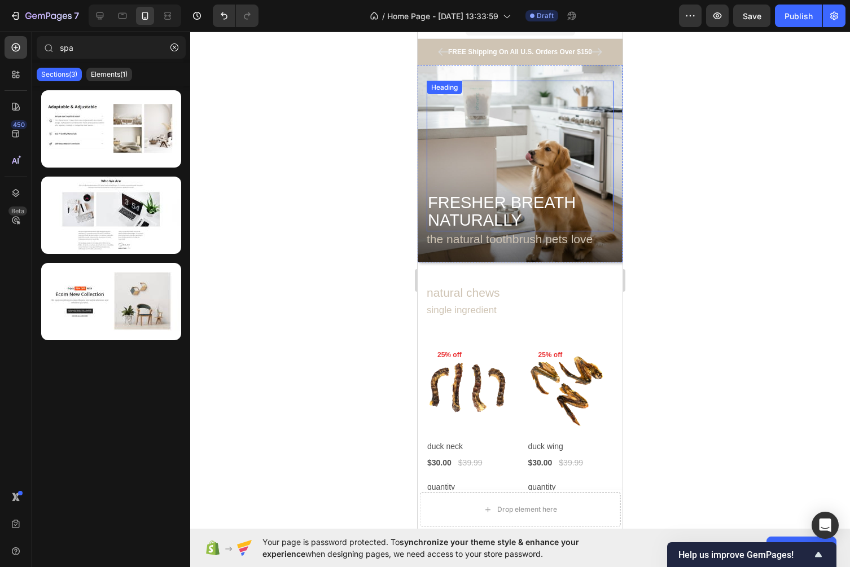
scroll to position [17, 0]
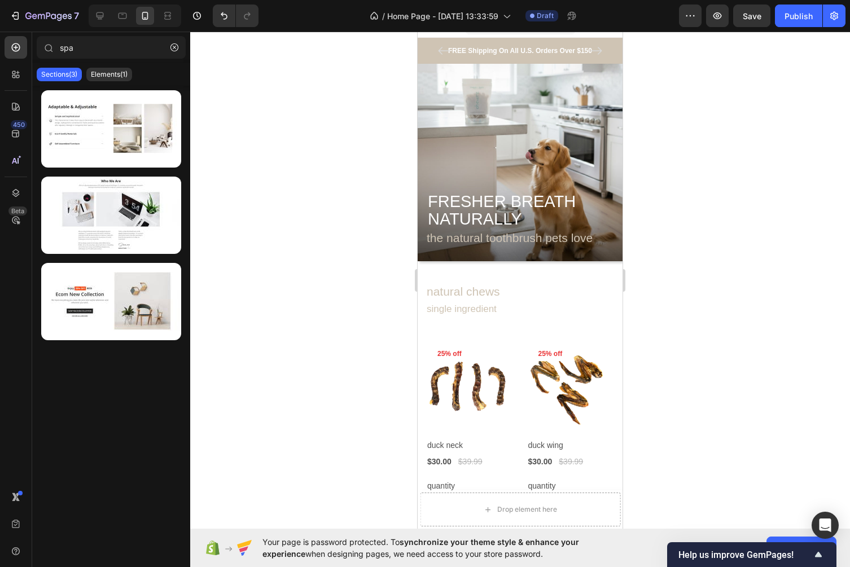
click at [386, 350] on div at bounding box center [520, 300] width 660 height 536
click at [676, 299] on div at bounding box center [520, 300] width 660 height 536
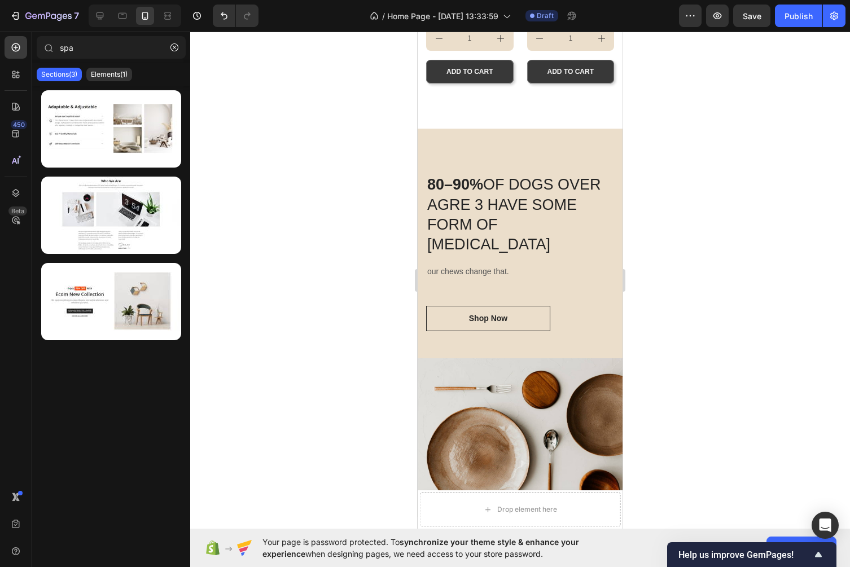
scroll to position [729, 0]
click at [534, 203] on h2 "80–90% OF DOGS OVER AGRE 3 HAVE SOME FORM OF DENTAL DISEASE" at bounding box center [520, 213] width 188 height 81
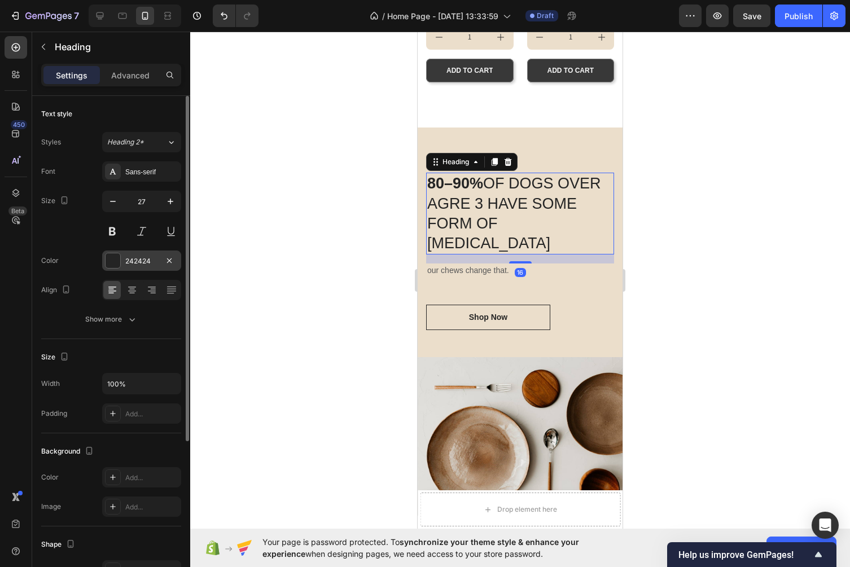
click at [143, 264] on div "242424" at bounding box center [141, 261] width 33 height 10
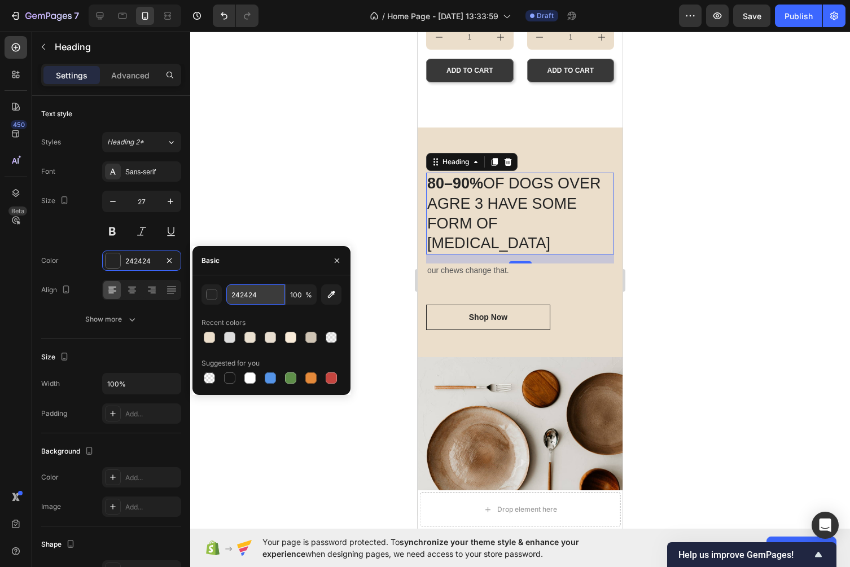
click at [254, 291] on input "242424" at bounding box center [255, 294] width 59 height 20
paste input "383838"
type input "383838"
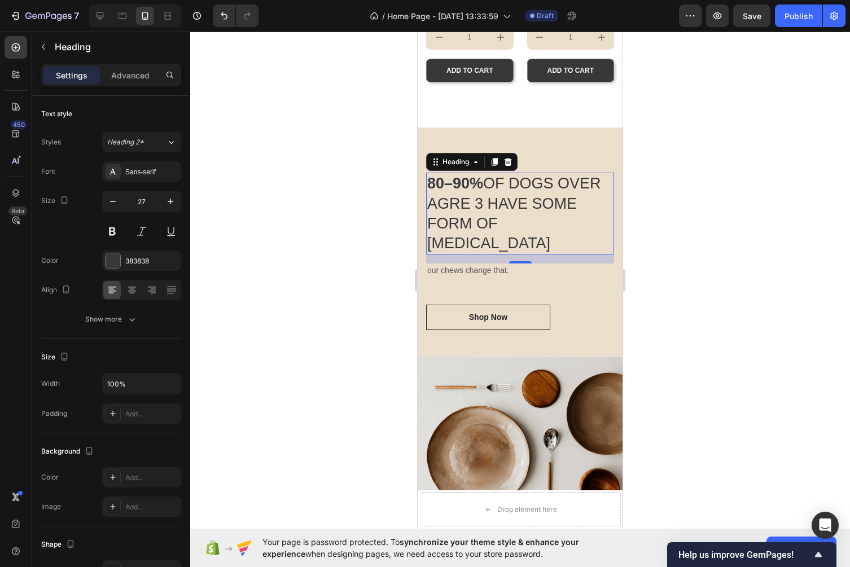
click at [352, 223] on div at bounding box center [520, 300] width 660 height 536
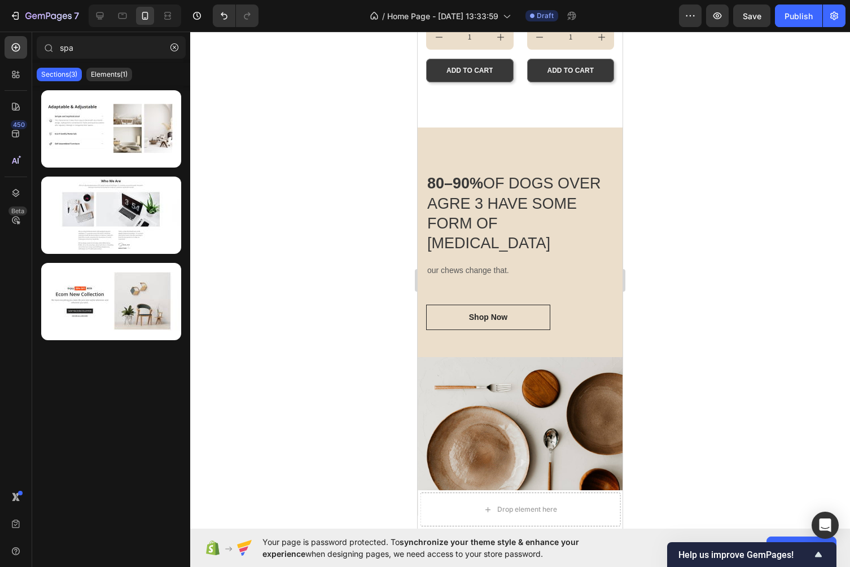
click at [723, 215] on div at bounding box center [520, 300] width 660 height 536
click at [527, 322] on link "Shop Now" at bounding box center [488, 317] width 124 height 25
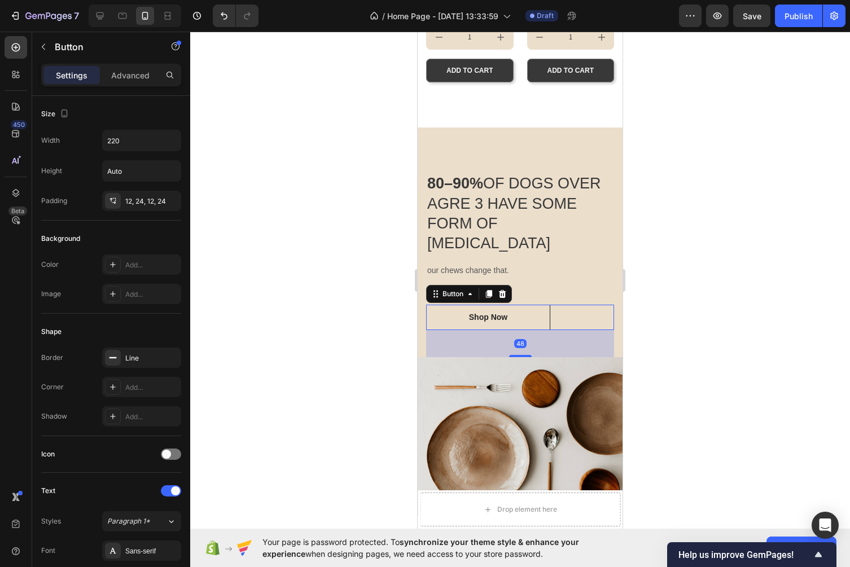
click at [746, 206] on div at bounding box center [520, 300] width 660 height 536
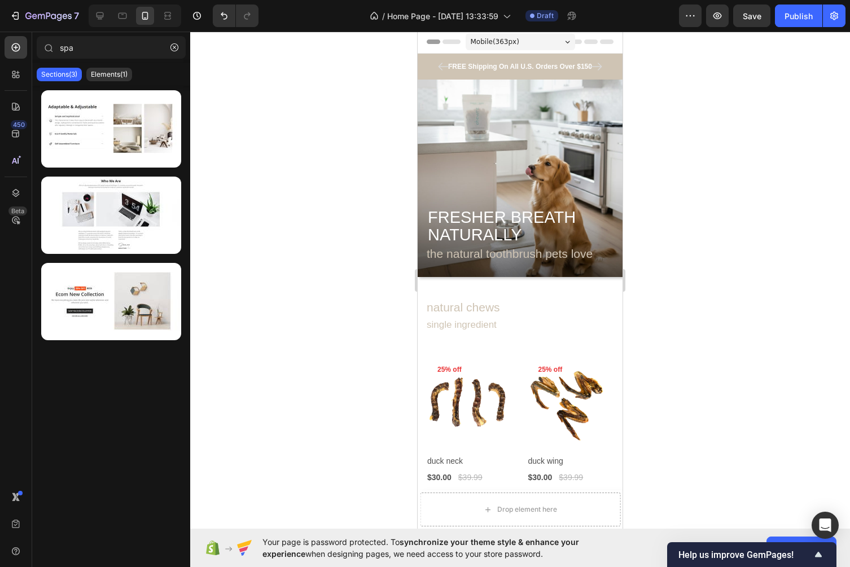
scroll to position [0, 0]
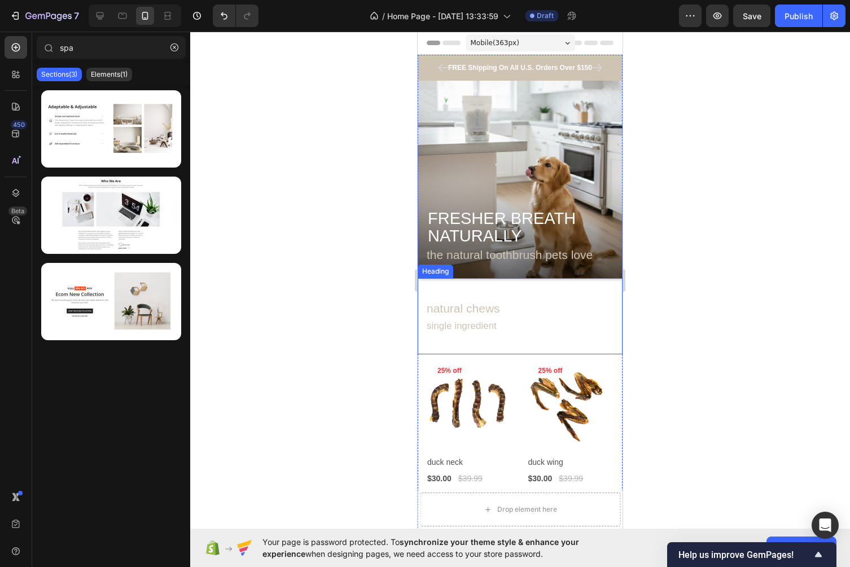
click at [483, 313] on span "natural chews" at bounding box center [463, 308] width 73 height 13
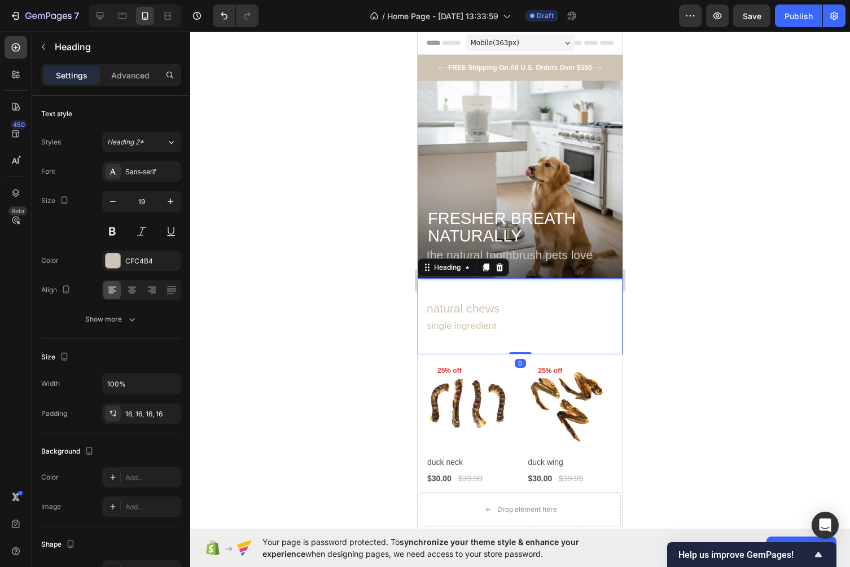
click at [692, 267] on div at bounding box center [520, 300] width 660 height 536
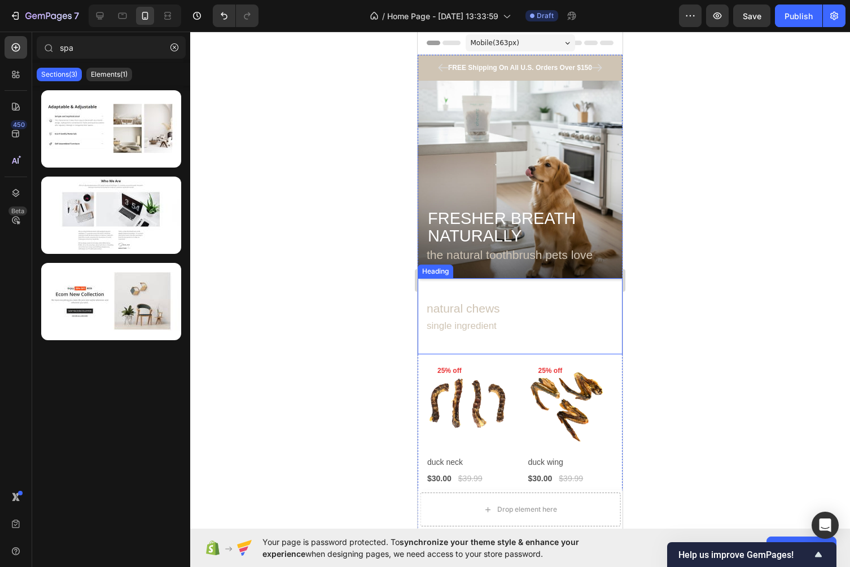
click at [448, 314] on span "natural chews" at bounding box center [463, 308] width 73 height 13
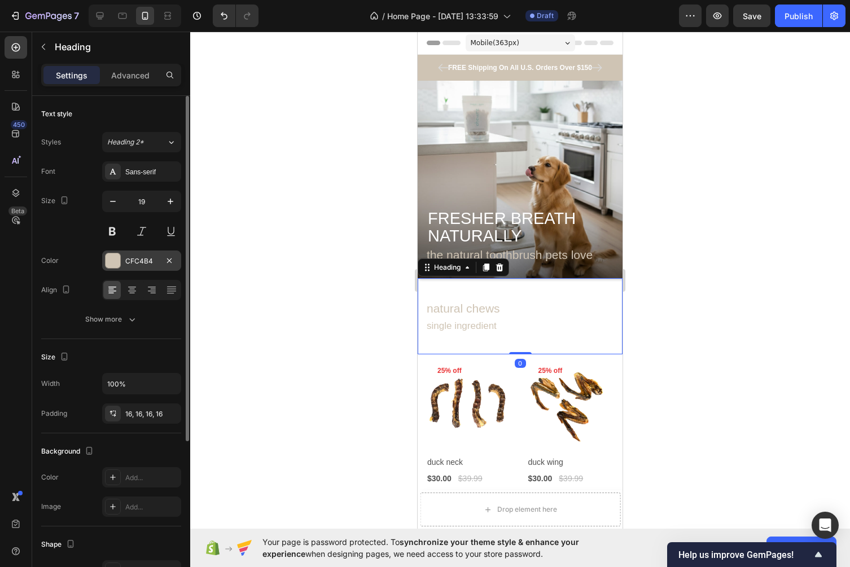
click at [144, 256] on div "CFC4B4" at bounding box center [141, 261] width 33 height 10
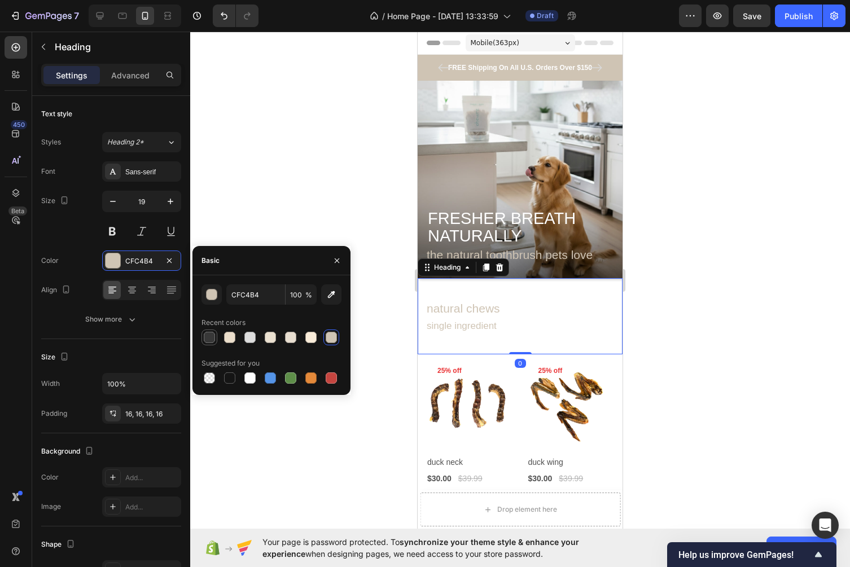
click at [208, 337] on div at bounding box center [209, 337] width 11 height 11
type input "383838"
click at [284, 124] on div at bounding box center [520, 300] width 660 height 536
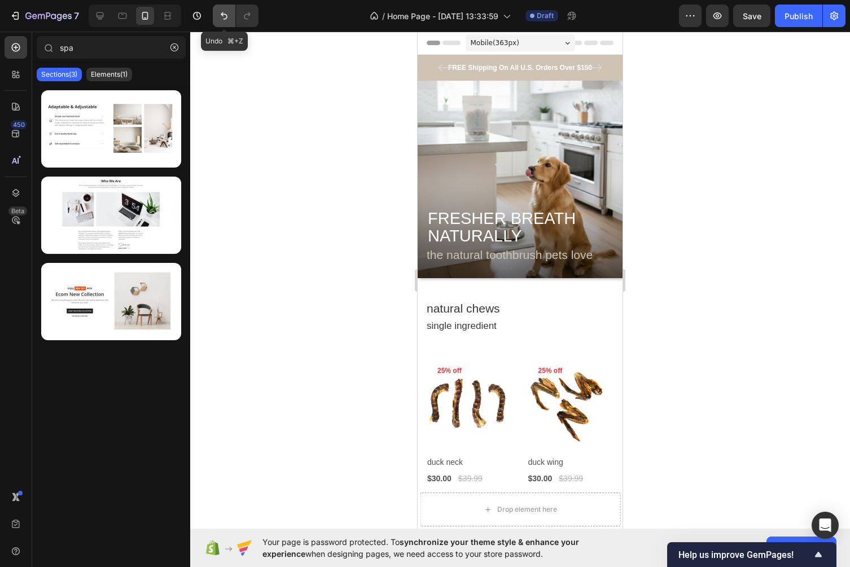
click at [220, 20] on icon "Undo/Redo" at bounding box center [223, 15] width 11 height 11
click at [302, 236] on div at bounding box center [520, 300] width 660 height 536
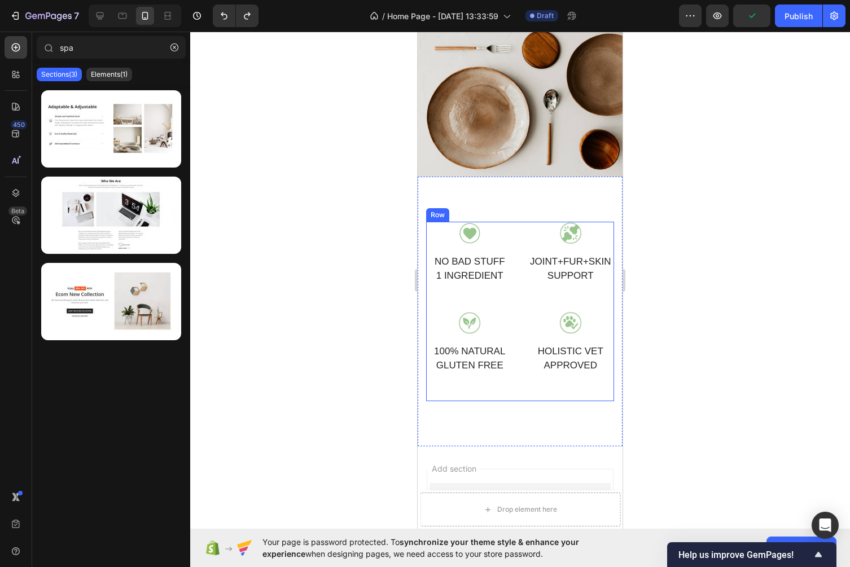
scroll to position [1065, 0]
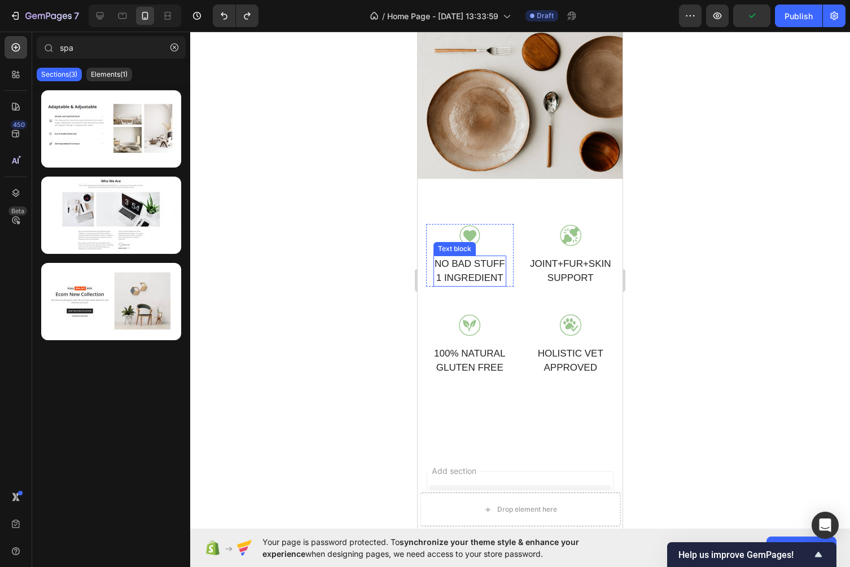
click at [472, 255] on div "Image NO BAD STUFF 1 INGREDIENT Text block Row" at bounding box center [469, 255] width 87 height 63
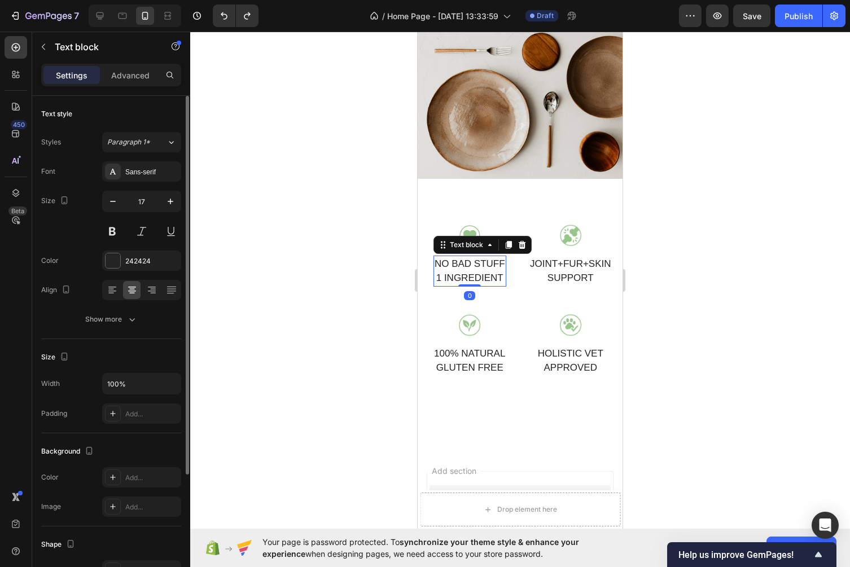
click at [141, 271] on div "Font Sans-serif Size 17 Color 242424 Align Show more" at bounding box center [111, 245] width 140 height 168
click at [141, 259] on div "242424" at bounding box center [141, 261] width 33 height 10
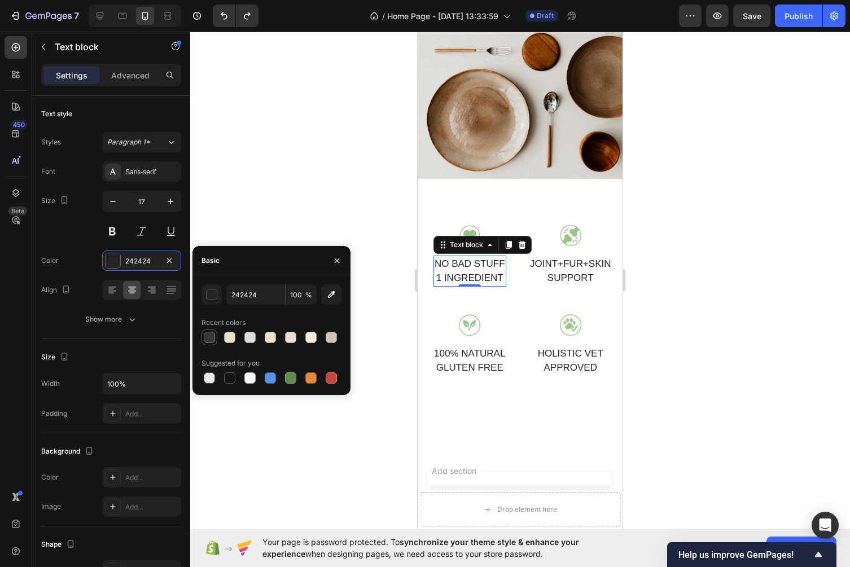
click at [211, 334] on div at bounding box center [209, 337] width 11 height 11
type input "383838"
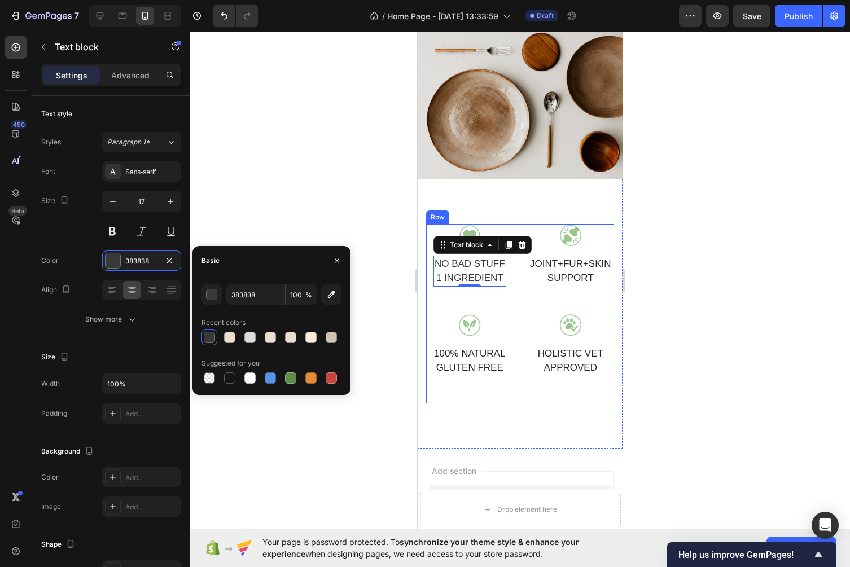
click at [567, 277] on p "SUPPORT" at bounding box center [570, 278] width 81 height 15
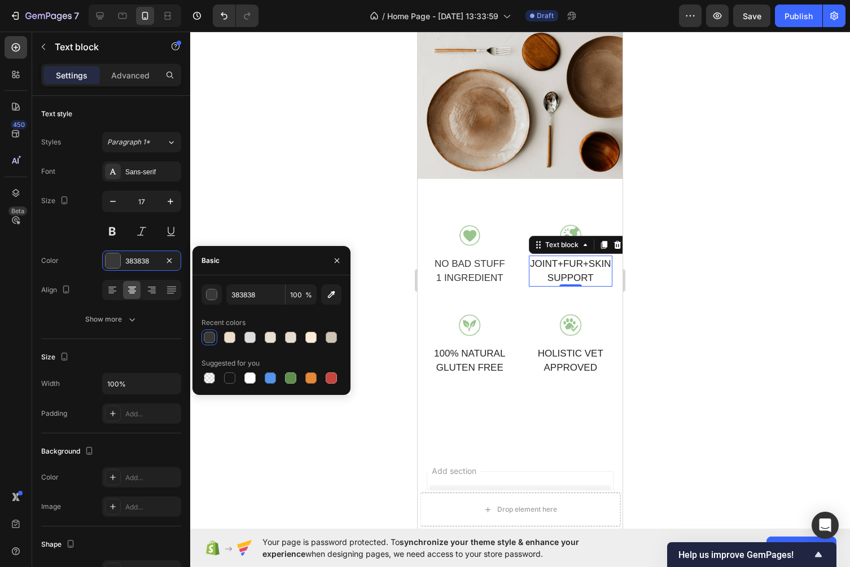
scroll to position [165, 0]
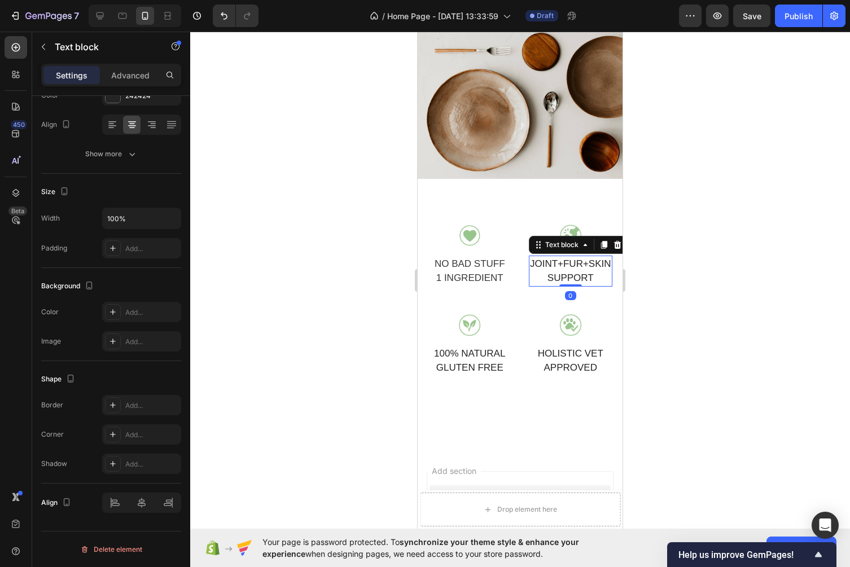
click at [568, 273] on p "SUPPORT" at bounding box center [570, 278] width 81 height 15
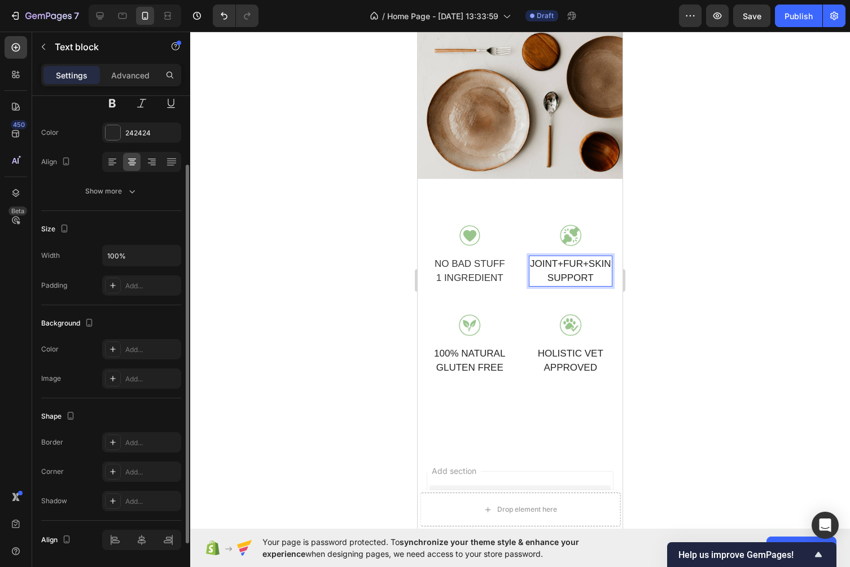
scroll to position [97, 0]
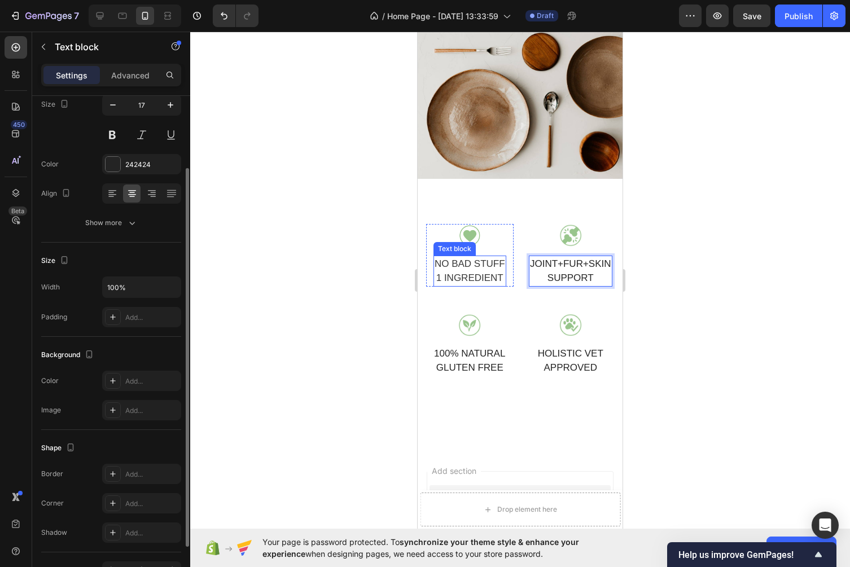
click at [462, 284] on div "NO BAD STUFF 1 INGREDIENT Text block" at bounding box center [469, 271] width 73 height 31
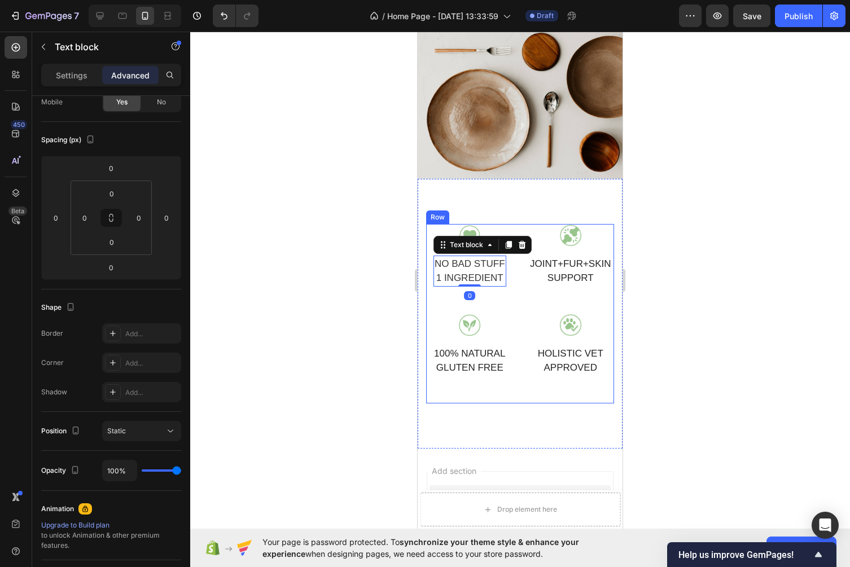
click at [587, 287] on div "Image JOINT+FUR+SKIN SUPPORT Text block Row" at bounding box center [570, 269] width 87 height 90
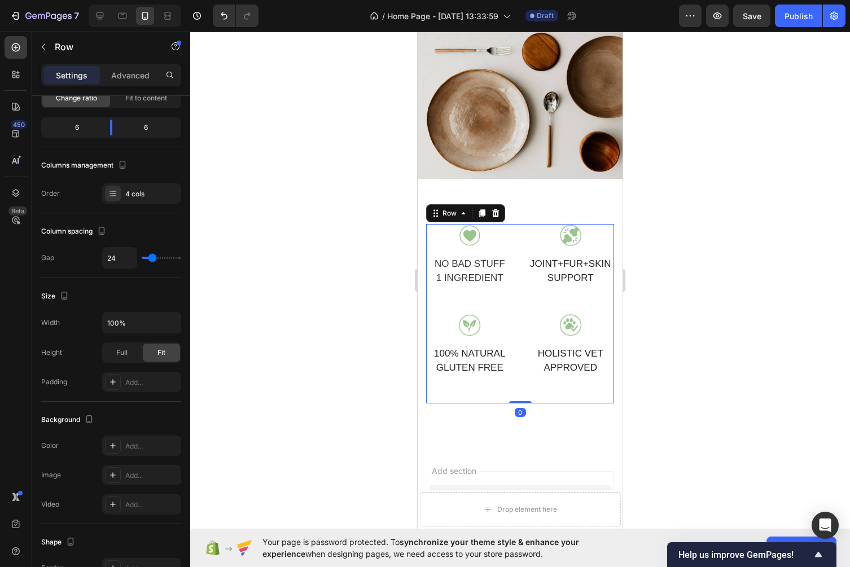
scroll to position [0, 0]
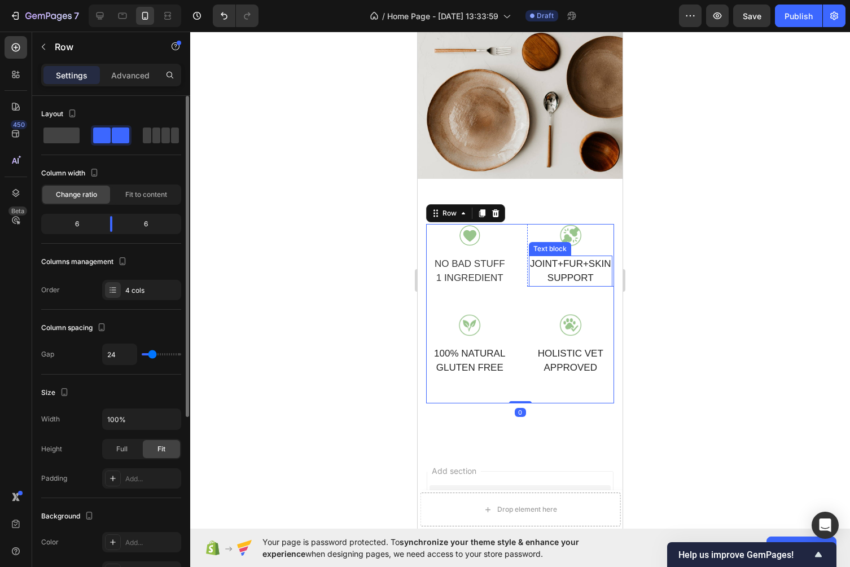
click at [576, 275] on p "SUPPORT" at bounding box center [570, 278] width 81 height 15
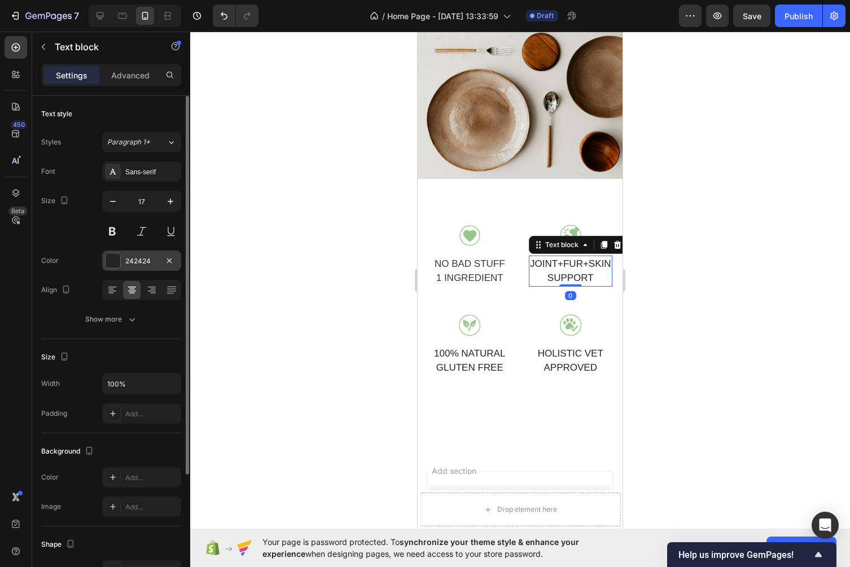
click at [150, 260] on div "242424" at bounding box center [141, 261] width 33 height 10
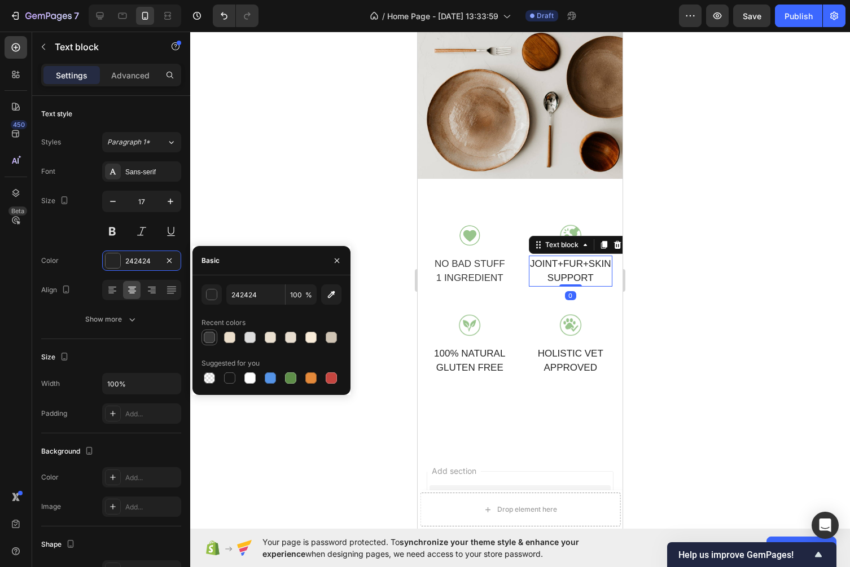
click at [210, 335] on div at bounding box center [209, 337] width 11 height 11
type input "383838"
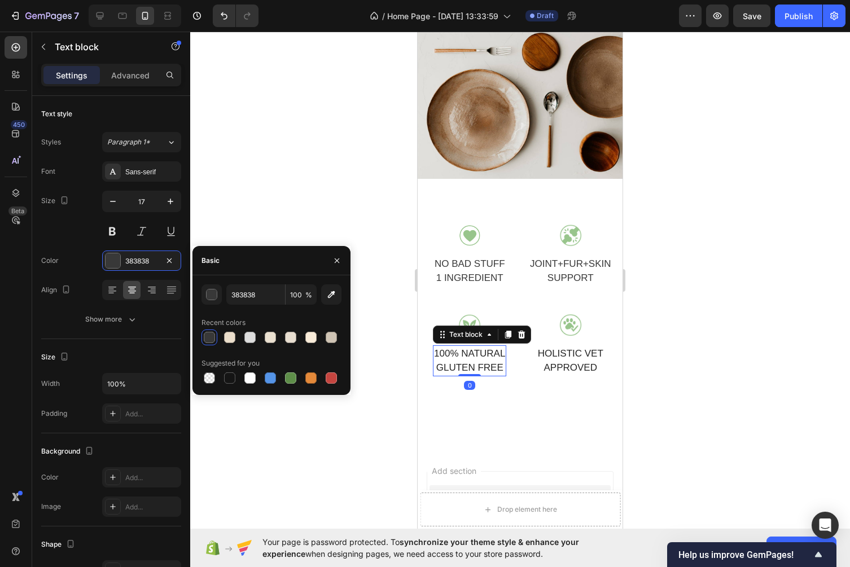
click at [477, 351] on p "100% NATURAL" at bounding box center [469, 354] width 71 height 15
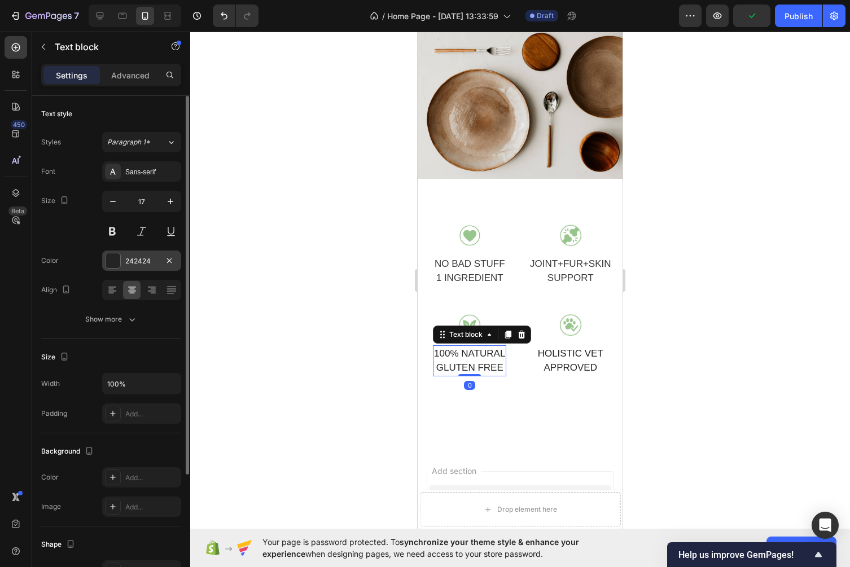
click at [148, 270] on div "242424" at bounding box center [141, 261] width 79 height 20
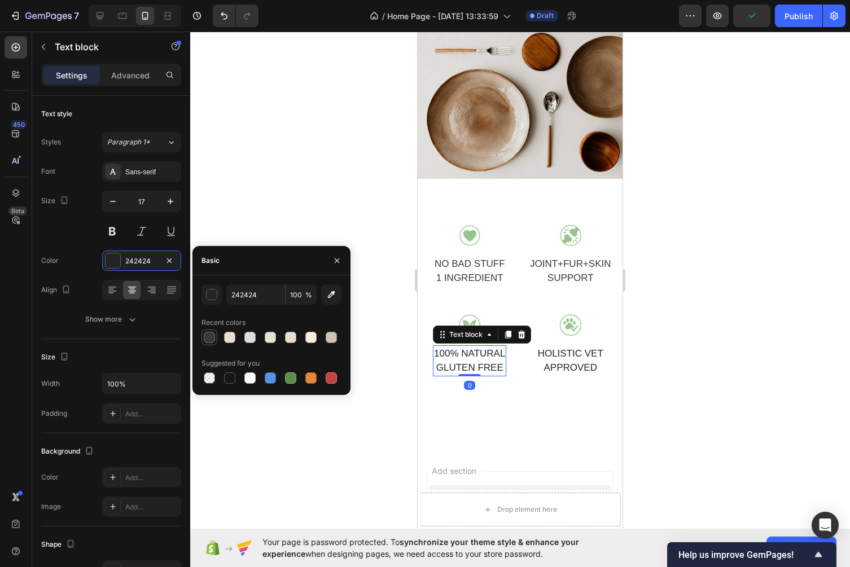
click at [217, 334] on div at bounding box center [209, 338] width 16 height 16
type input "383838"
click at [577, 362] on p "APPROVED" at bounding box center [570, 368] width 65 height 15
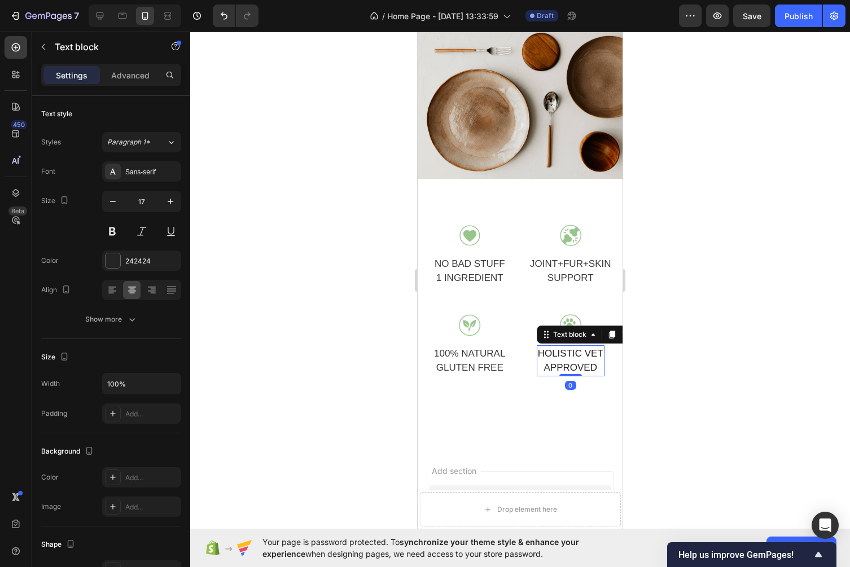
click at [573, 361] on p "APPROVED" at bounding box center [570, 368] width 65 height 15
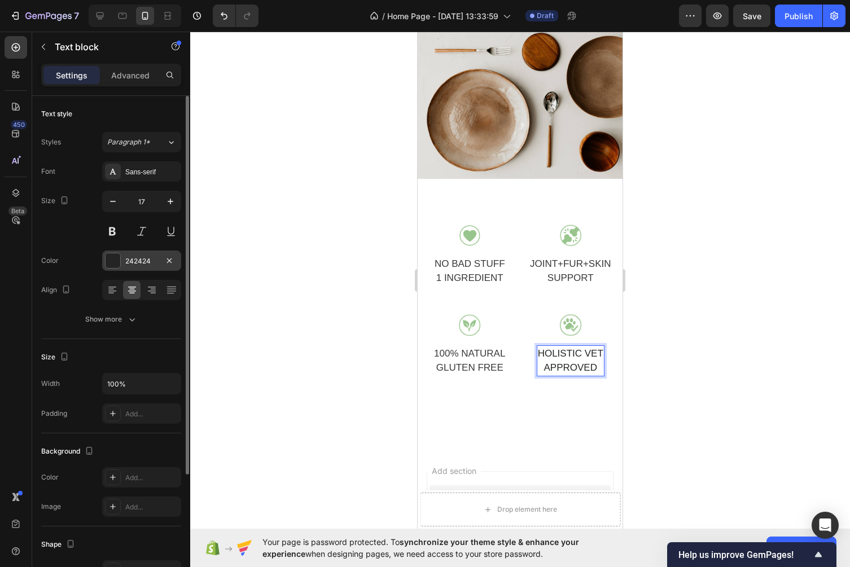
click at [136, 264] on div "242424" at bounding box center [141, 261] width 33 height 10
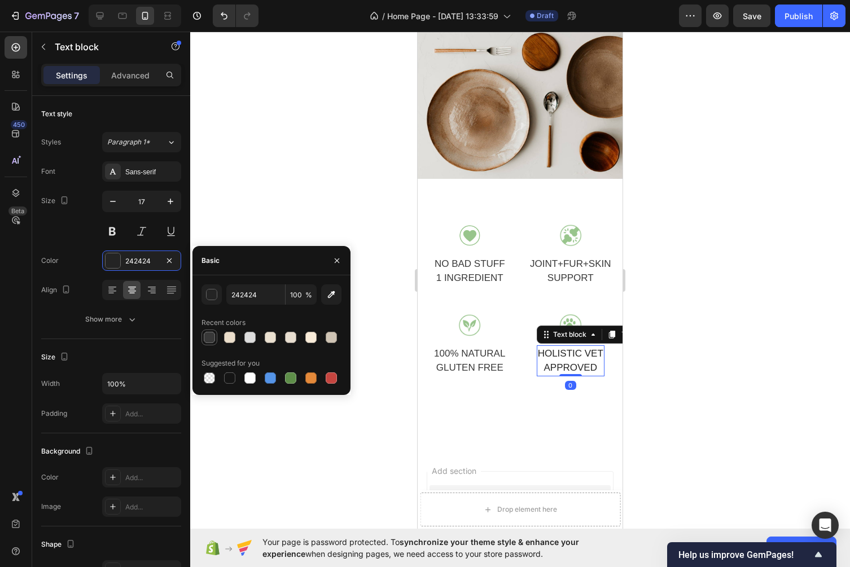
click at [212, 339] on div at bounding box center [209, 337] width 11 height 11
type input "383838"
click at [349, 325] on div "383838 100 % Recent colors Suggested for you" at bounding box center [271, 335] width 158 height 102
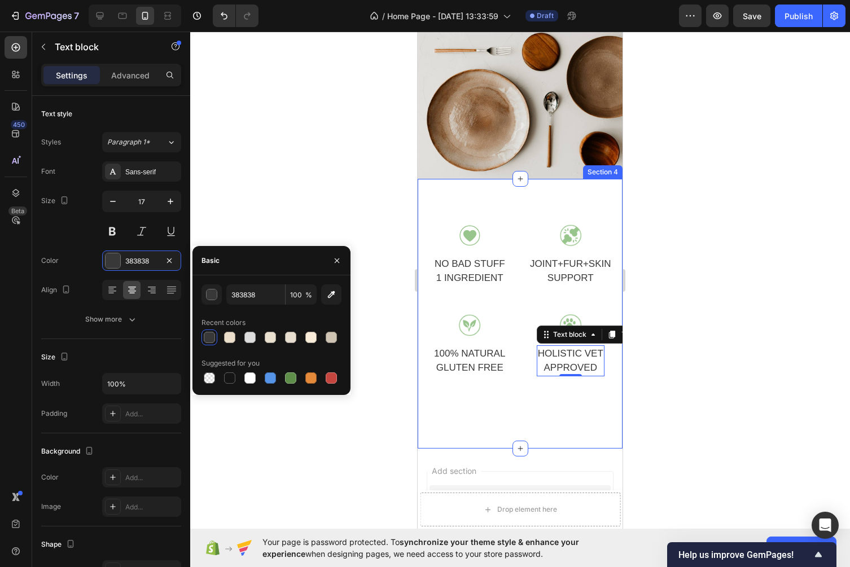
click at [353, 261] on div at bounding box center [520, 300] width 660 height 536
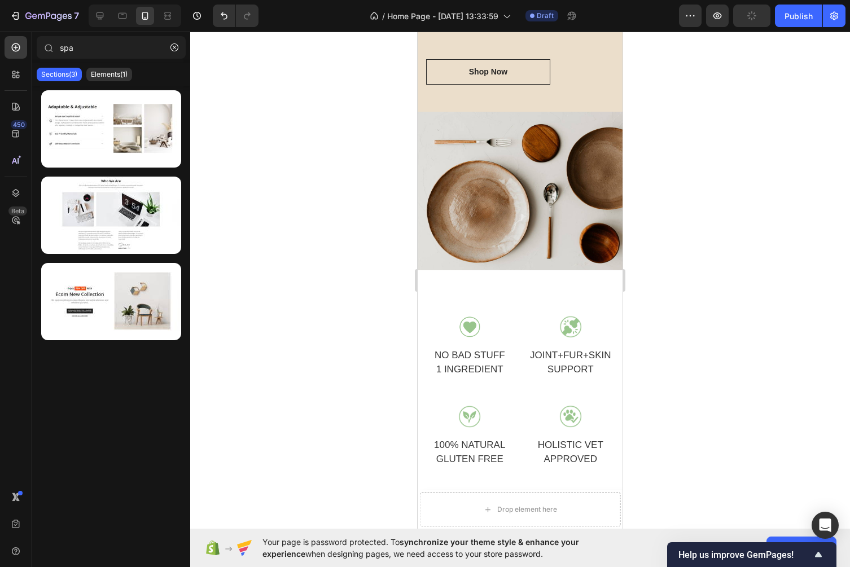
scroll to position [1014, 0]
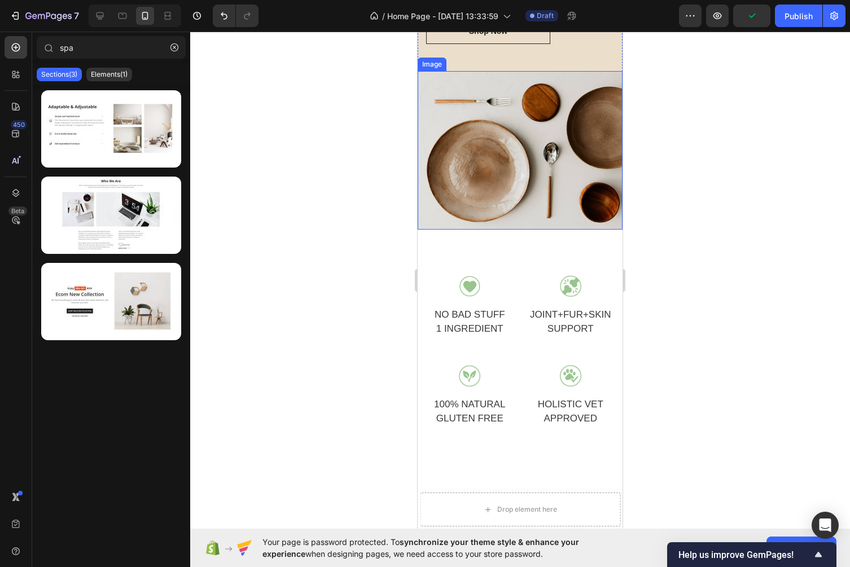
click at [526, 162] on img at bounding box center [520, 150] width 205 height 159
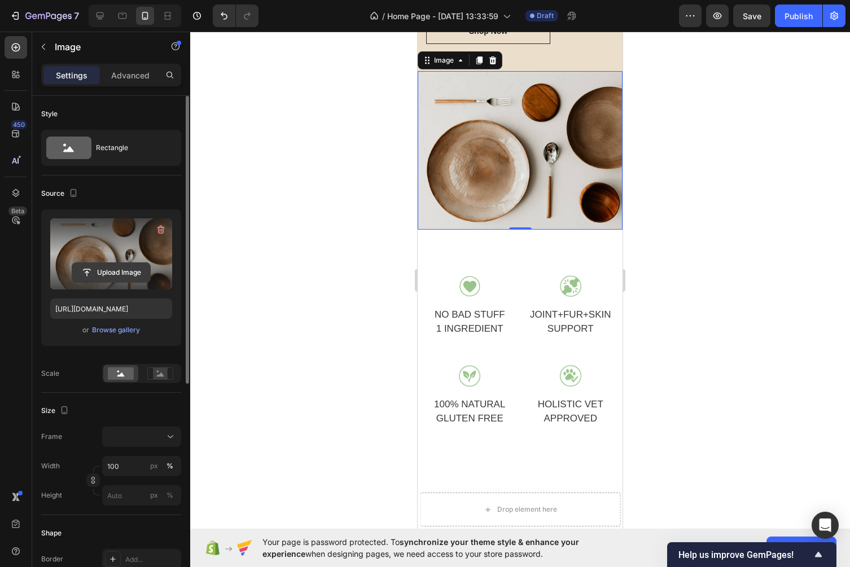
click at [116, 275] on input "file" at bounding box center [111, 272] width 78 height 19
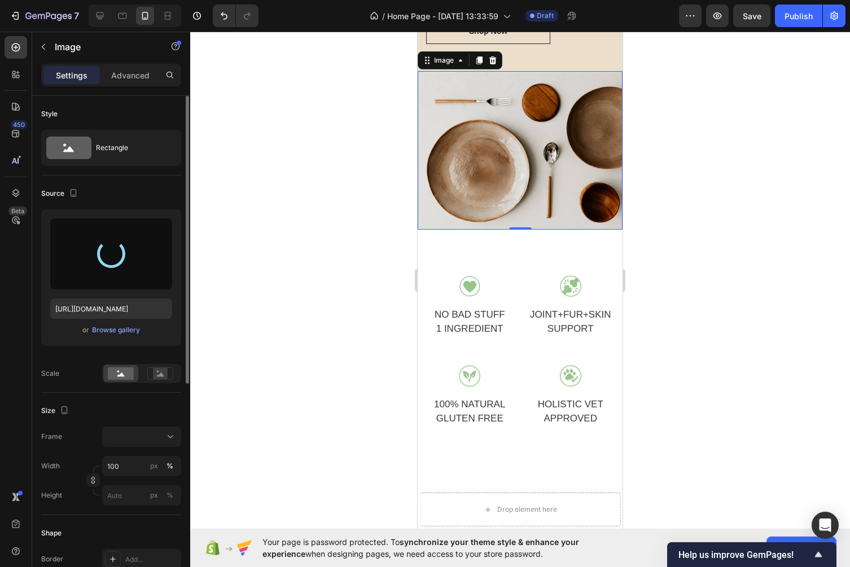
type input "https://cdn.shopify.com/s/files/1/0663/7554/9043/files/gempages_586310546647679…"
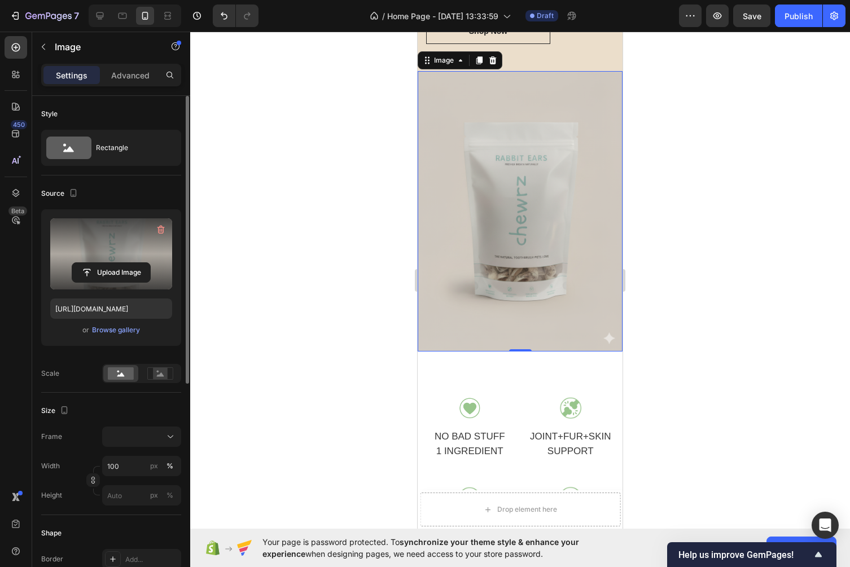
click at [734, 156] on div at bounding box center [520, 300] width 660 height 536
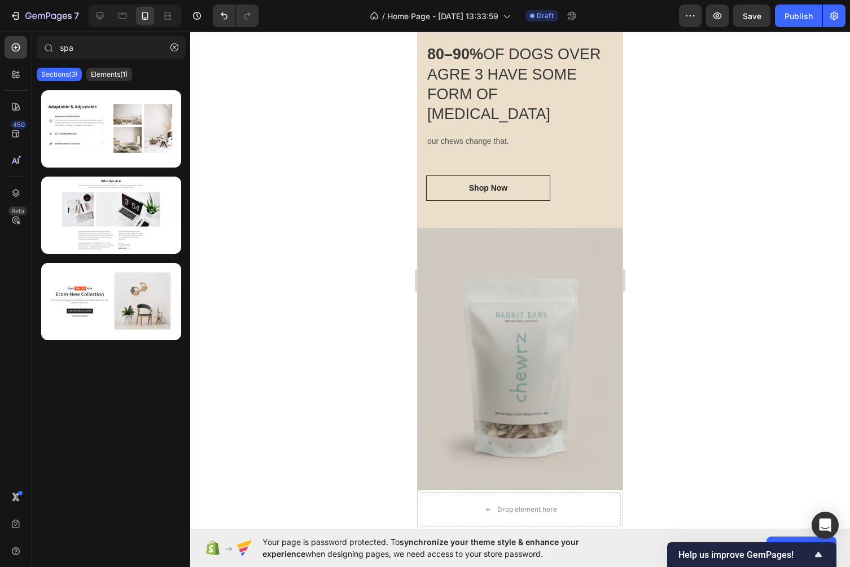
scroll to position [860, 0]
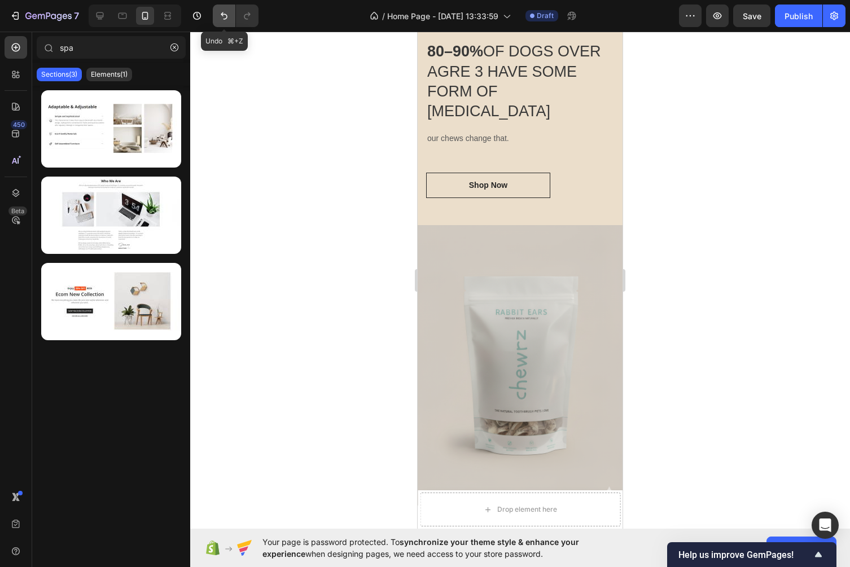
click at [222, 14] on icon "Undo/Redo" at bounding box center [224, 15] width 7 height 7
click at [221, 16] on icon "Undo/Redo" at bounding box center [223, 15] width 11 height 11
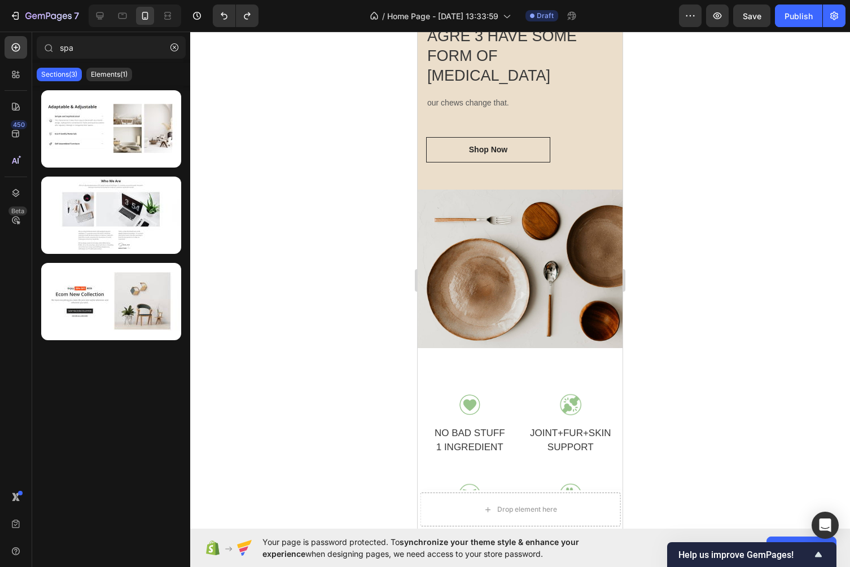
scroll to position [898, 0]
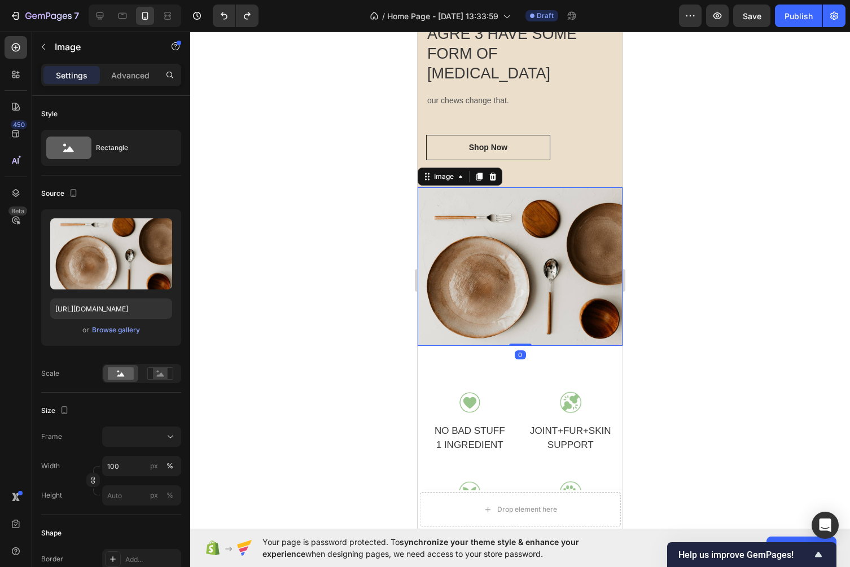
click at [547, 286] on img at bounding box center [520, 266] width 205 height 159
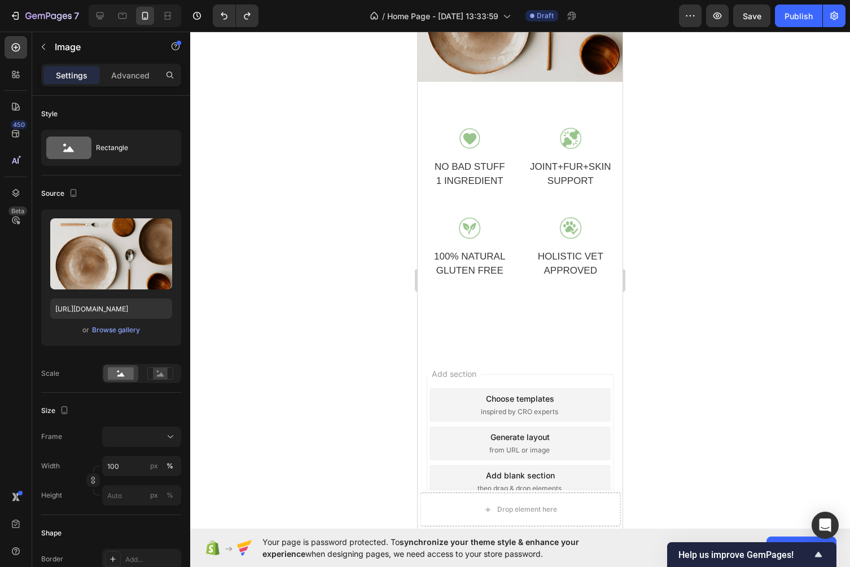
scroll to position [1224, 0]
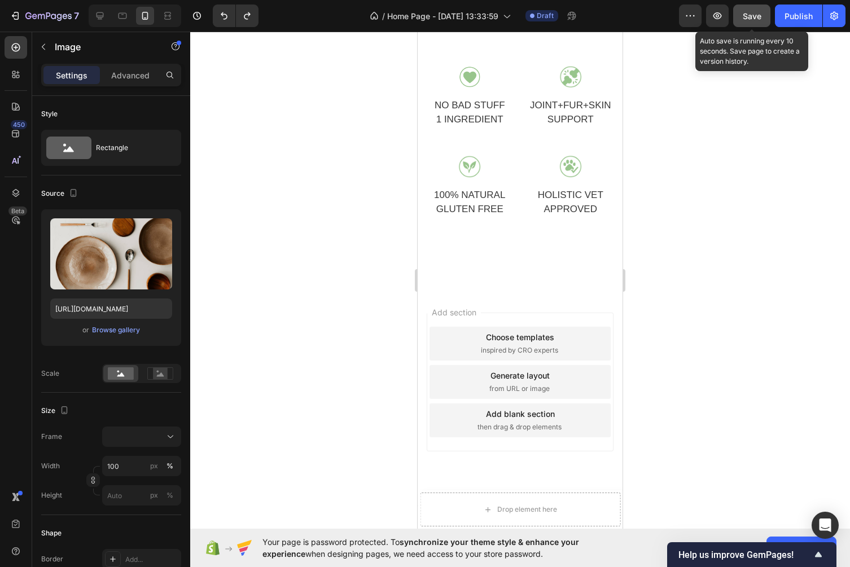
click at [752, 22] on button "Save" at bounding box center [751, 16] width 37 height 23
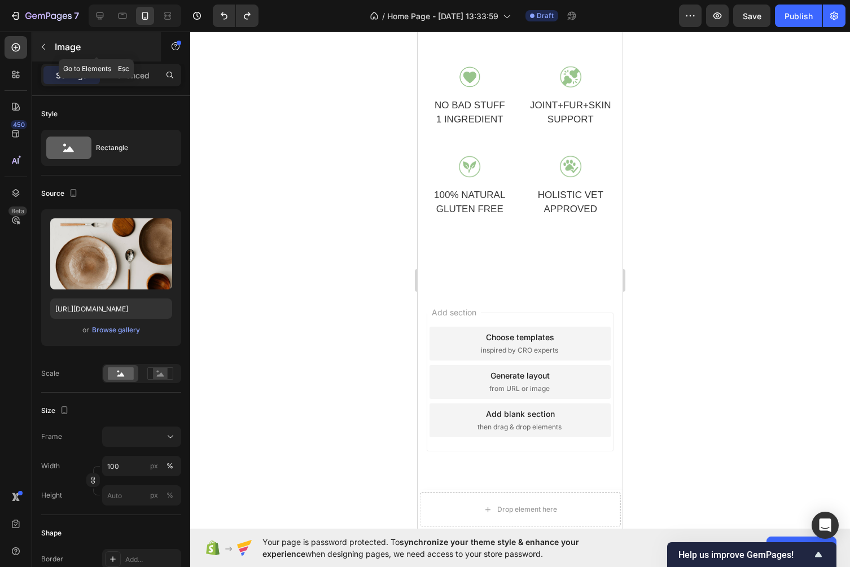
click at [49, 46] on button "button" at bounding box center [43, 47] width 18 height 18
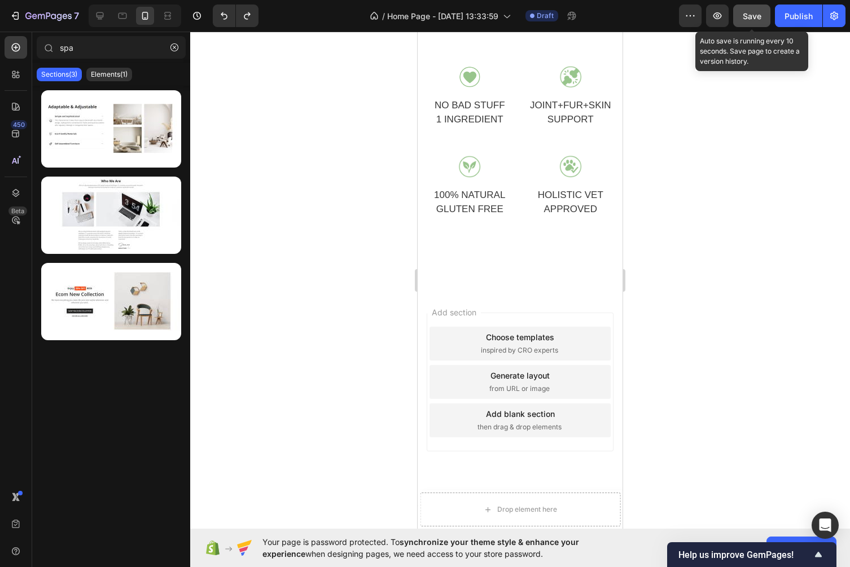
click at [748, 21] on button "Save" at bounding box center [751, 16] width 37 height 23
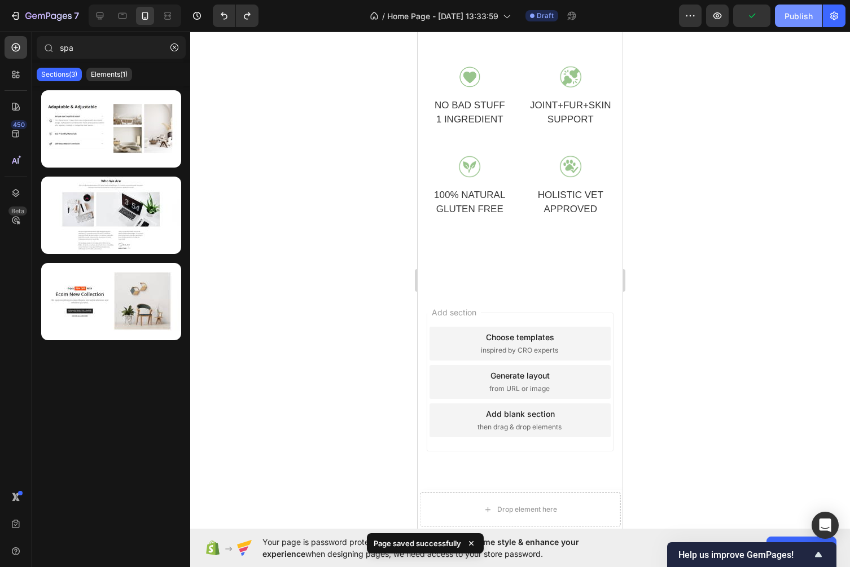
click at [801, 22] on button "Publish" at bounding box center [798, 16] width 47 height 23
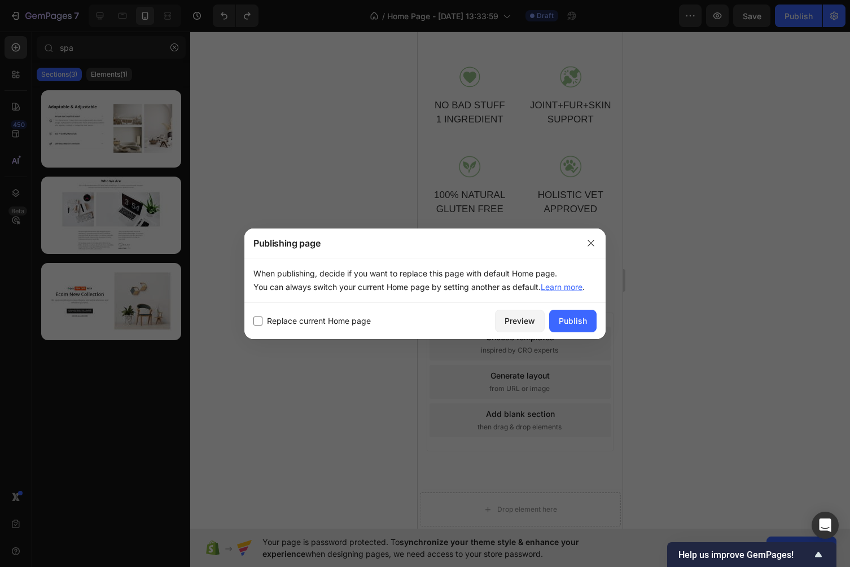
click at [339, 332] on div "Replace current Home page Preview Publish" at bounding box center [424, 321] width 361 height 36
click at [339, 322] on span "Replace current Home page" at bounding box center [319, 321] width 104 height 14
checkbox input "true"
click at [589, 316] on button "Publish" at bounding box center [572, 321] width 47 height 23
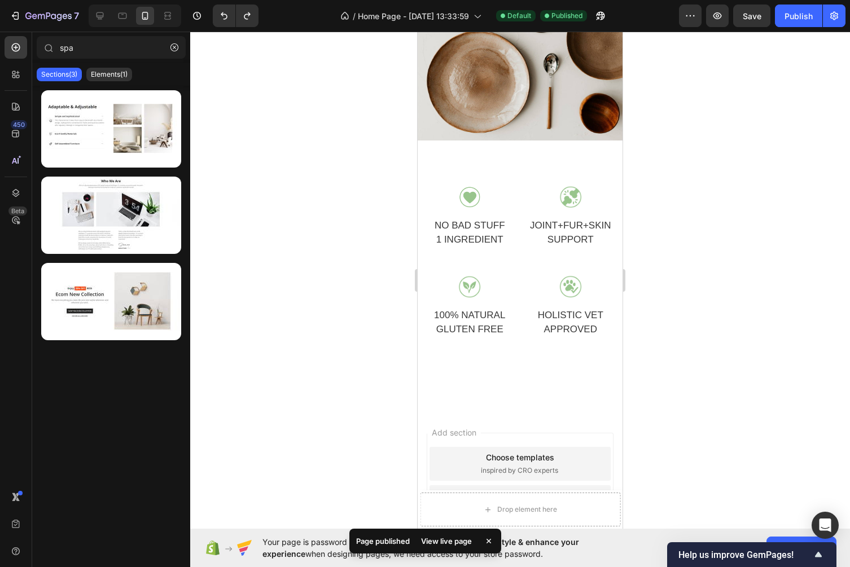
scroll to position [971, 0]
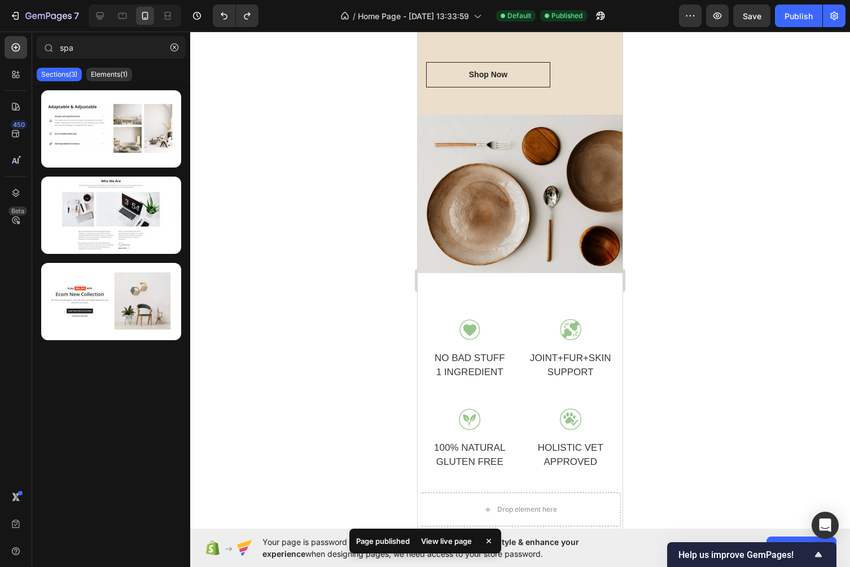
click at [435, 536] on div "View live page" at bounding box center [446, 541] width 64 height 16
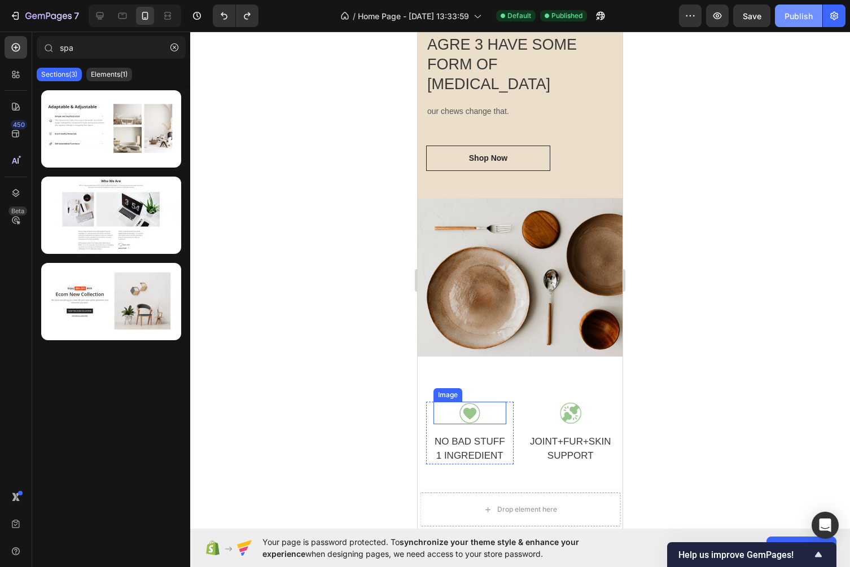
scroll to position [447, 0]
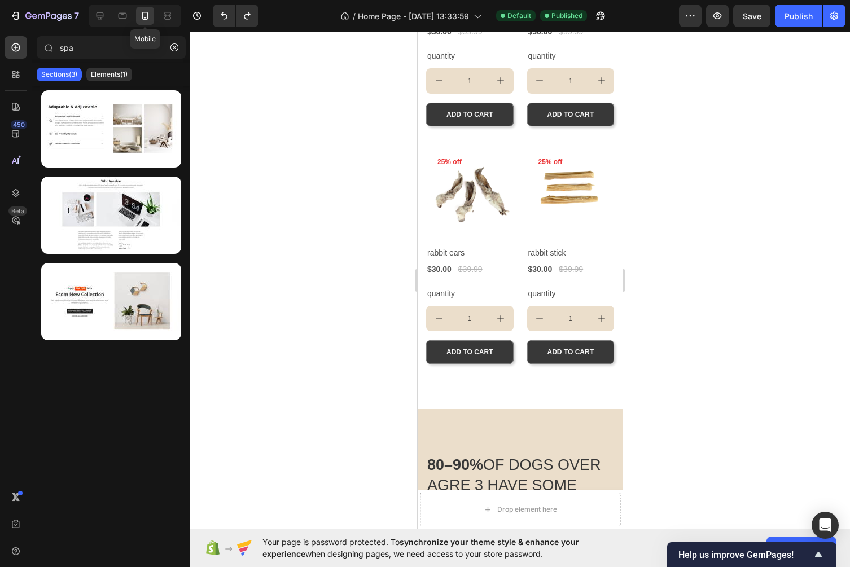
click at [144, 11] on icon at bounding box center [144, 15] width 11 height 11
click at [123, 14] on icon at bounding box center [122, 14] width 3 height 1
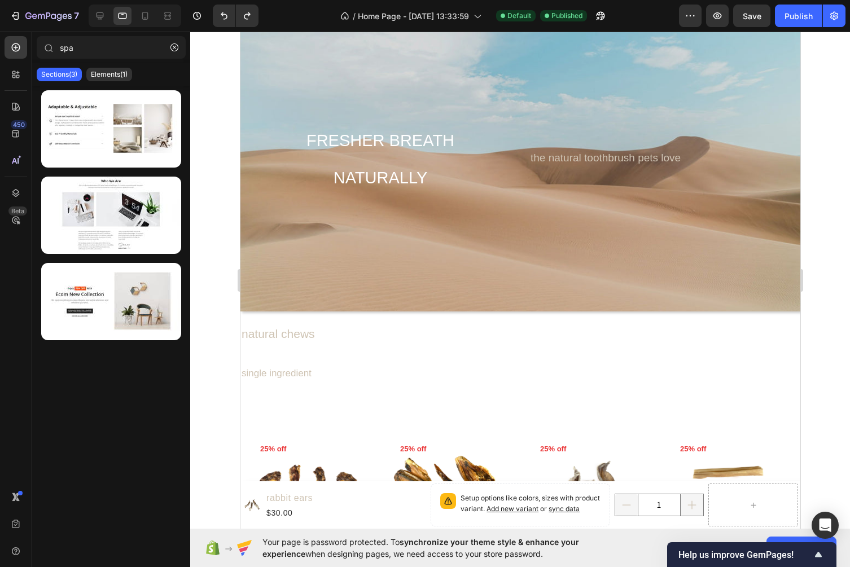
scroll to position [7, 0]
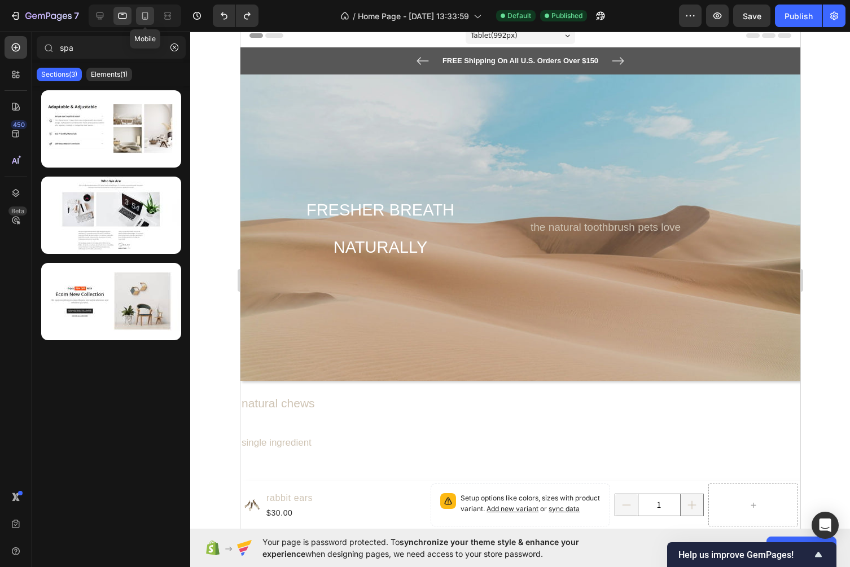
click at [146, 16] on icon at bounding box center [144, 15] width 11 height 11
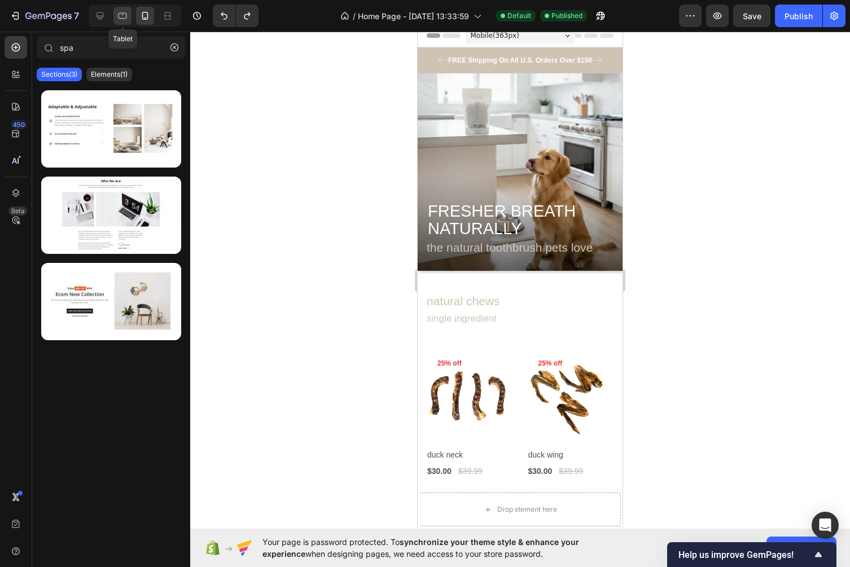
click at [124, 14] on icon at bounding box center [122, 15] width 11 height 11
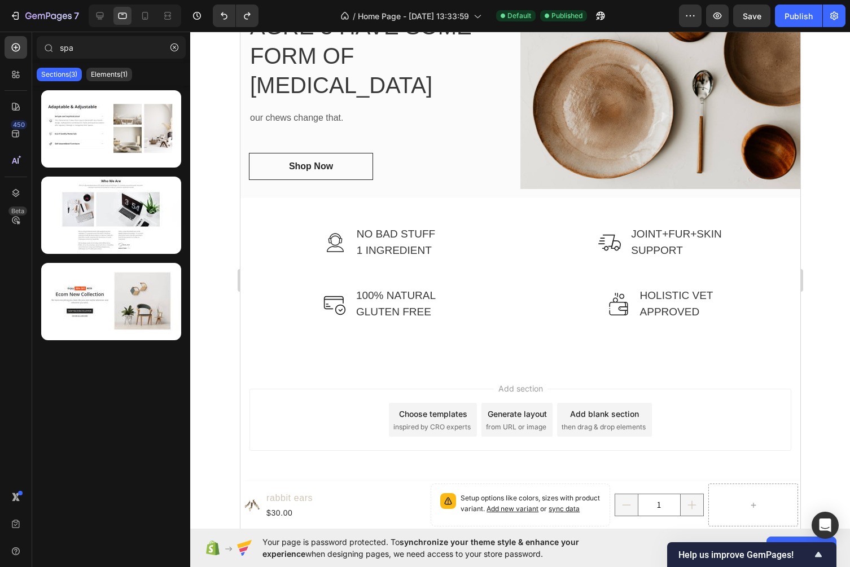
scroll to position [860, 0]
